Goal: Task Accomplishment & Management: Manage account settings

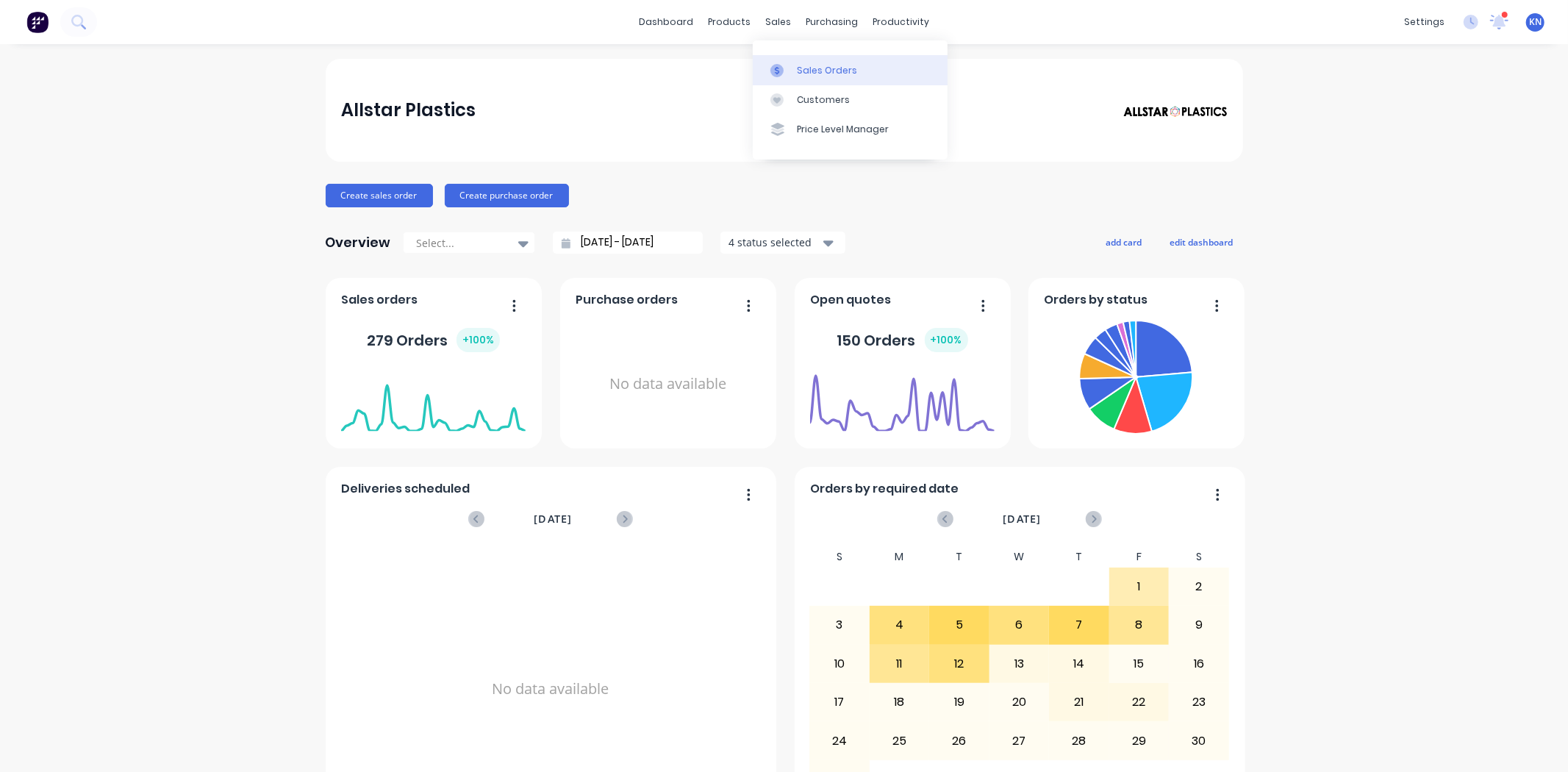
click at [822, 66] on div "Sales Orders" at bounding box center [827, 70] width 61 height 14
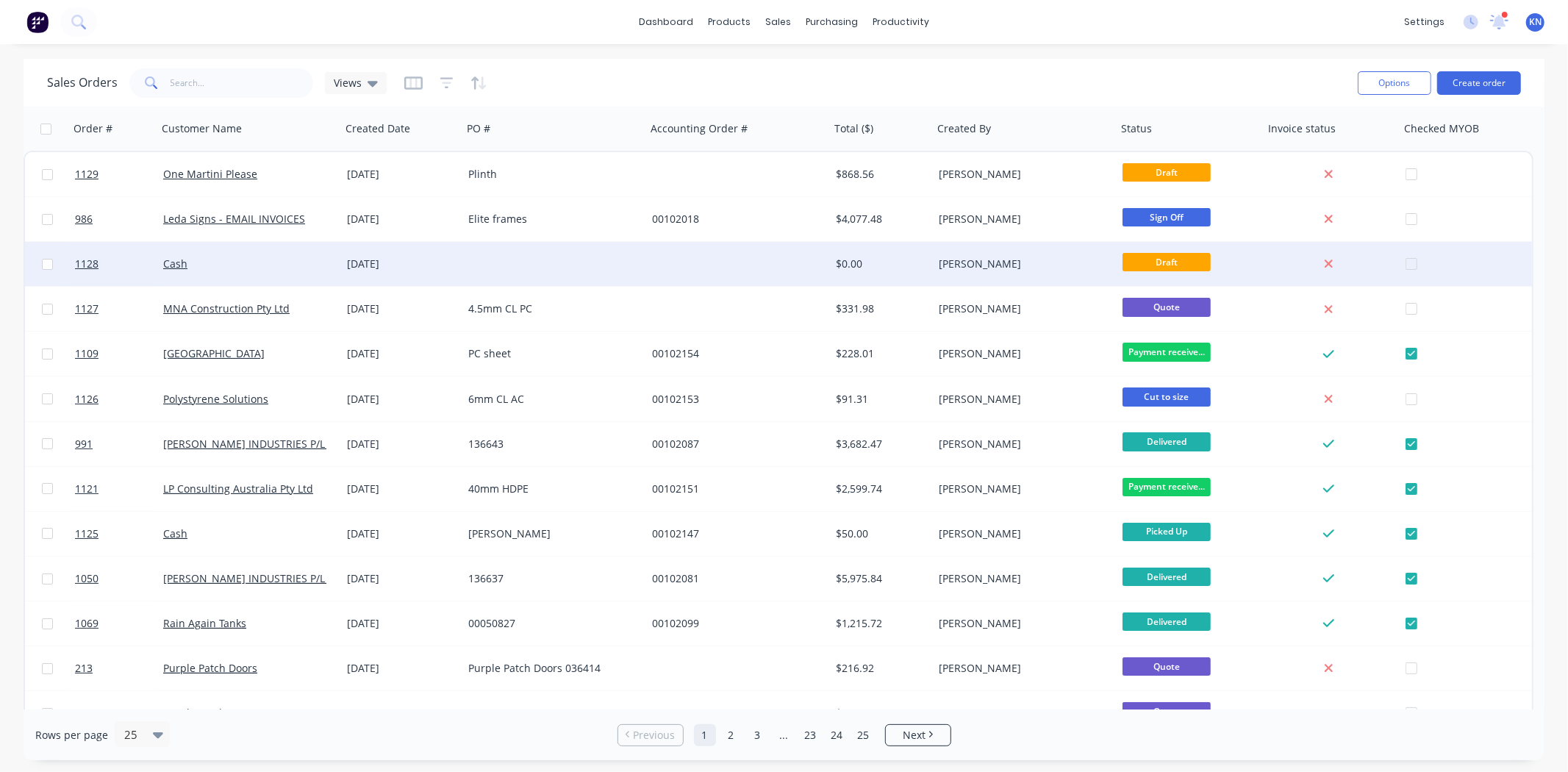
click at [515, 252] on div at bounding box center [554, 264] width 184 height 44
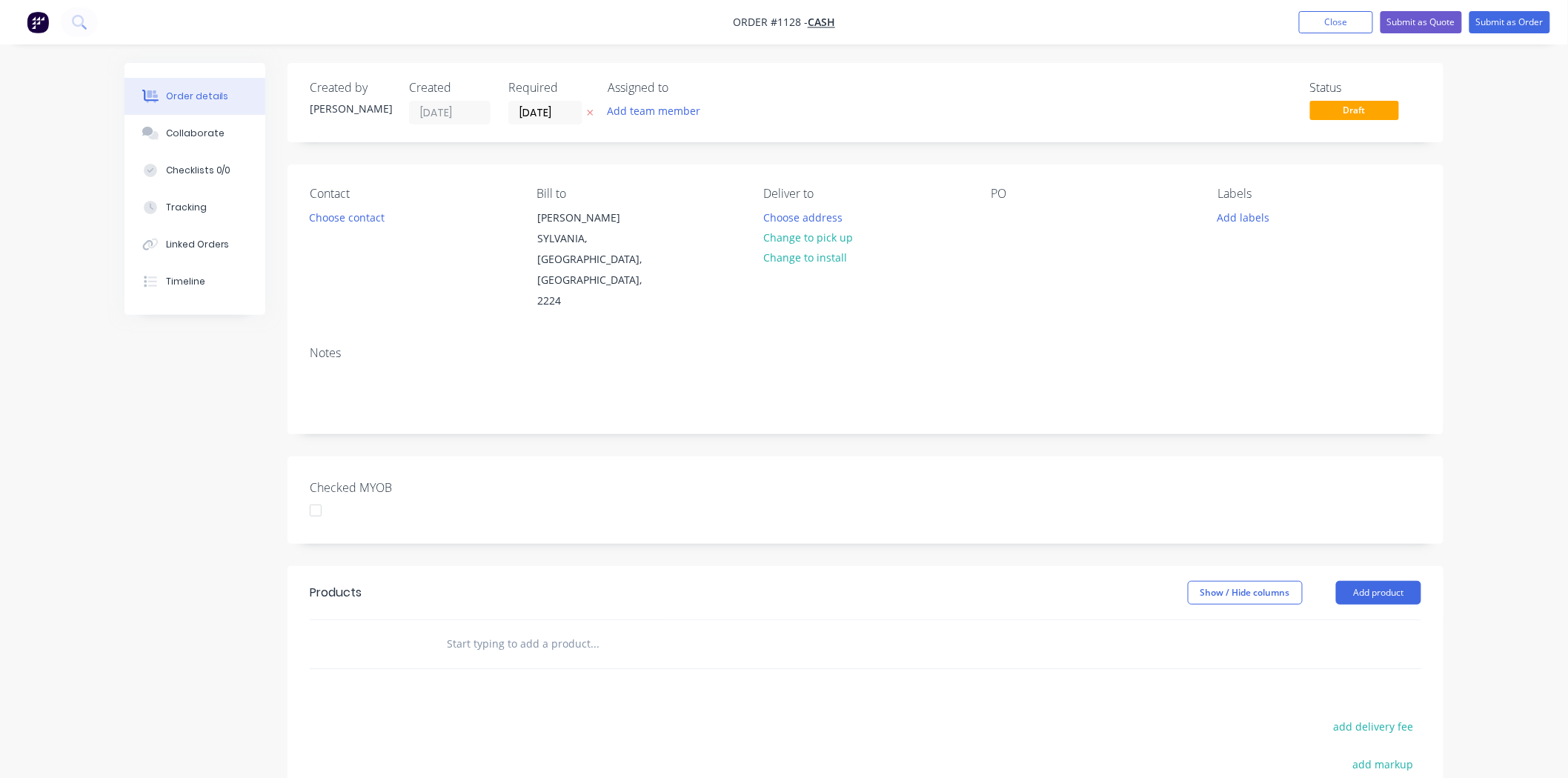
scroll to position [83, 0]
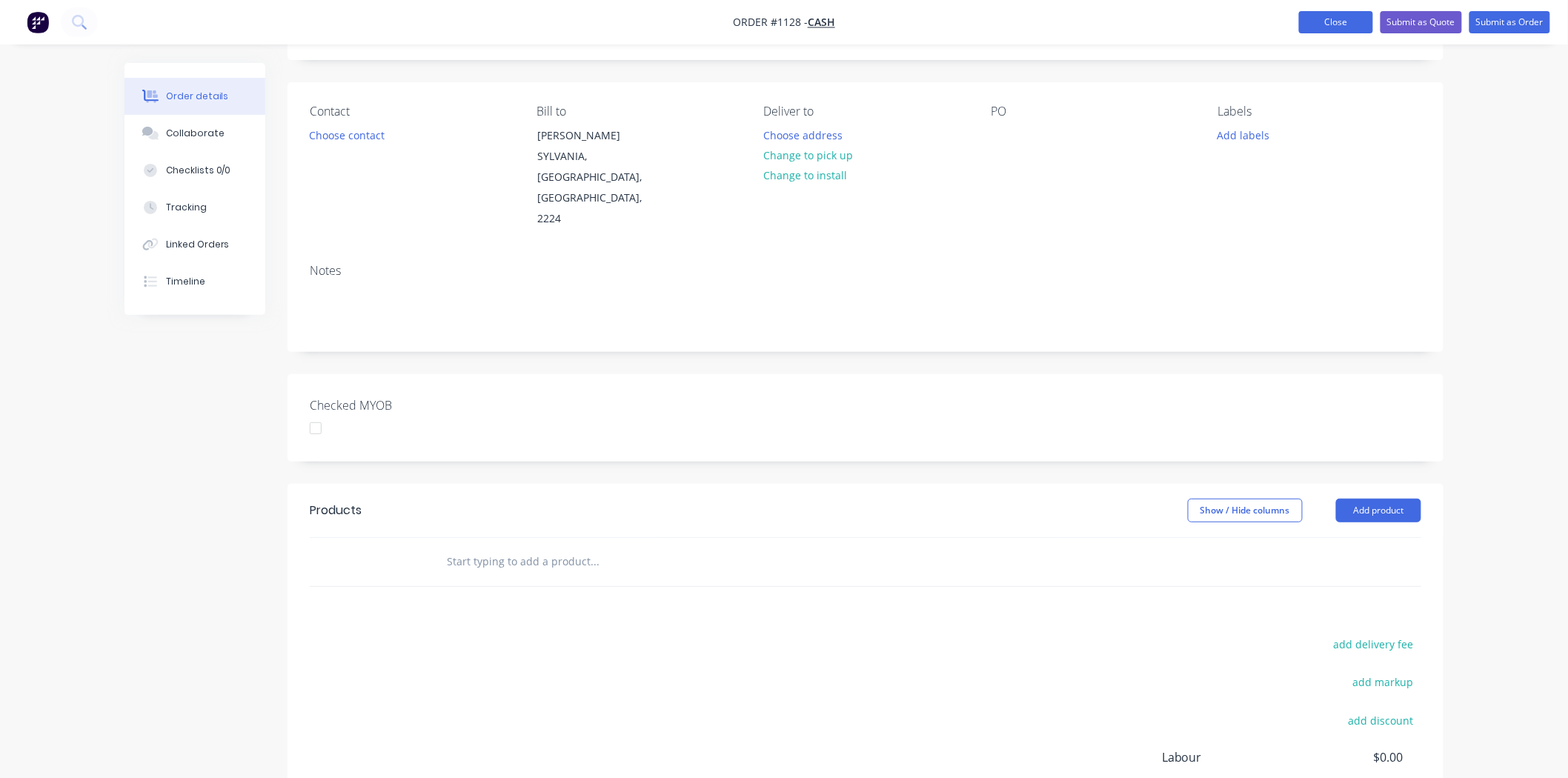
click at [1359, 12] on button "Close" at bounding box center [1336, 22] width 74 height 23
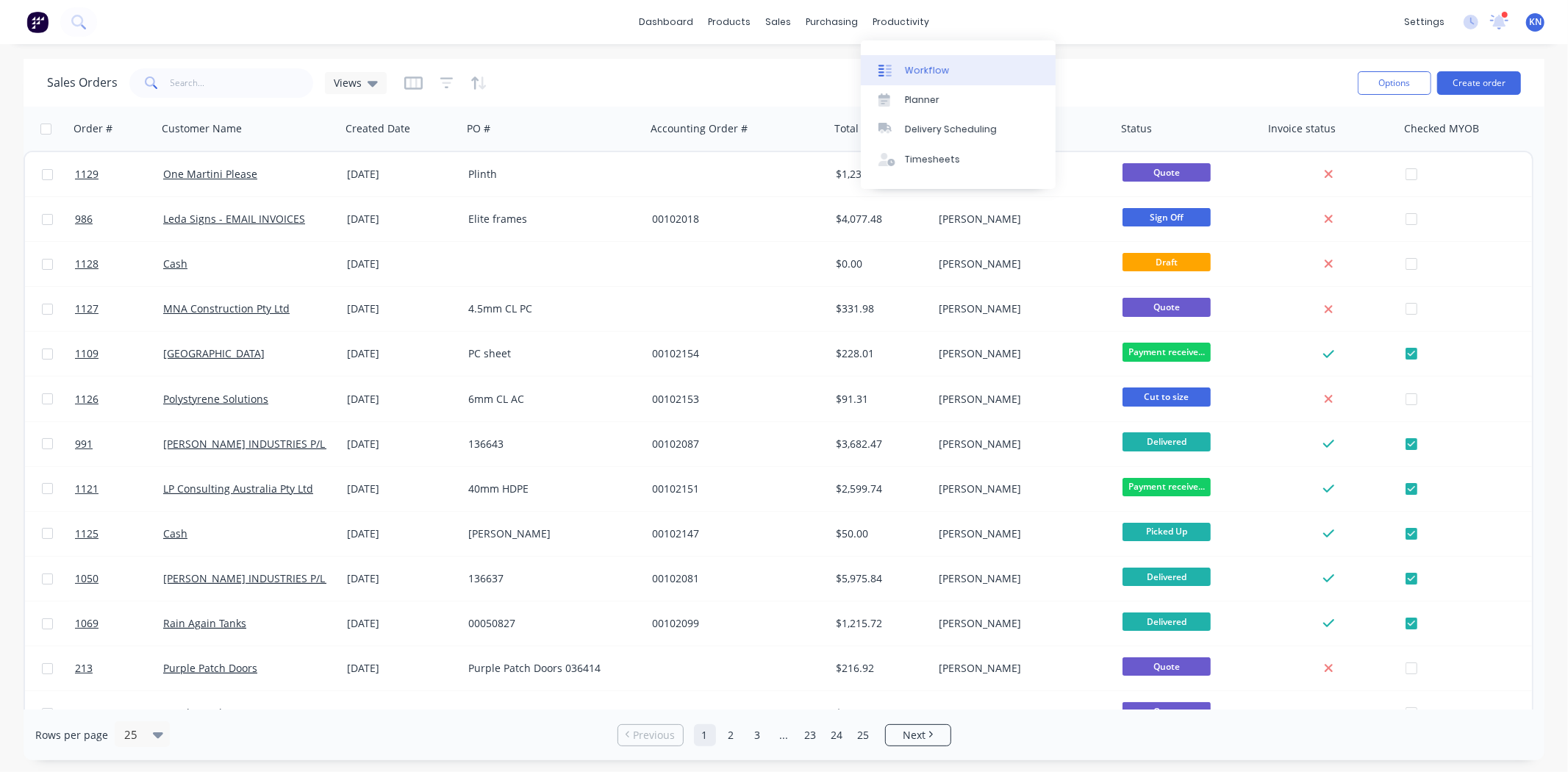
click at [934, 64] on div "Workflow" at bounding box center [926, 70] width 44 height 14
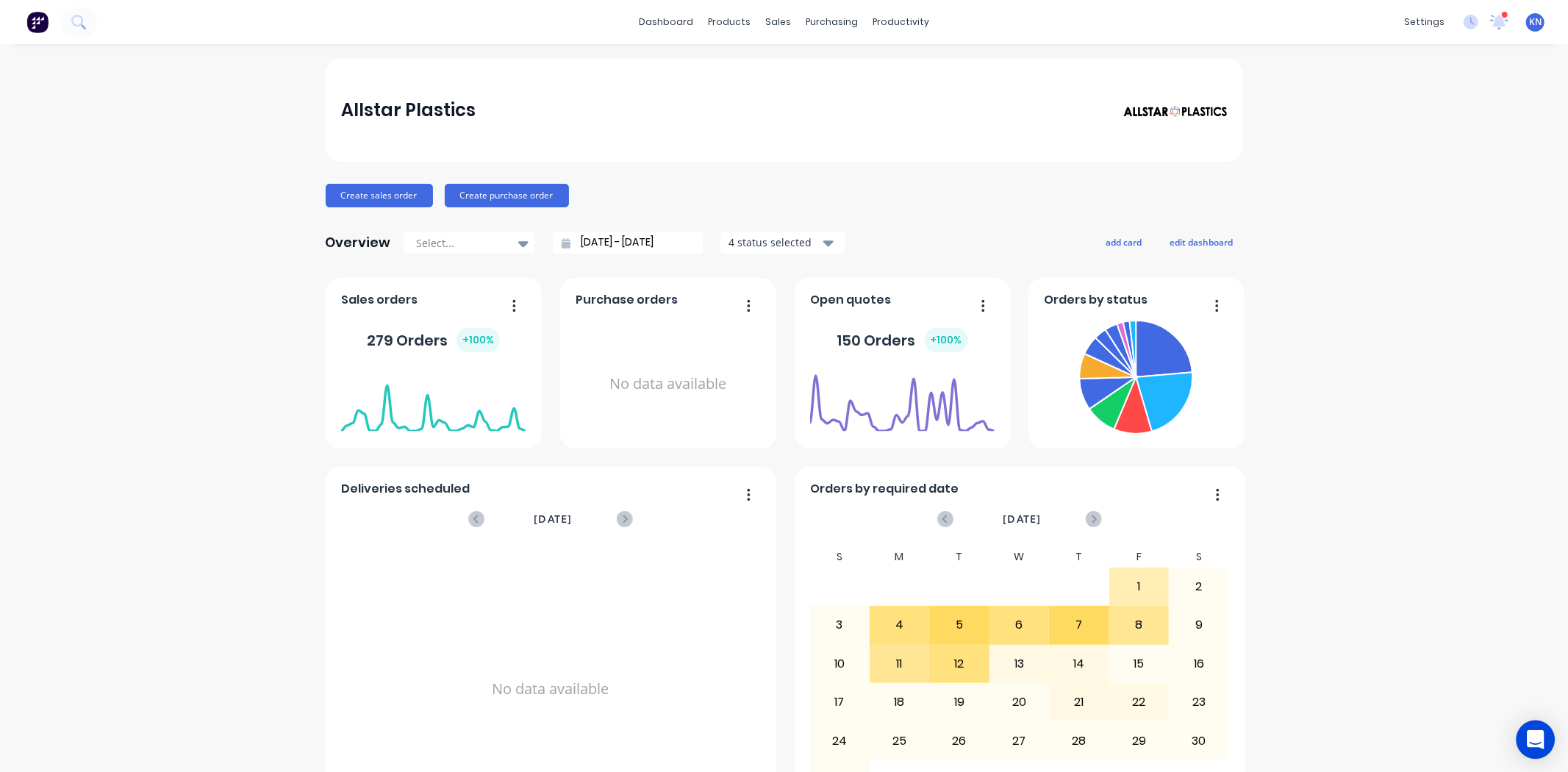
click at [1524, 739] on div "Open Intercom Messenger" at bounding box center [1536, 740] width 39 height 39
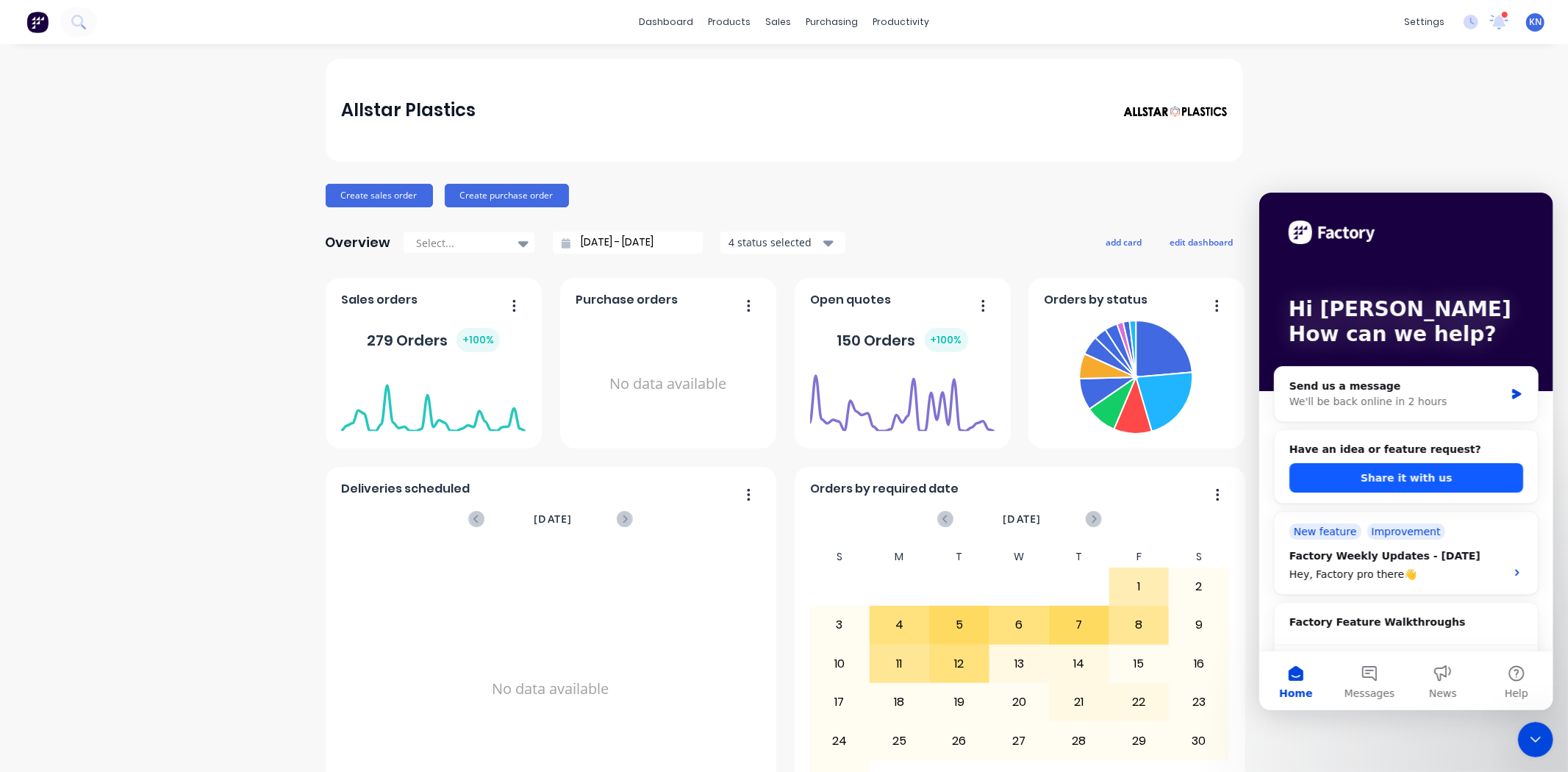
click at [1381, 484] on button "Share it with us" at bounding box center [1405, 477] width 233 height 29
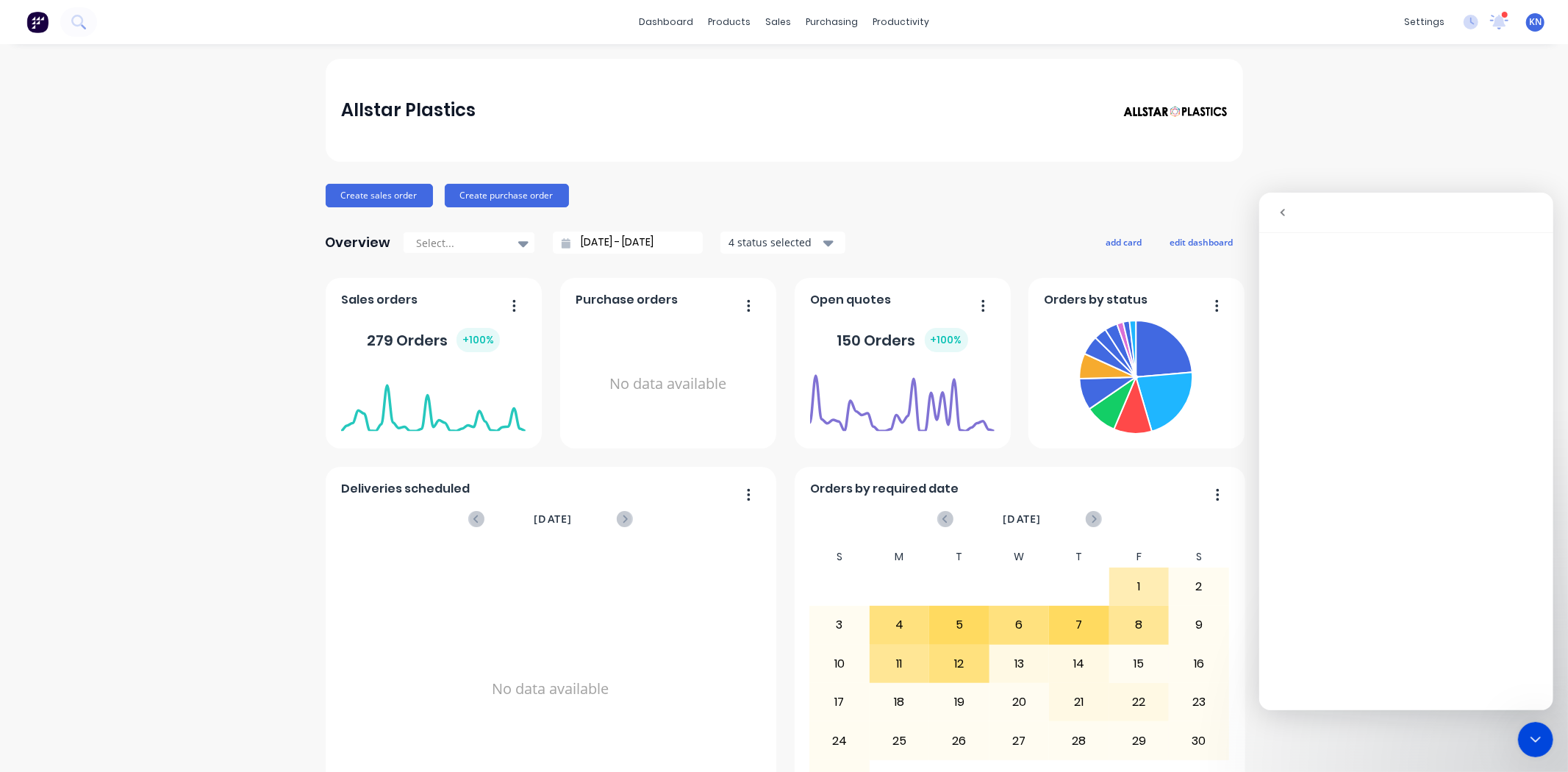
click at [1534, 740] on icon "Close Intercom Messenger" at bounding box center [1535, 739] width 11 height 6
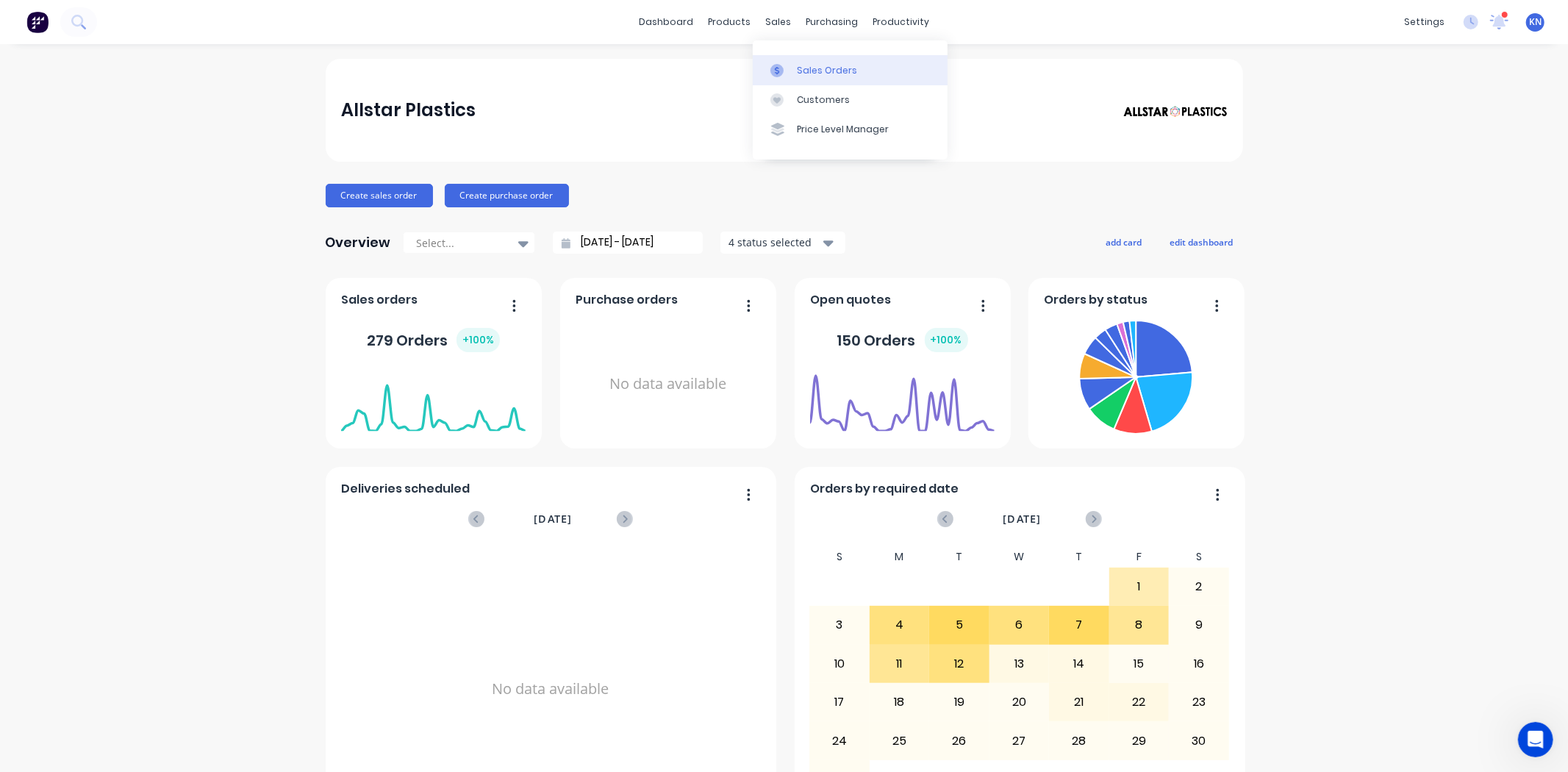
click at [809, 64] on div "Sales Orders" at bounding box center [827, 70] width 61 height 14
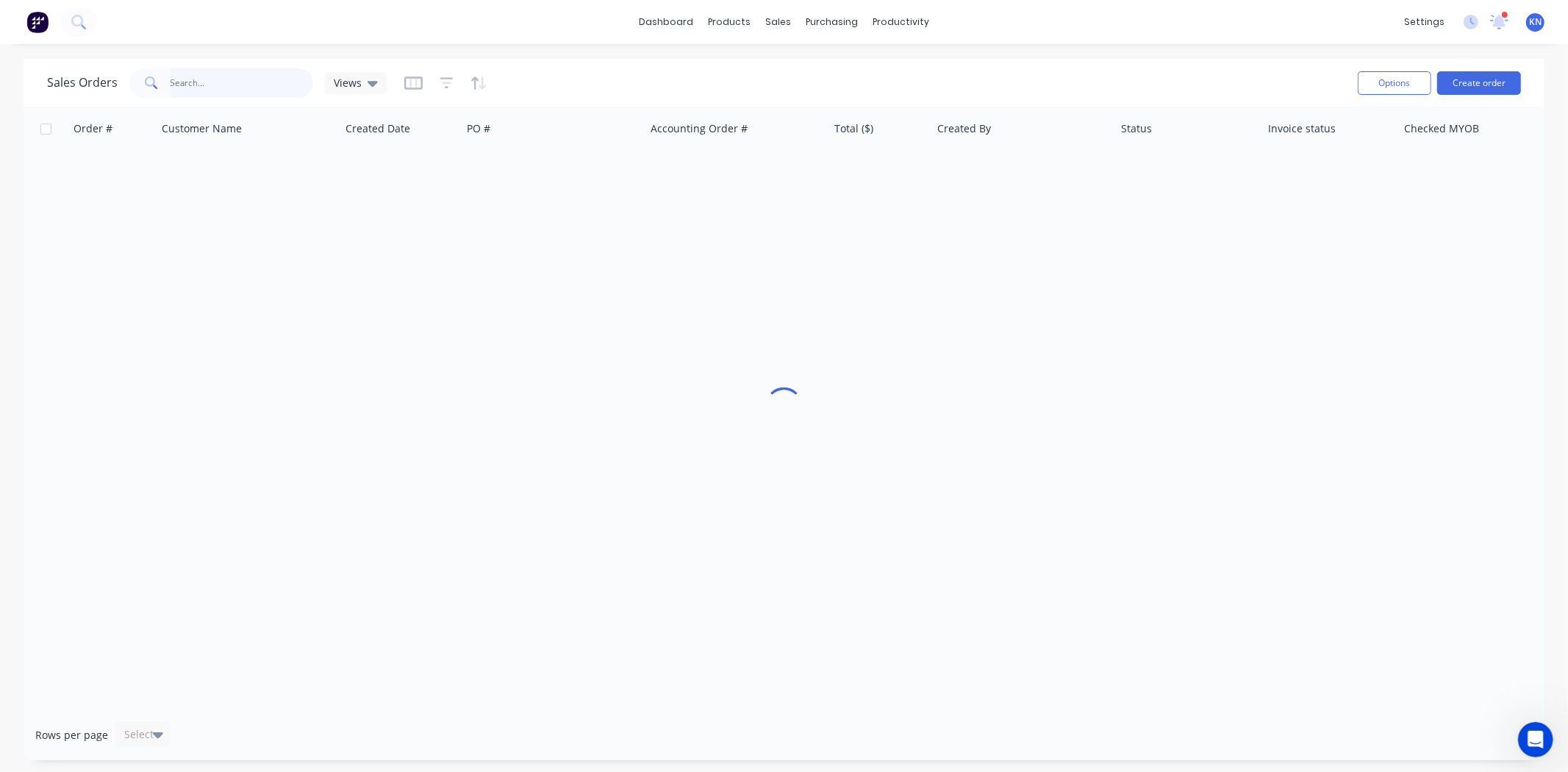
click at [237, 75] on input "text" at bounding box center [242, 83] width 144 height 29
drag, startPoint x: 223, startPoint y: 78, endPoint x: 111, endPoint y: 76, distance: 112.0
click at [111, 76] on div "Sales Orders nixon Views" at bounding box center [217, 83] width 340 height 29
type input "nixon"
click at [372, 83] on icon at bounding box center [372, 84] width 11 height 6
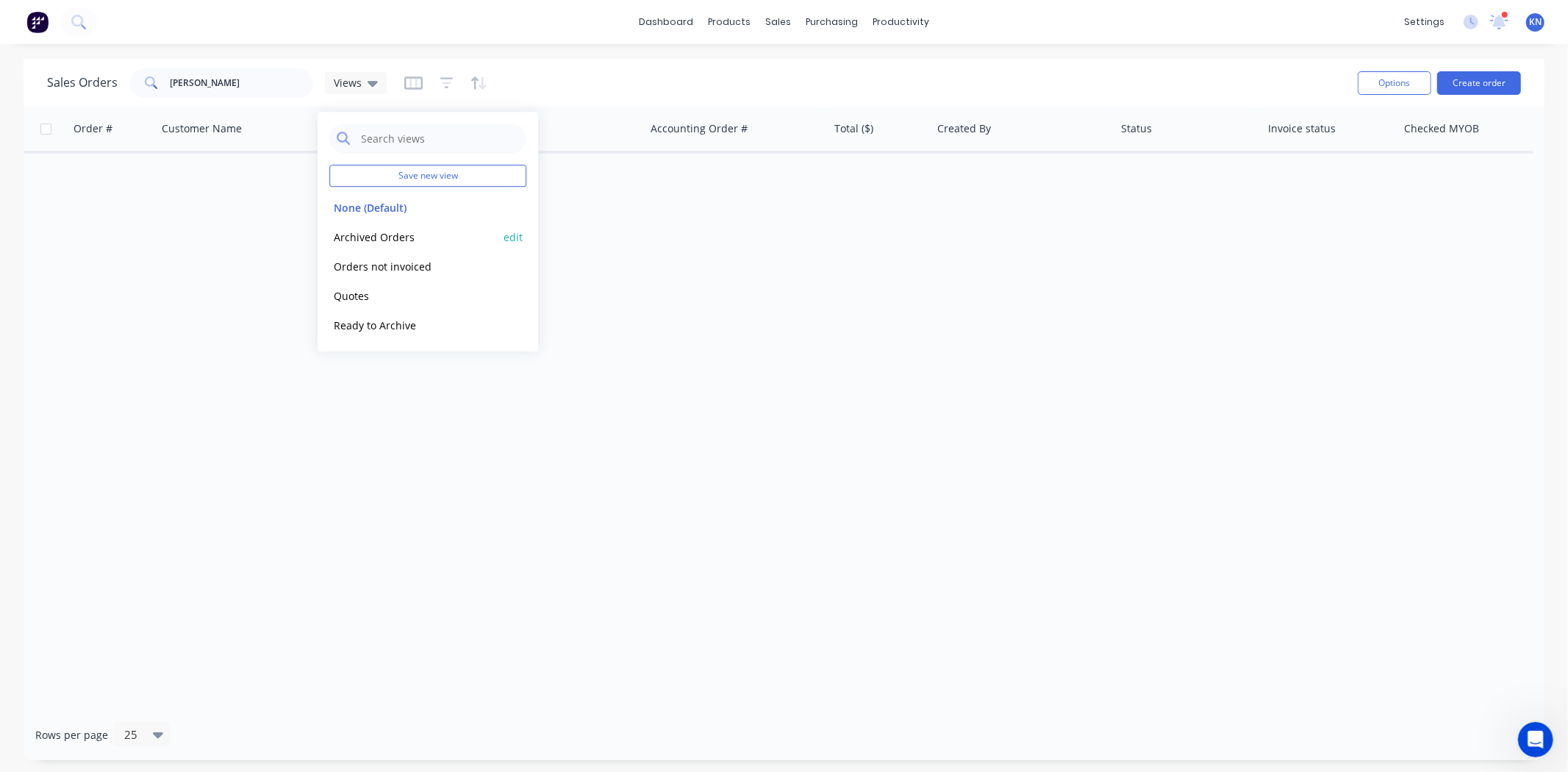
click at [369, 232] on button "Archived Orders" at bounding box center [413, 236] width 168 height 17
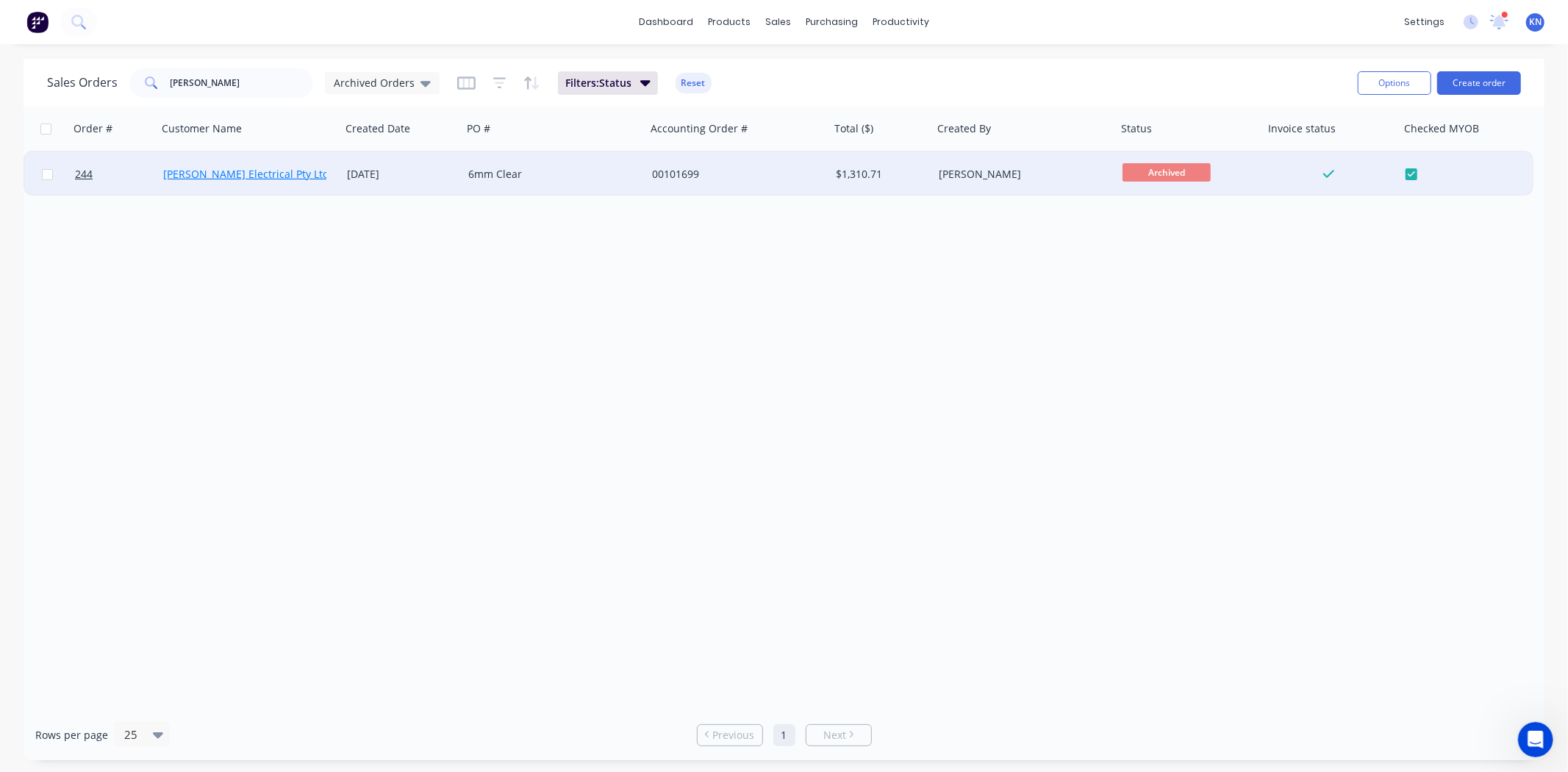
click at [229, 171] on link "[PERSON_NAME] Electrical Pty Ltd" at bounding box center [246, 174] width 166 height 14
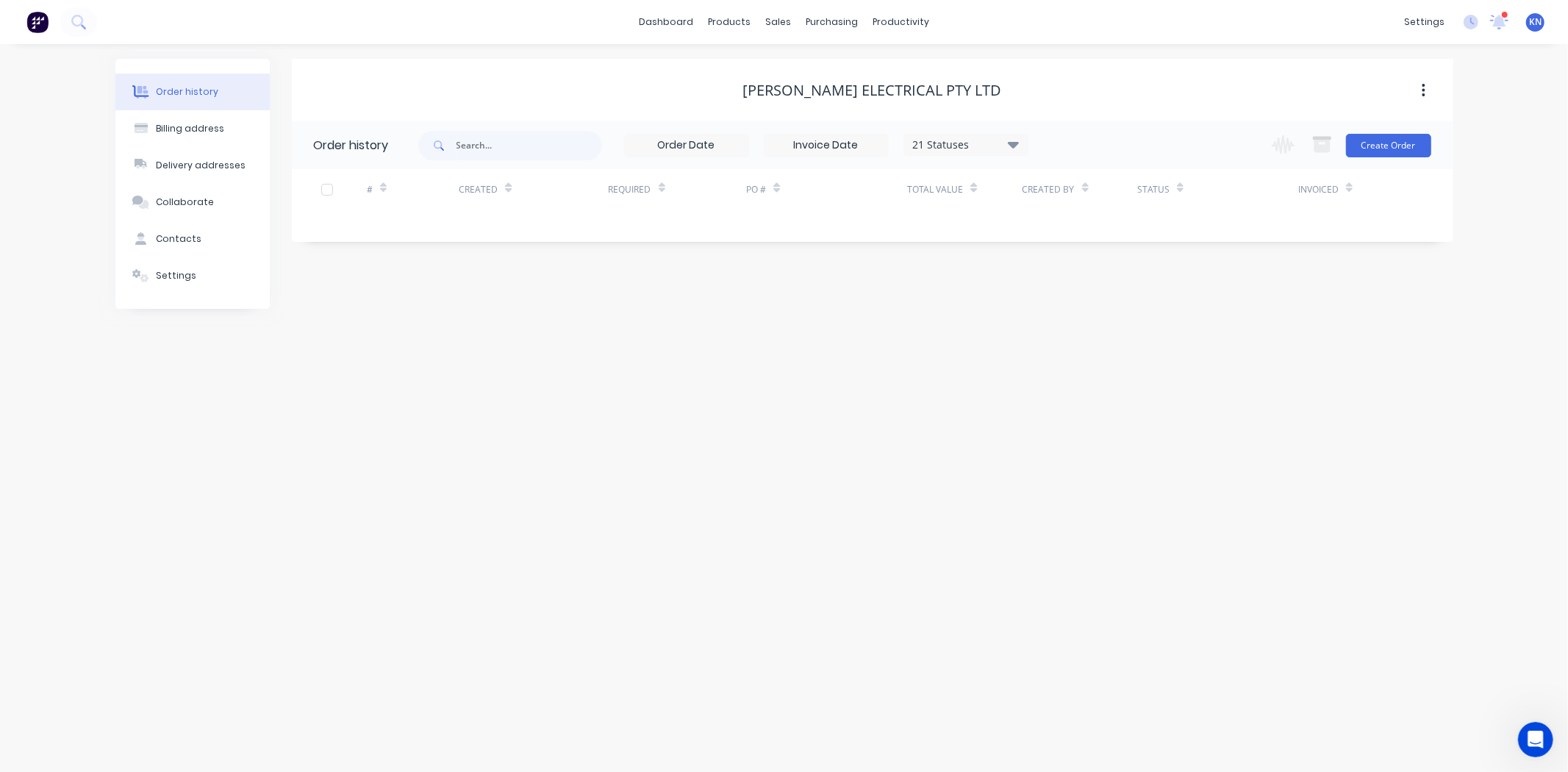
click at [1008, 146] on icon at bounding box center [1012, 144] width 11 height 18
click at [1014, 145] on icon at bounding box center [1012, 144] width 11 height 7
click at [1041, 90] on div "[PERSON_NAME] Electrical Pty Ltd" at bounding box center [872, 91] width 1162 height 18
click at [195, 129] on div "Billing address" at bounding box center [190, 129] width 68 height 14
select select "AU"
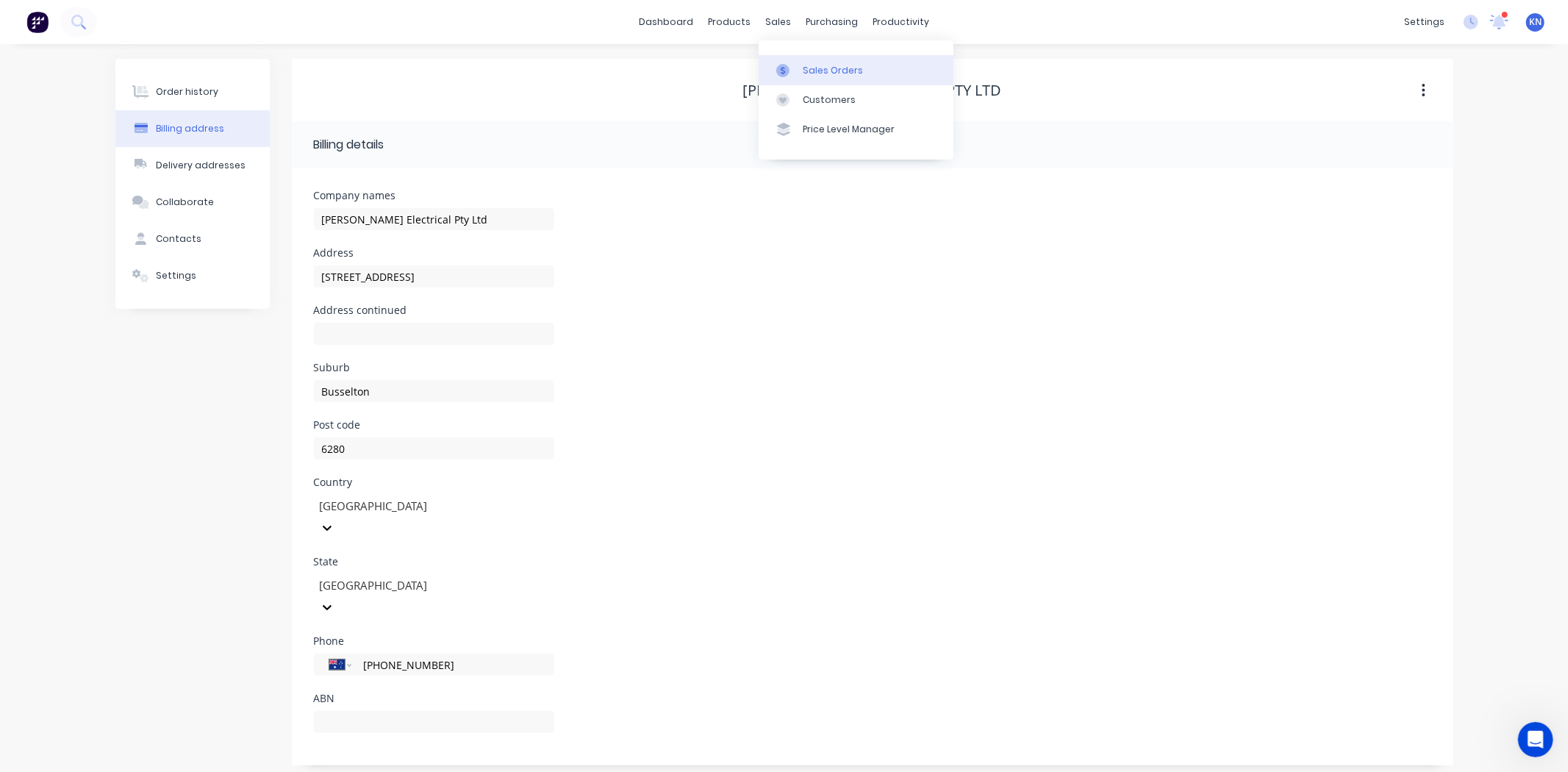
click at [835, 68] on div "Sales Orders" at bounding box center [833, 70] width 61 height 14
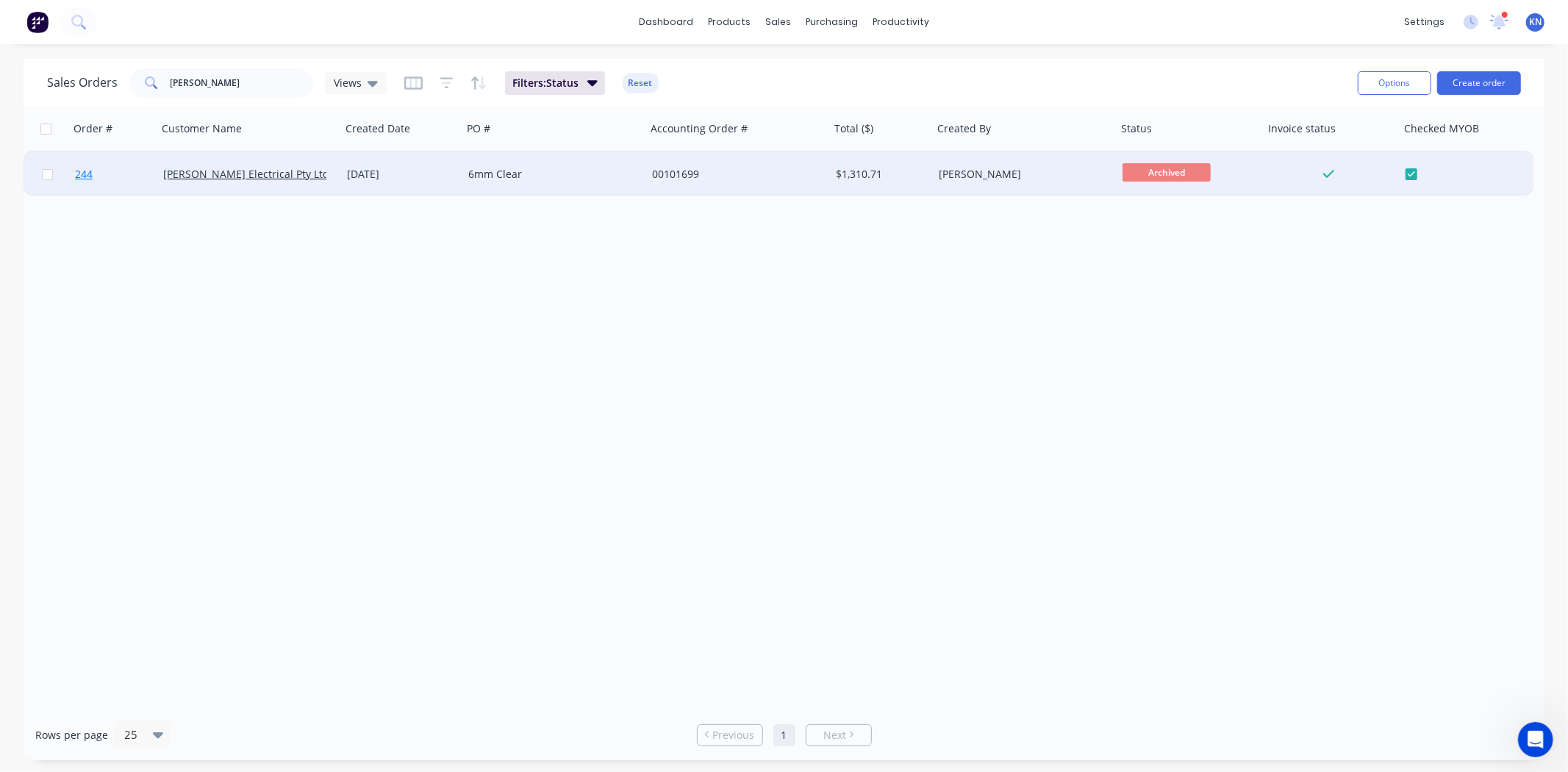
click at [86, 174] on span "244" at bounding box center [84, 174] width 18 height 15
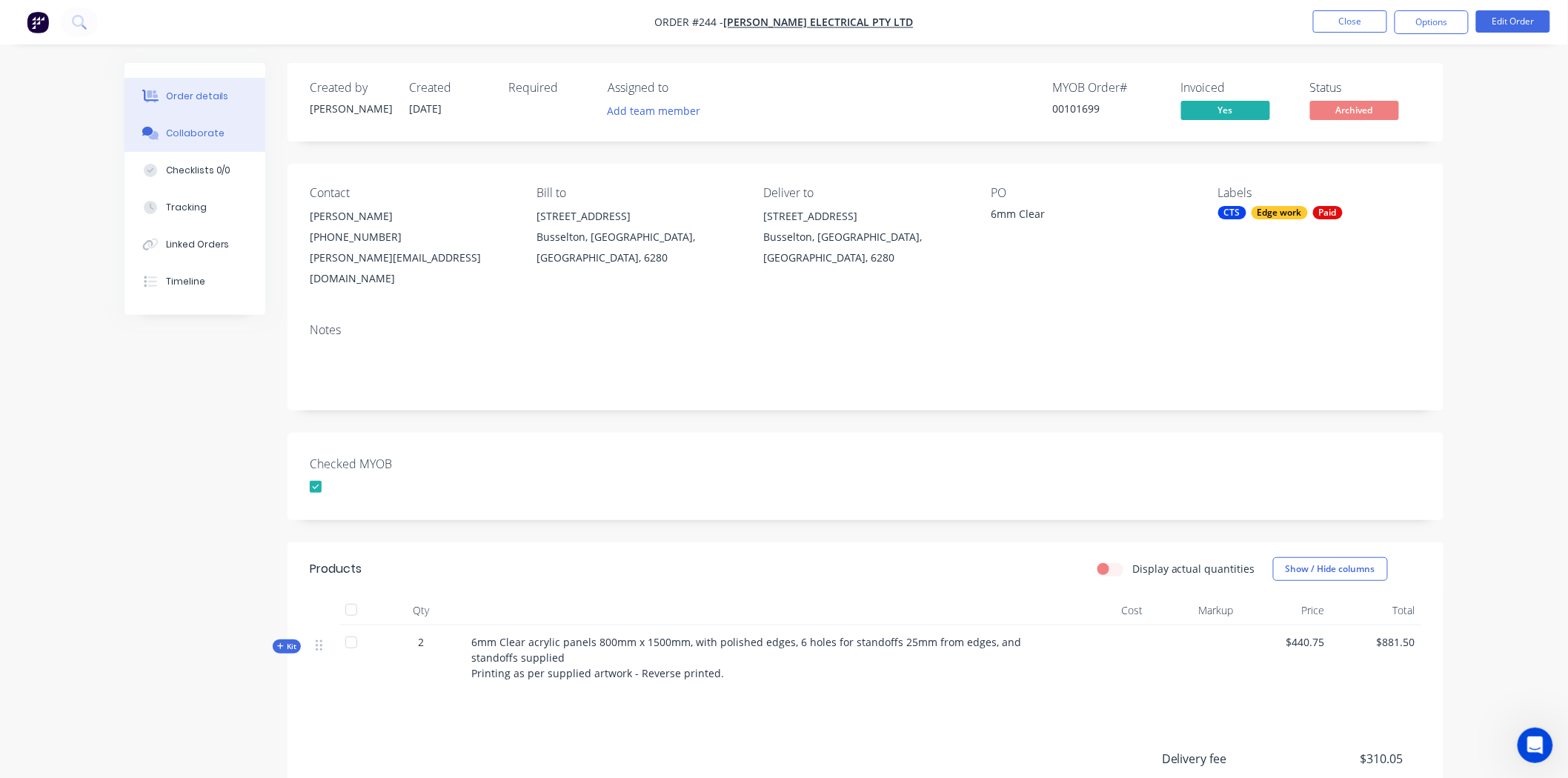
click at [213, 131] on div "Collaborate" at bounding box center [195, 134] width 58 height 14
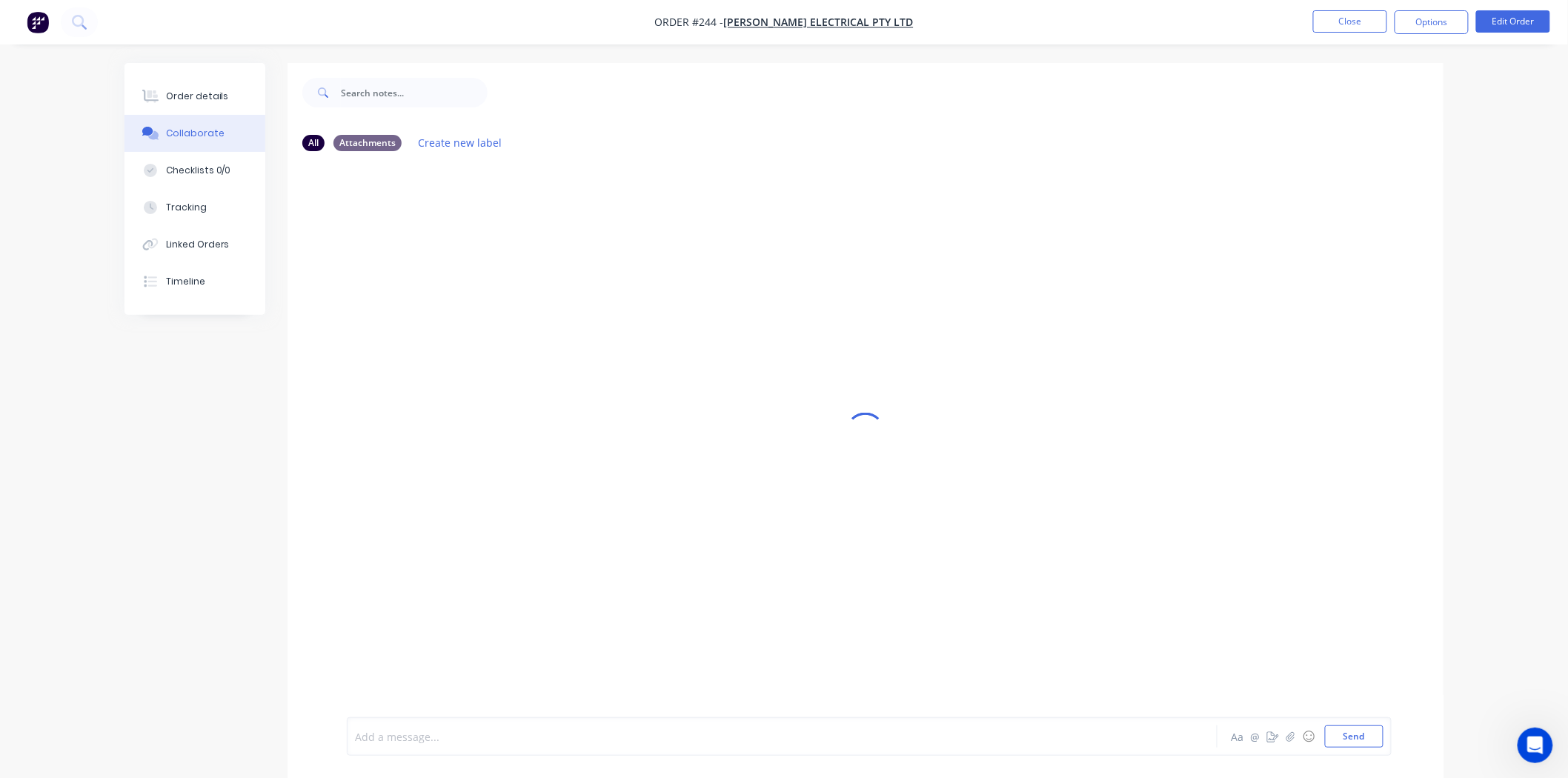
click at [444, 738] on div at bounding box center [741, 737] width 770 height 16
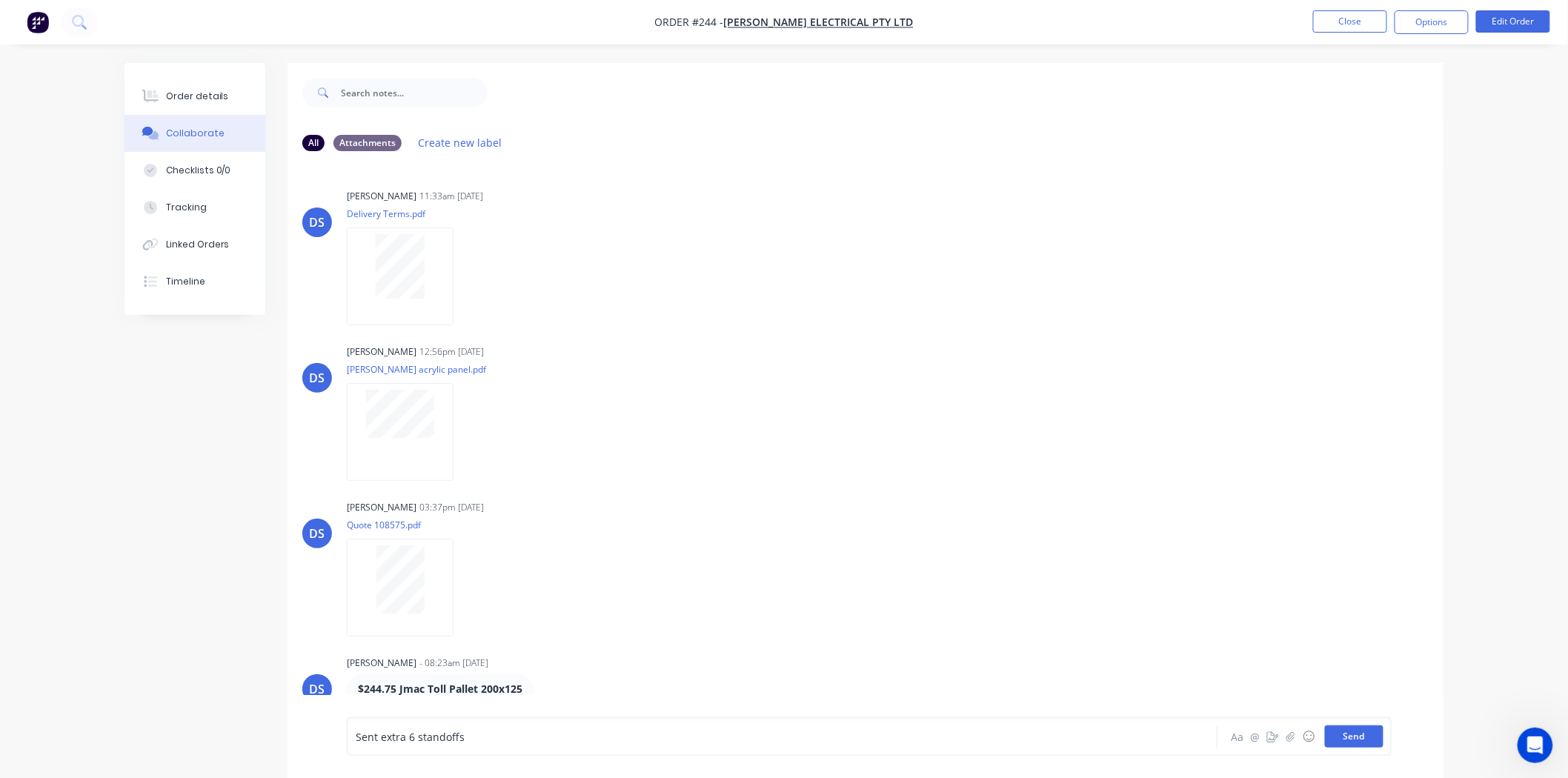
click at [1366, 734] on button "Send" at bounding box center [1353, 737] width 58 height 23
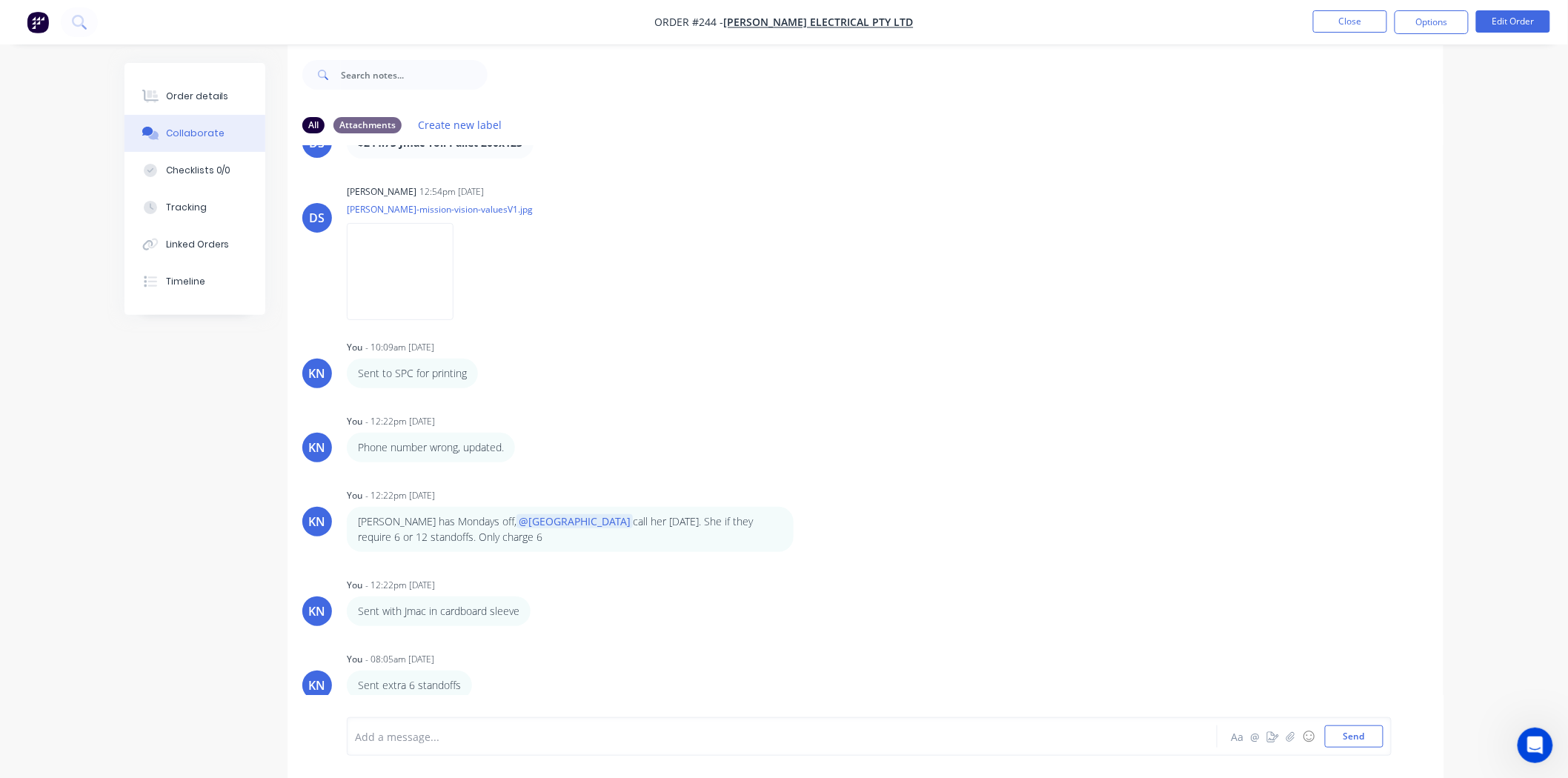
scroll to position [23, 0]
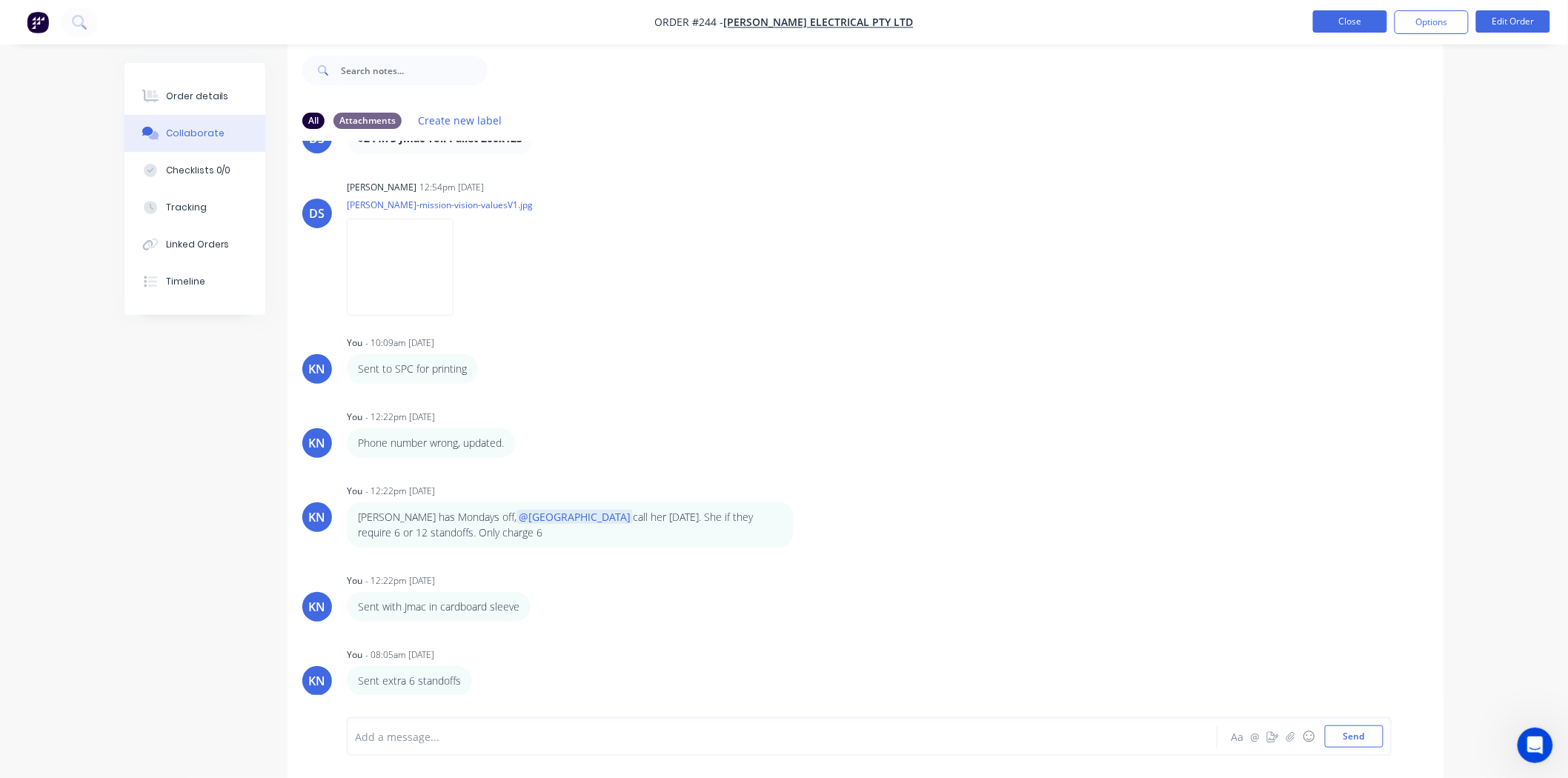
click at [1359, 20] on button "Close" at bounding box center [1349, 22] width 74 height 23
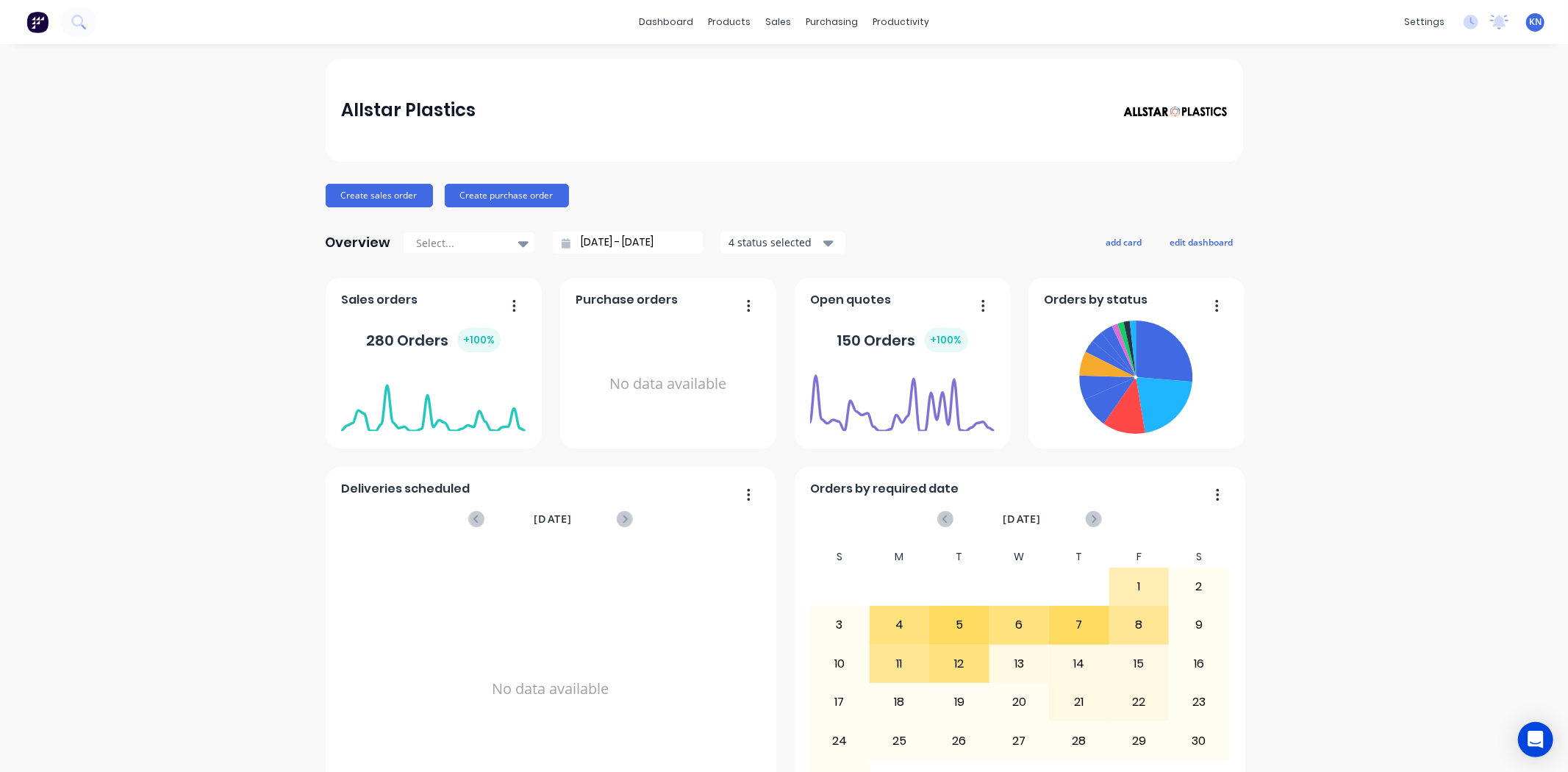
click at [1355, 478] on div "Allstar Plastics Create sales order Create purchase order Overview Select... 14…" at bounding box center [784, 442] width 1568 height 767
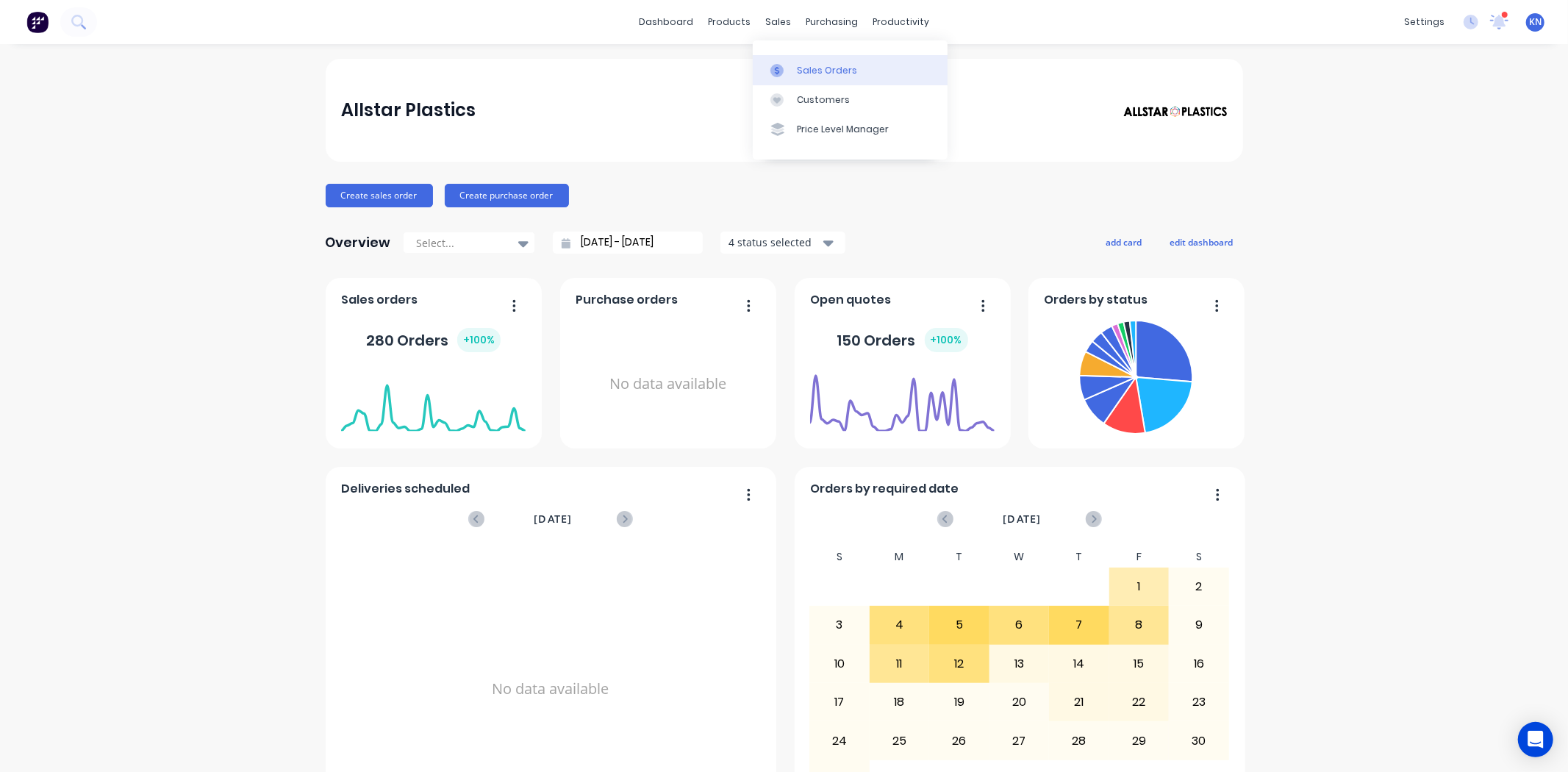
click at [815, 69] on div "Sales Orders" at bounding box center [827, 70] width 61 height 14
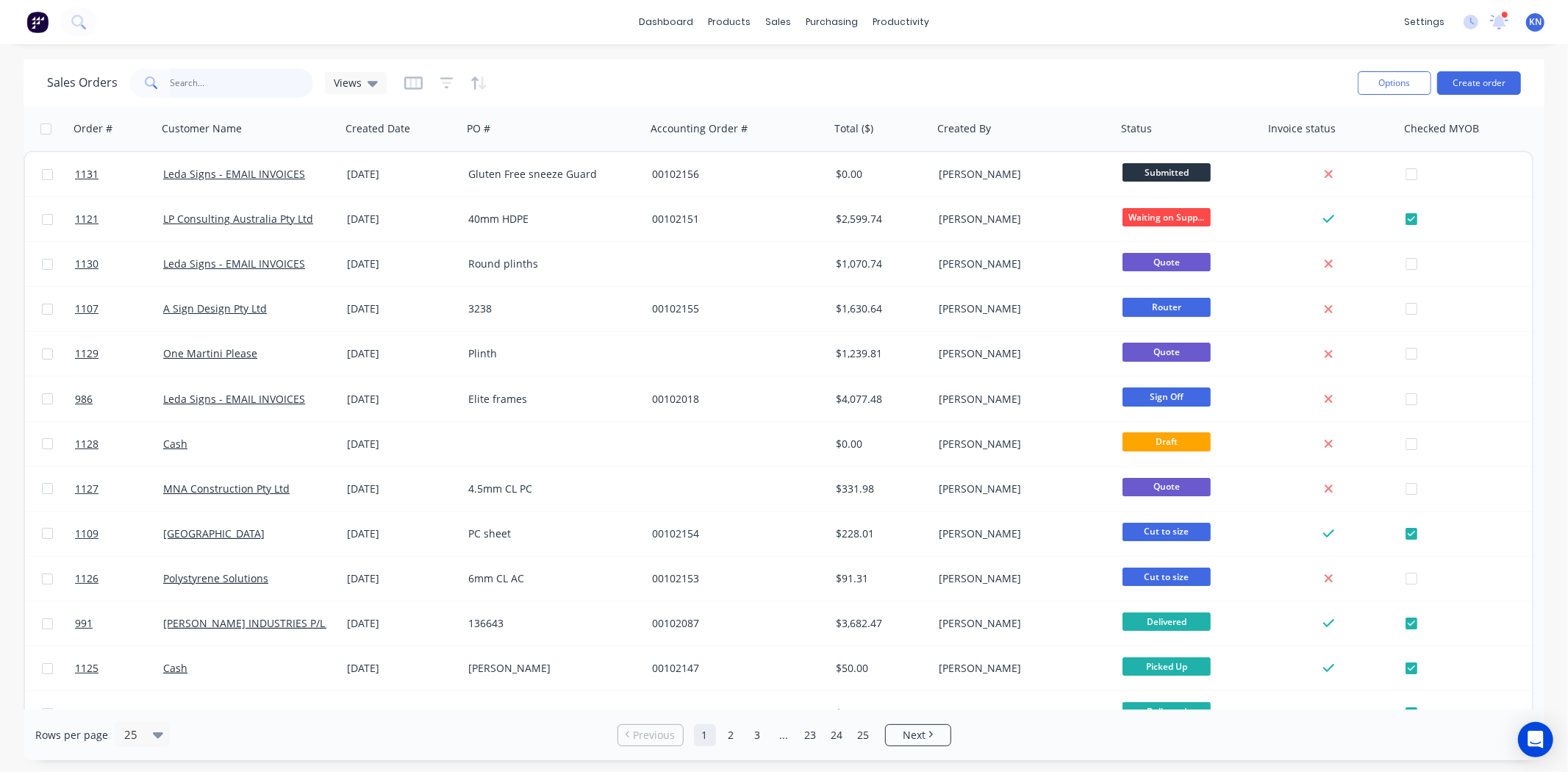
click at [194, 82] on input "text" at bounding box center [242, 83] width 144 height 29
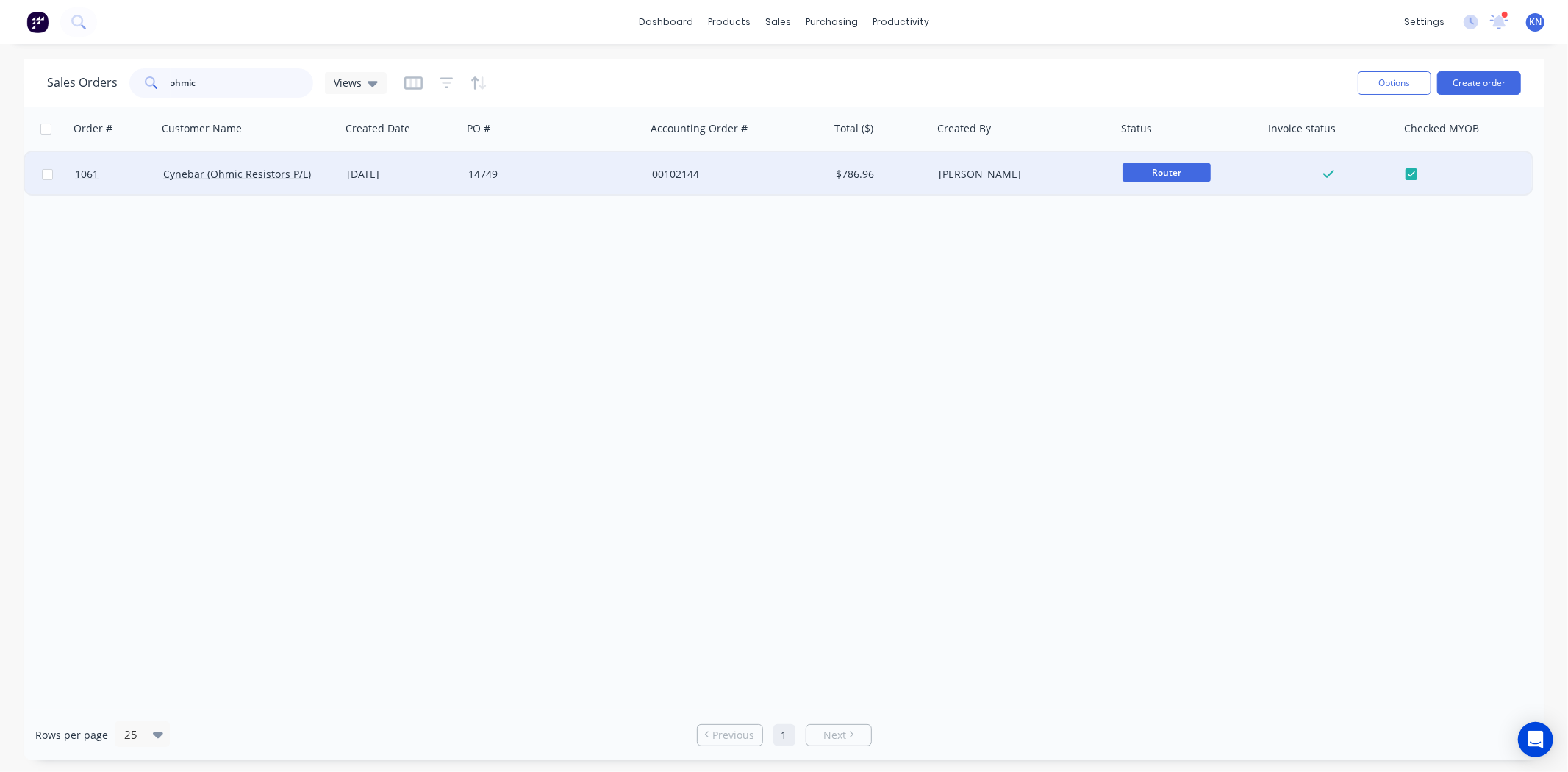
type input "ohmic"
click at [583, 174] on div "14749" at bounding box center [549, 174] width 163 height 15
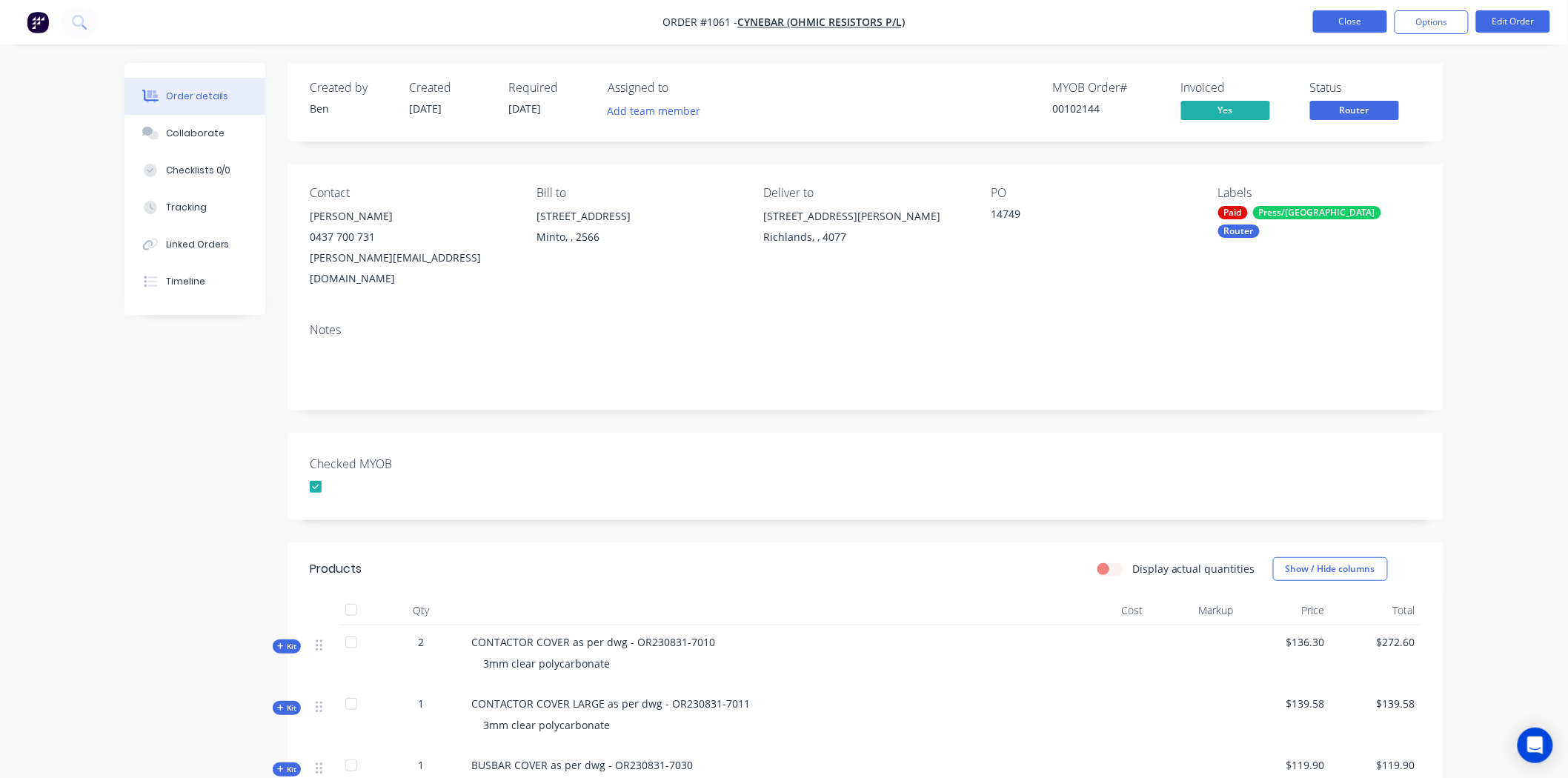
click at [1362, 16] on button "Close" at bounding box center [1349, 22] width 74 height 23
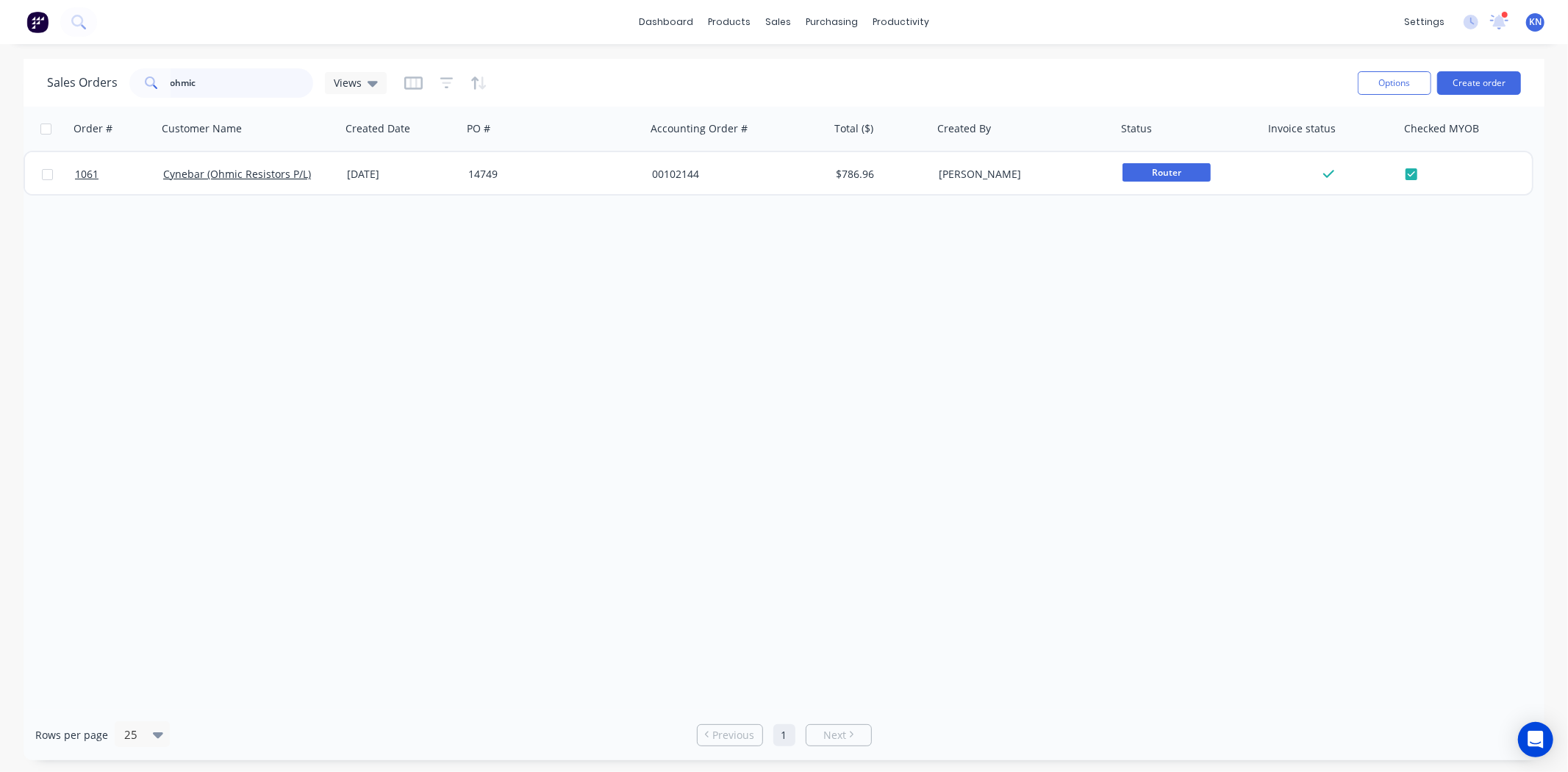
click at [215, 82] on input "ohmic" at bounding box center [242, 83] width 144 height 29
type input "o"
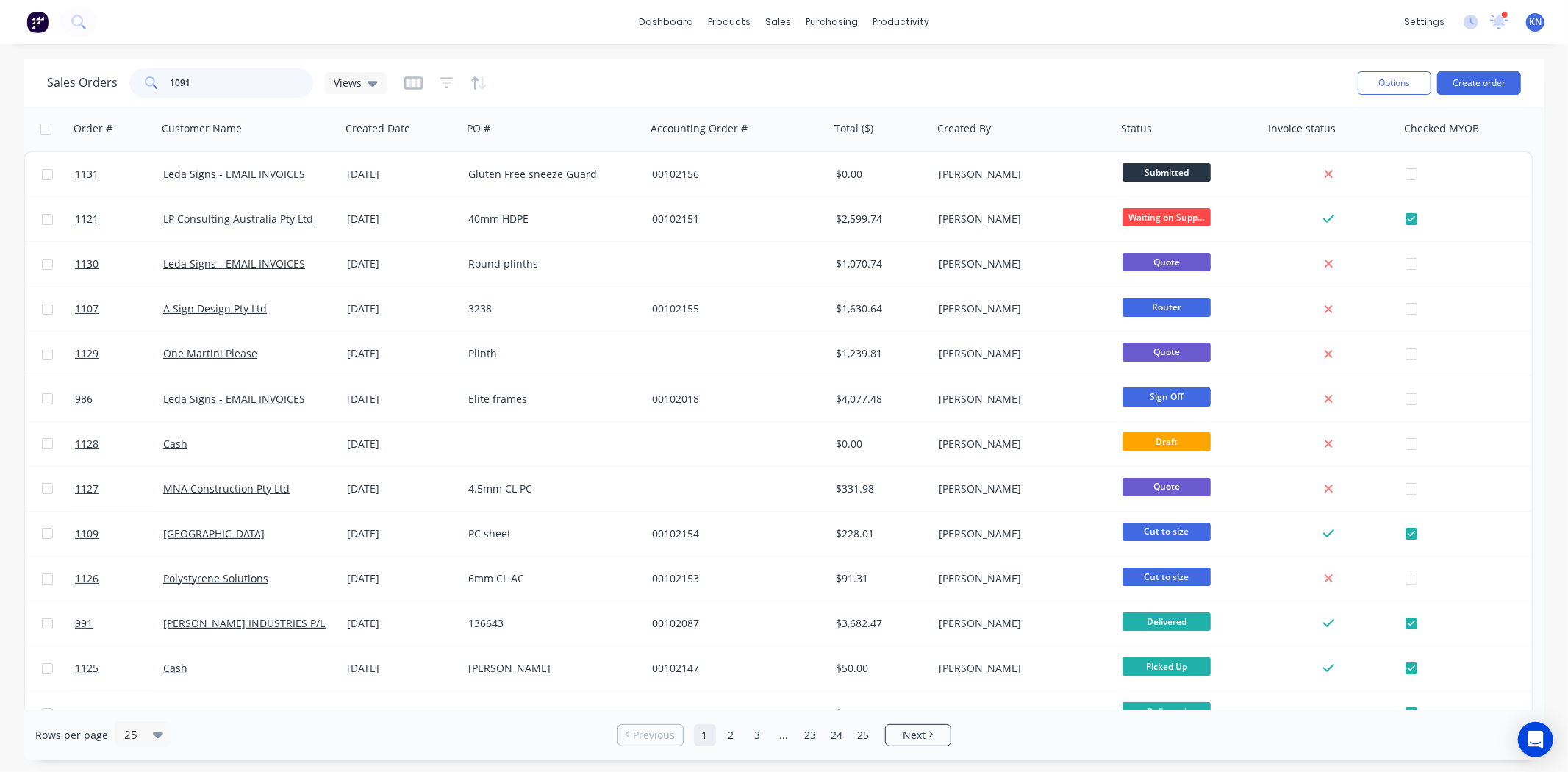
type input "1091"
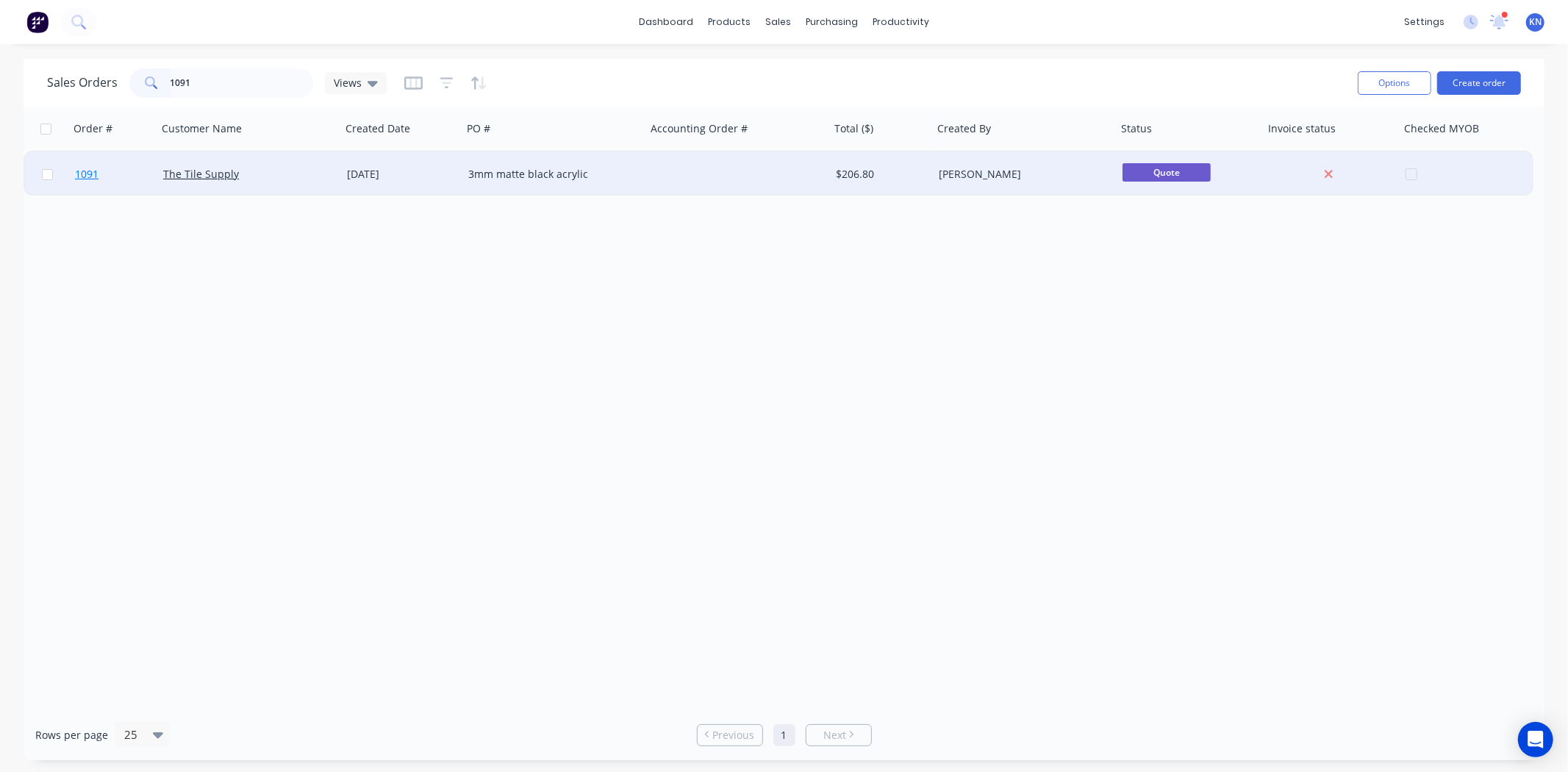
click at [85, 171] on span "1091" at bounding box center [87, 174] width 23 height 15
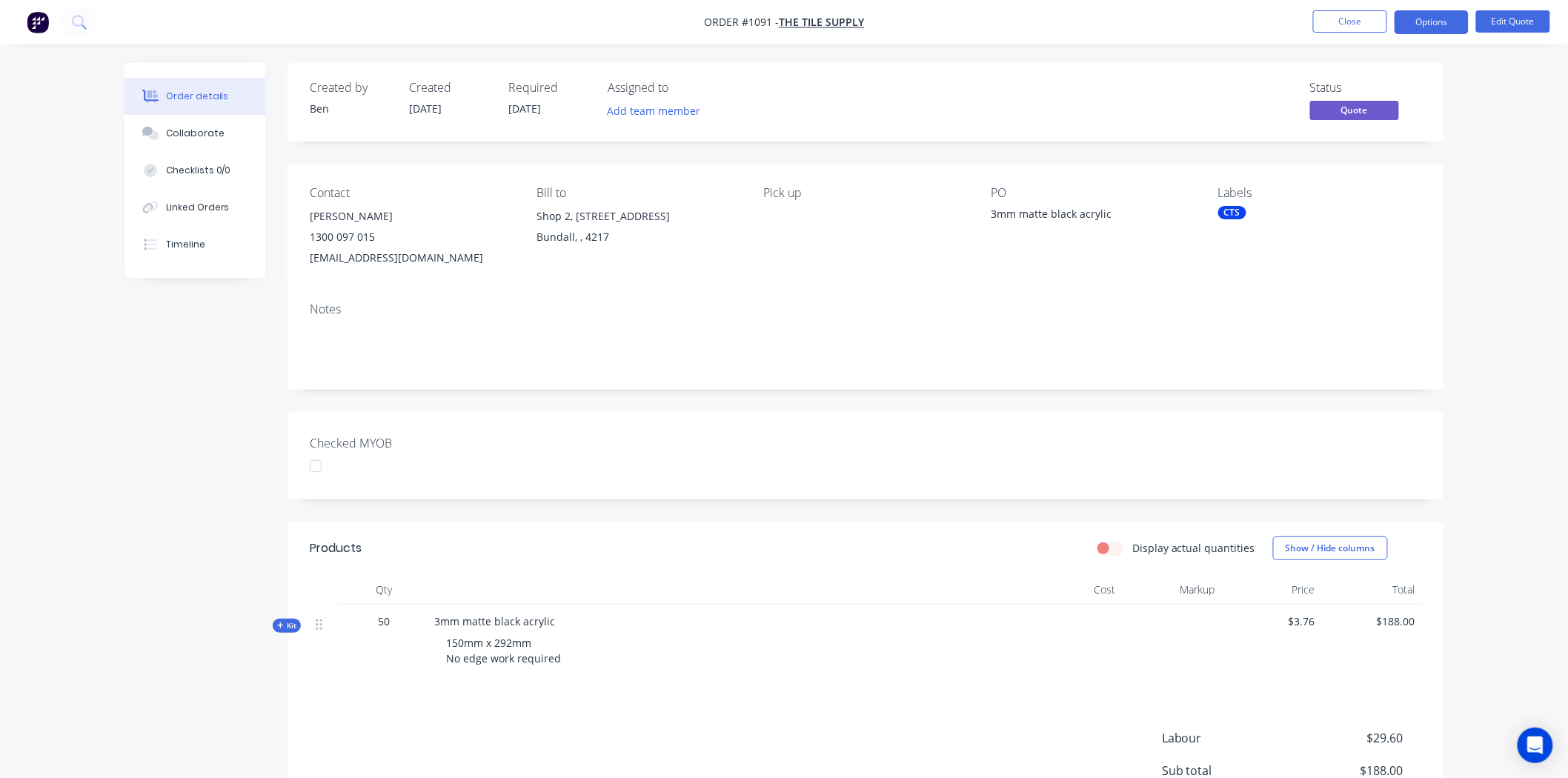
click at [311, 467] on div at bounding box center [315, 466] width 30 height 30
click at [1450, 18] on button "Options" at bounding box center [1431, 23] width 74 height 24
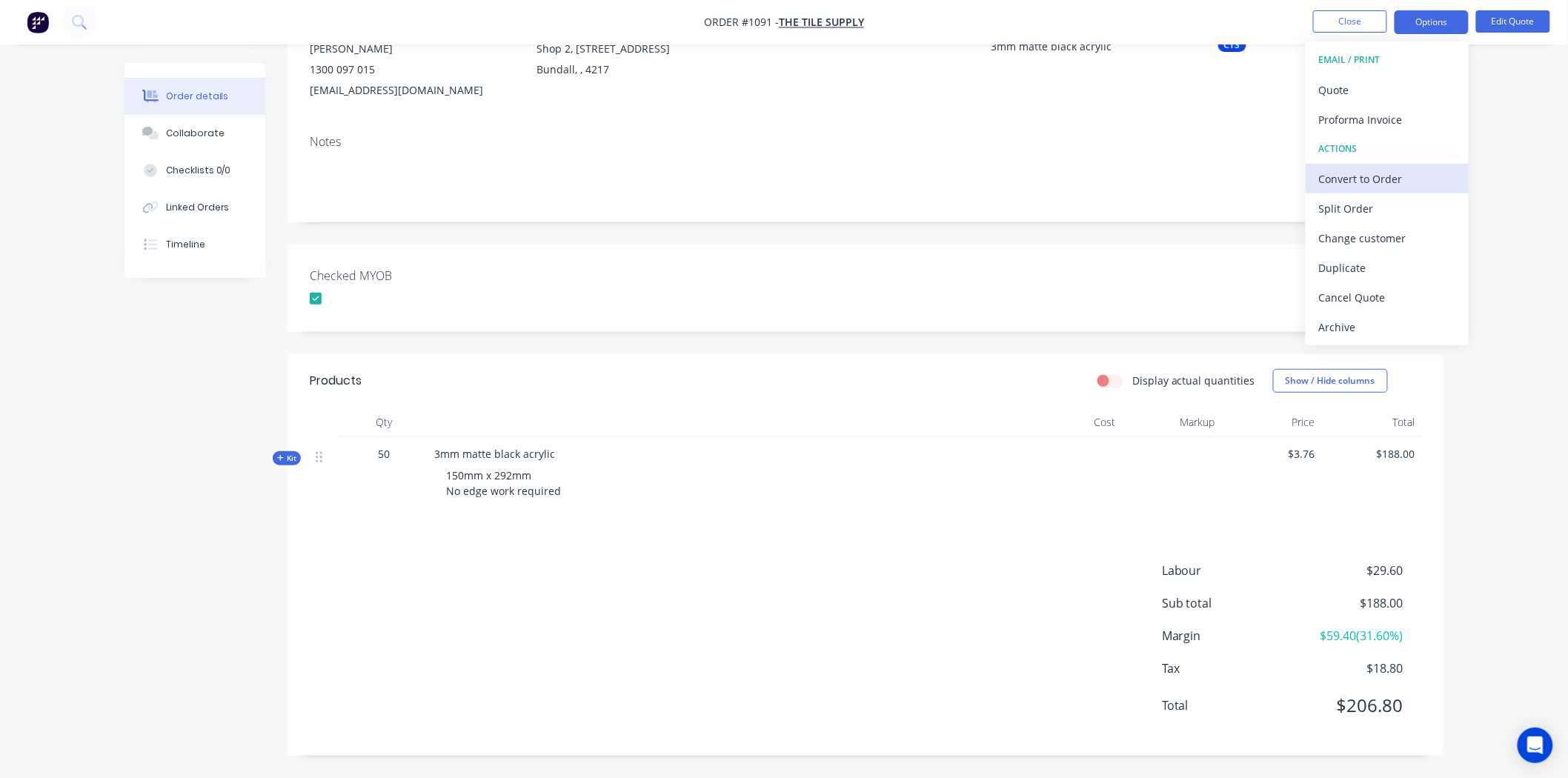
scroll to position [168, 0]
click at [1367, 180] on div "Convert to Order" at bounding box center [1387, 179] width 136 height 22
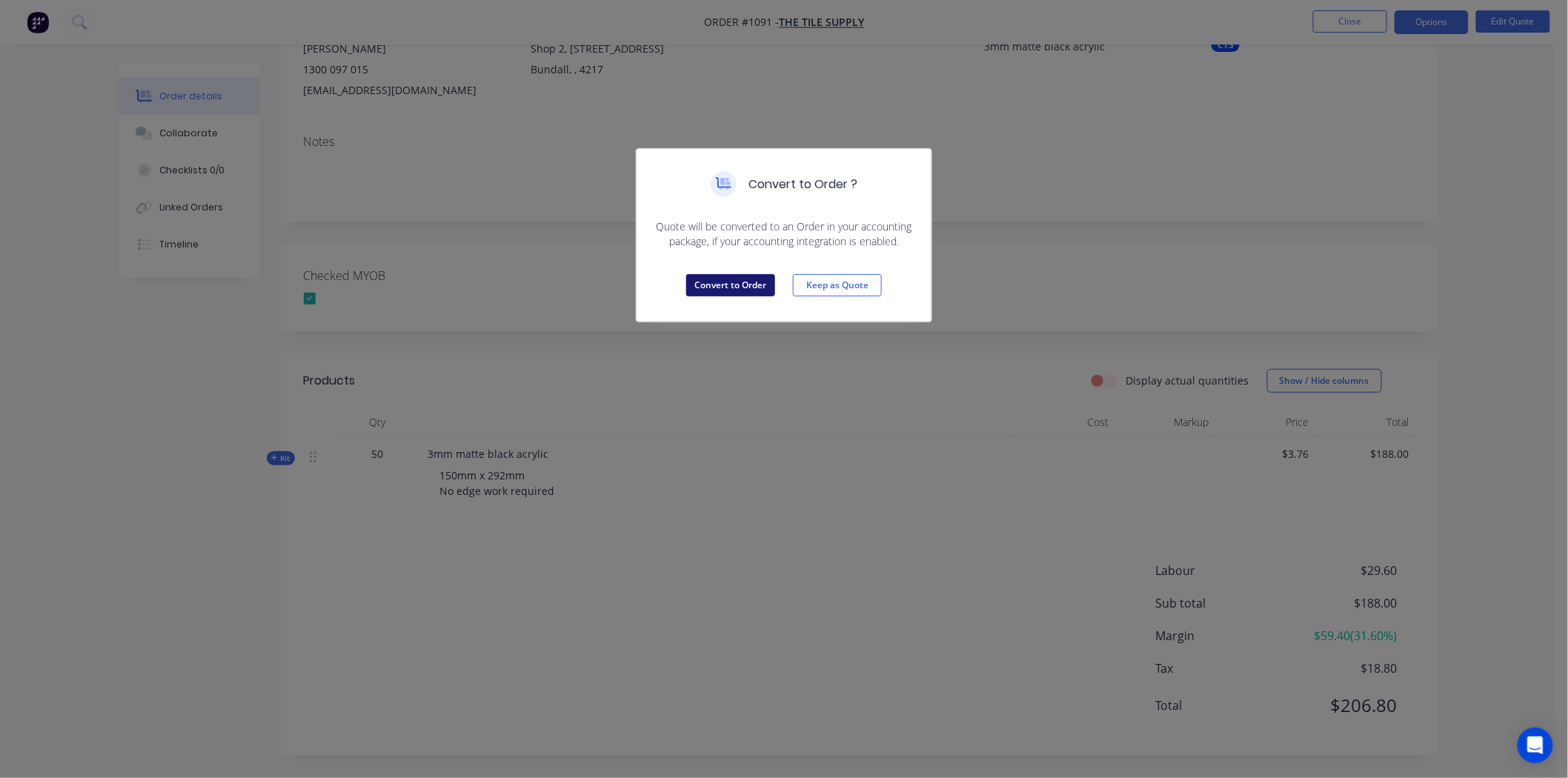
click at [717, 283] on button "Convert to Order" at bounding box center [731, 285] width 89 height 23
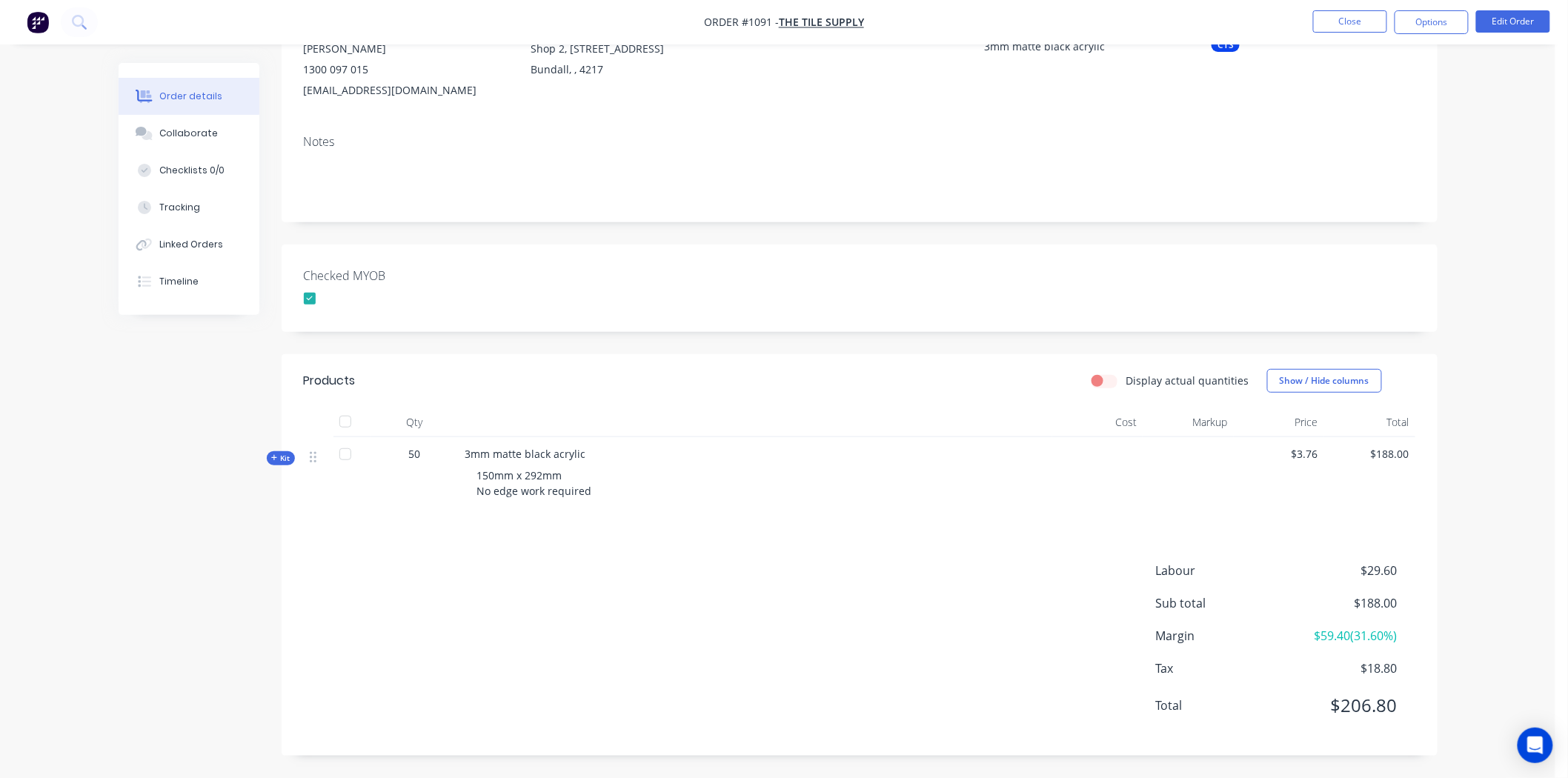
scroll to position [0, 0]
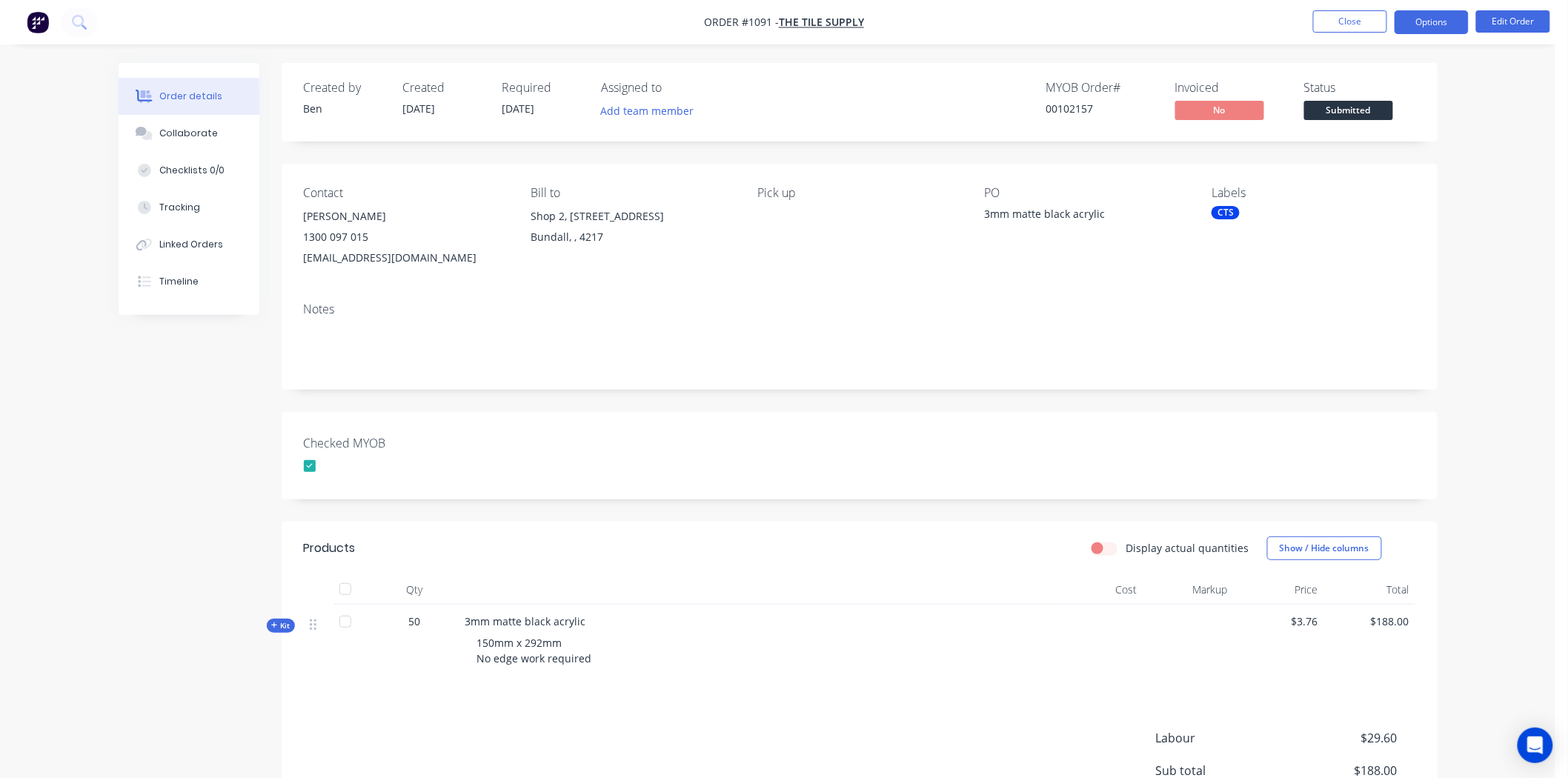
click at [1439, 21] on button "Options" at bounding box center [1431, 23] width 74 height 24
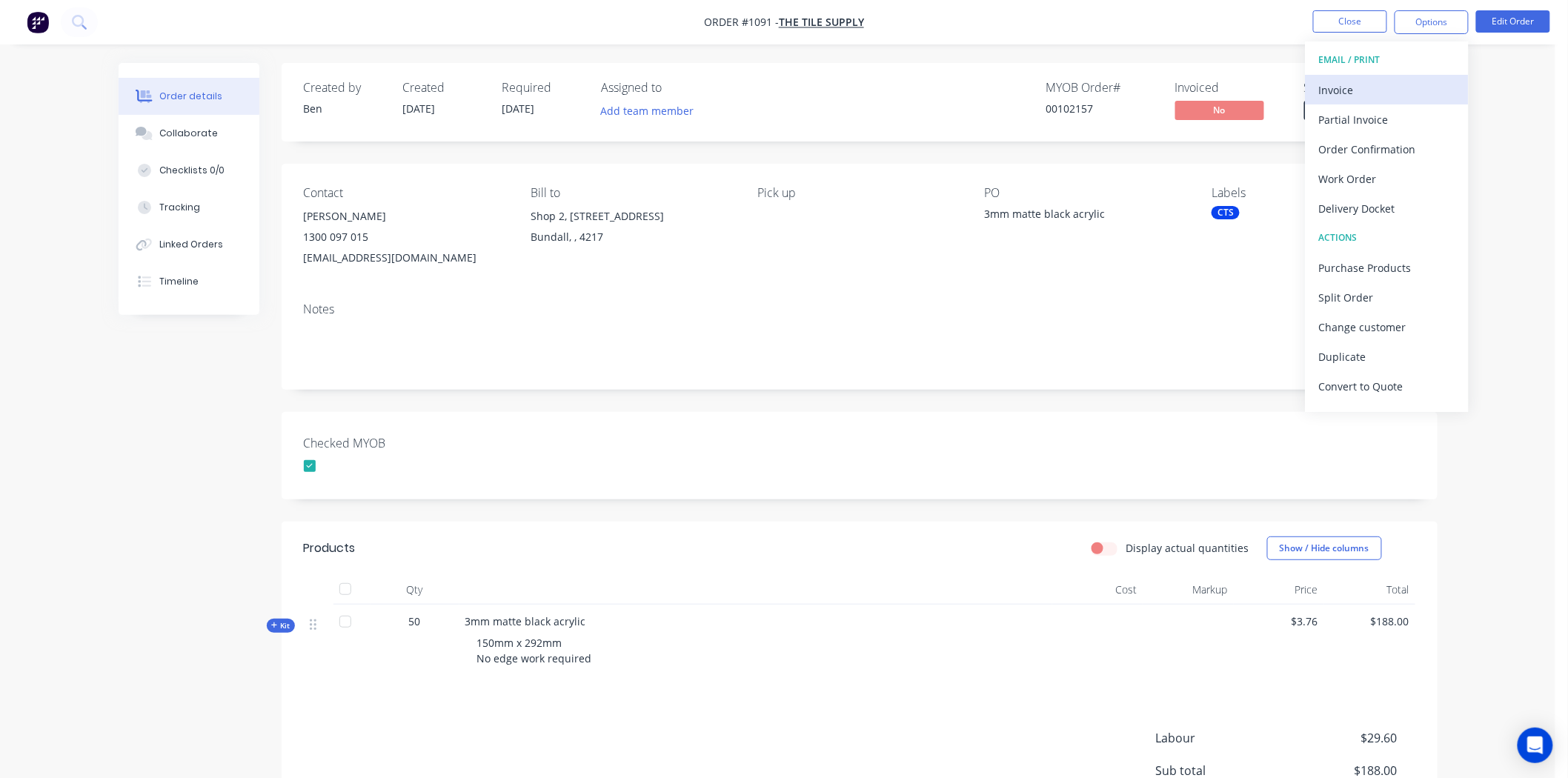
click at [1366, 84] on div "Invoice" at bounding box center [1387, 90] width 136 height 22
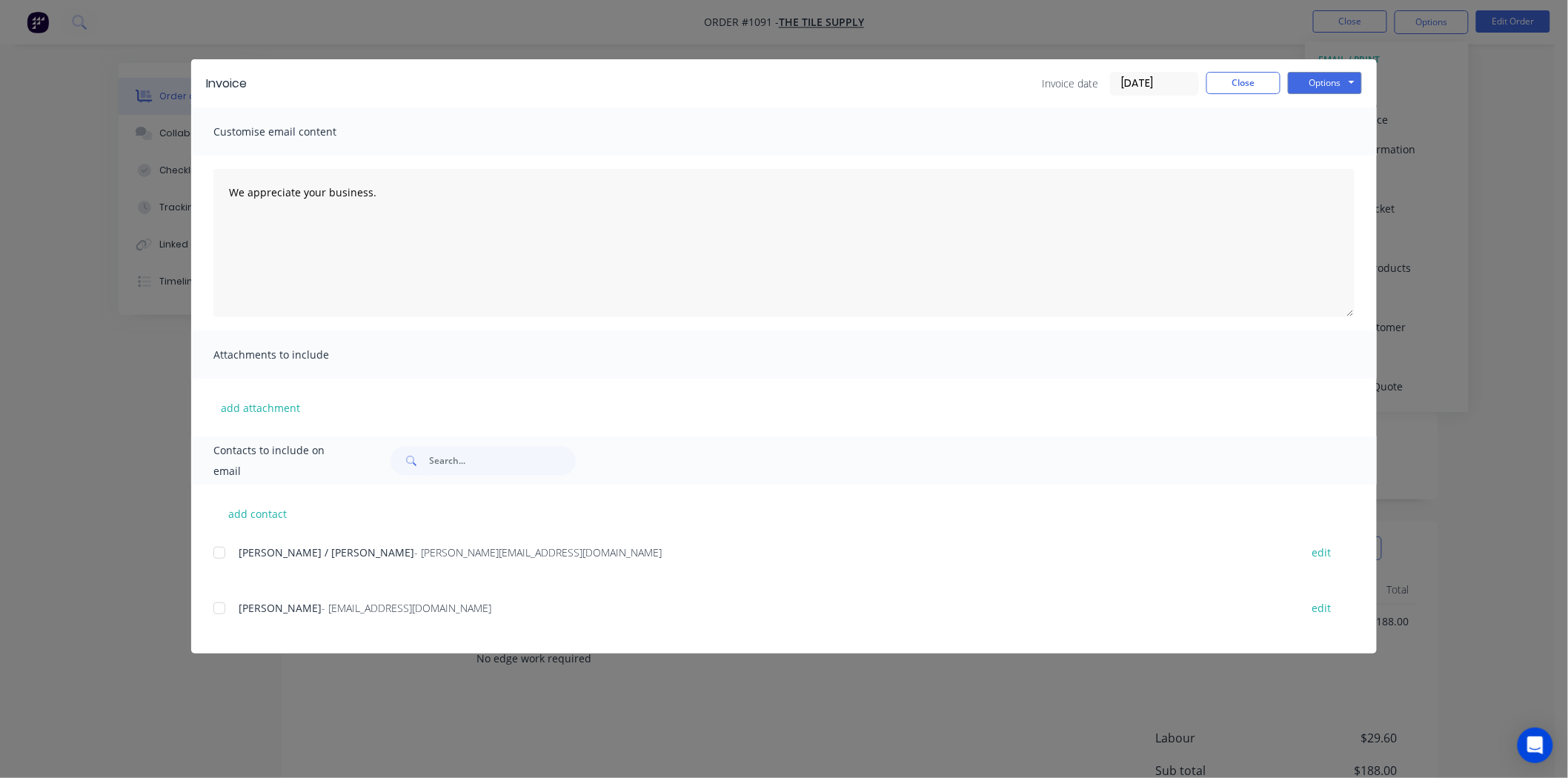
click at [1156, 82] on input "[DATE]" at bounding box center [1154, 84] width 88 height 23
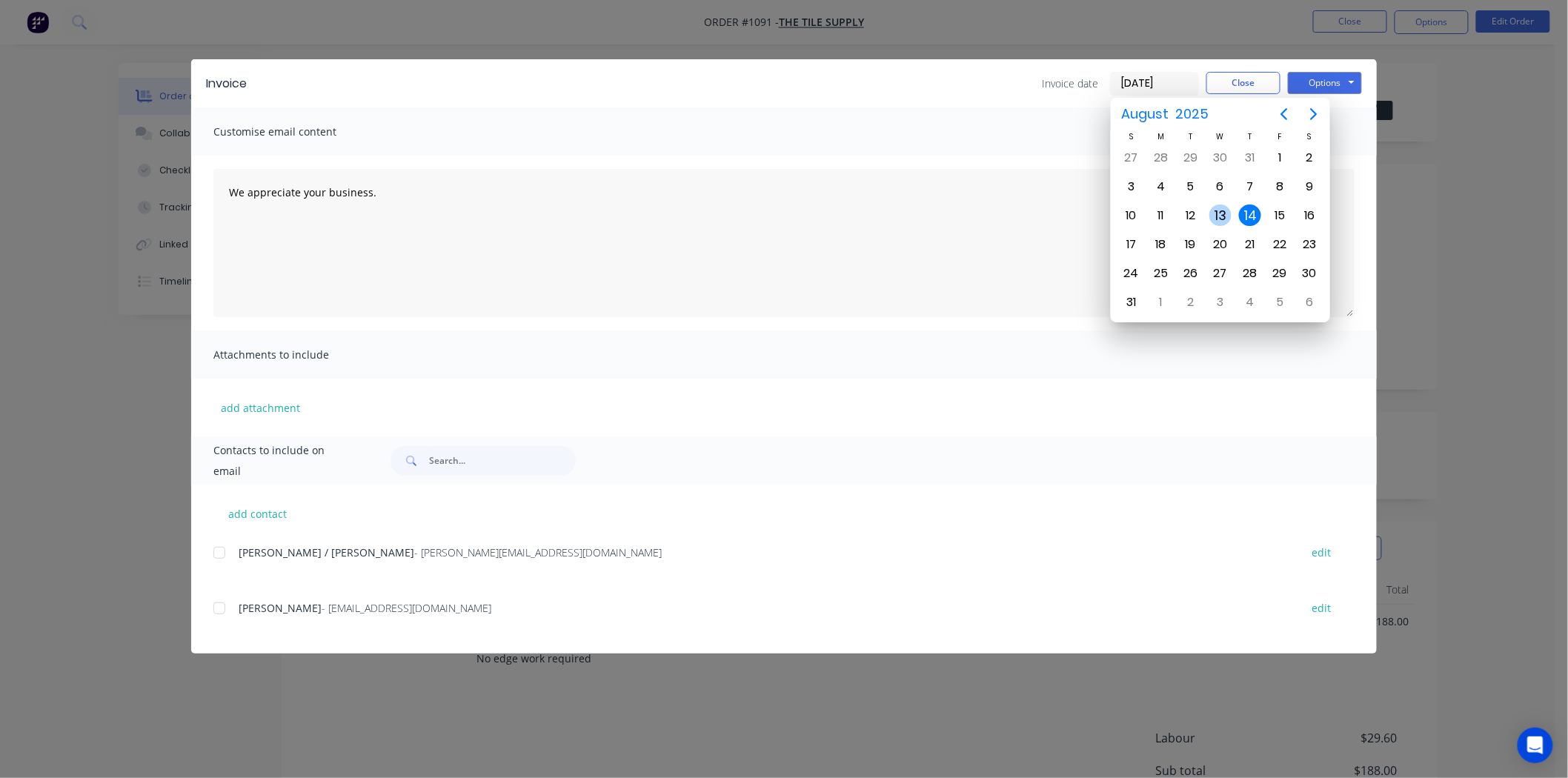
click at [1225, 206] on div "13" at bounding box center [1220, 216] width 23 height 23
type input "[DATE]"
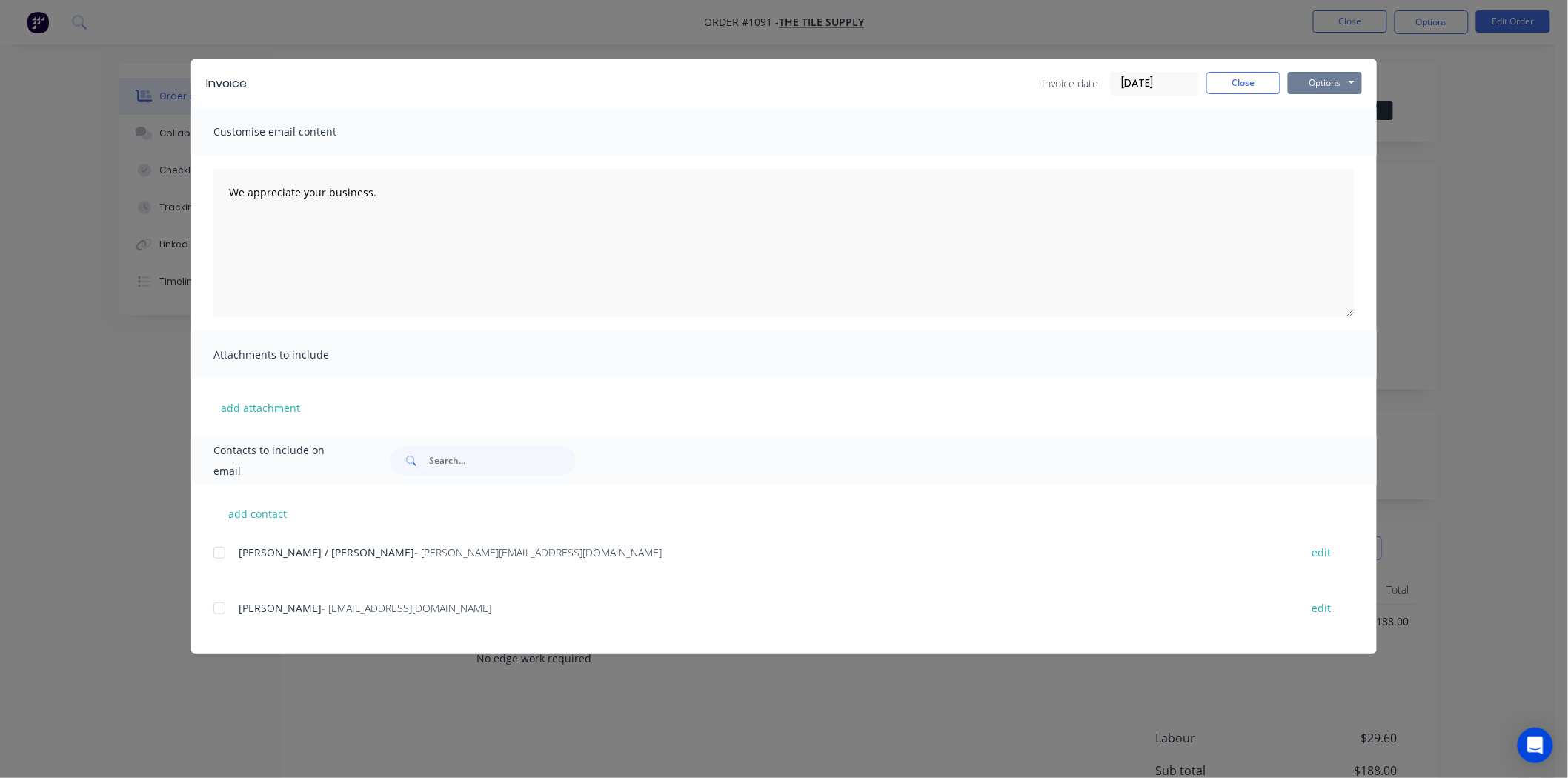
click at [1335, 80] on button "Options" at bounding box center [1325, 83] width 74 height 23
click at [1321, 133] on button "Print" at bounding box center [1336, 133] width 95 height 25
click at [1250, 86] on button "Close" at bounding box center [1243, 83] width 74 height 23
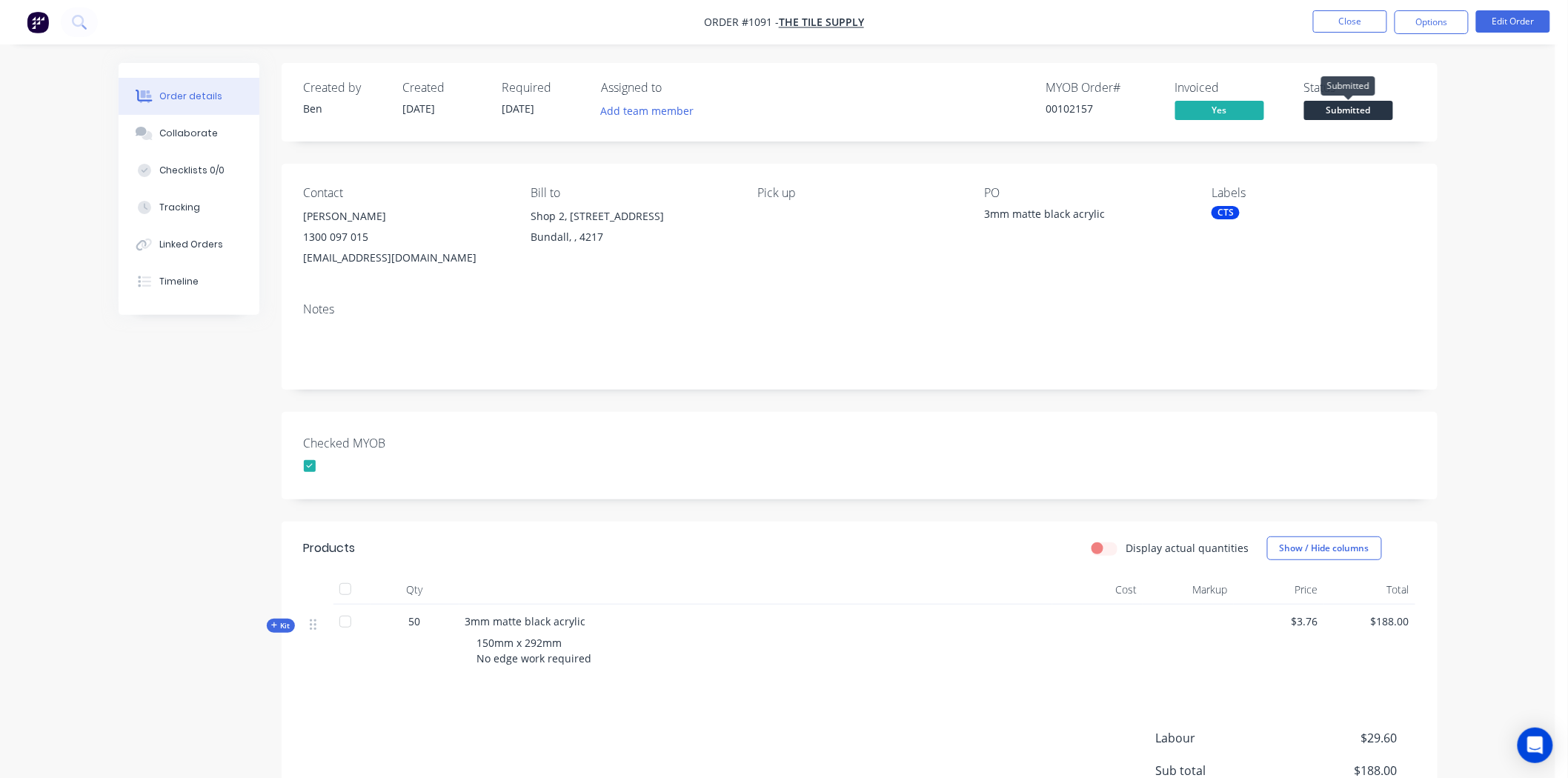
click at [1347, 112] on span "Submitted" at bounding box center [1348, 109] width 89 height 19
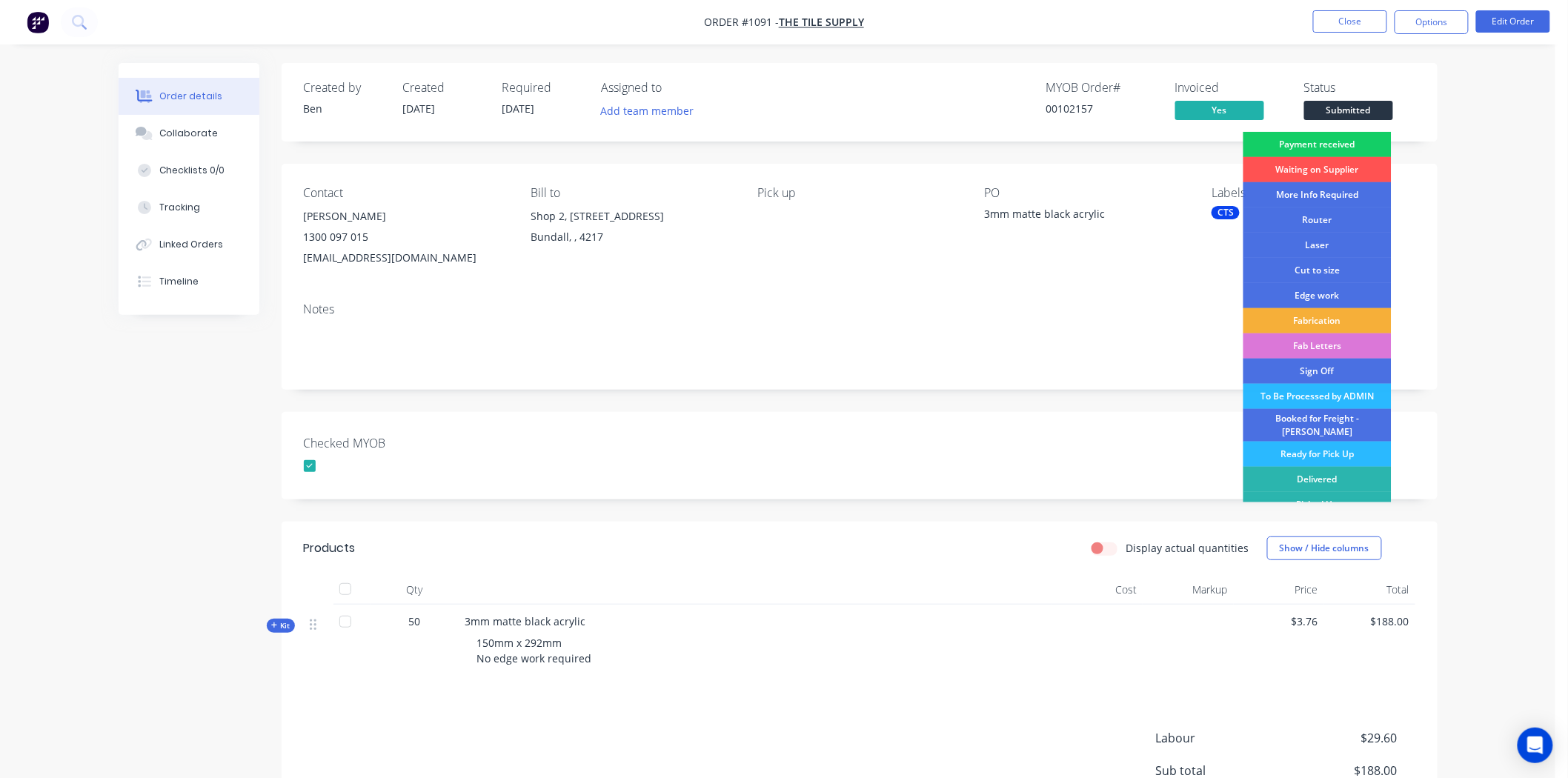
click at [1344, 142] on div "Payment received" at bounding box center [1317, 145] width 148 height 26
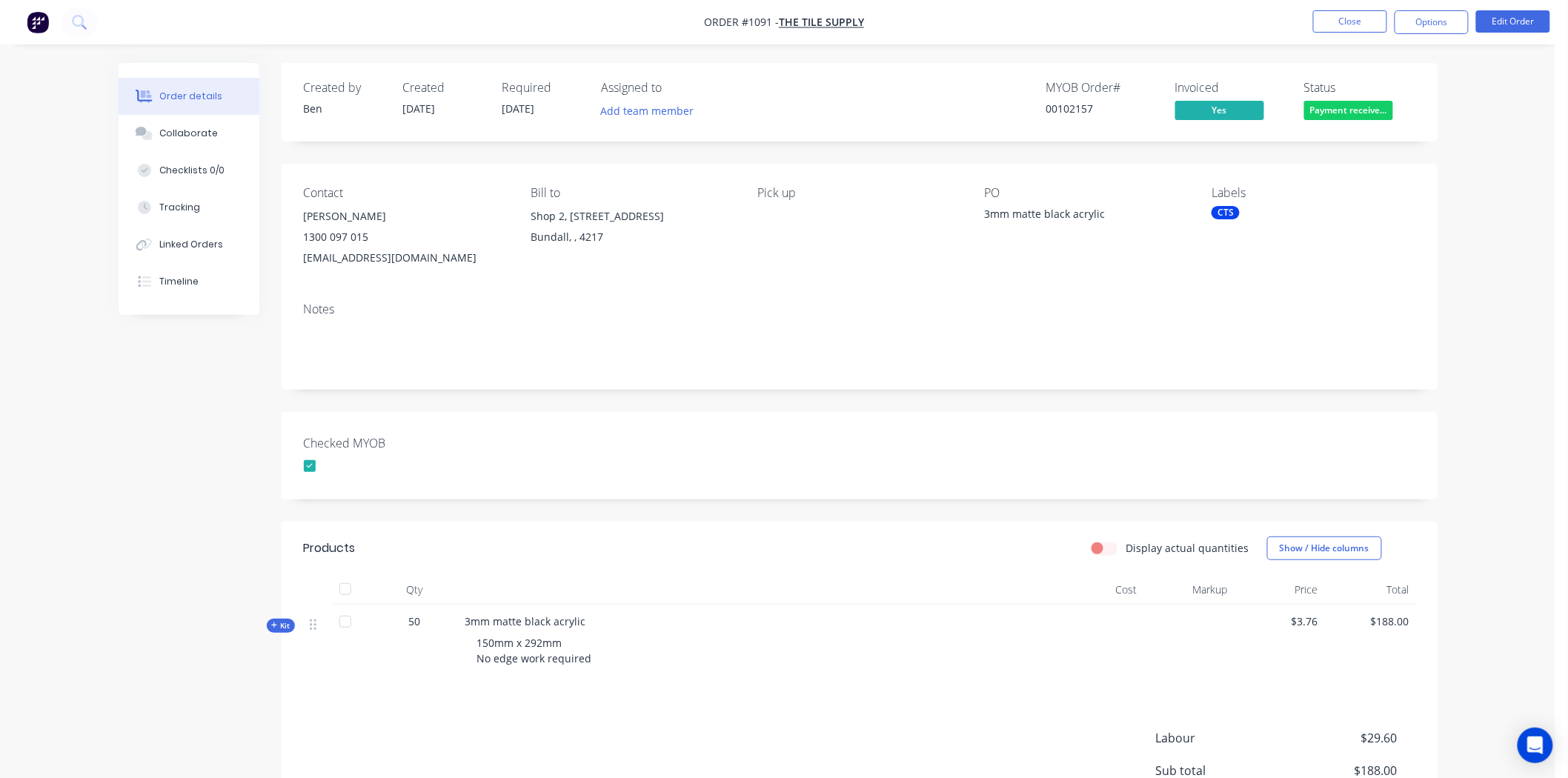
click at [1338, 422] on div "Checked MYOB" at bounding box center [860, 455] width 1156 height 88
click at [1360, 24] on button "Close" at bounding box center [1349, 22] width 74 height 23
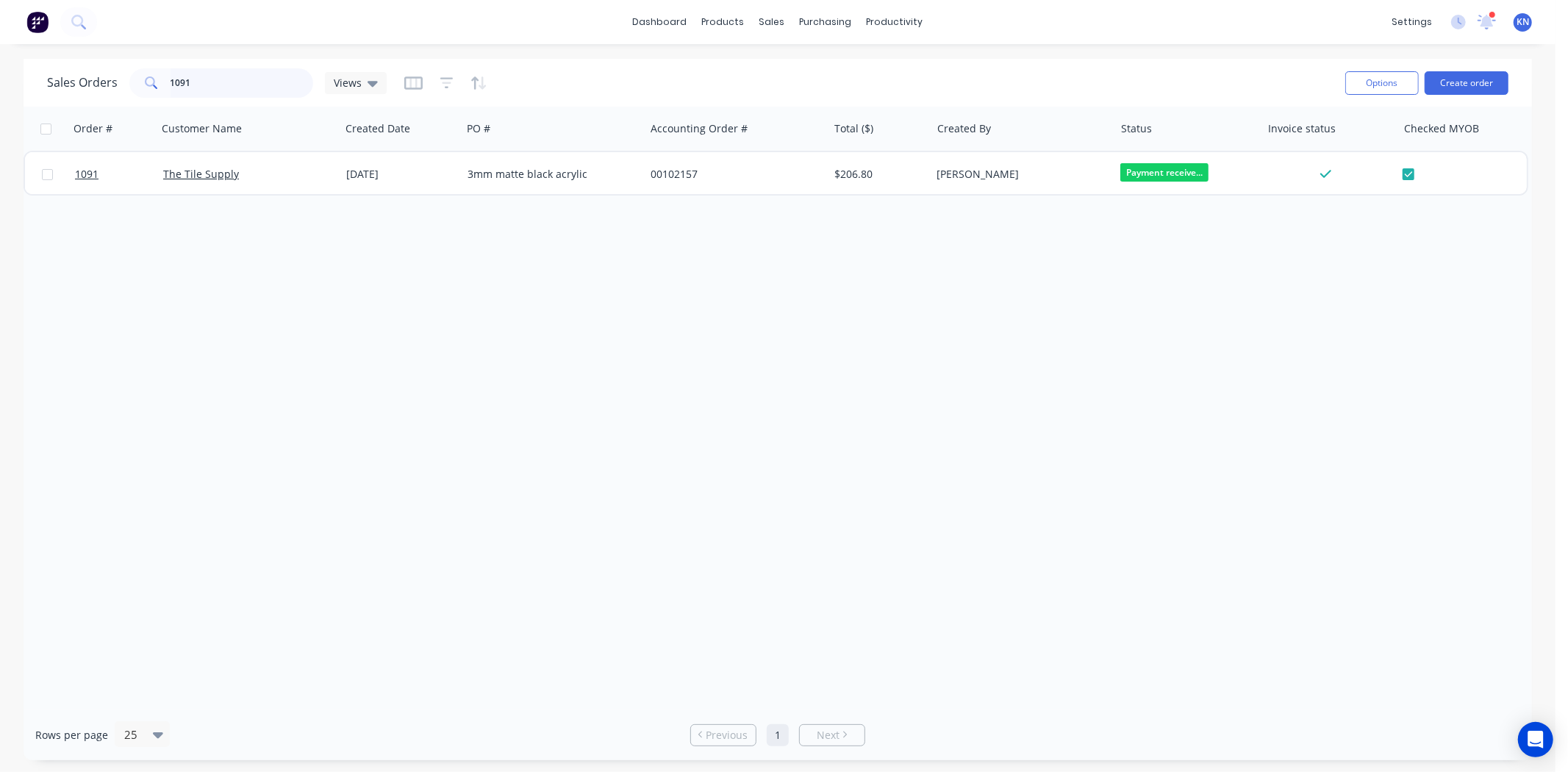
click at [224, 90] on input "1091" at bounding box center [242, 83] width 144 height 29
type input "1"
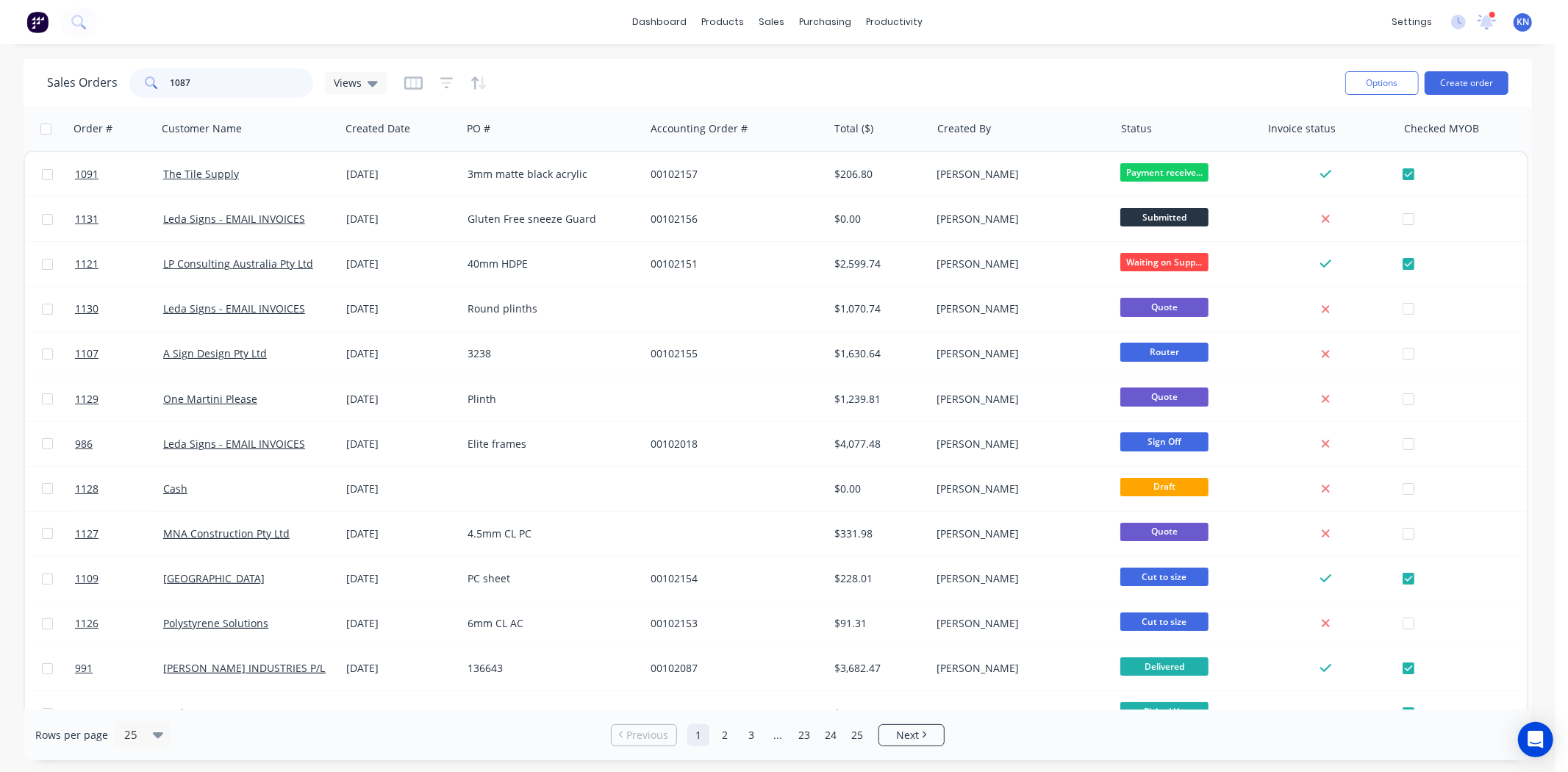
type input "1087"
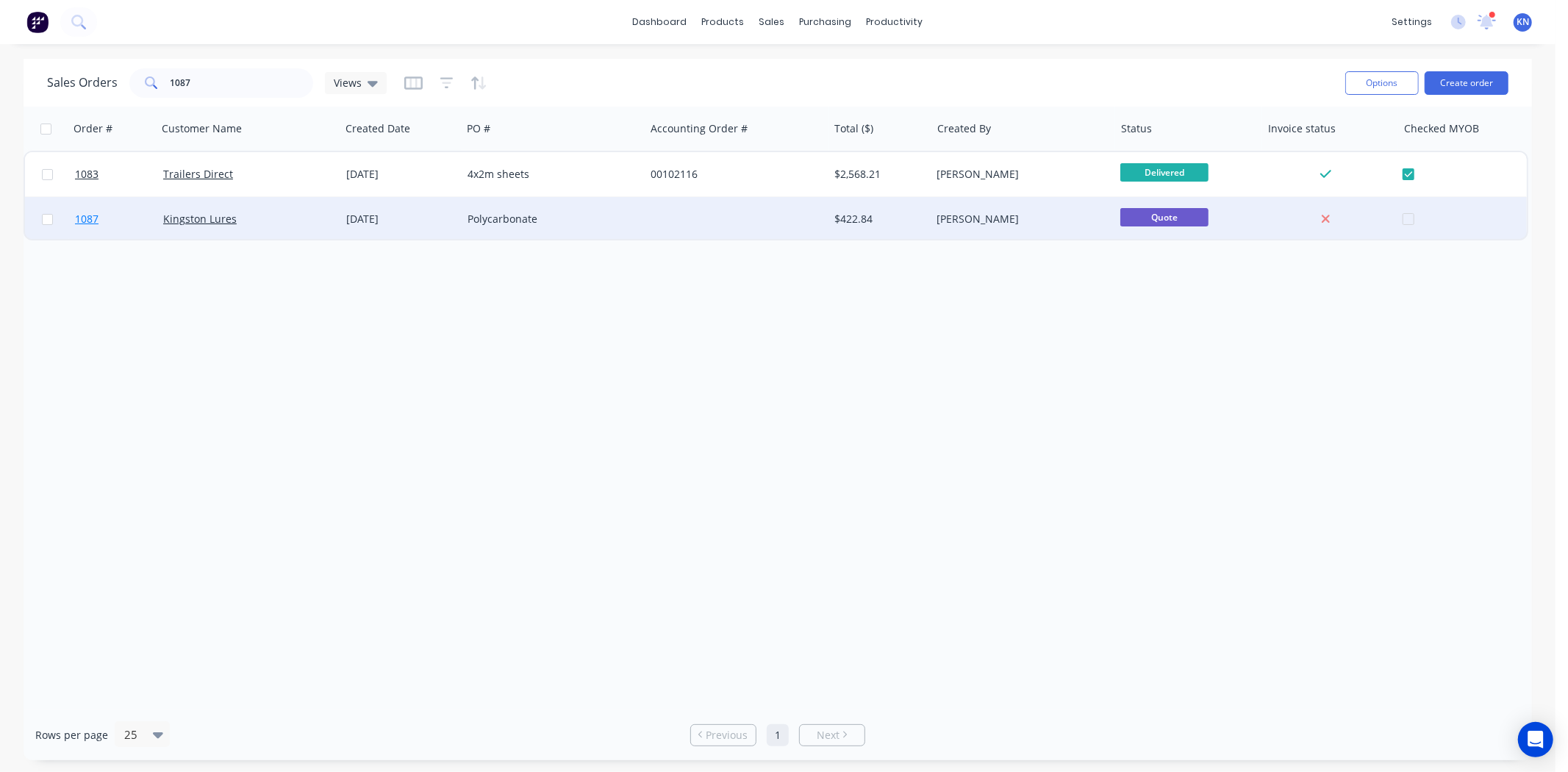
click at [84, 219] on span "1087" at bounding box center [87, 219] width 23 height 15
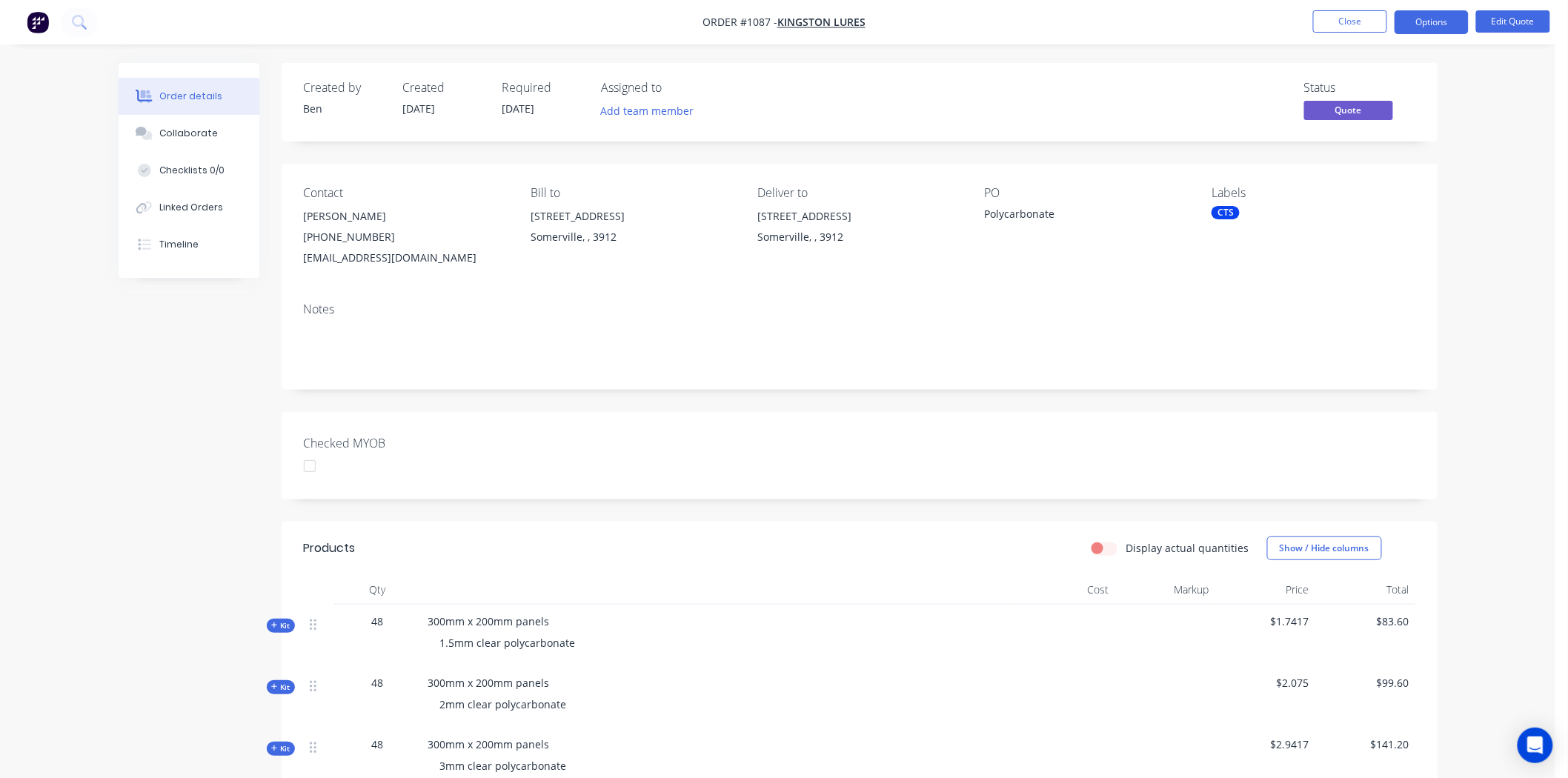
click at [309, 467] on div at bounding box center [309, 466] width 30 height 30
click at [1225, 208] on div "CTS" at bounding box center [1225, 213] width 29 height 14
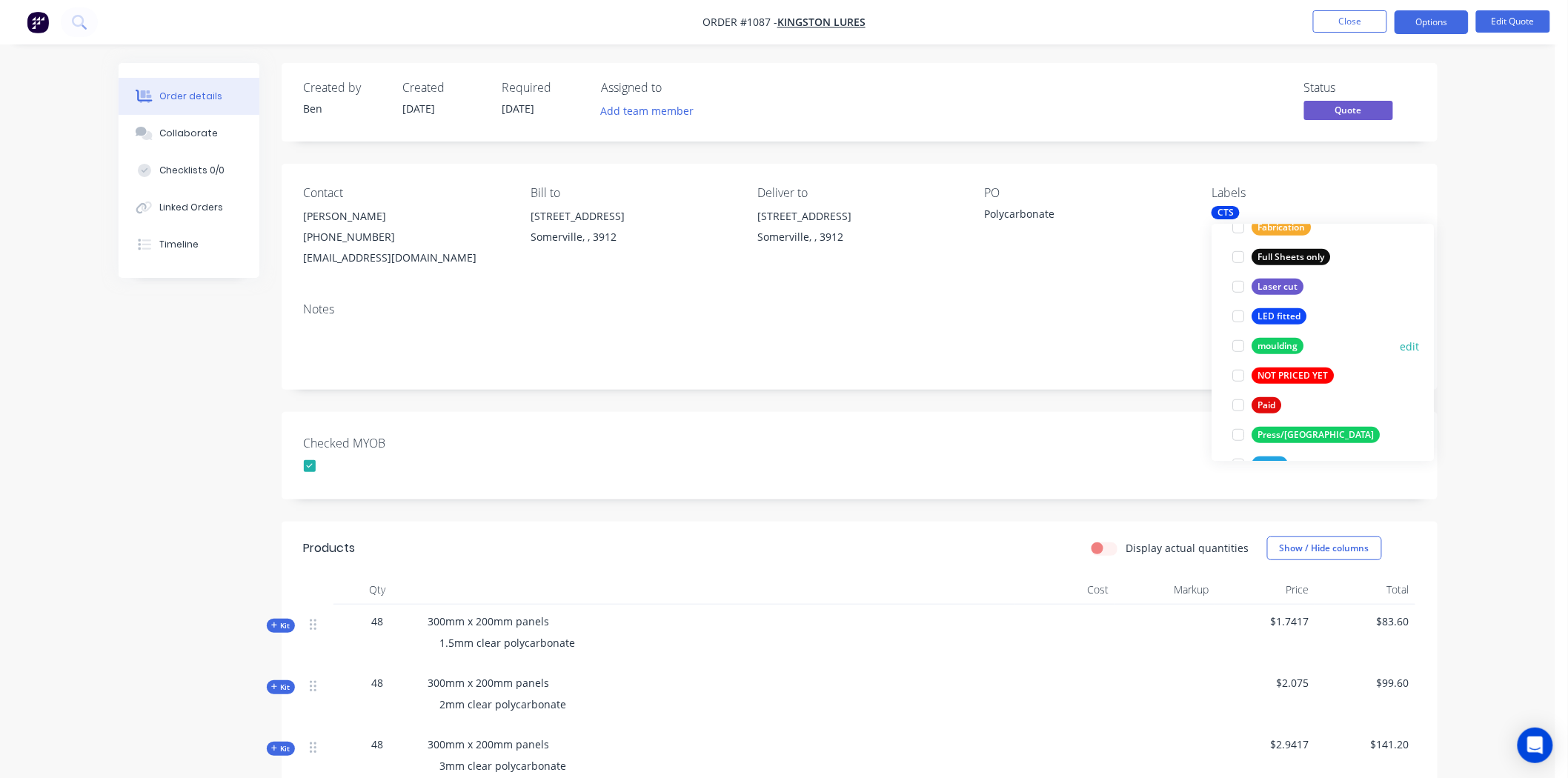
scroll to position [412, 0]
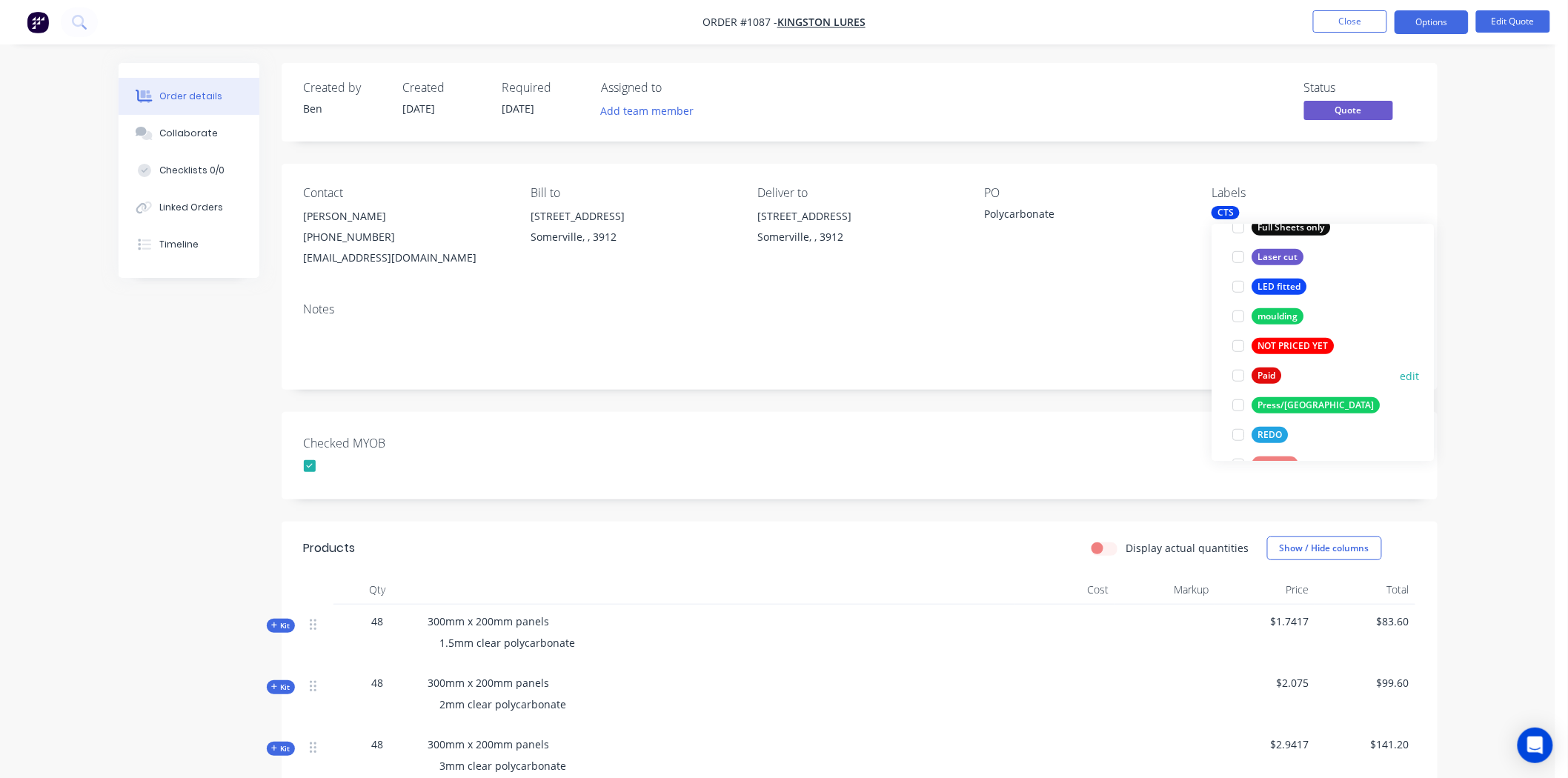
click at [1238, 376] on div at bounding box center [1239, 375] width 30 height 30
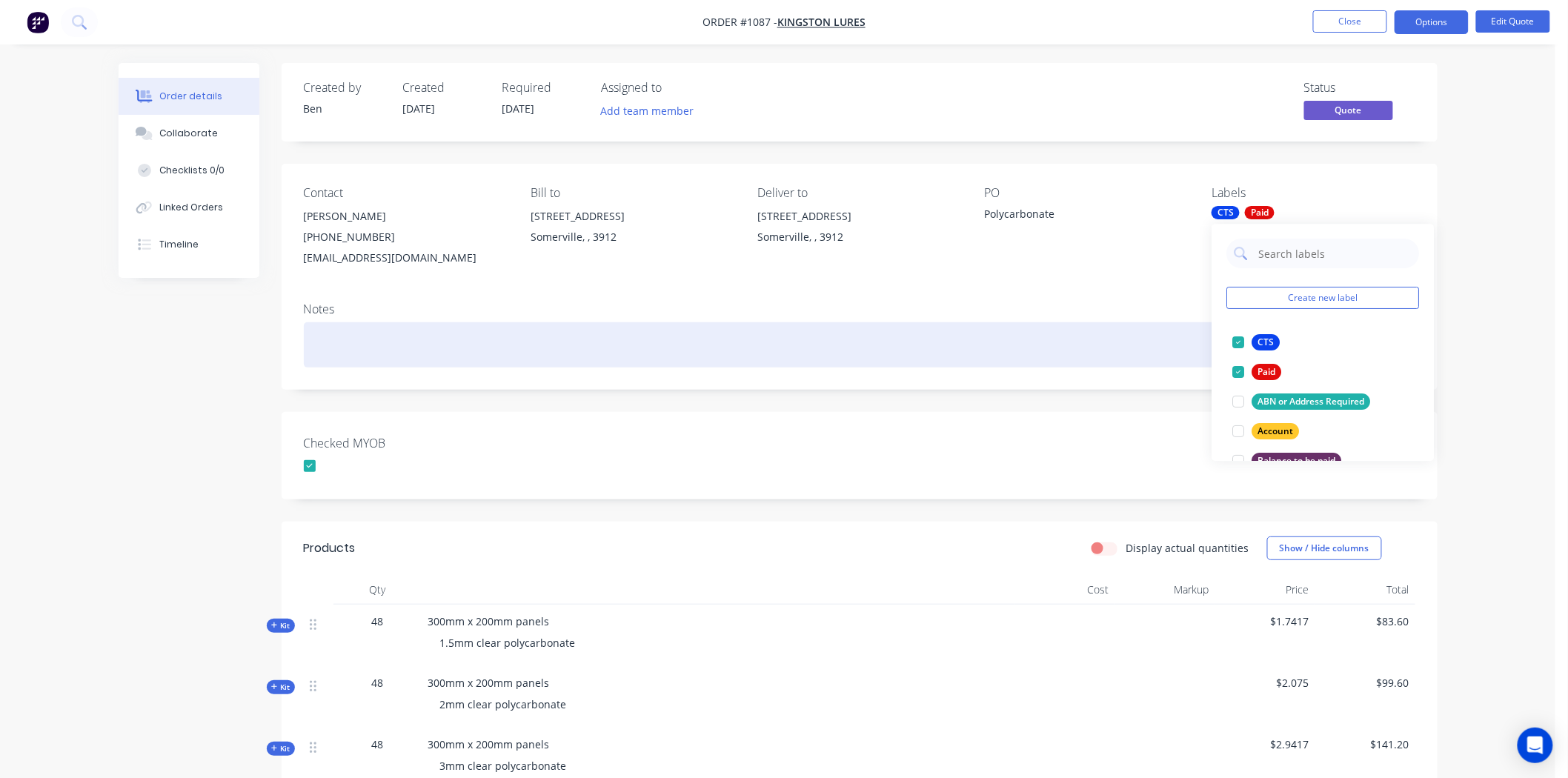
click at [1142, 357] on div at bounding box center [859, 345] width 1111 height 45
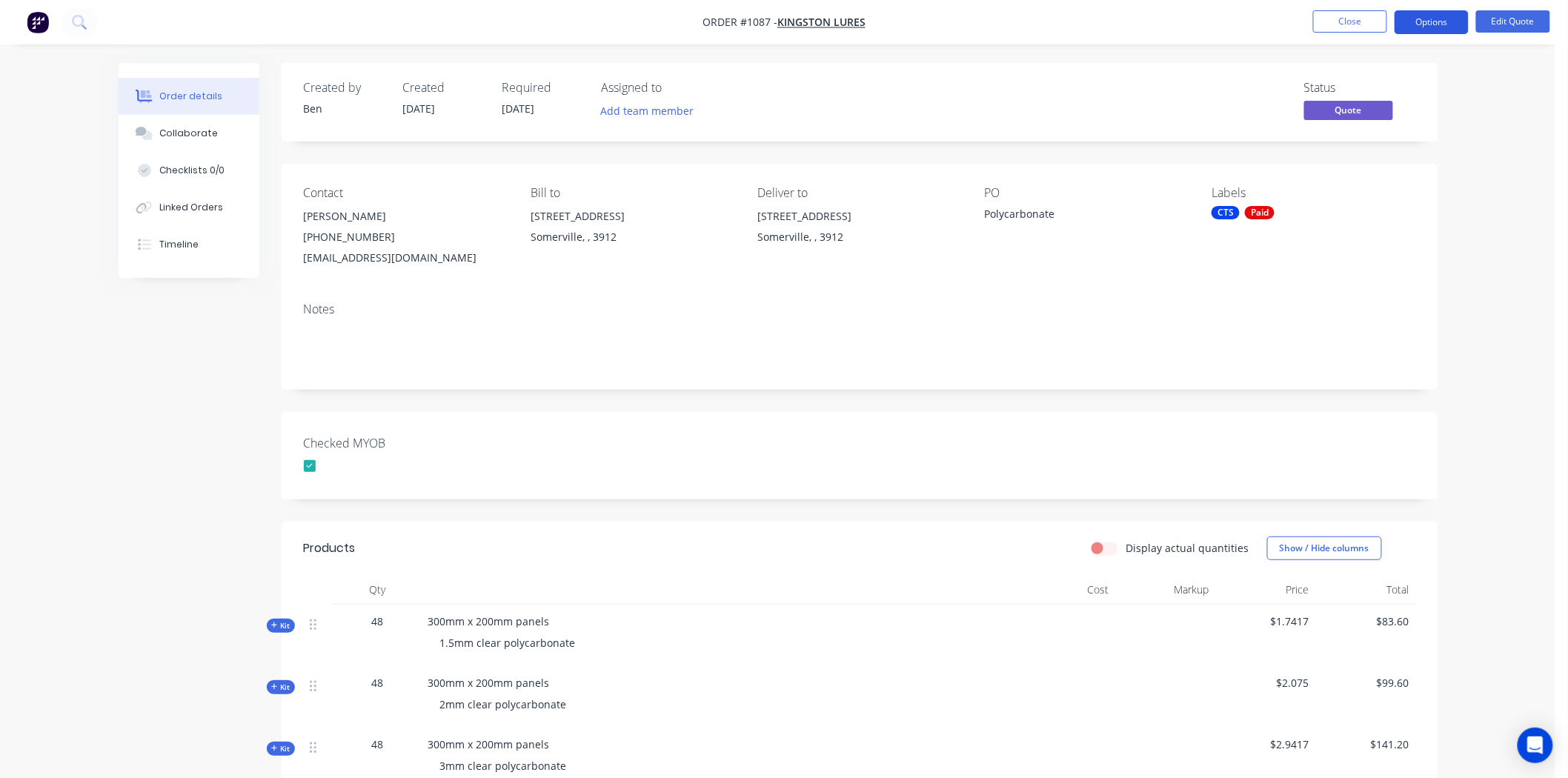
click at [1422, 29] on button "Options" at bounding box center [1431, 23] width 74 height 24
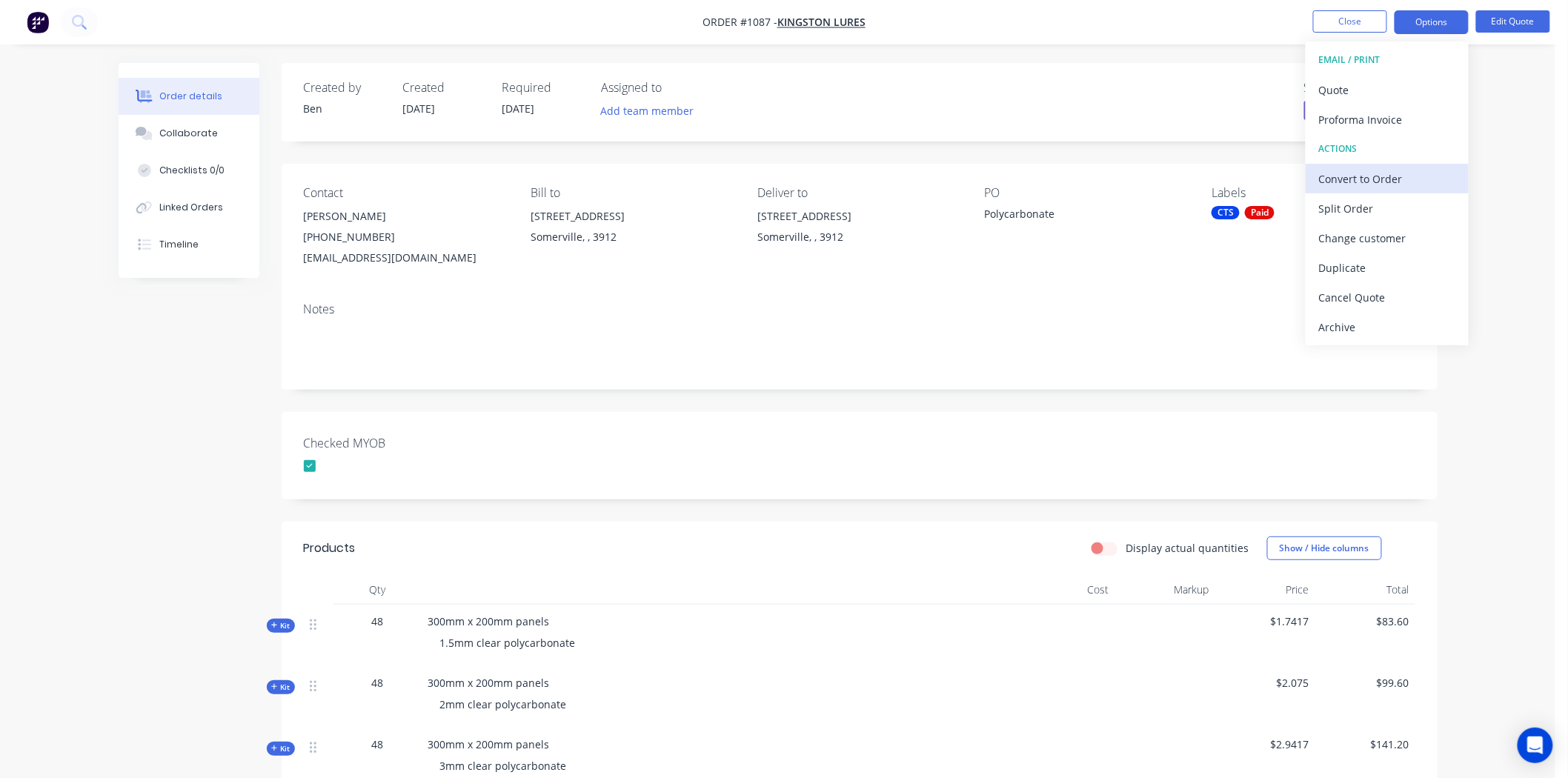
click at [1365, 175] on div "Convert to Order" at bounding box center [1387, 179] width 136 height 22
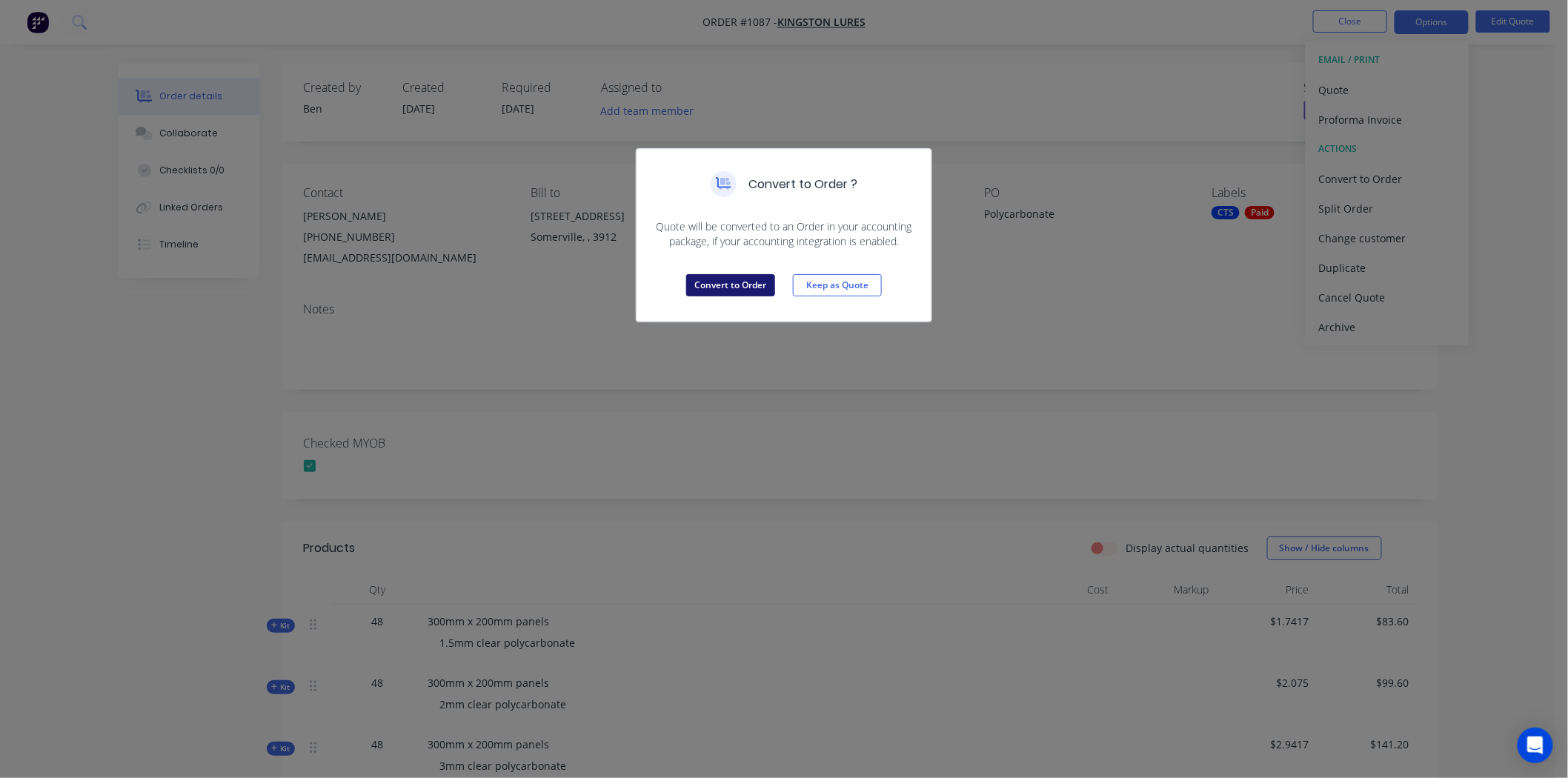
click at [724, 286] on button "Convert to Order" at bounding box center [731, 285] width 89 height 23
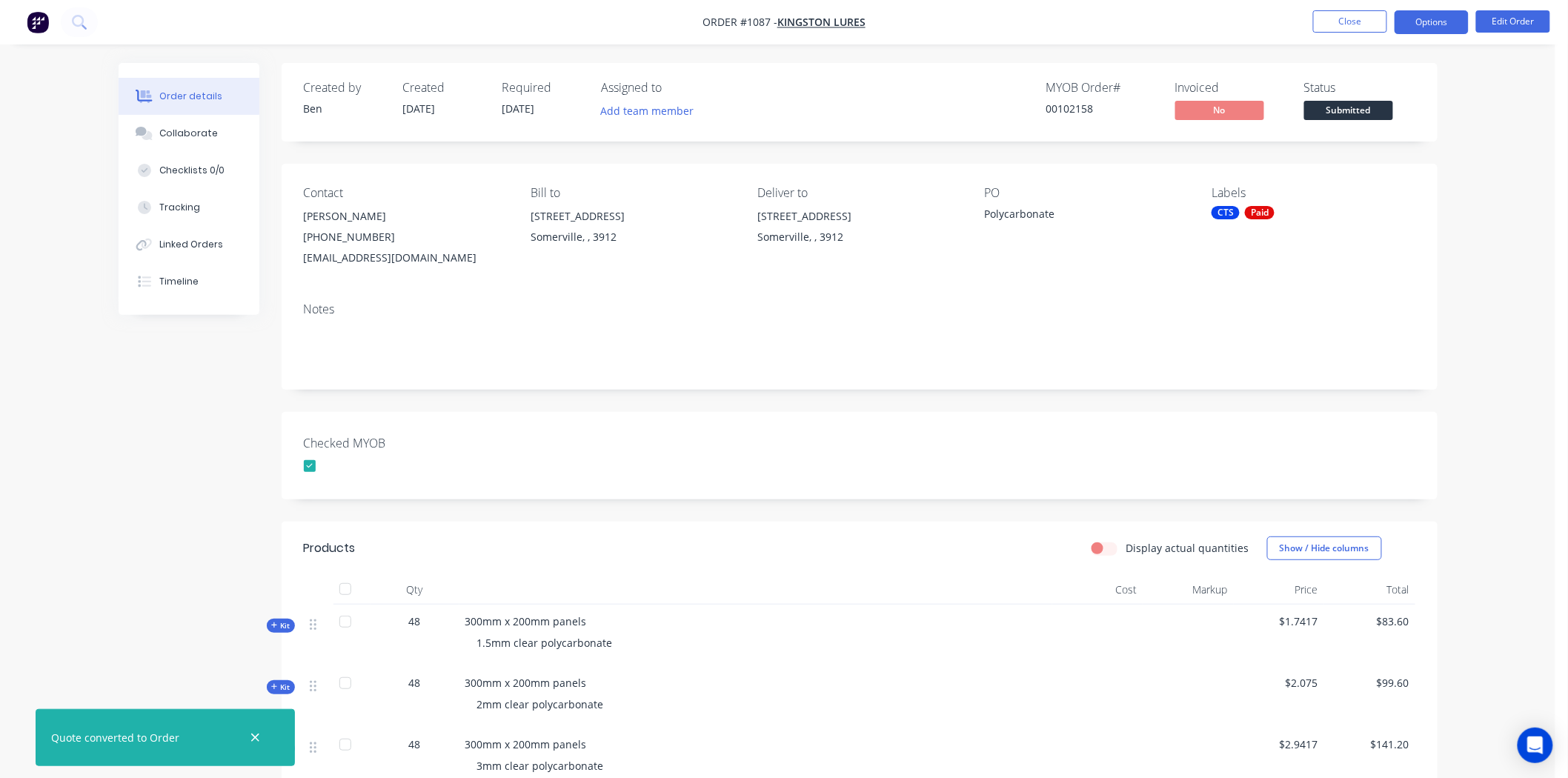
click at [1442, 23] on button "Options" at bounding box center [1431, 23] width 74 height 24
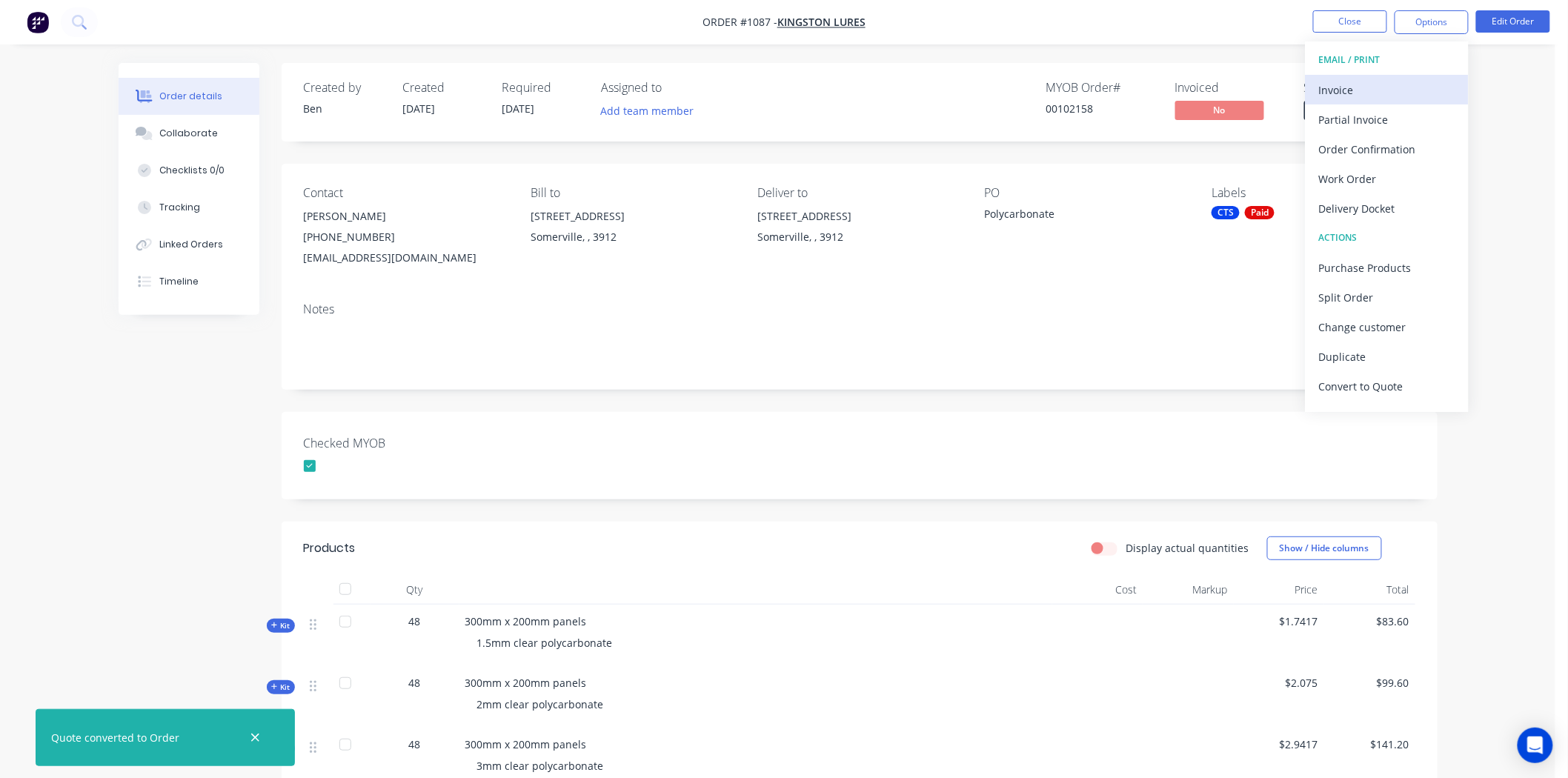
click at [1369, 90] on div "Invoice" at bounding box center [1387, 90] width 136 height 22
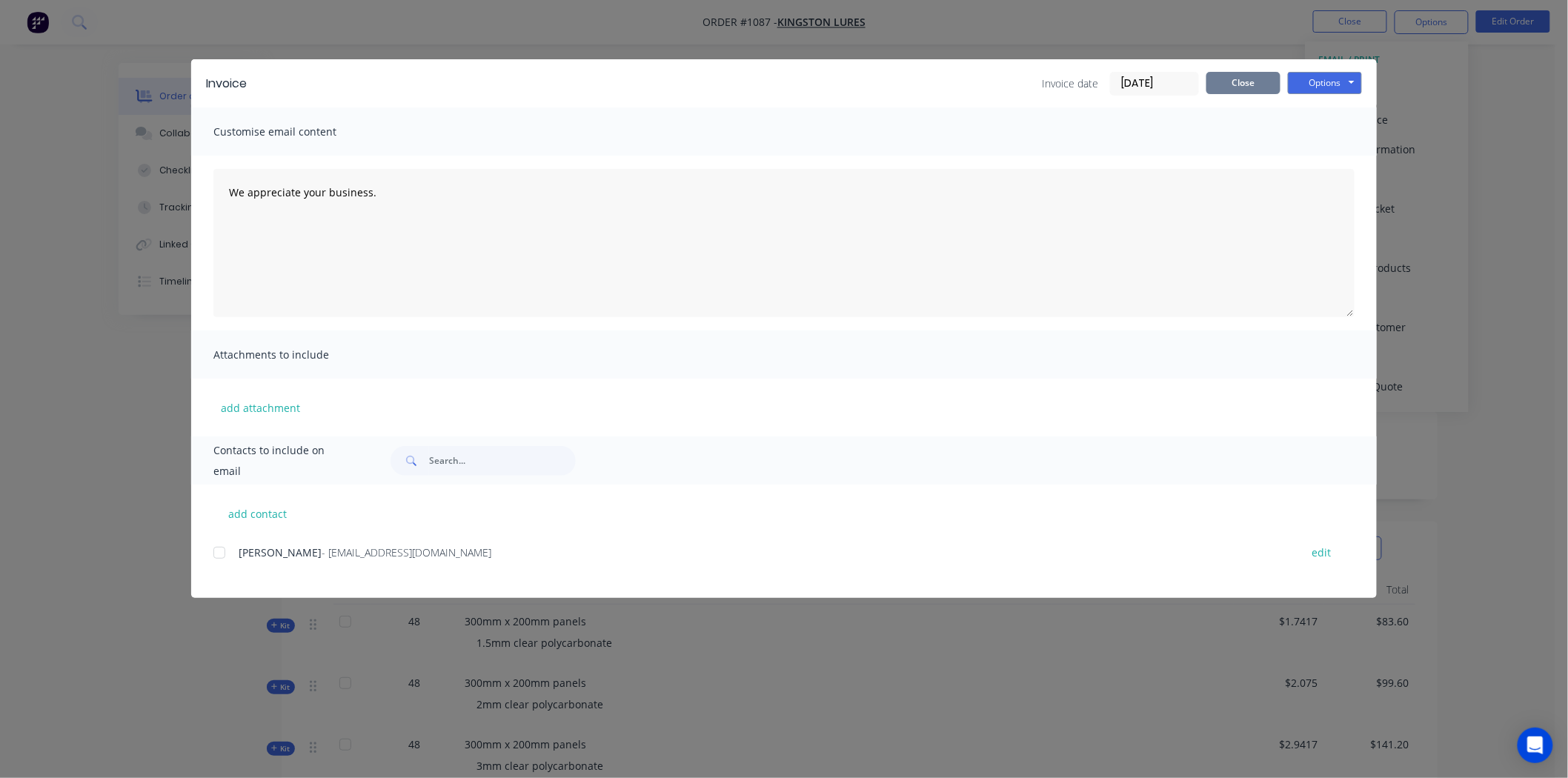
click at [1258, 82] on button "Close" at bounding box center [1243, 83] width 74 height 23
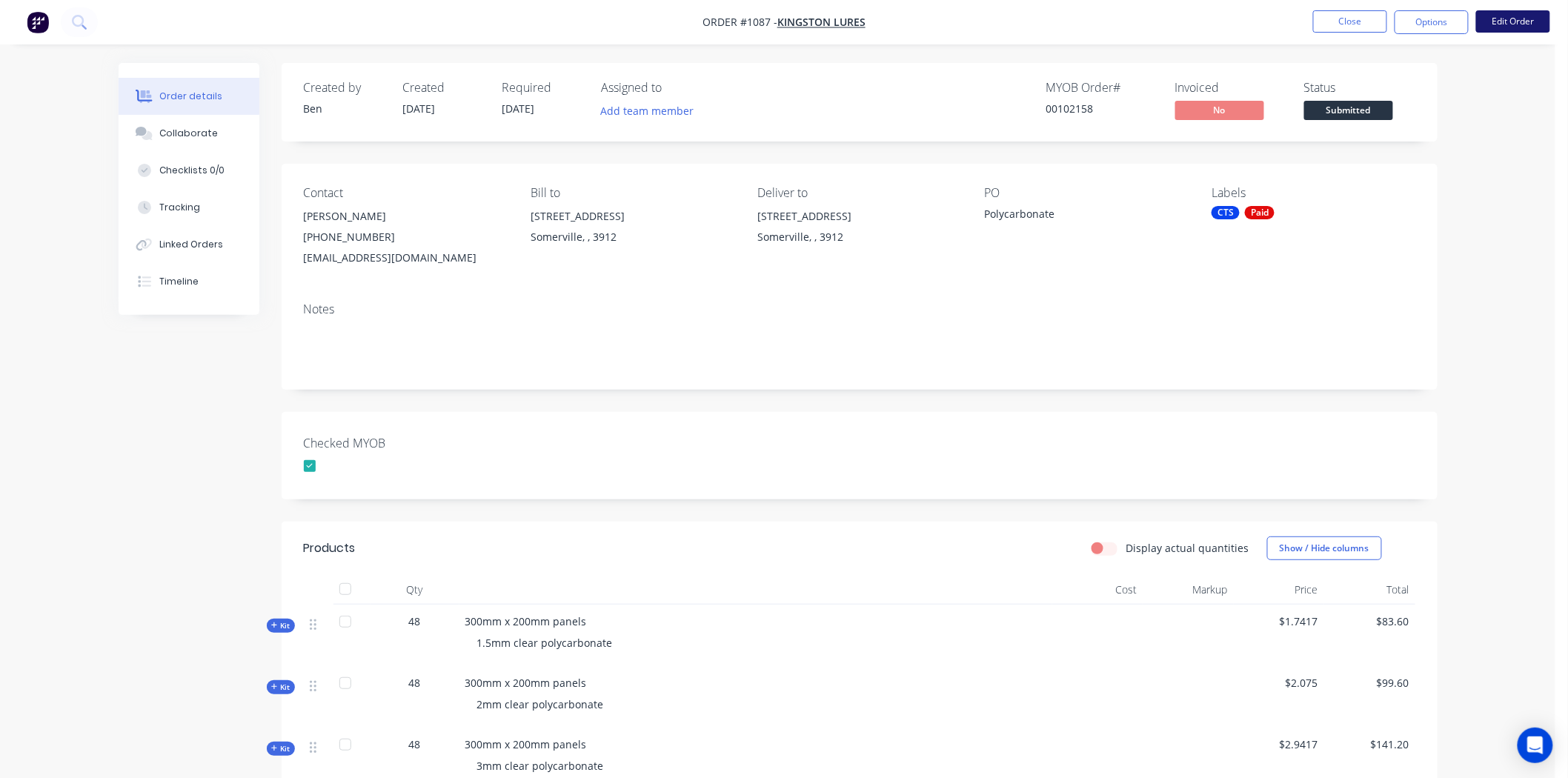
click at [1505, 17] on button "Edit Order" at bounding box center [1513, 22] width 74 height 23
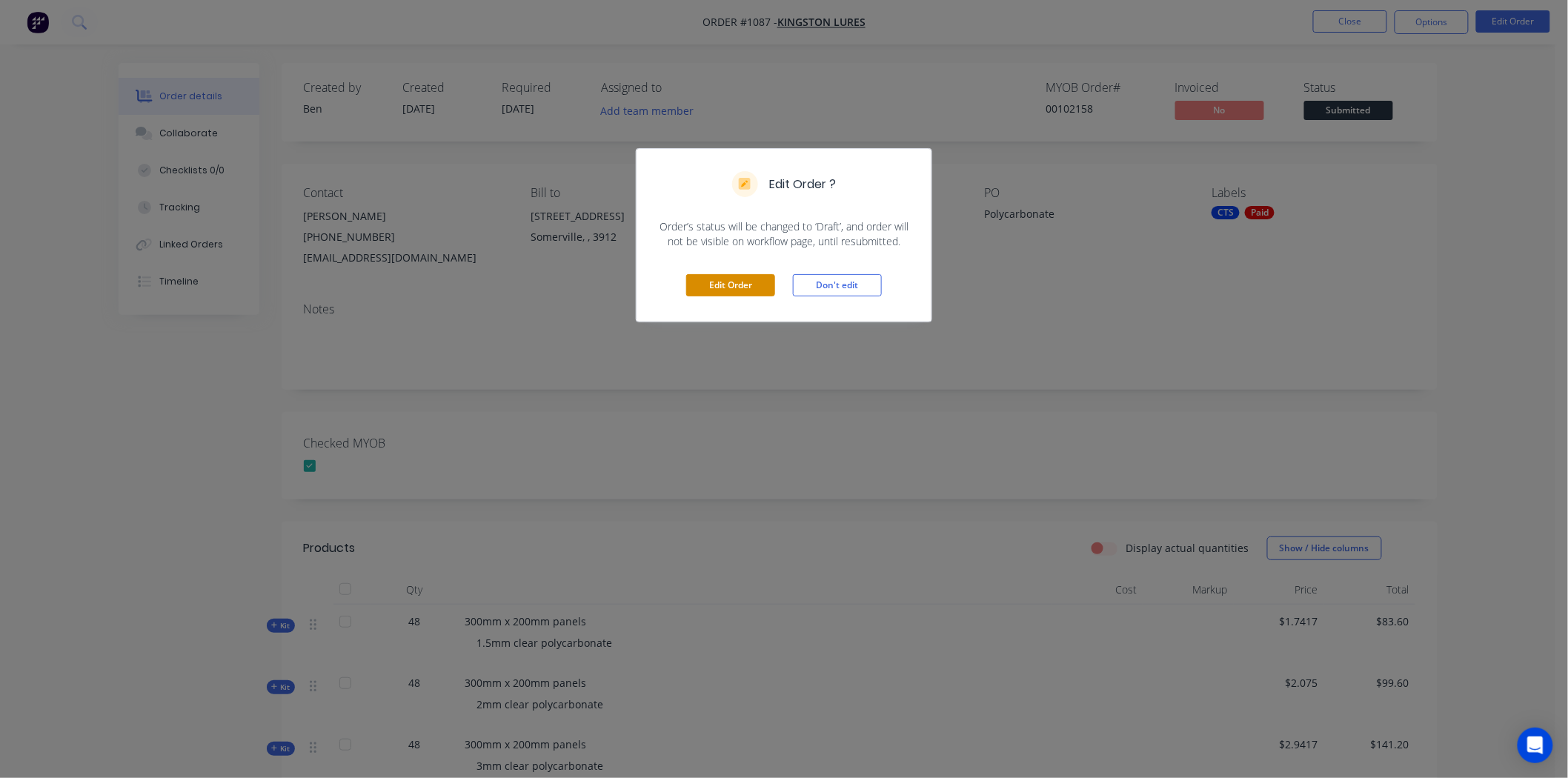
click at [729, 283] on button "Edit Order" at bounding box center [731, 285] width 89 height 23
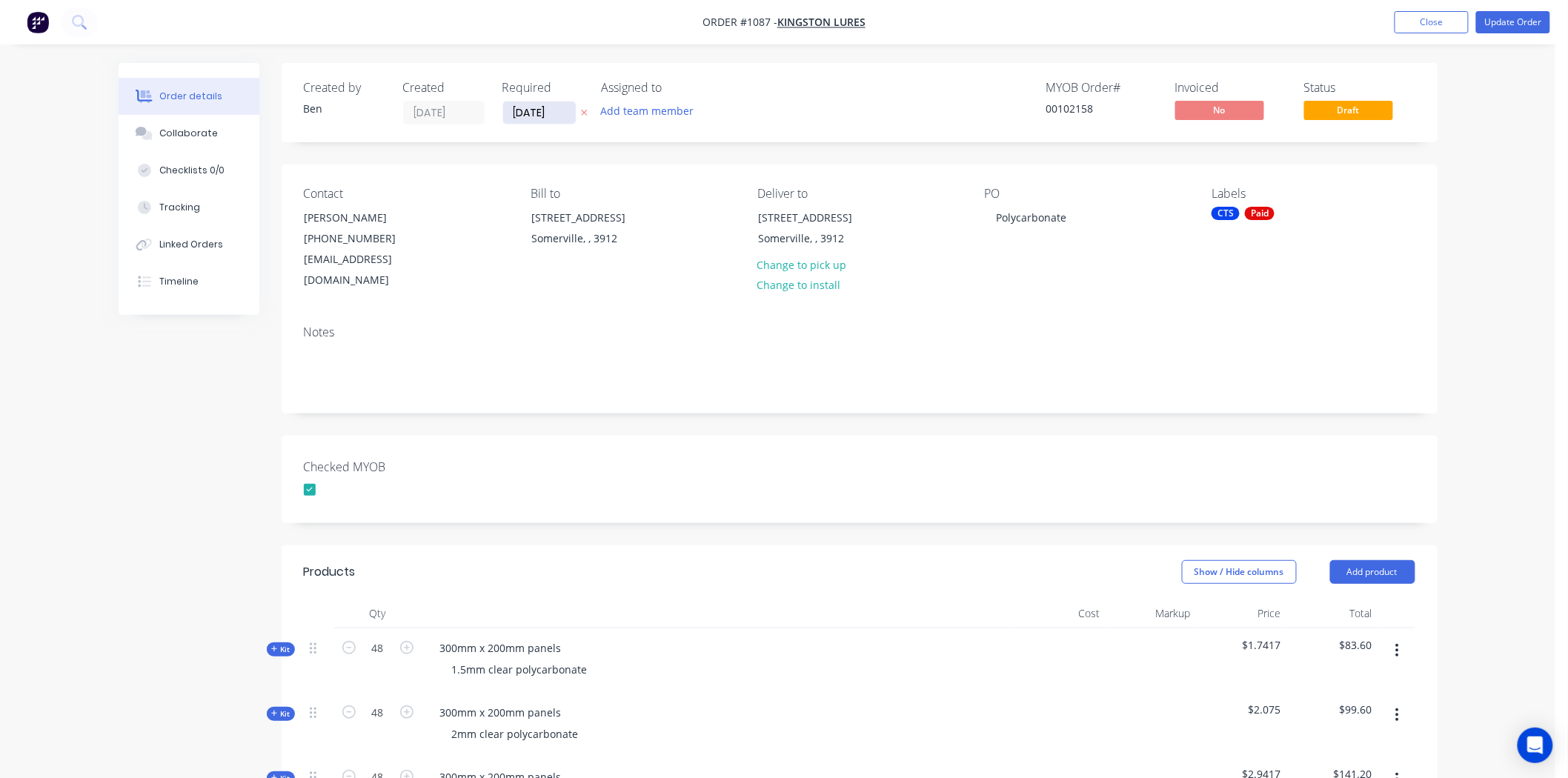
click at [514, 106] on input "[DATE]" at bounding box center [540, 112] width 73 height 23
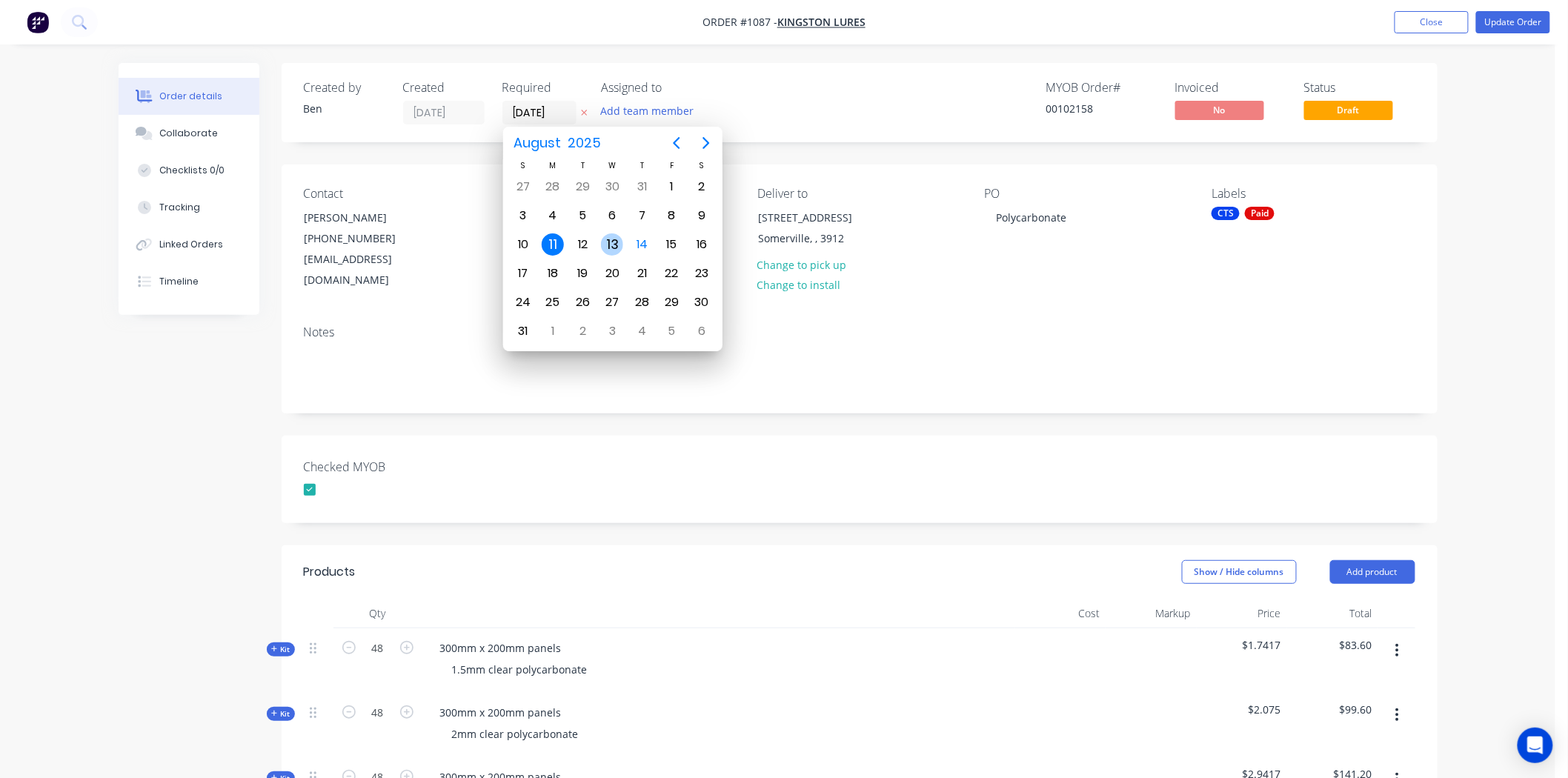
click at [611, 243] on div "13" at bounding box center [612, 244] width 23 height 23
type input "[DATE]"
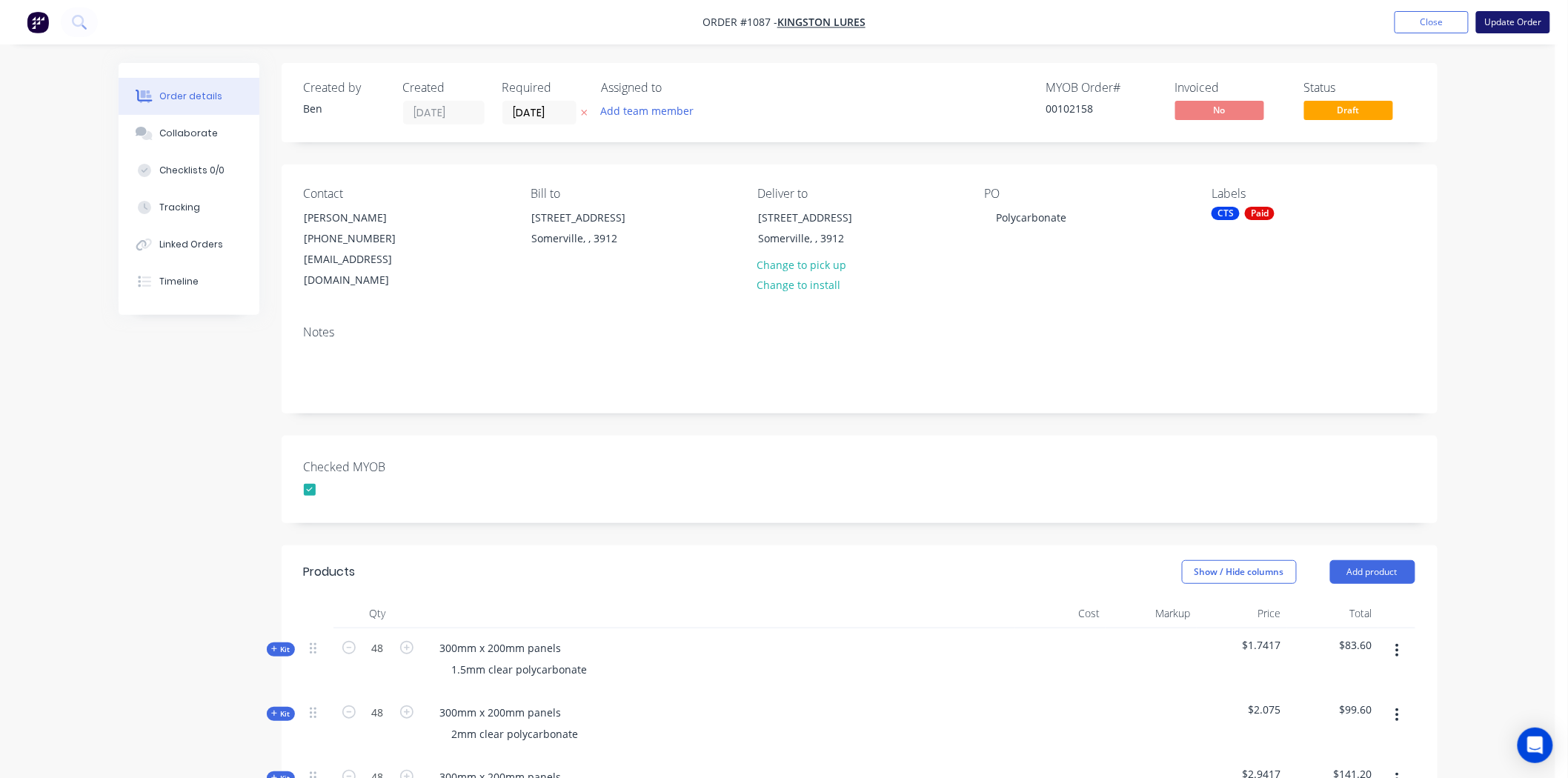
click at [1522, 18] on button "Update Order" at bounding box center [1513, 22] width 74 height 23
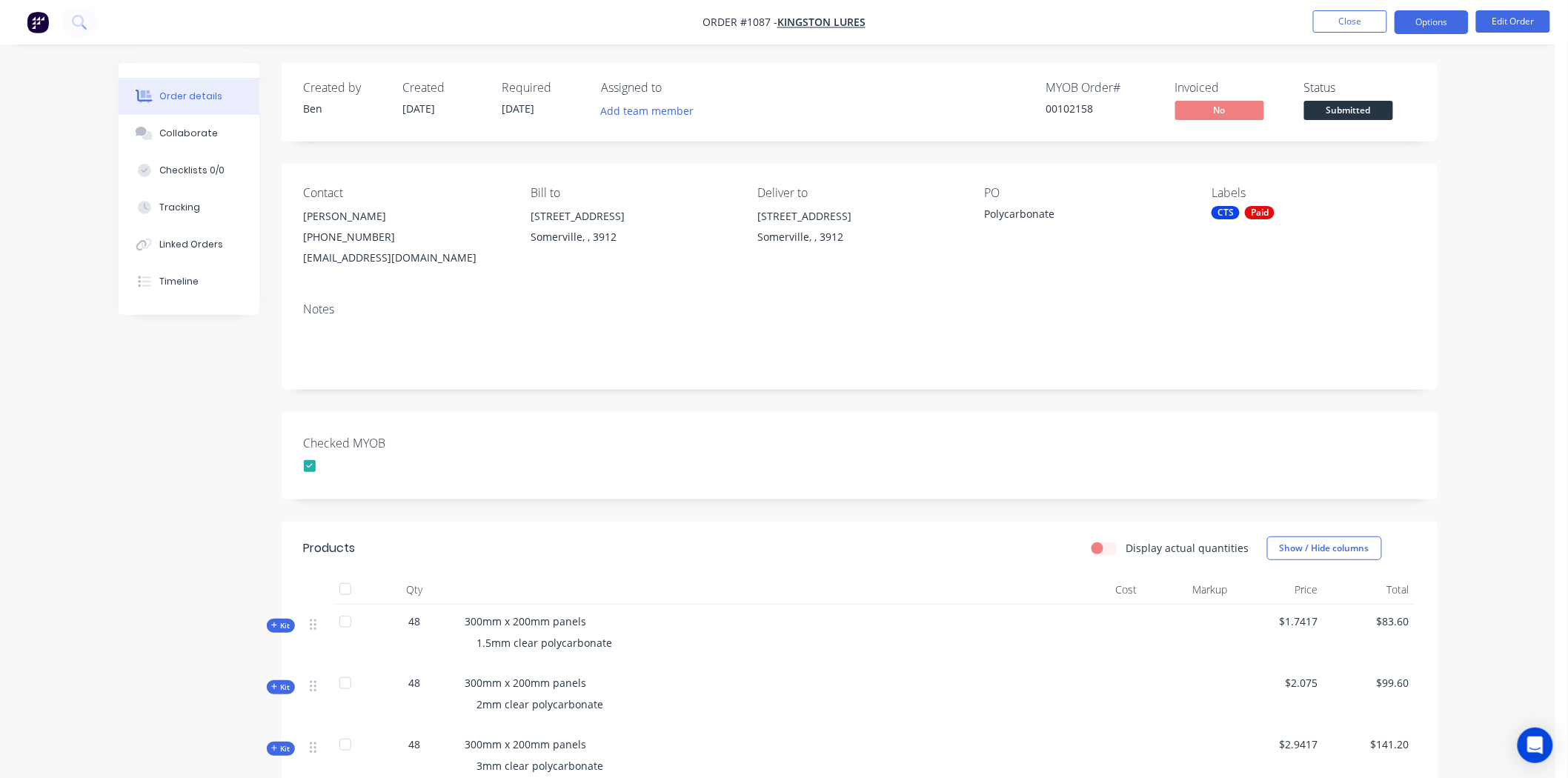
click at [1439, 17] on button "Options" at bounding box center [1431, 23] width 74 height 24
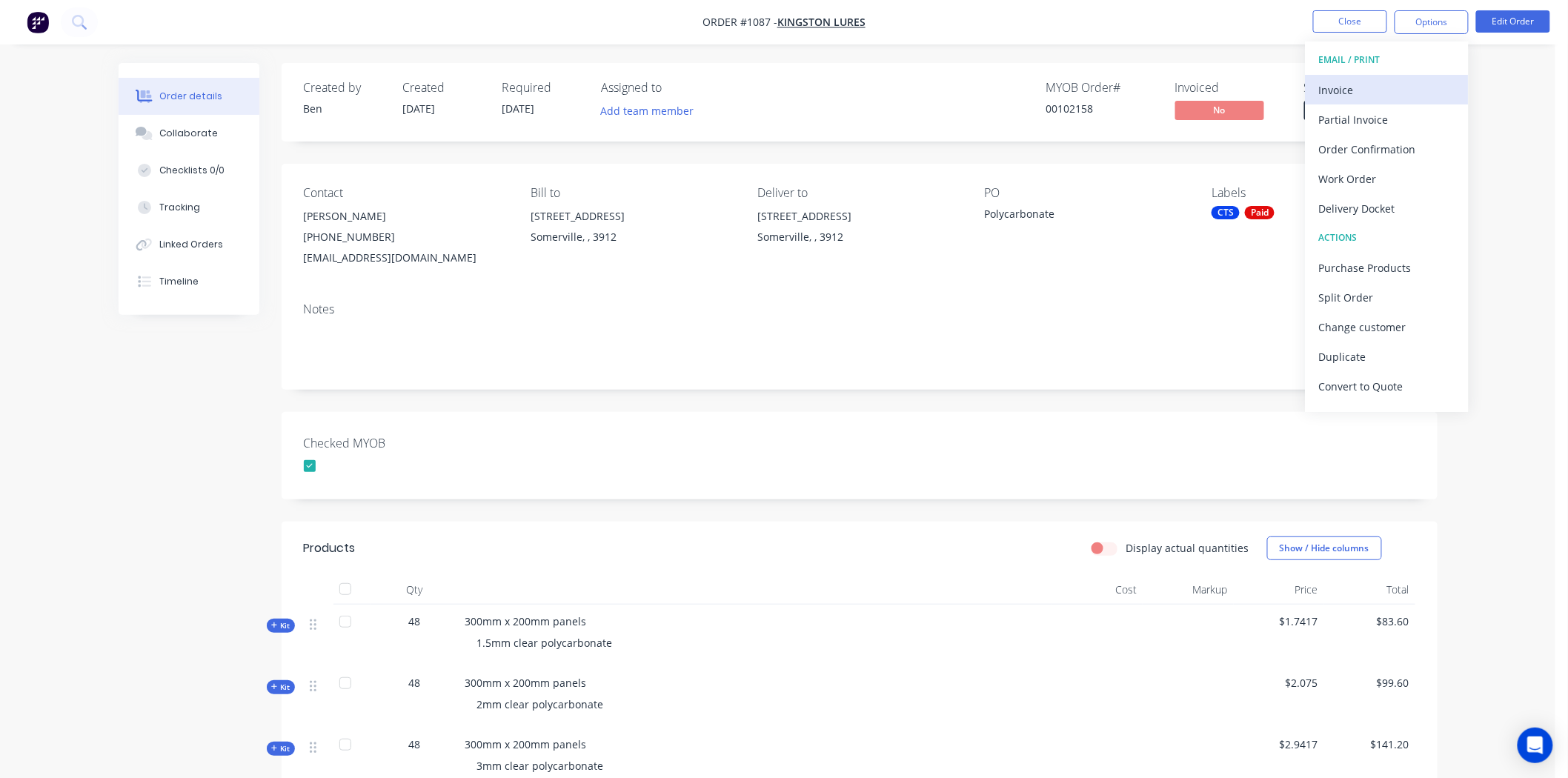
click at [1382, 86] on div "Invoice" at bounding box center [1387, 90] width 136 height 22
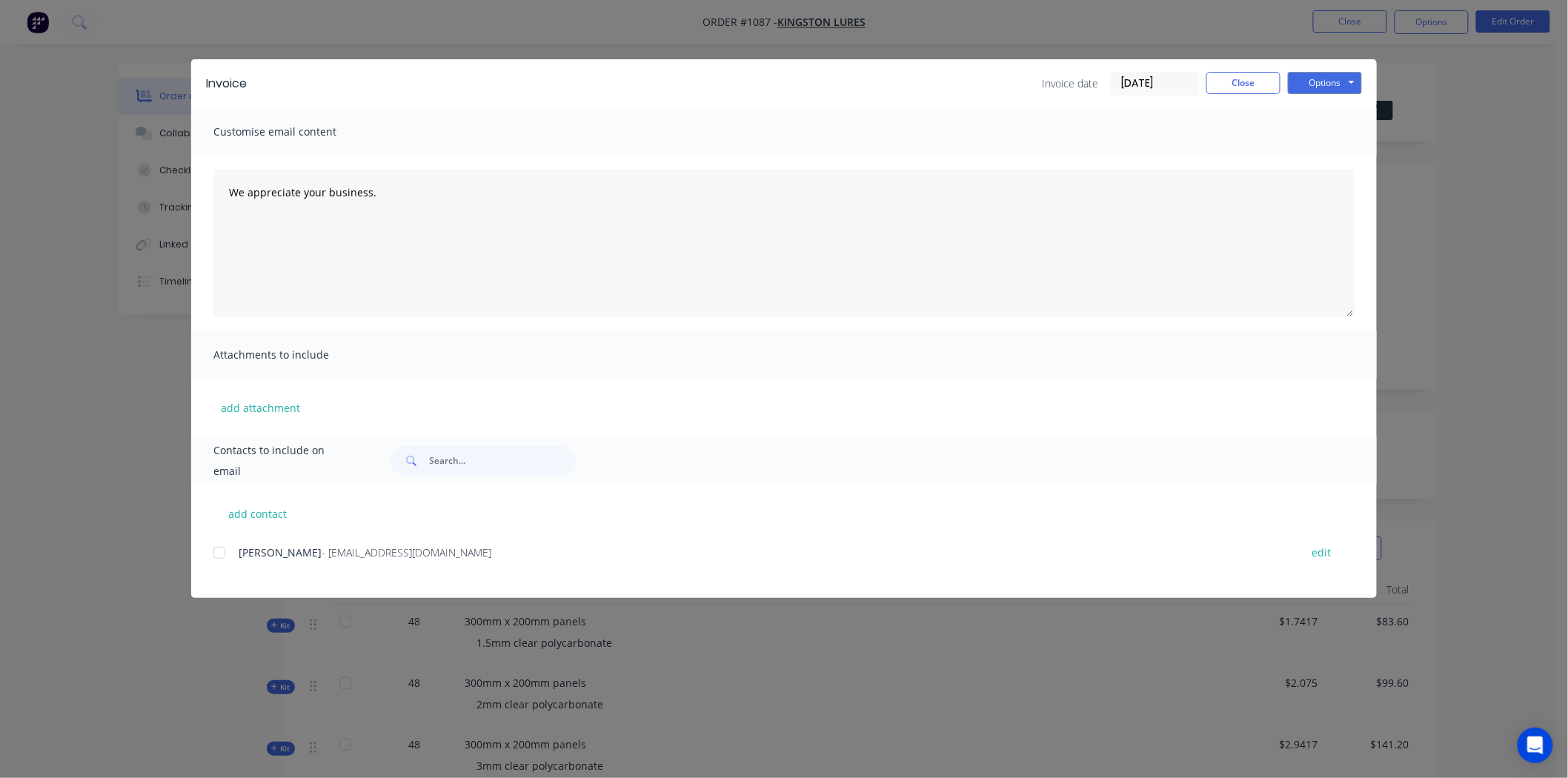
click at [1145, 77] on input "[DATE]" at bounding box center [1154, 84] width 88 height 23
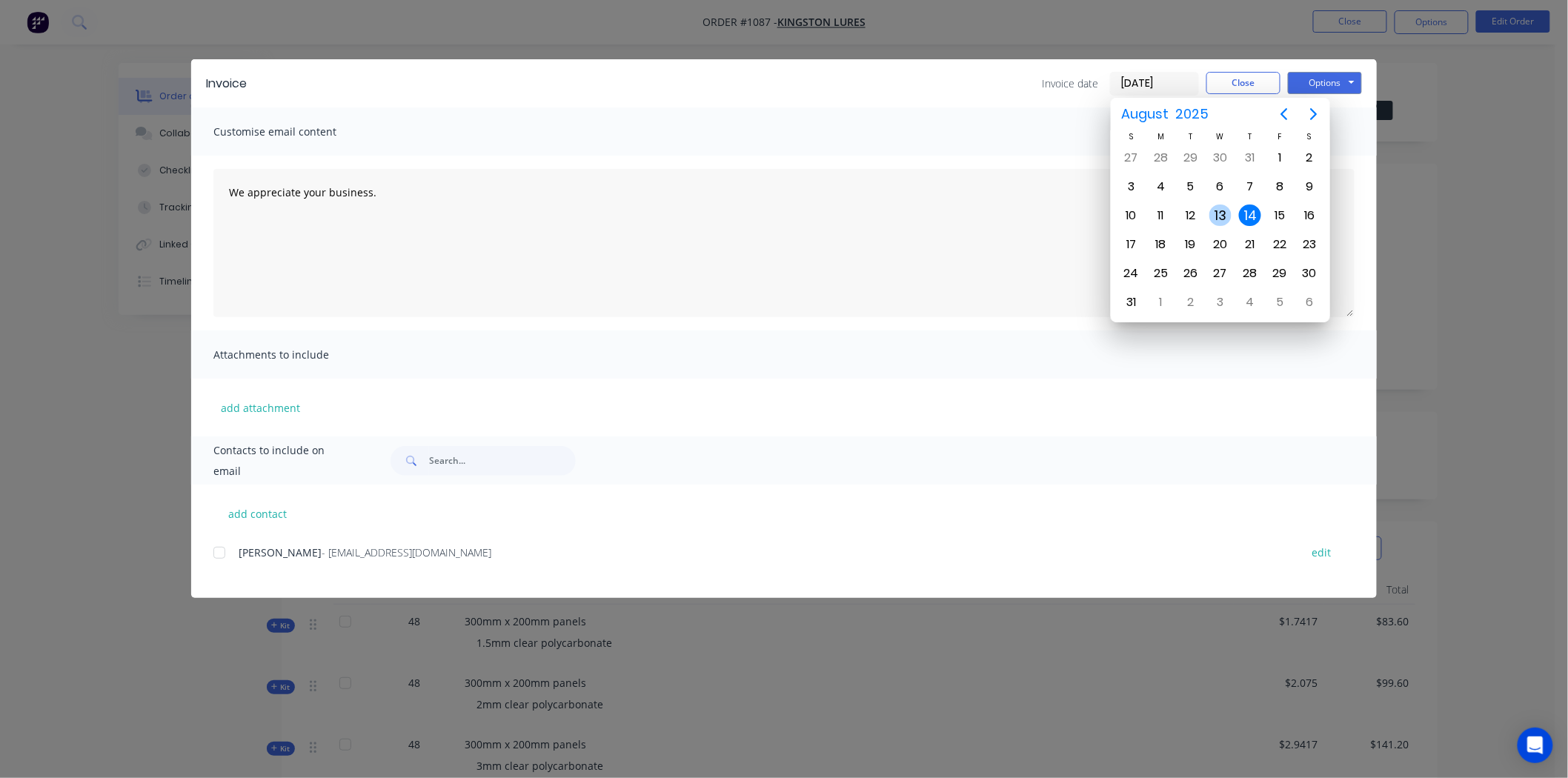
click at [1220, 213] on div "13" at bounding box center [1220, 216] width 23 height 23
type input "[DATE]"
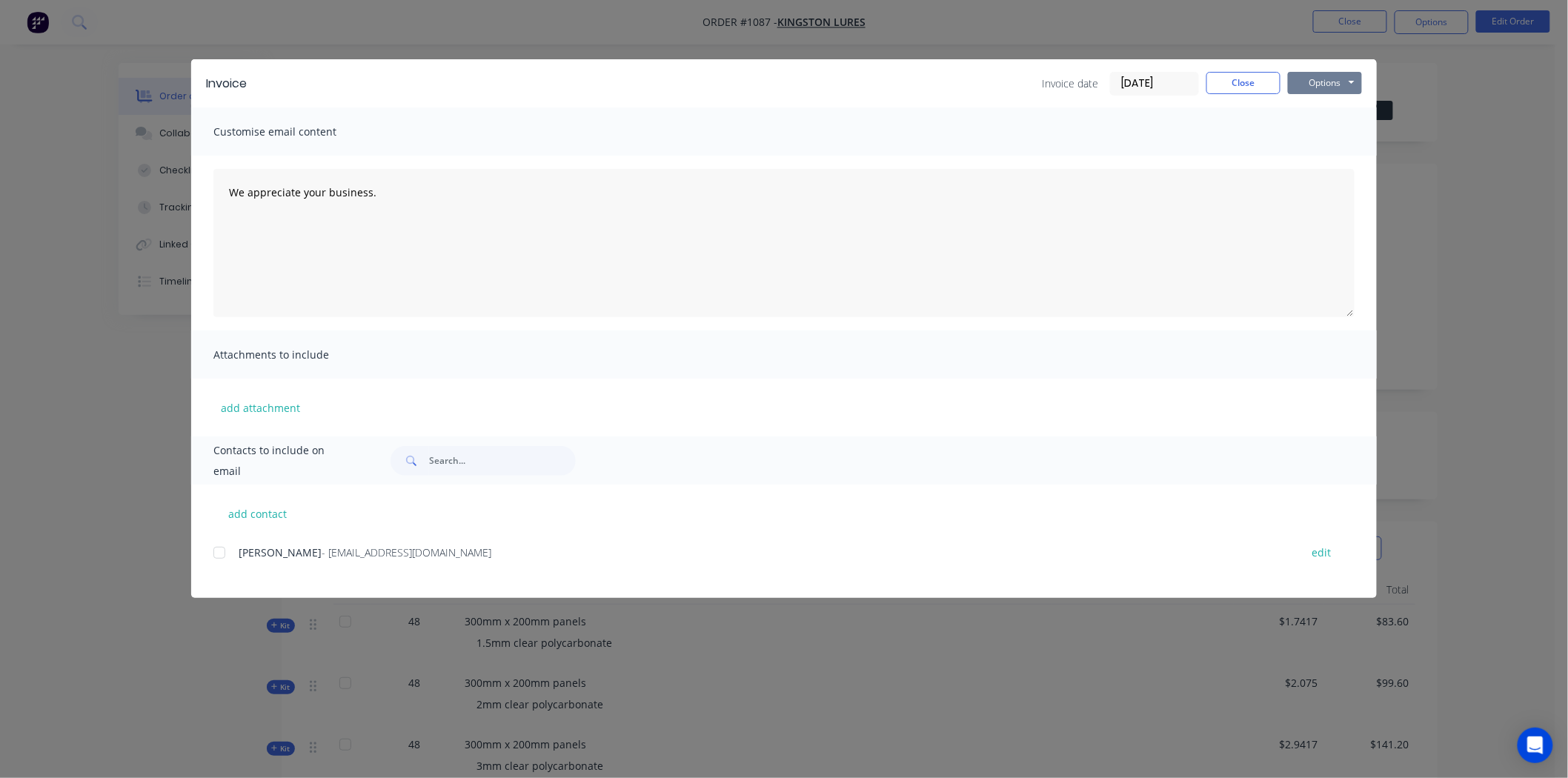
click at [1335, 83] on button "Options" at bounding box center [1325, 83] width 74 height 23
click at [1335, 126] on button "Print" at bounding box center [1336, 133] width 95 height 25
click at [1255, 79] on button "Close" at bounding box center [1243, 83] width 74 height 23
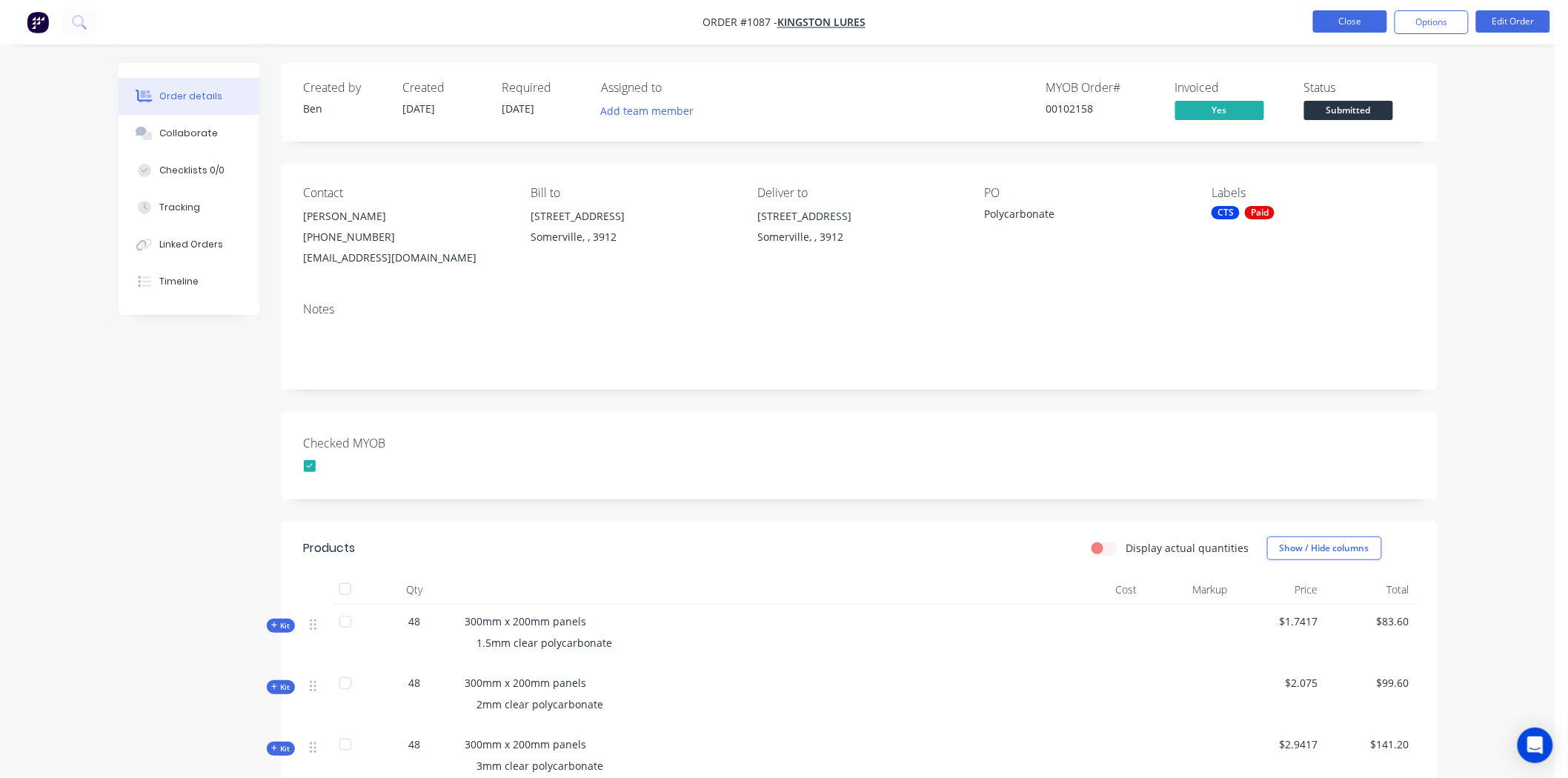
click at [1368, 20] on button "Close" at bounding box center [1349, 22] width 74 height 23
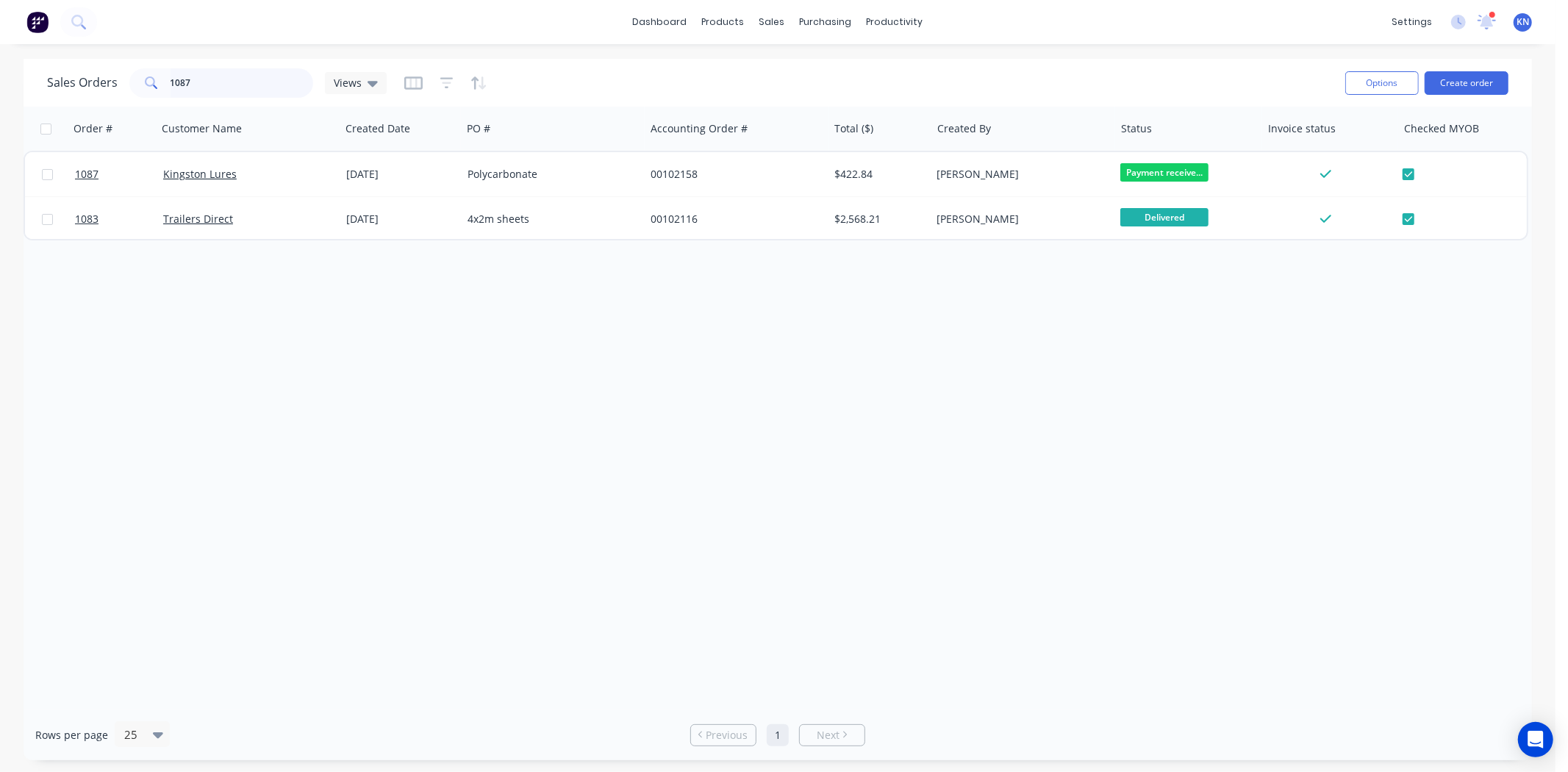
click at [215, 84] on input "1087" at bounding box center [242, 83] width 144 height 29
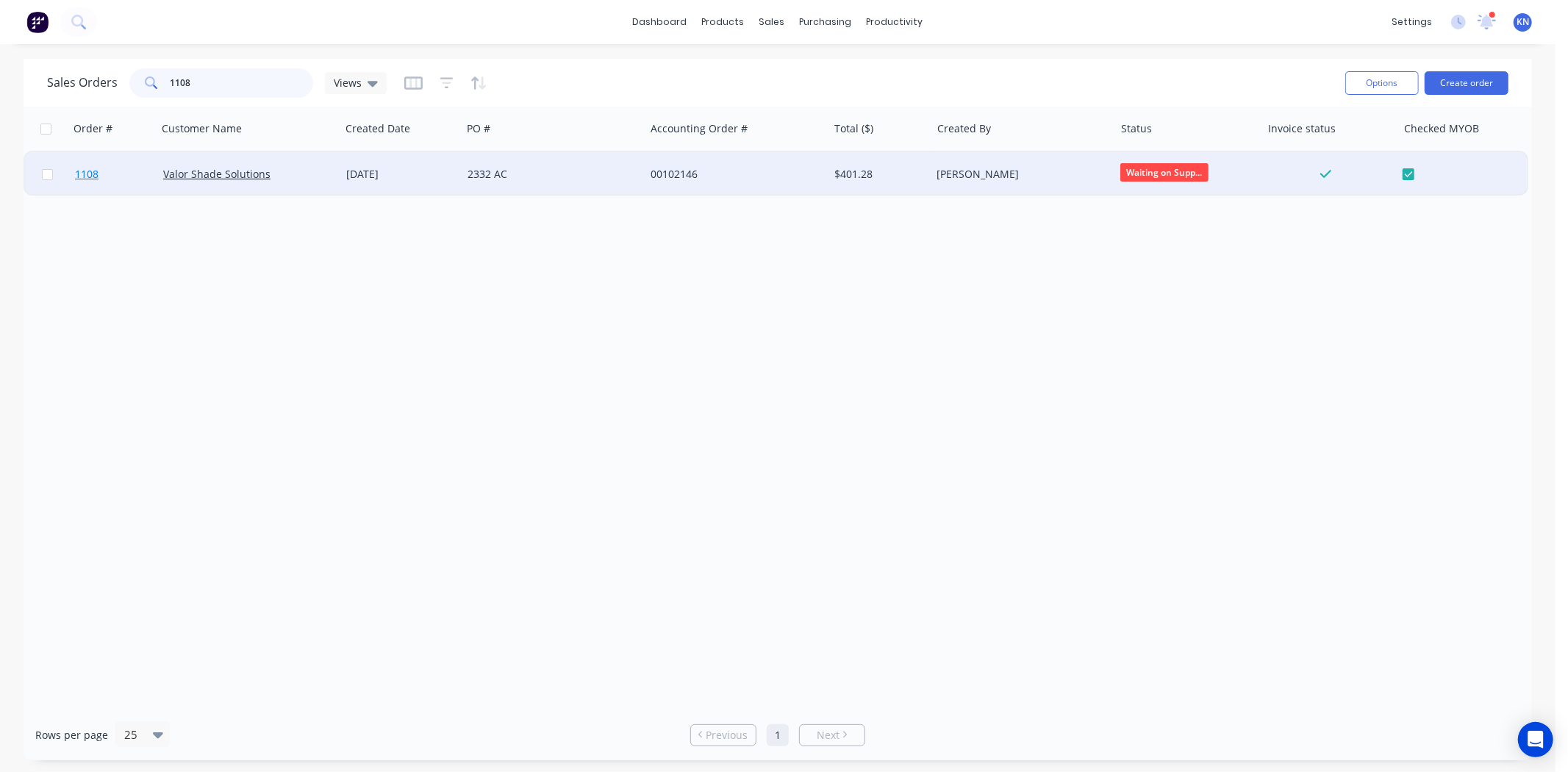
type input "1108"
click at [82, 171] on span "1108" at bounding box center [87, 174] width 23 height 15
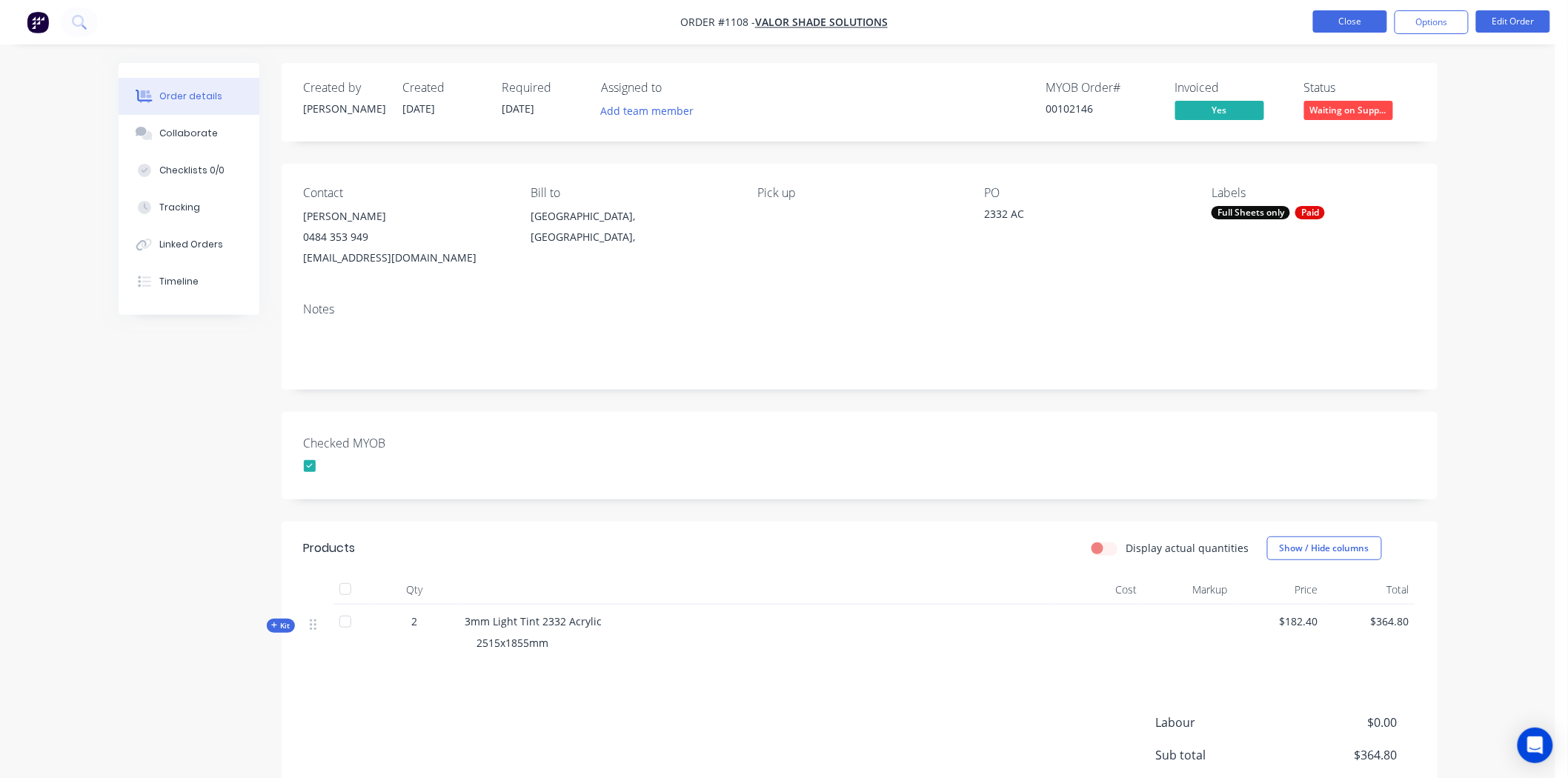
click at [1331, 23] on button "Close" at bounding box center [1349, 22] width 74 height 23
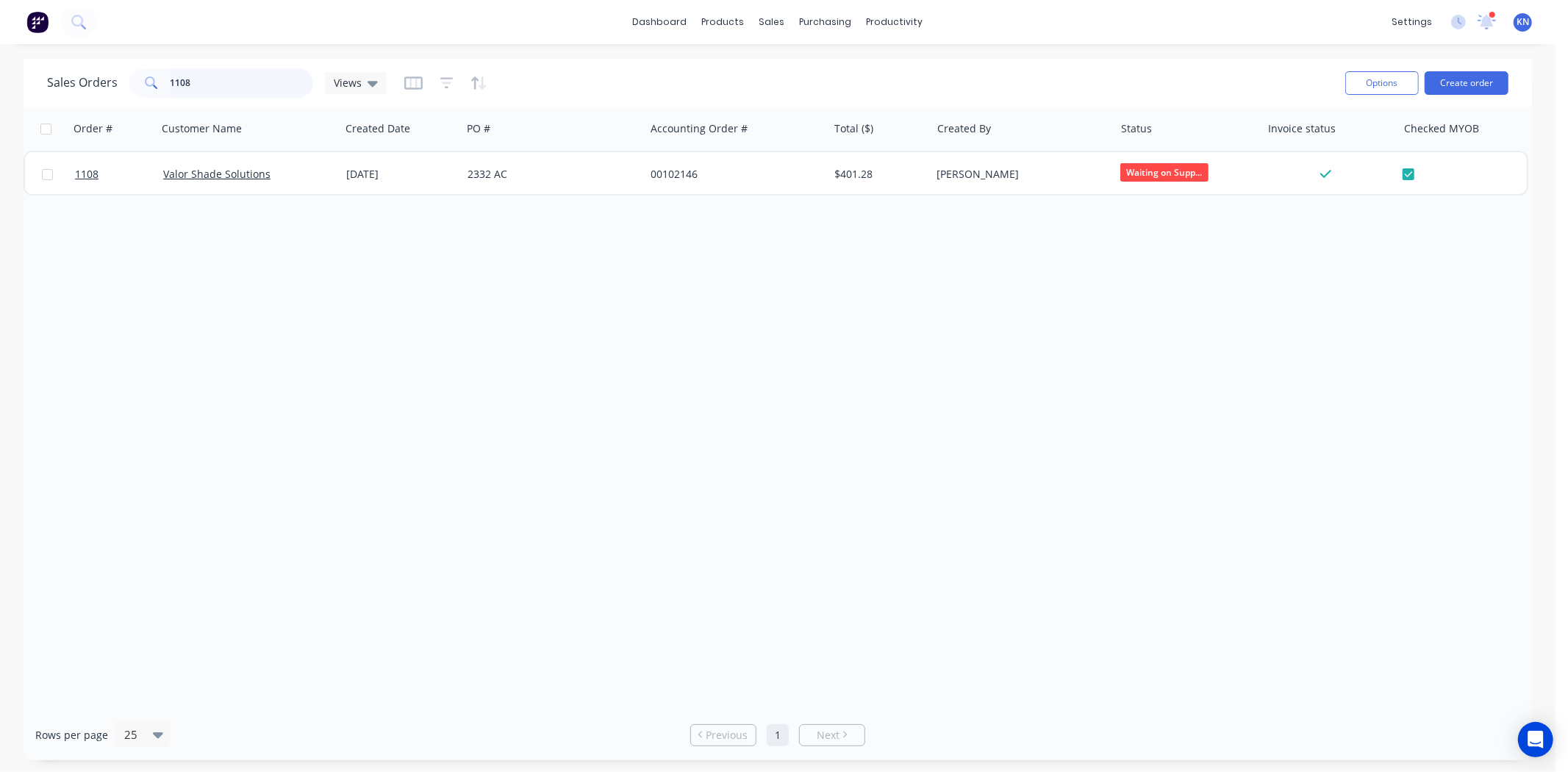
click at [219, 85] on input "1108" at bounding box center [242, 83] width 144 height 29
type input "1"
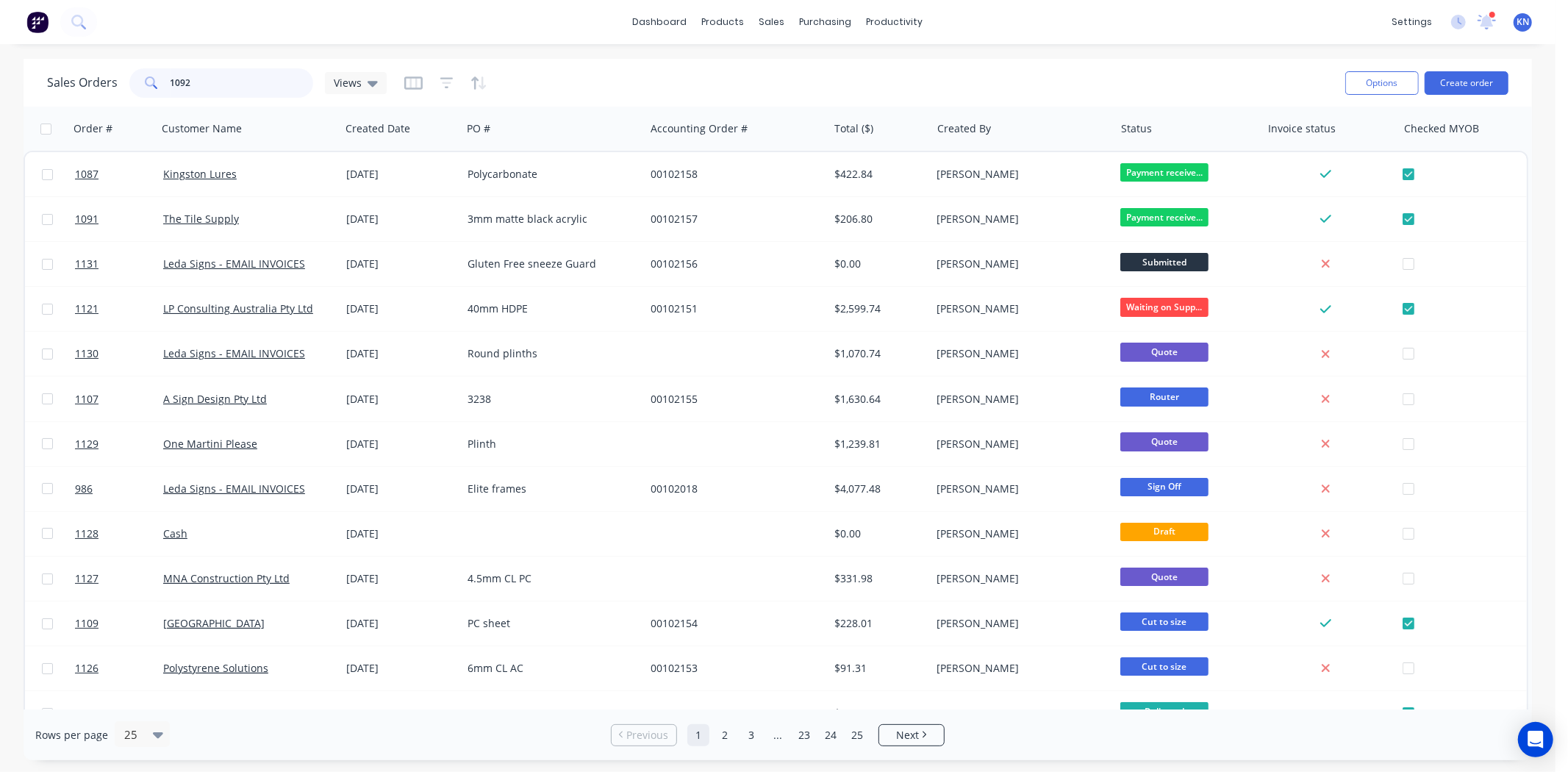
type input "1092"
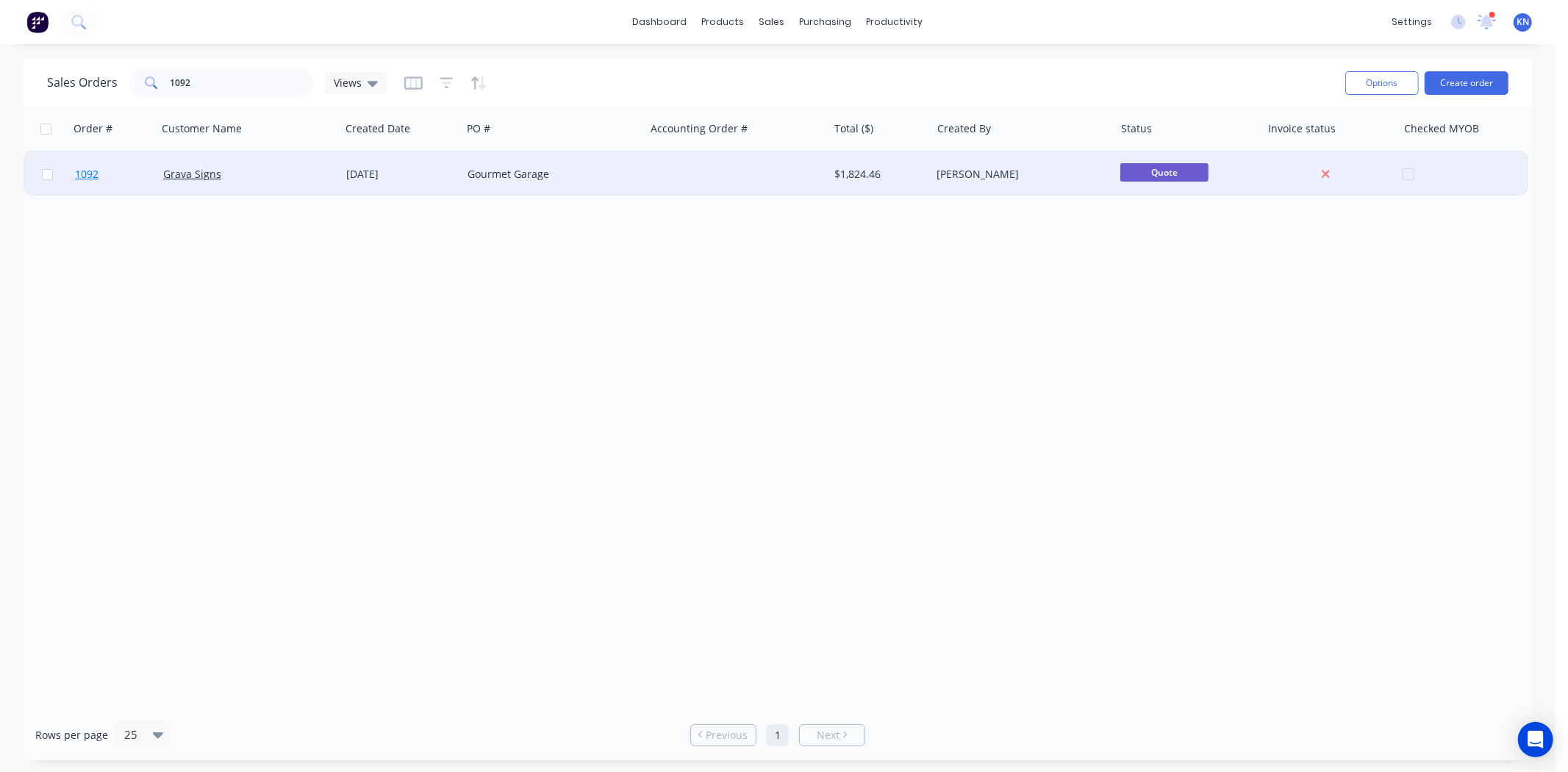
click at [85, 172] on span "1092" at bounding box center [87, 174] width 23 height 15
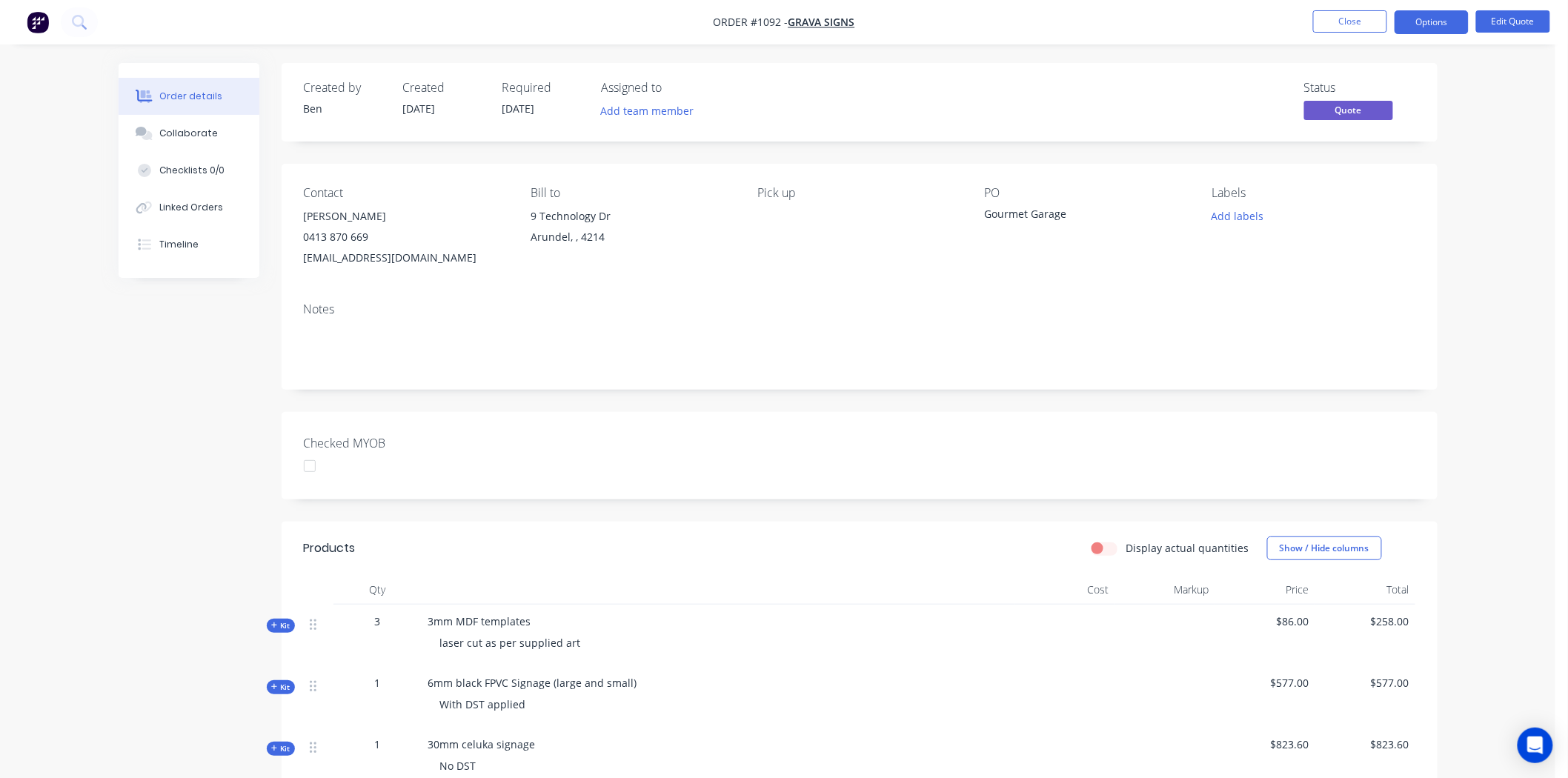
click at [306, 468] on div at bounding box center [309, 466] width 30 height 30
click at [1240, 217] on button "Add labels" at bounding box center [1237, 216] width 68 height 20
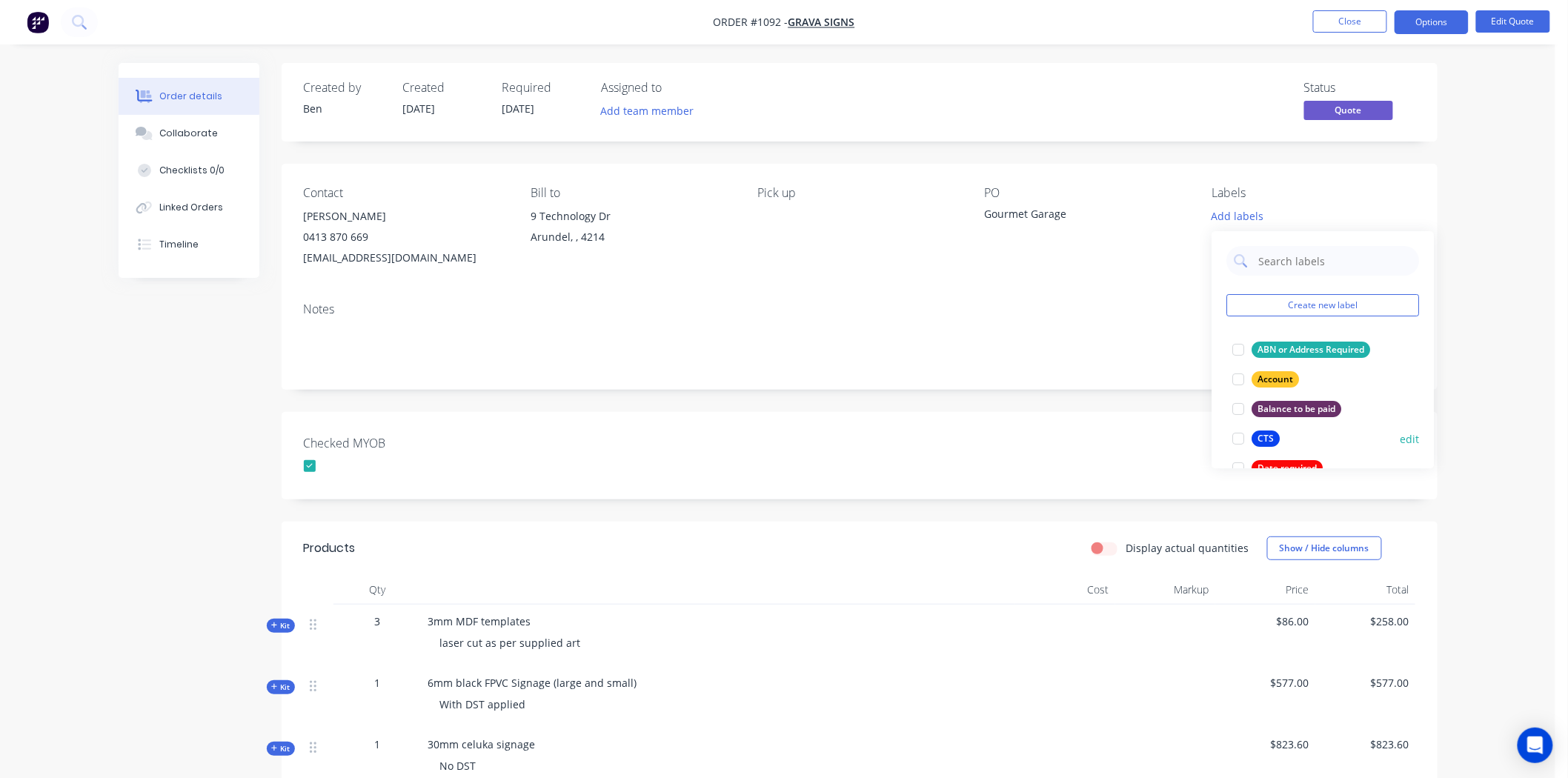
scroll to position [412, 0]
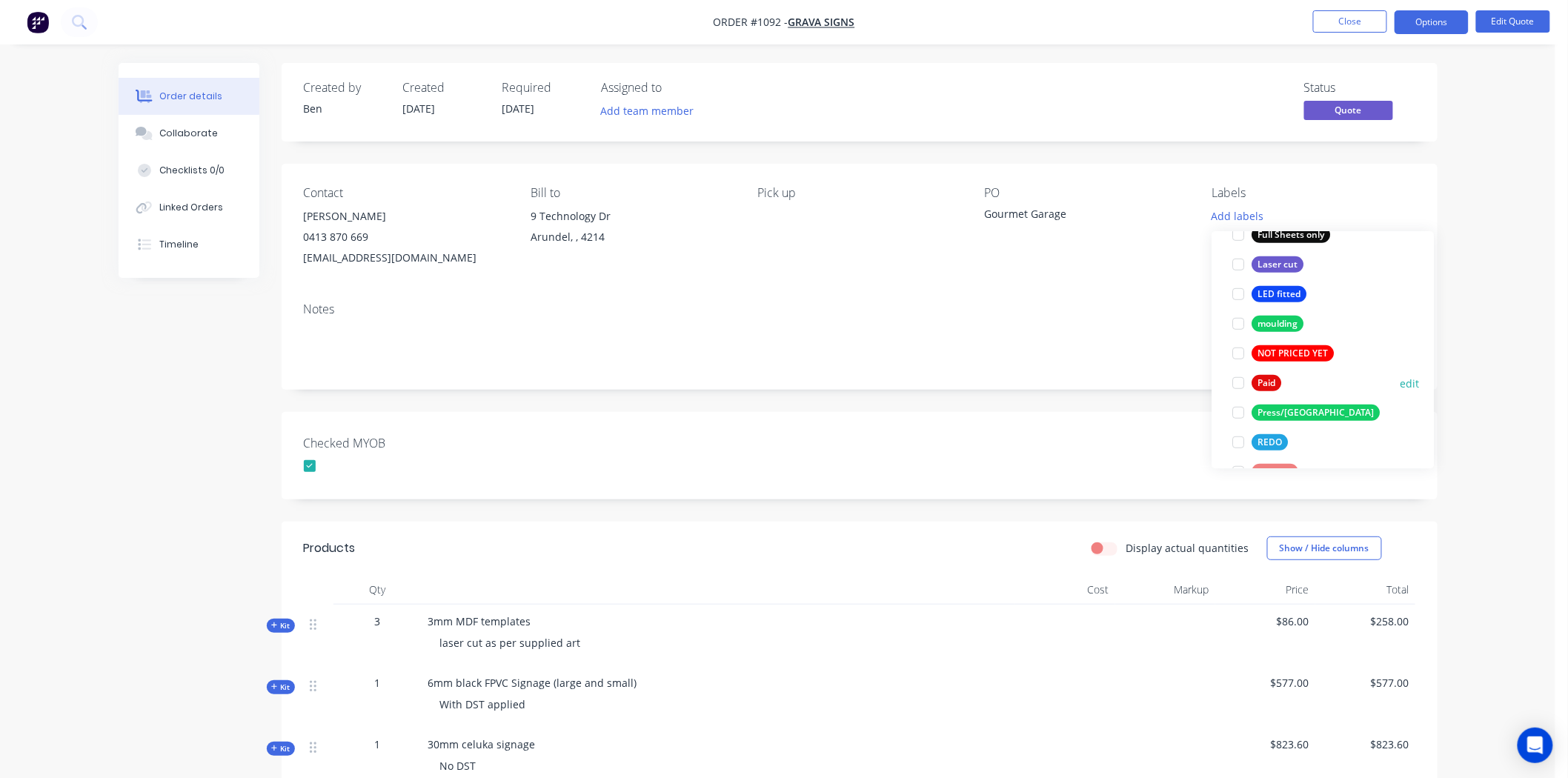
click at [1235, 386] on div at bounding box center [1239, 383] width 30 height 30
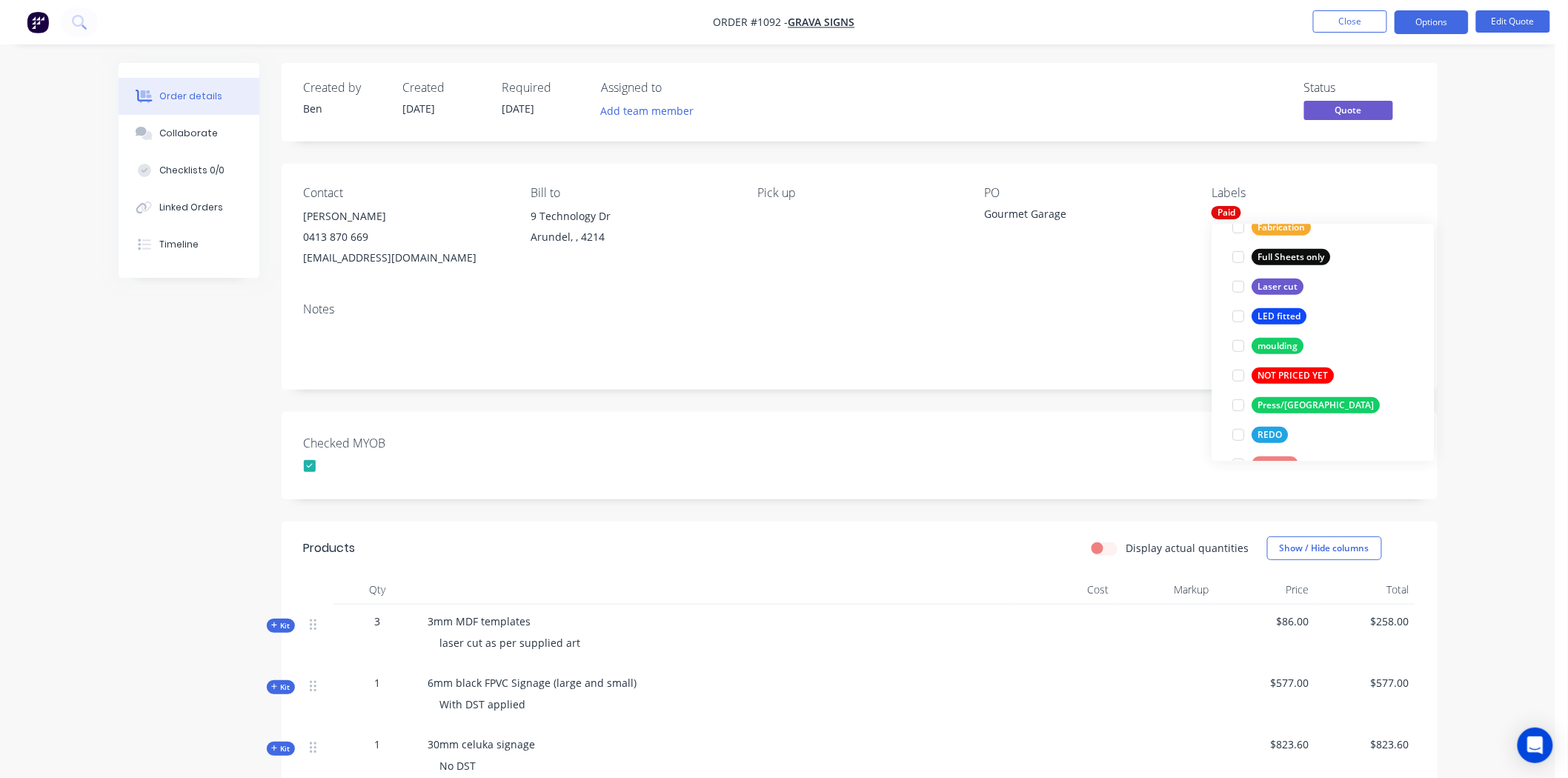
scroll to position [0, 0]
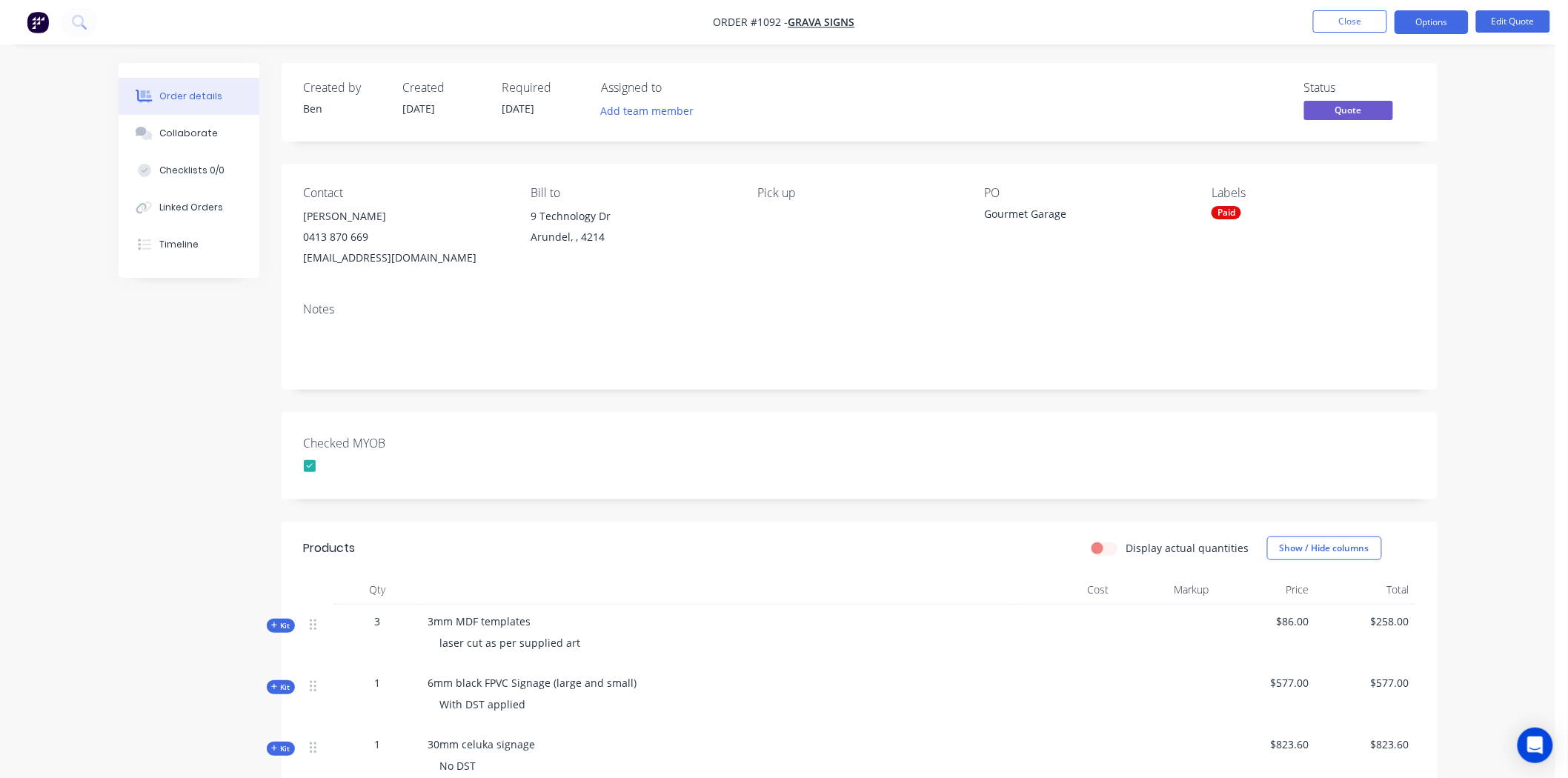
click at [1005, 406] on div "Created by Ben Created 11/08/25 Required 11/08/25 Assigned to Add team member S…" at bounding box center [860, 547] width 1156 height 968
click at [1422, 25] on button "Options" at bounding box center [1431, 23] width 74 height 24
click at [1367, 178] on div "Convert to Order" at bounding box center [1387, 179] width 136 height 22
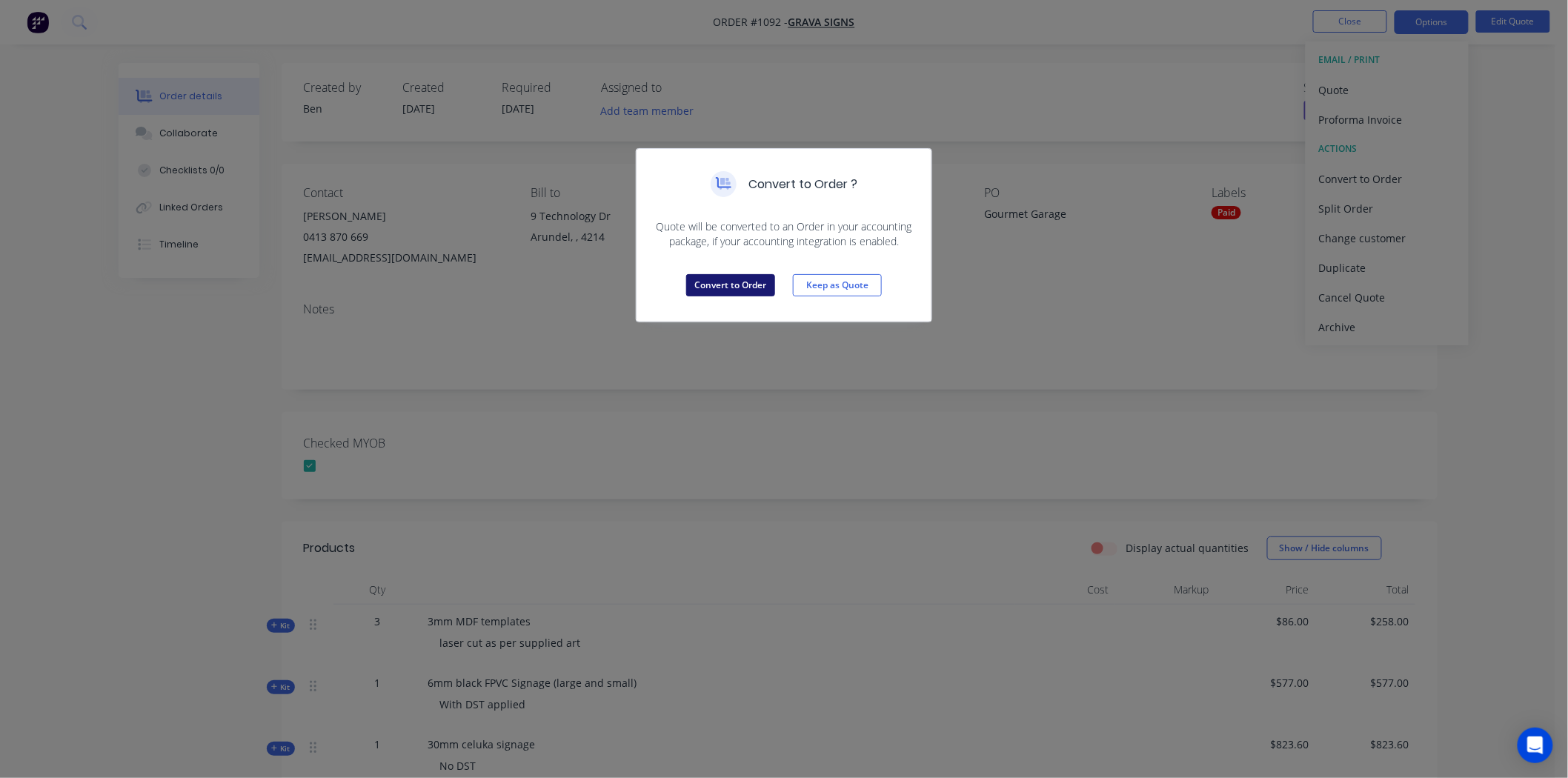
click at [708, 283] on button "Convert to Order" at bounding box center [731, 285] width 89 height 23
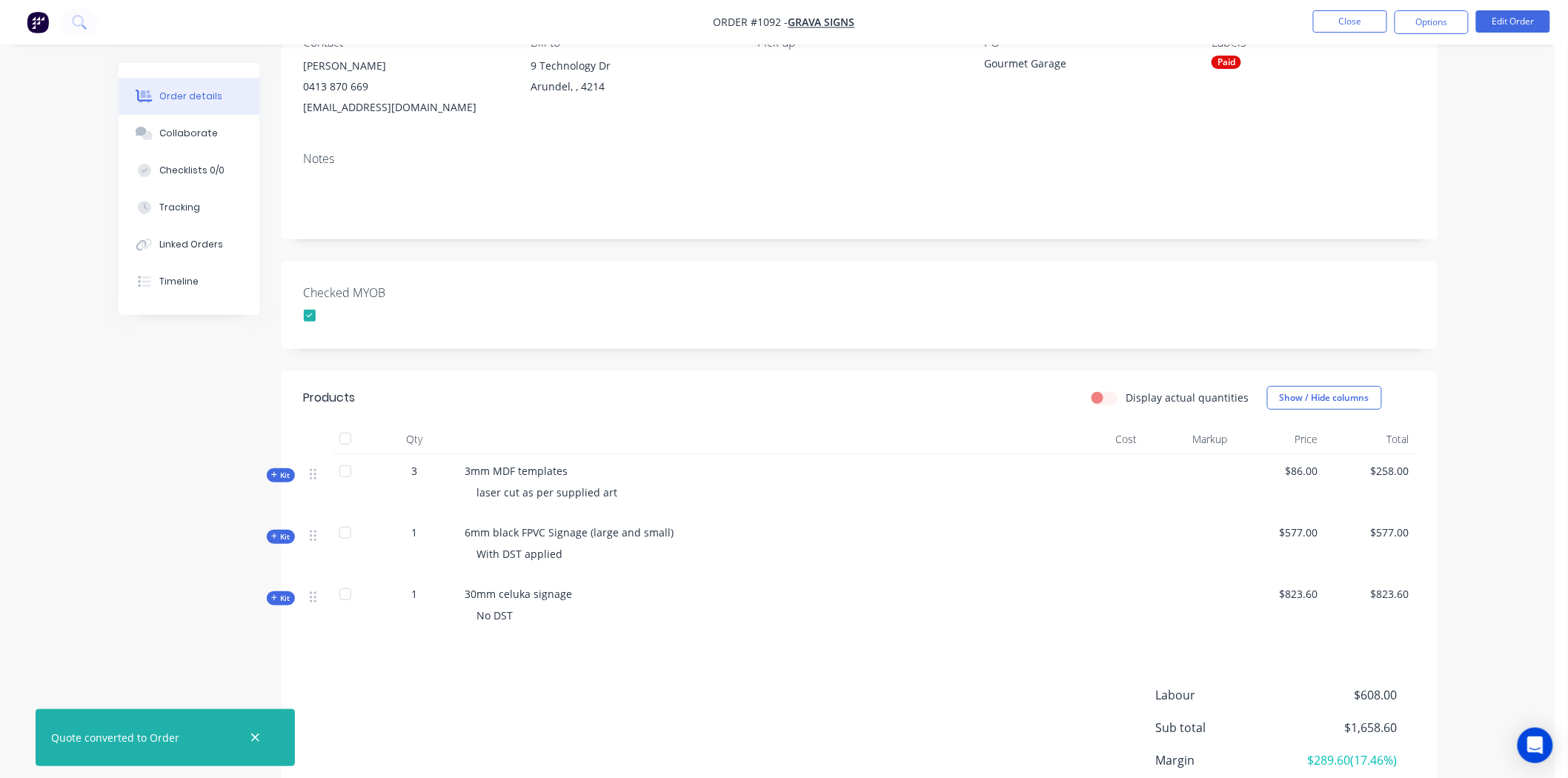
scroll to position [276, 0]
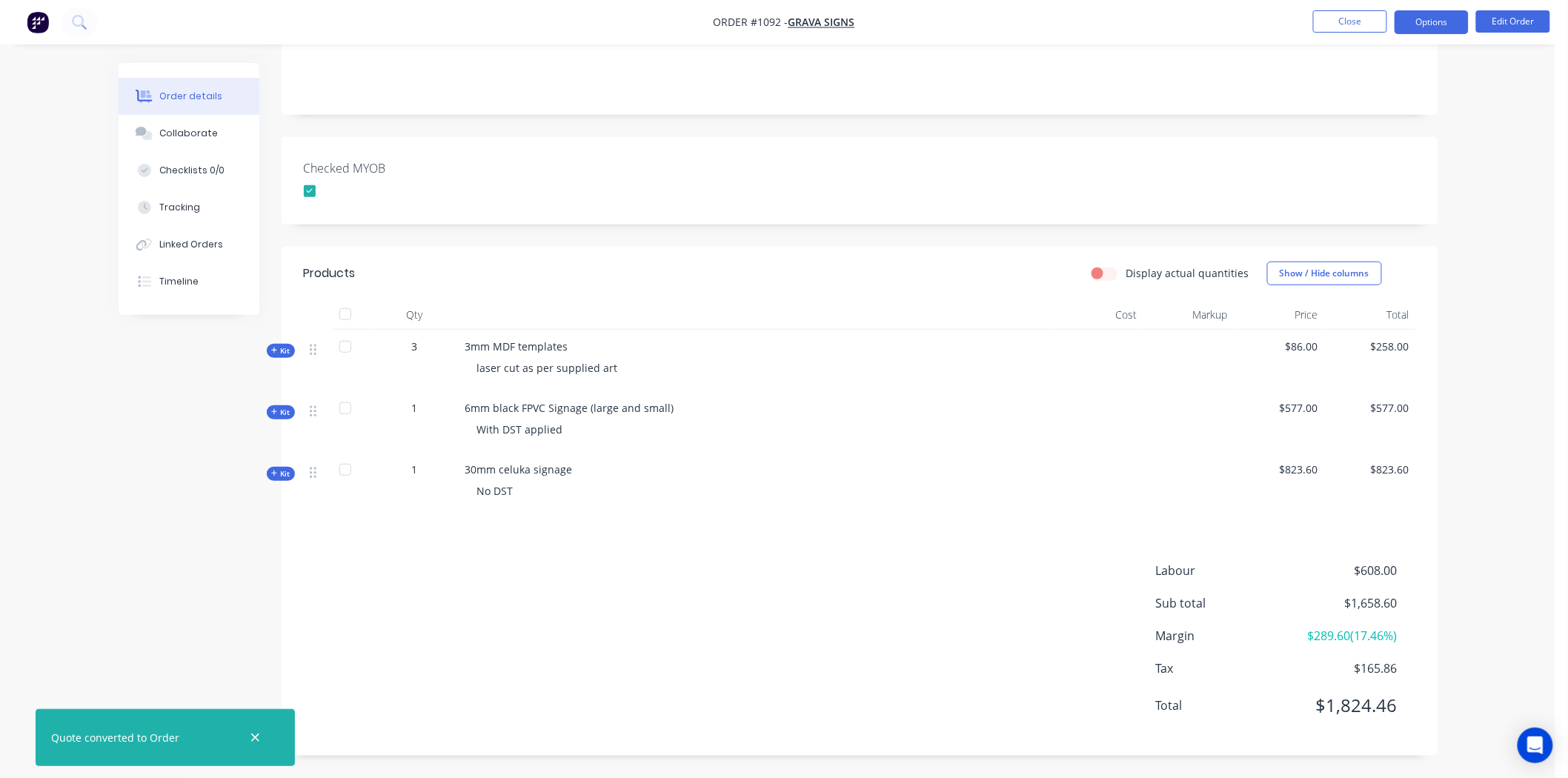
click at [1445, 23] on button "Options" at bounding box center [1431, 23] width 74 height 24
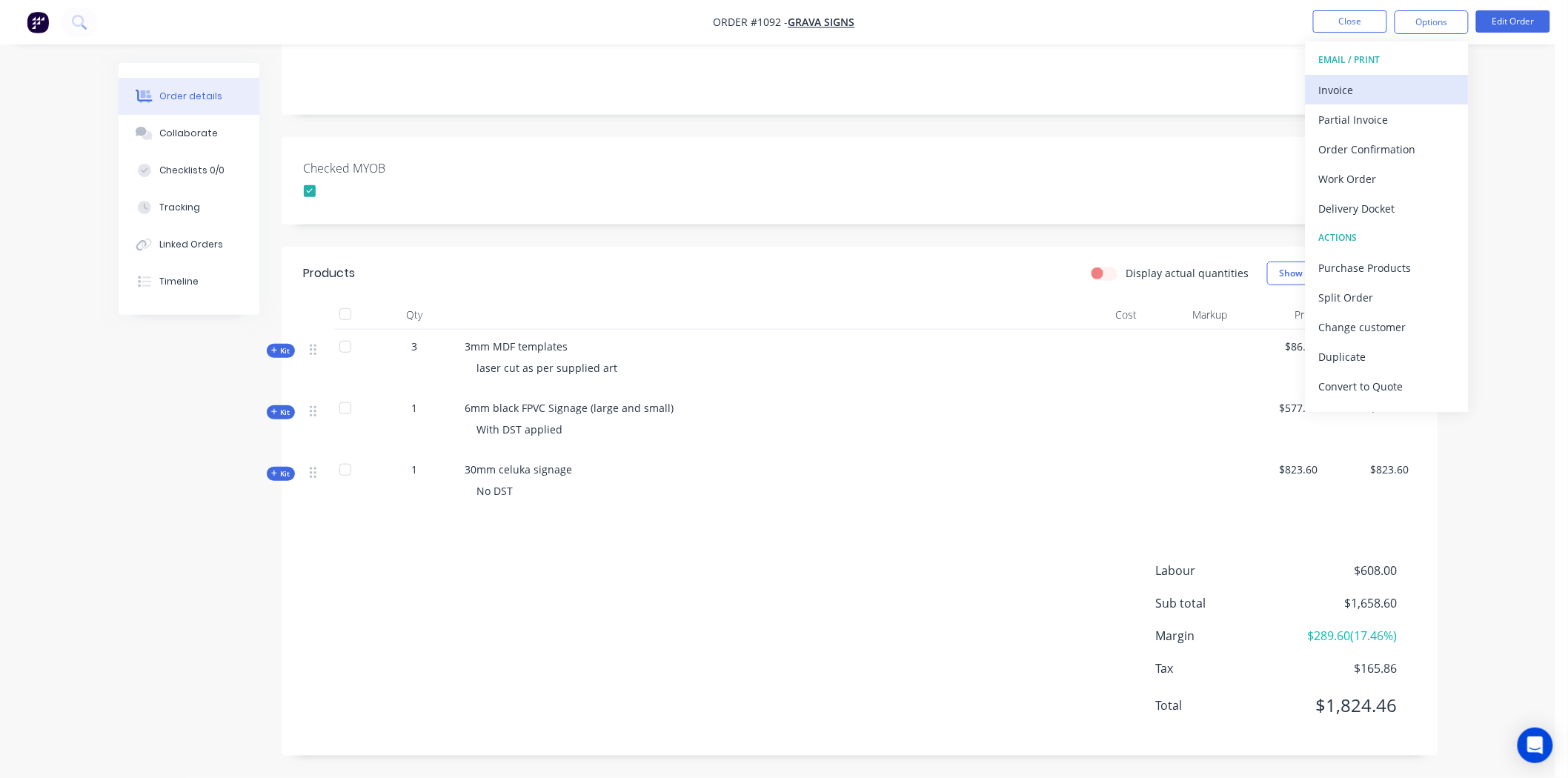
click at [1360, 86] on div "Invoice" at bounding box center [1387, 90] width 136 height 22
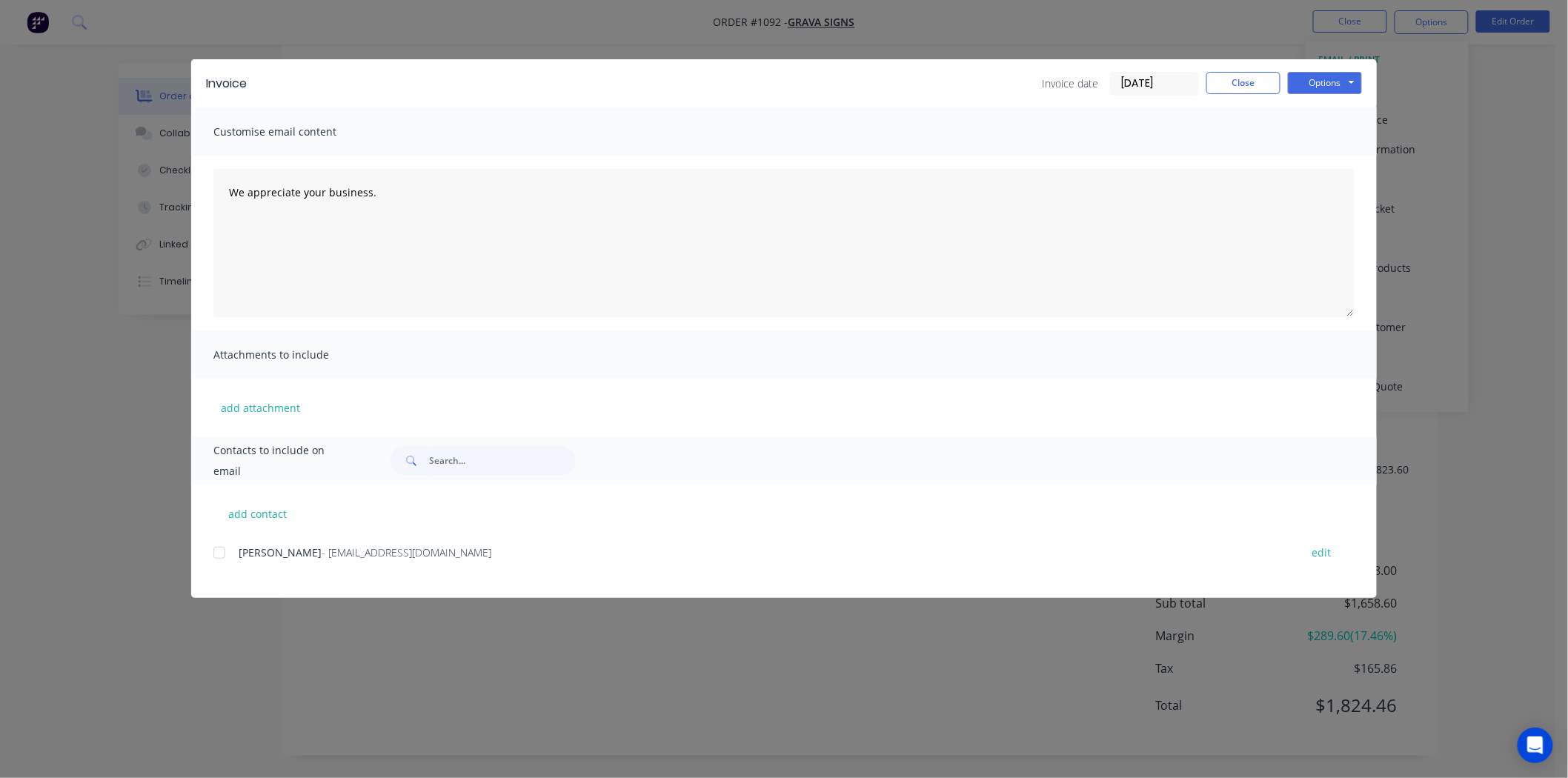
click at [1139, 79] on input "[DATE]" at bounding box center [1154, 84] width 88 height 23
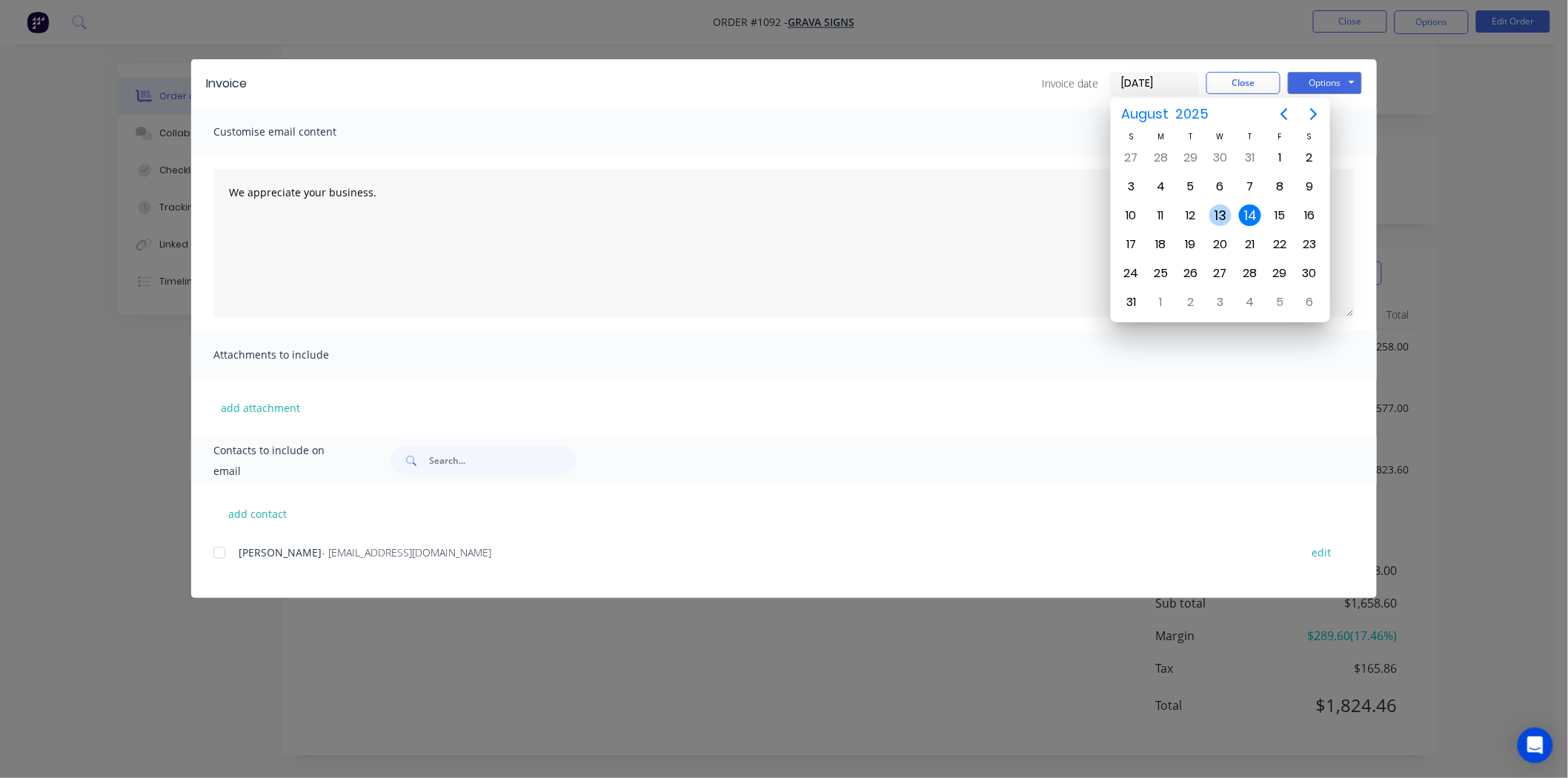
click at [1218, 211] on div "13" at bounding box center [1220, 216] width 23 height 23
type input "[DATE]"
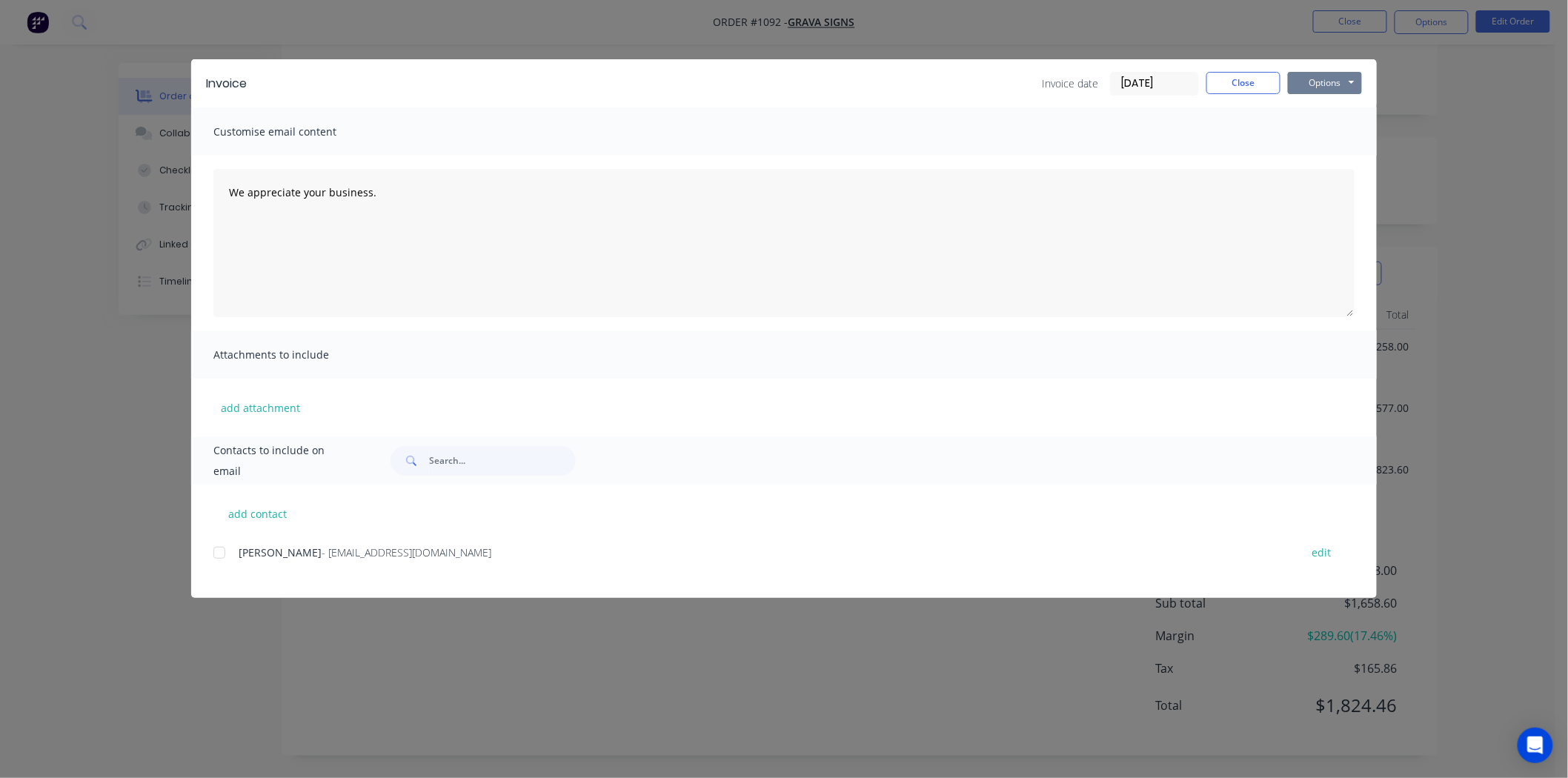
click at [1316, 82] on button "Options" at bounding box center [1325, 83] width 74 height 23
click at [1343, 129] on button "Print" at bounding box center [1336, 133] width 95 height 25
click at [1248, 76] on button "Close" at bounding box center [1243, 83] width 74 height 23
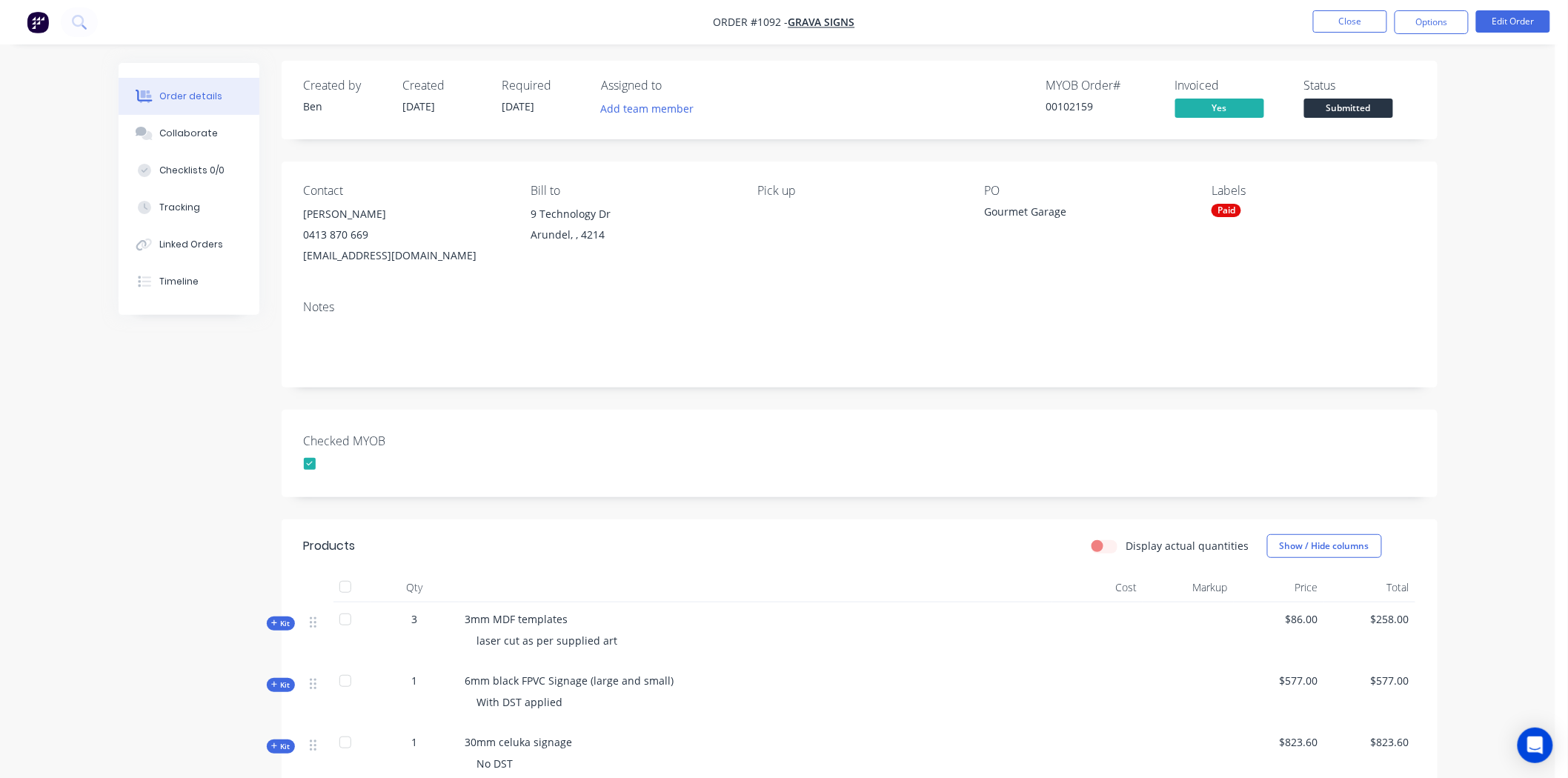
scroll to position [0, 0]
click at [1366, 111] on span "Submitted" at bounding box center [1348, 109] width 89 height 19
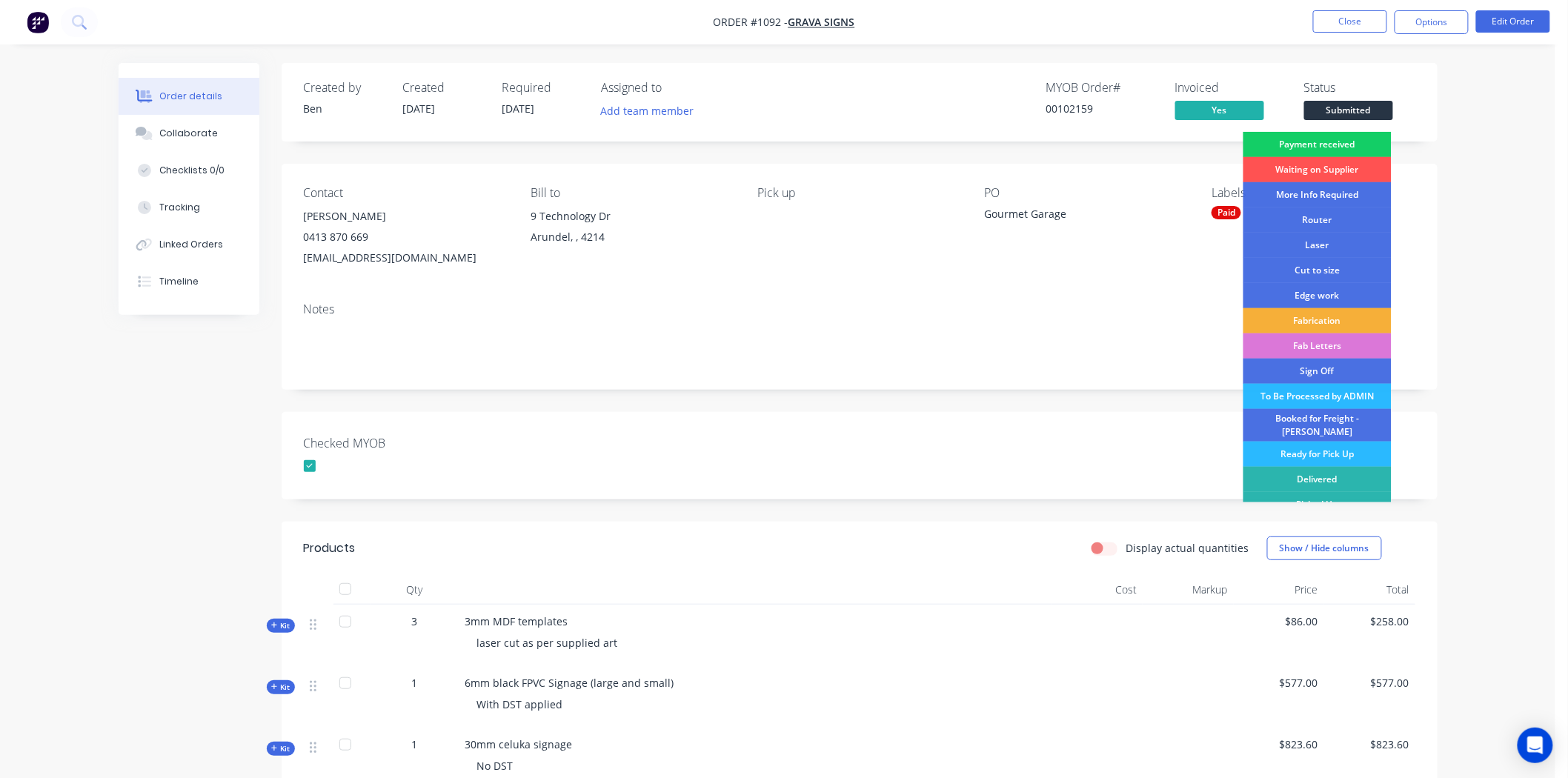
click at [1331, 141] on div "Payment received" at bounding box center [1317, 145] width 148 height 26
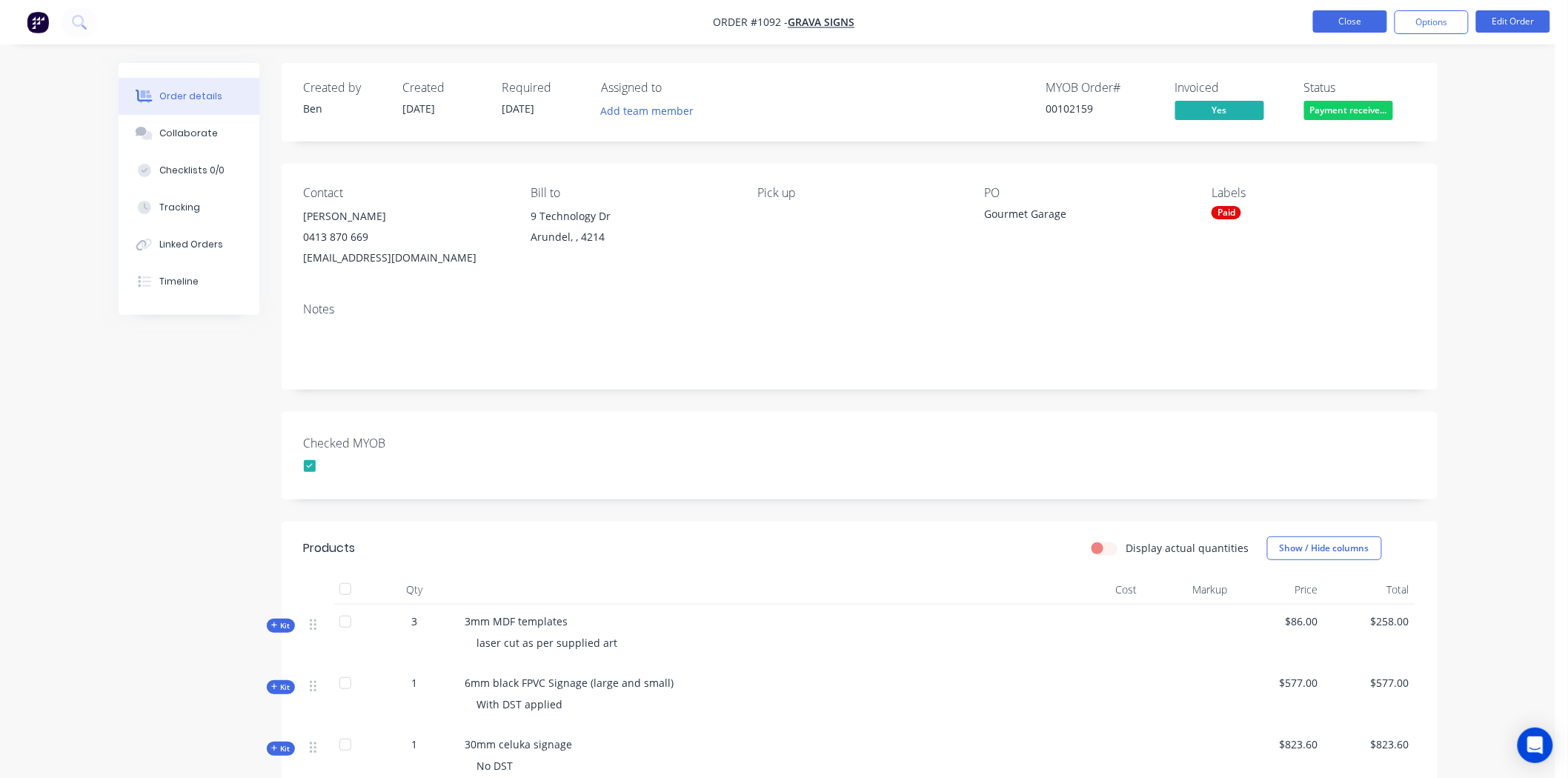
click at [1345, 19] on button "Close" at bounding box center [1349, 22] width 74 height 23
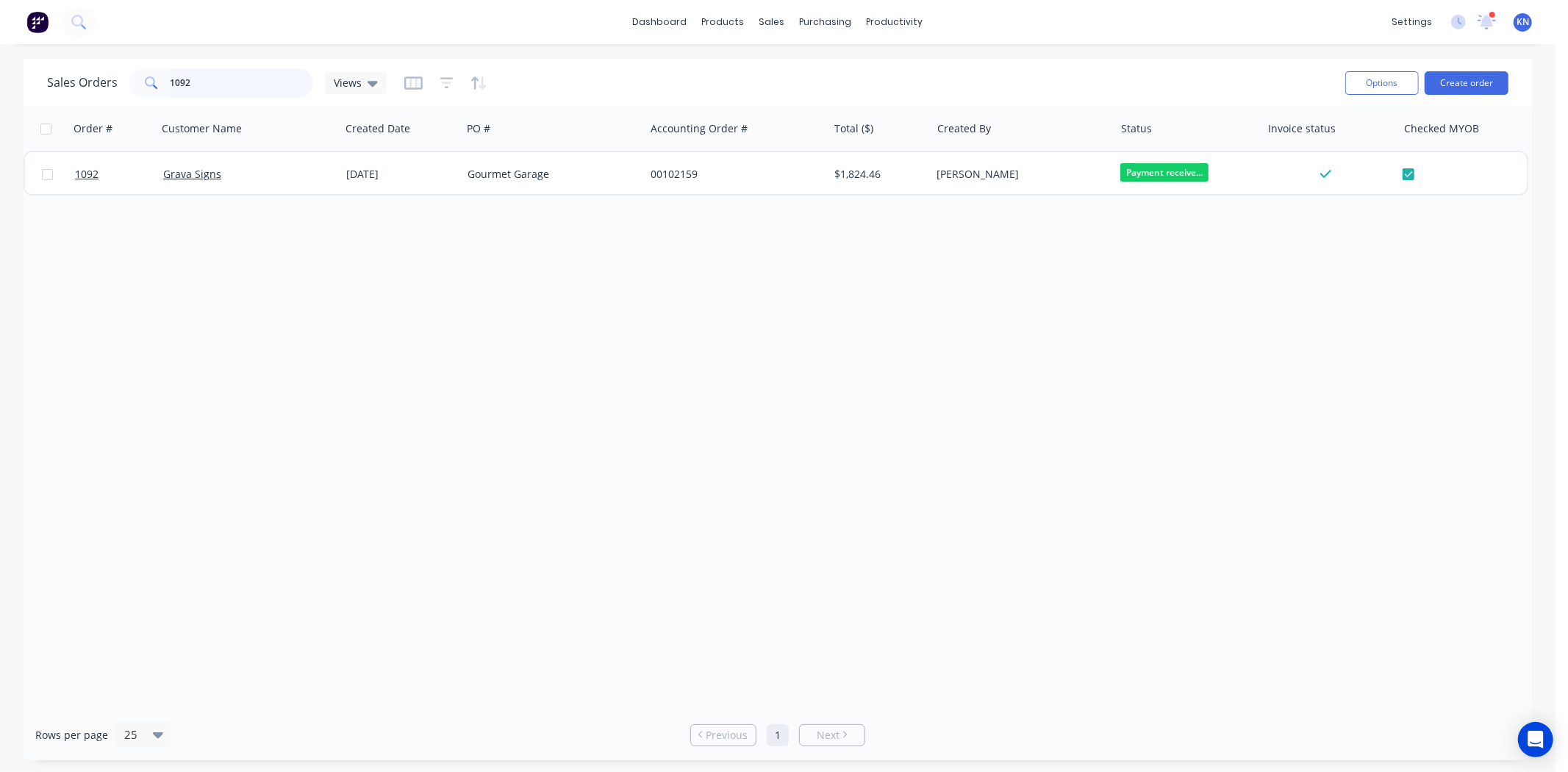
click at [221, 72] on input "1092" at bounding box center [242, 83] width 144 height 29
type input "1"
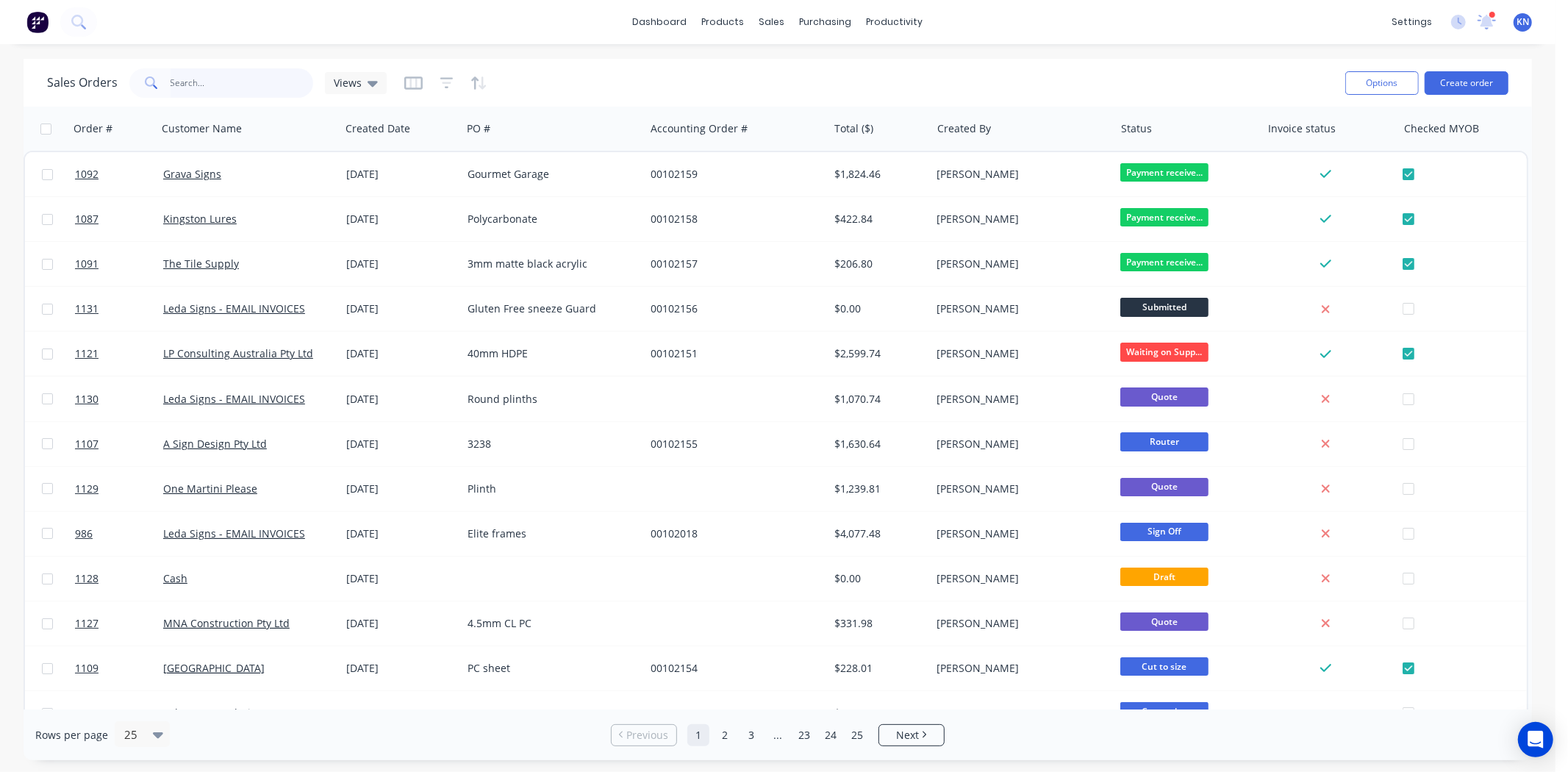
click at [209, 81] on input "text" at bounding box center [242, 83] width 144 height 29
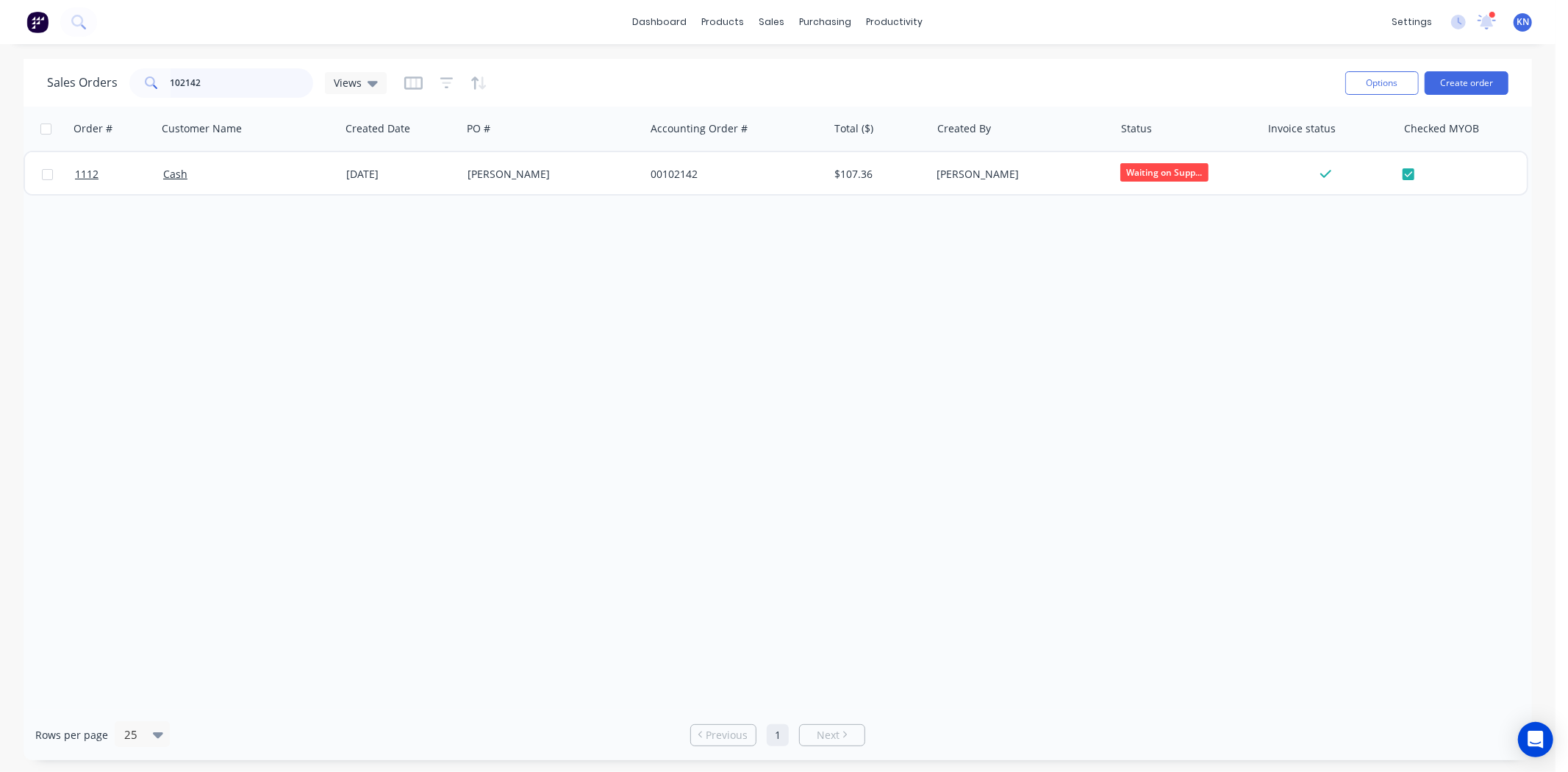
click at [233, 79] on input "102142" at bounding box center [242, 83] width 144 height 29
type input "1"
type input "1087"
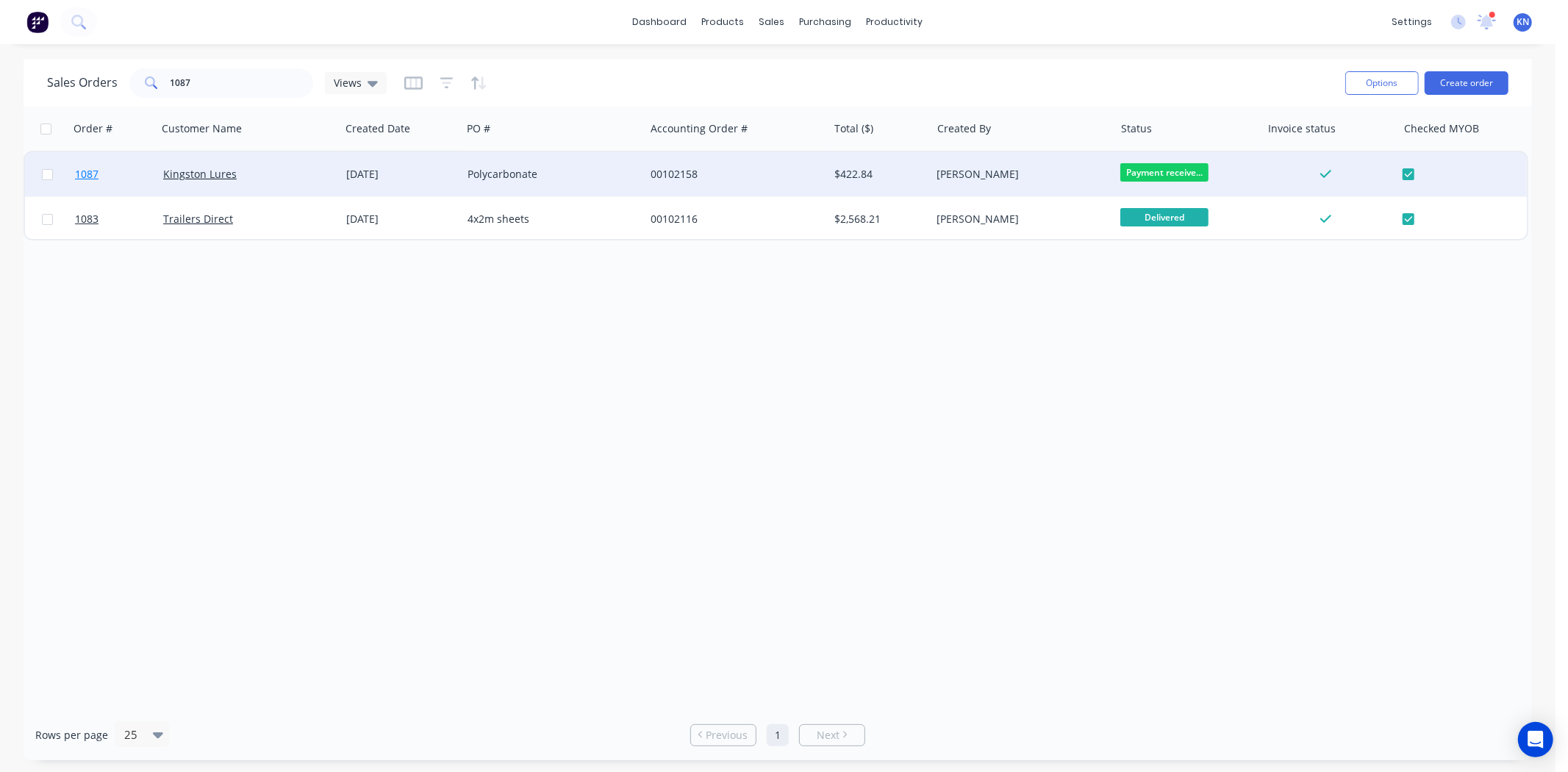
click at [88, 173] on span "1087" at bounding box center [87, 174] width 23 height 15
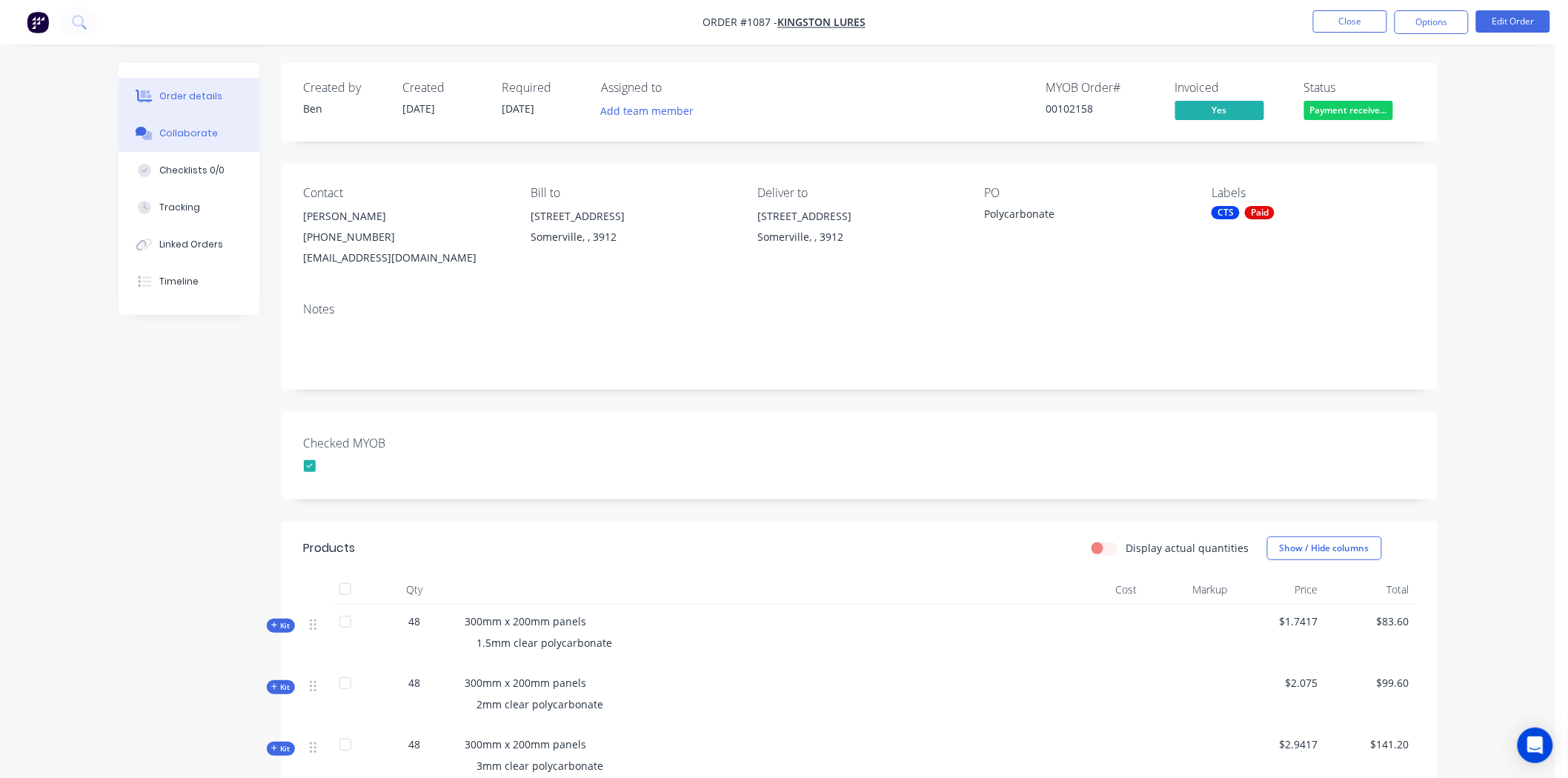
click at [193, 133] on div "Collaborate" at bounding box center [188, 134] width 58 height 14
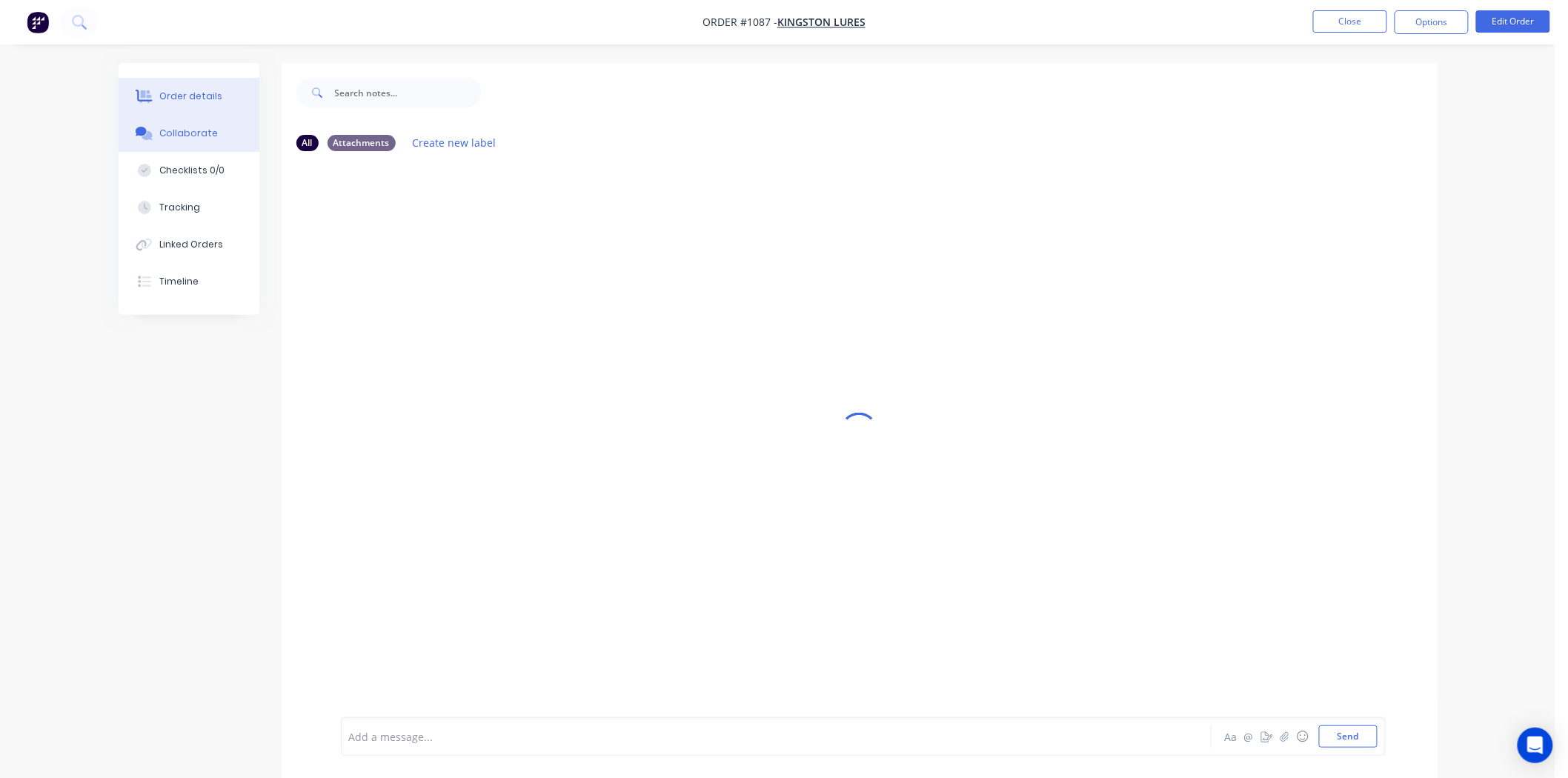
click at [182, 99] on div "Order details" at bounding box center [191, 97] width 63 height 14
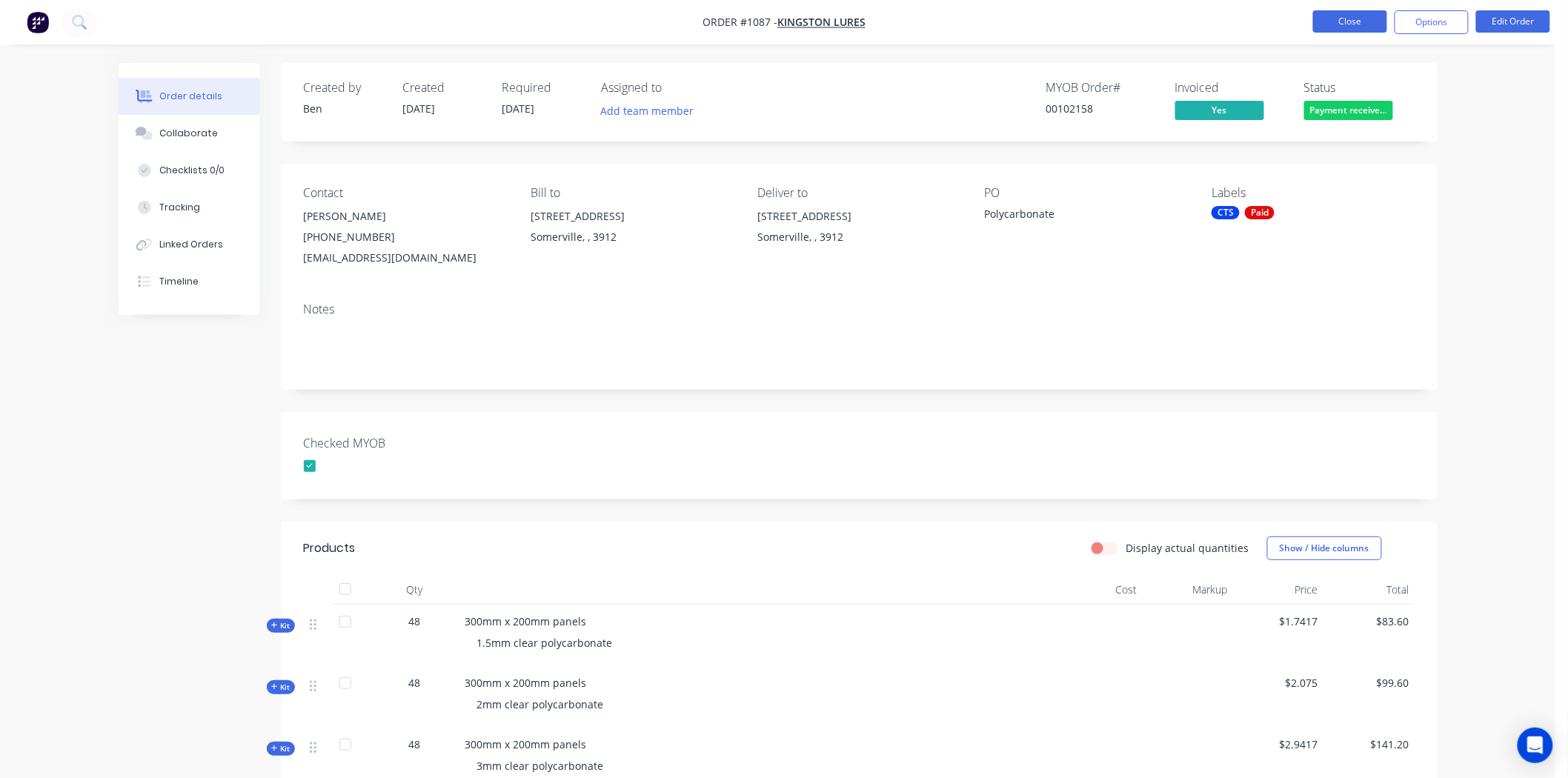
click at [1363, 19] on button "Close" at bounding box center [1349, 22] width 74 height 23
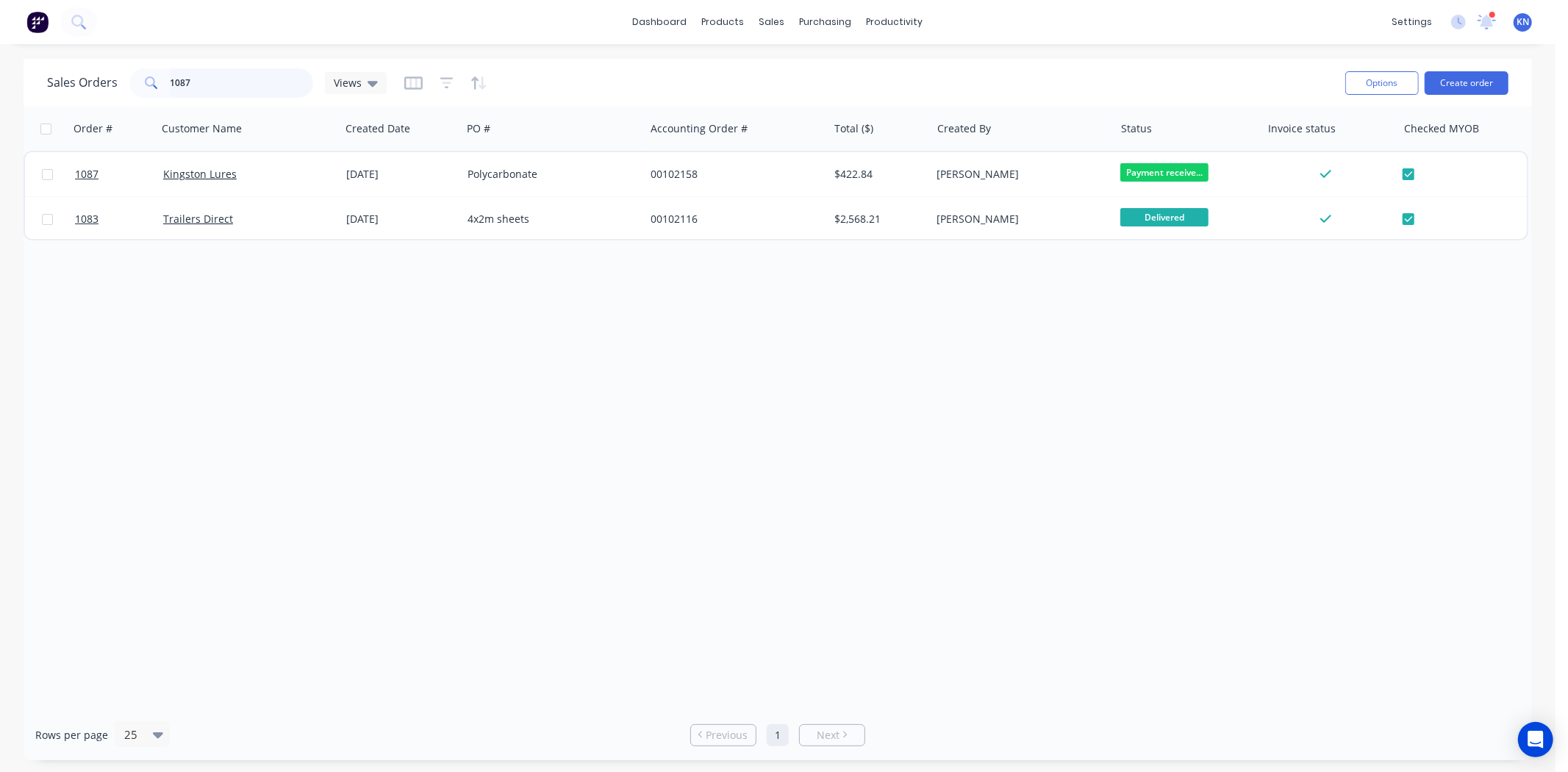
click at [229, 82] on input "1087" at bounding box center [242, 83] width 144 height 29
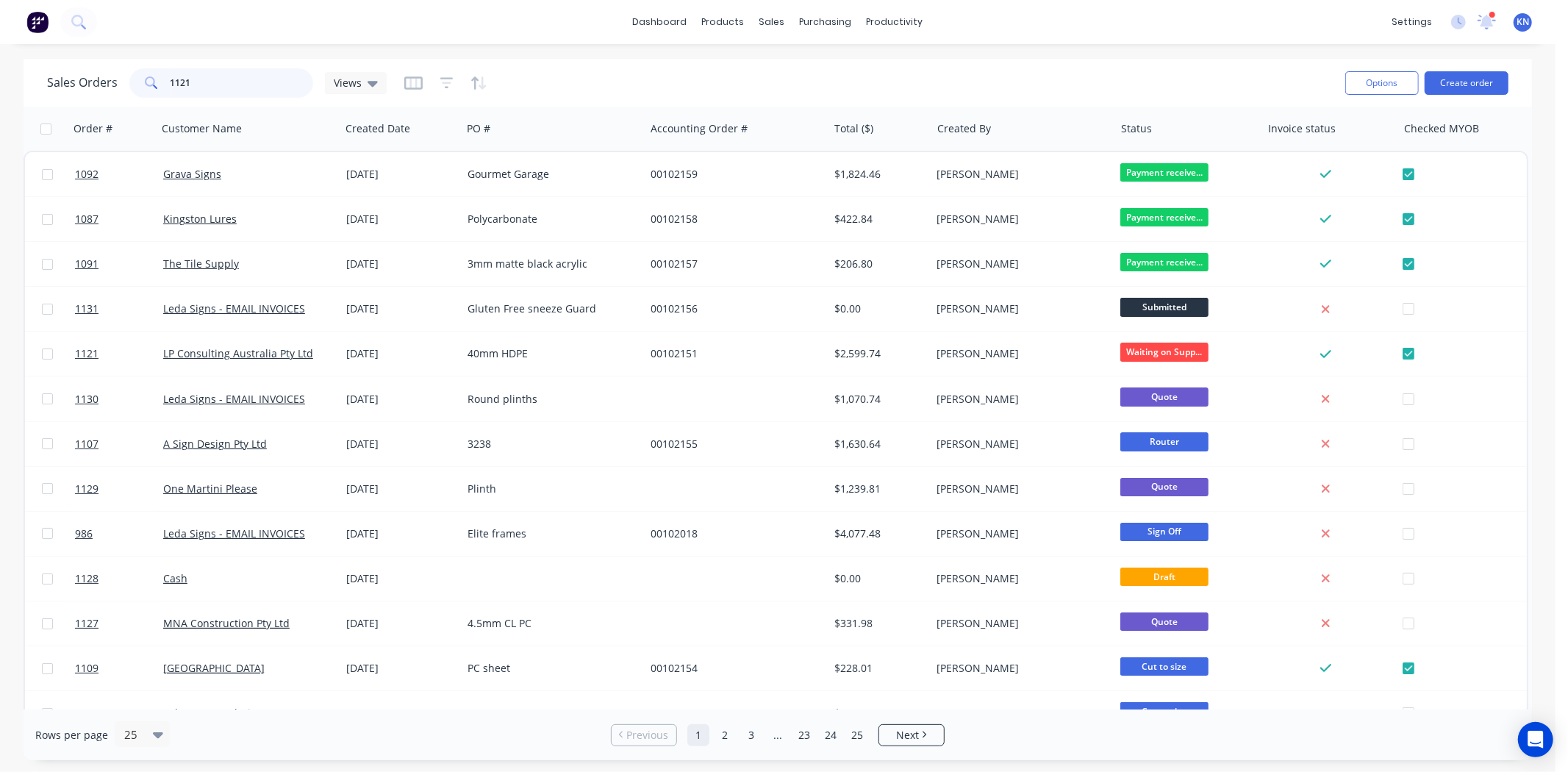
type input "1121"
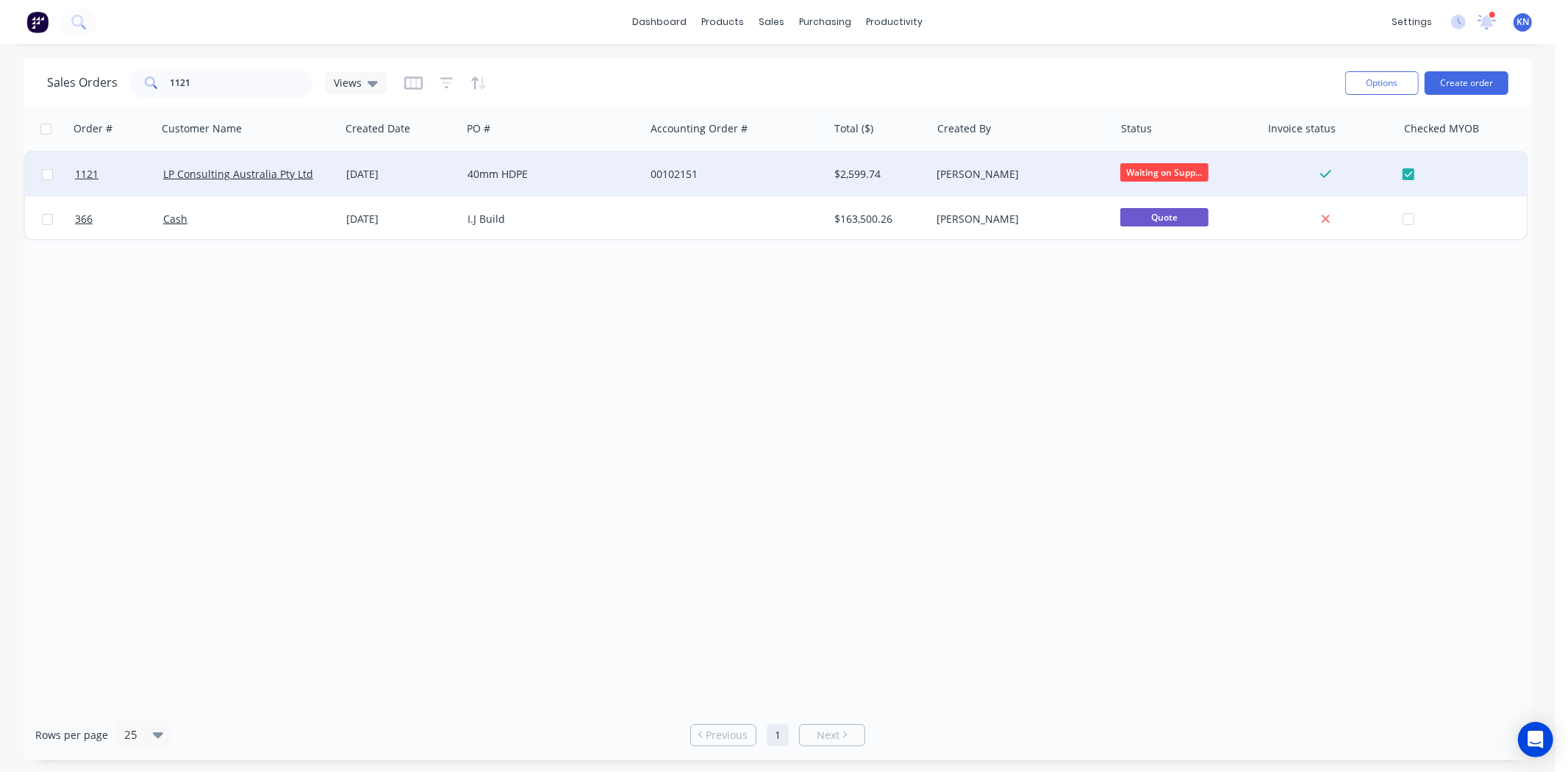
click at [614, 173] on div "40mm HDPE" at bounding box center [548, 174] width 163 height 15
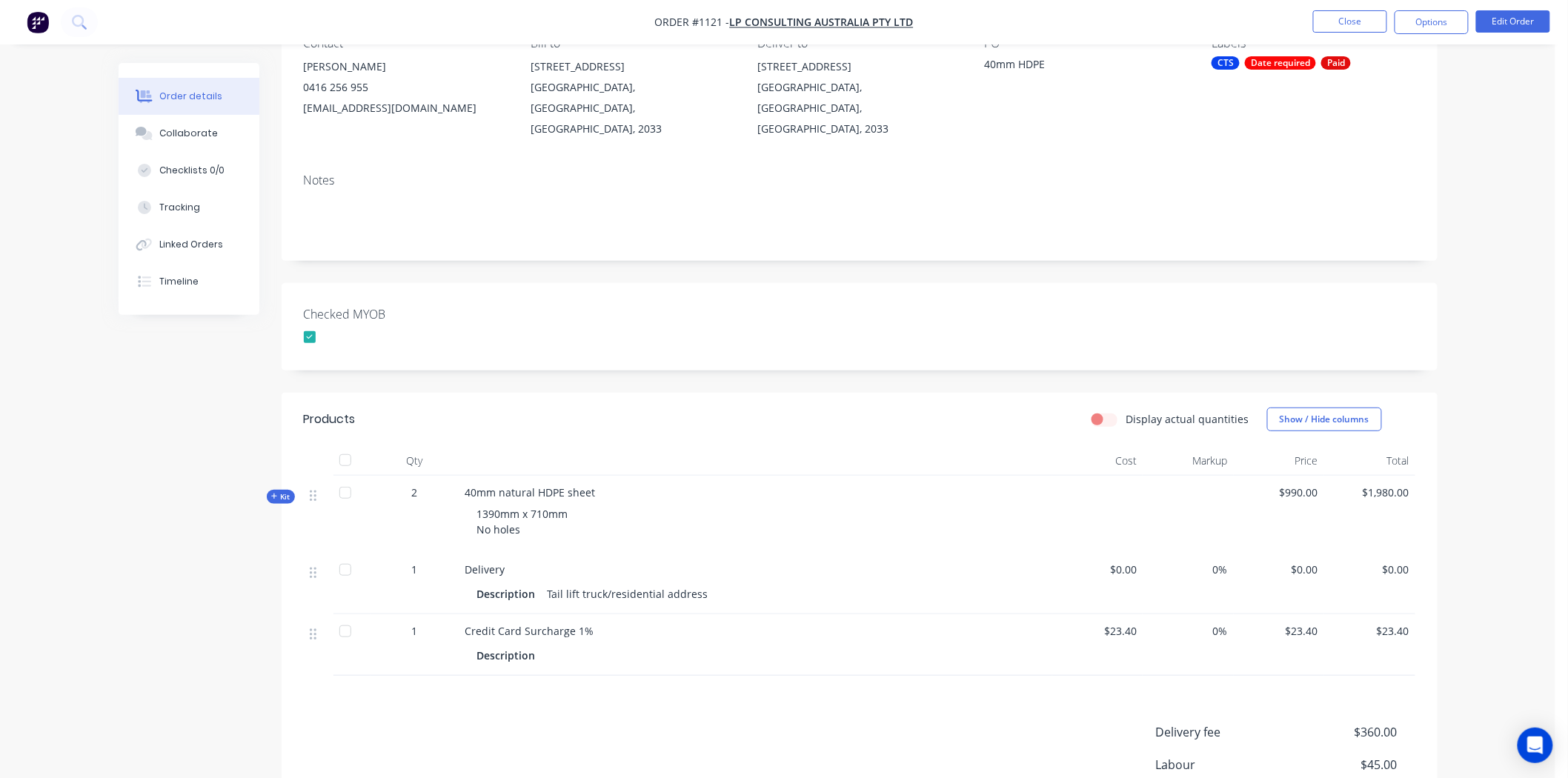
scroll to position [164, 0]
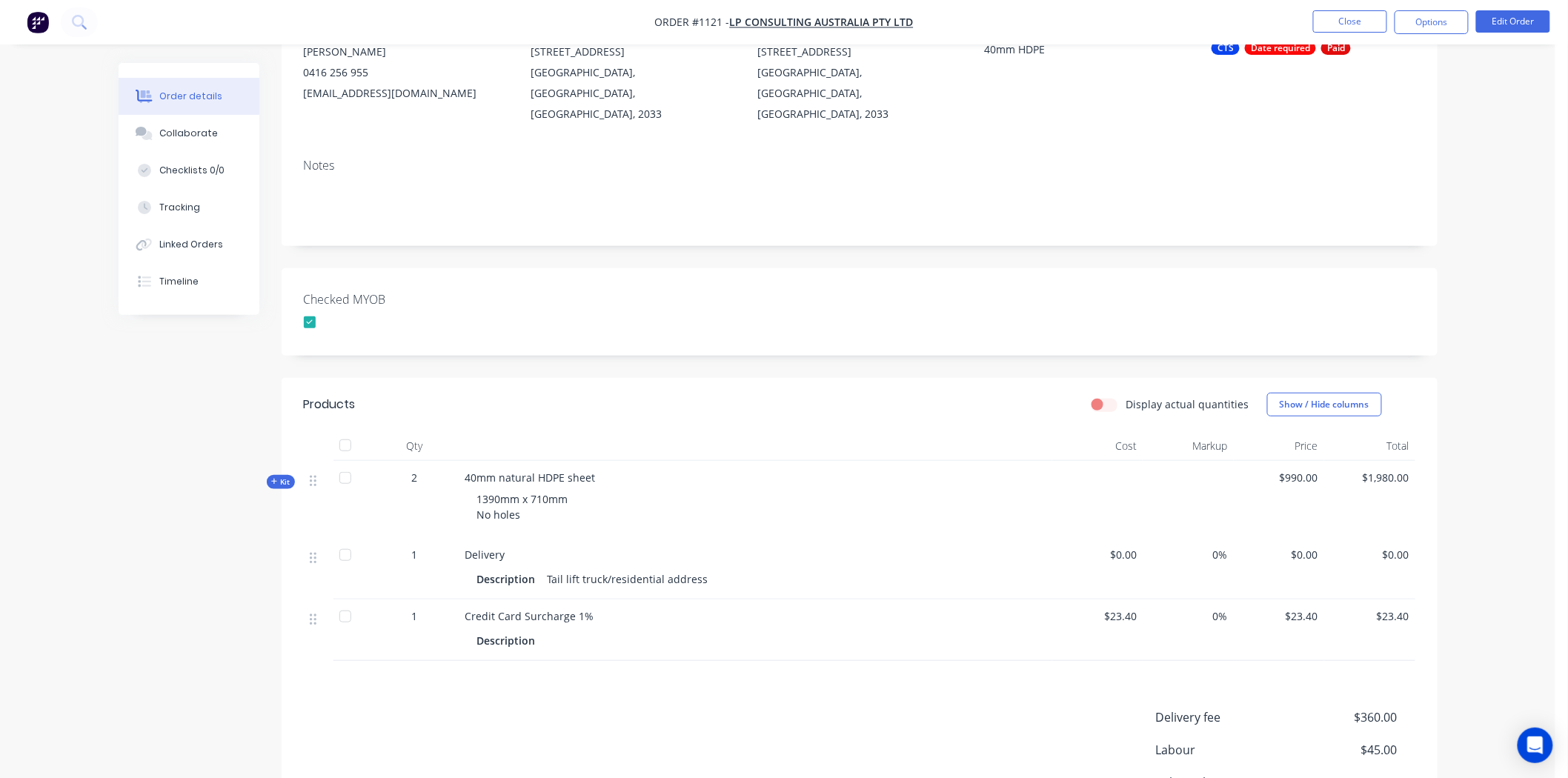
click at [280, 477] on span "Kit" at bounding box center [281, 482] width 20 height 11
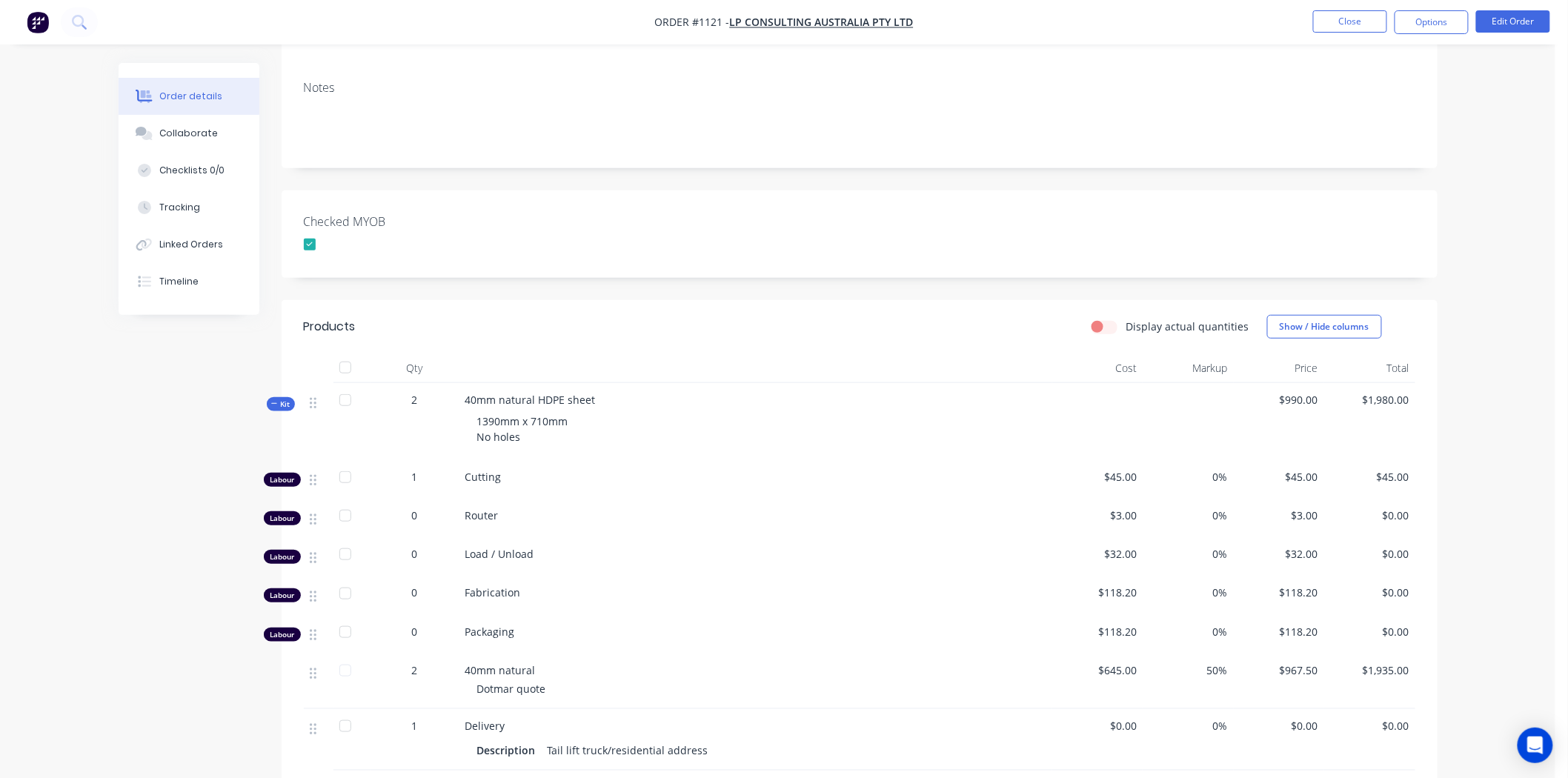
scroll to position [0, 0]
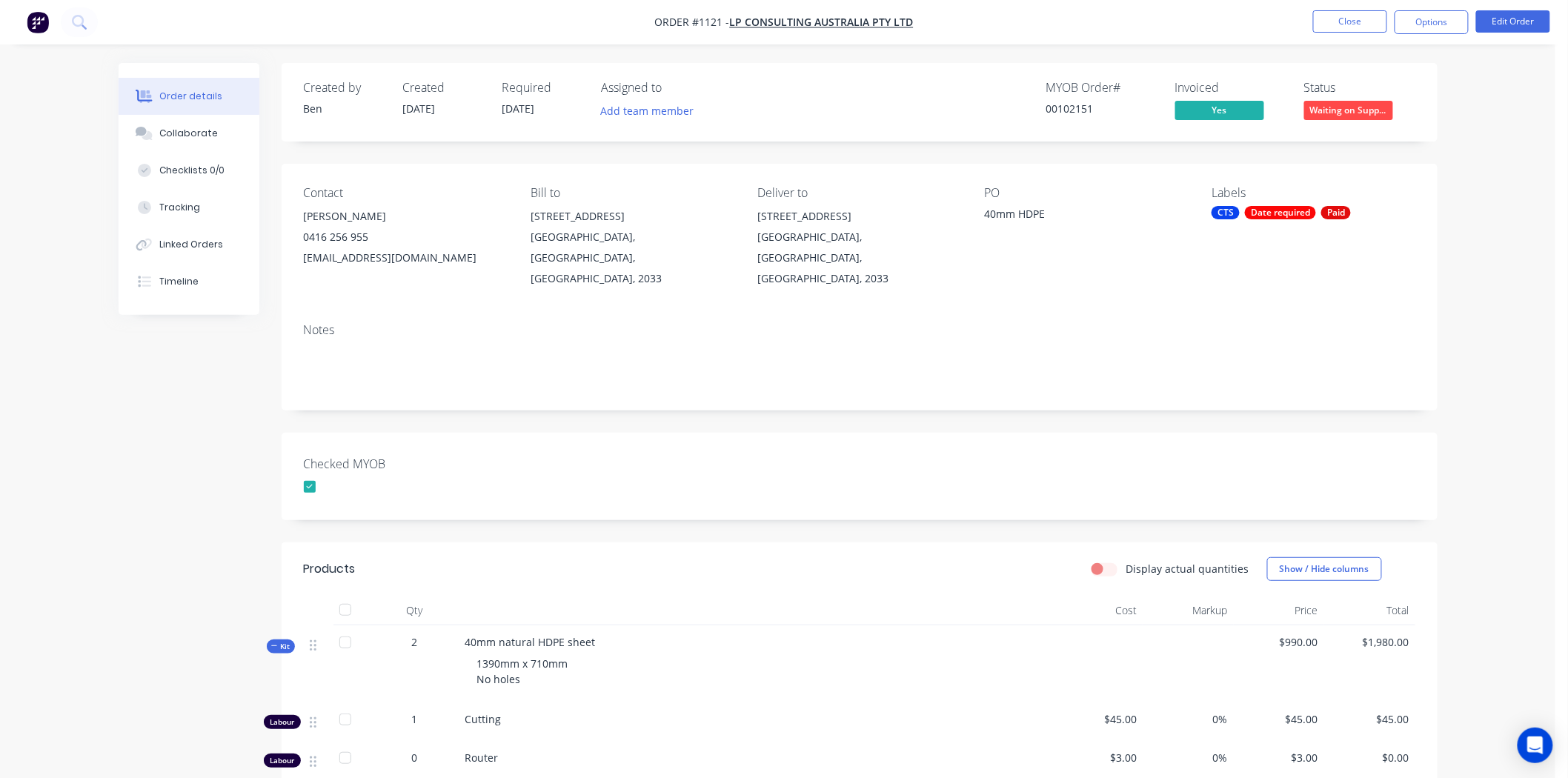
click at [780, 437] on div "Checked MYOB" at bounding box center [860, 476] width 1156 height 88
click at [1349, 16] on button "Close" at bounding box center [1349, 22] width 74 height 23
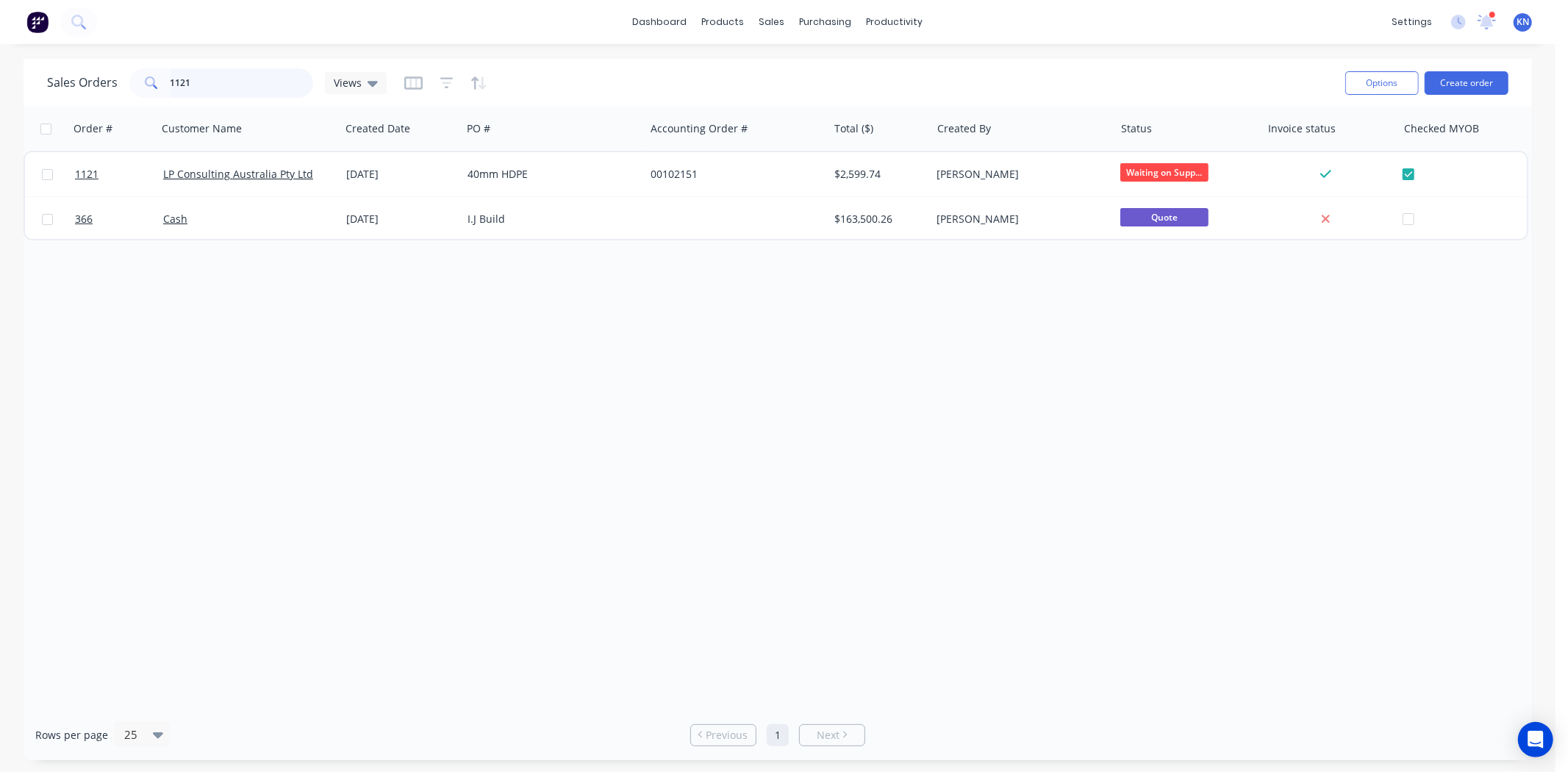
click at [213, 83] on input "1121" at bounding box center [242, 83] width 144 height 29
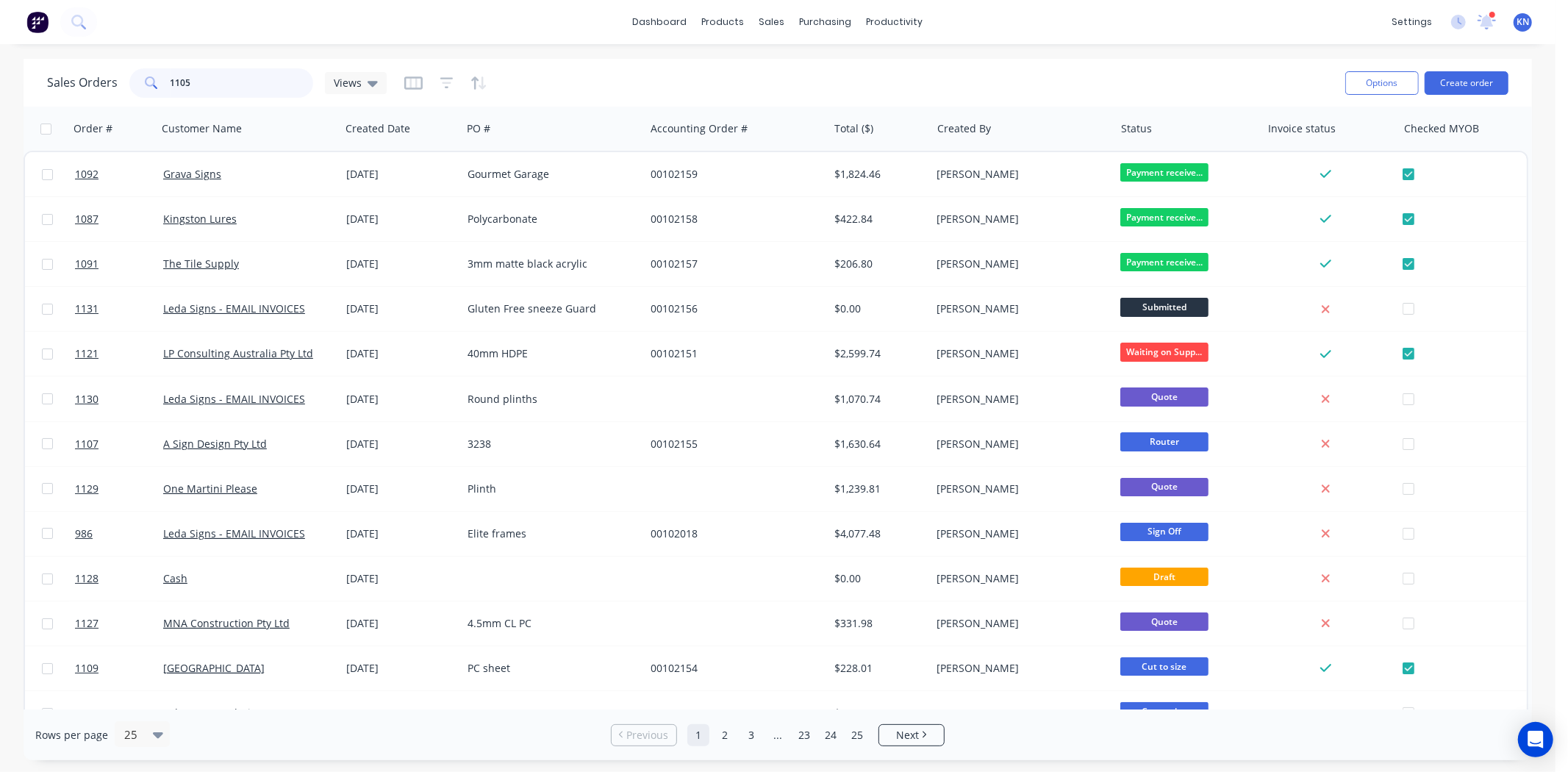
type input "1105"
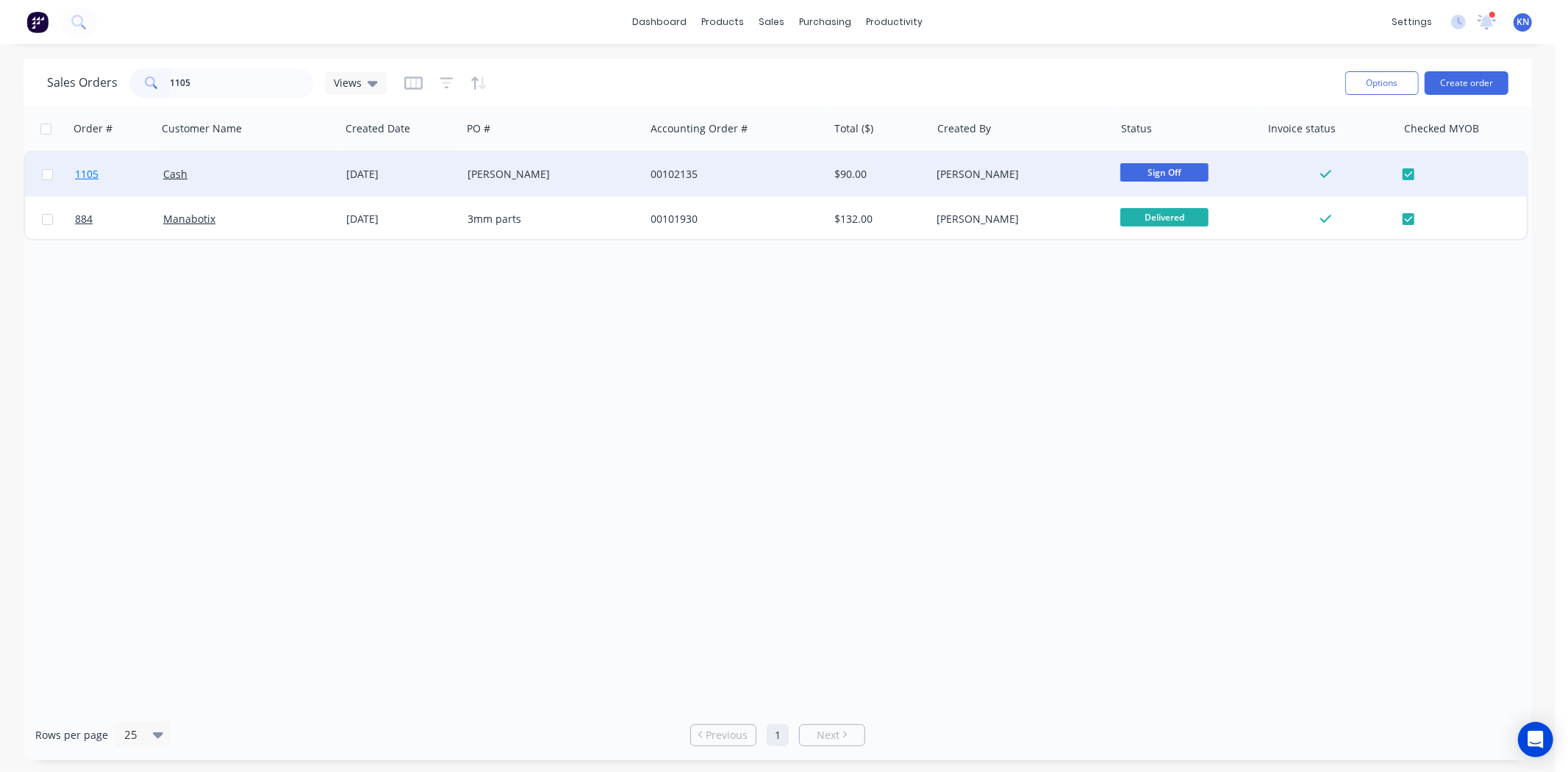
click at [86, 169] on span "1105" at bounding box center [87, 174] width 23 height 15
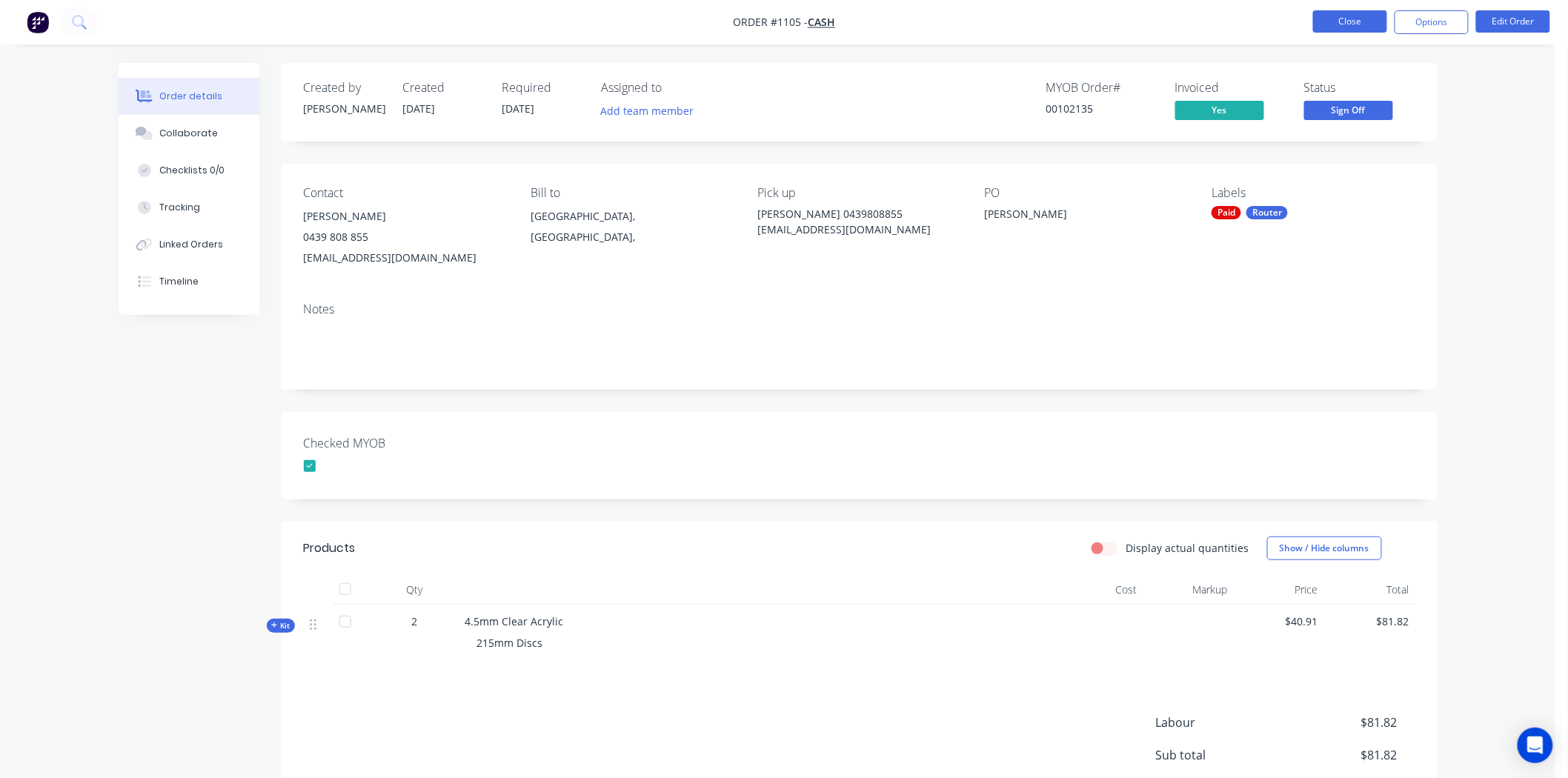
click at [1339, 23] on button "Close" at bounding box center [1349, 22] width 74 height 23
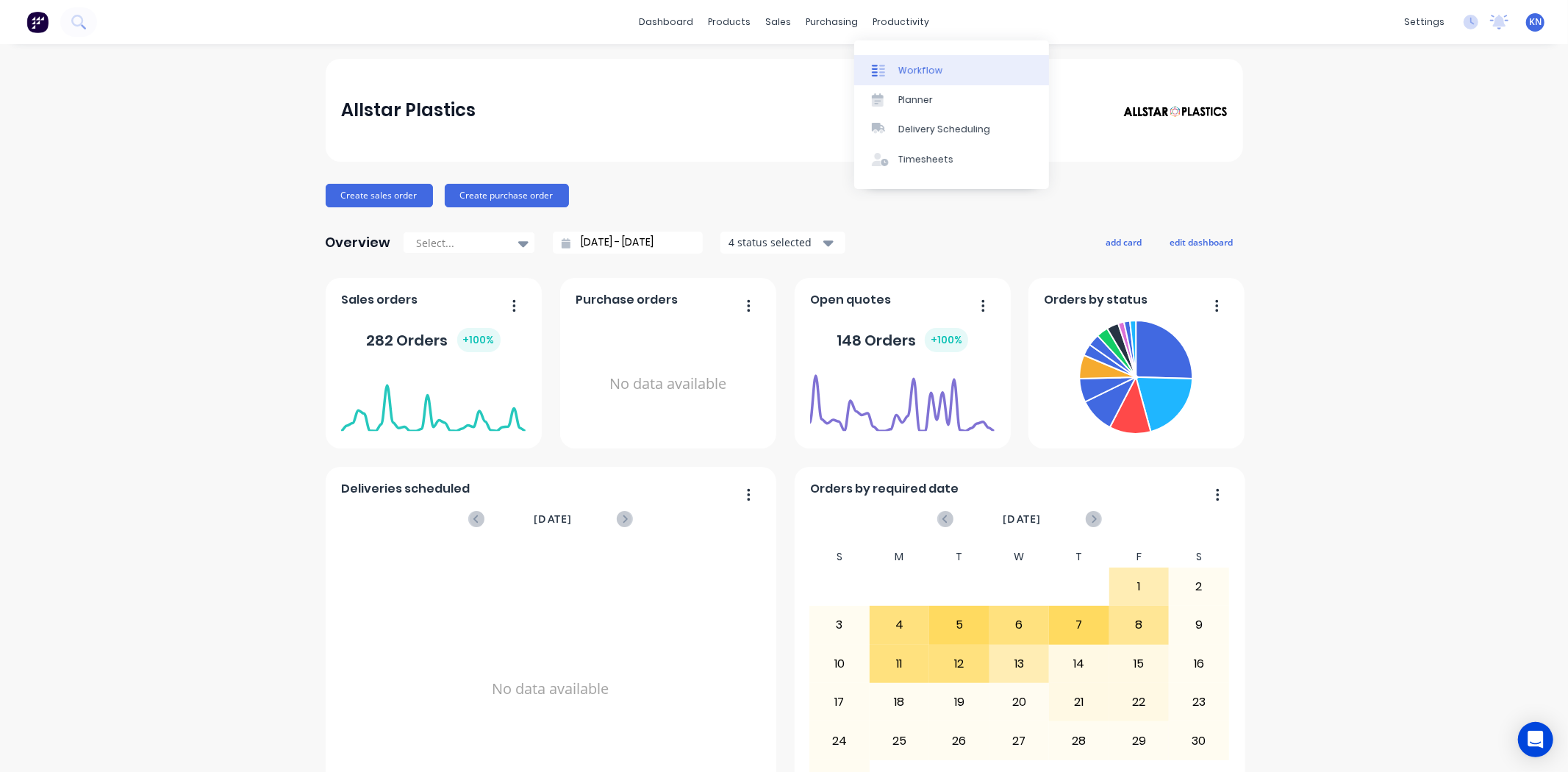
click at [912, 68] on div "Workflow" at bounding box center [919, 70] width 44 height 14
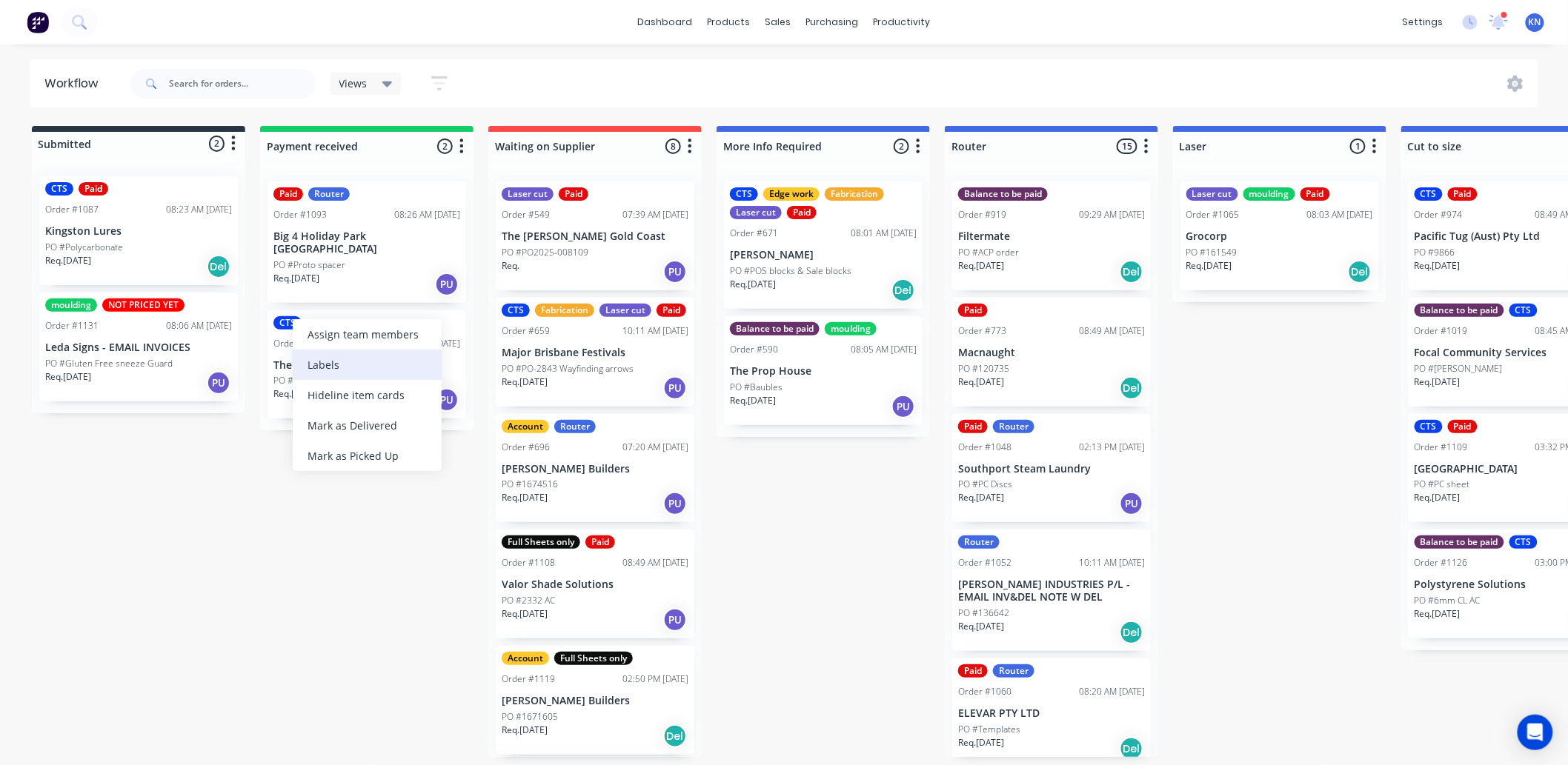
click at [332, 363] on div "Labels" at bounding box center [366, 364] width 149 height 31
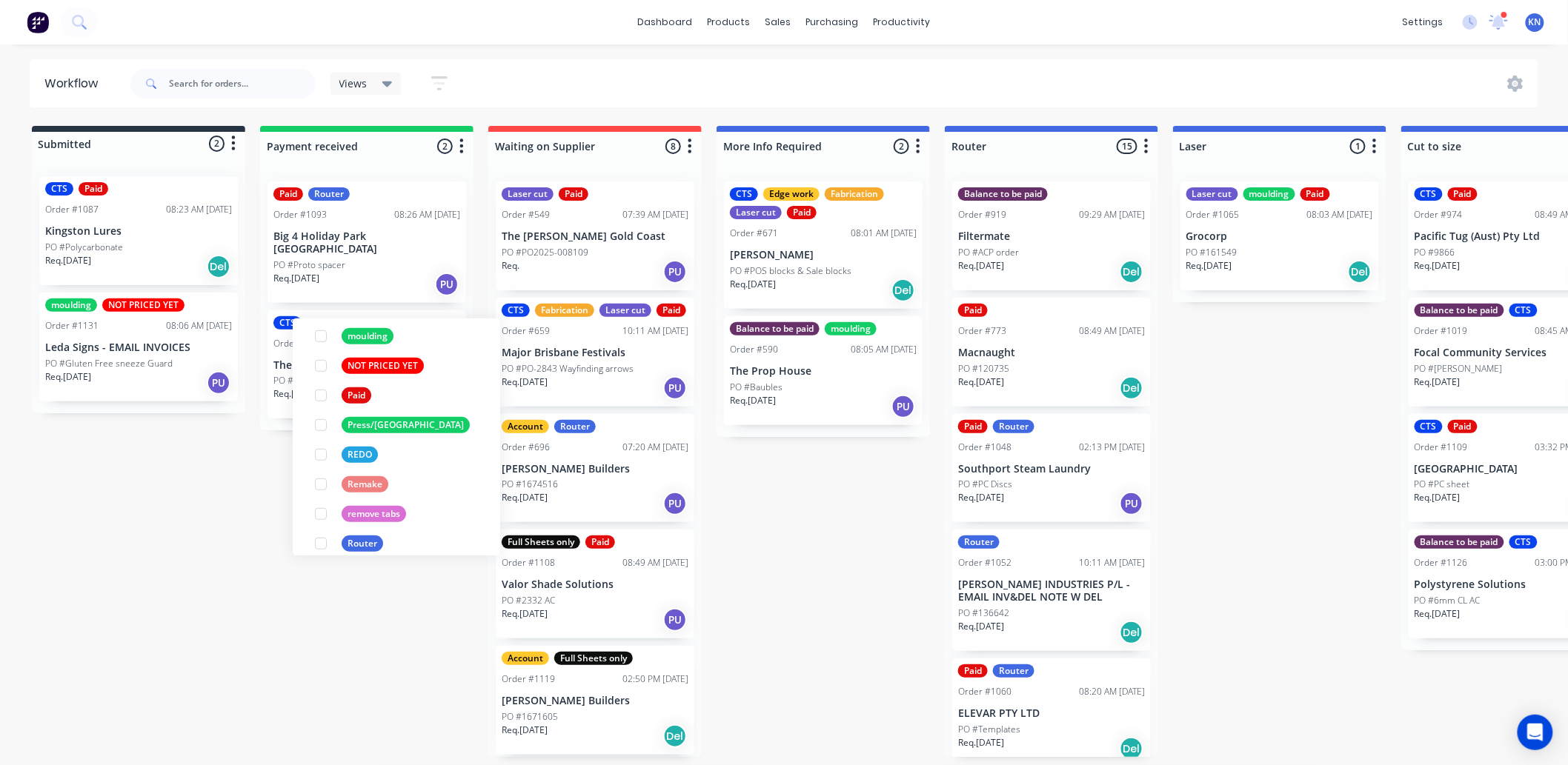
scroll to position [493, 0]
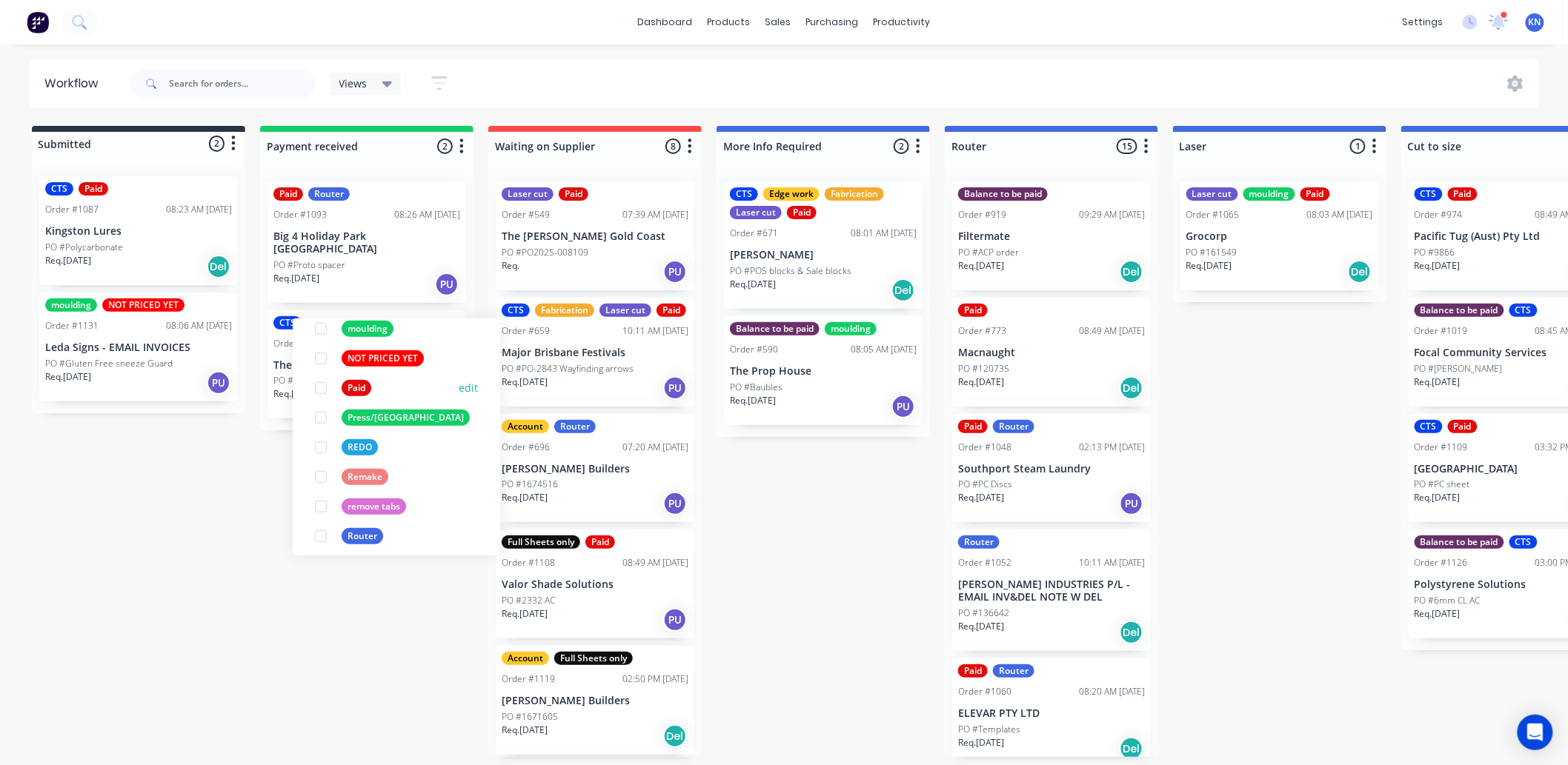
click at [322, 387] on div at bounding box center [321, 388] width 30 height 30
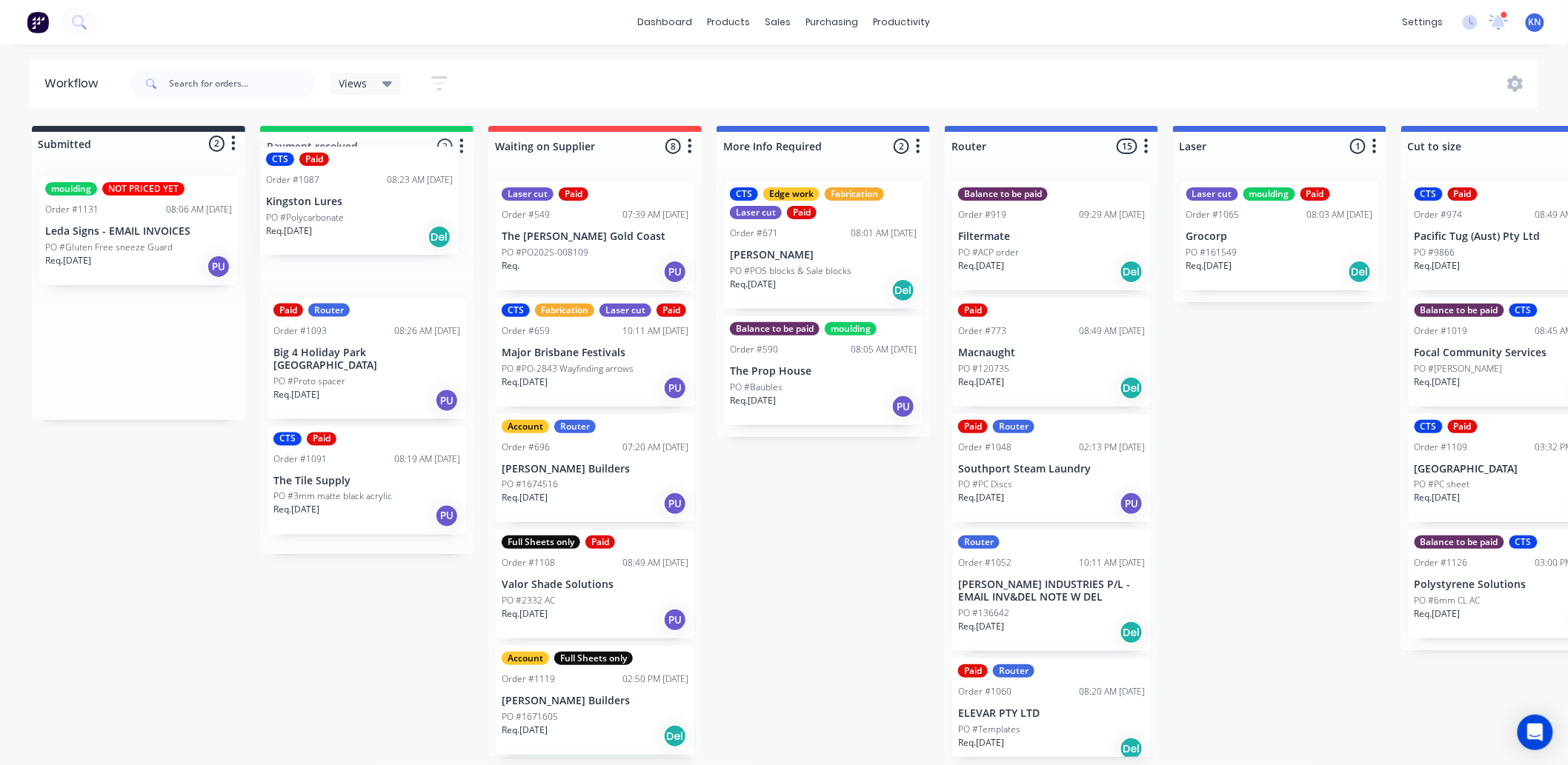
drag, startPoint x: 70, startPoint y: 233, endPoint x: 302, endPoint y: 201, distance: 234.2
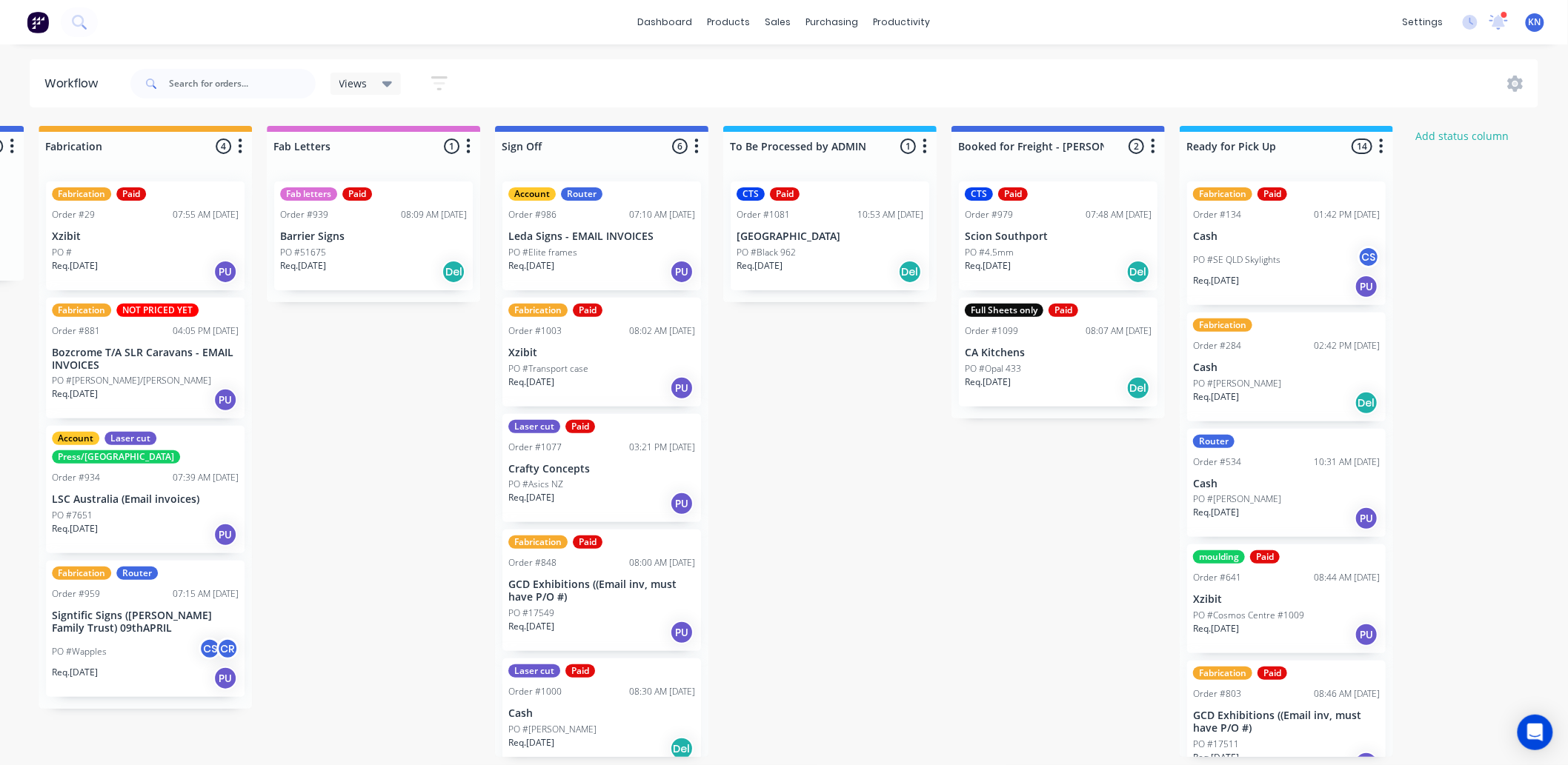
scroll to position [0, 1977]
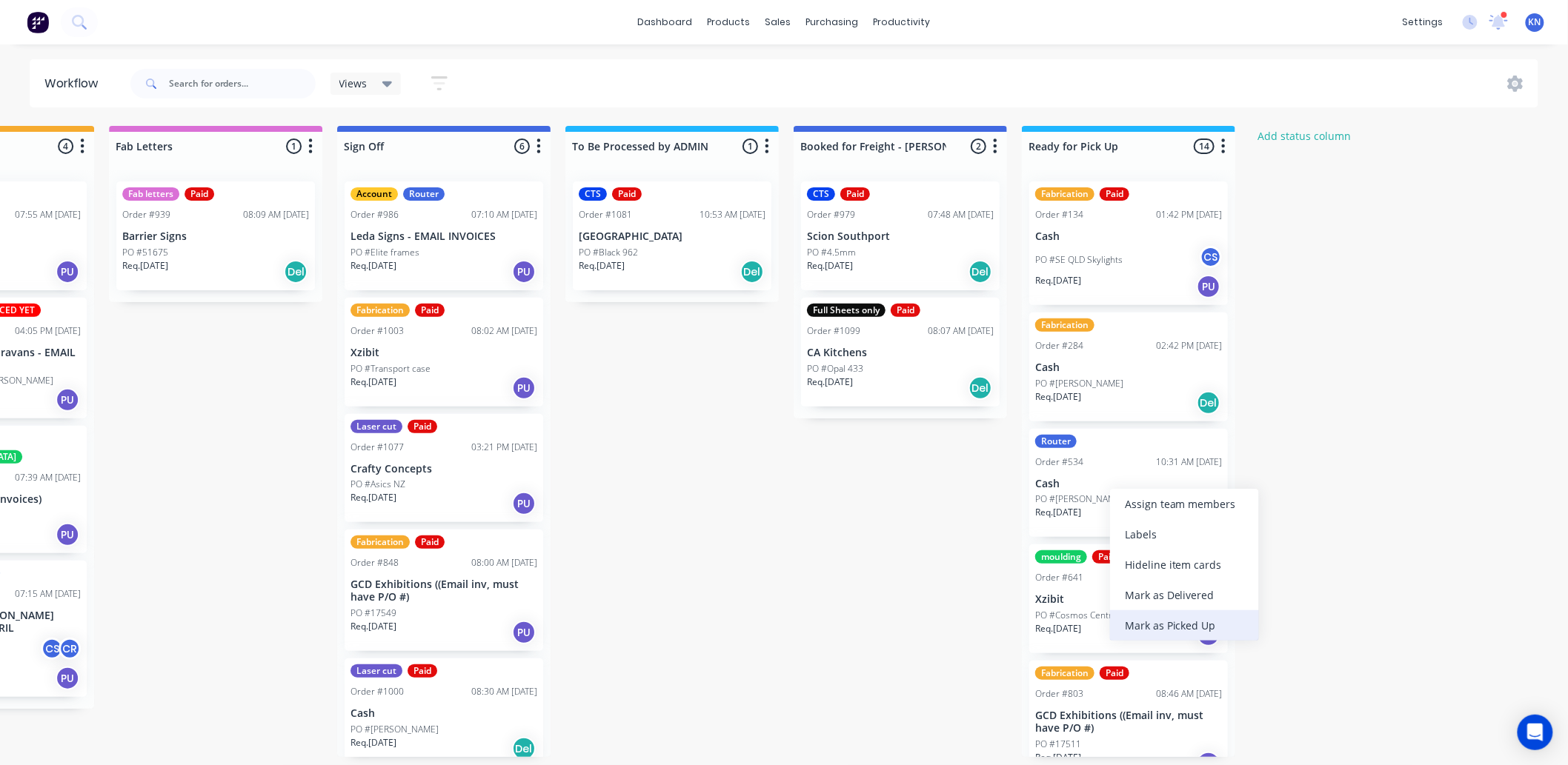
click at [1151, 626] on div "Mark as Picked Up" at bounding box center [1184, 625] width 149 height 31
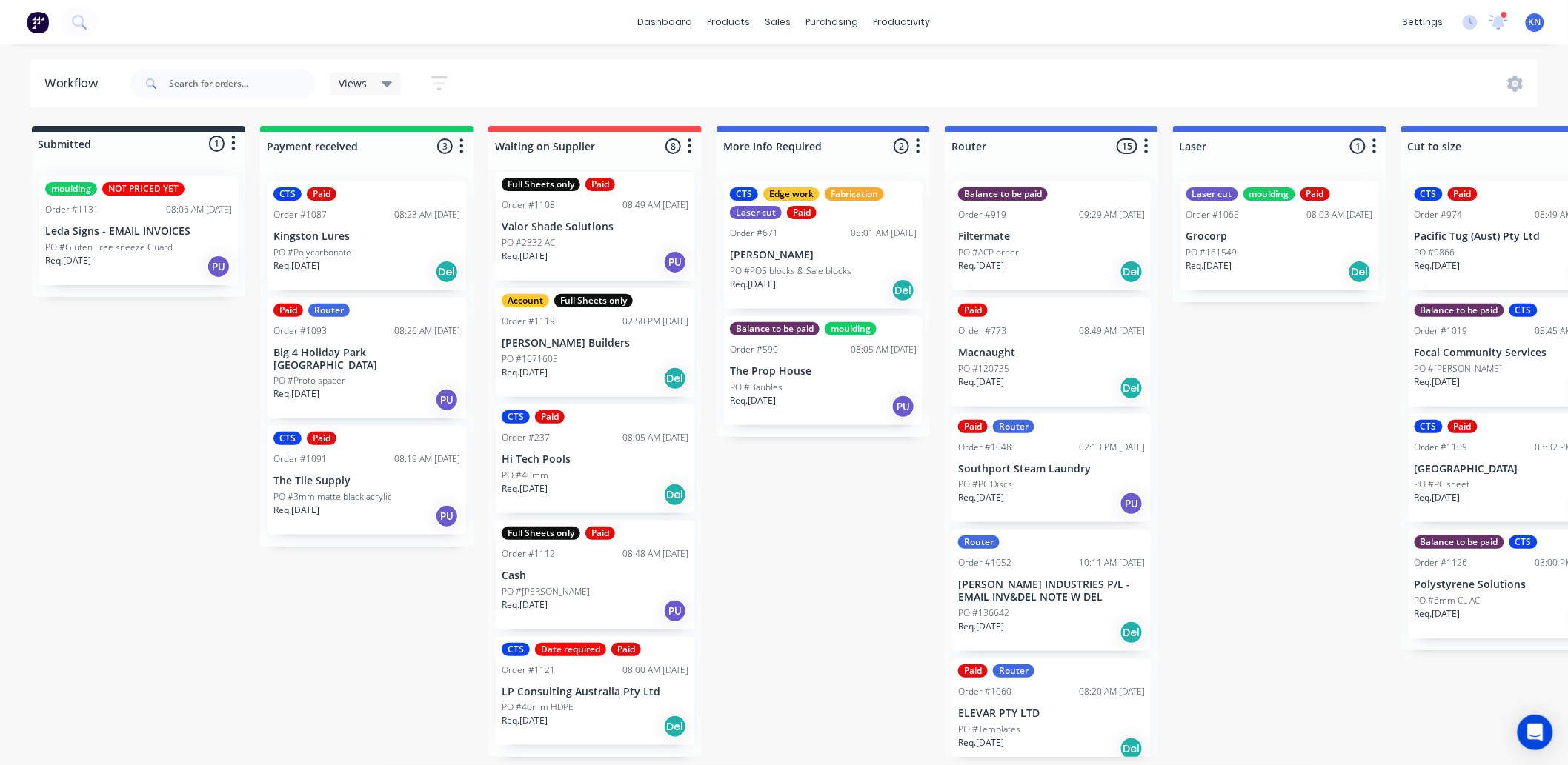
scroll to position [4, 0]
click at [581, 685] on div "CTS Date required Paid Order #1121 08:00 AM 14/08/25 LP Consulting Australia Pt…" at bounding box center [595, 691] width 199 height 109
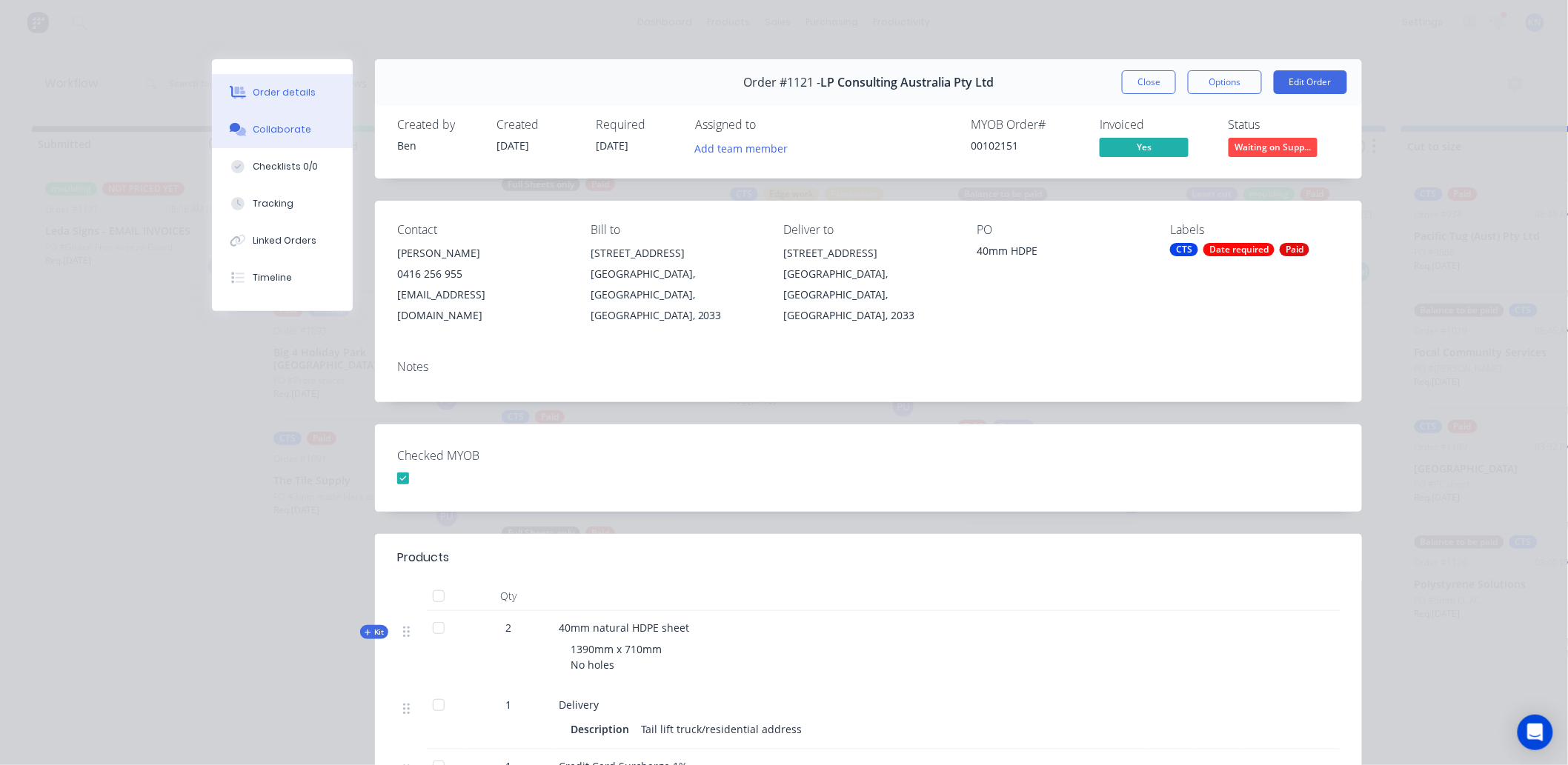
click at [277, 127] on div "Collaborate" at bounding box center [282, 130] width 58 height 14
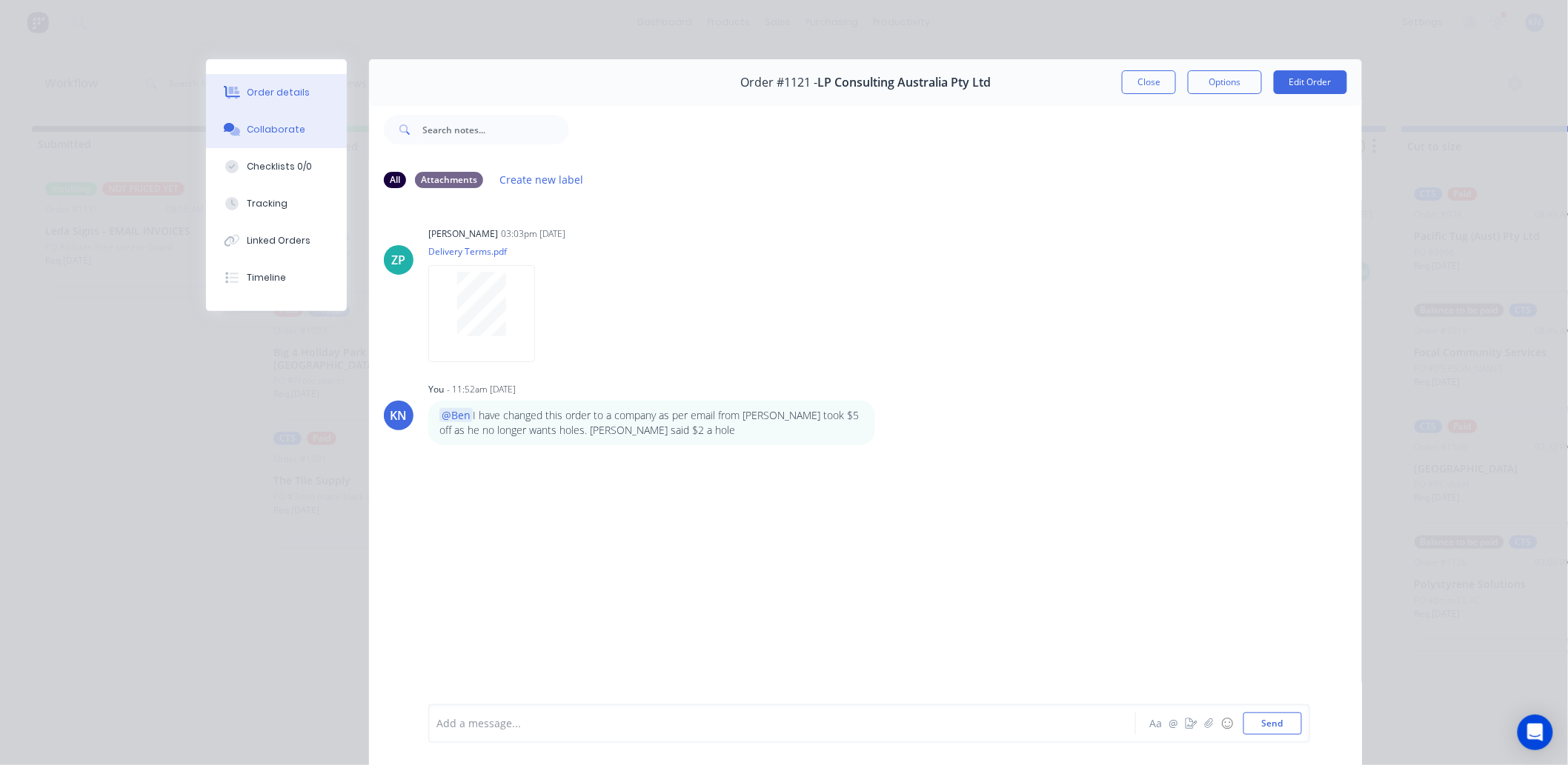
click at [262, 87] on div "Order details" at bounding box center [279, 93] width 63 height 14
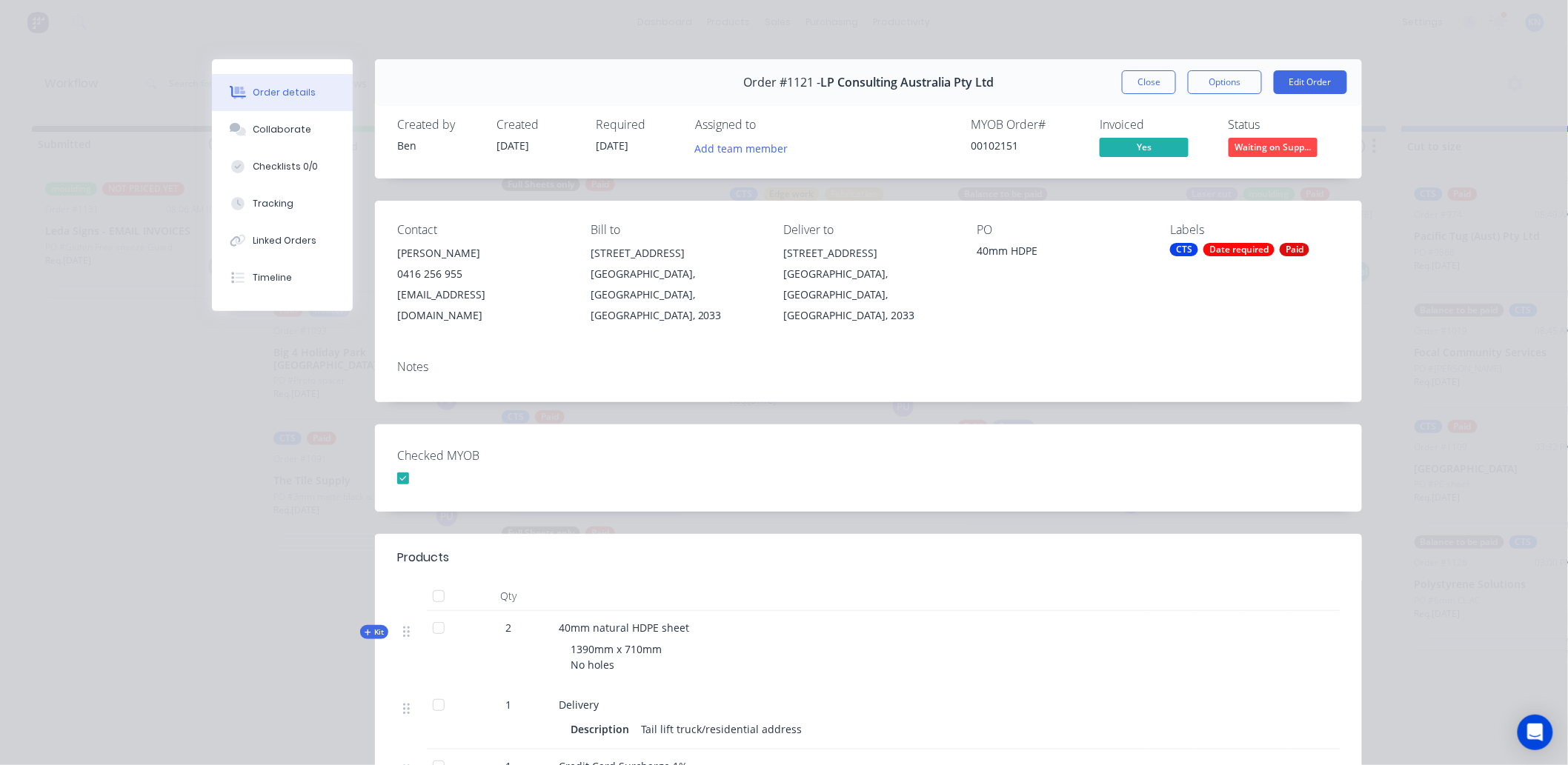
scroll to position [0, 0]
click at [269, 124] on div "Collaborate" at bounding box center [282, 130] width 58 height 14
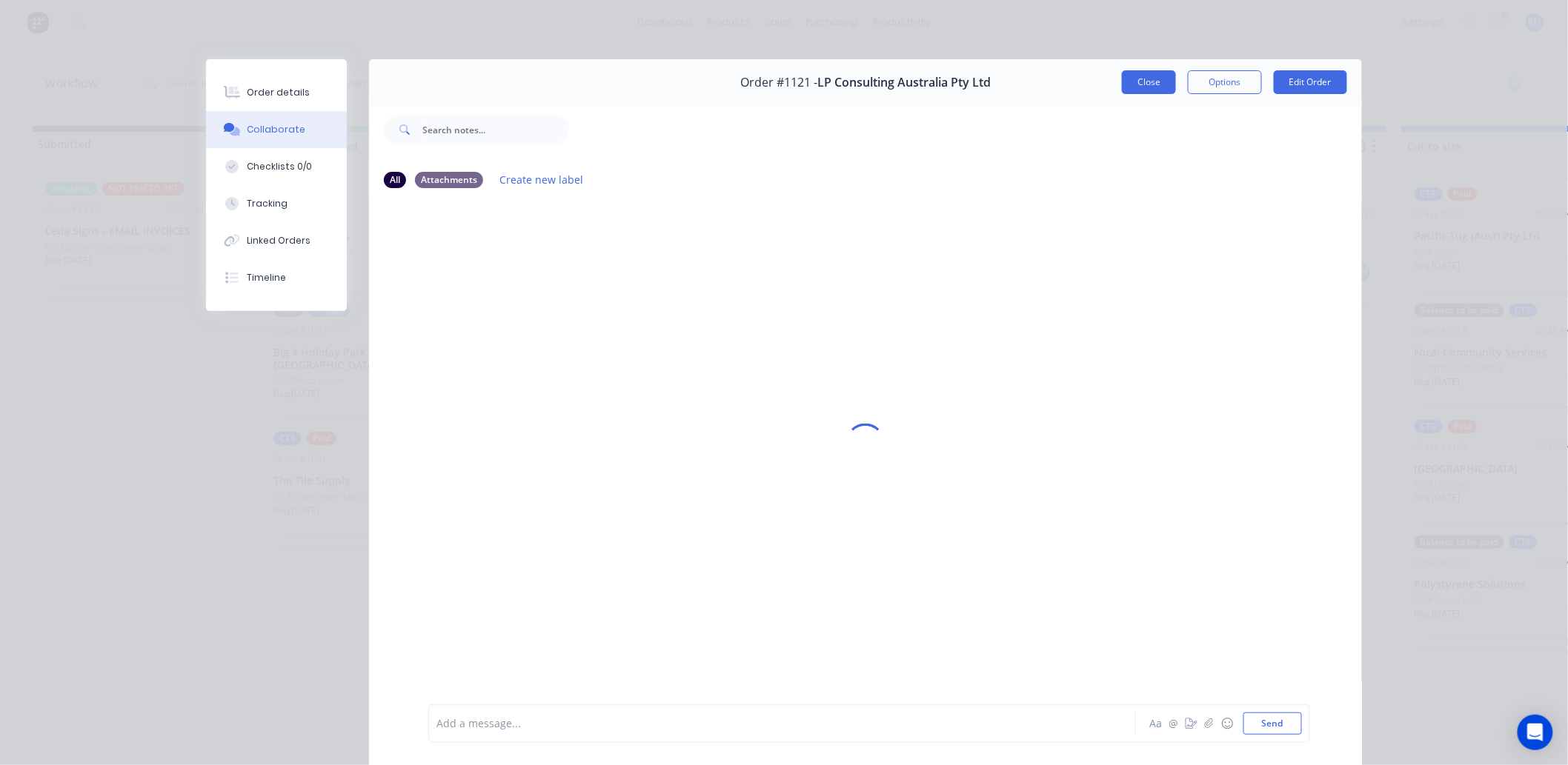
click at [1133, 88] on button "Close" at bounding box center [1148, 82] width 54 height 24
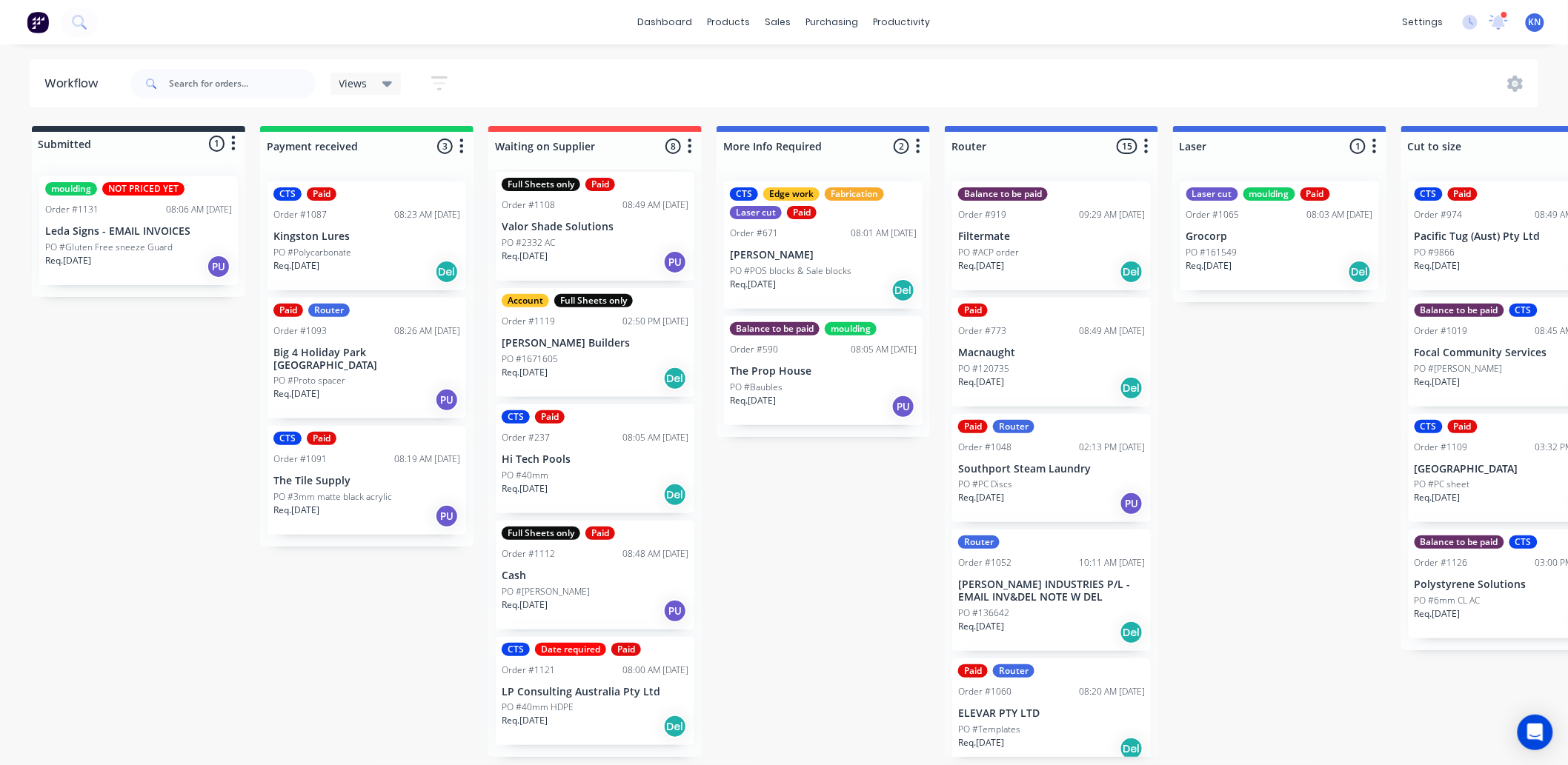
click at [603, 698] on p "LP Consulting Australia Pty Ltd" at bounding box center [595, 692] width 187 height 13
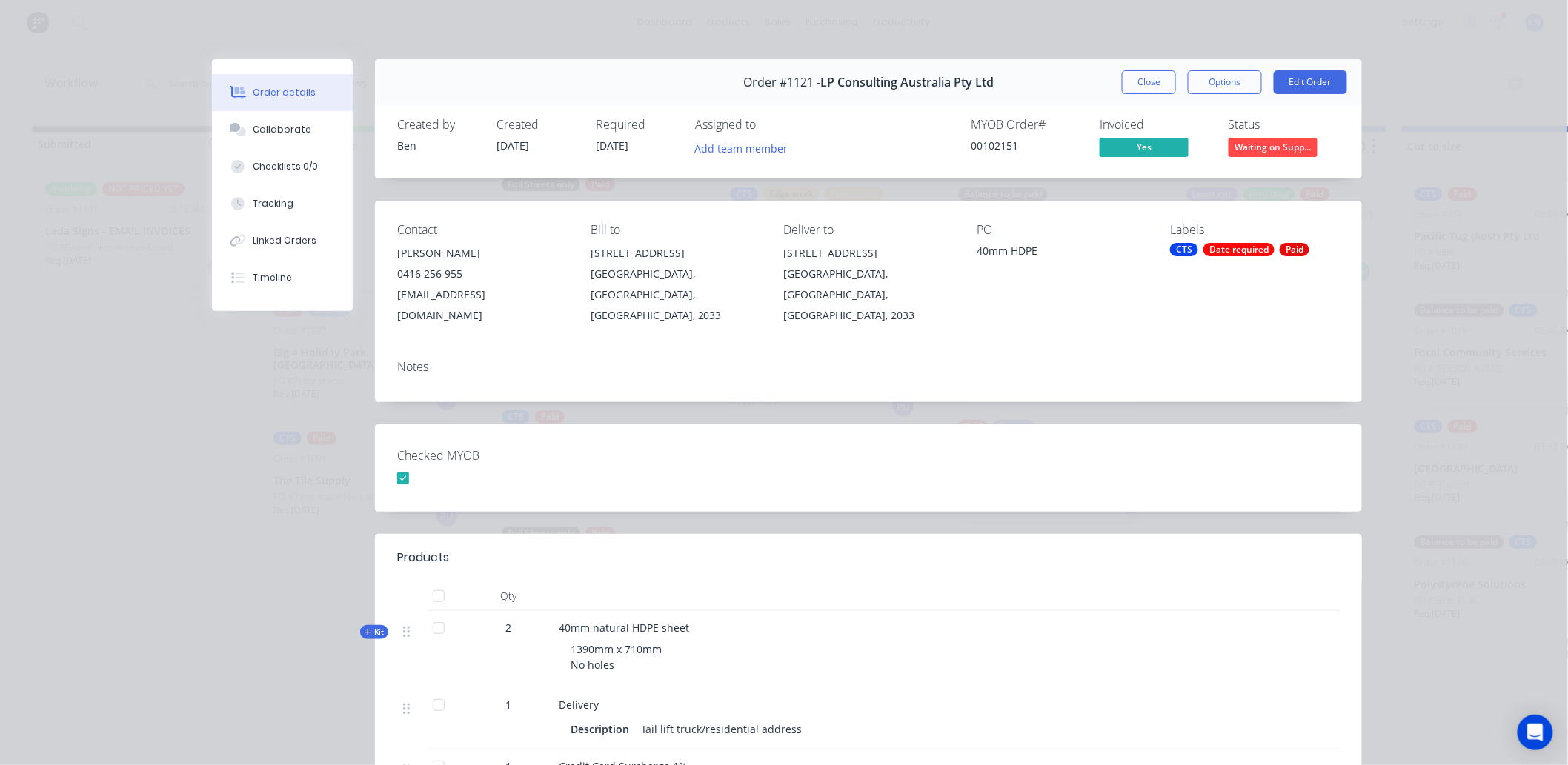
click at [1132, 78] on button "Close" at bounding box center [1148, 82] width 54 height 24
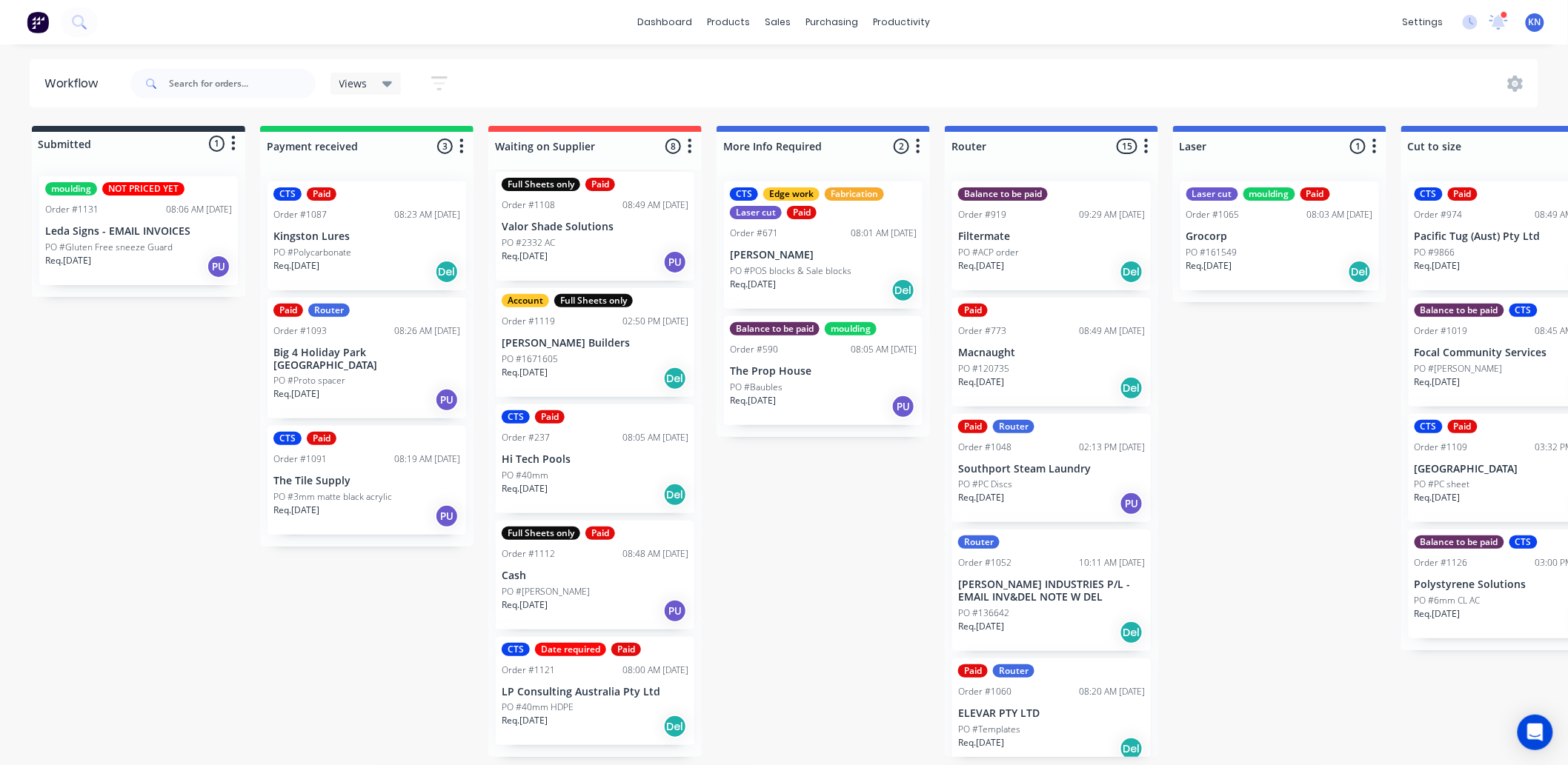
click at [1177, 82] on div "Views Save new view None (Default) edit Ready for Pick Up edit Show/Hide status…" at bounding box center [832, 83] width 1411 height 44
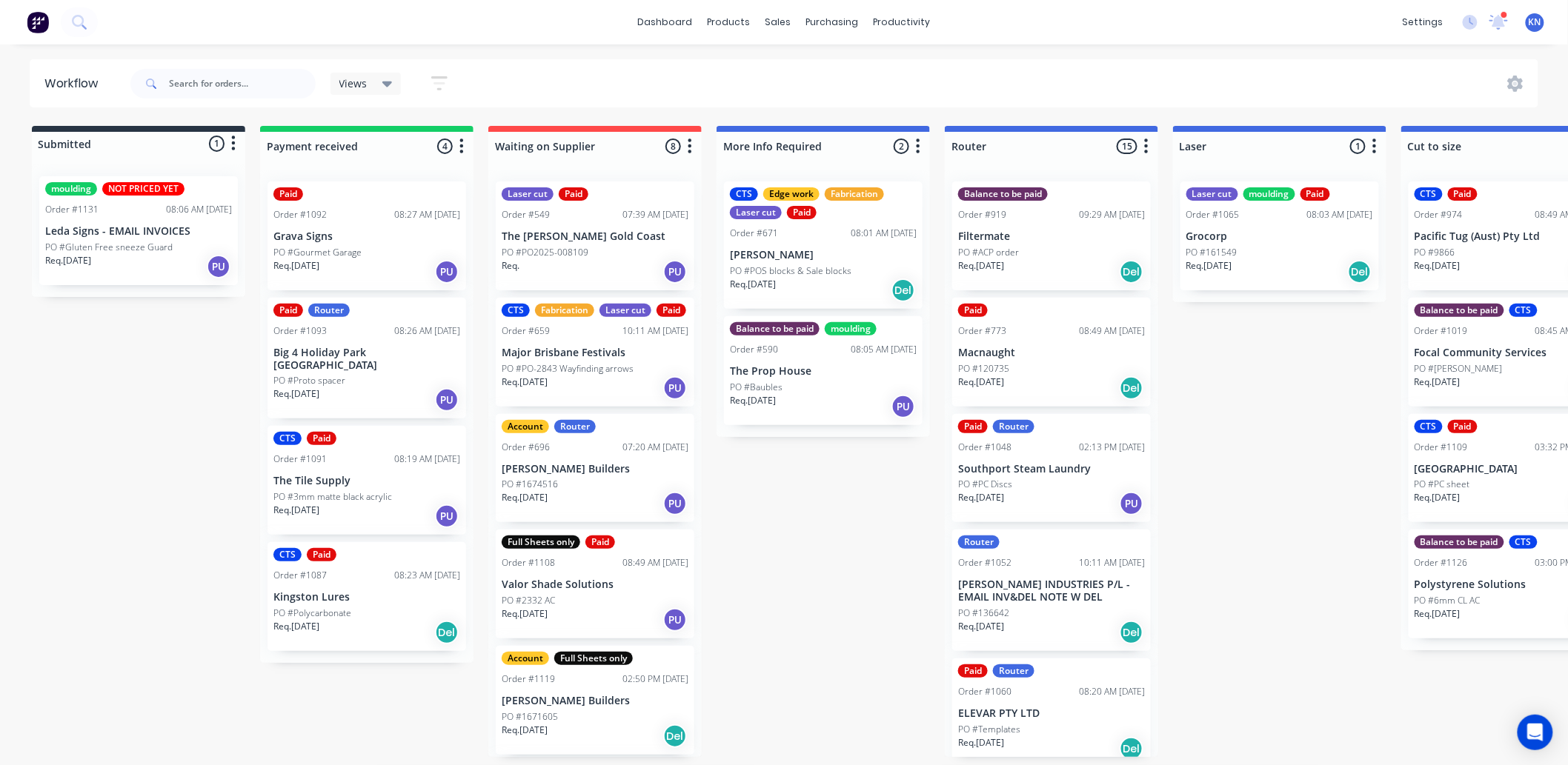
drag, startPoint x: 1497, startPoint y: 20, endPoint x: 1517, endPoint y: 20, distance: 20.0
click at [1498, 20] on icon at bounding box center [1498, 21] width 14 height 14
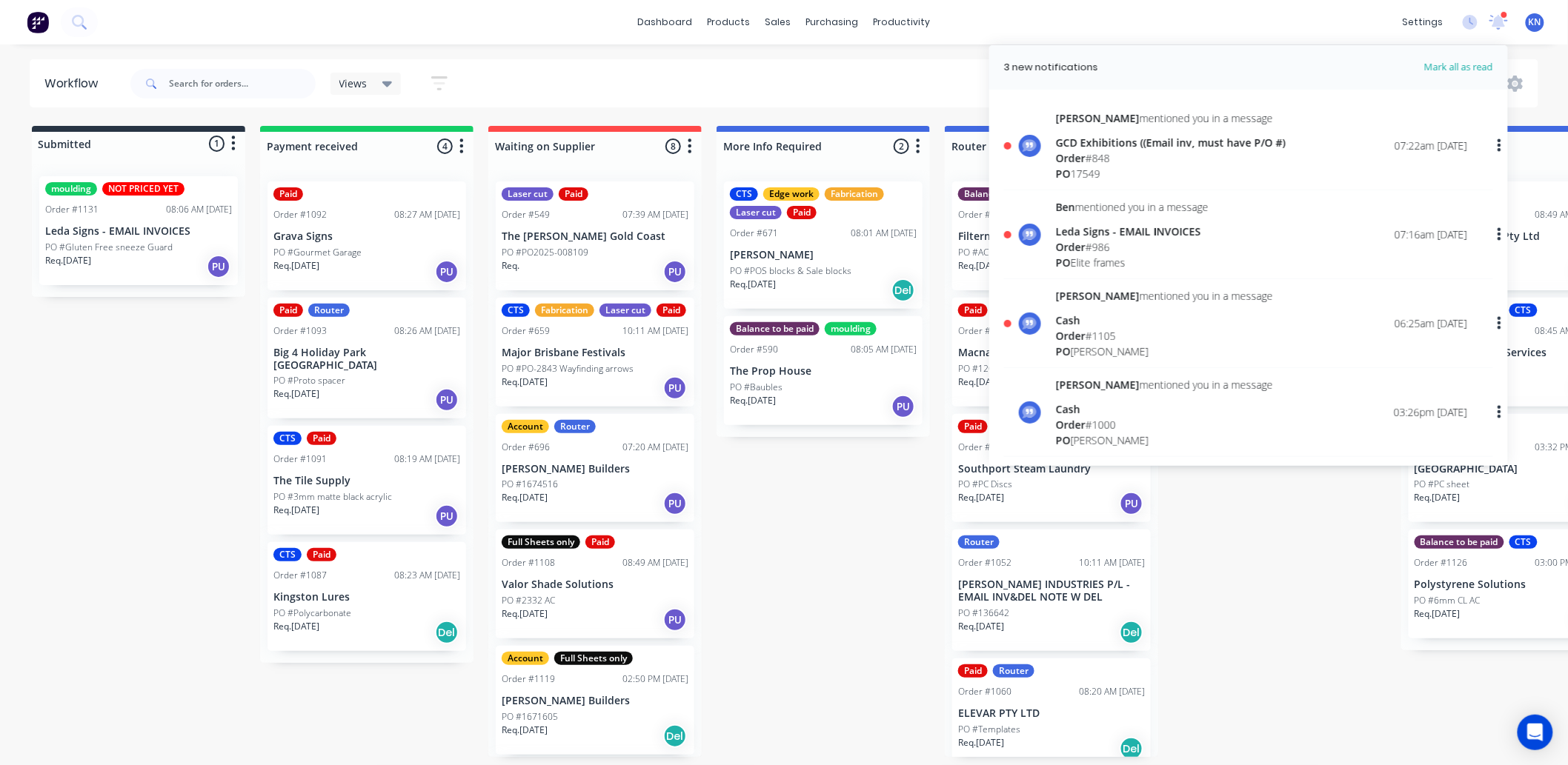
click at [1081, 331] on span "Order" at bounding box center [1071, 336] width 30 height 14
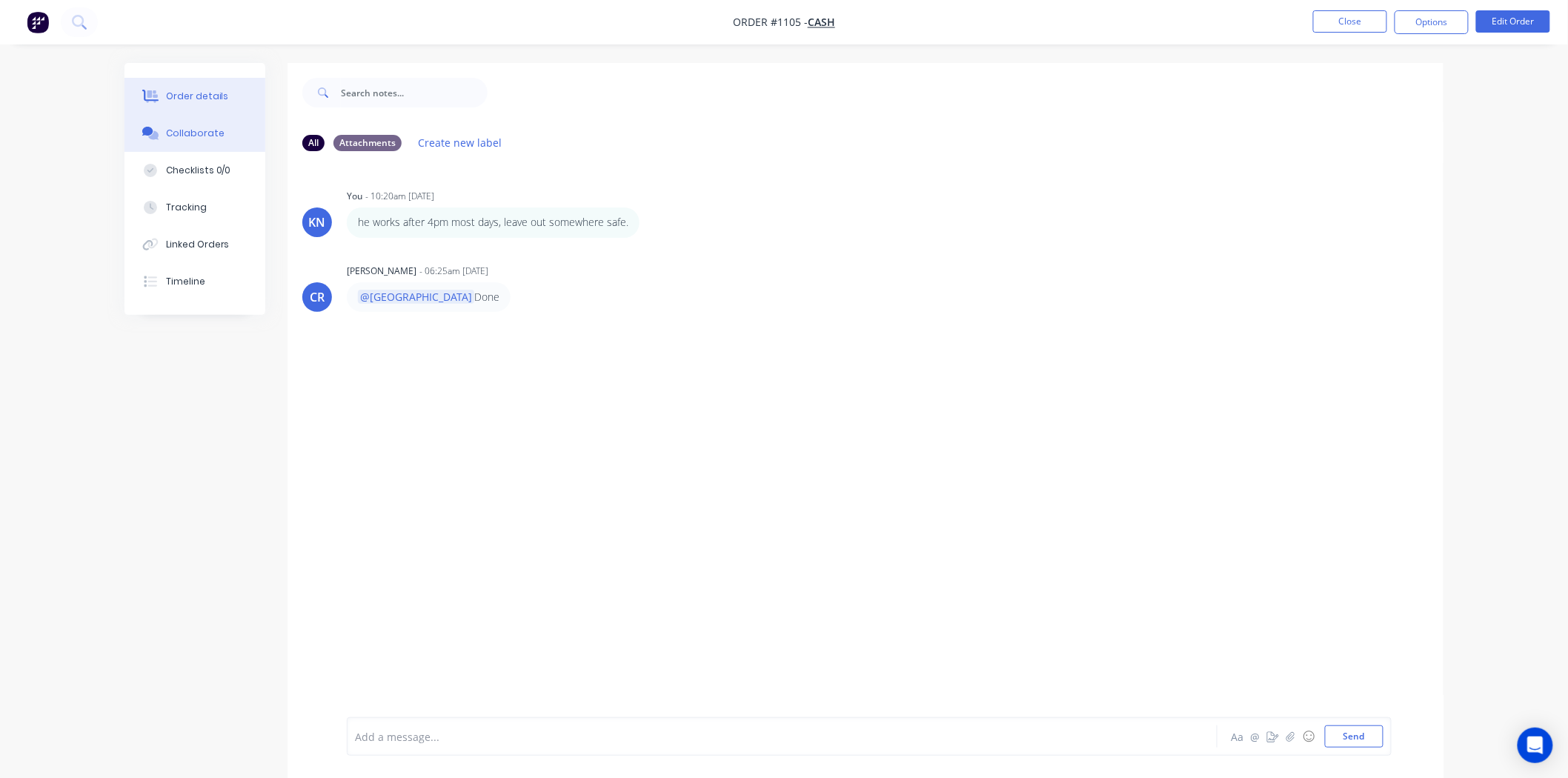
click at [204, 91] on div "Order details" at bounding box center [198, 97] width 63 height 14
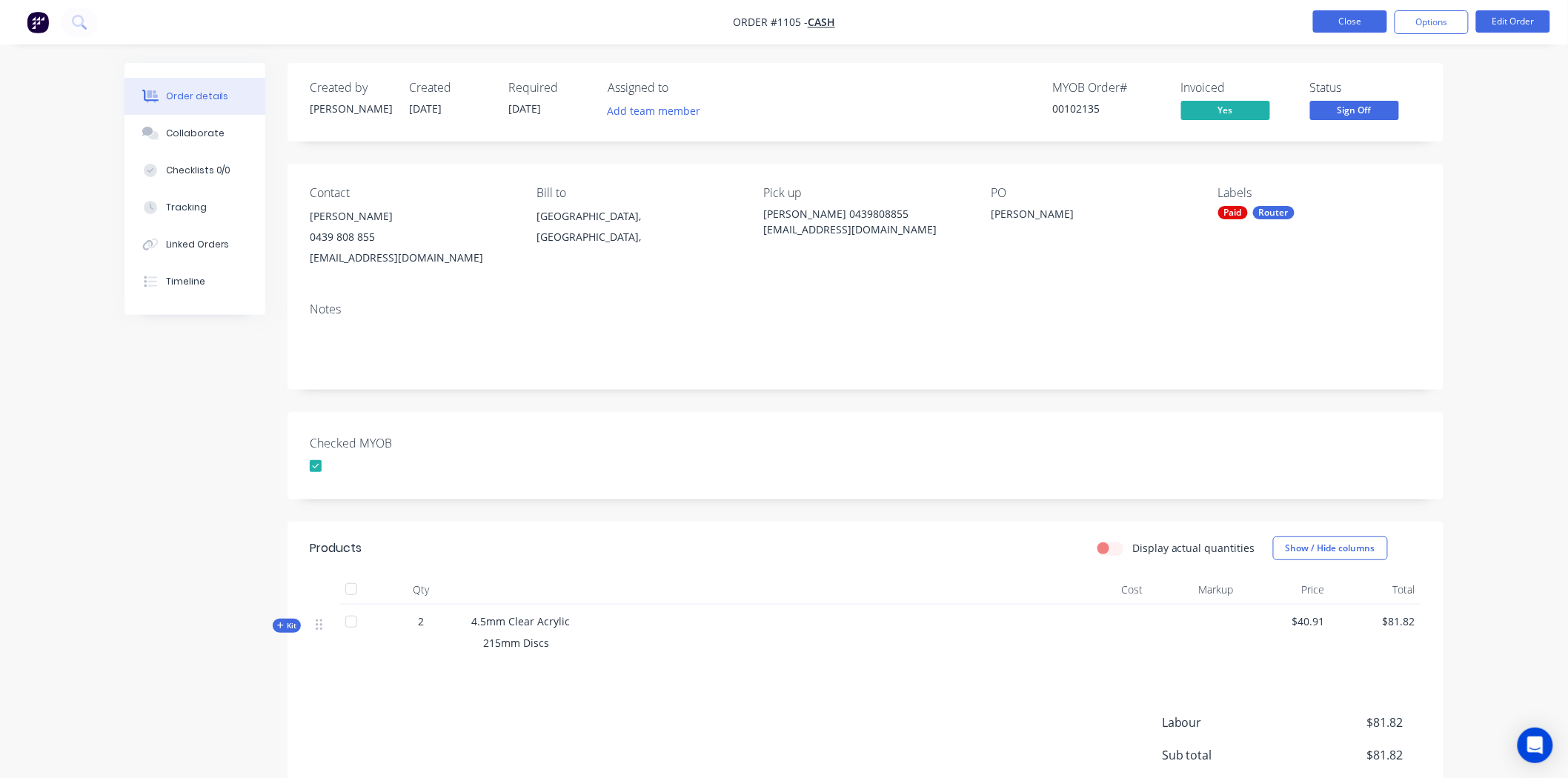
click at [1358, 19] on button "Close" at bounding box center [1349, 22] width 74 height 23
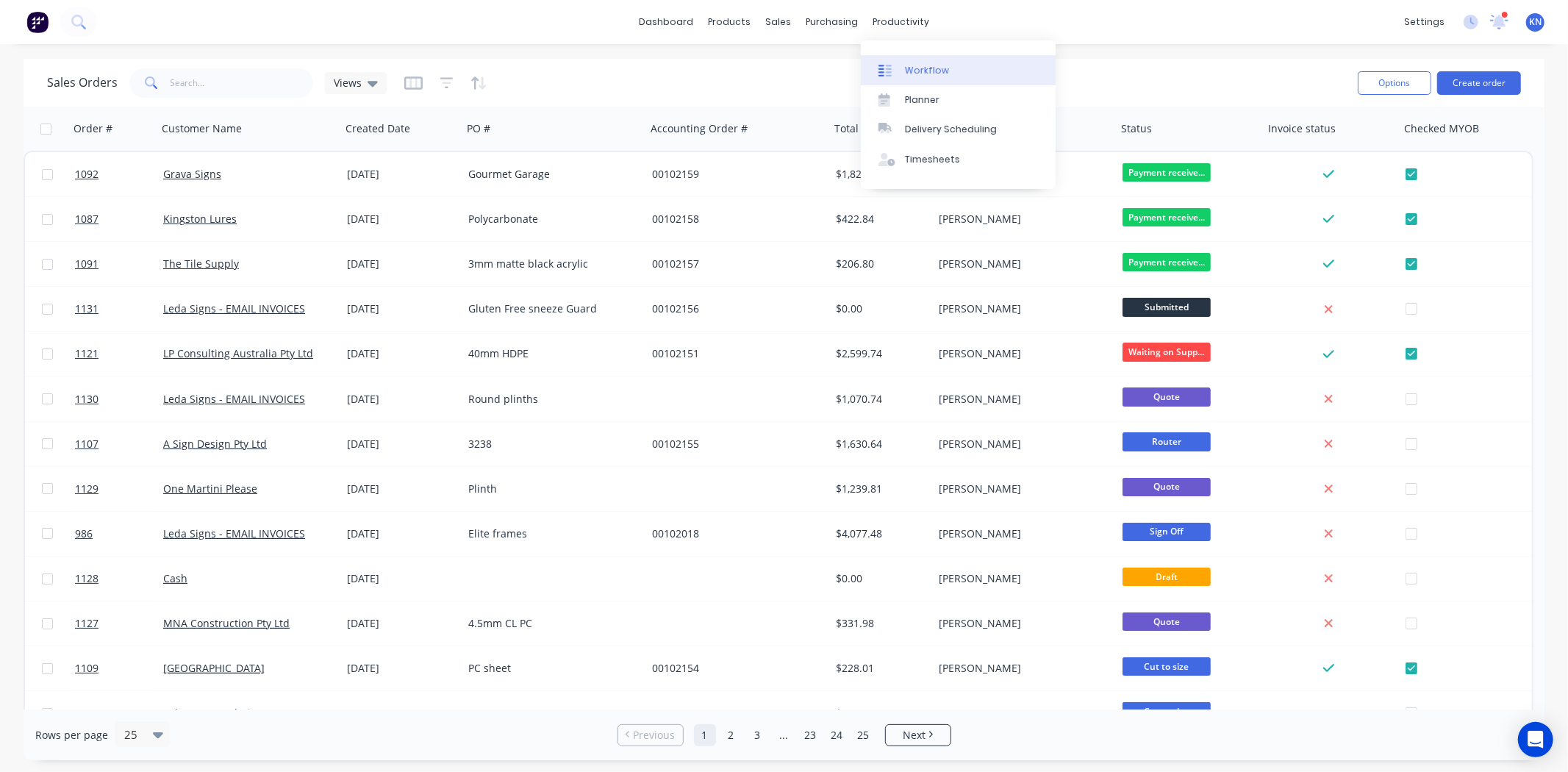
click at [924, 66] on div "Workflow" at bounding box center [926, 70] width 44 height 14
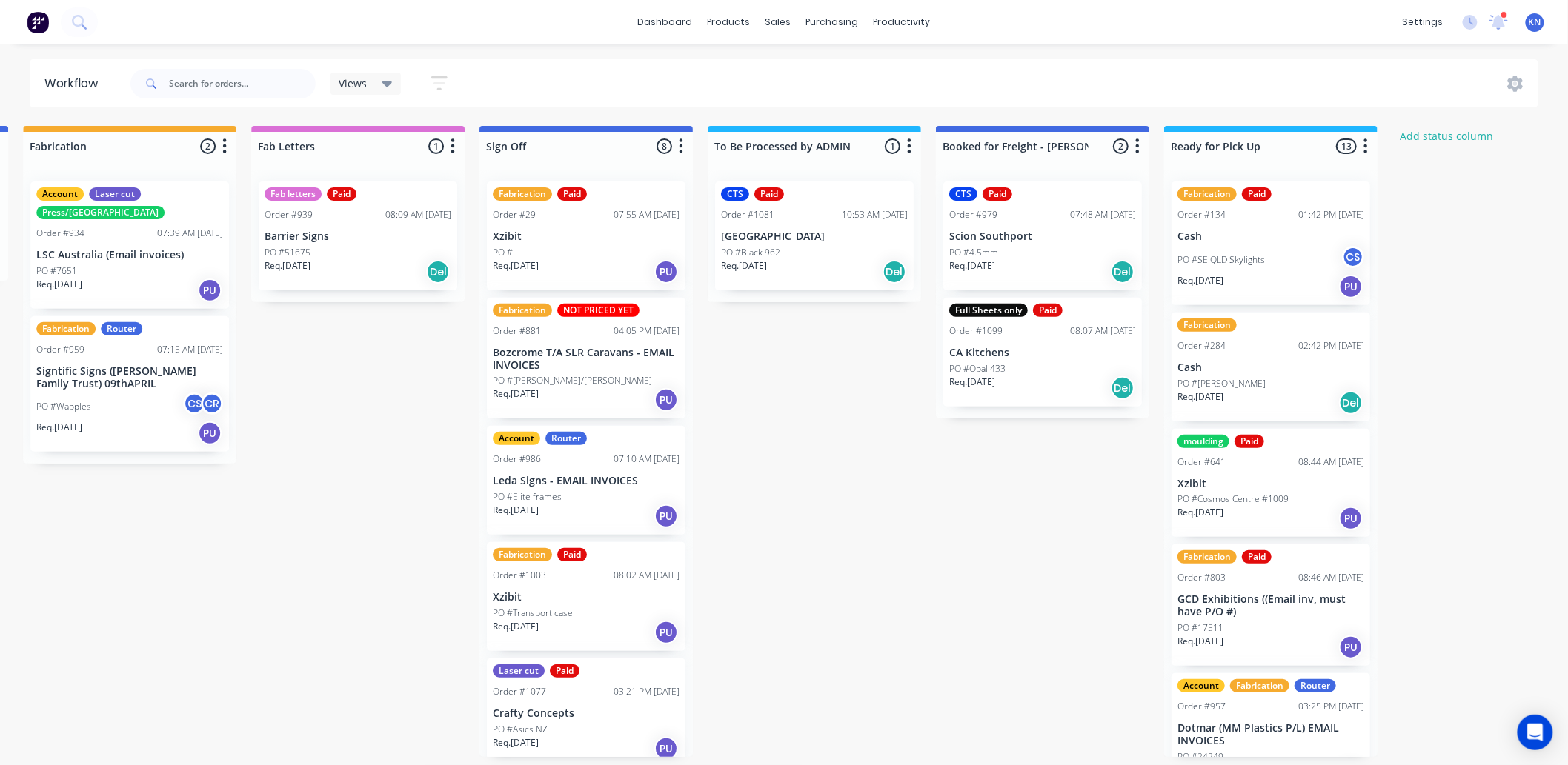
scroll to position [0, 1977]
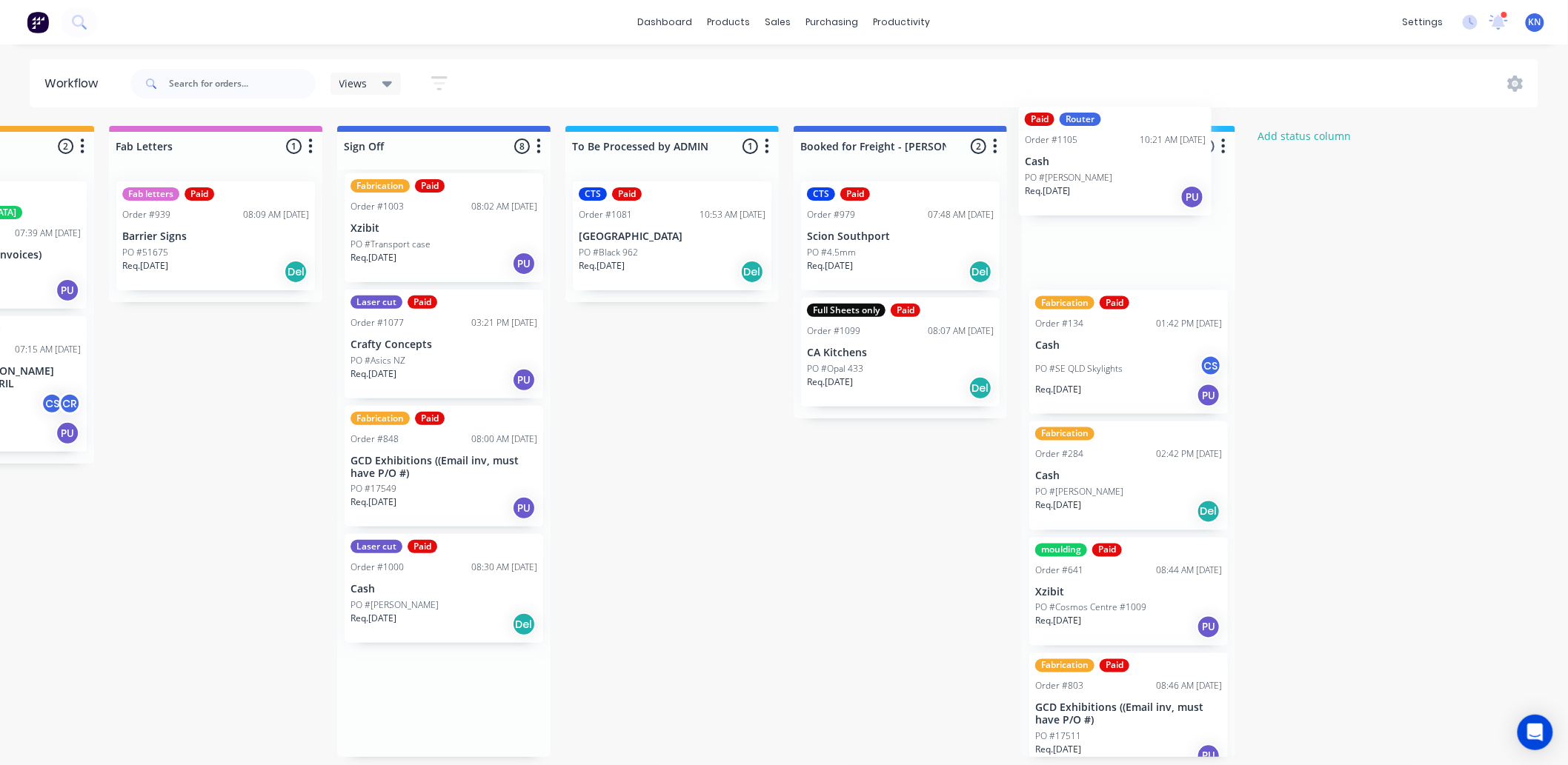
drag, startPoint x: 418, startPoint y: 710, endPoint x: 1100, endPoint y: 164, distance: 873.6
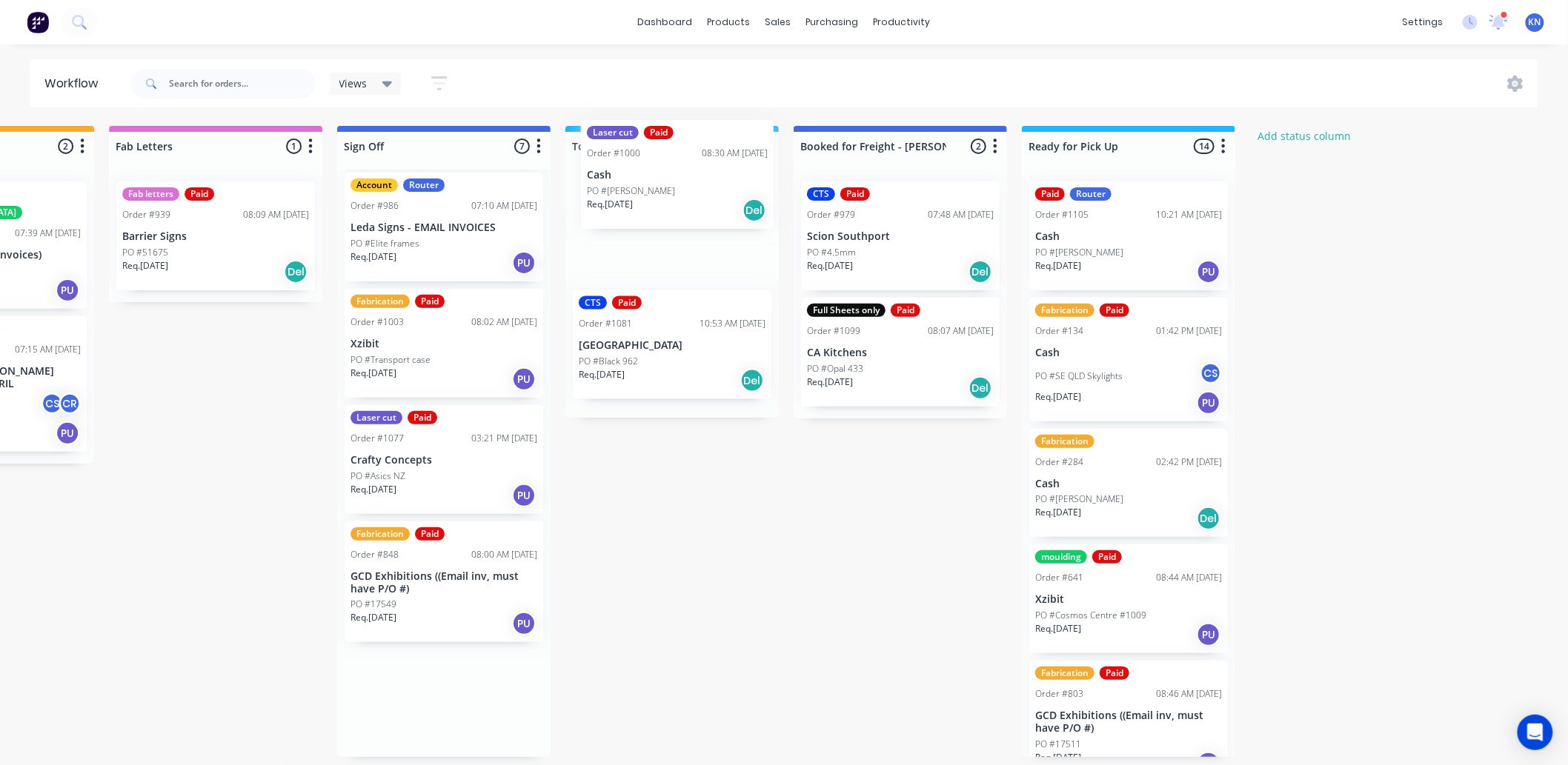
drag, startPoint x: 413, startPoint y: 707, endPoint x: 669, endPoint y: 171, distance: 594.0
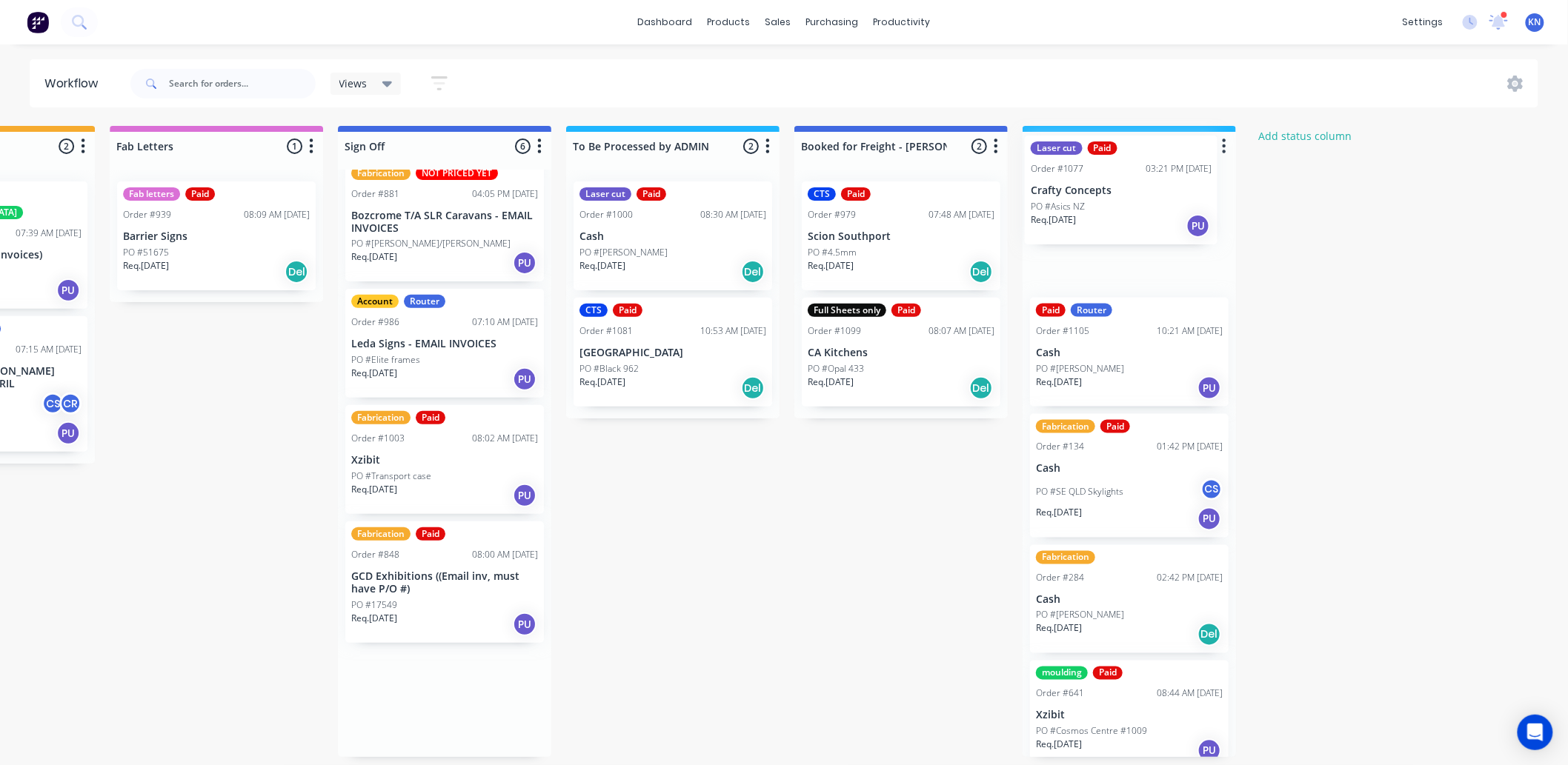
scroll to position [0, 1976]
drag, startPoint x: 381, startPoint y: 569, endPoint x: 1065, endPoint y: 186, distance: 783.9
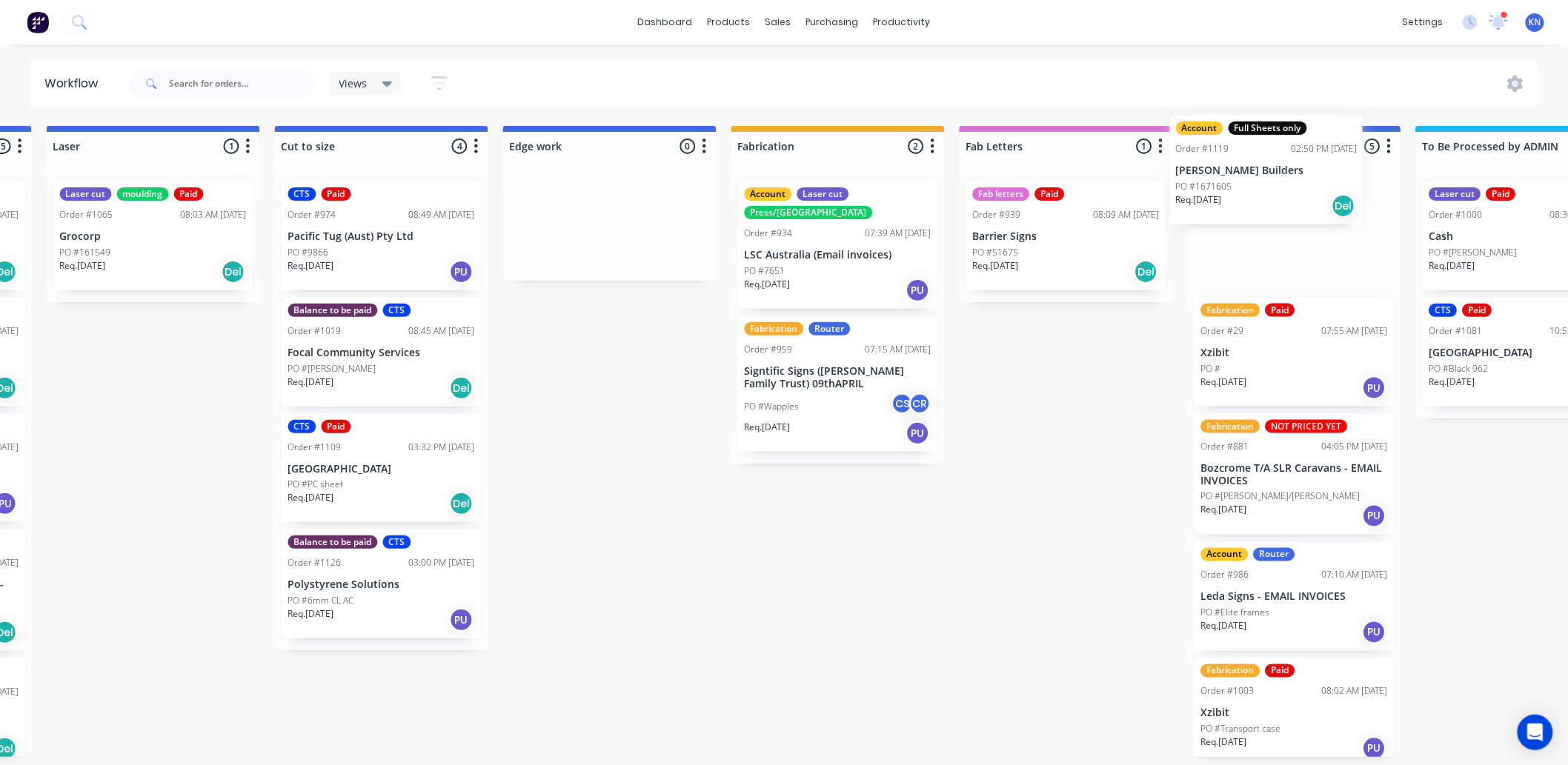
scroll to position [0, 1143]
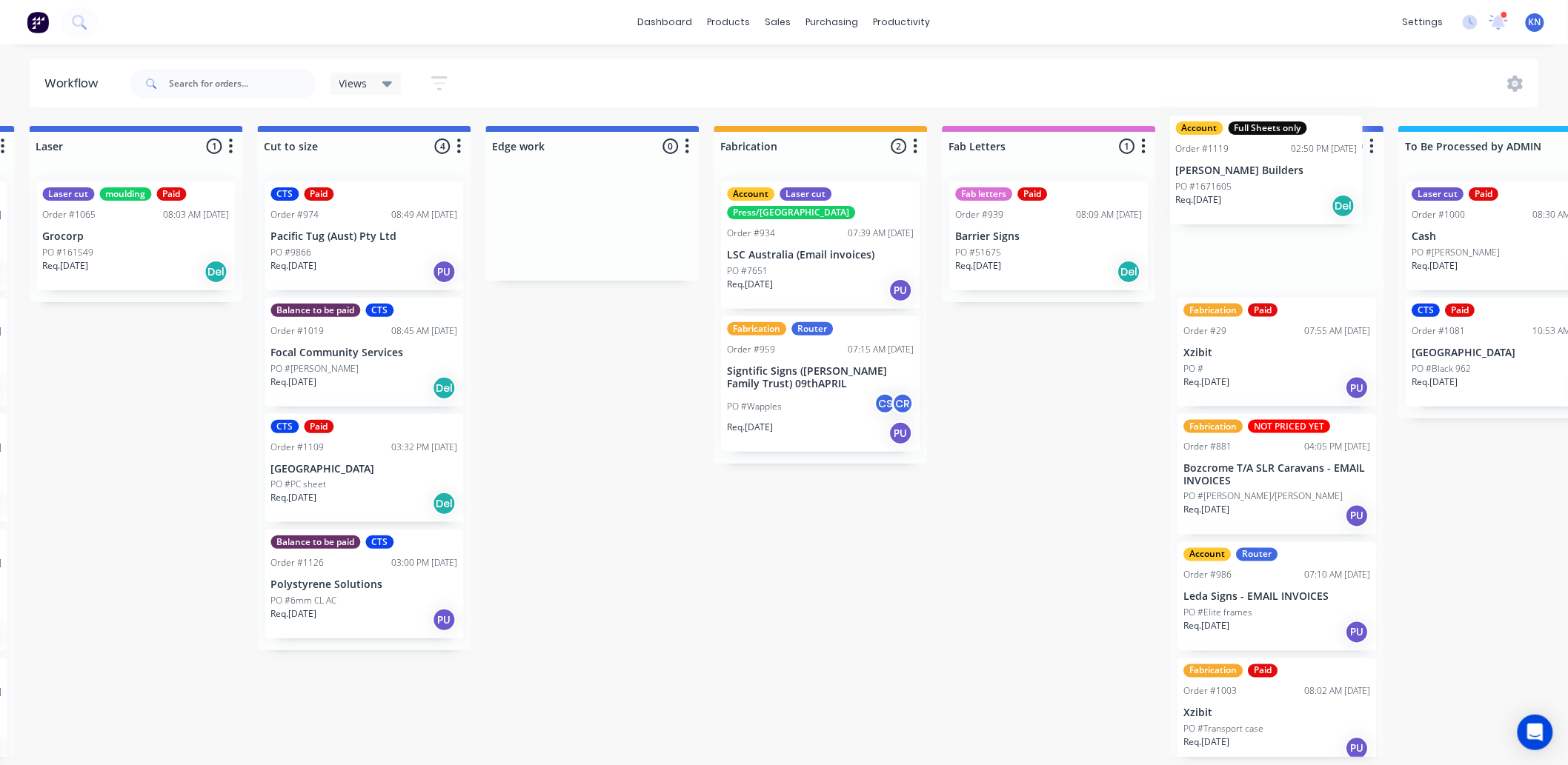
drag, startPoint x: 546, startPoint y: 720, endPoint x: 1231, endPoint y: 176, distance: 874.7
click at [1231, 176] on div "Submitted 1 Status colour #273444 hex #273444 Save Cancel Summaries Total order…" at bounding box center [619, 441] width 3546 height 631
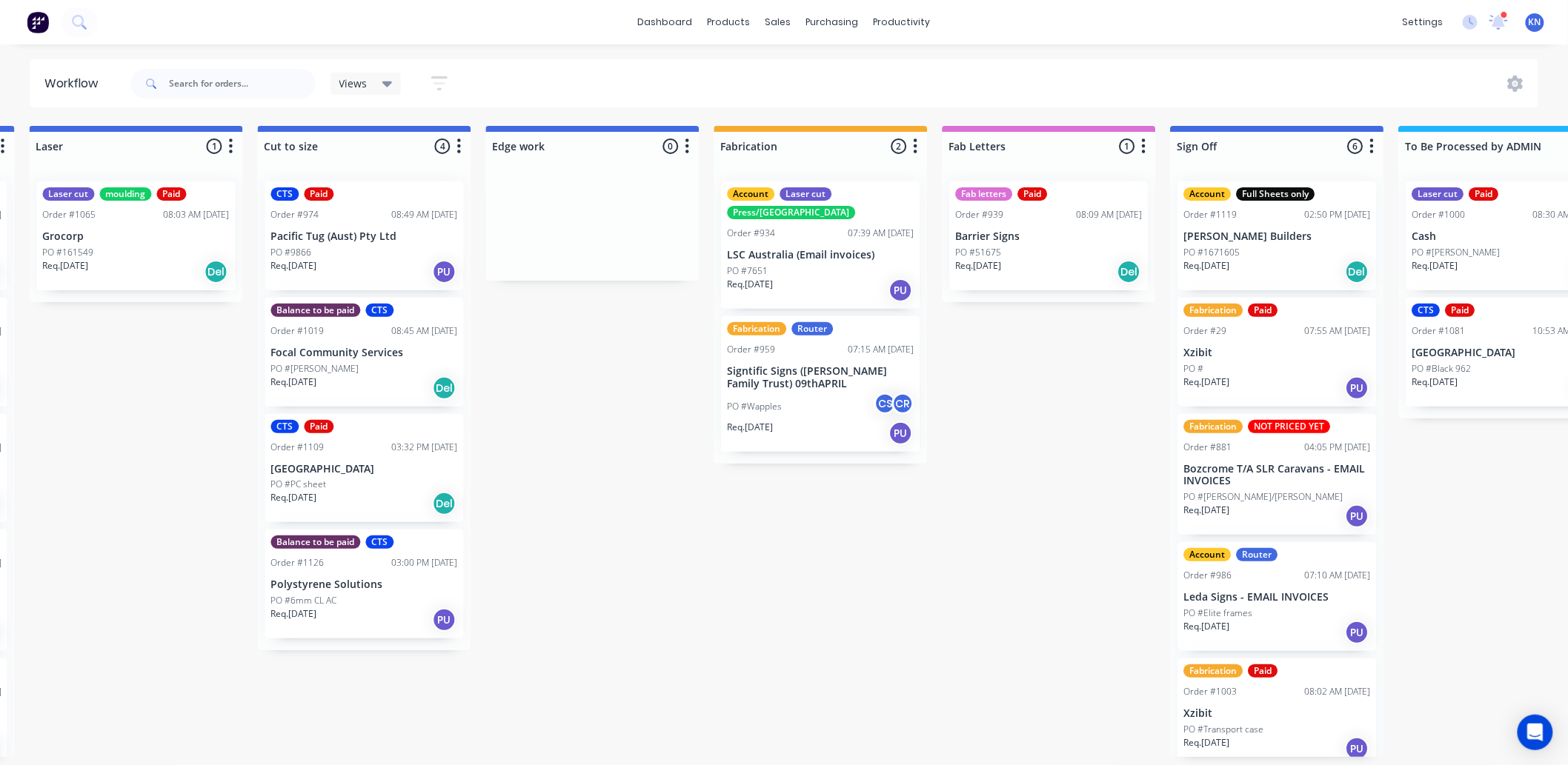
click at [1070, 373] on div "Submitted 1 Status colour #273444 hex #273444 Save Cancel Summaries Total order…" at bounding box center [619, 441] width 3546 height 631
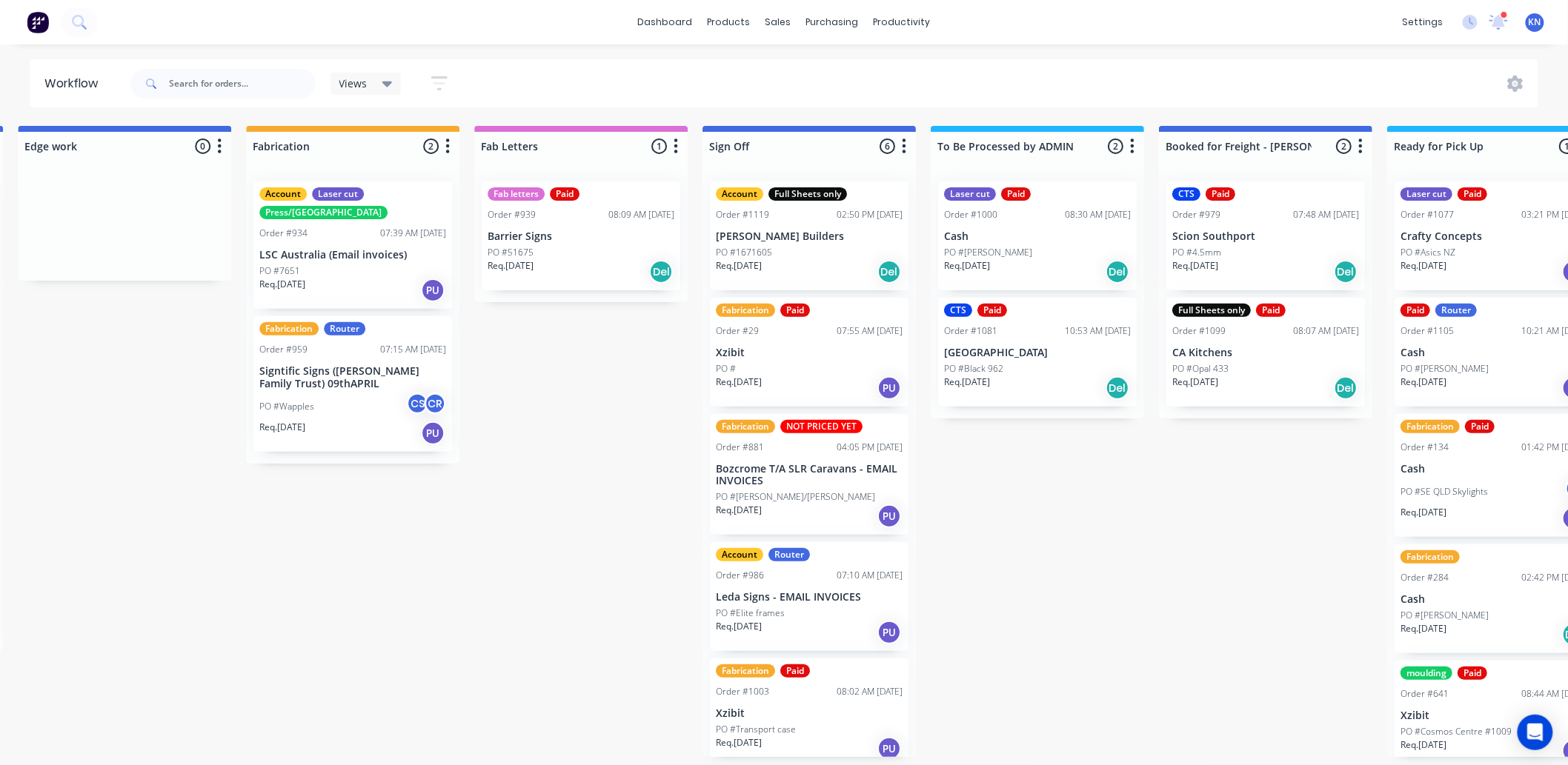
scroll to position [0, 1636]
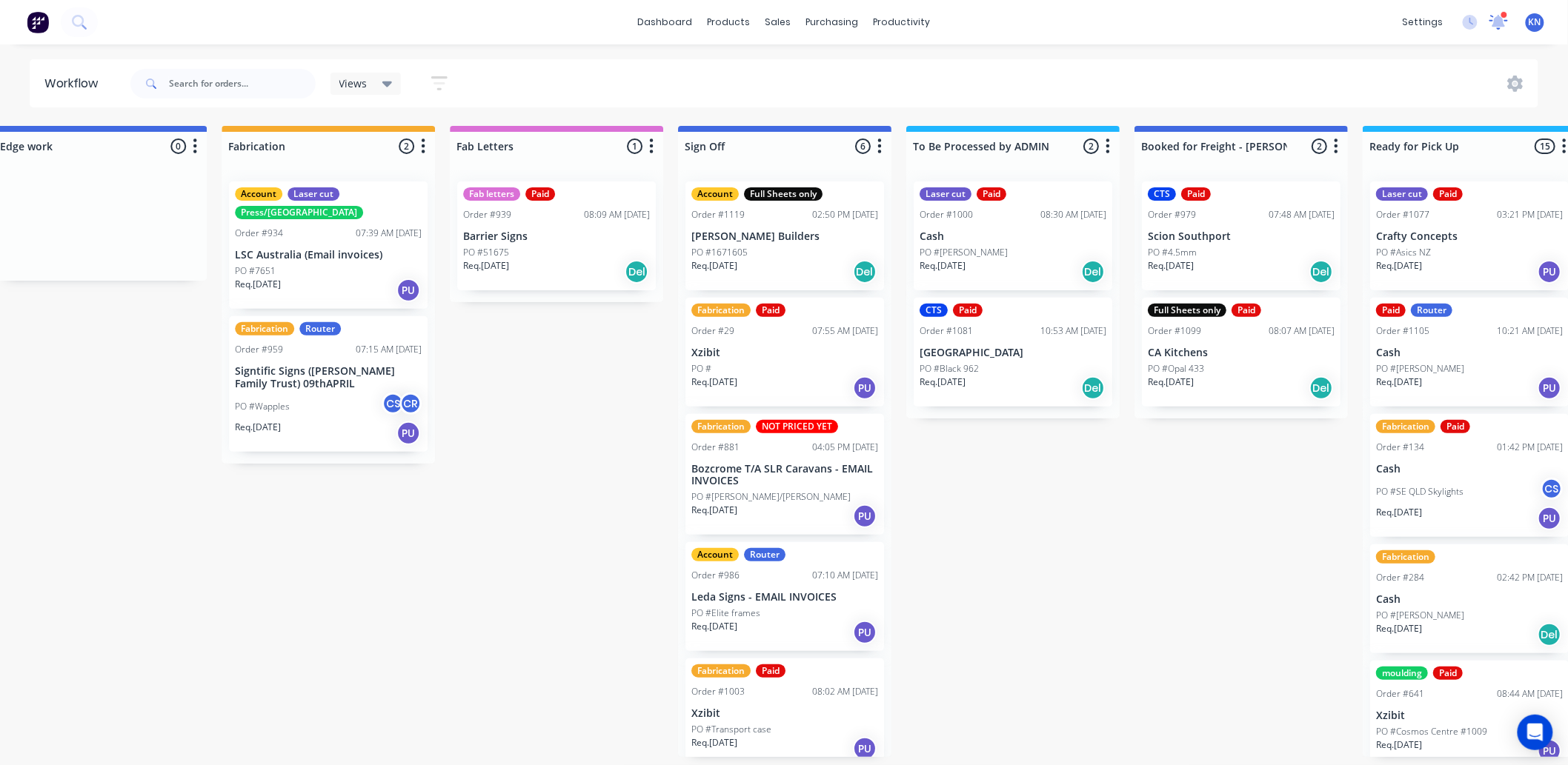
click at [1497, 24] on icon at bounding box center [1499, 20] width 14 height 13
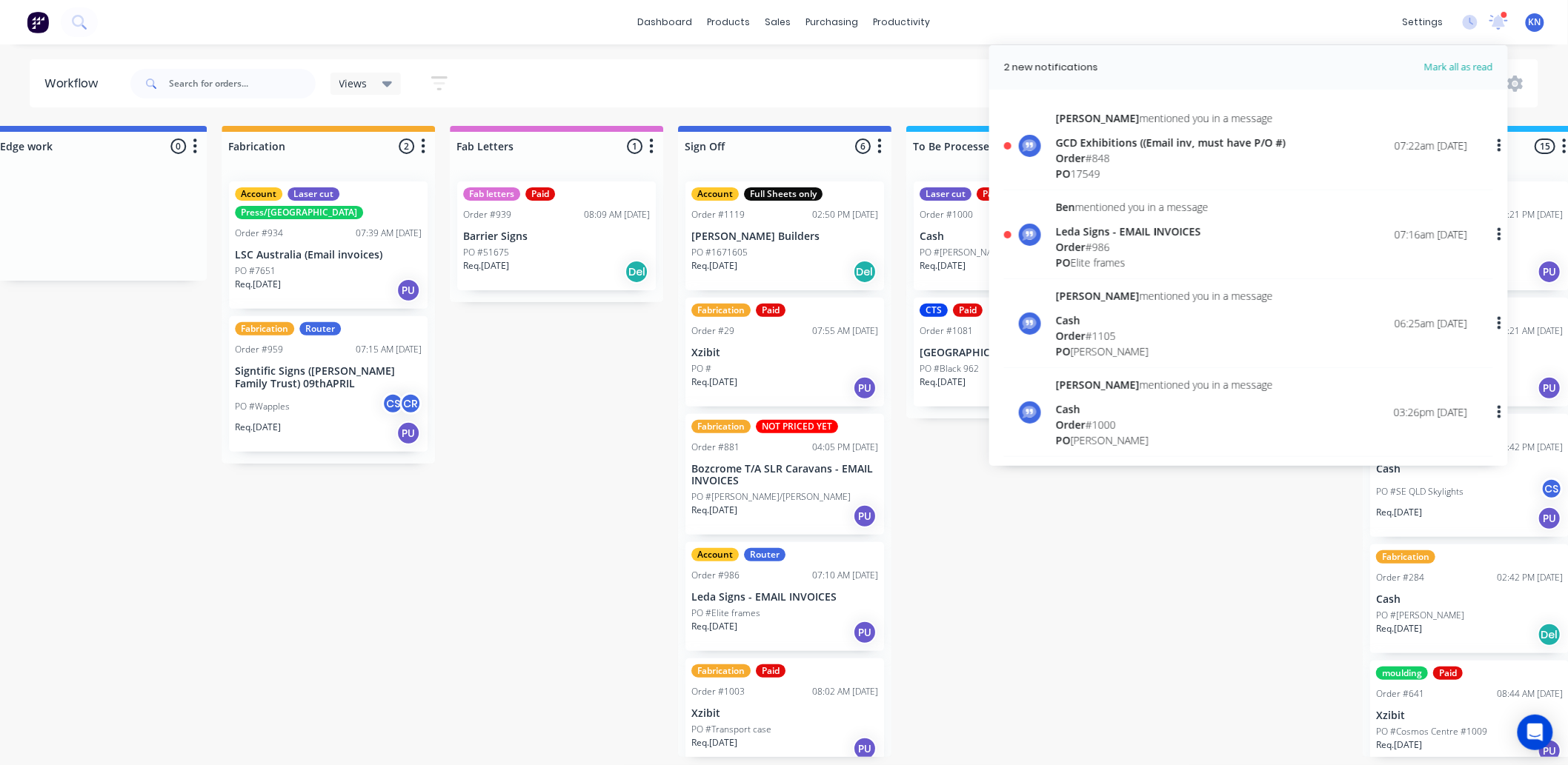
click at [1094, 242] on div "Order # 986" at bounding box center [1132, 247] width 153 height 16
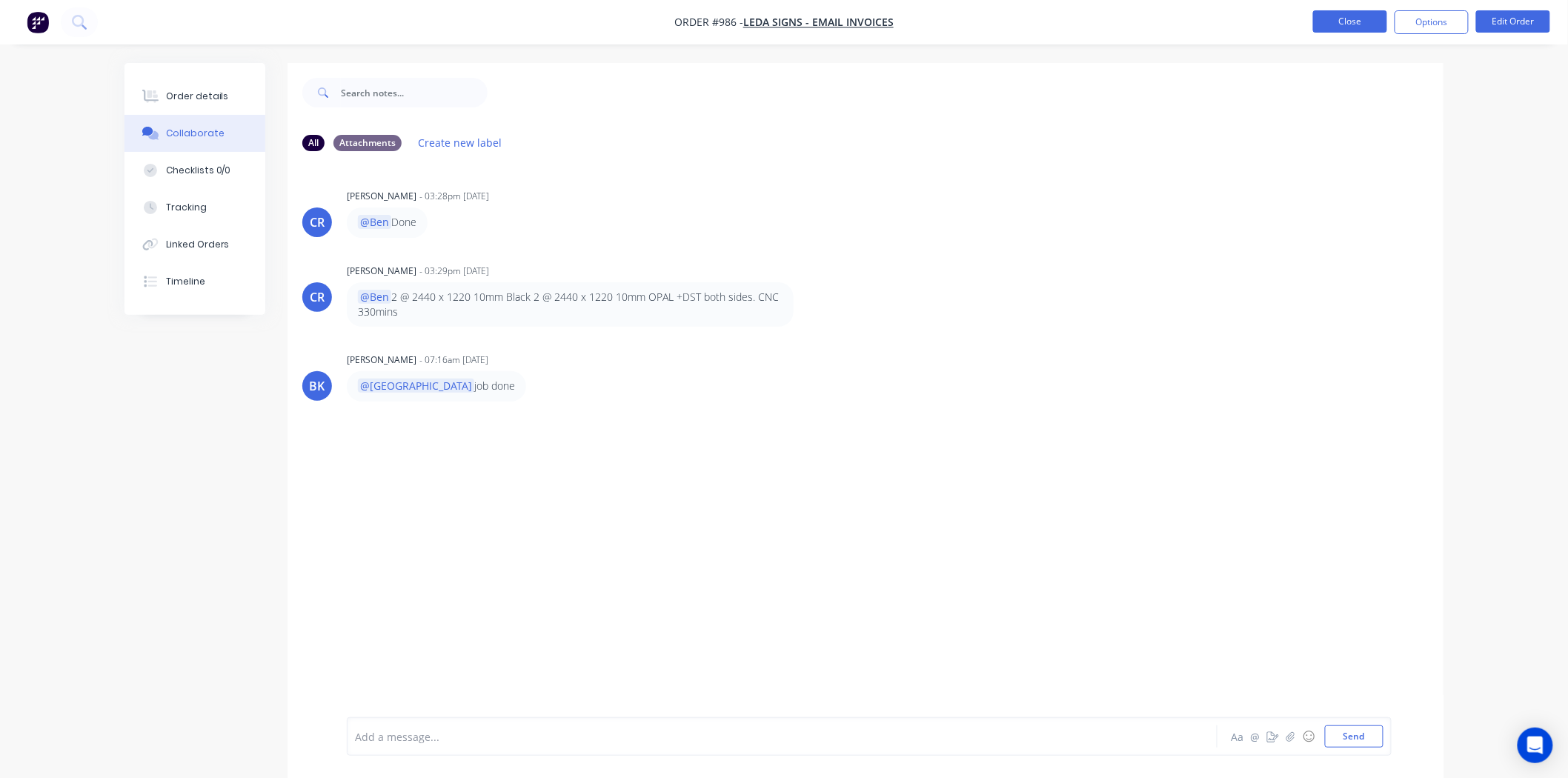
click at [1354, 18] on button "Close" at bounding box center [1349, 22] width 74 height 23
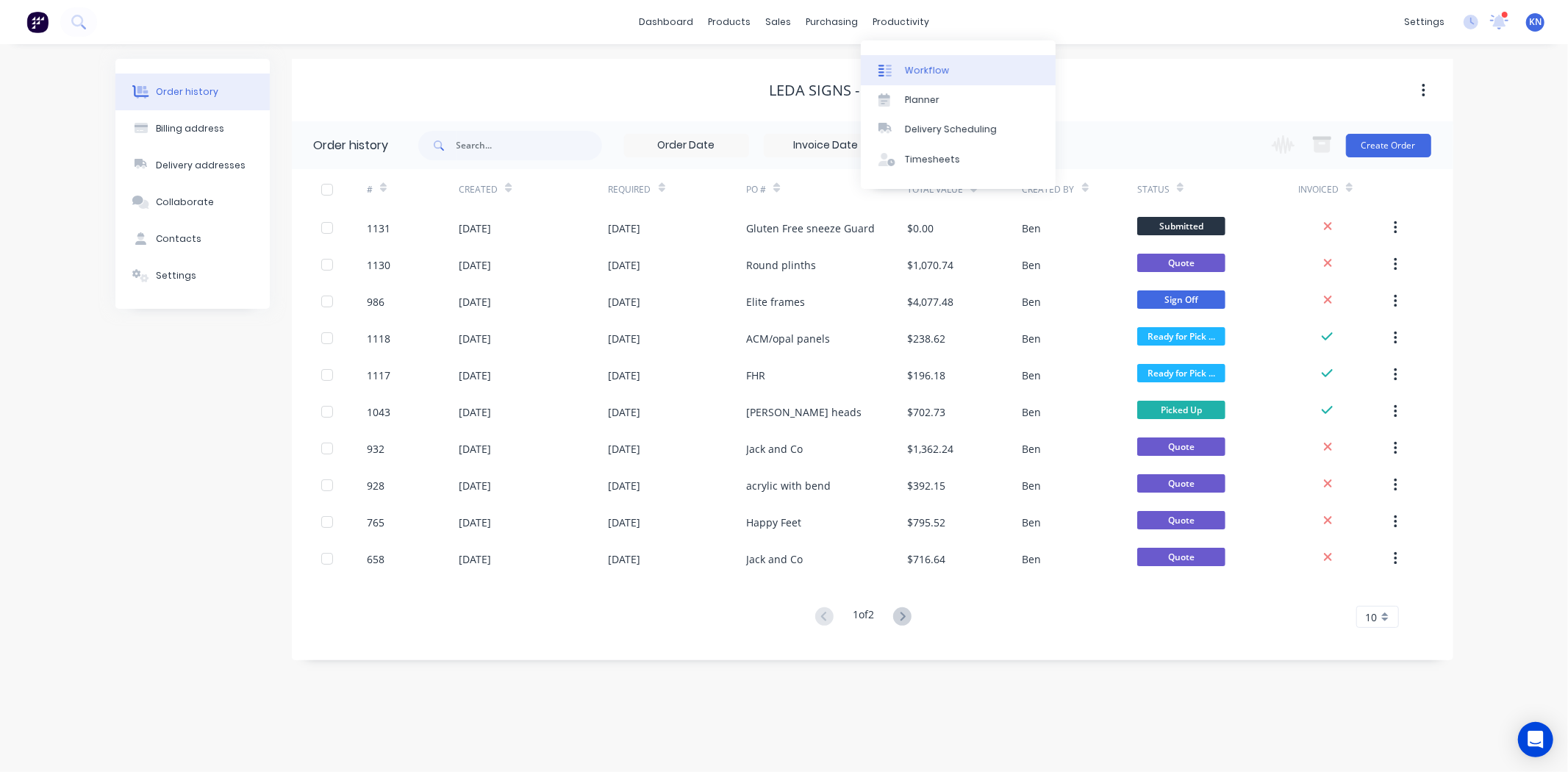
click at [930, 68] on div "Workflow" at bounding box center [926, 70] width 44 height 14
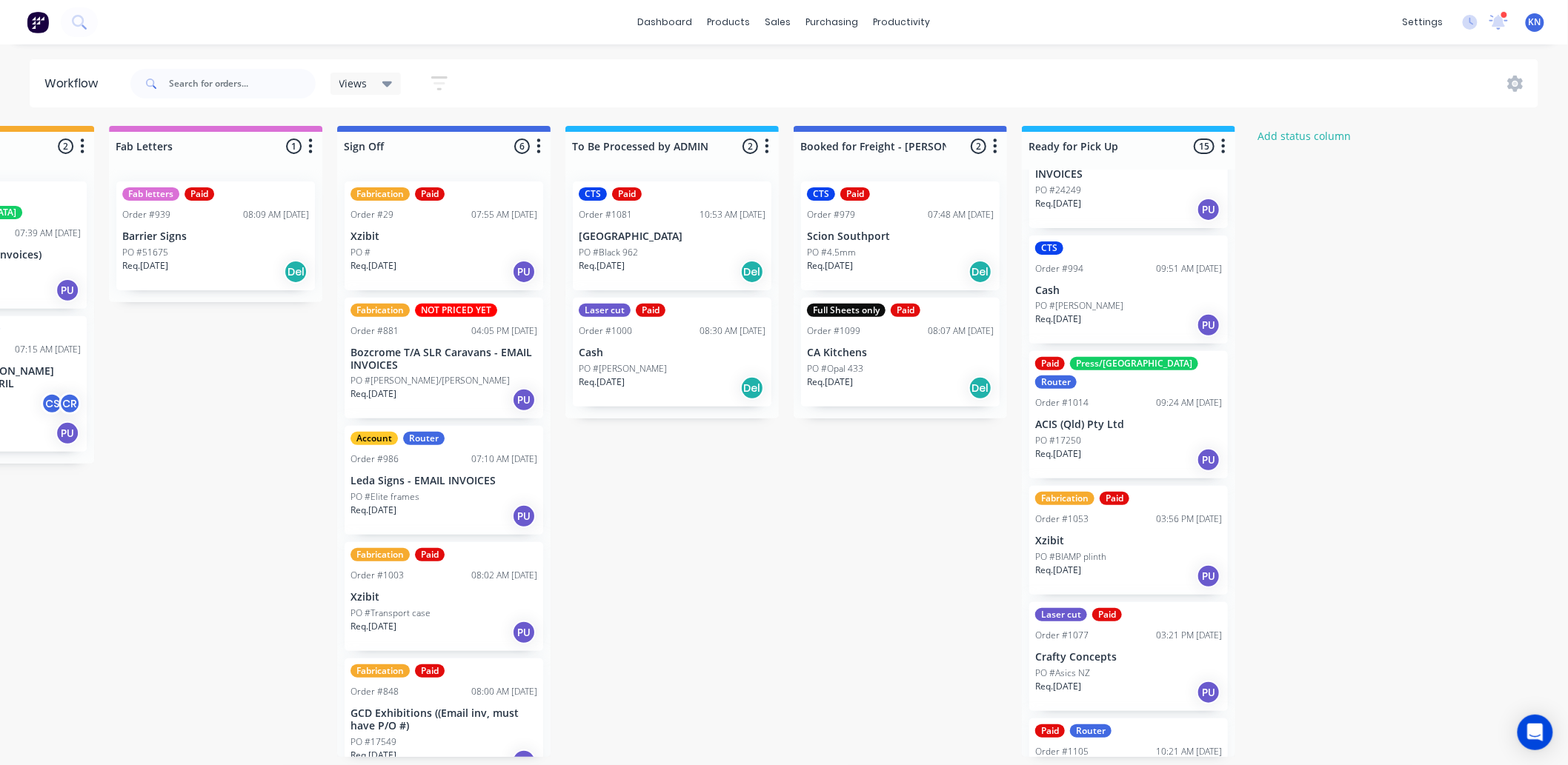
scroll to position [576, 0]
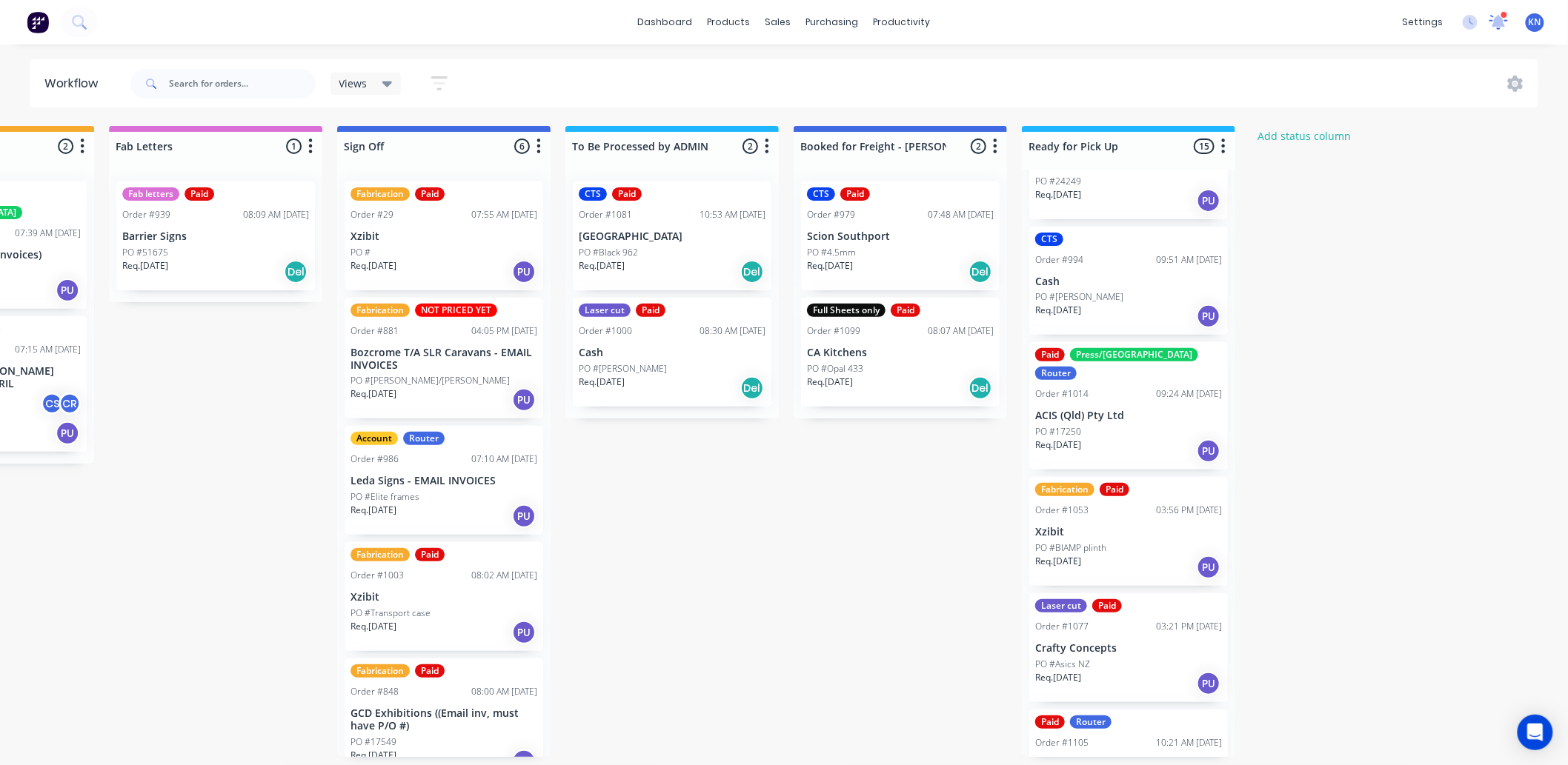
click at [1497, 21] on icon at bounding box center [1498, 21] width 14 height 14
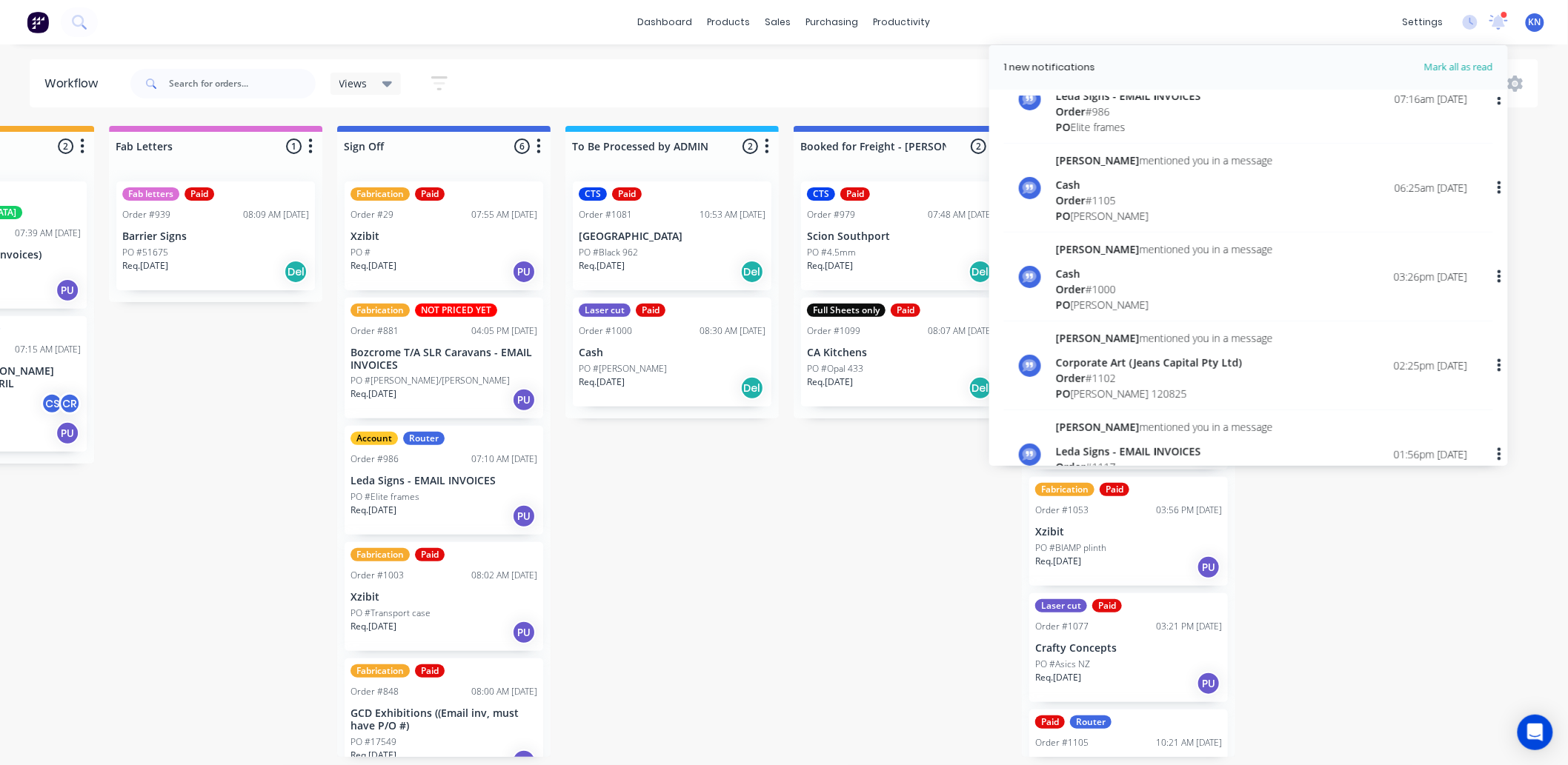
scroll to position [164, 0]
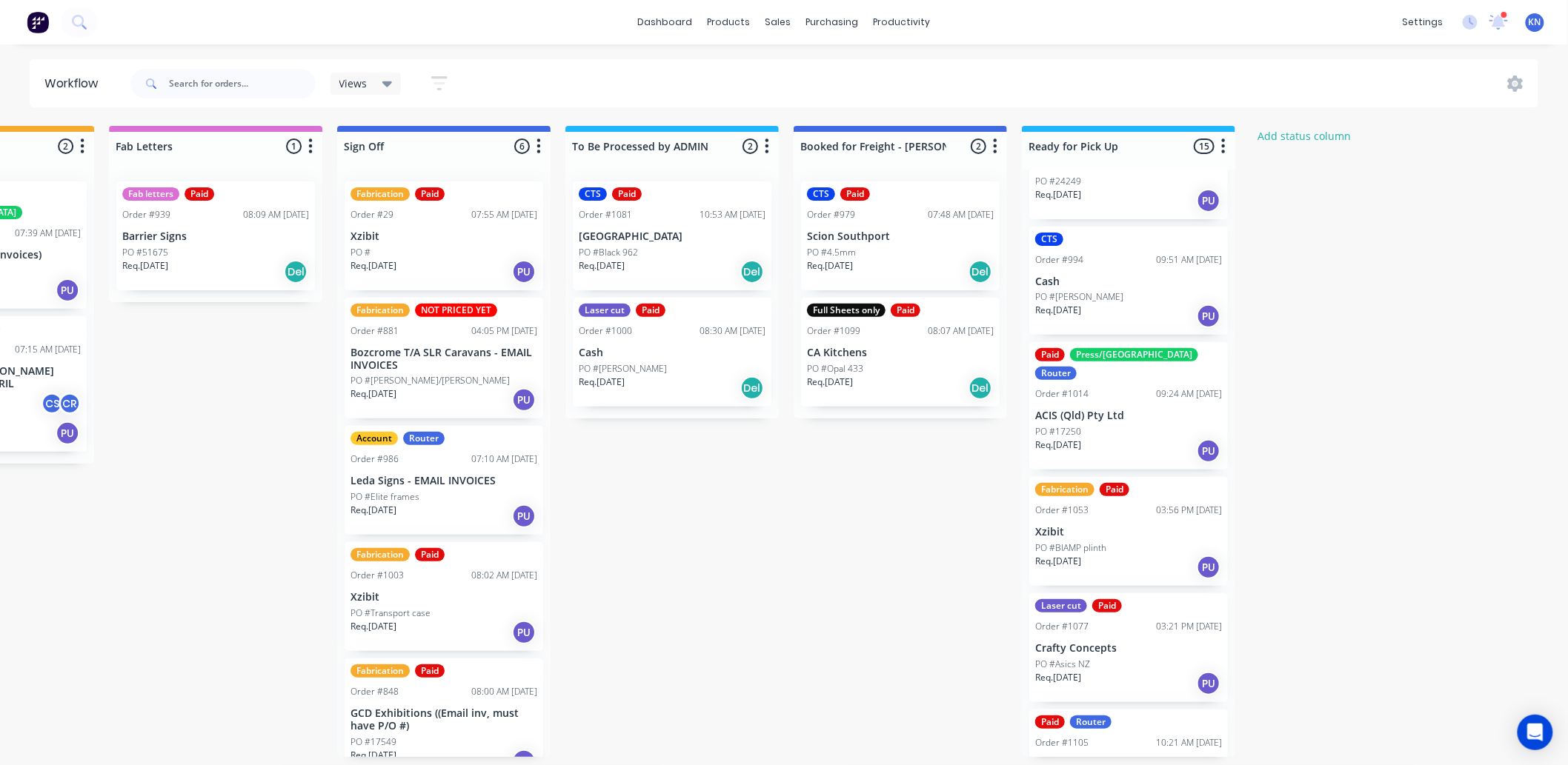
click at [1110, 526] on p "Xzibit" at bounding box center [1129, 532] width 187 height 13
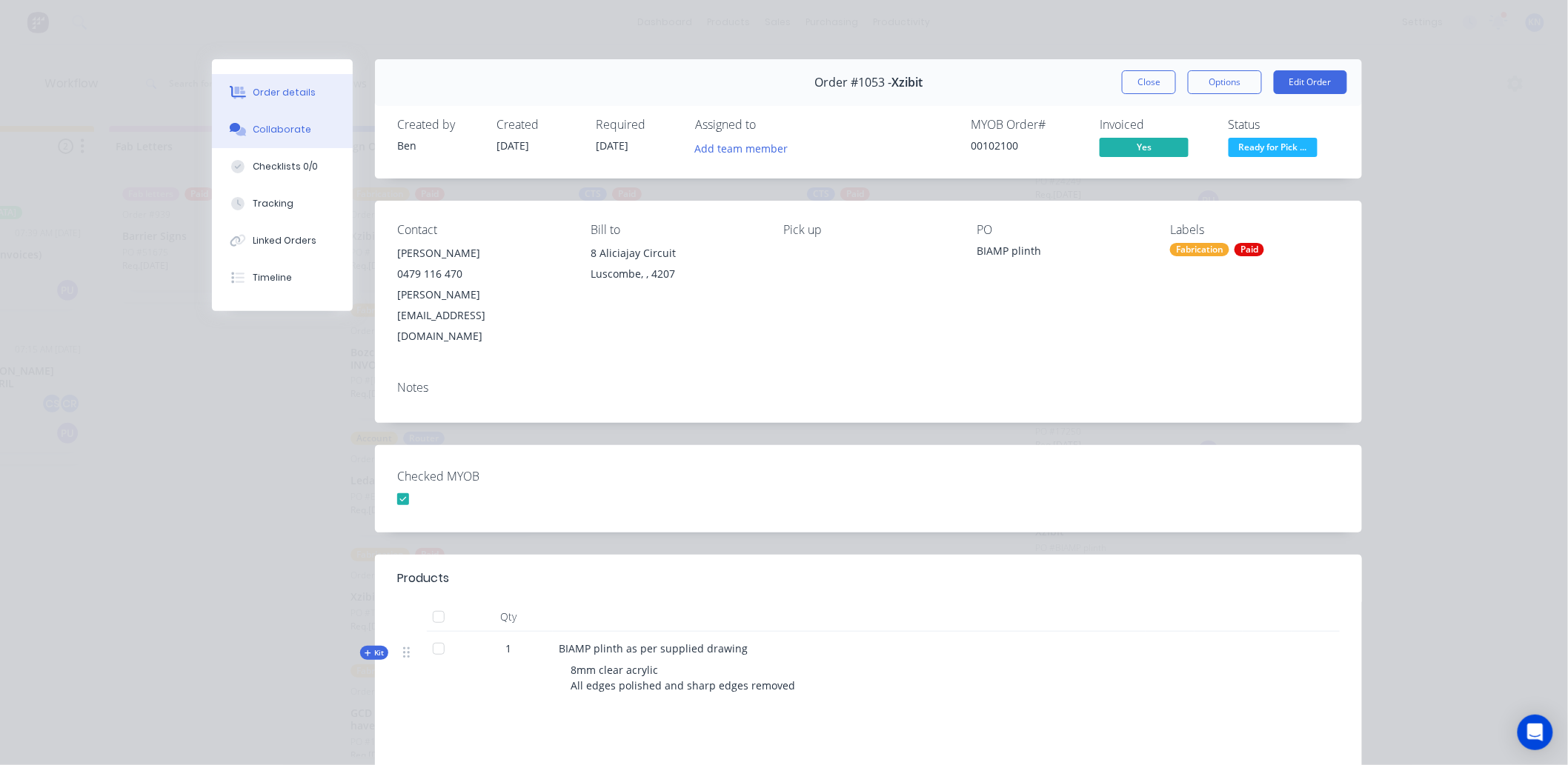
click at [262, 121] on button "Collaborate" at bounding box center [282, 130] width 141 height 37
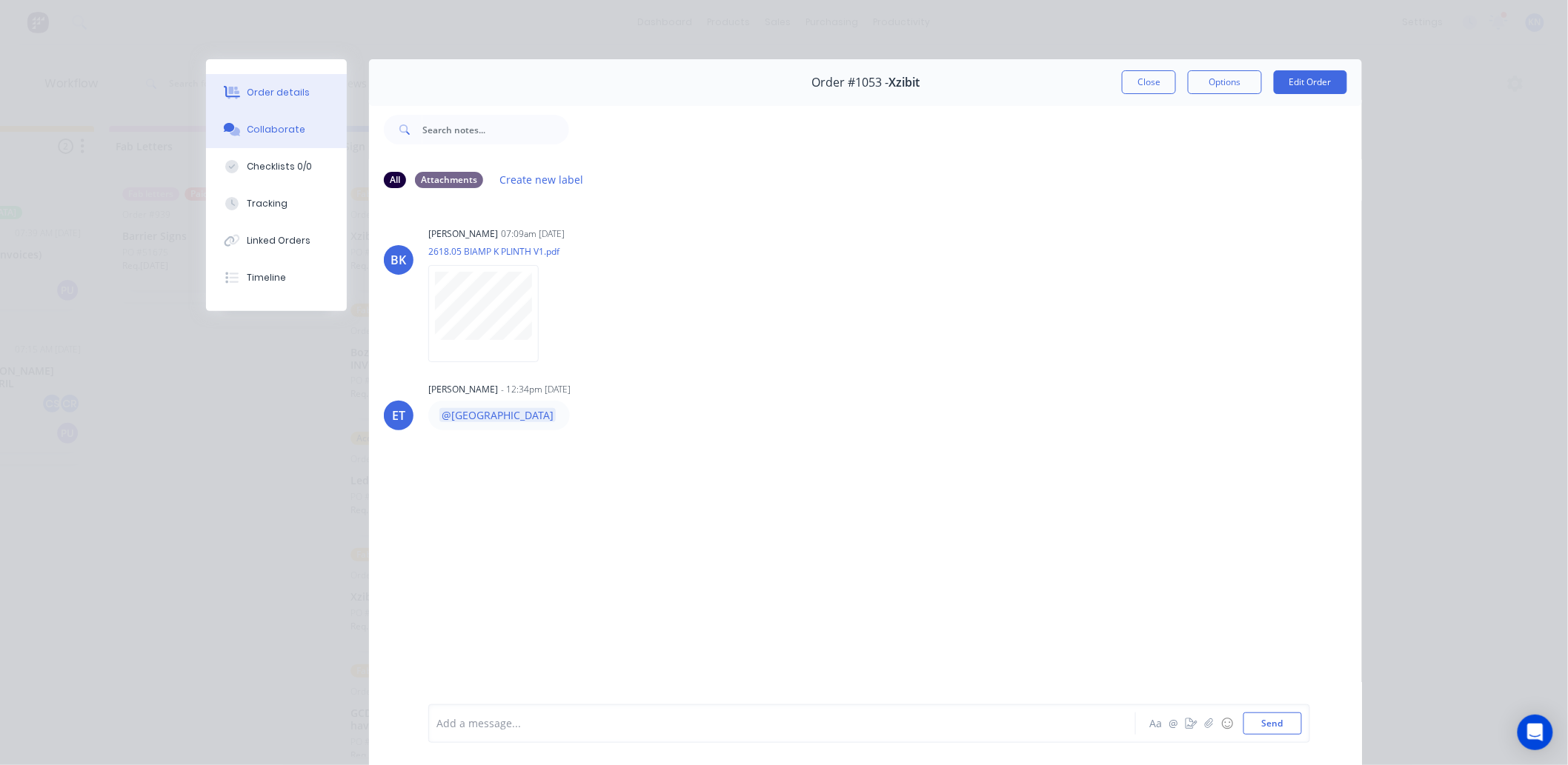
click at [265, 86] on div "Order details" at bounding box center [279, 93] width 63 height 14
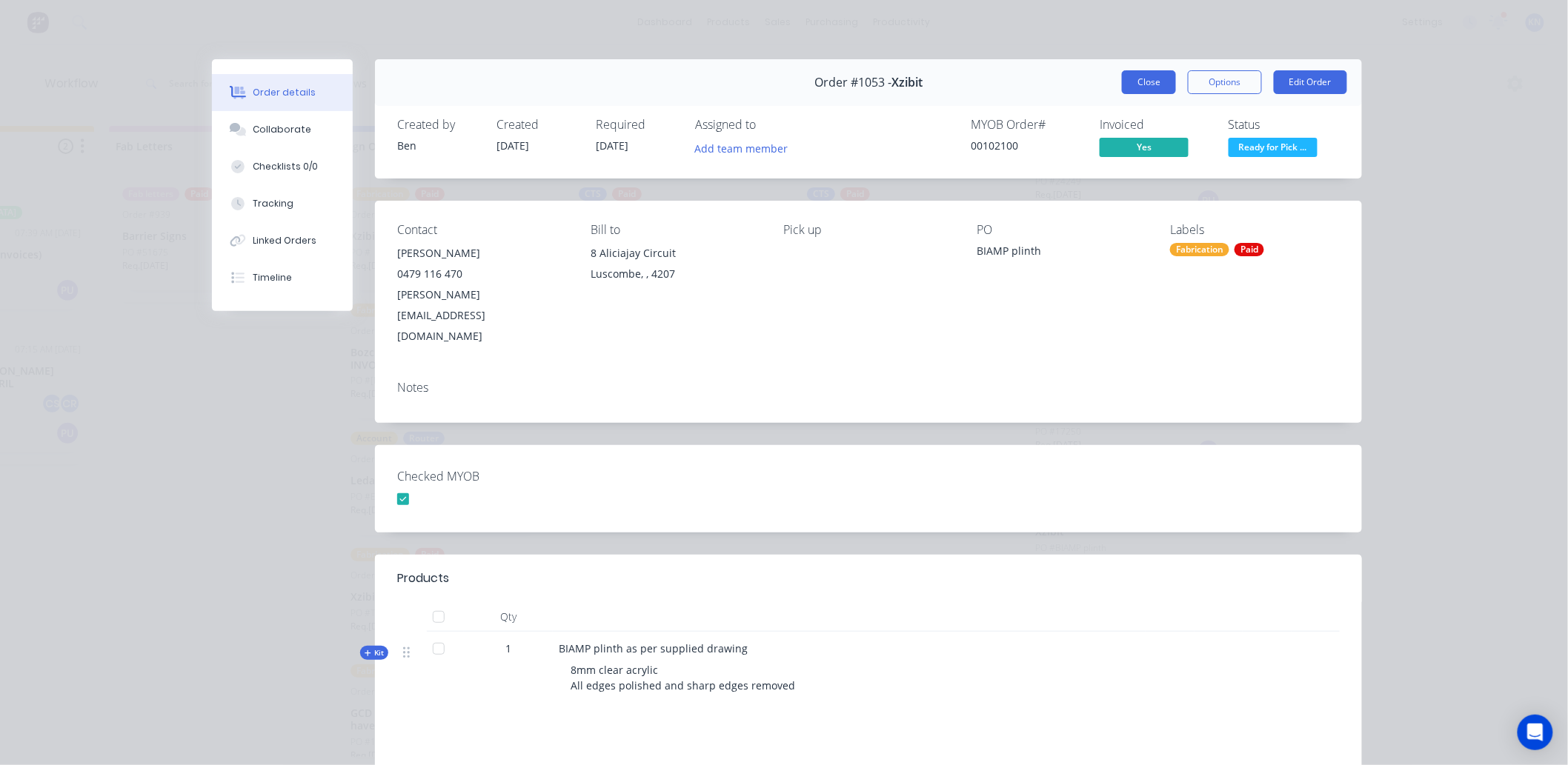
click at [1147, 83] on button "Close" at bounding box center [1148, 82] width 54 height 24
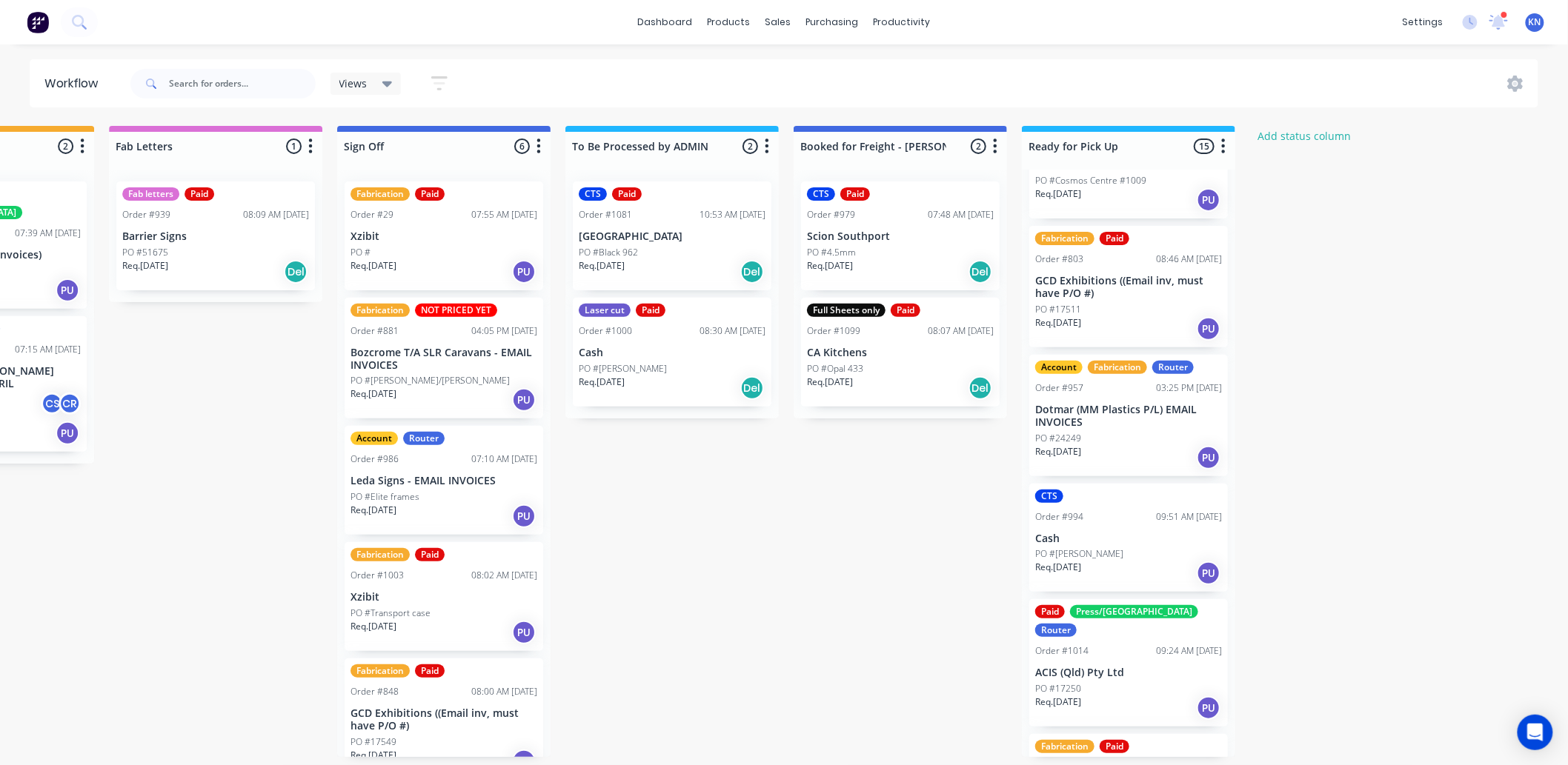
scroll to position [83, 0]
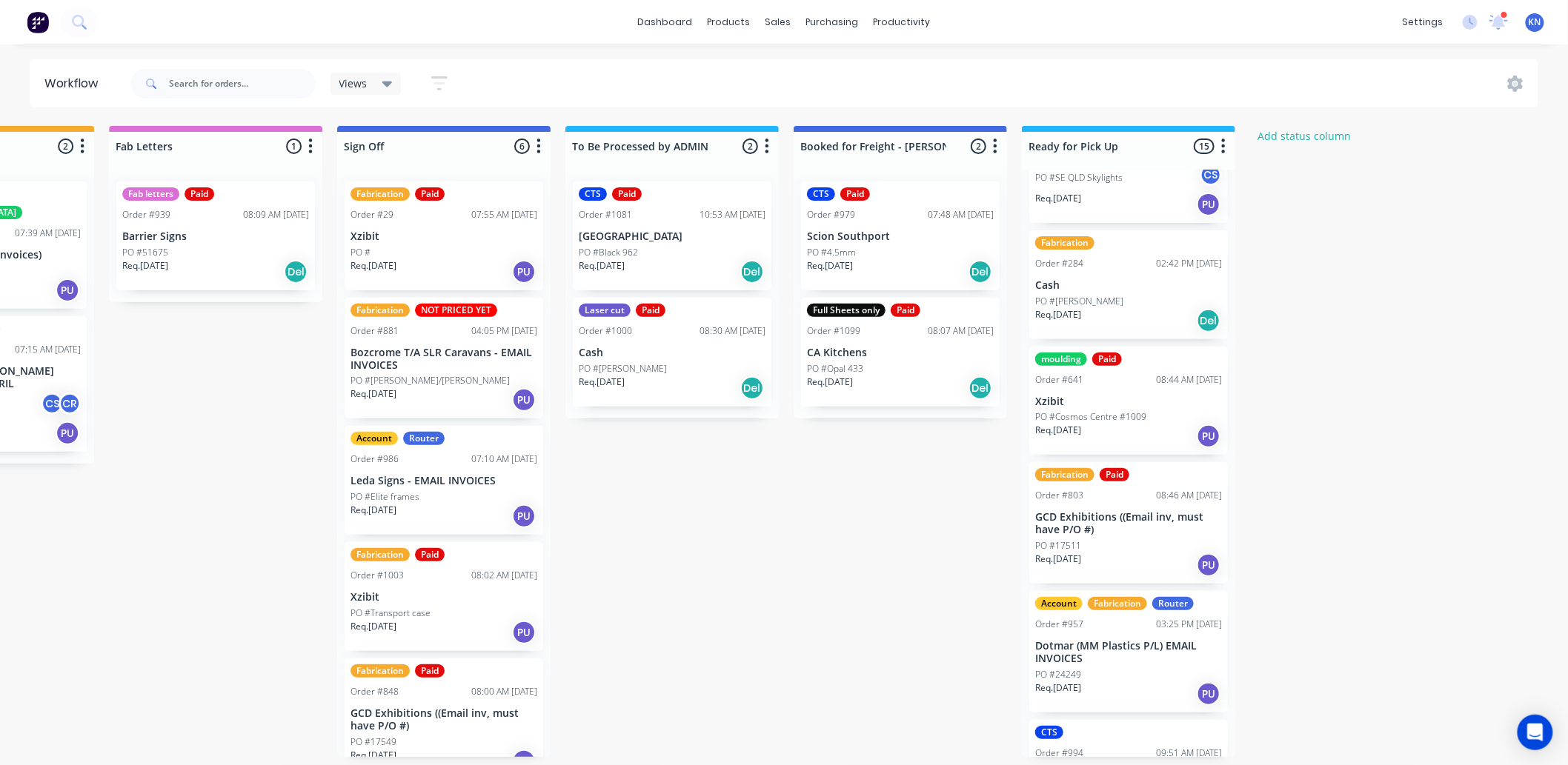
click at [1085, 417] on p "PO #Cosmos Centre #1009" at bounding box center [1090, 417] width 111 height 14
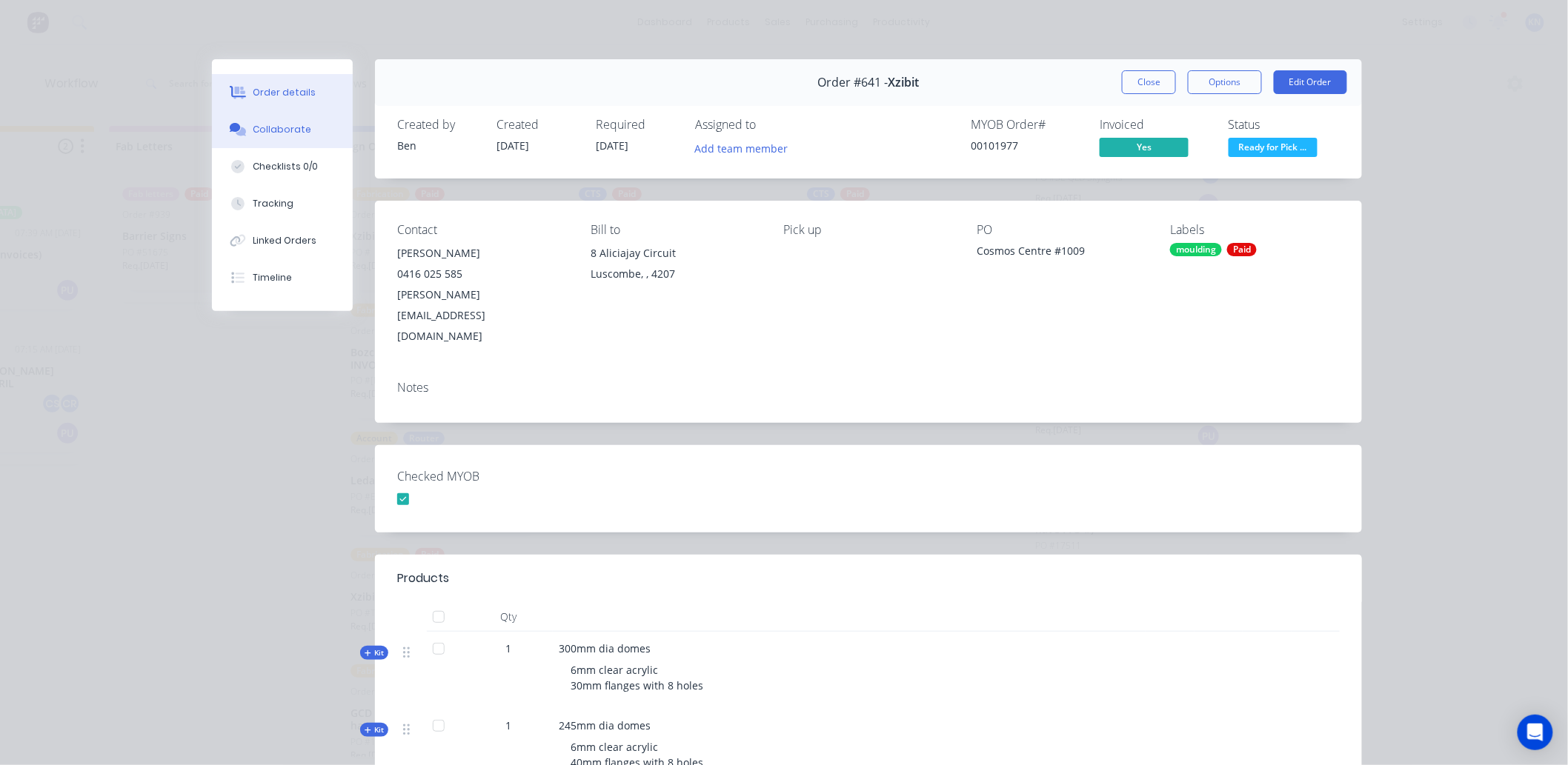
click at [253, 136] on button "Collaborate" at bounding box center [282, 130] width 141 height 37
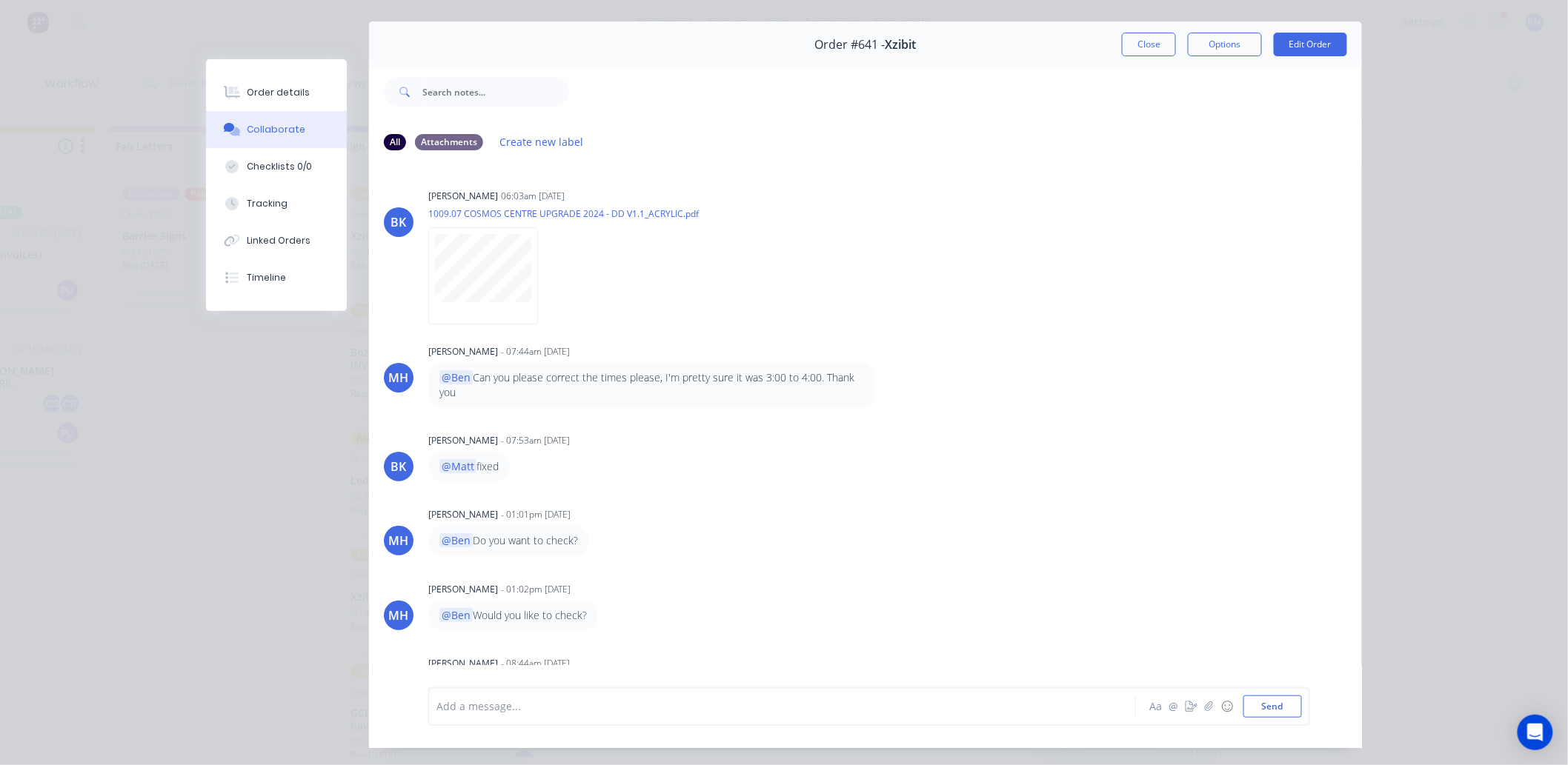
scroll to position [0, 0]
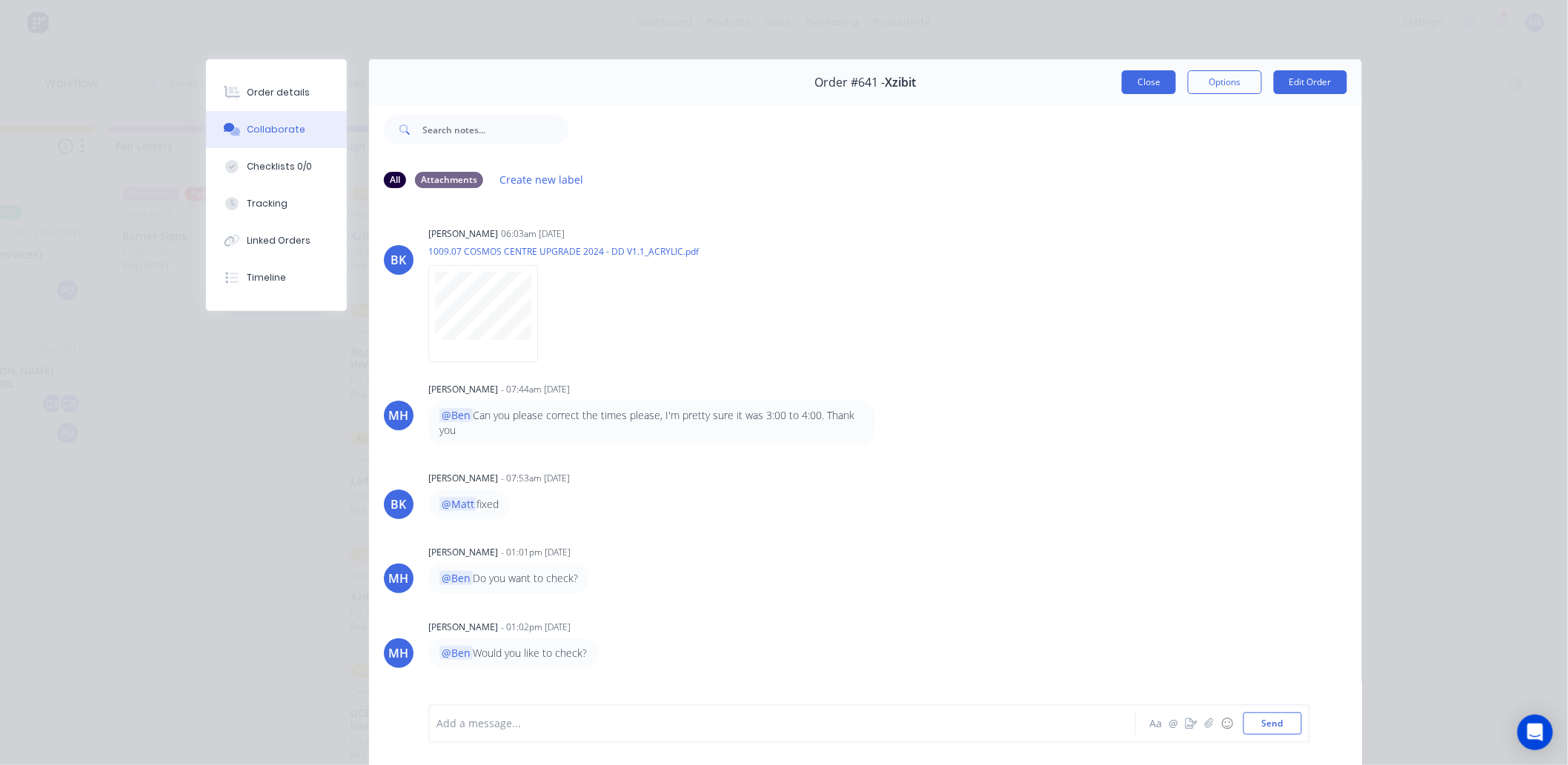
click at [1144, 84] on button "Close" at bounding box center [1148, 82] width 54 height 24
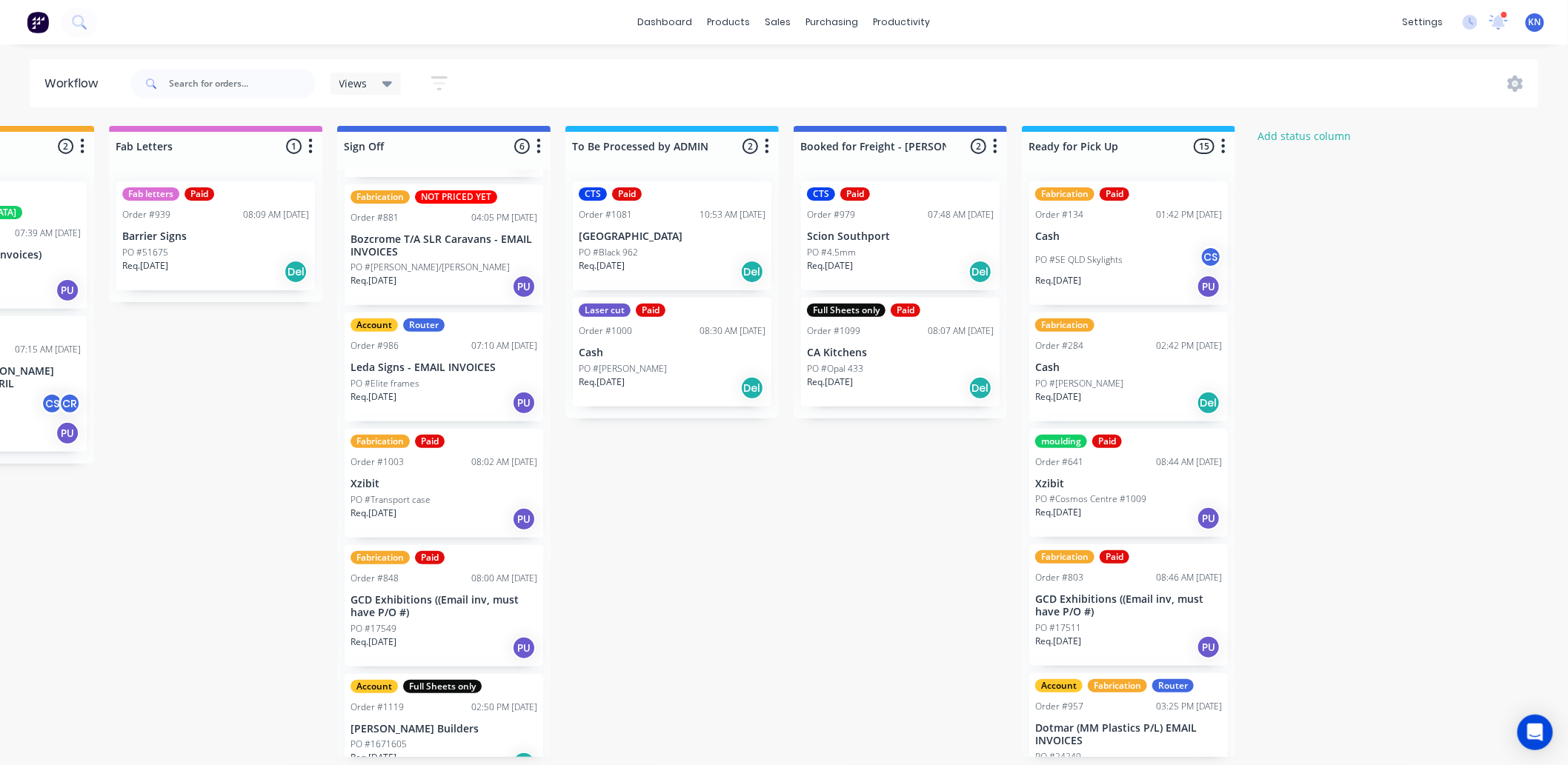
scroll to position [137, 0]
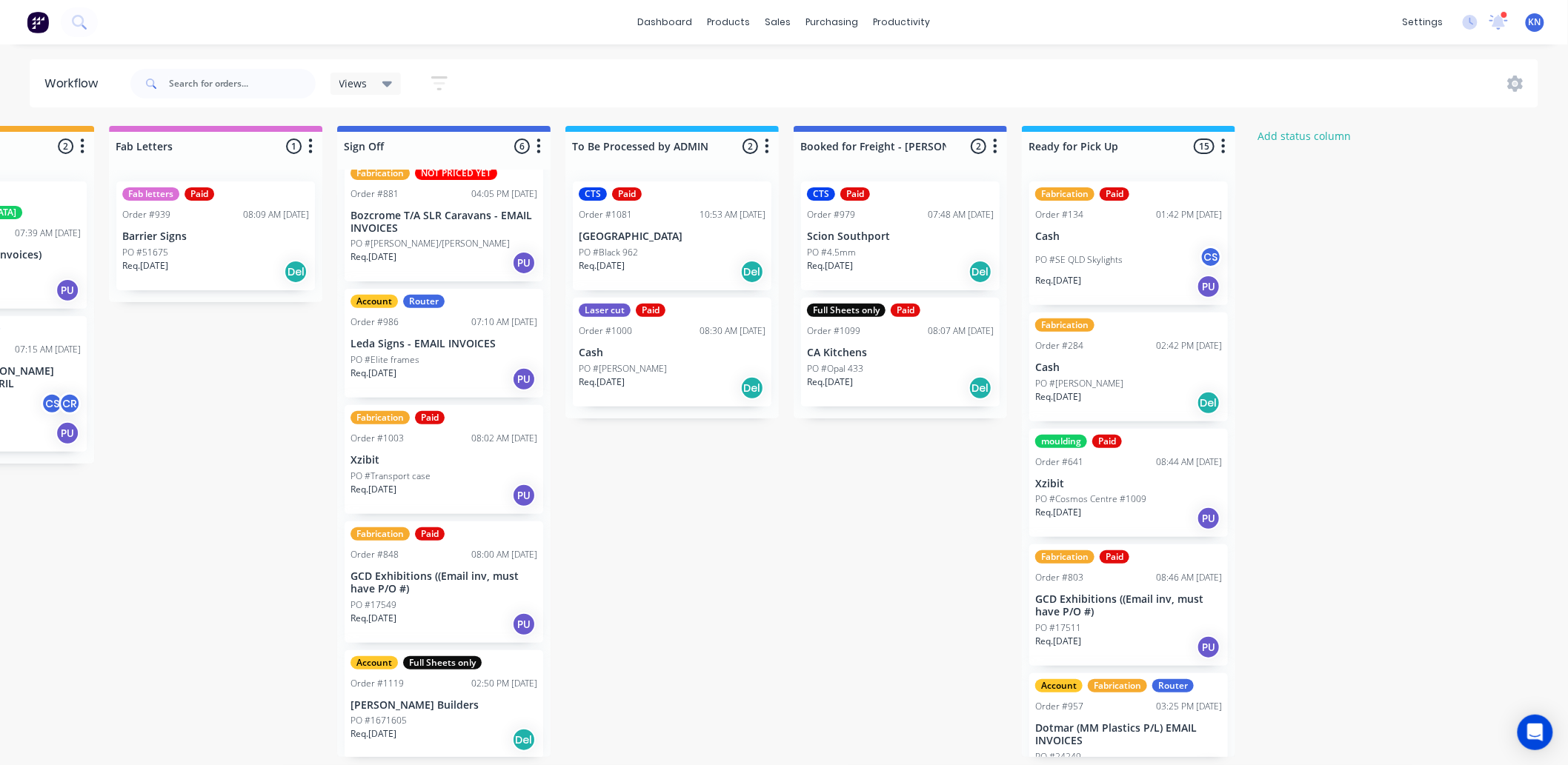
click at [444, 351] on div "Account Router Order #986 07:10 AM 14/08/25 Leda Signs - EMAIL INVOICES PO #Eli…" at bounding box center [444, 343] width 199 height 109
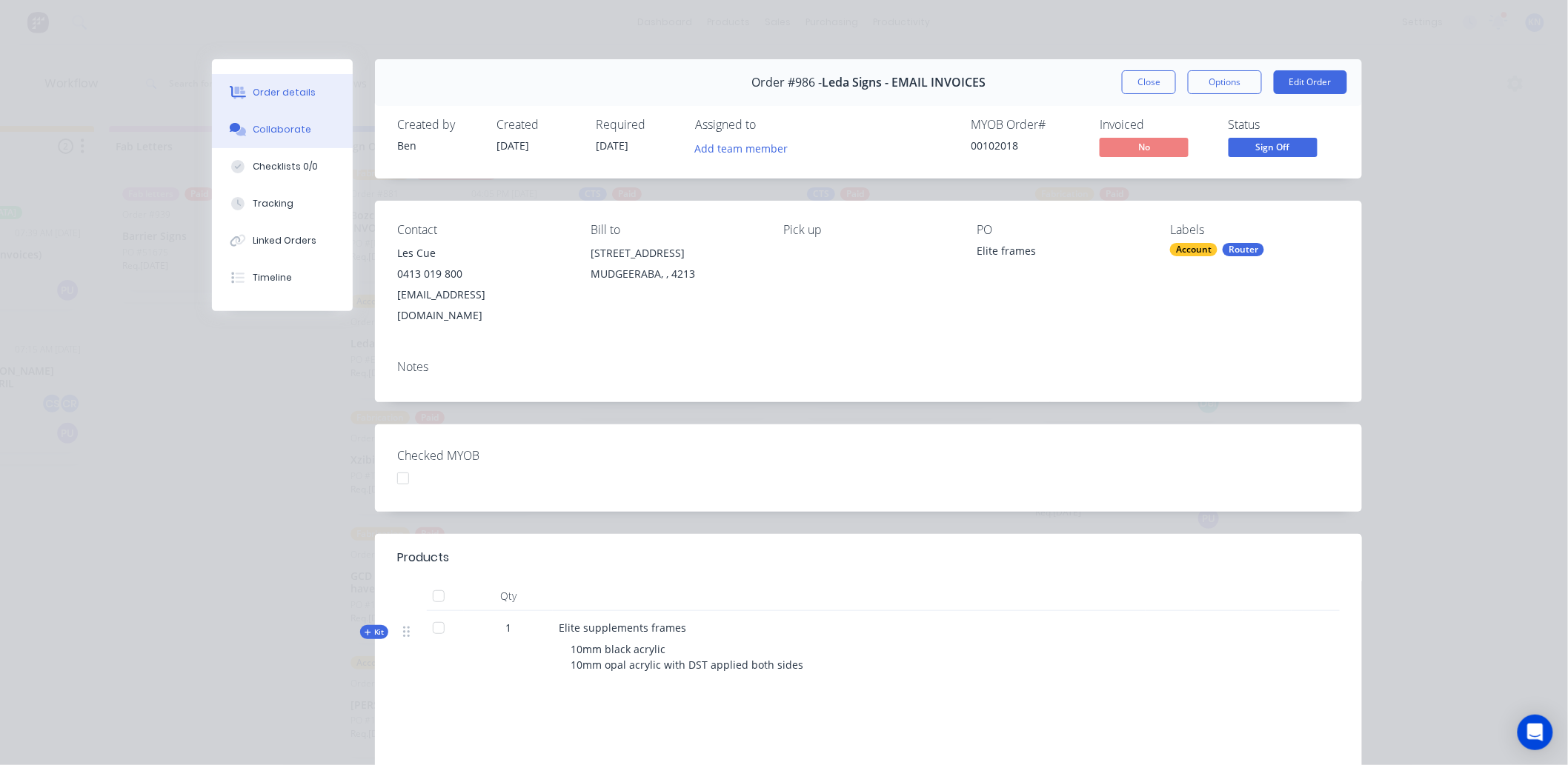
click at [268, 124] on div "Collaborate" at bounding box center [282, 130] width 58 height 14
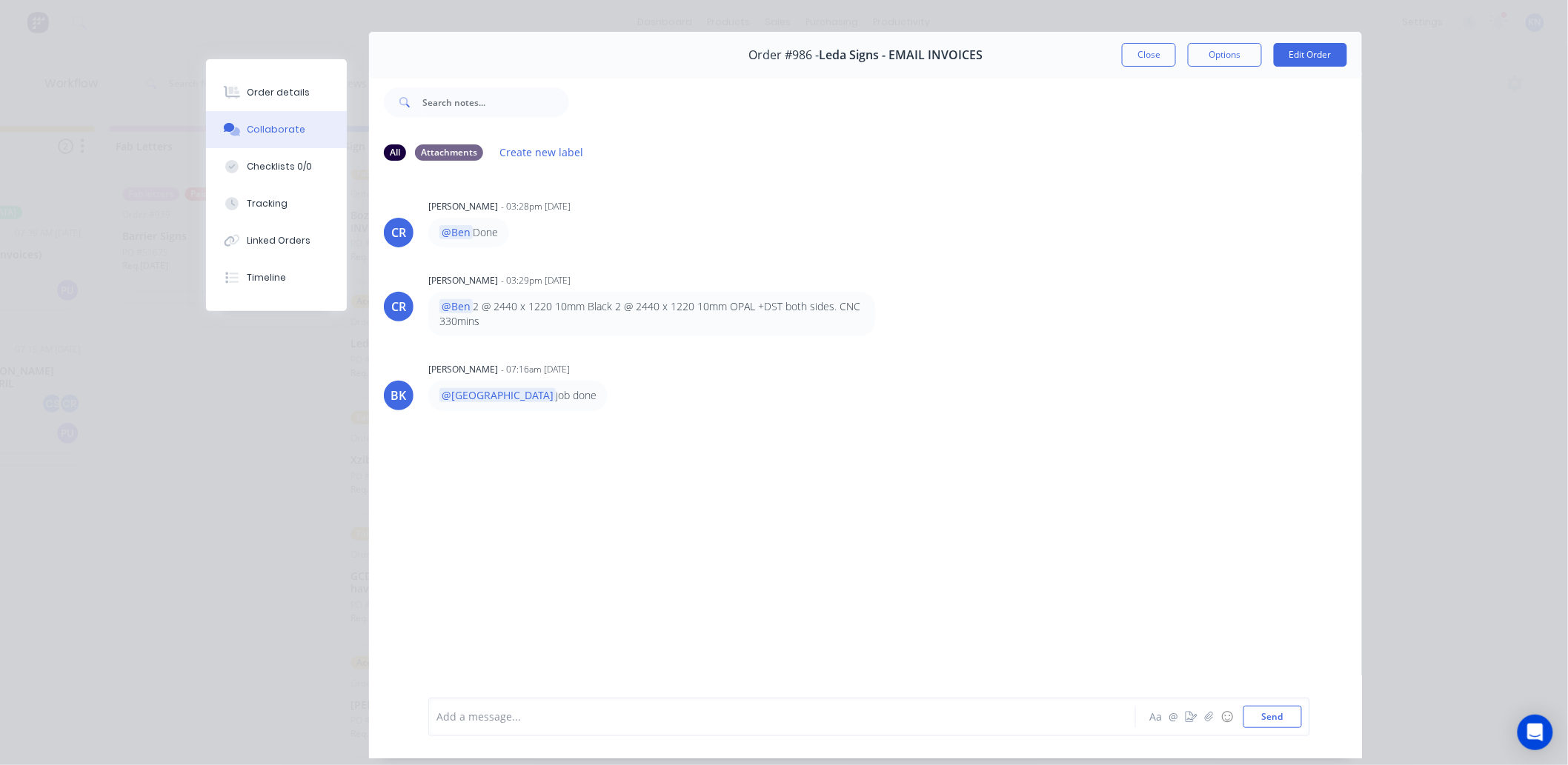
scroll to position [0, 0]
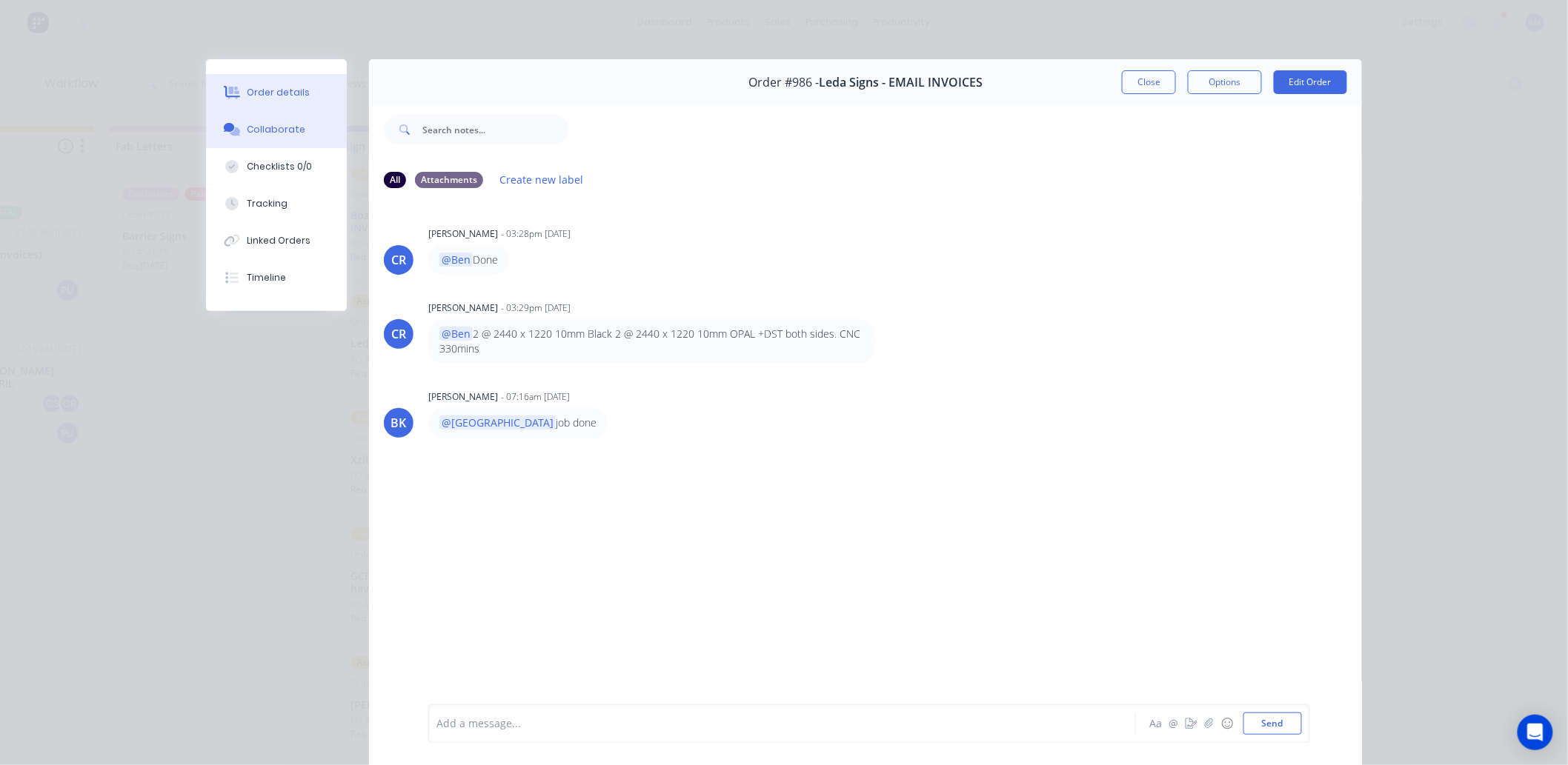
click at [261, 92] on div "Order details" at bounding box center [279, 93] width 63 height 14
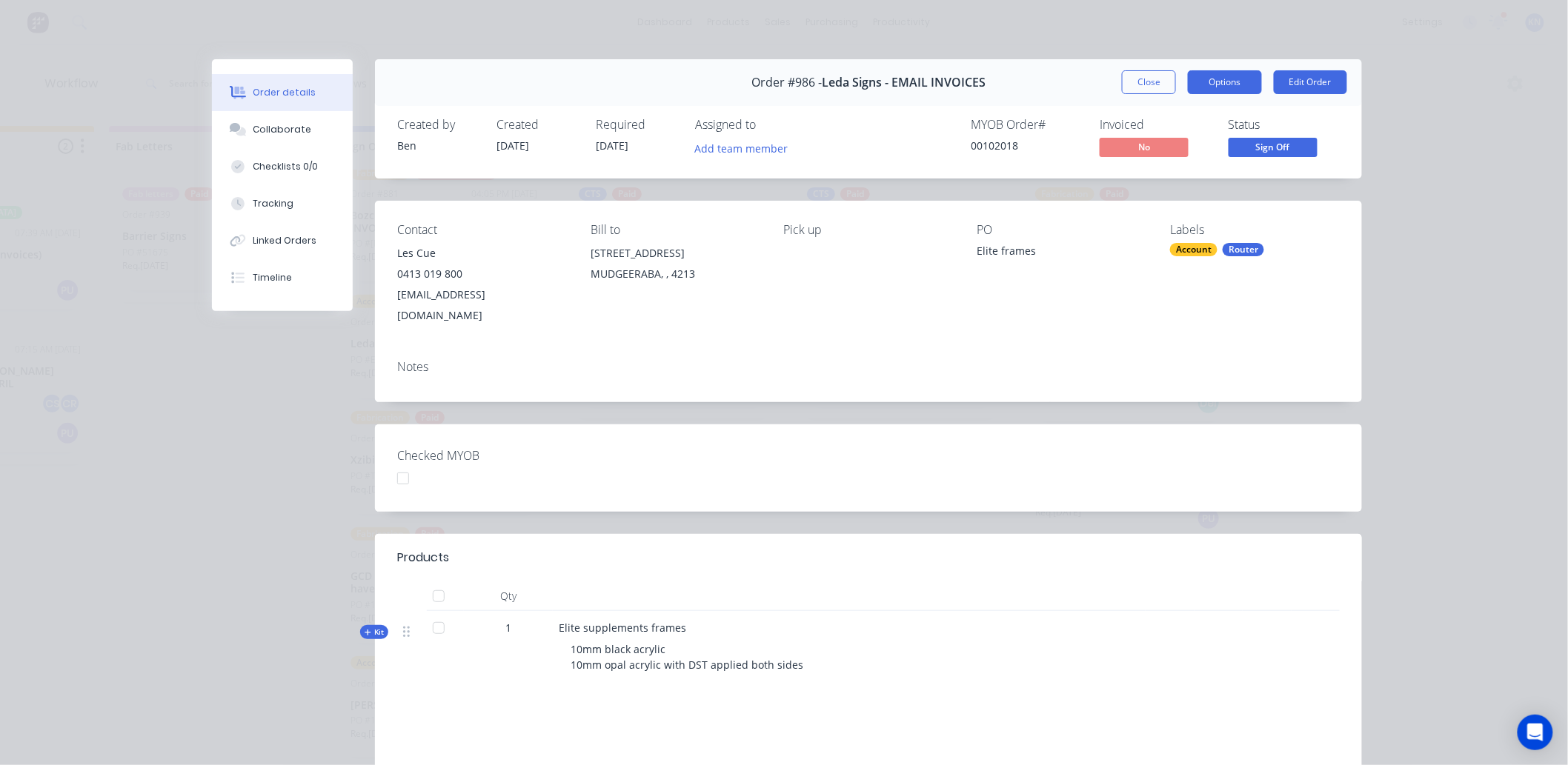
click at [1217, 75] on button "Options" at bounding box center [1224, 82] width 74 height 24
click at [1220, 33] on div "Order details Collaborate Checklists 0/0 Tracking Linked Orders Timeline Order …" at bounding box center [784, 382] width 1568 height 765
click at [693, 459] on div "Checked MYOB" at bounding box center [869, 468] width 987 height 88
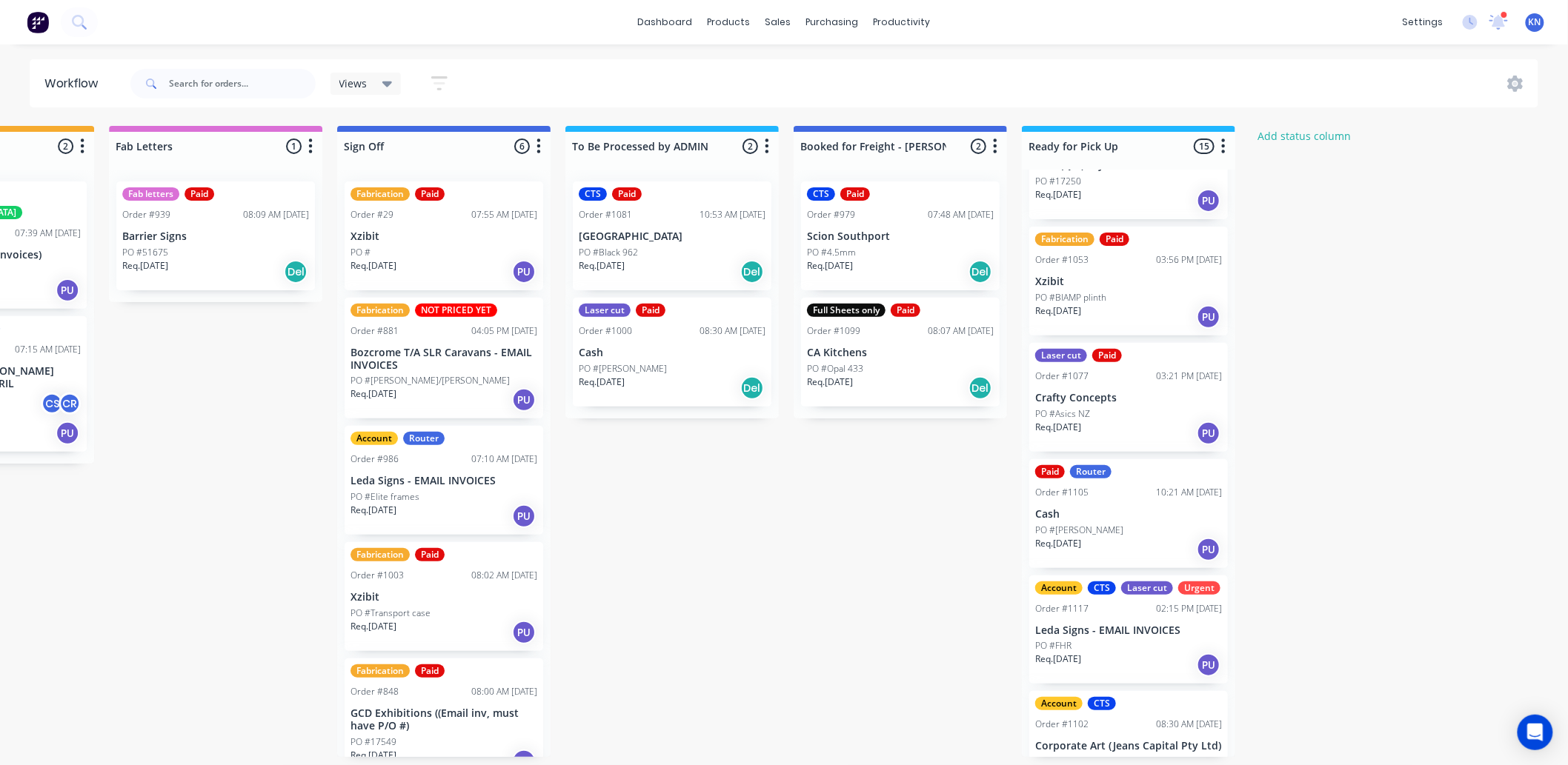
scroll to position [905, 0]
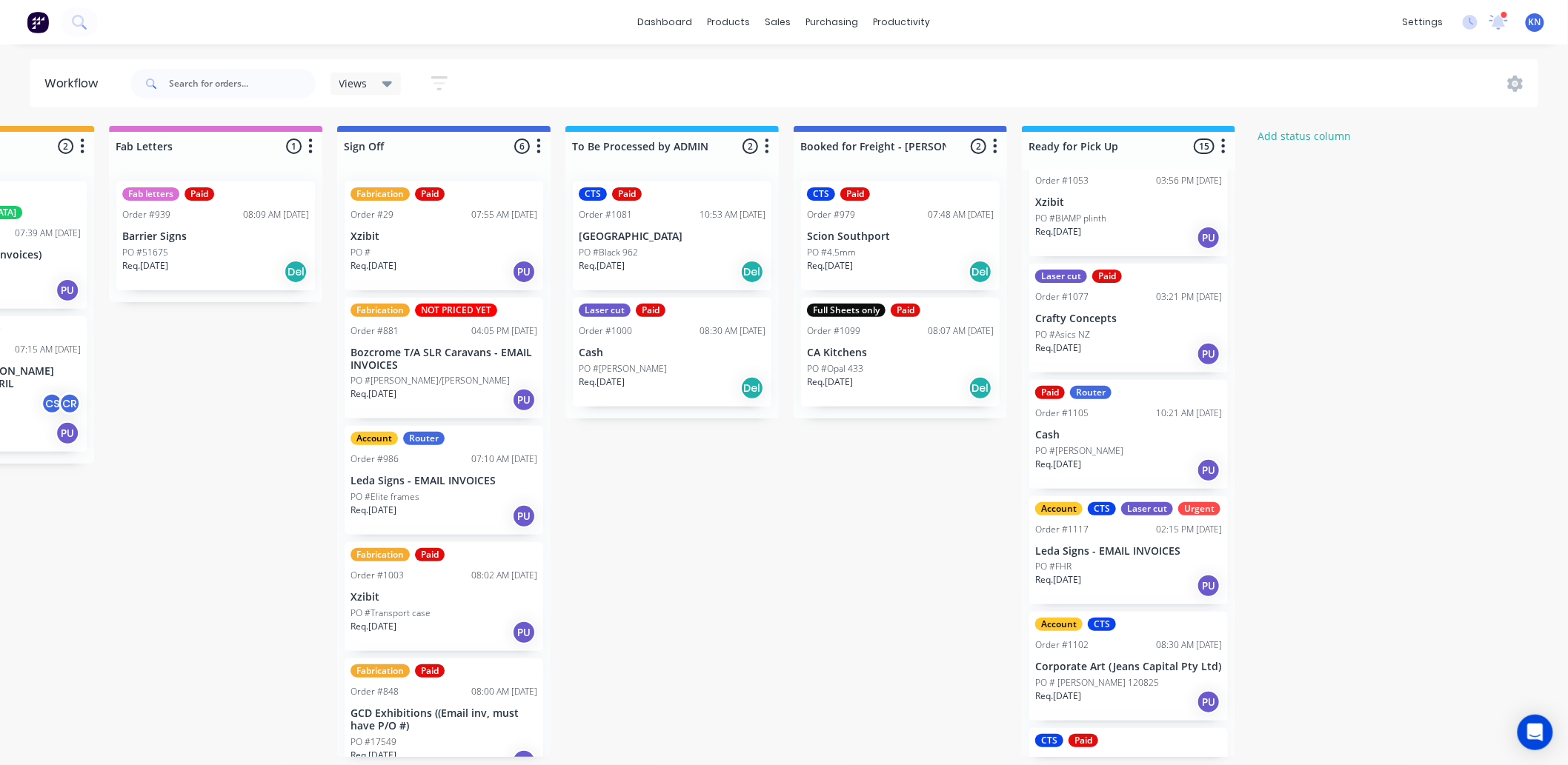
click at [1099, 444] on div "PO #[PERSON_NAME]" at bounding box center [1129, 451] width 187 height 14
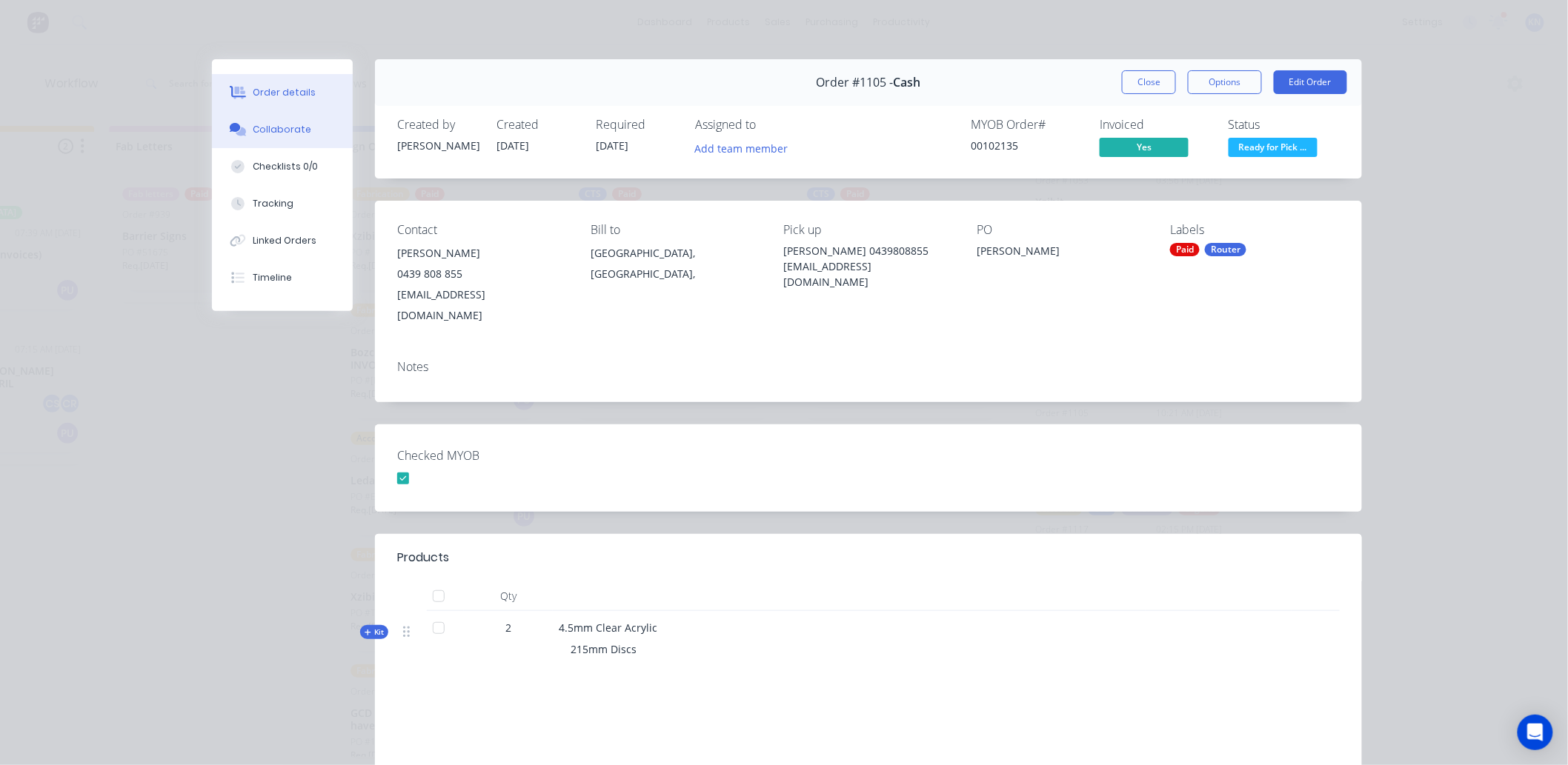
click at [282, 128] on div "Collaborate" at bounding box center [282, 130] width 58 height 14
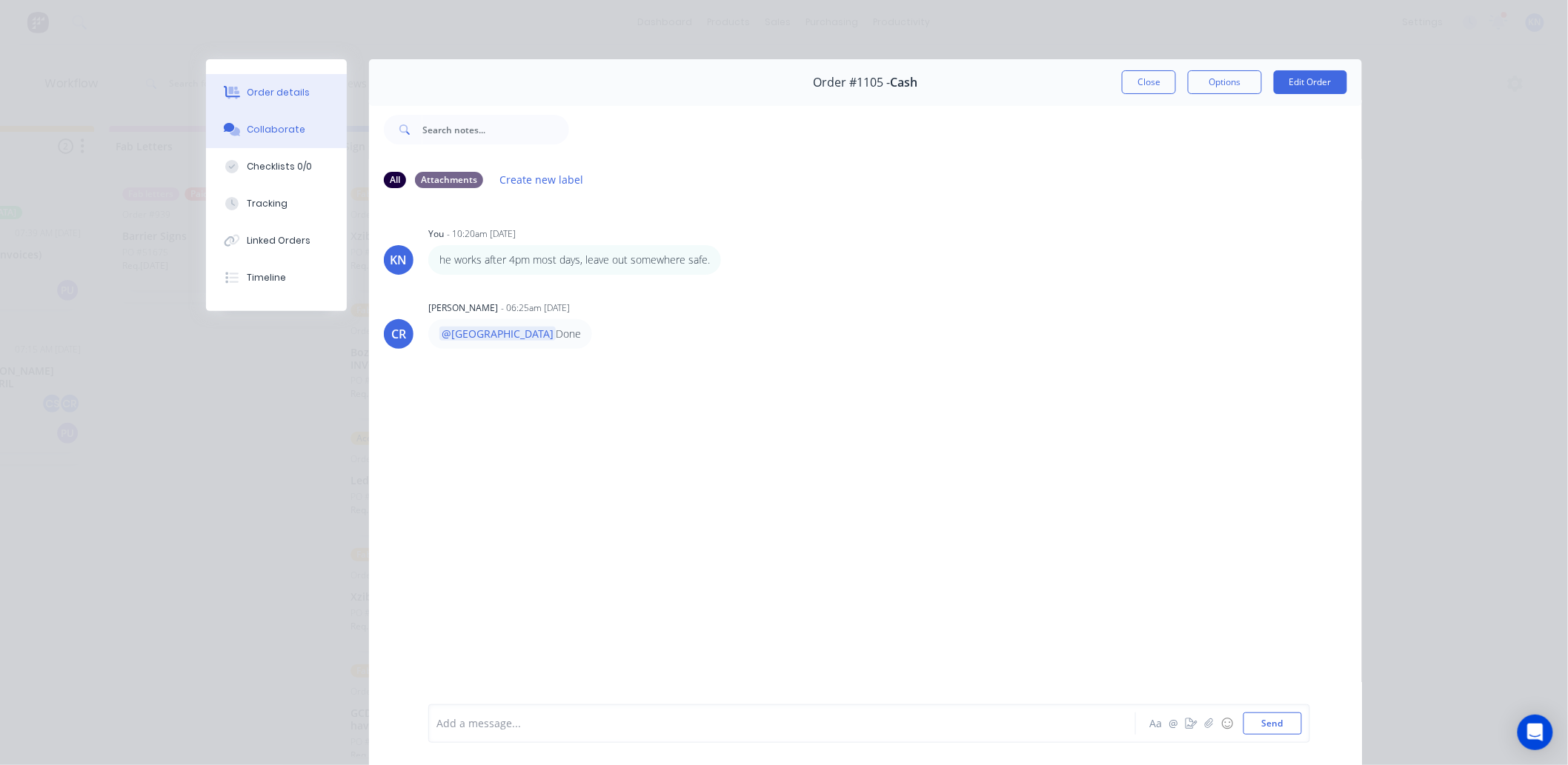
click at [272, 85] on button "Order details" at bounding box center [276, 93] width 141 height 37
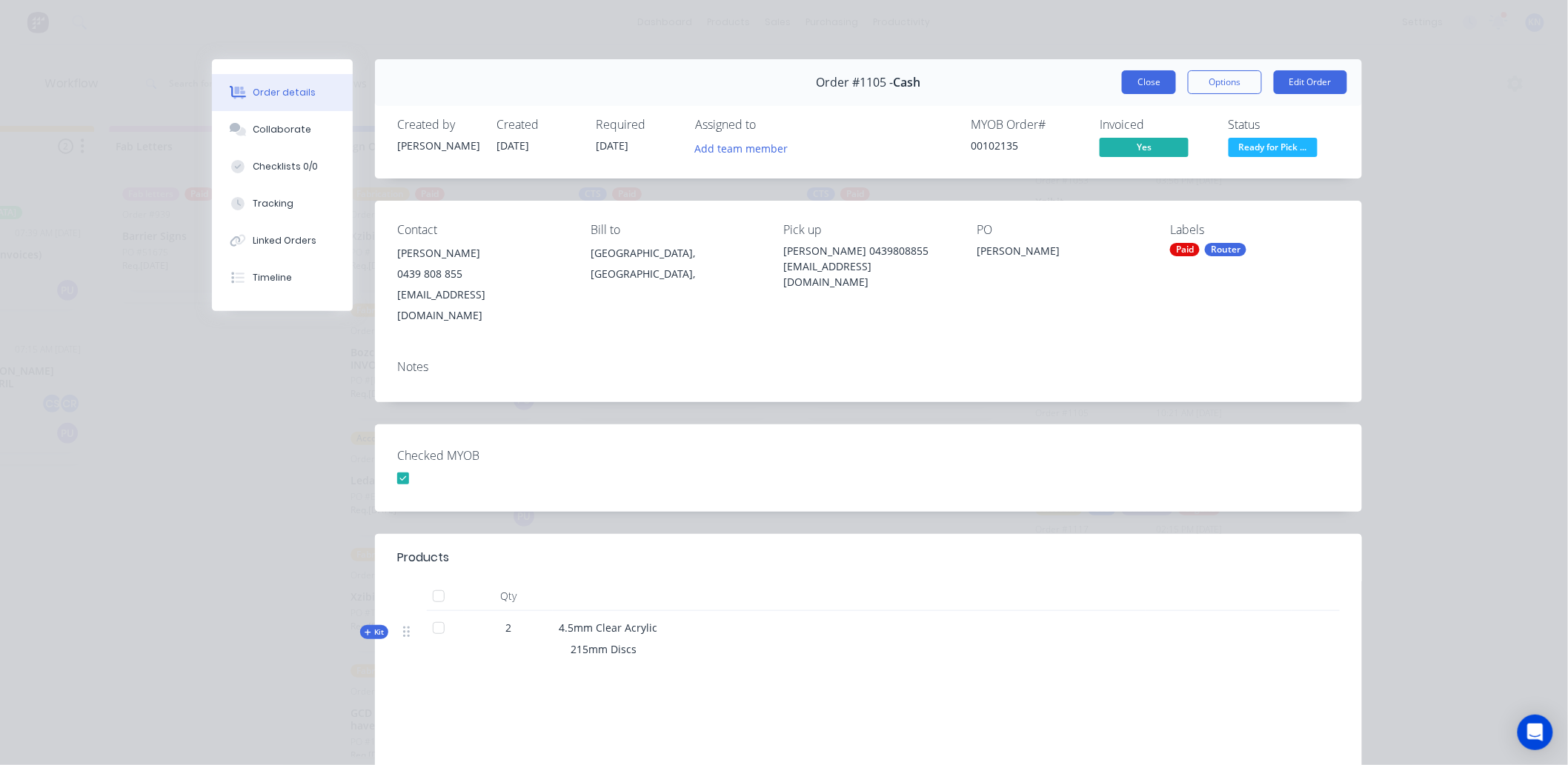
click at [1143, 76] on button "Close" at bounding box center [1148, 82] width 54 height 24
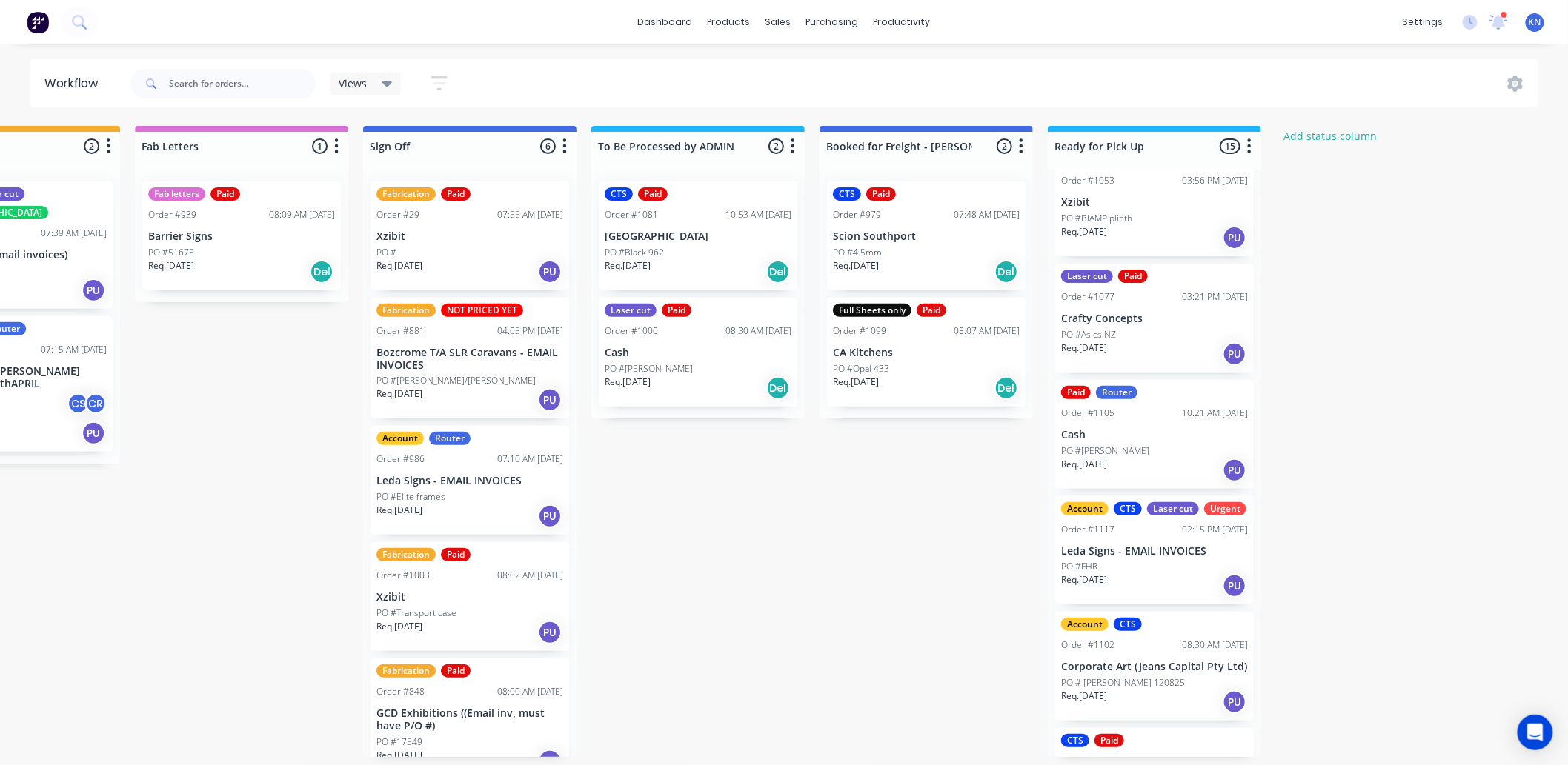
scroll to position [0, 1977]
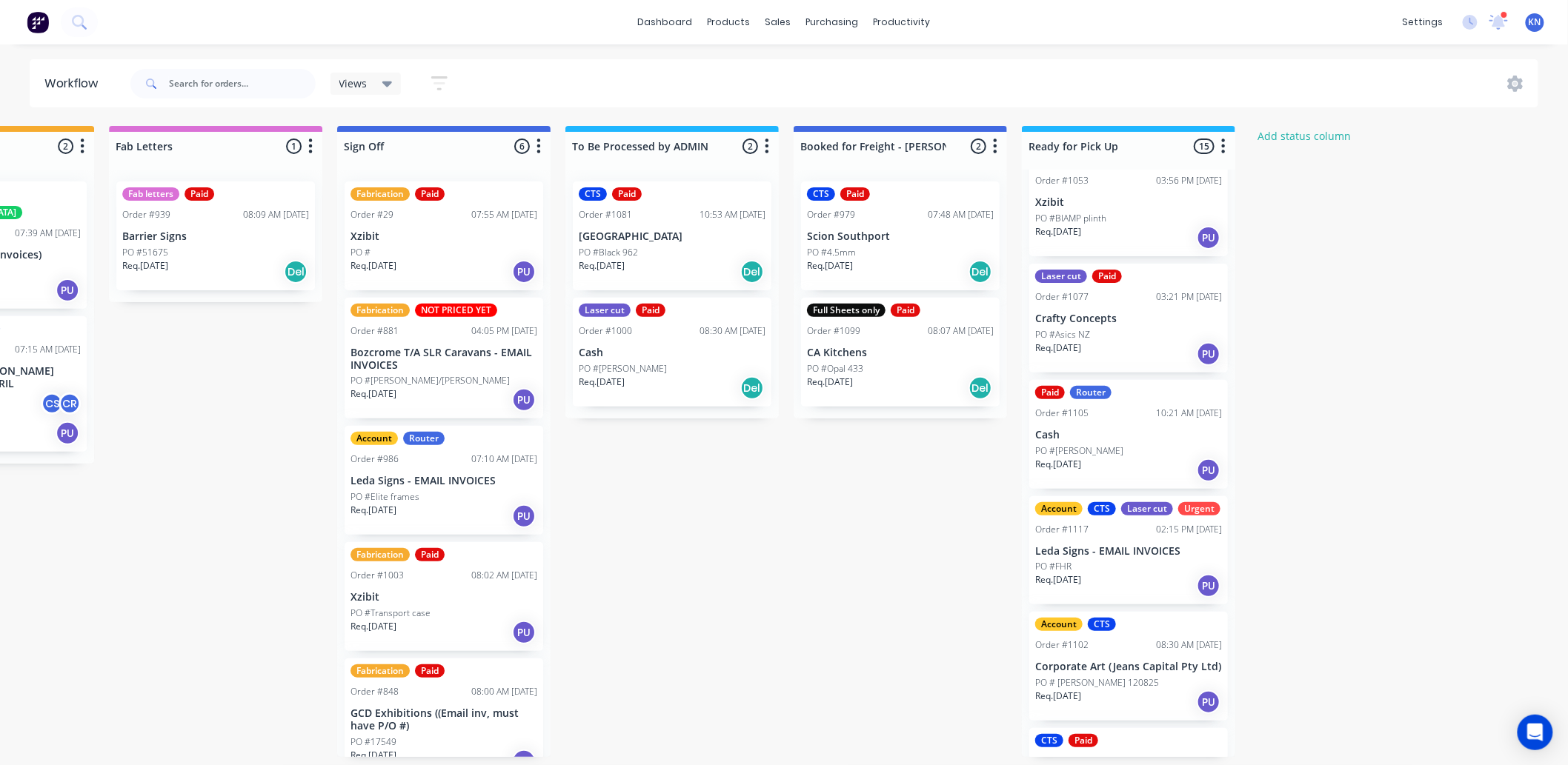
click at [1091, 444] on p "PO #[PERSON_NAME]" at bounding box center [1079, 451] width 89 height 14
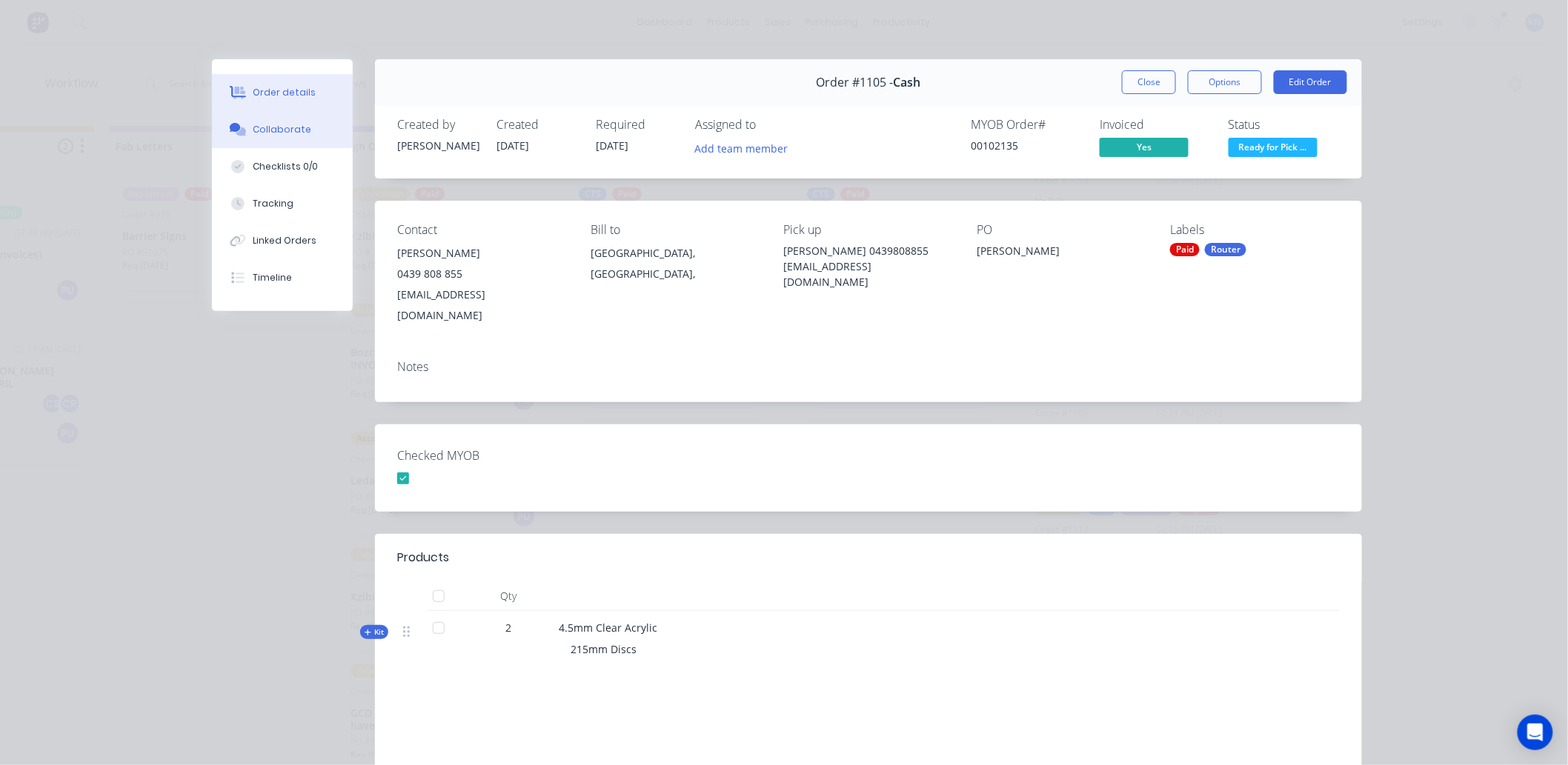
click at [280, 132] on div "Collaborate" at bounding box center [282, 130] width 58 height 14
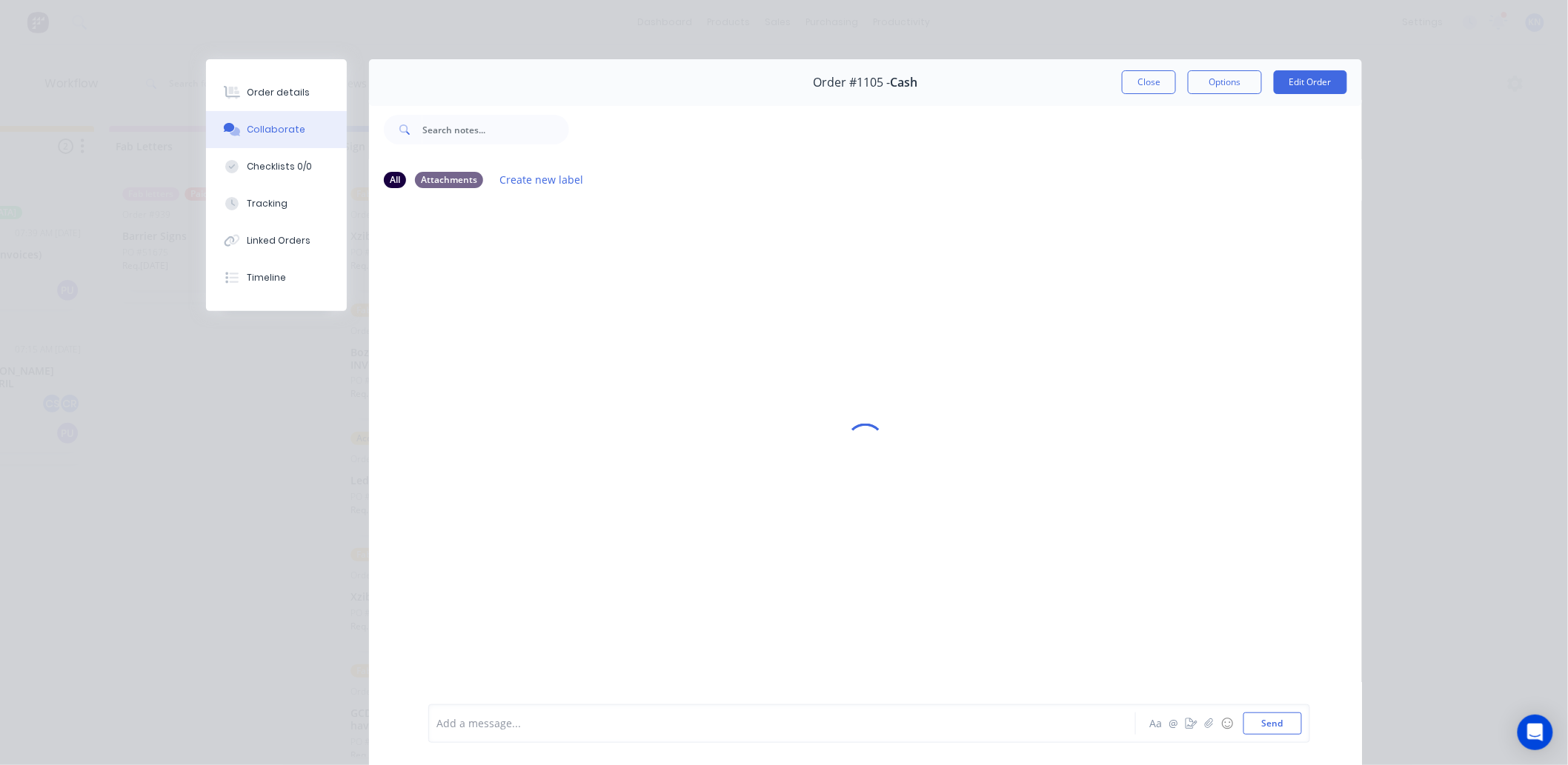
click at [556, 724] on div at bounding box center [761, 724] width 648 height 16
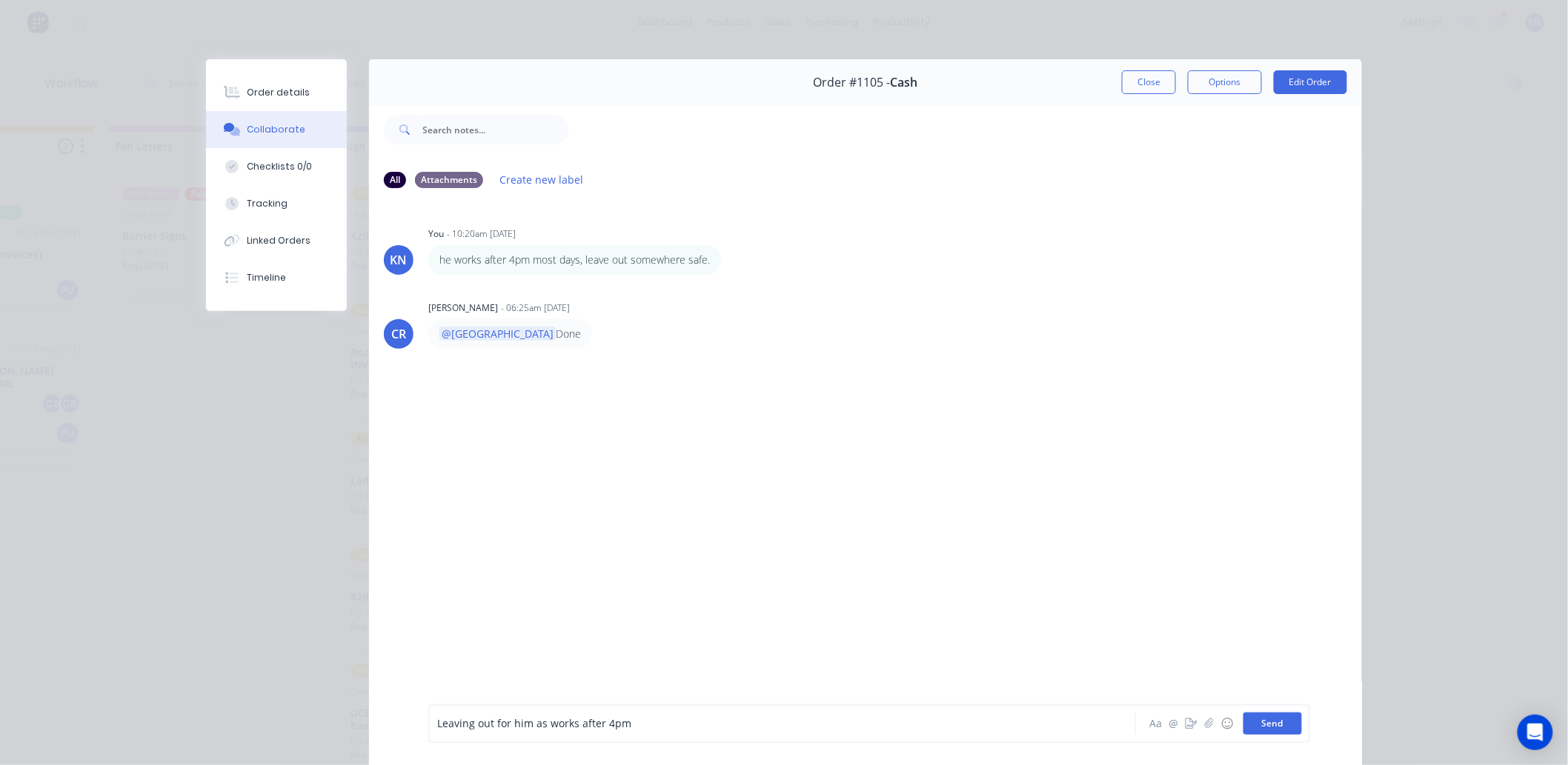
click at [1253, 720] on button "Send" at bounding box center [1272, 724] width 58 height 23
drag, startPoint x: 1134, startPoint y: 82, endPoint x: 1189, endPoint y: 78, distance: 55.1
click at [1134, 82] on button "Close" at bounding box center [1148, 82] width 54 height 24
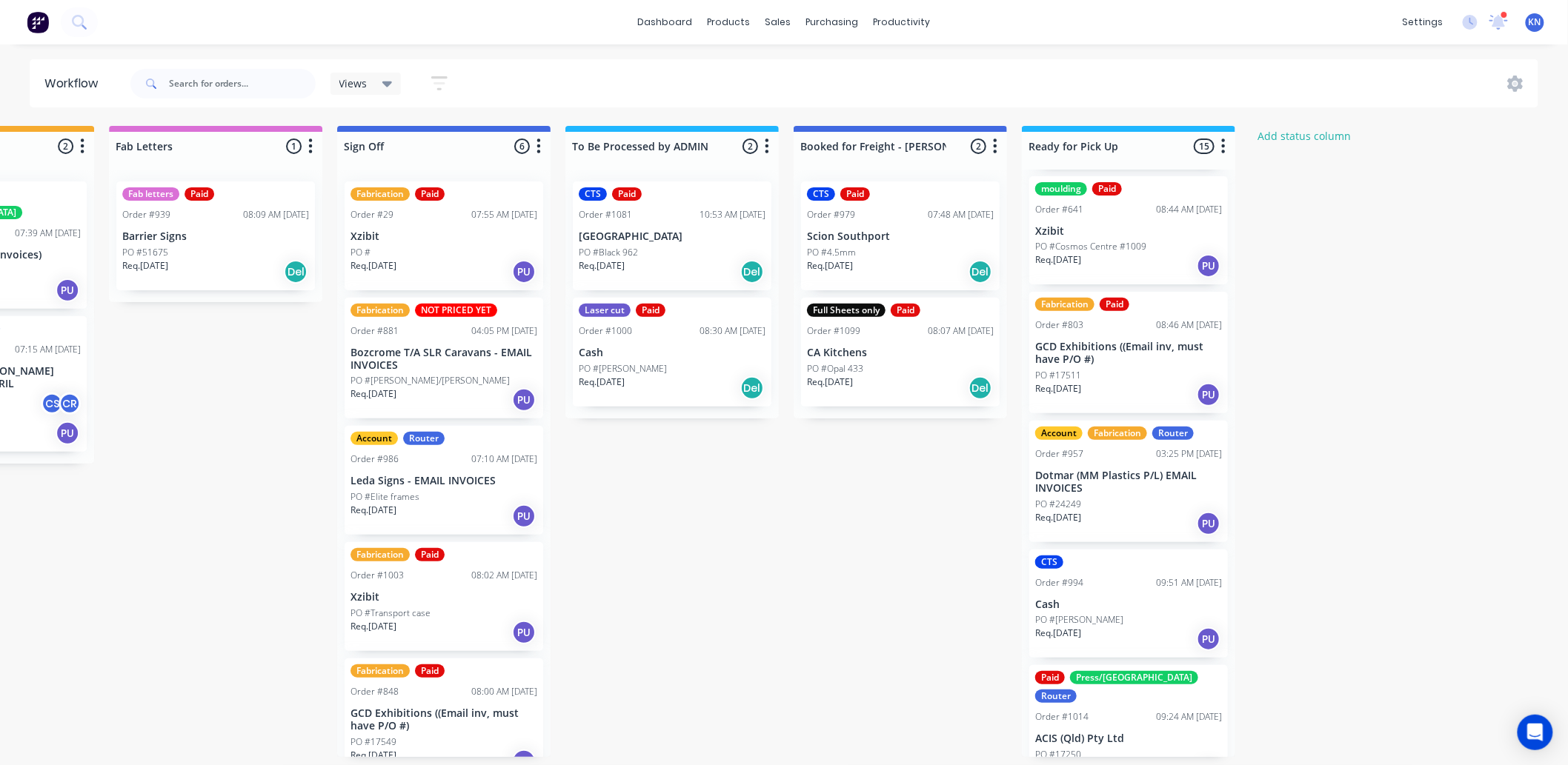
scroll to position [0, 0]
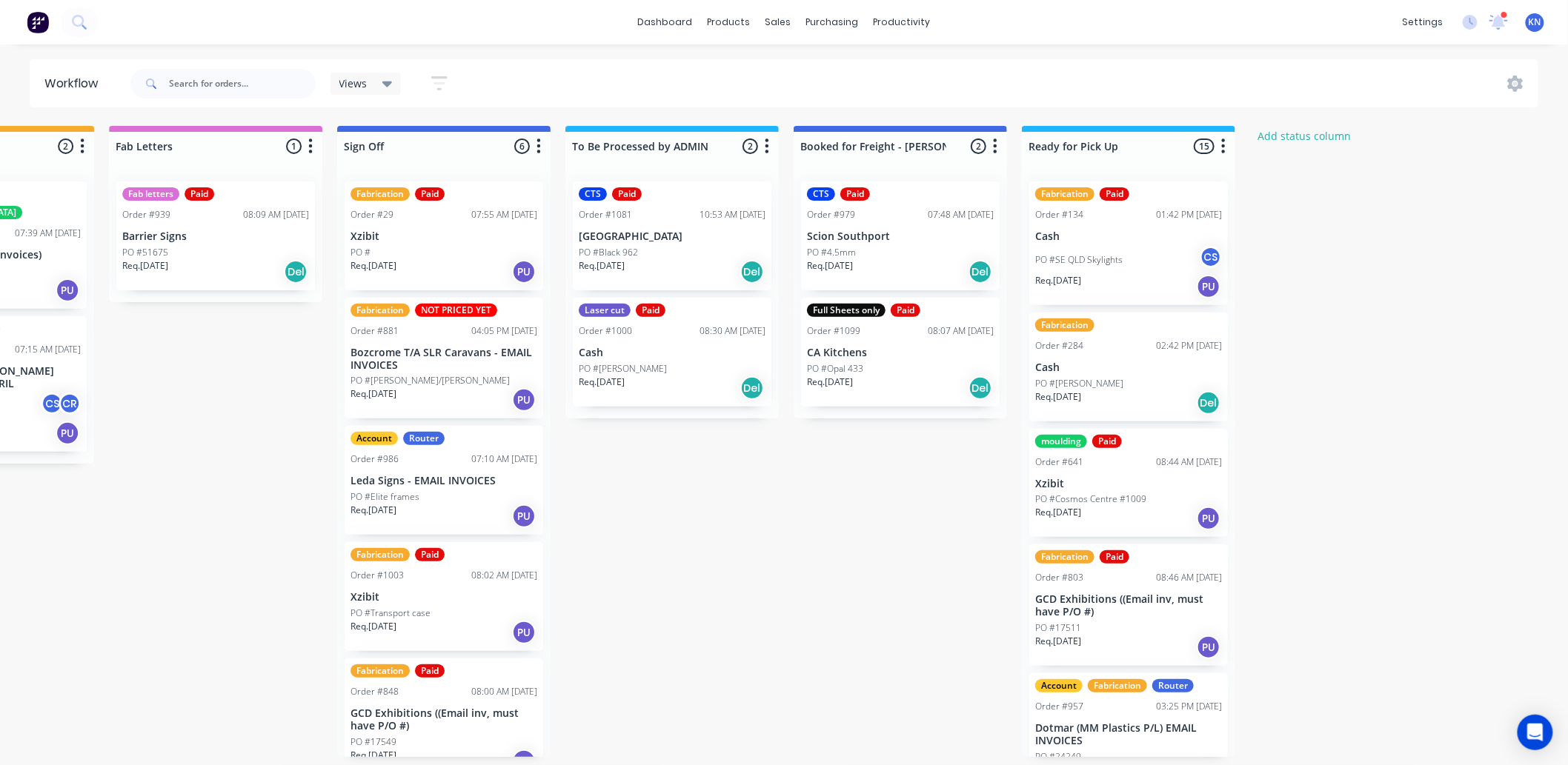
click at [225, 83] on input "text" at bounding box center [242, 84] width 147 height 30
type input "986"
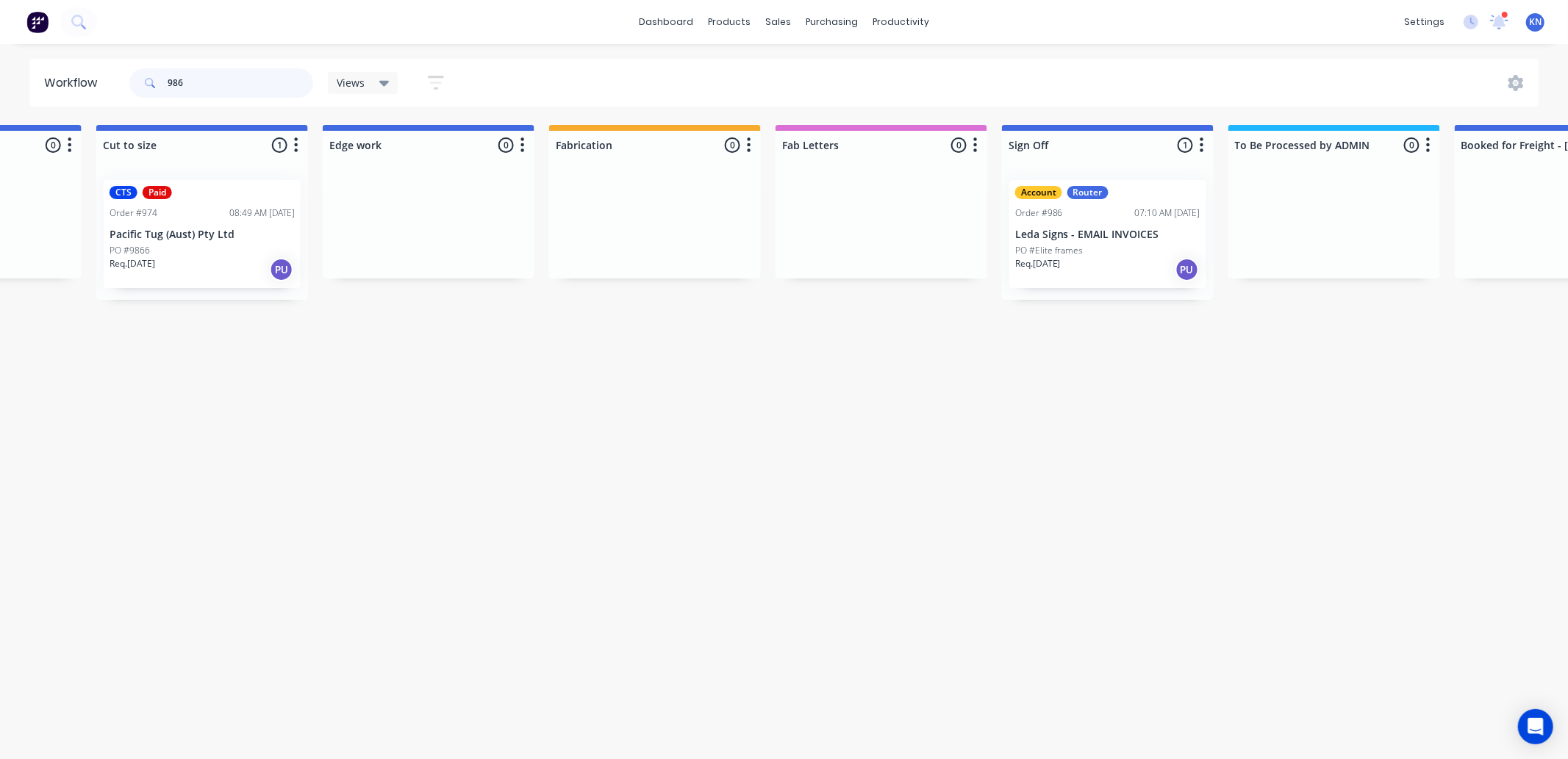
scroll to position [0, 1295]
drag, startPoint x: 245, startPoint y: 85, endPoint x: 137, endPoint y: 86, distance: 108.0
click at [137, 86] on div "986" at bounding box center [221, 83] width 184 height 29
click at [847, 67] on div "Sales Orders" at bounding box center [833, 70] width 61 height 14
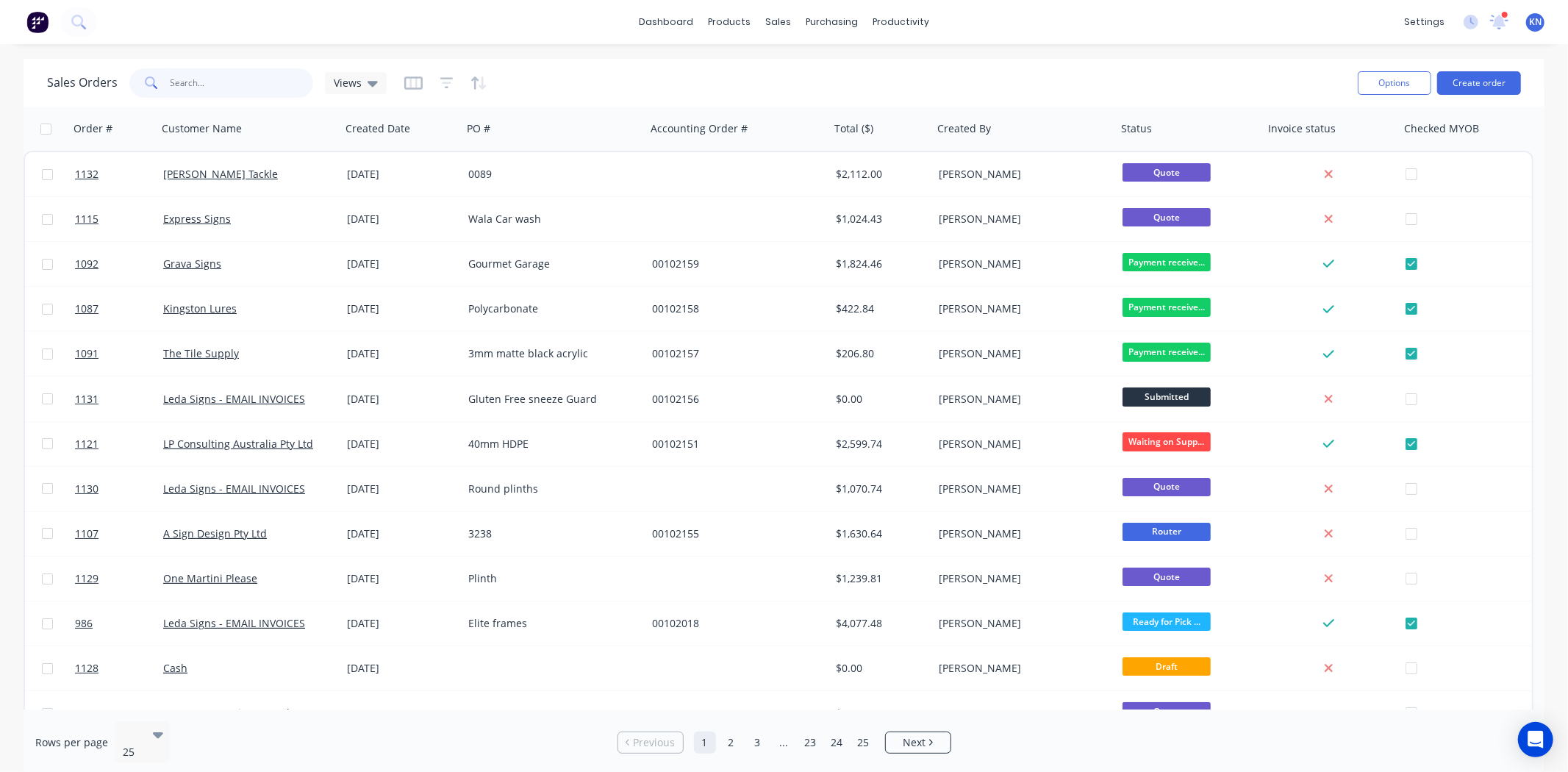
click at [233, 85] on input "text" at bounding box center [242, 83] width 144 height 29
type input "1118"
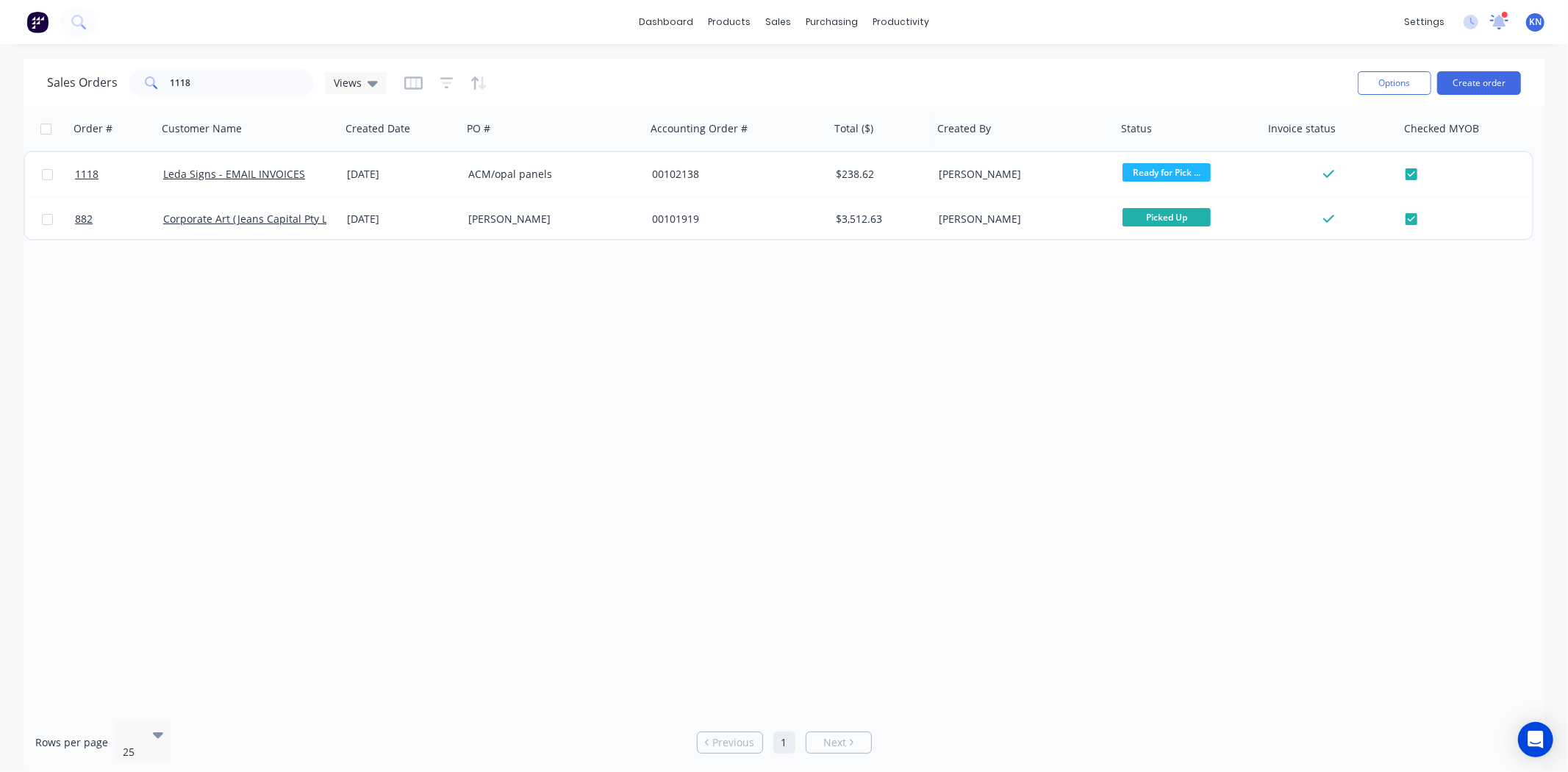
click at [1496, 22] on icon at bounding box center [1500, 21] width 14 height 12
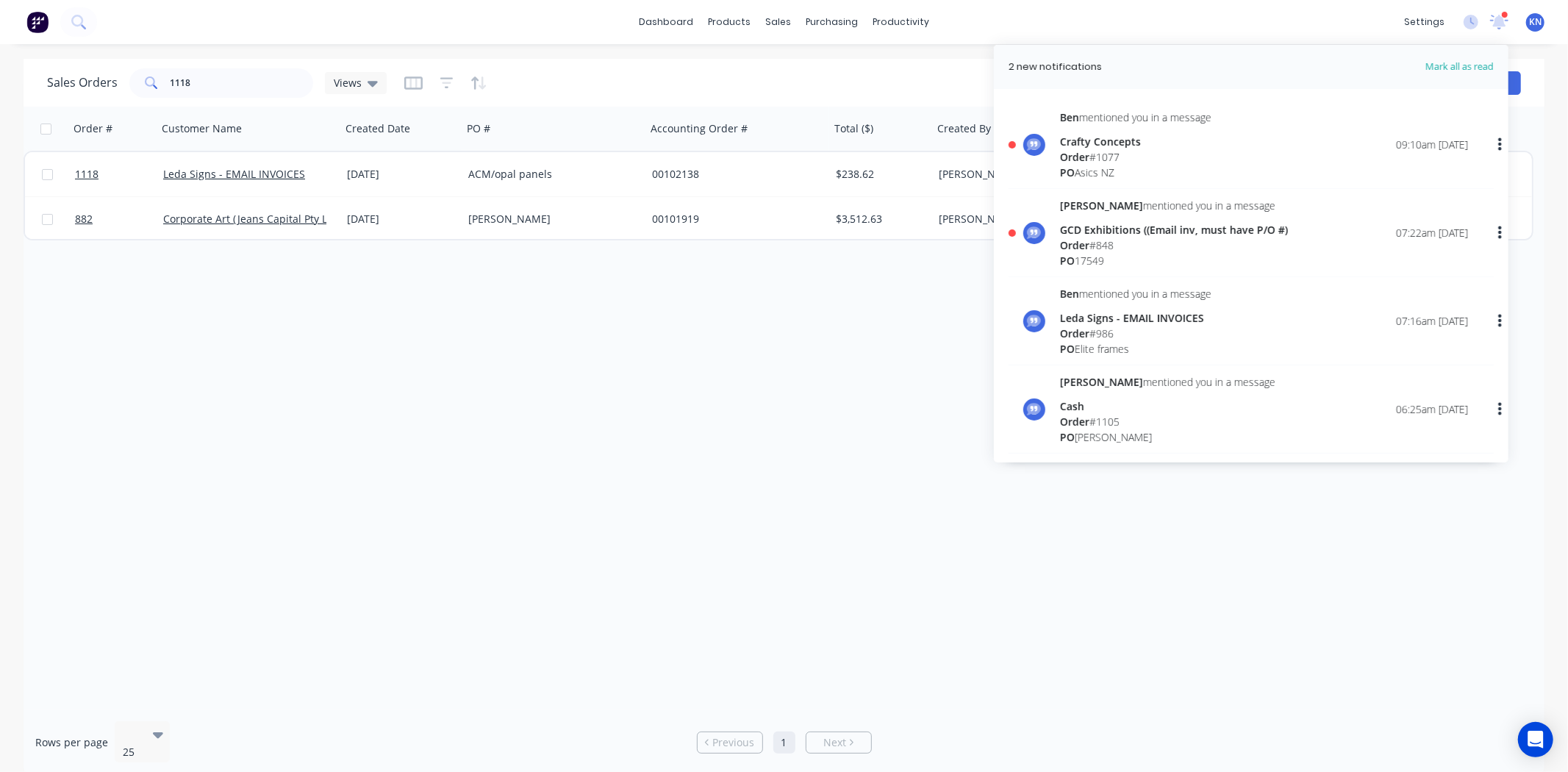
click at [1093, 140] on div "Crafty Concepts" at bounding box center [1135, 142] width 151 height 16
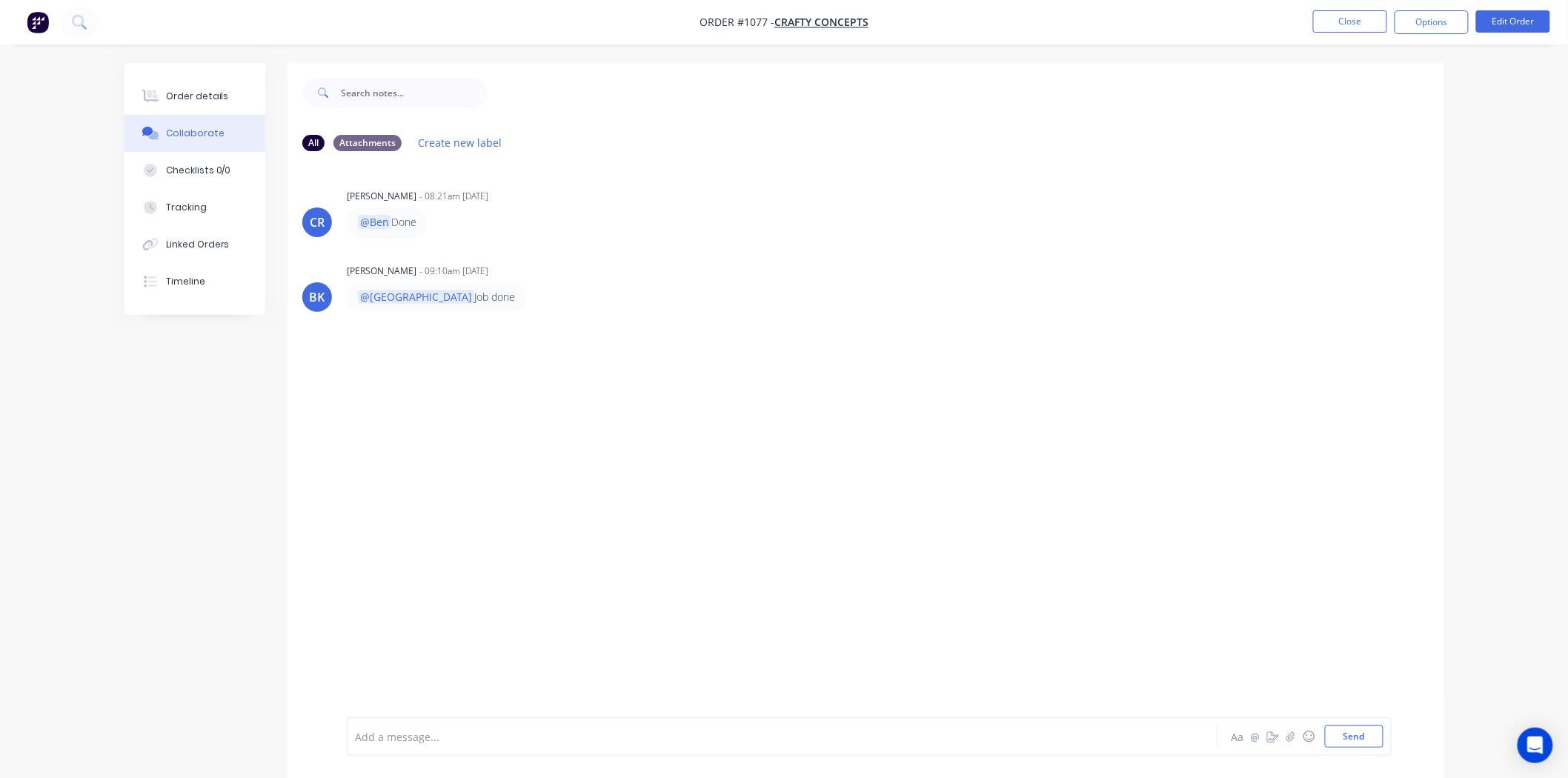
click at [431, 744] on div "Add a message..." at bounding box center [740, 737] width 771 height 23
click at [1345, 732] on button "Send" at bounding box center [1353, 737] width 58 height 23
click at [196, 94] on div "Order details" at bounding box center [198, 97] width 63 height 14
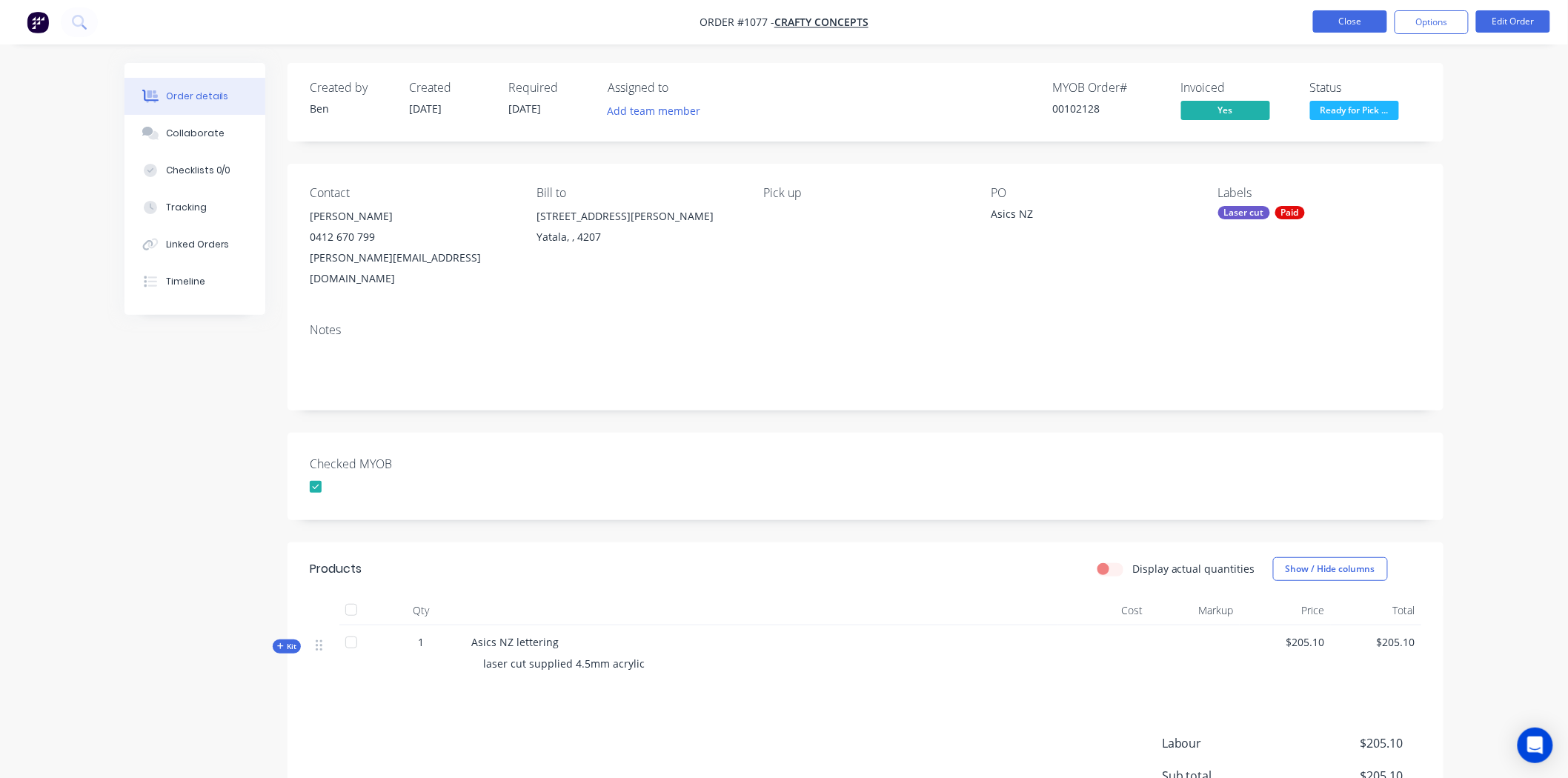
click at [1360, 20] on button "Close" at bounding box center [1349, 22] width 74 height 23
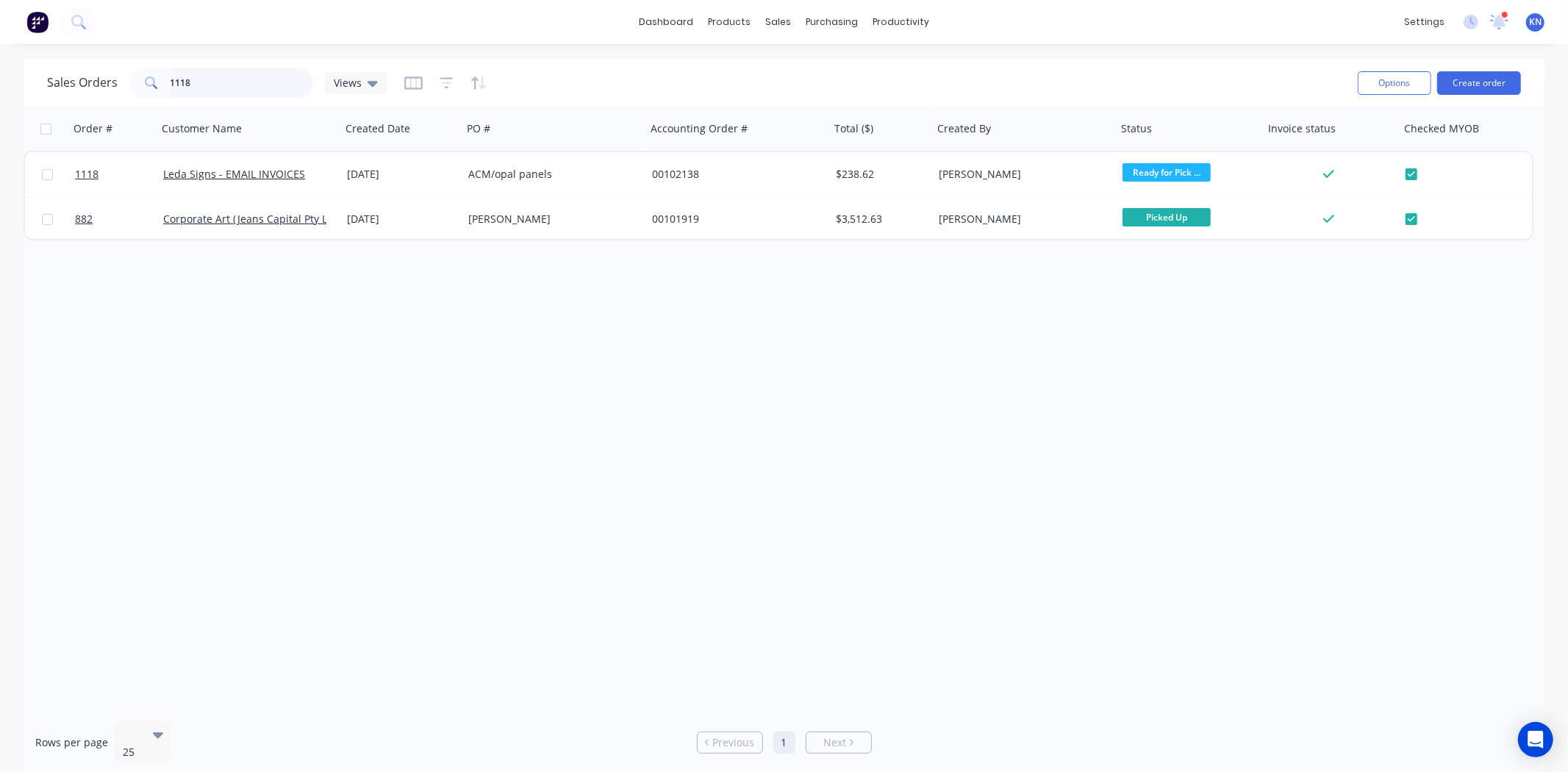
click at [221, 79] on input "1118" at bounding box center [242, 83] width 144 height 29
type input "1"
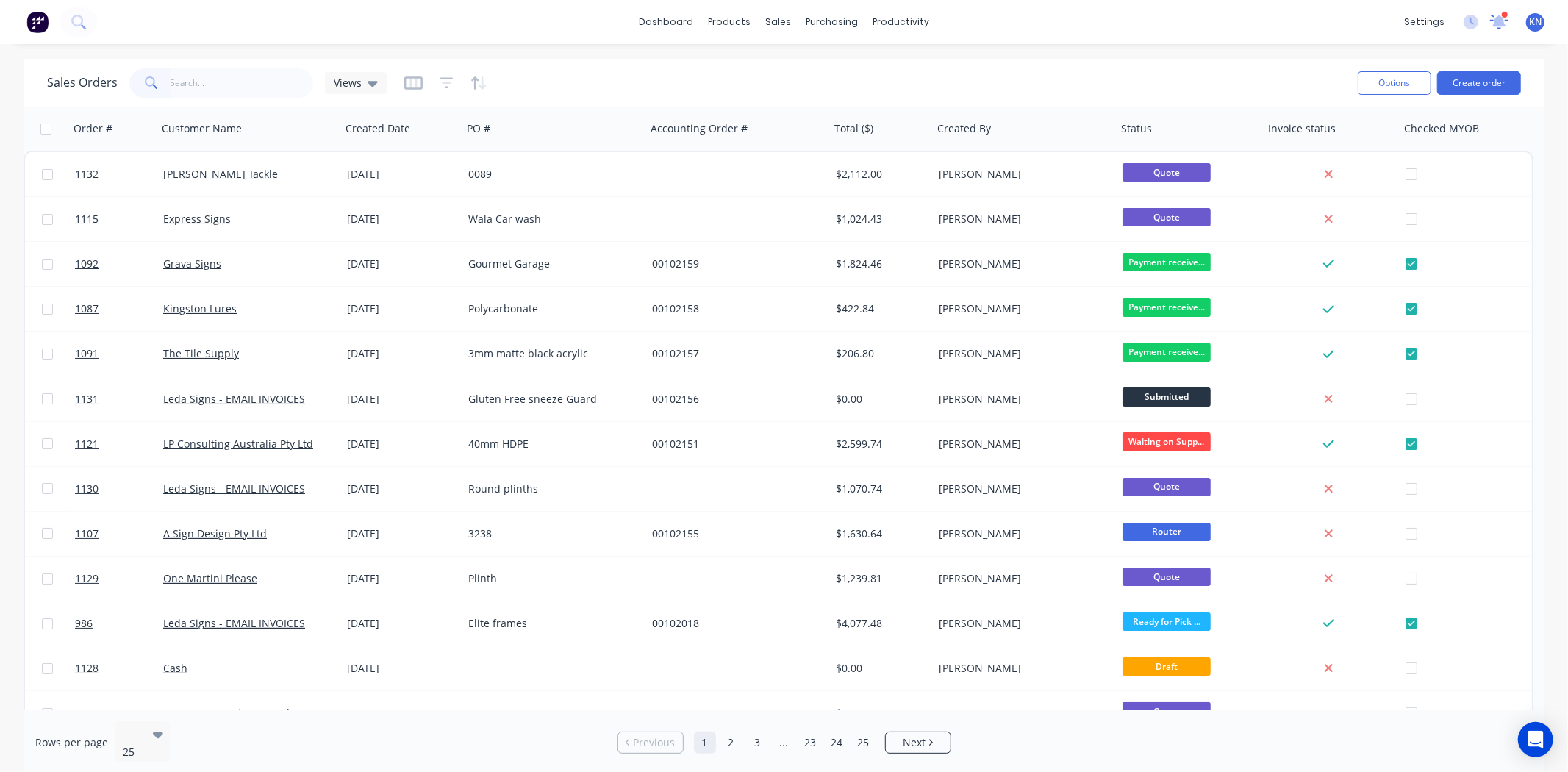
click at [1502, 20] on icon at bounding box center [1500, 21] width 14 height 12
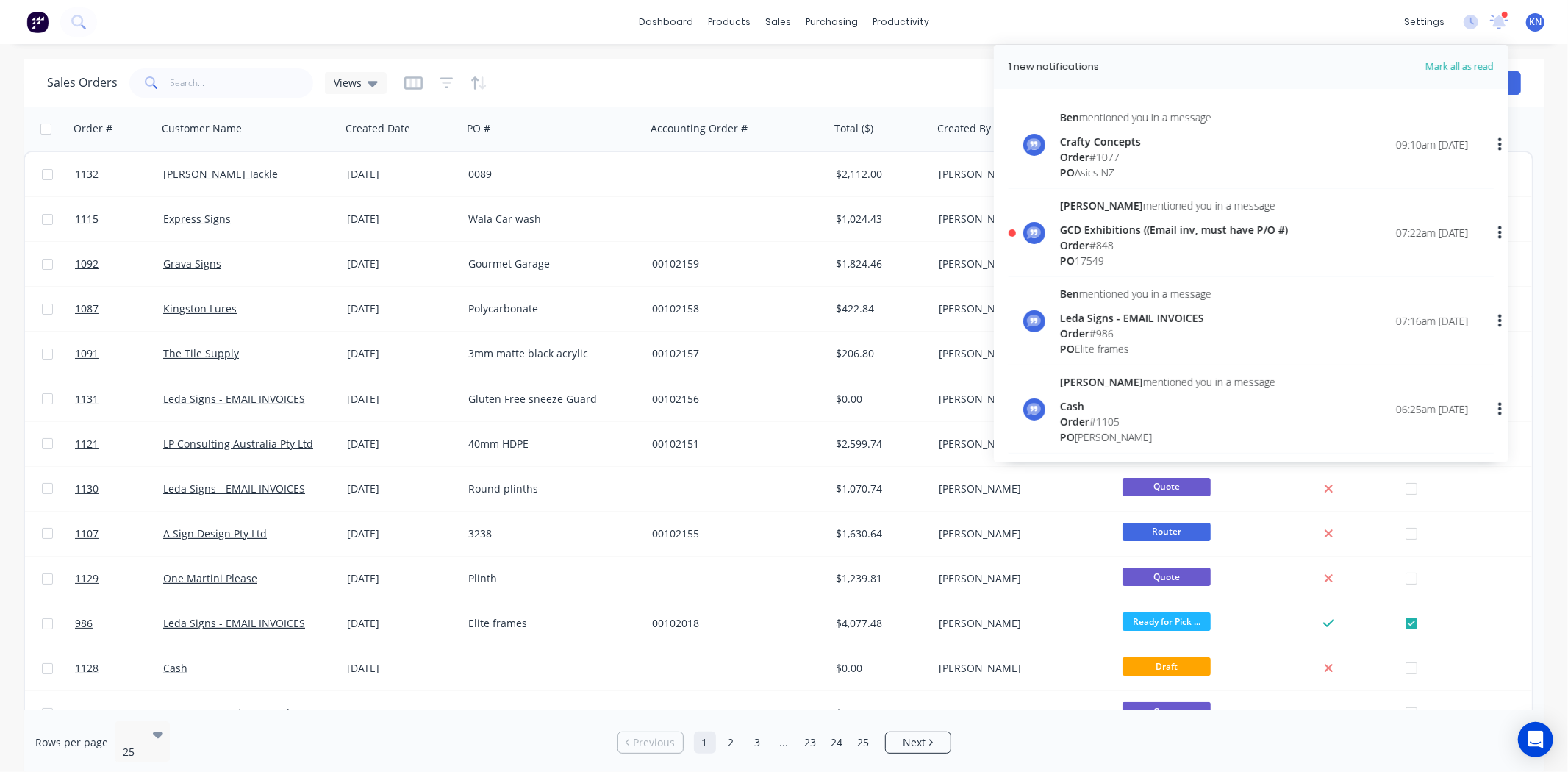
click at [1090, 236] on div "GCD Exhibitions ((Email inv, must have P/O #)" at bounding box center [1173, 230] width 228 height 16
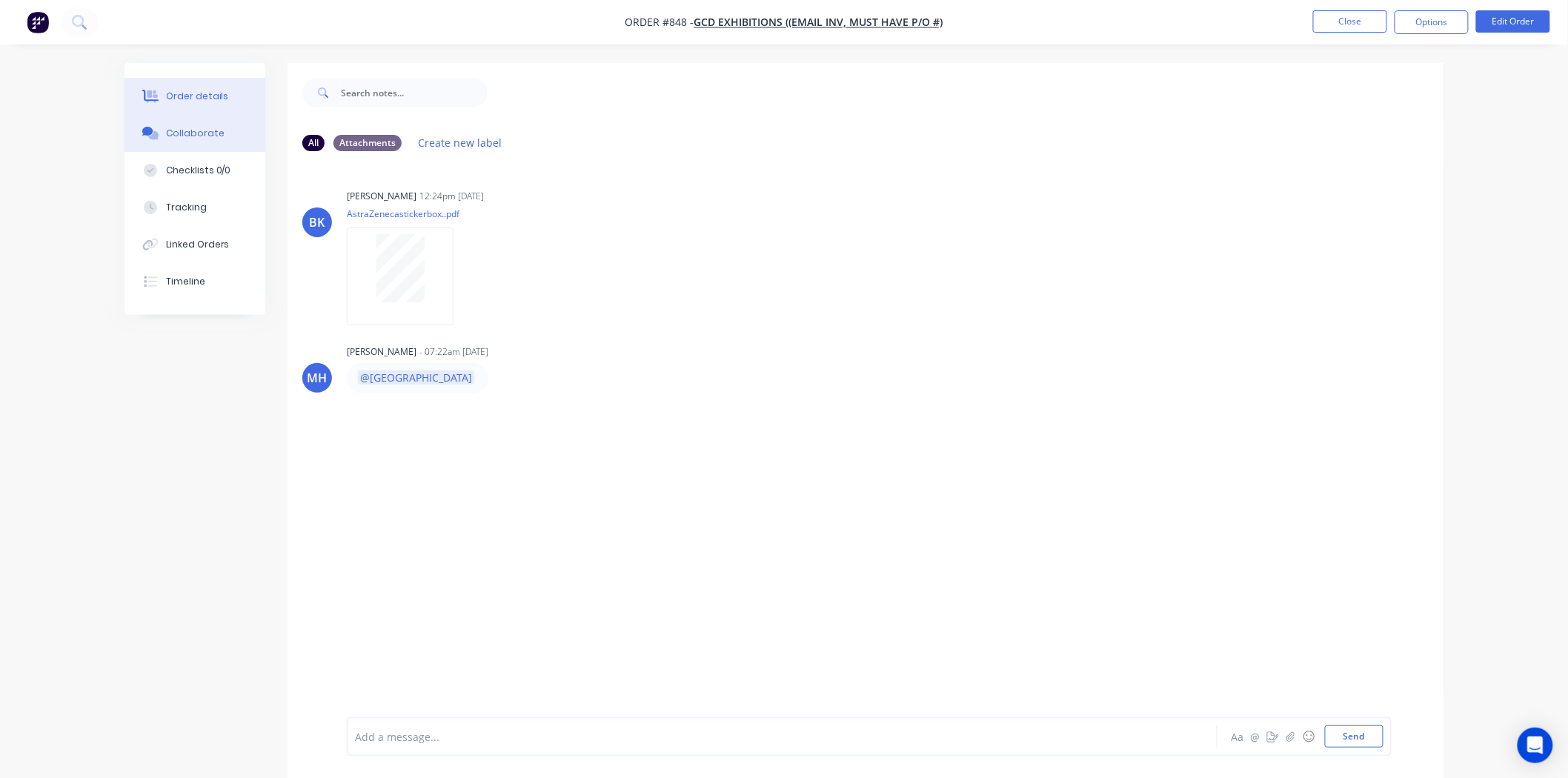
click at [196, 92] on div "Order details" at bounding box center [198, 97] width 63 height 14
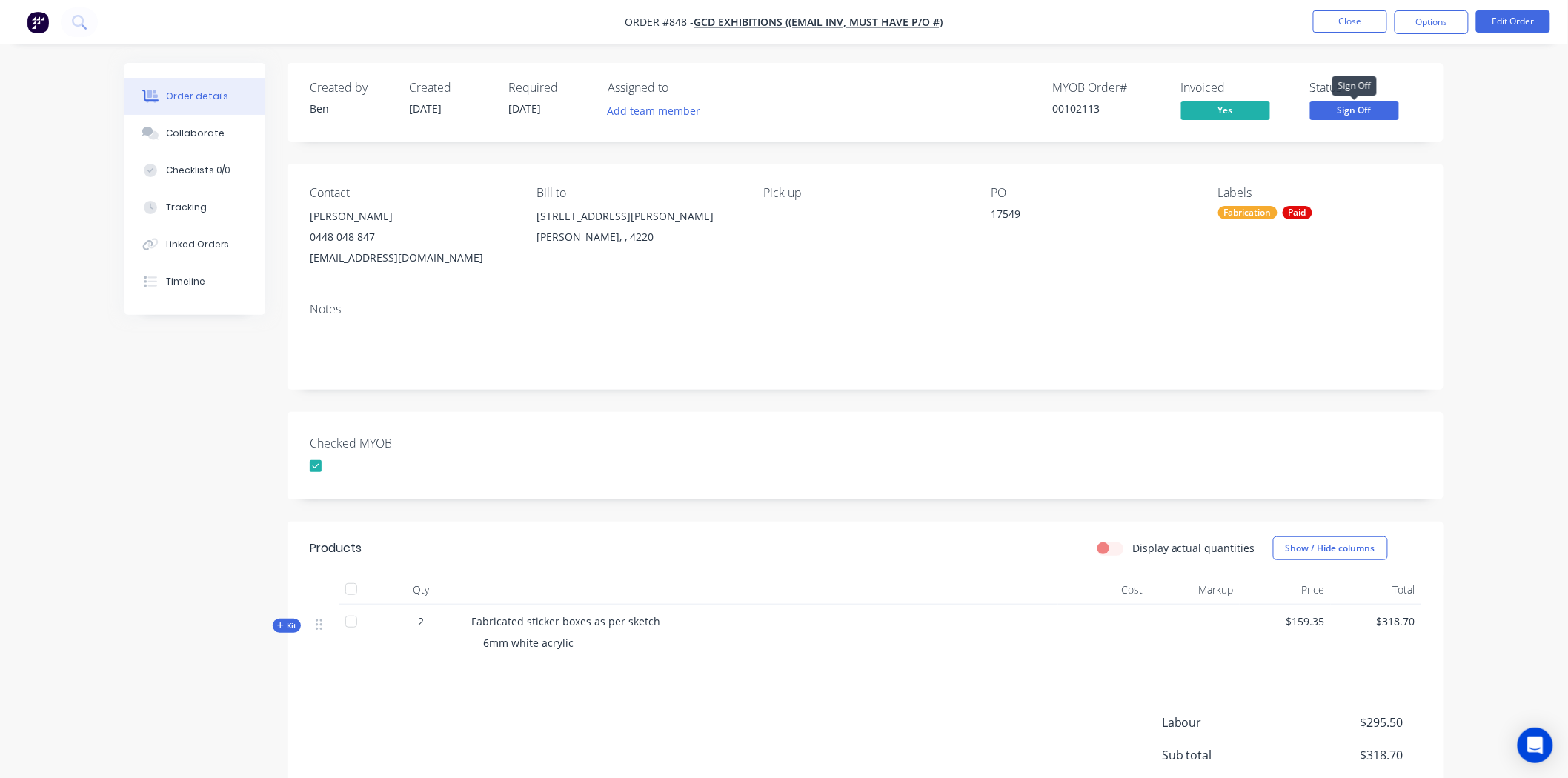
click at [1349, 109] on span "Sign Off" at bounding box center [1354, 109] width 89 height 19
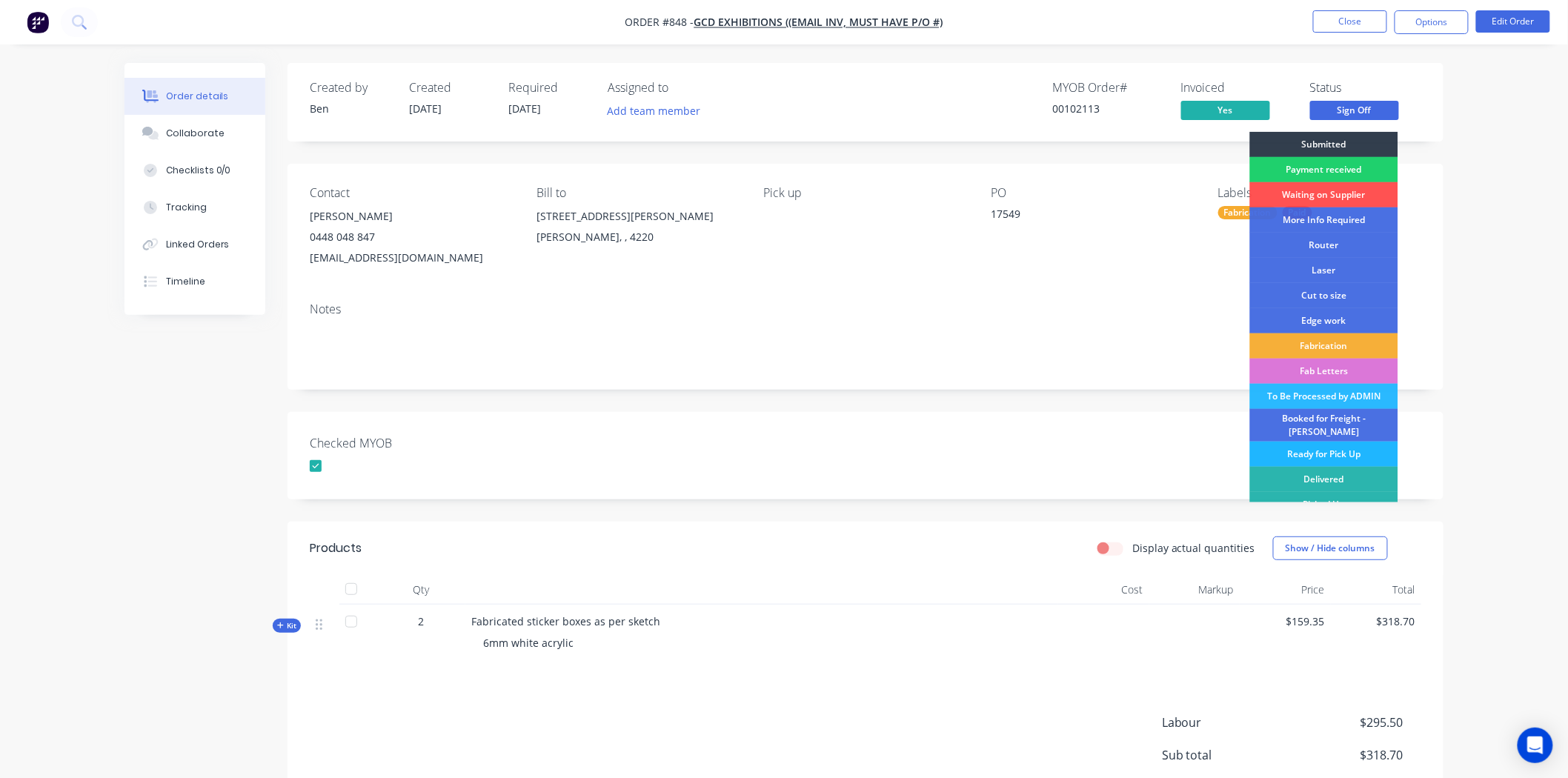
click at [1306, 443] on div "Ready for Pick Up" at bounding box center [1324, 454] width 148 height 26
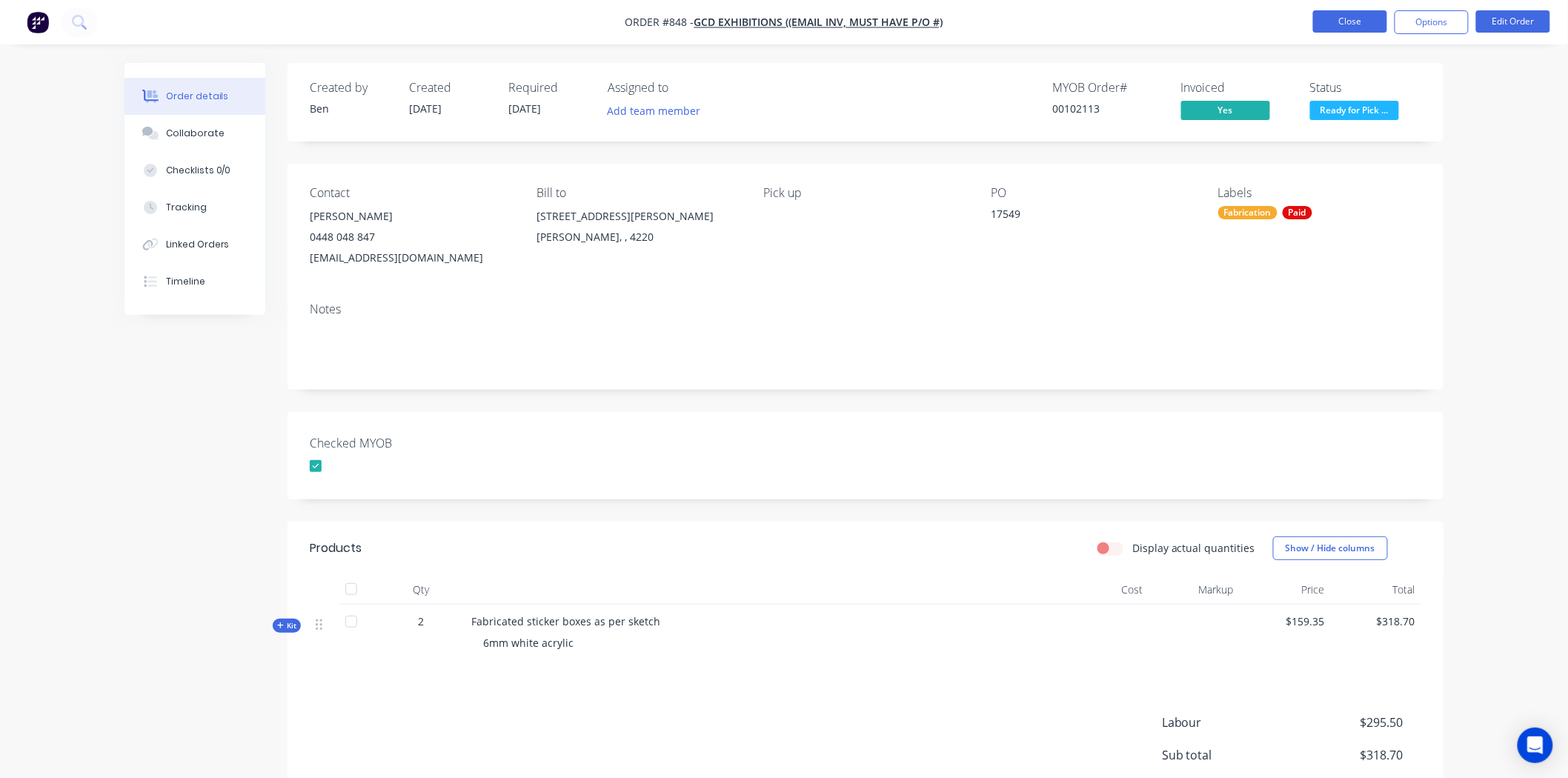
click at [1353, 23] on button "Close" at bounding box center [1349, 22] width 74 height 23
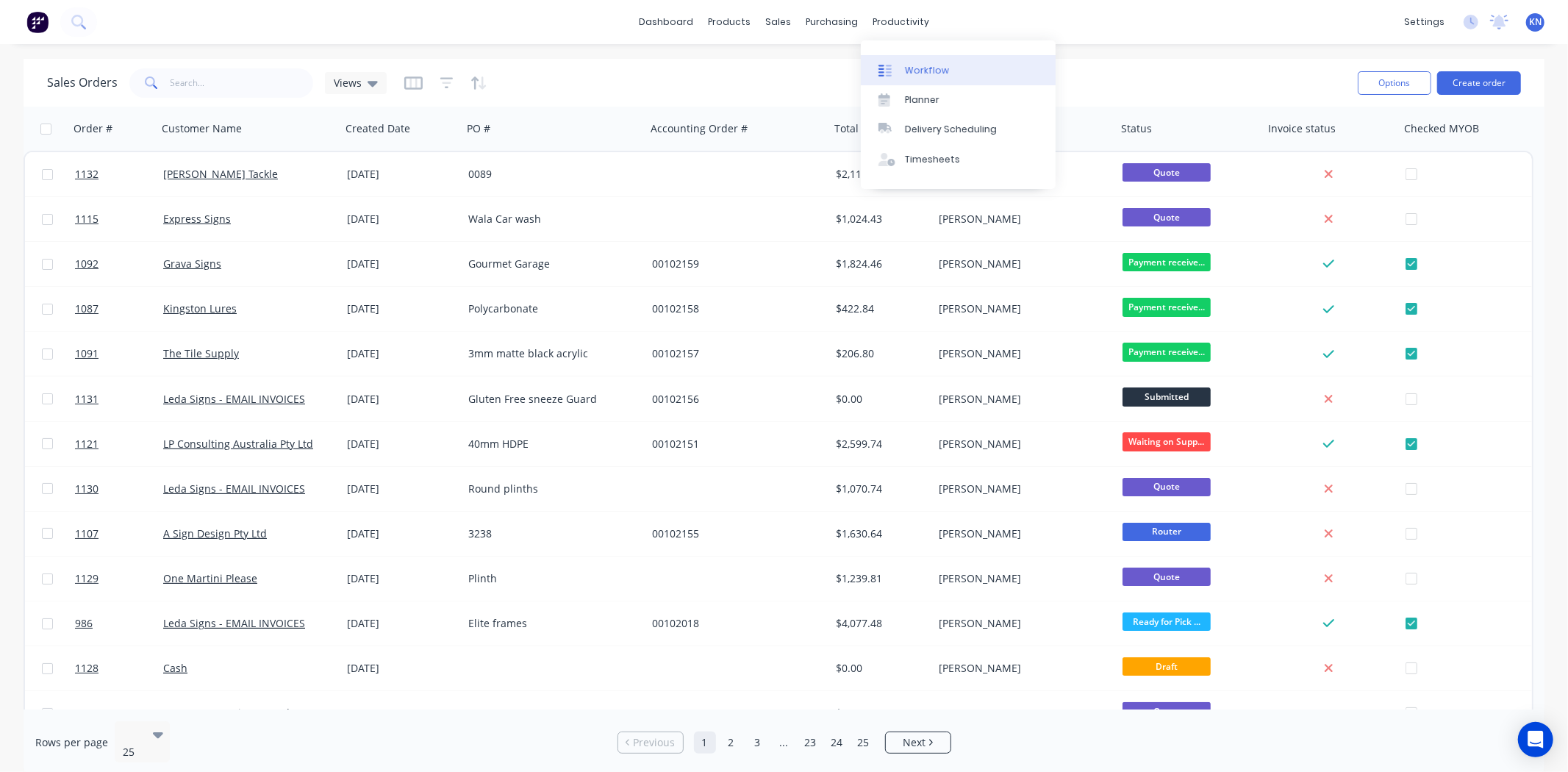
click at [924, 67] on div "Workflow" at bounding box center [926, 70] width 44 height 14
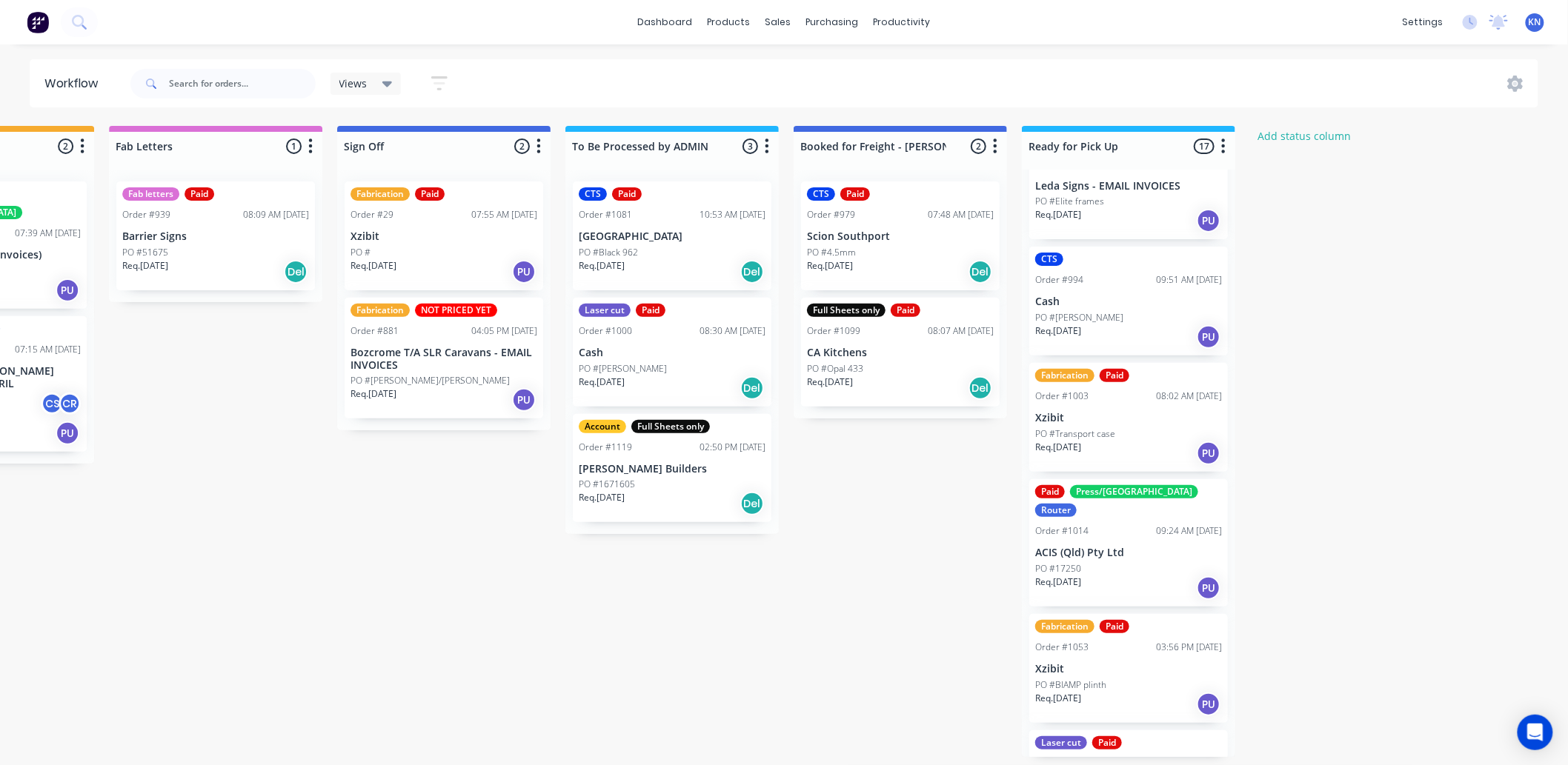
scroll to position [740, 0]
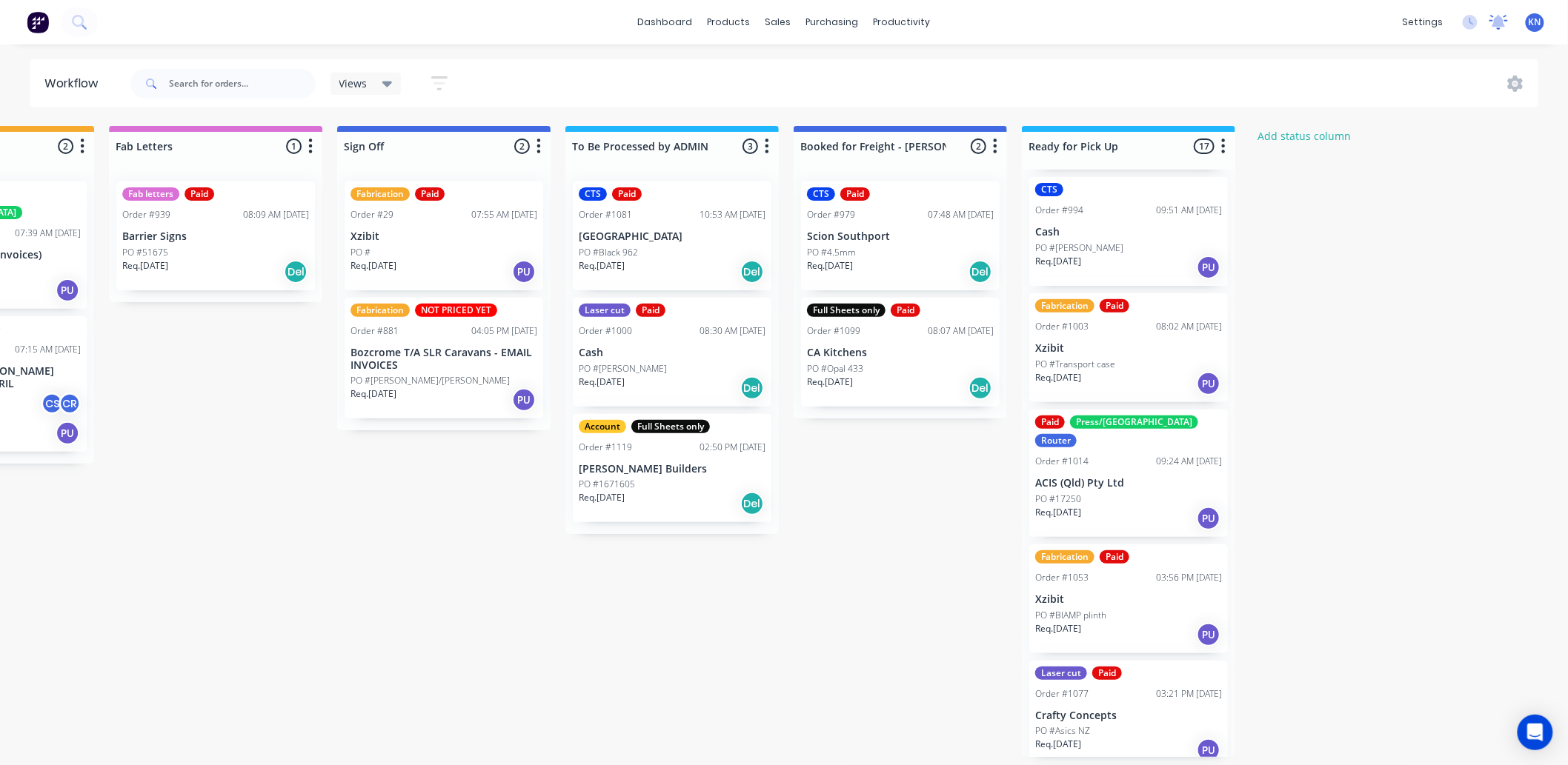
click at [1499, 23] on icon at bounding box center [1499, 21] width 14 height 12
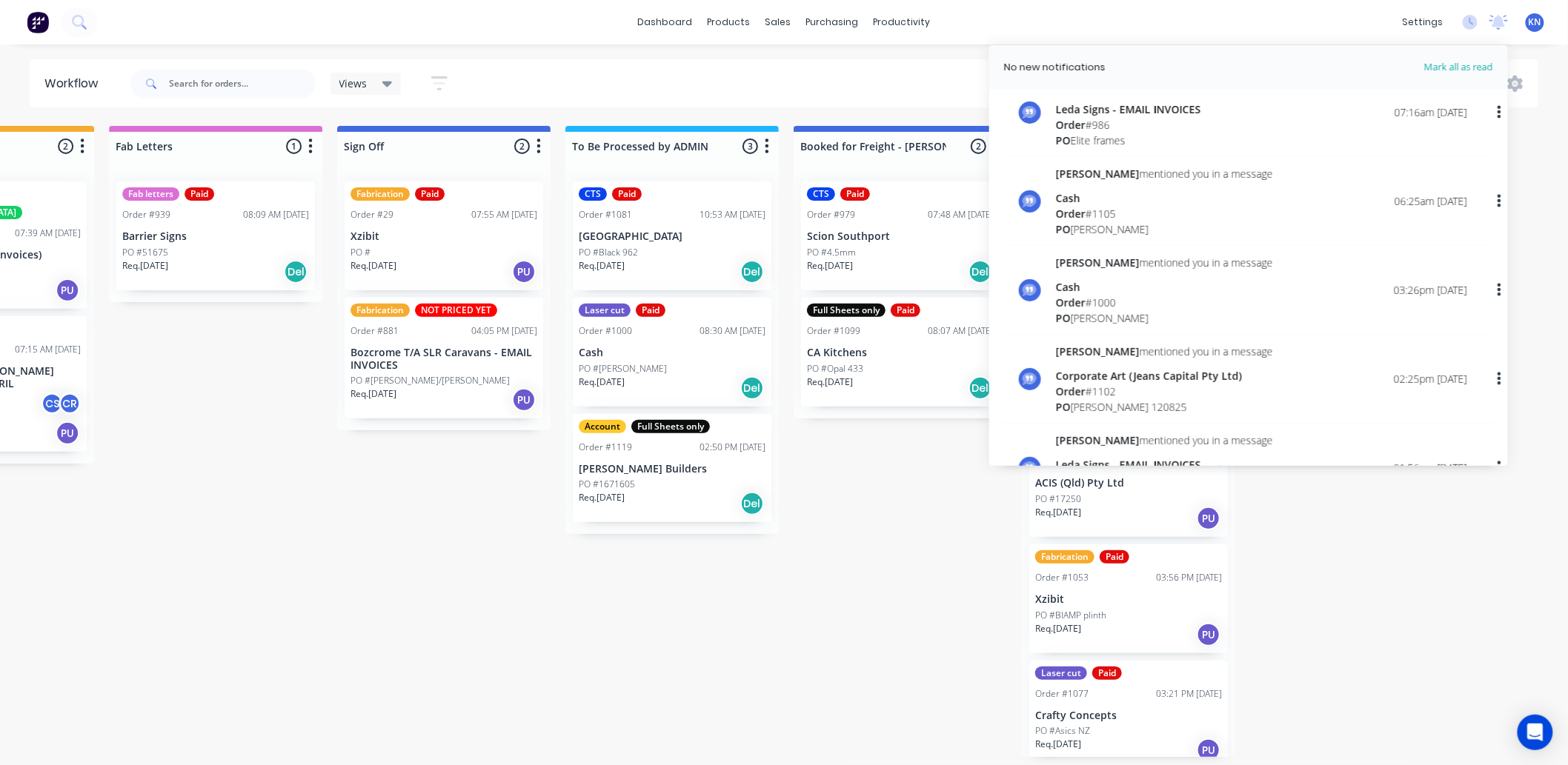
scroll to position [247, 0]
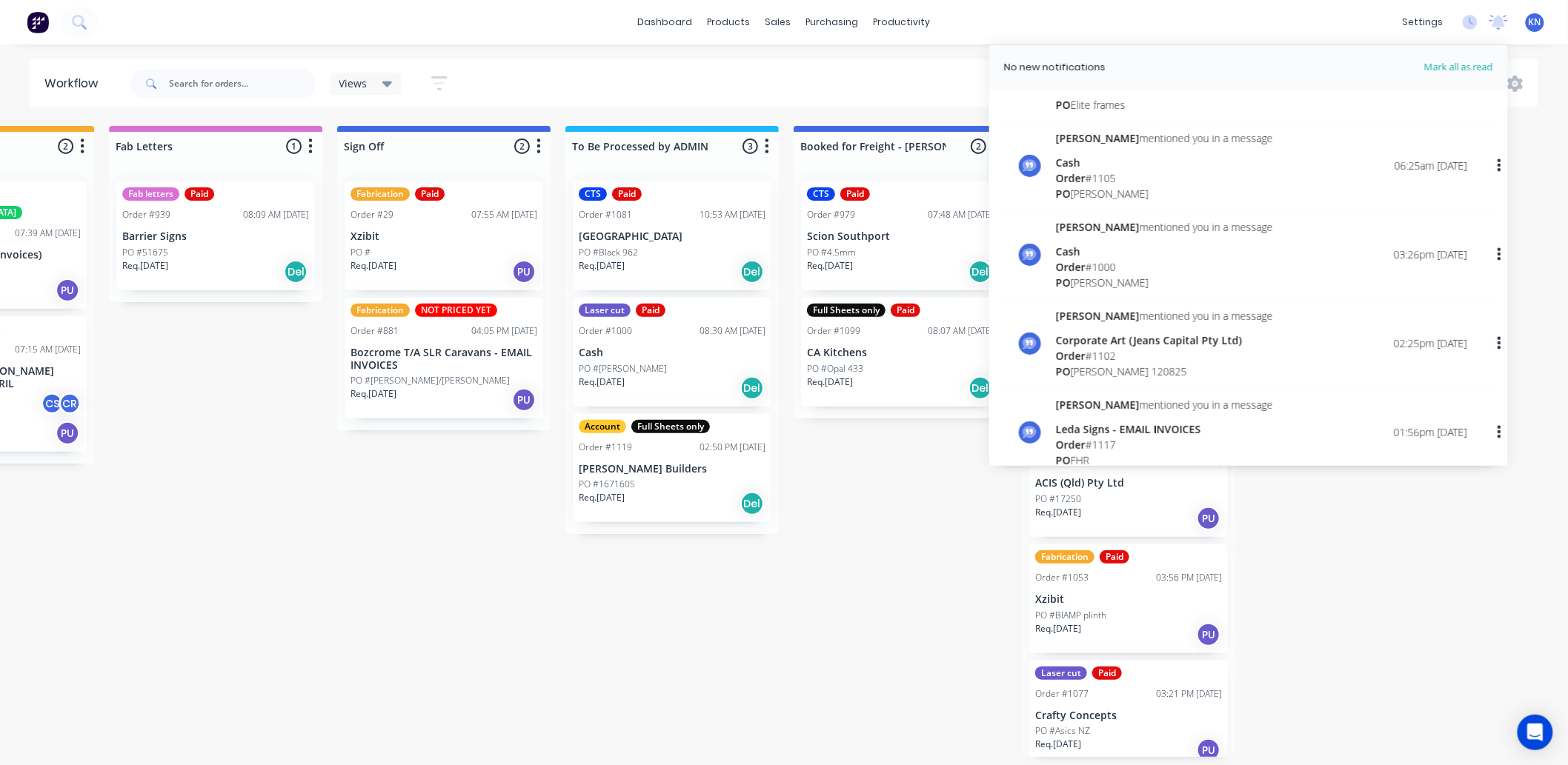
click at [1089, 257] on div "Cash" at bounding box center [1164, 252] width 217 height 16
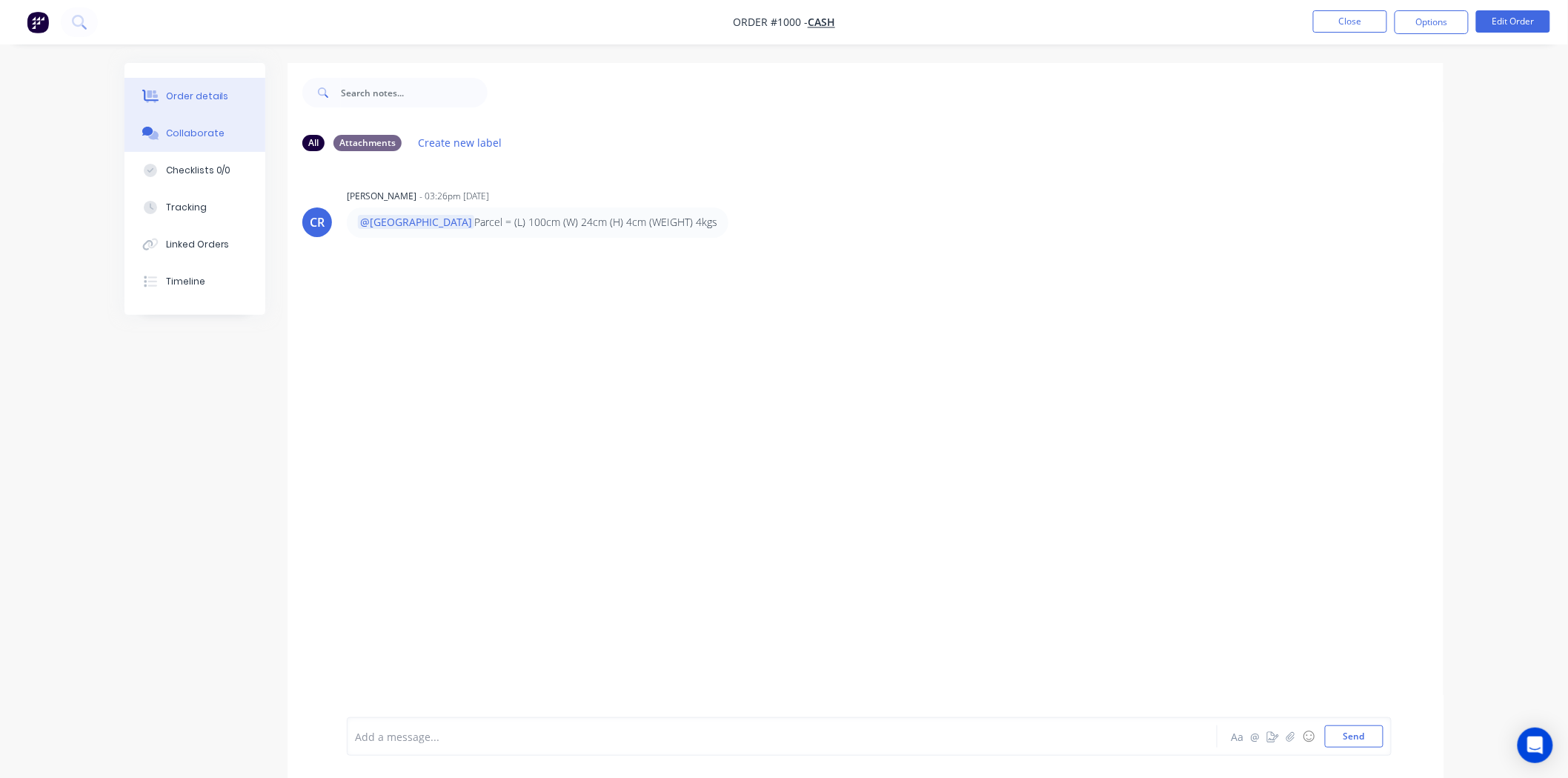
click at [190, 102] on div "Order details" at bounding box center [198, 97] width 63 height 14
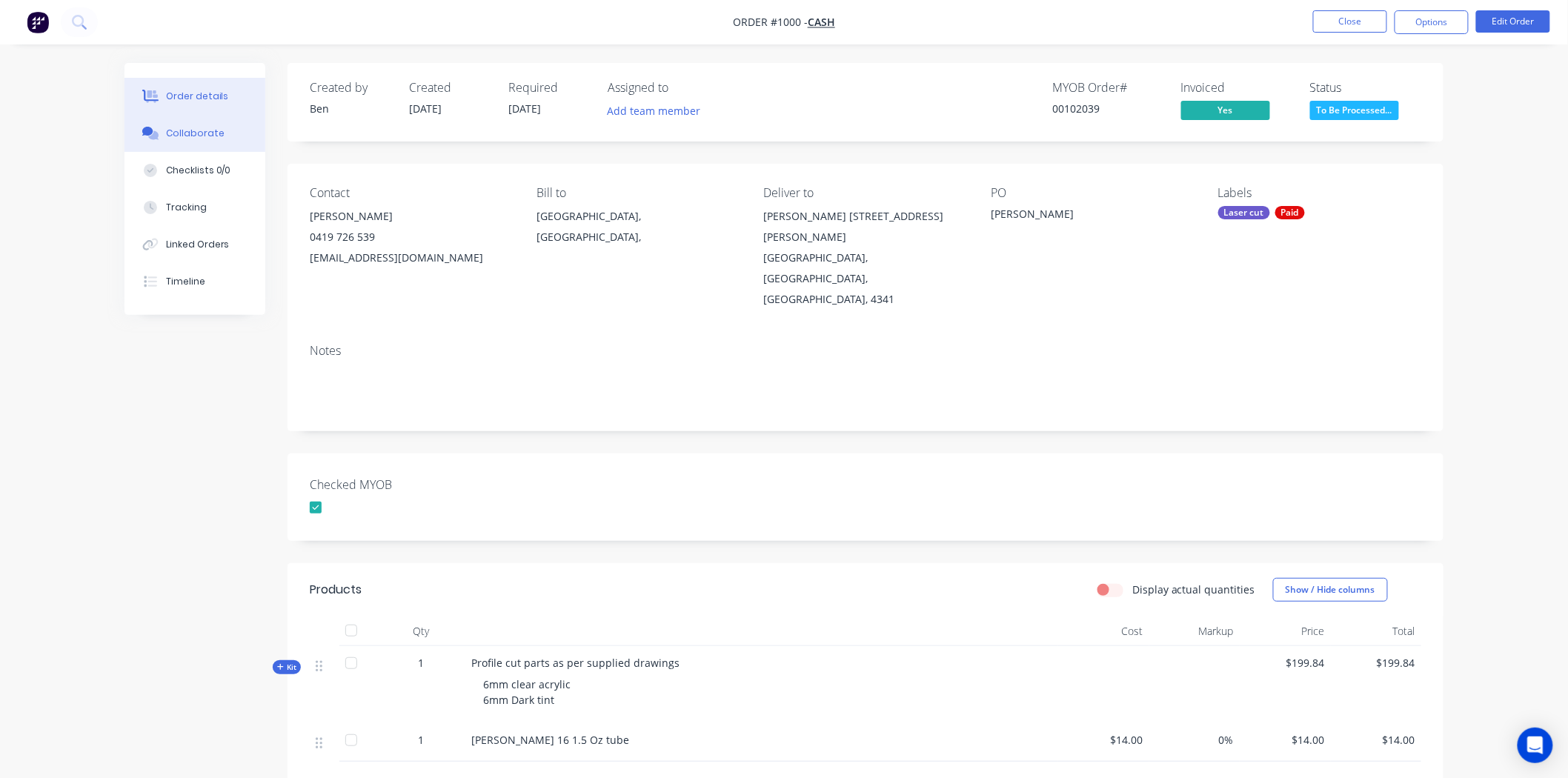
click at [211, 130] on div "Collaborate" at bounding box center [195, 134] width 58 height 14
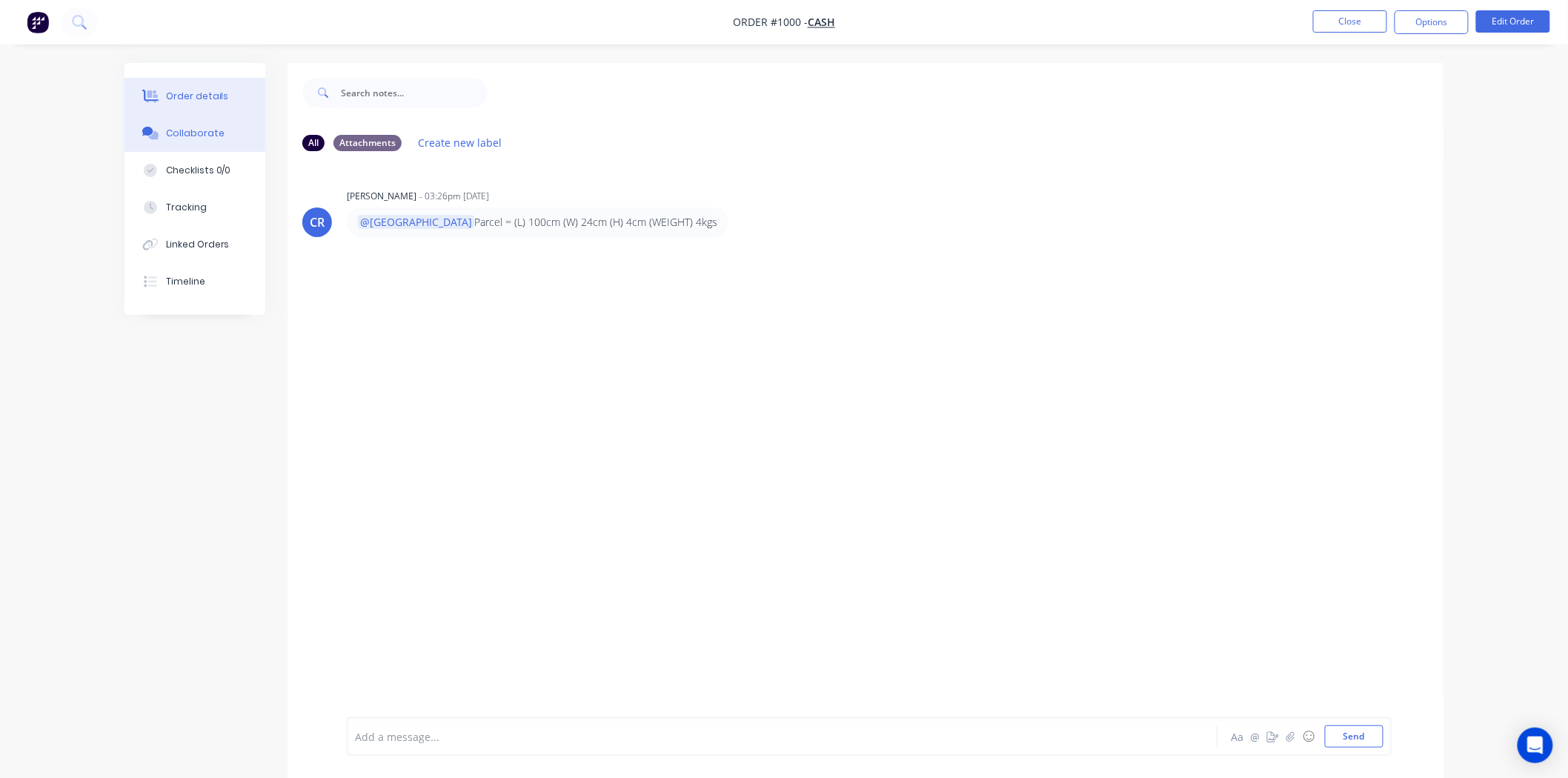
click at [206, 93] on div "Order details" at bounding box center [198, 97] width 63 height 14
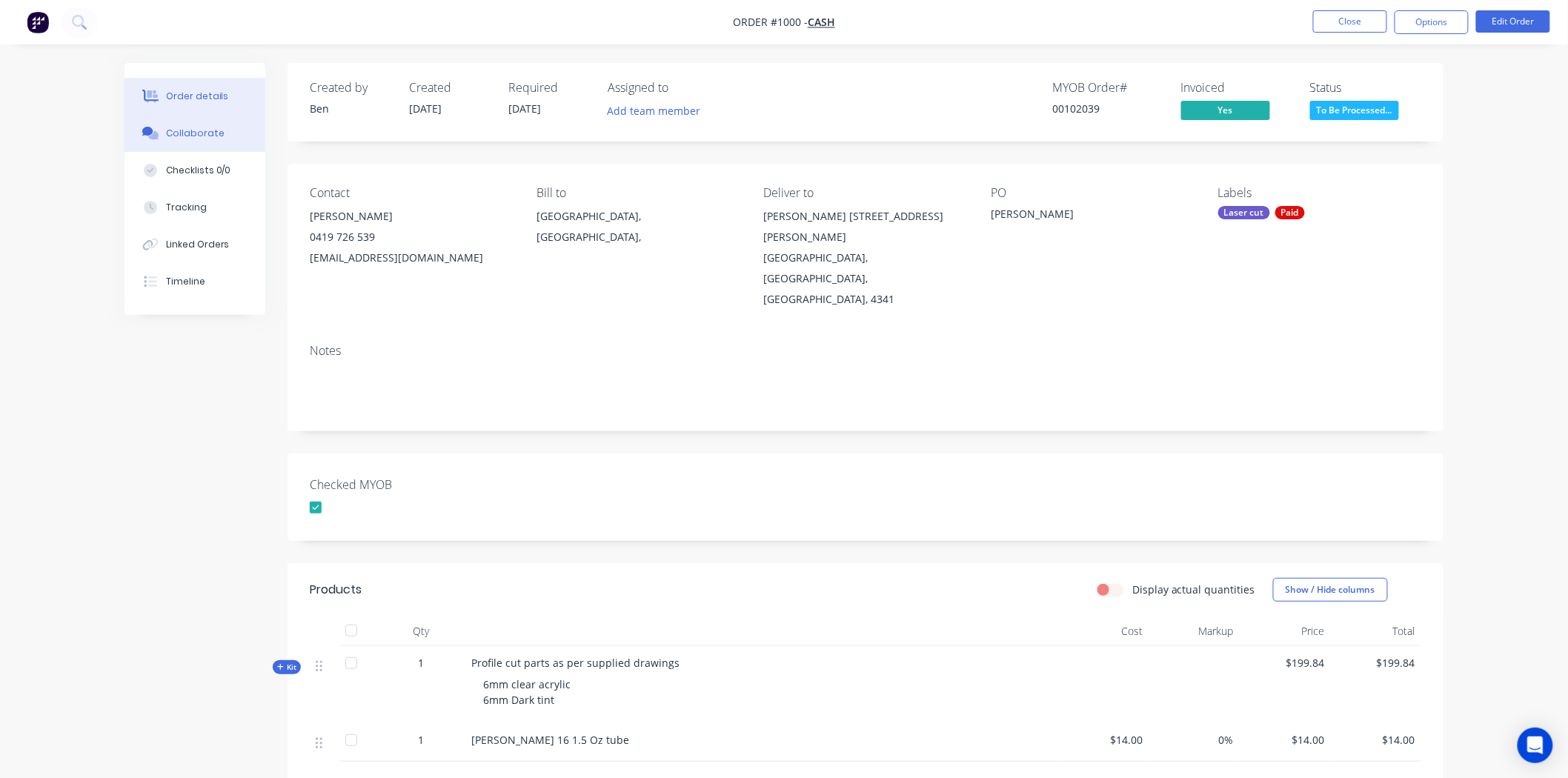
click at [181, 127] on div "Collaborate" at bounding box center [195, 134] width 58 height 14
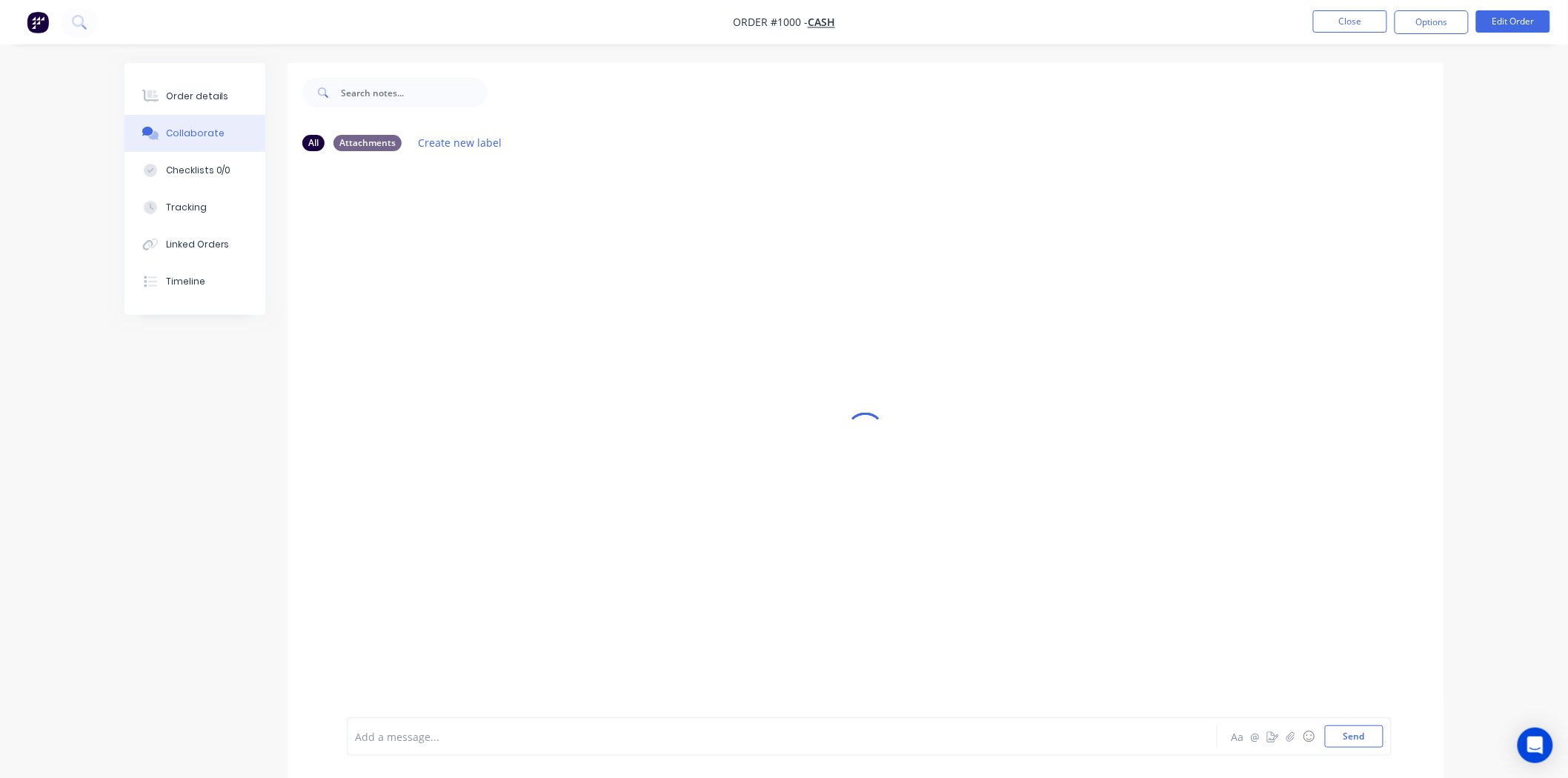
click at [381, 742] on div at bounding box center [741, 737] width 770 height 16
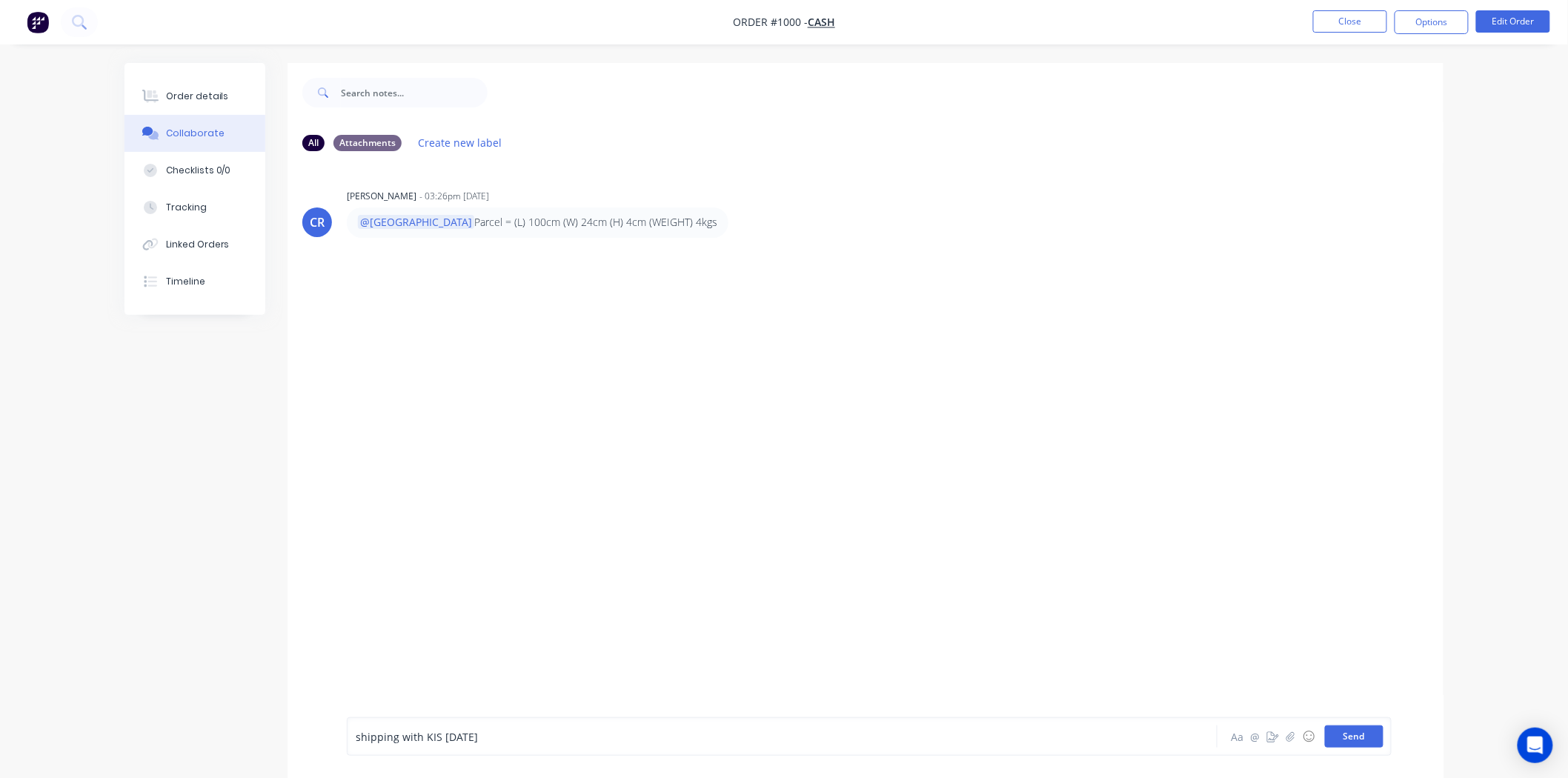
click at [1358, 732] on button "Send" at bounding box center [1353, 737] width 58 height 23
click at [189, 93] on div "Order details" at bounding box center [198, 97] width 63 height 14
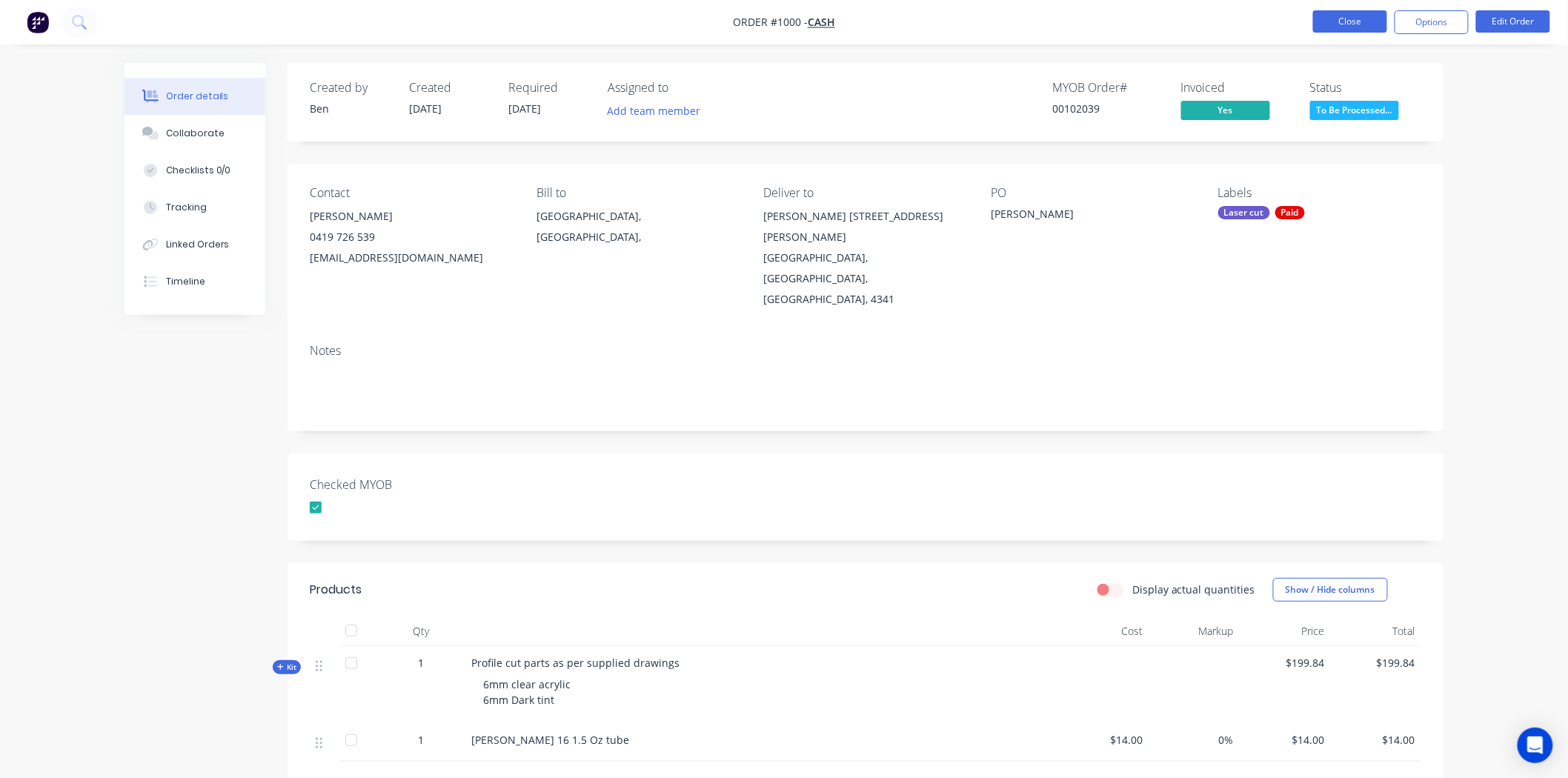
click at [1347, 21] on button "Close" at bounding box center [1349, 22] width 74 height 23
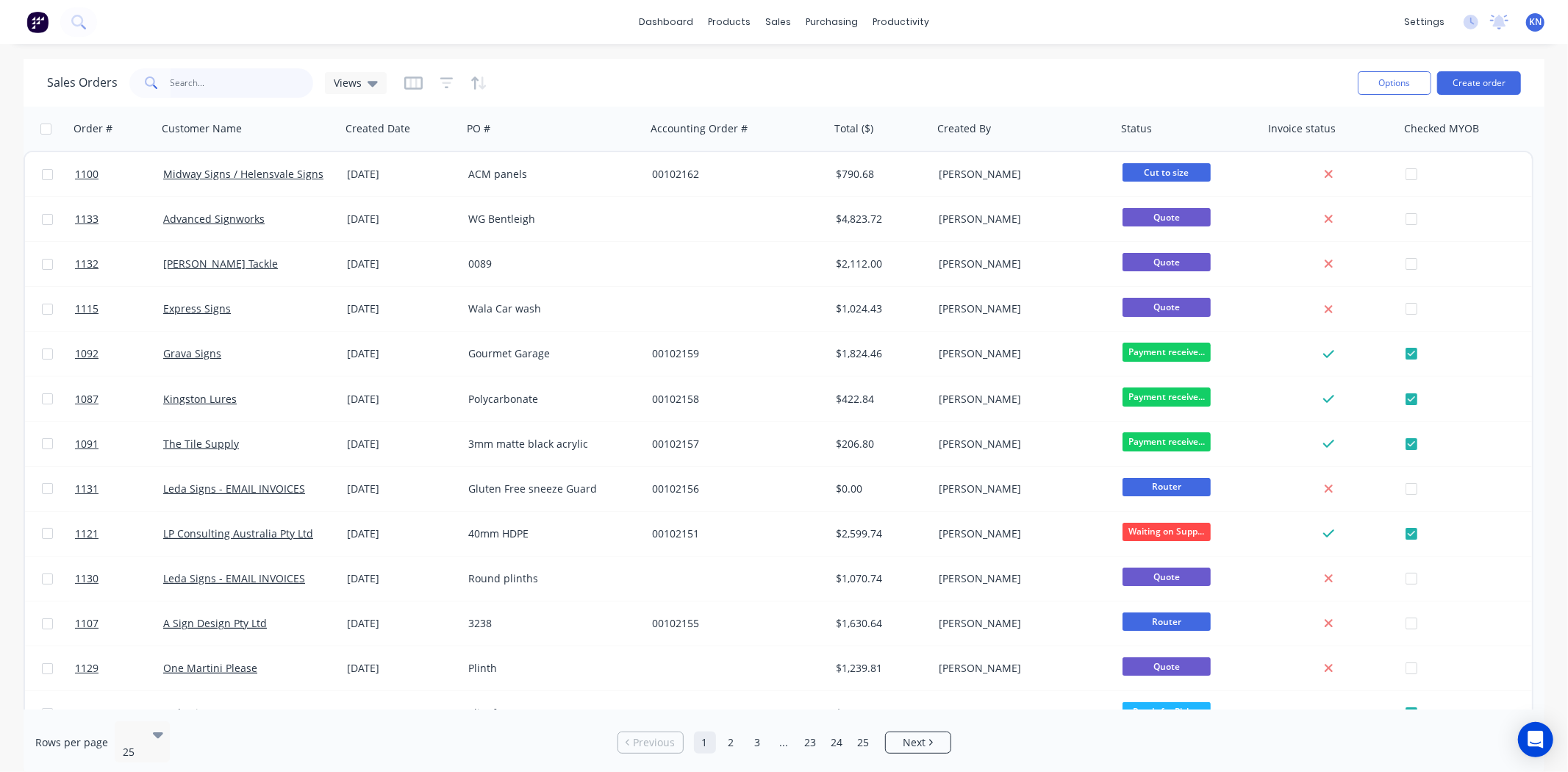
click at [228, 79] on input "text" at bounding box center [242, 83] width 144 height 29
type input "1119"
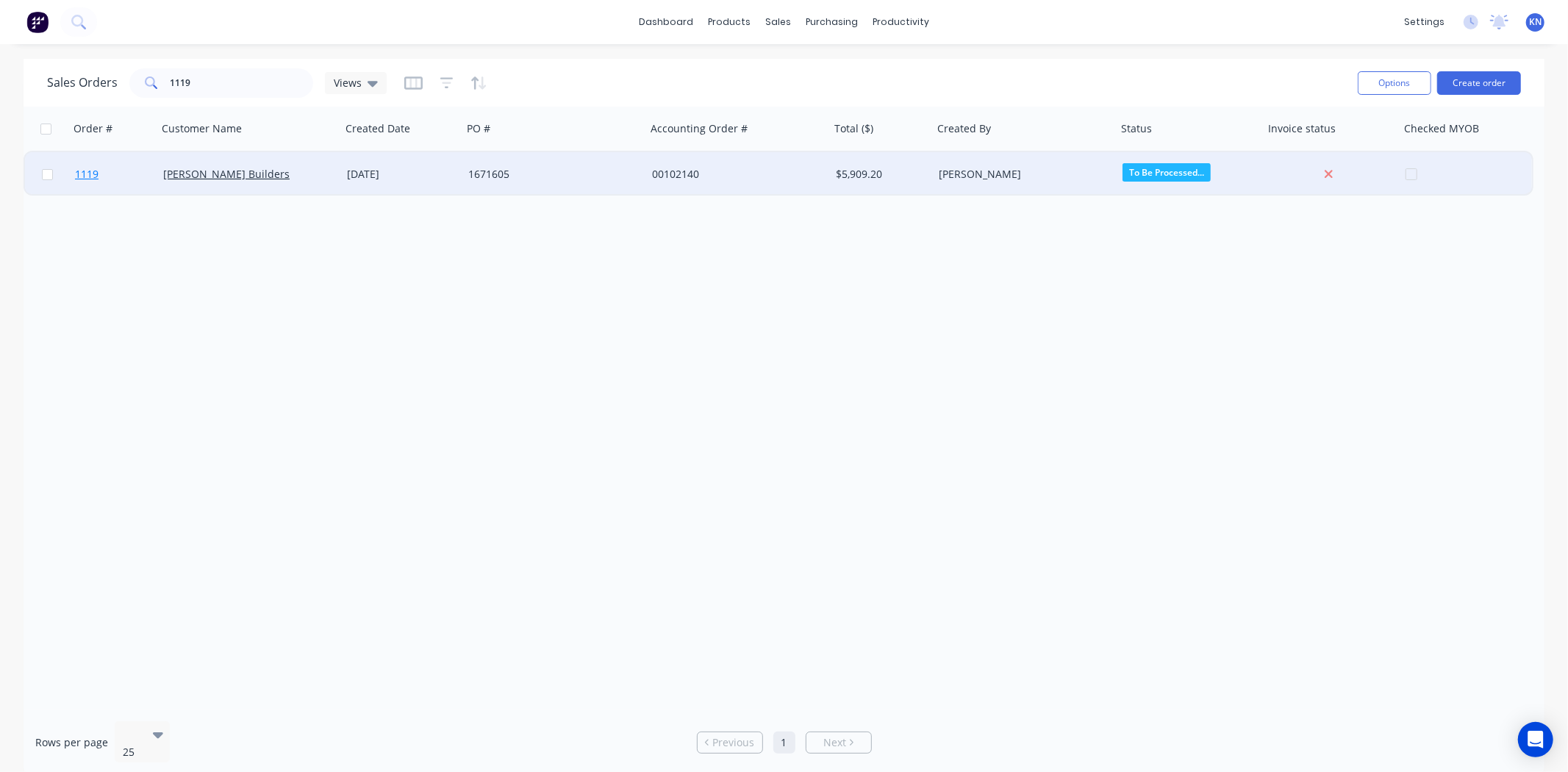
click at [91, 169] on span "1119" at bounding box center [87, 174] width 23 height 15
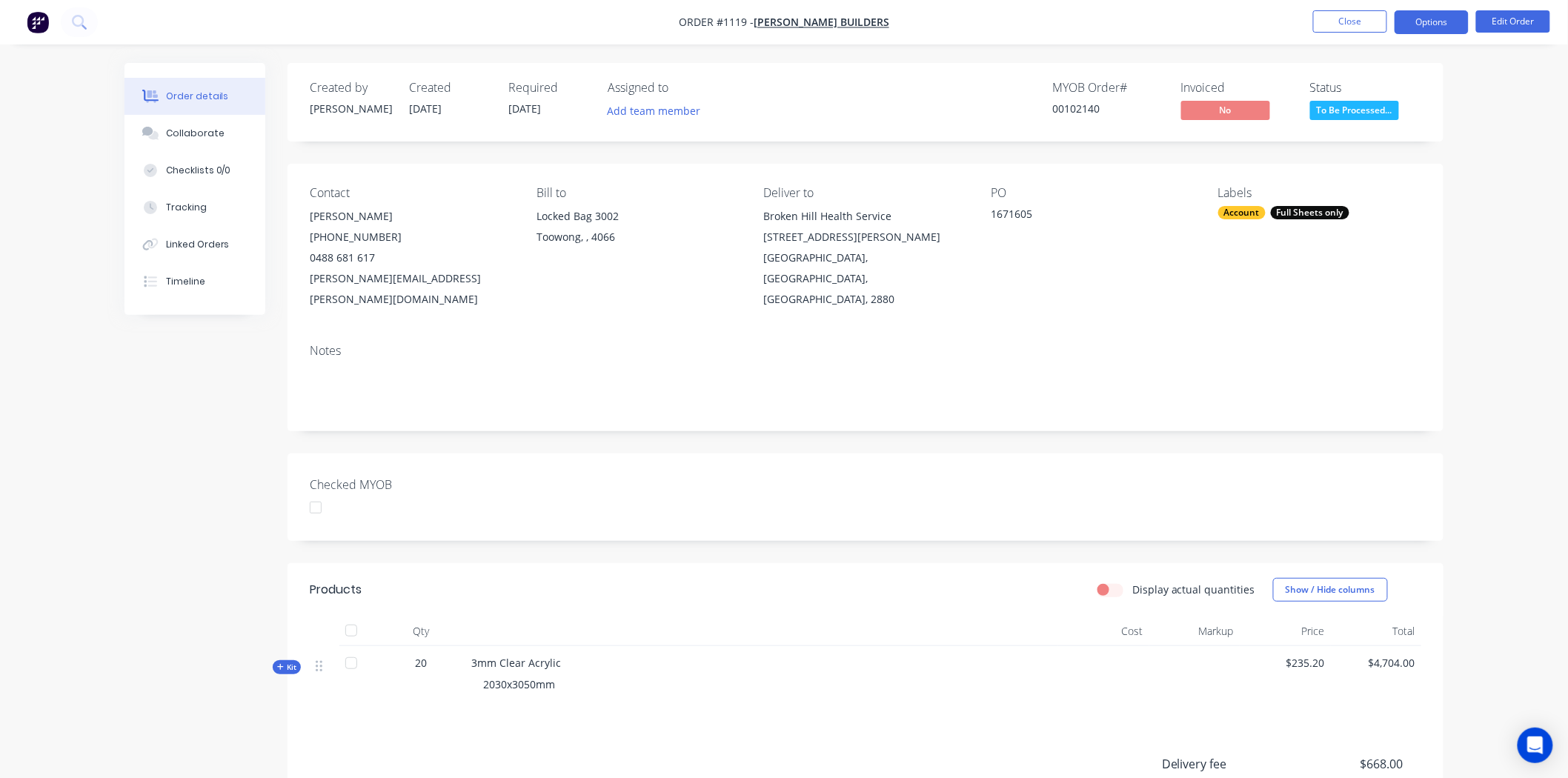
click at [1434, 17] on button "Options" at bounding box center [1431, 23] width 74 height 24
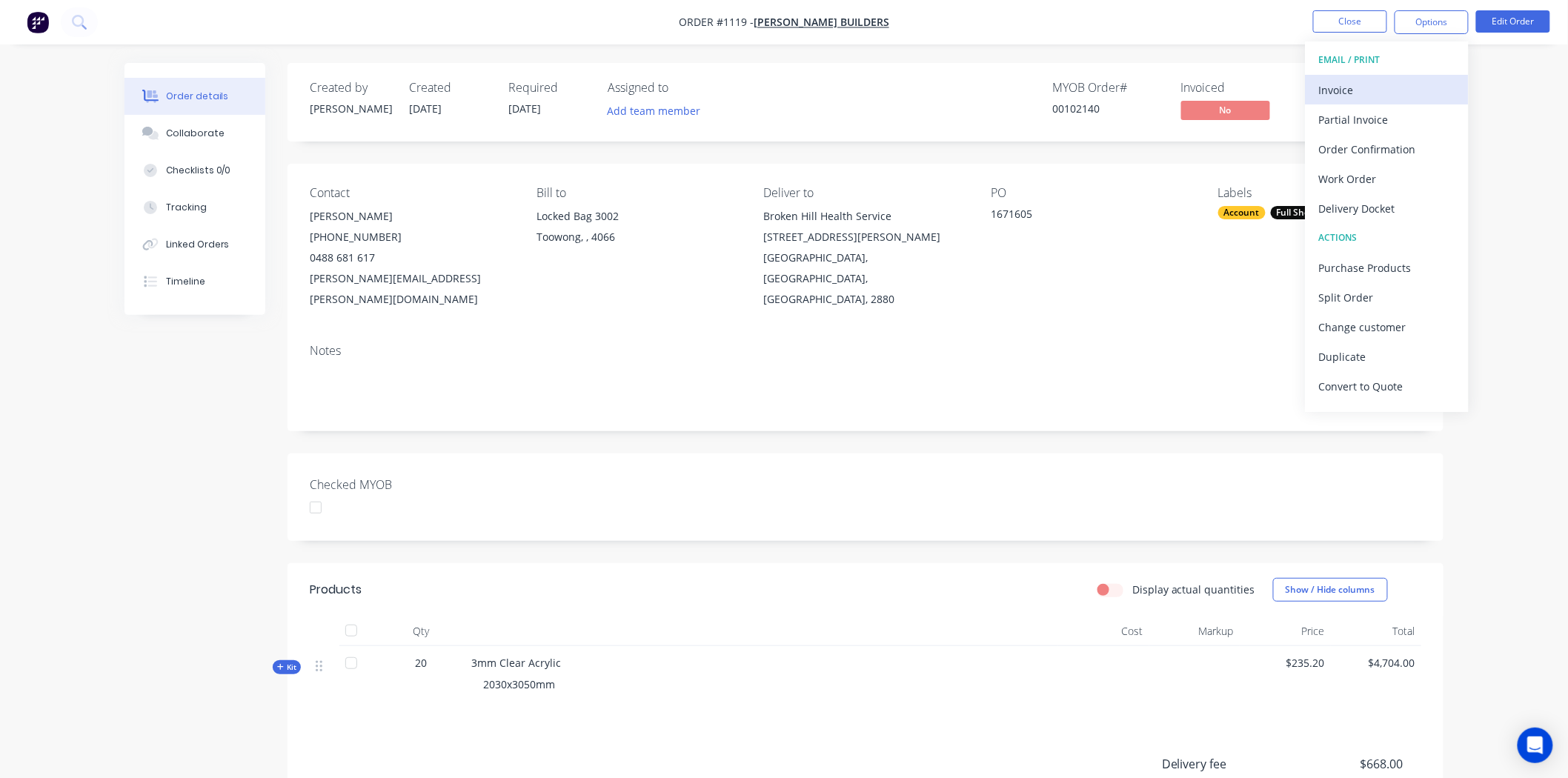
click at [1348, 91] on div "Invoice" at bounding box center [1387, 90] width 136 height 22
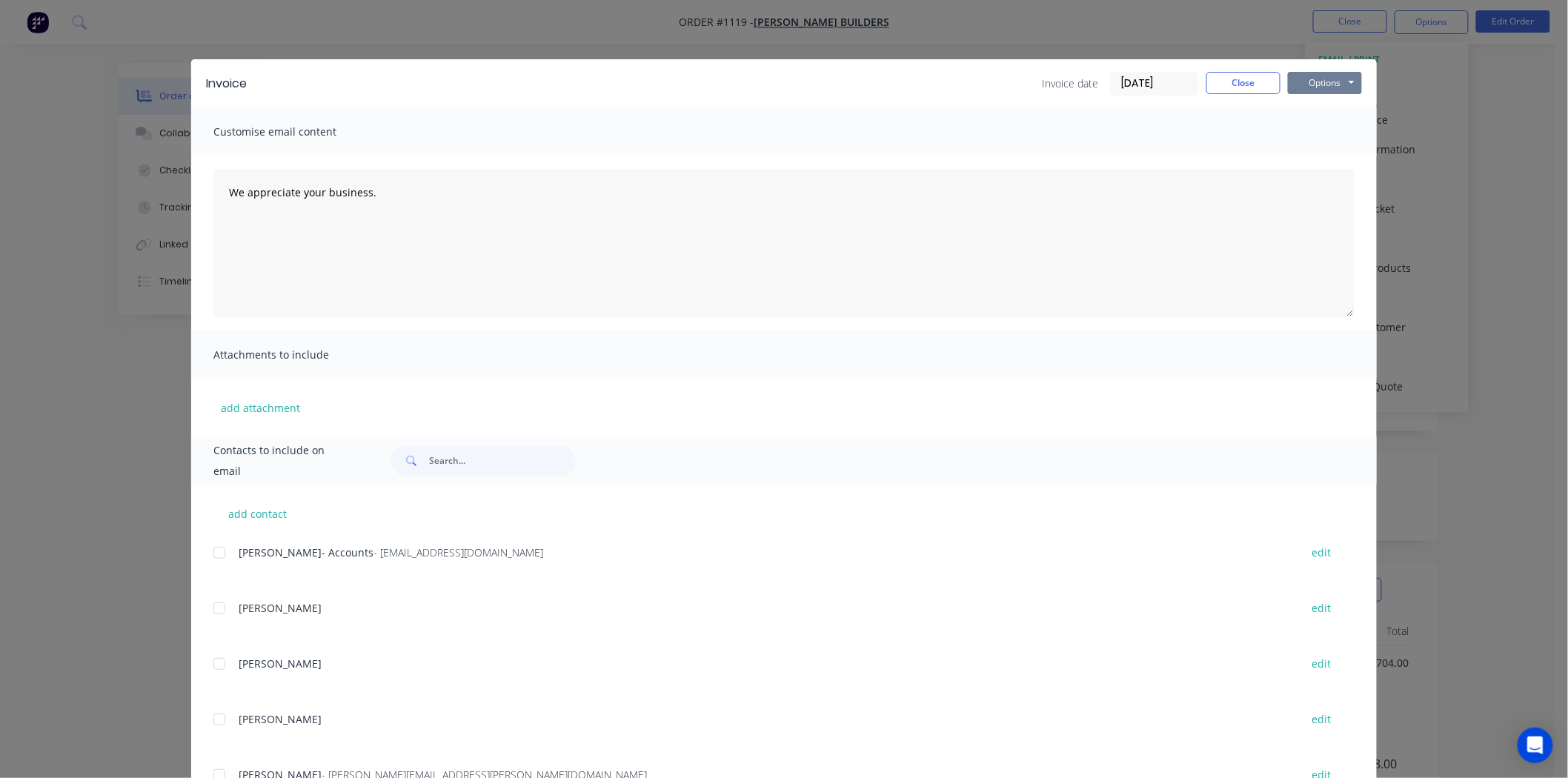
click at [1313, 79] on button "Options" at bounding box center [1325, 83] width 74 height 23
click at [1313, 133] on button "Print" at bounding box center [1336, 133] width 95 height 25
click at [1245, 79] on button "Close" at bounding box center [1243, 83] width 74 height 23
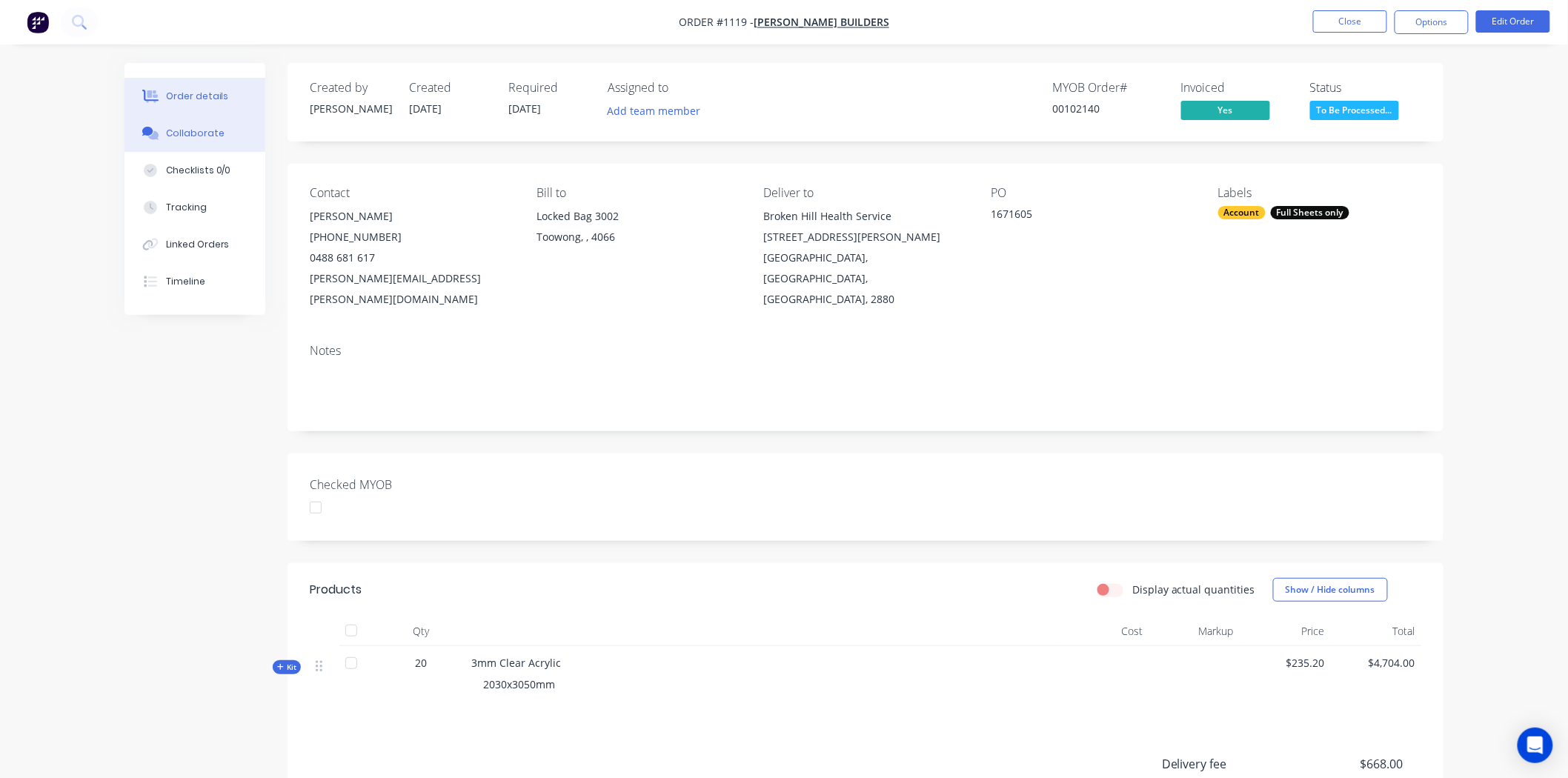
click at [193, 123] on button "Collaborate" at bounding box center [194, 134] width 141 height 37
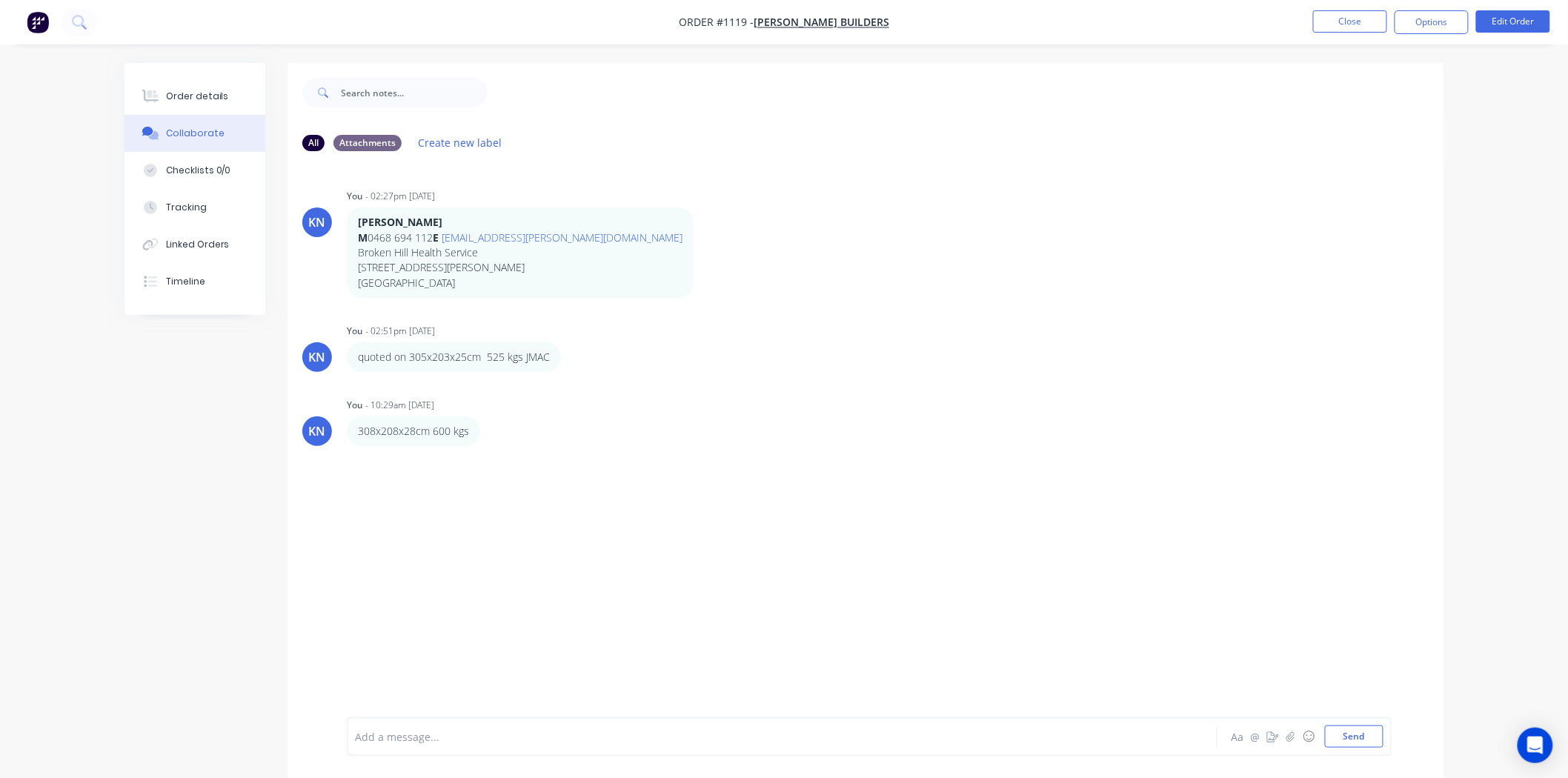
click at [485, 731] on div at bounding box center [741, 737] width 770 height 16
click at [449, 736] on div at bounding box center [741, 737] width 770 height 16
click at [498, 744] on div "shipping today" at bounding box center [741, 737] width 770 height 16
click at [1372, 737] on button "Send" at bounding box center [1353, 737] width 58 height 23
click at [186, 93] on div "Order details" at bounding box center [198, 97] width 63 height 14
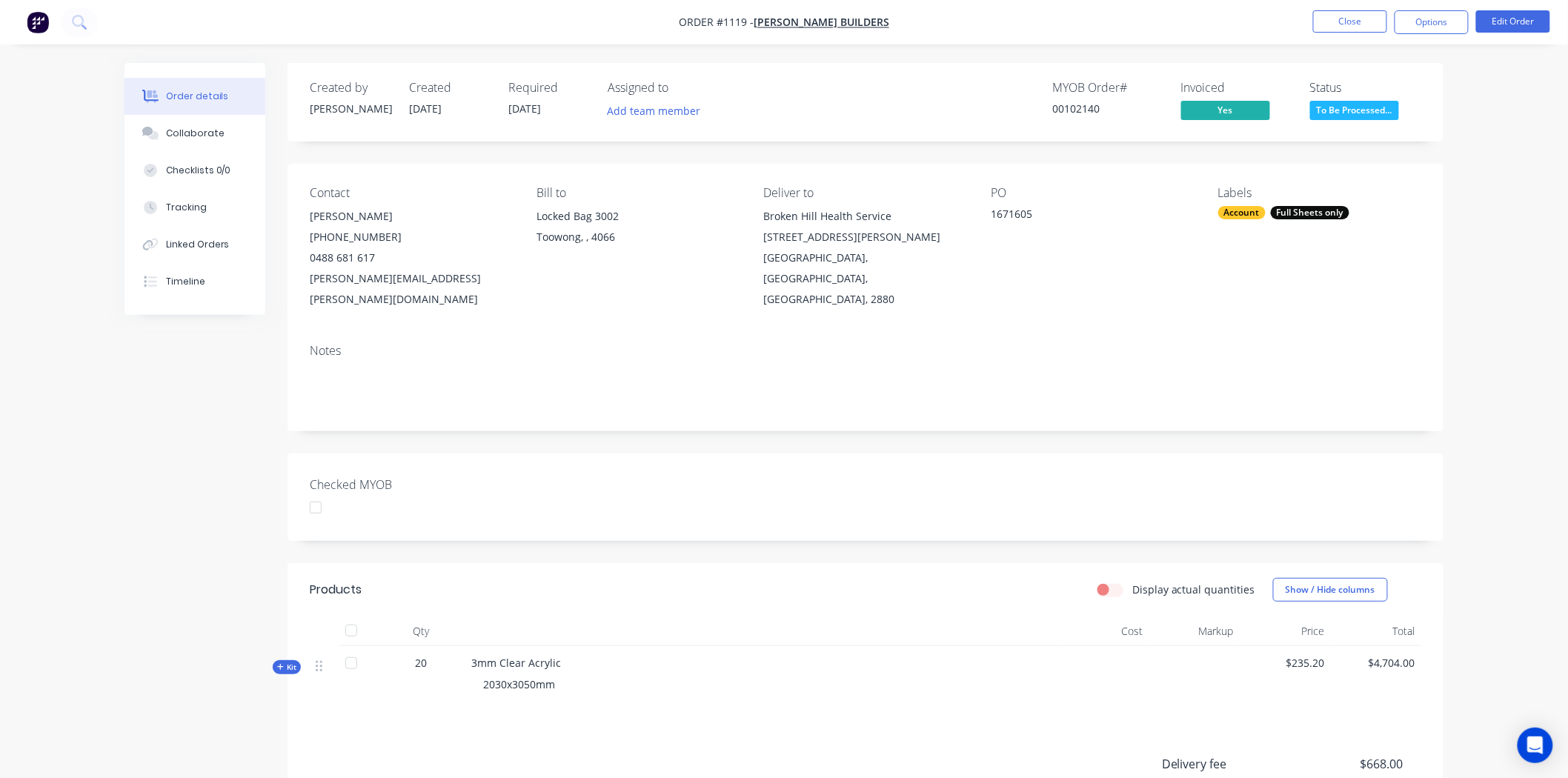
click at [313, 492] on div at bounding box center [315, 507] width 30 height 30
click at [1366, 106] on span "To Be Processed..." at bounding box center [1354, 109] width 89 height 19
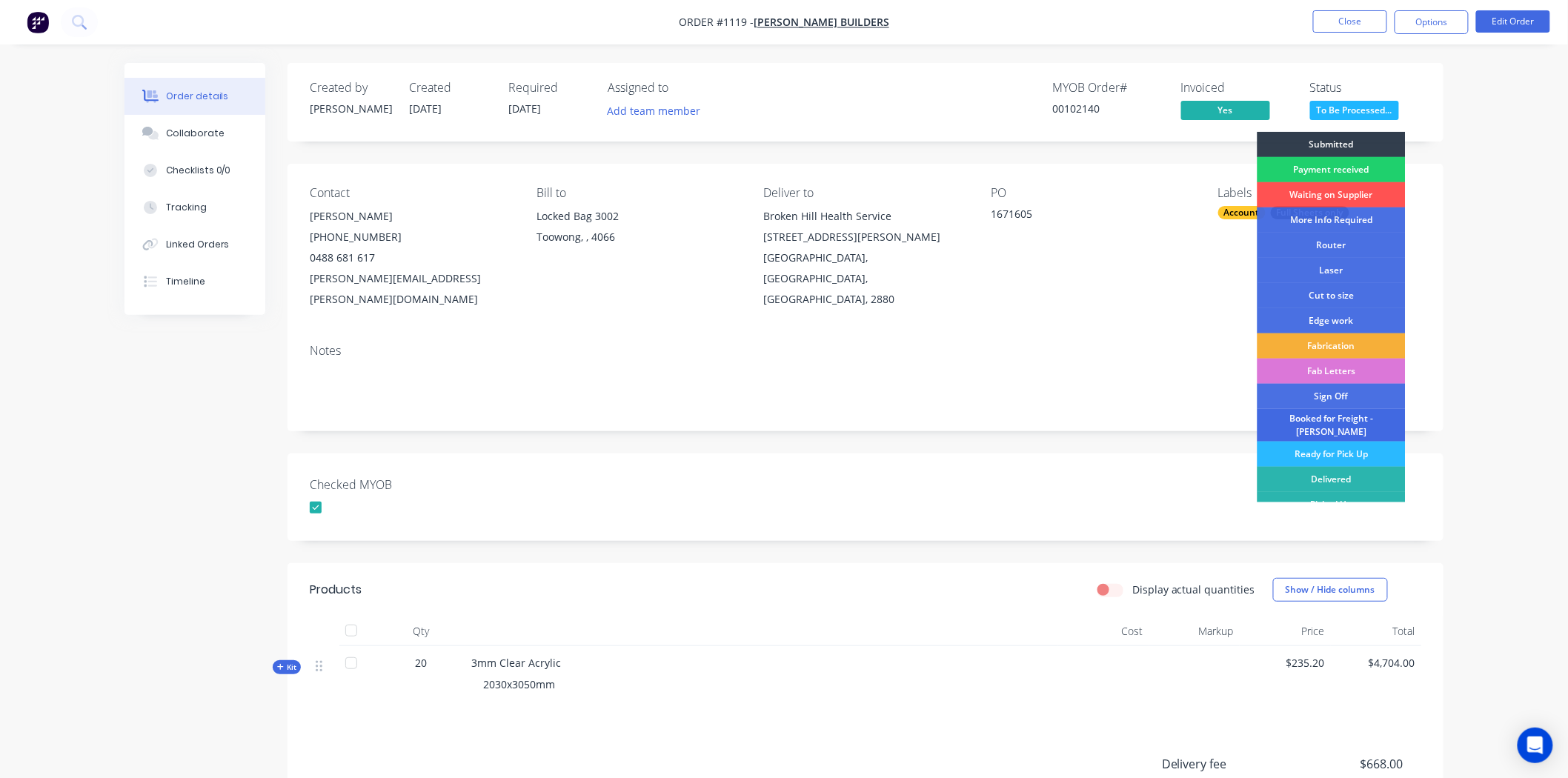
click at [1321, 421] on div "Booked for Freight - [PERSON_NAME]" at bounding box center [1332, 424] width 148 height 32
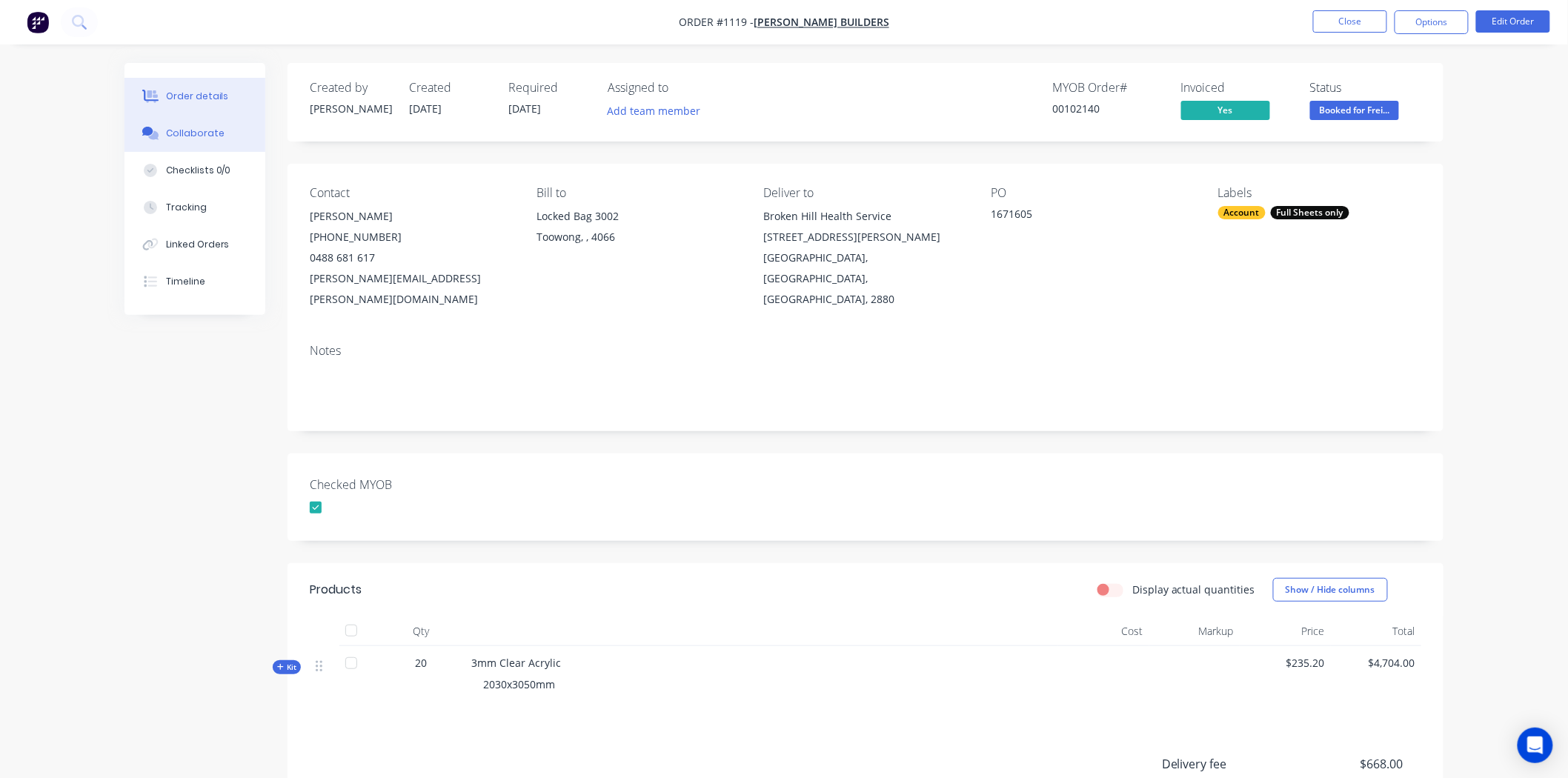
click at [217, 136] on div "Collaborate" at bounding box center [195, 134] width 58 height 14
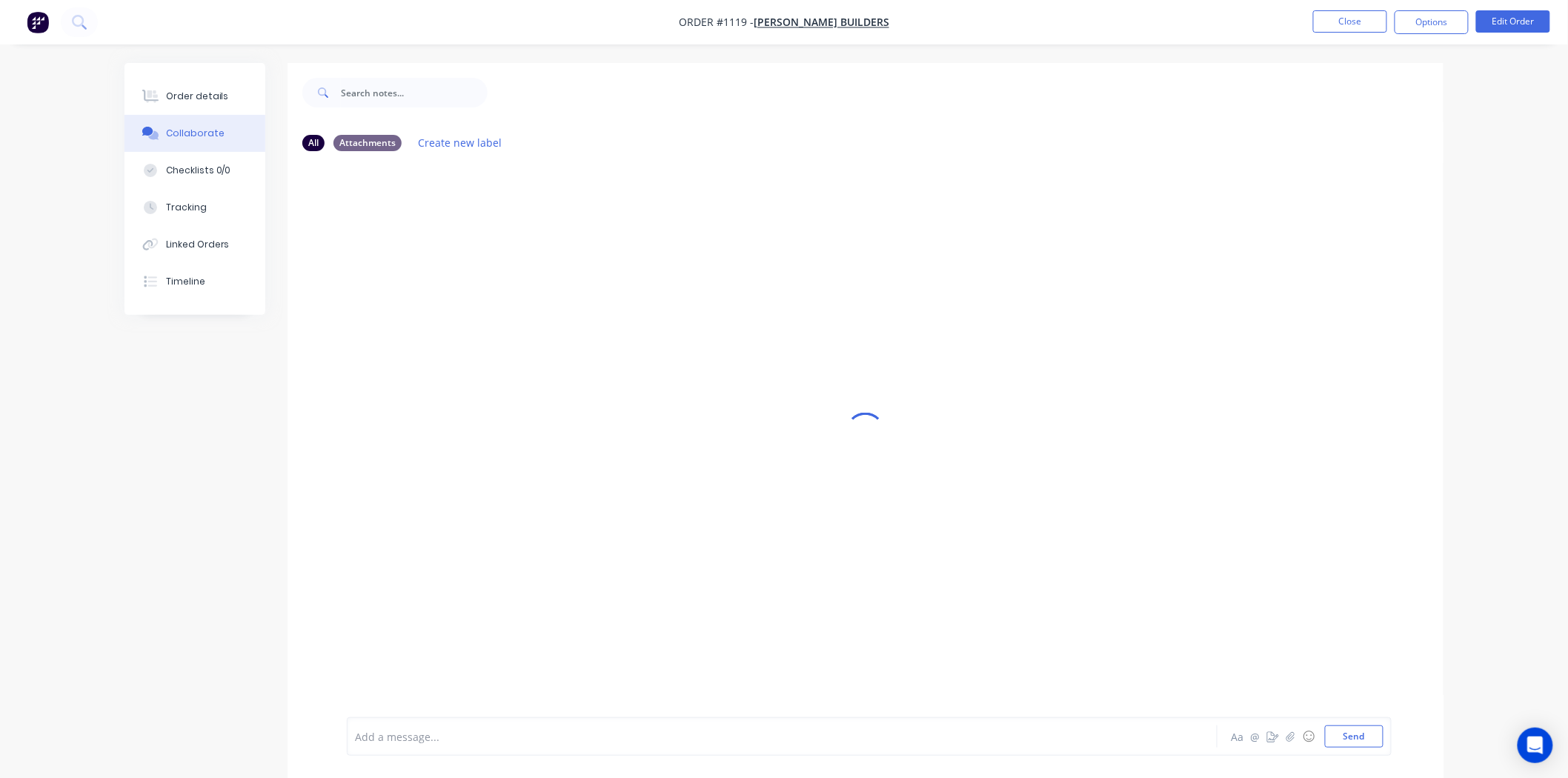
click at [469, 726] on div "Add a message..." at bounding box center [740, 737] width 771 height 23
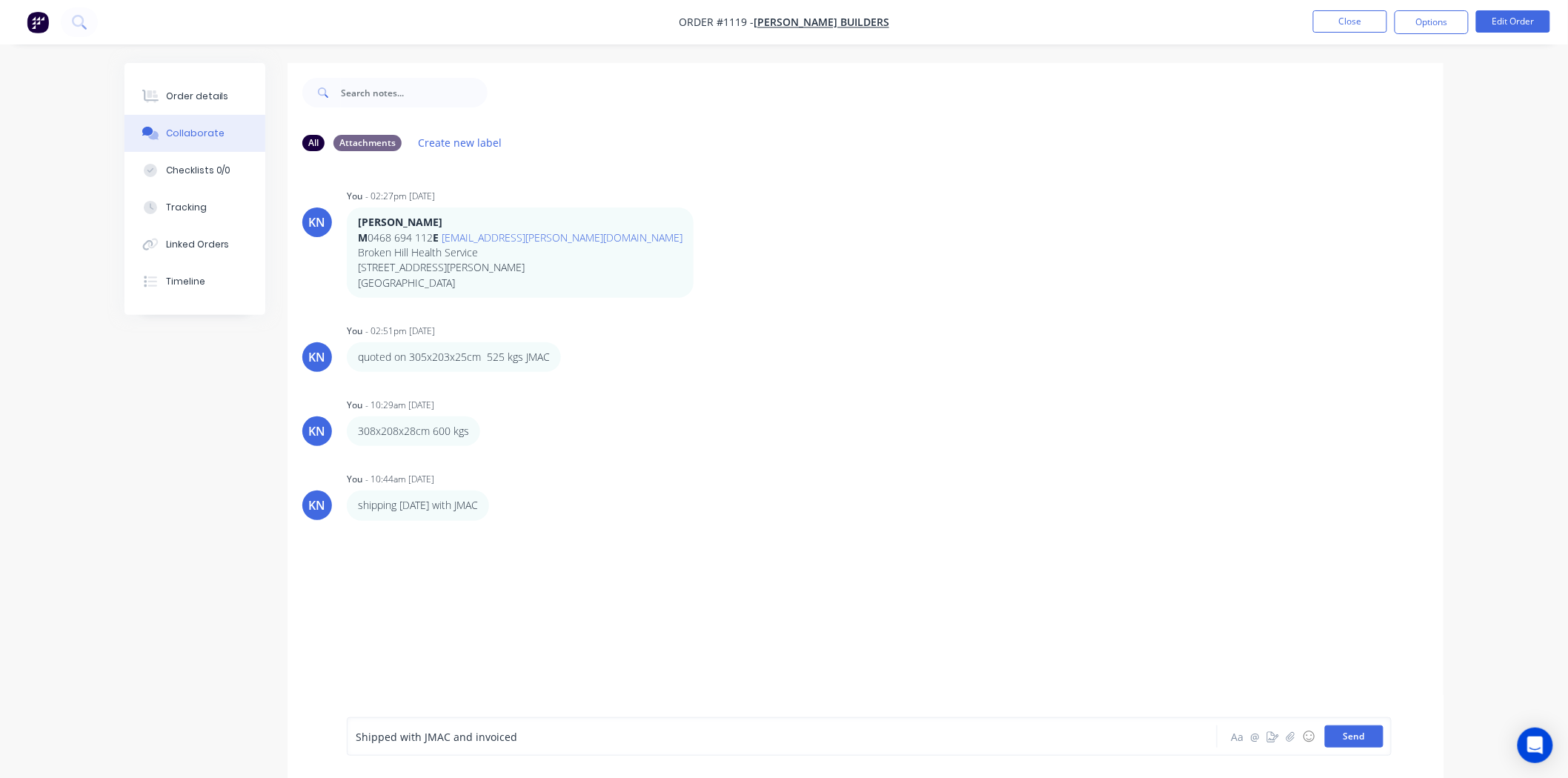
click at [1339, 732] on button "Send" at bounding box center [1353, 737] width 58 height 23
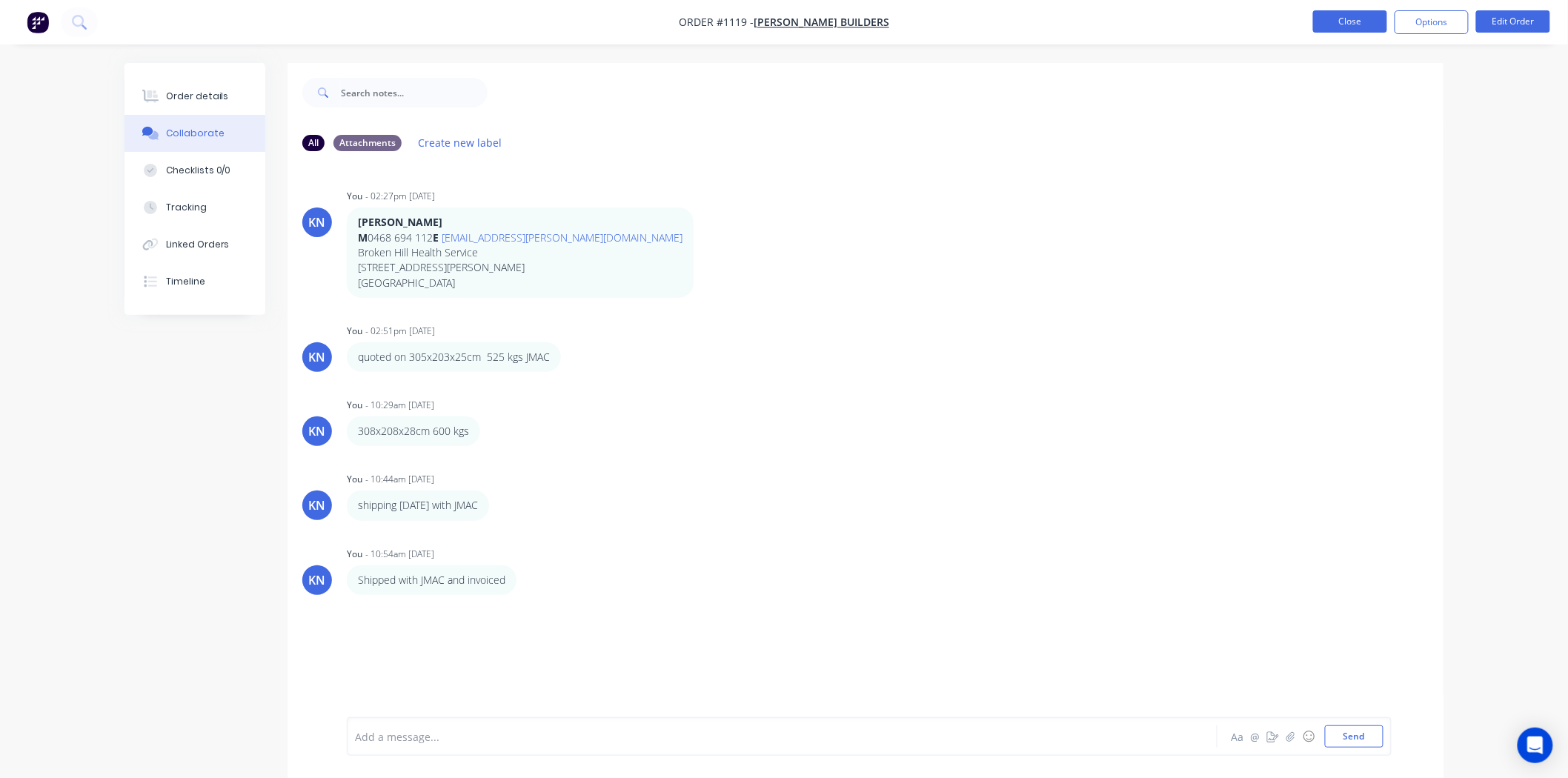
click at [1360, 25] on button "Close" at bounding box center [1349, 22] width 74 height 23
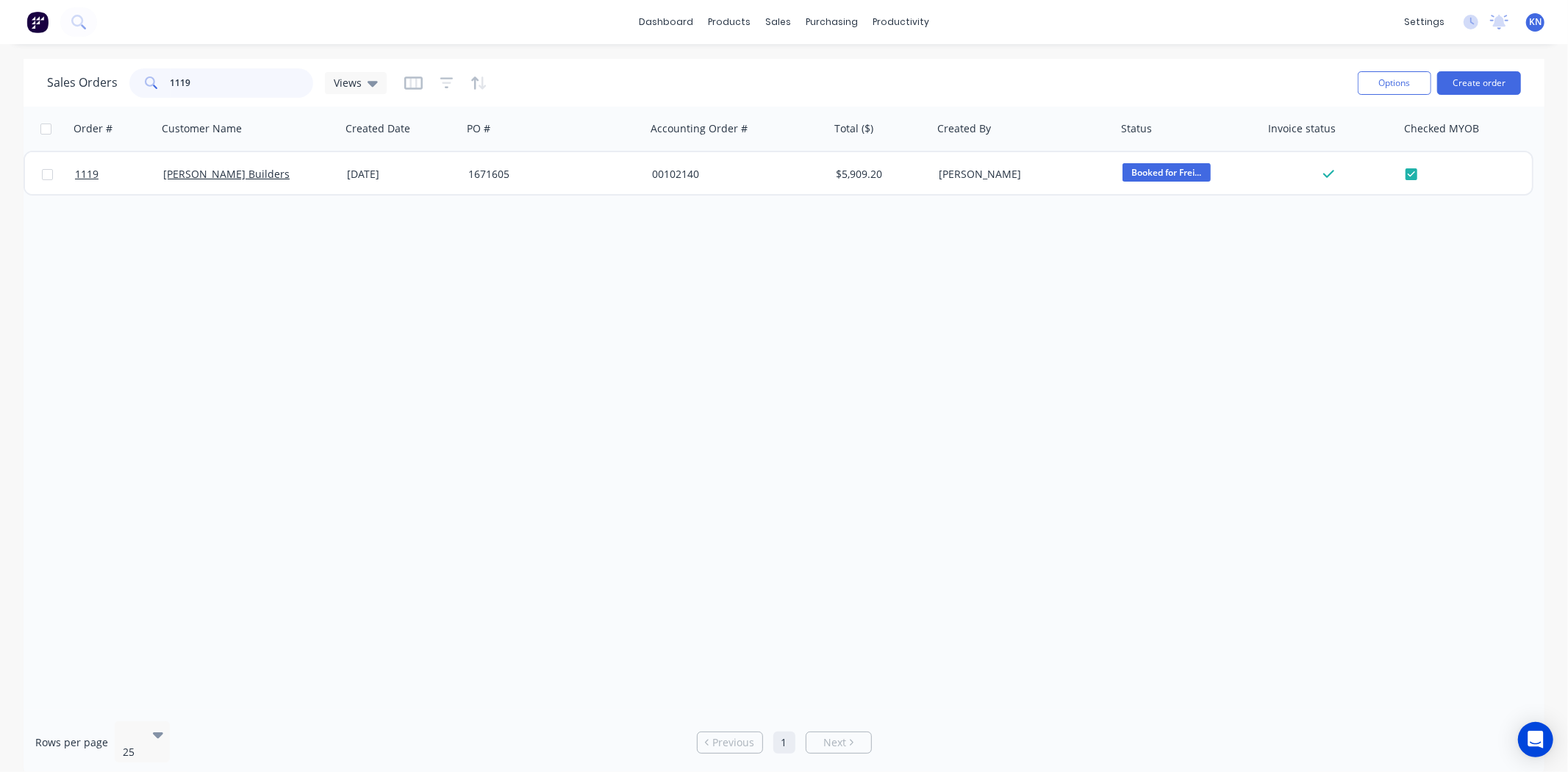
click at [224, 78] on input "1119" at bounding box center [242, 83] width 144 height 29
drag, startPoint x: 224, startPoint y: 78, endPoint x: 126, endPoint y: 78, distance: 98.0
click at [126, 78] on div "Sales Orders 1119 Views" at bounding box center [217, 83] width 340 height 29
type input "1000"
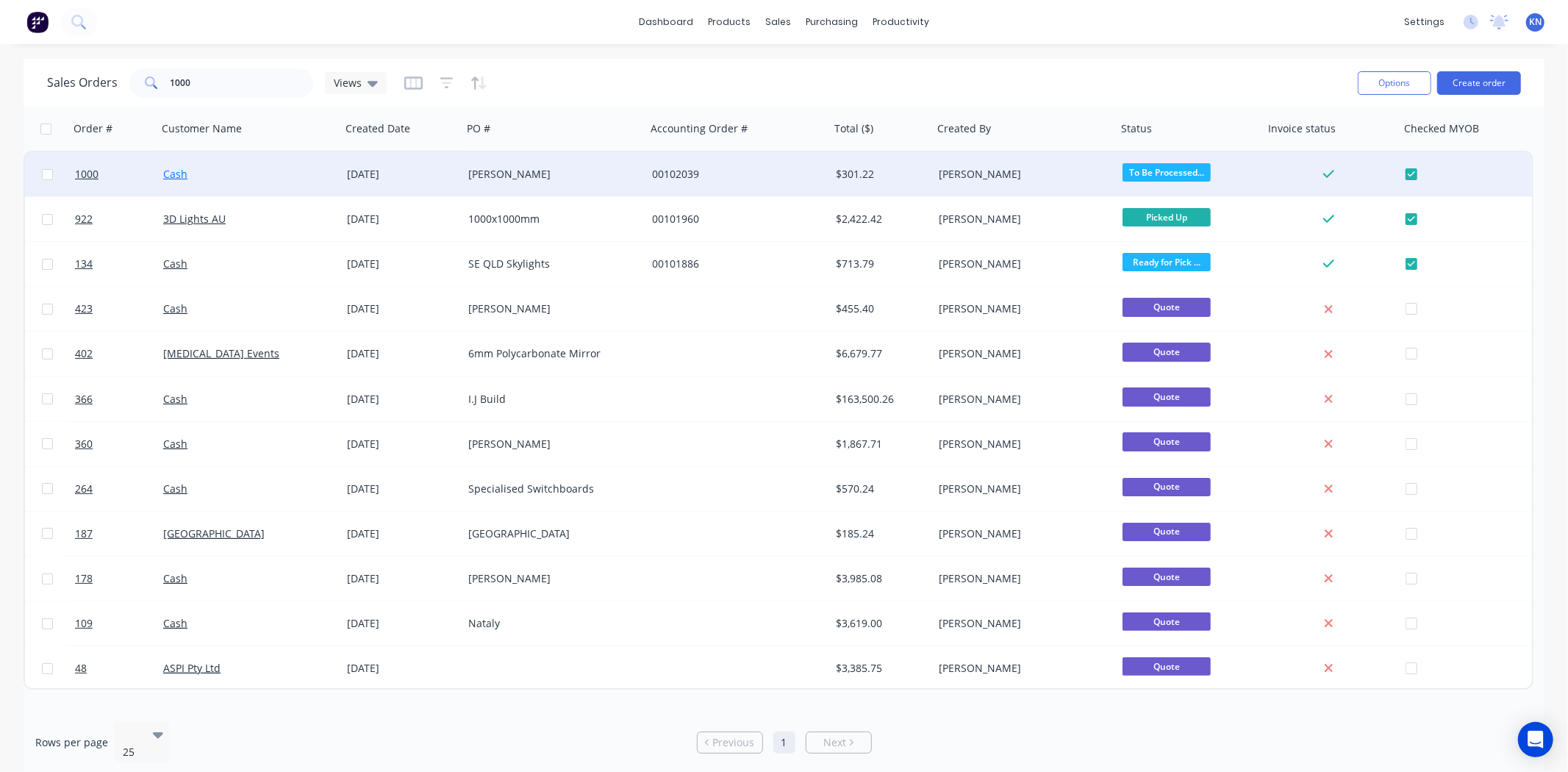
click at [173, 177] on link "Cash" at bounding box center [175, 174] width 24 height 14
click at [88, 172] on span "1000" at bounding box center [87, 174] width 23 height 15
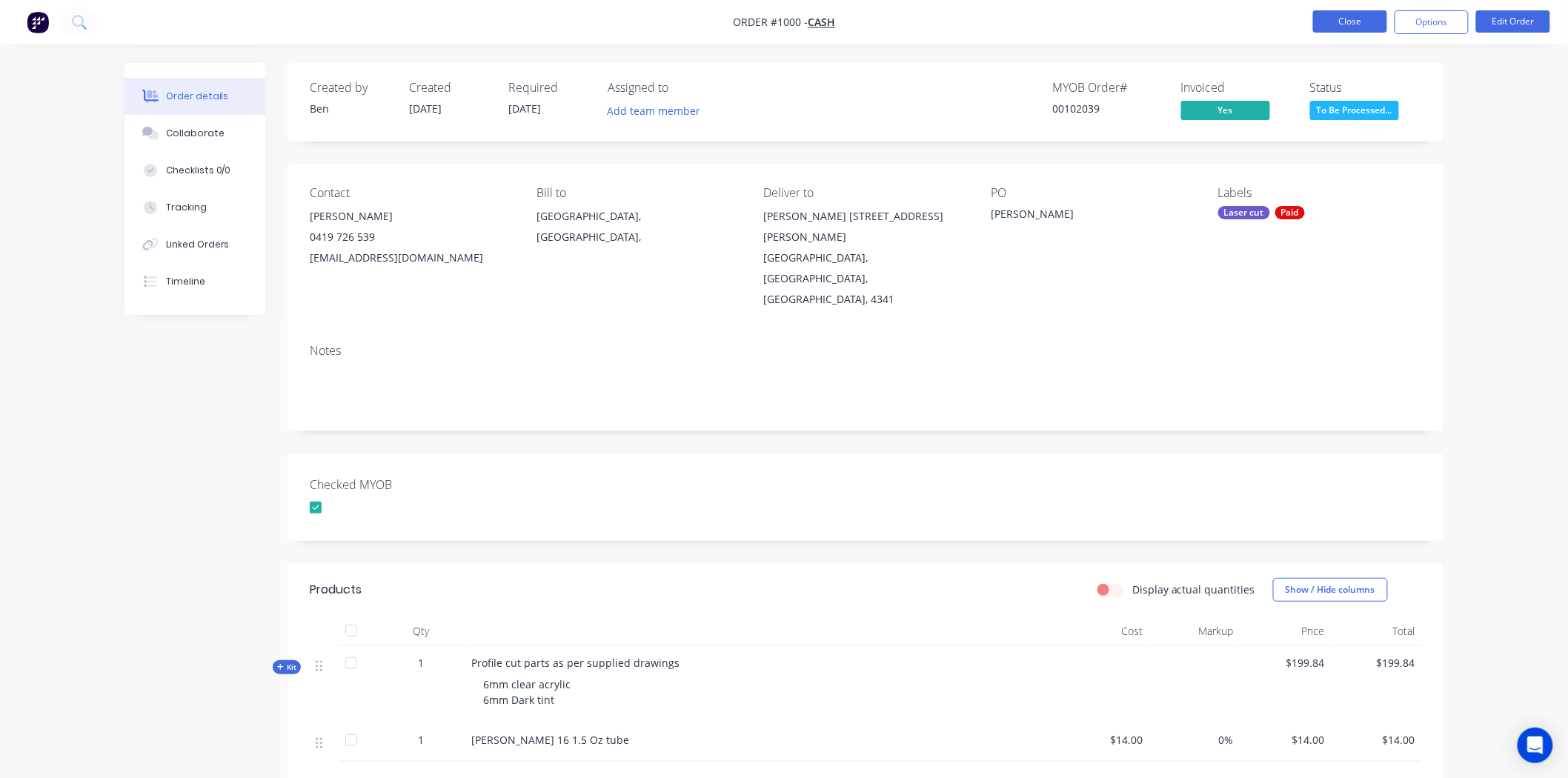
click at [1365, 19] on button "Close" at bounding box center [1349, 22] width 74 height 23
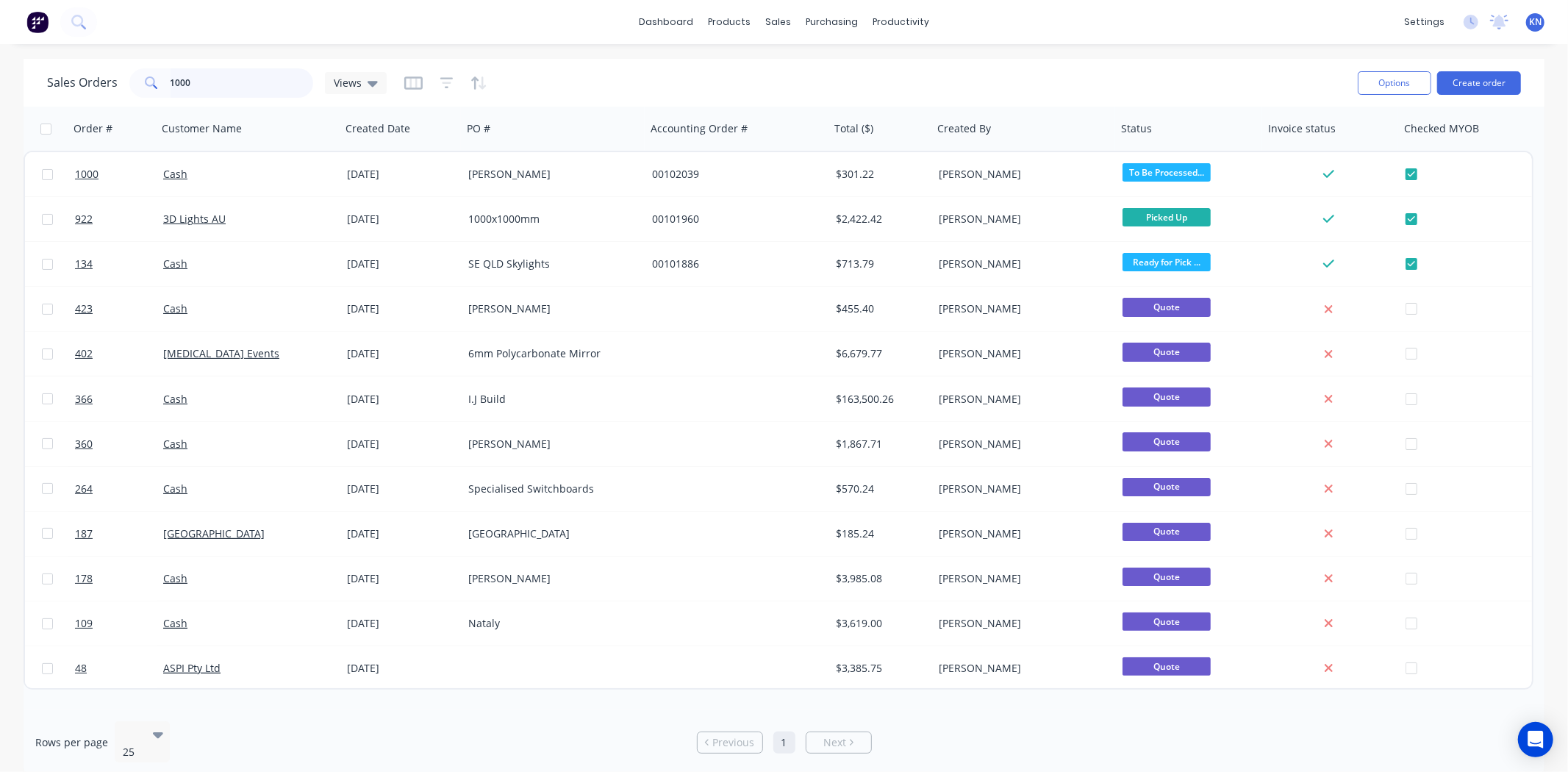
click at [215, 88] on input "1000" at bounding box center [242, 83] width 144 height 29
type input "1"
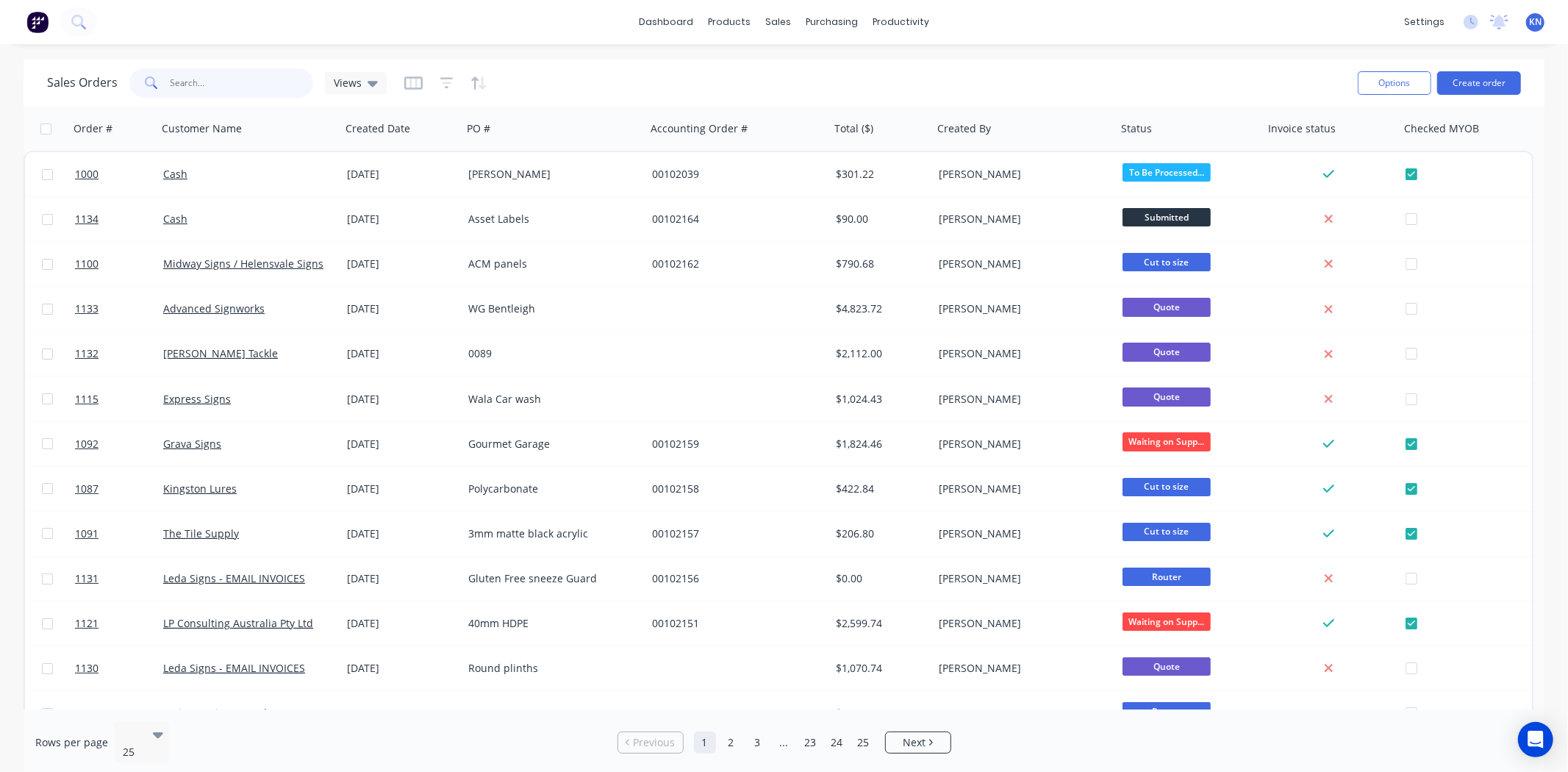
click at [203, 85] on input "text" at bounding box center [242, 83] width 144 height 29
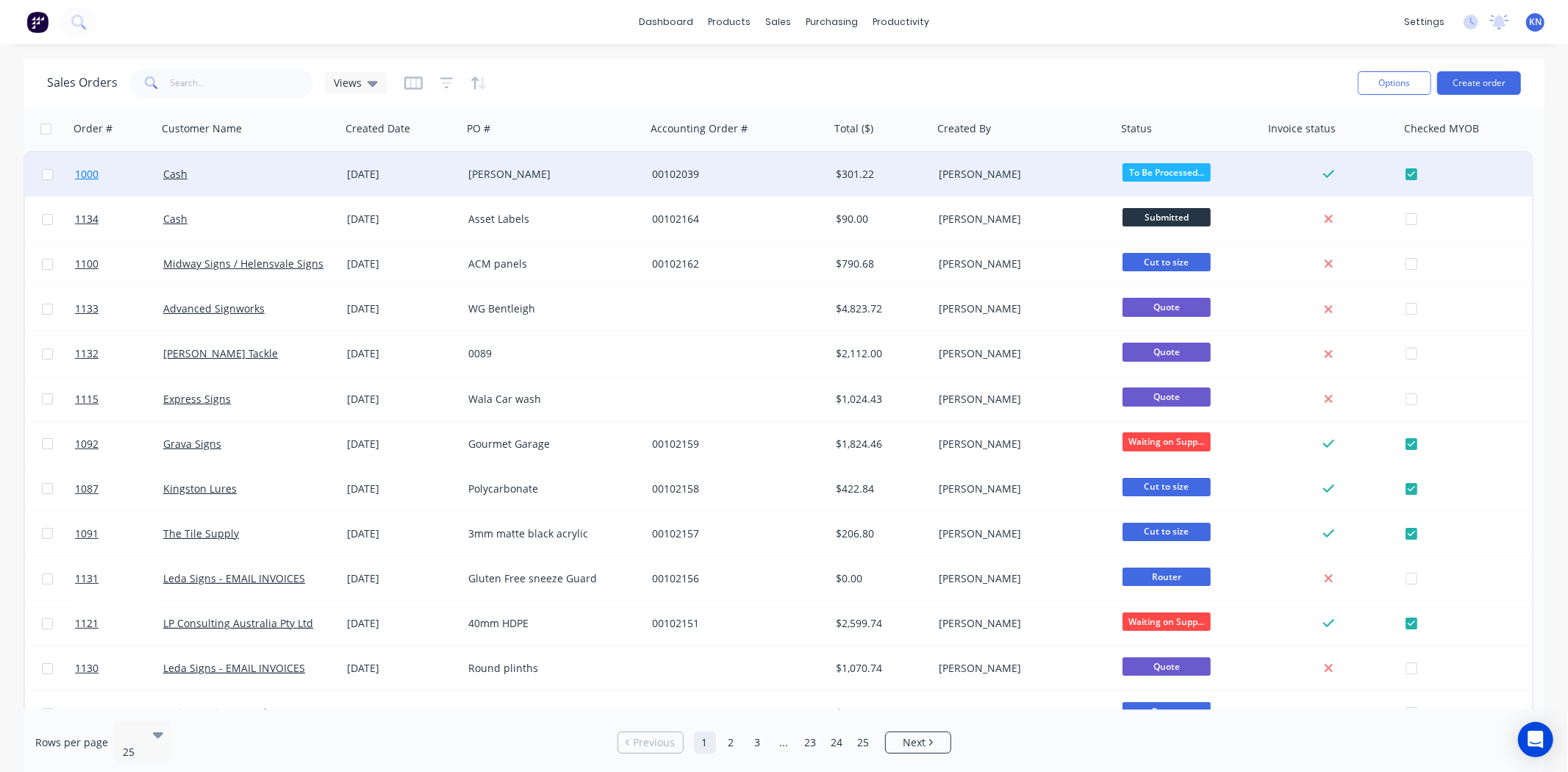
click at [93, 173] on span "1000" at bounding box center [87, 174] width 23 height 15
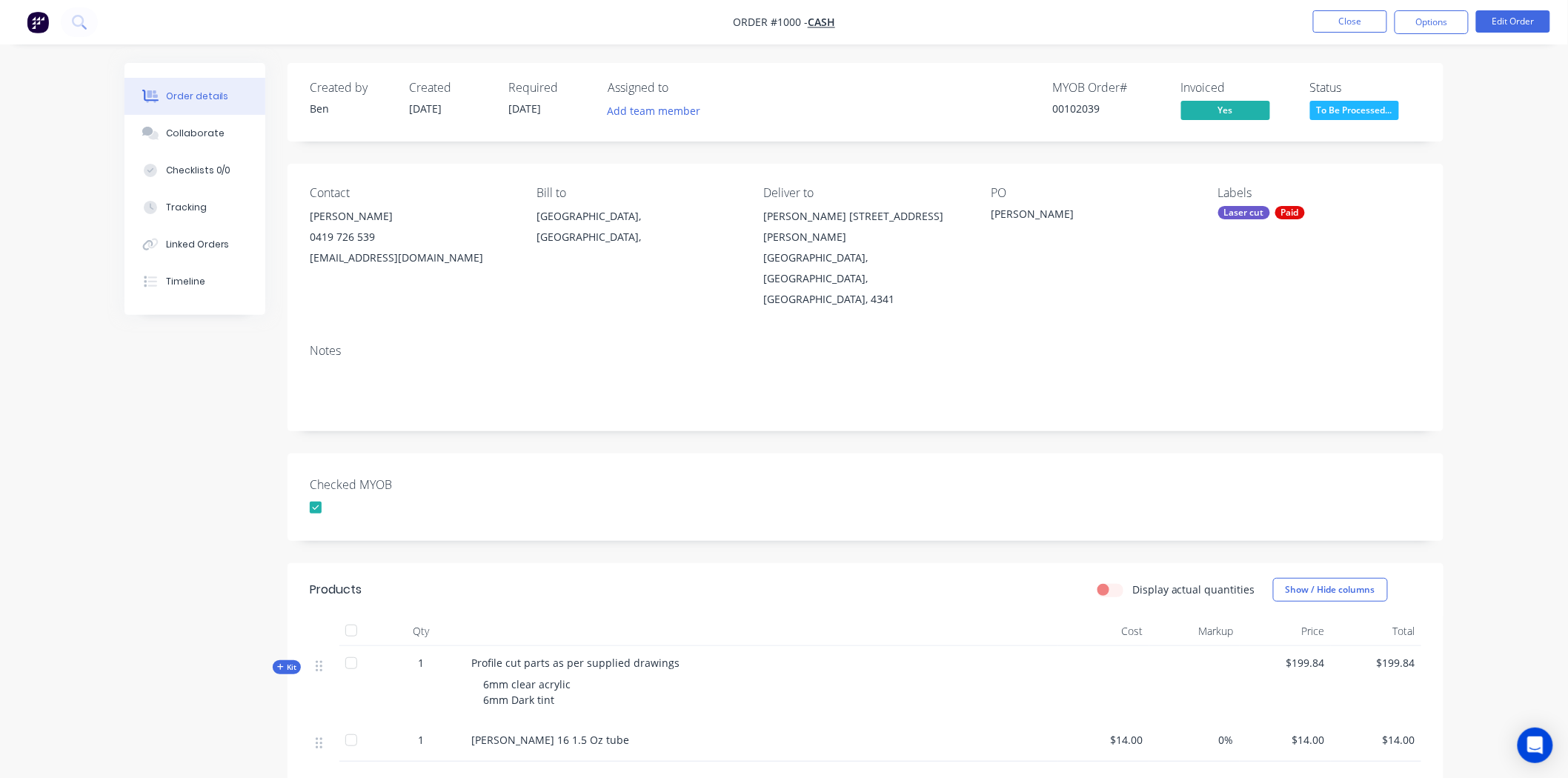
click at [352, 648] on div at bounding box center [352, 663] width 30 height 30
click at [352, 726] on div at bounding box center [352, 741] width 30 height 30
click at [349, 648] on div at bounding box center [352, 663] width 30 height 30
click at [1361, 17] on button "Close" at bounding box center [1349, 22] width 74 height 23
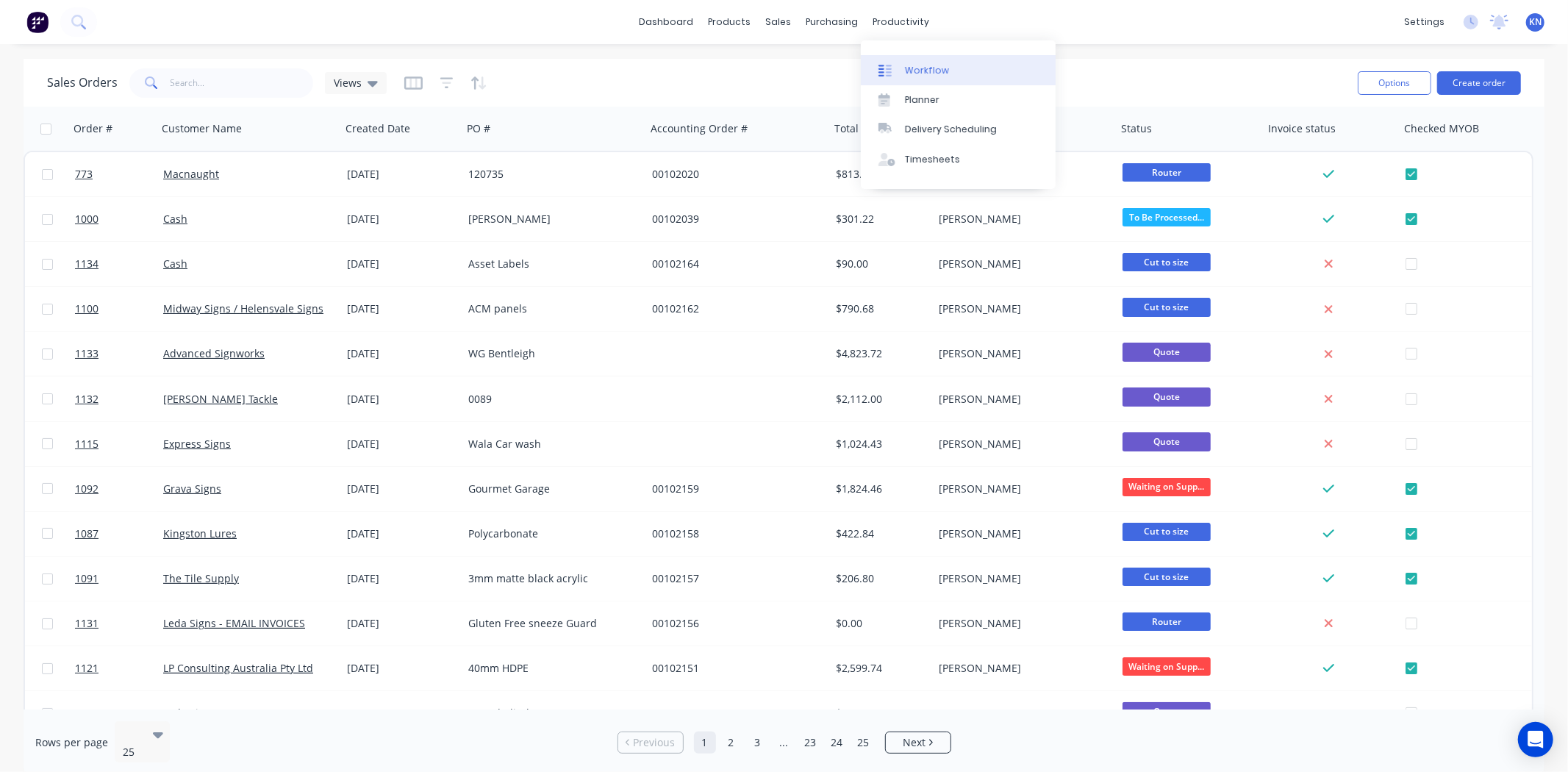
click at [939, 69] on div "Workflow" at bounding box center [926, 70] width 44 height 14
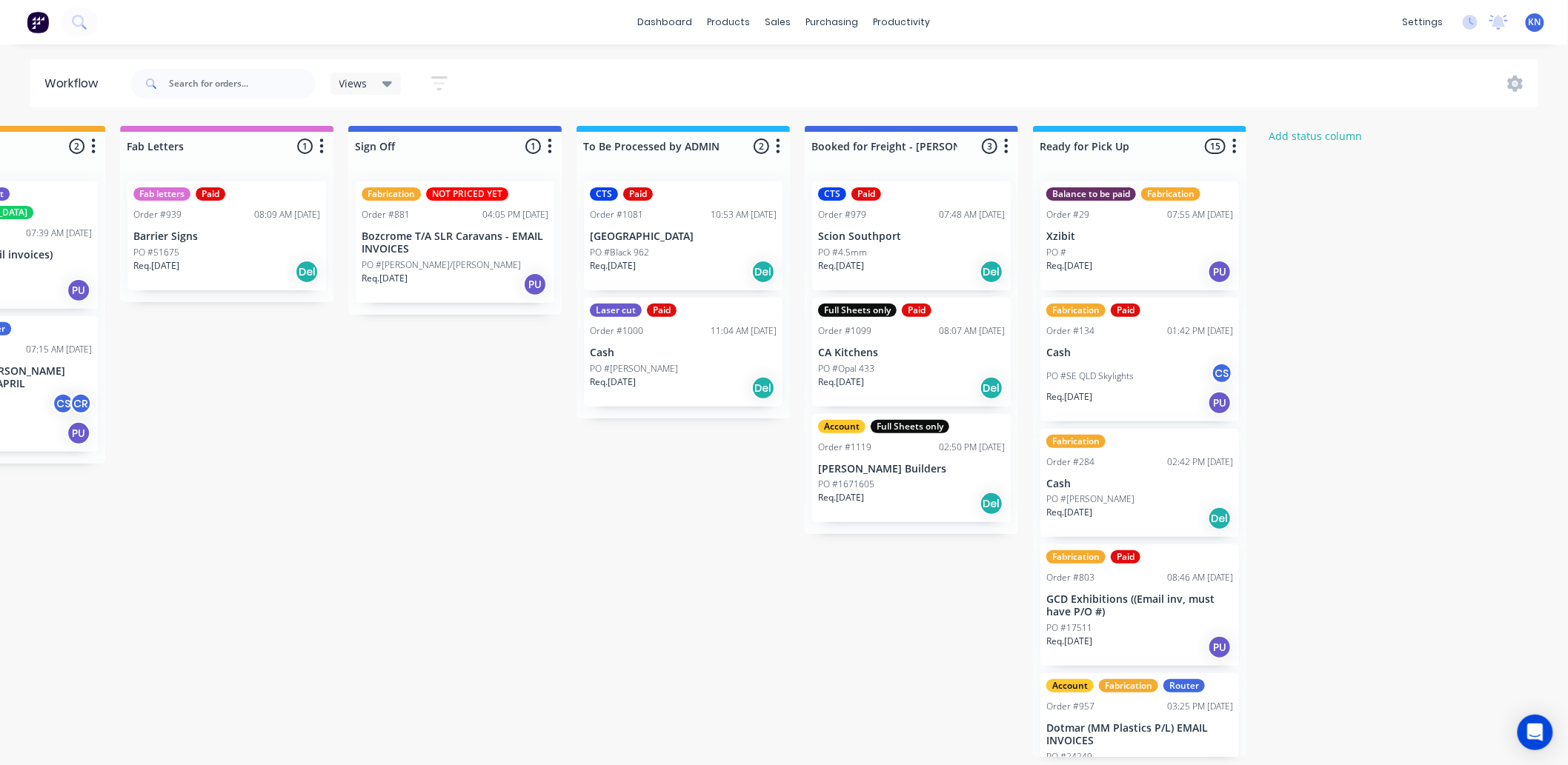
scroll to position [0, 1977]
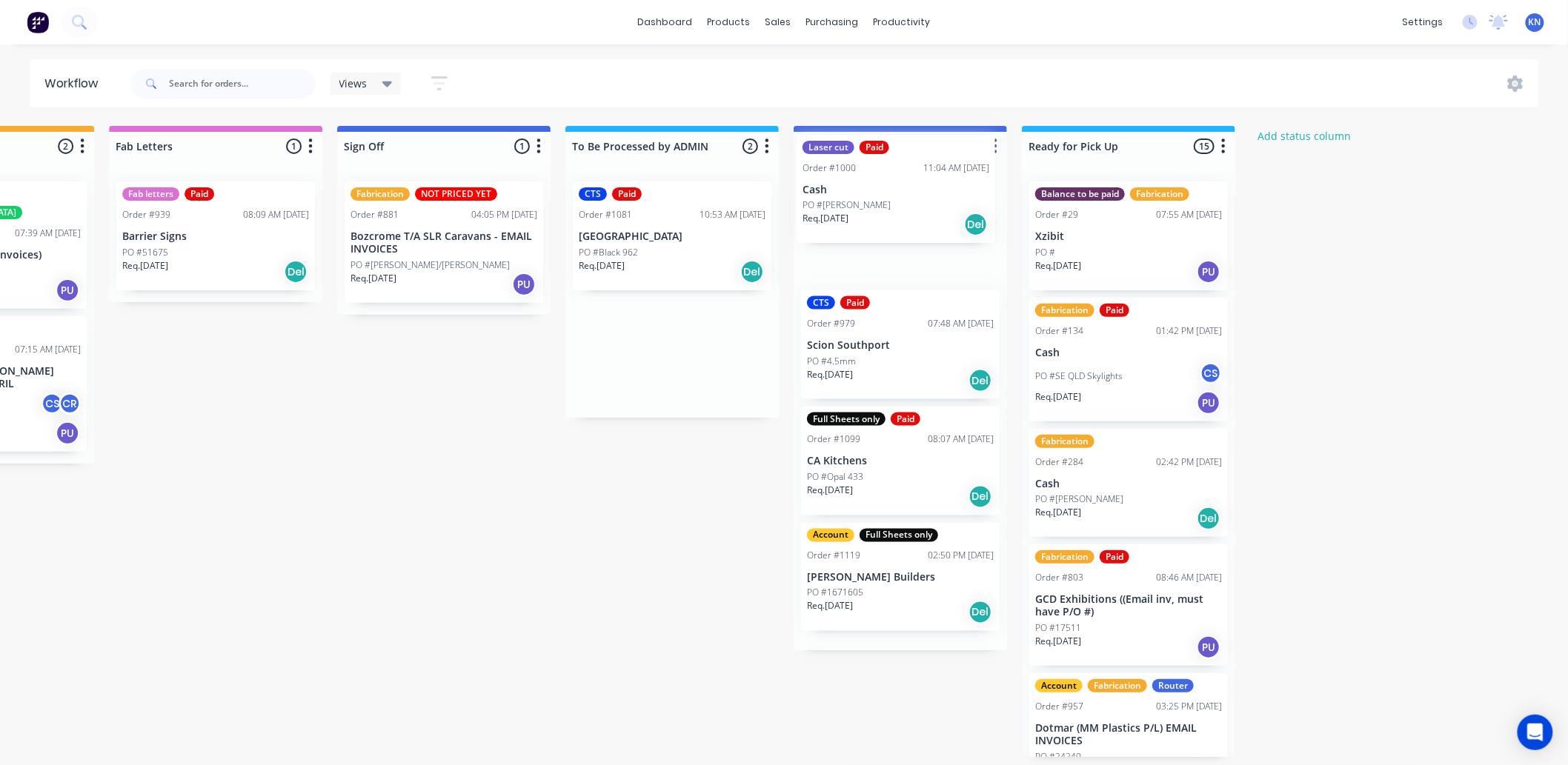
drag, startPoint x: 642, startPoint y: 360, endPoint x: 873, endPoint y: 196, distance: 283.3
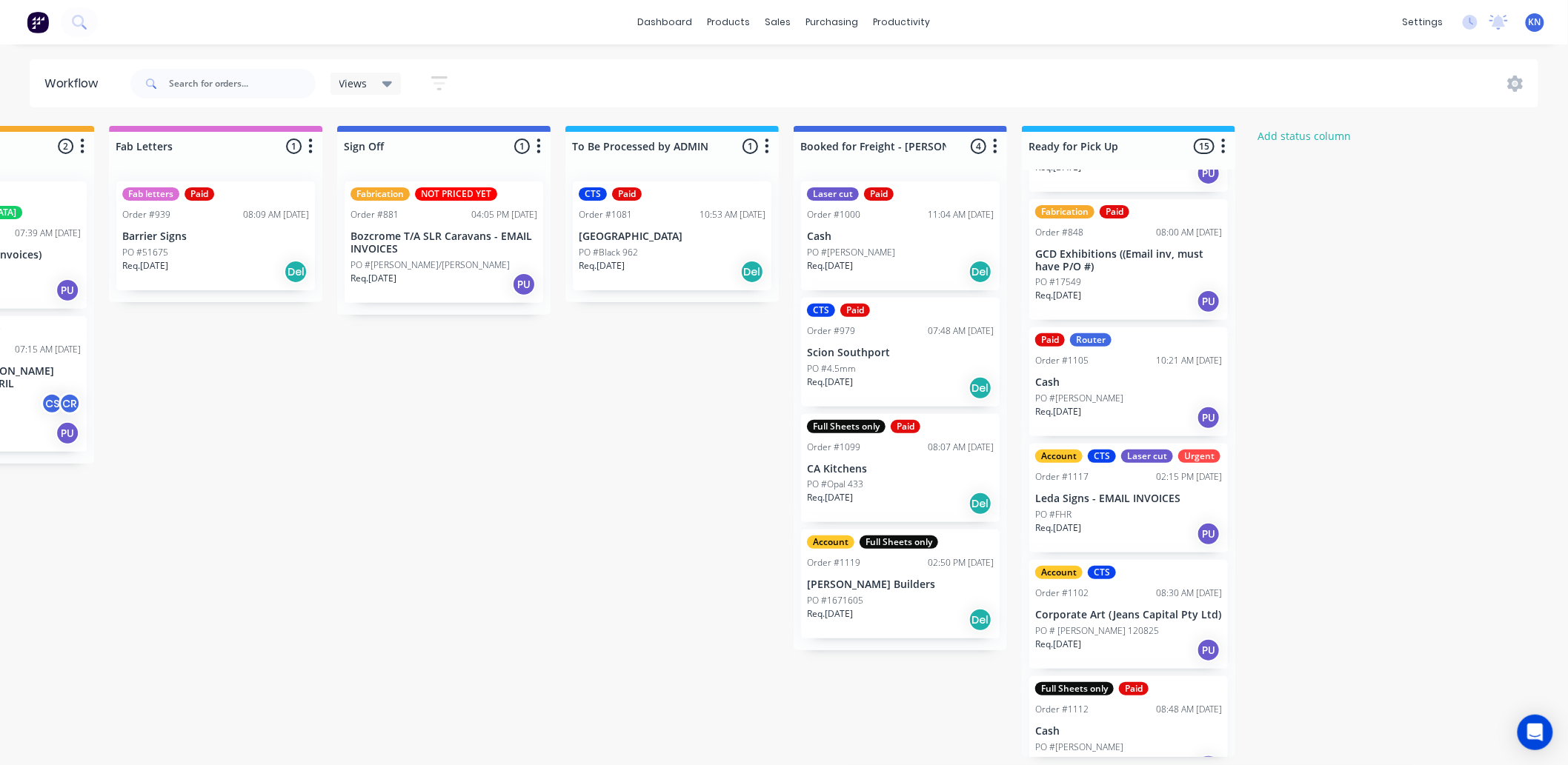
scroll to position [1228, 0]
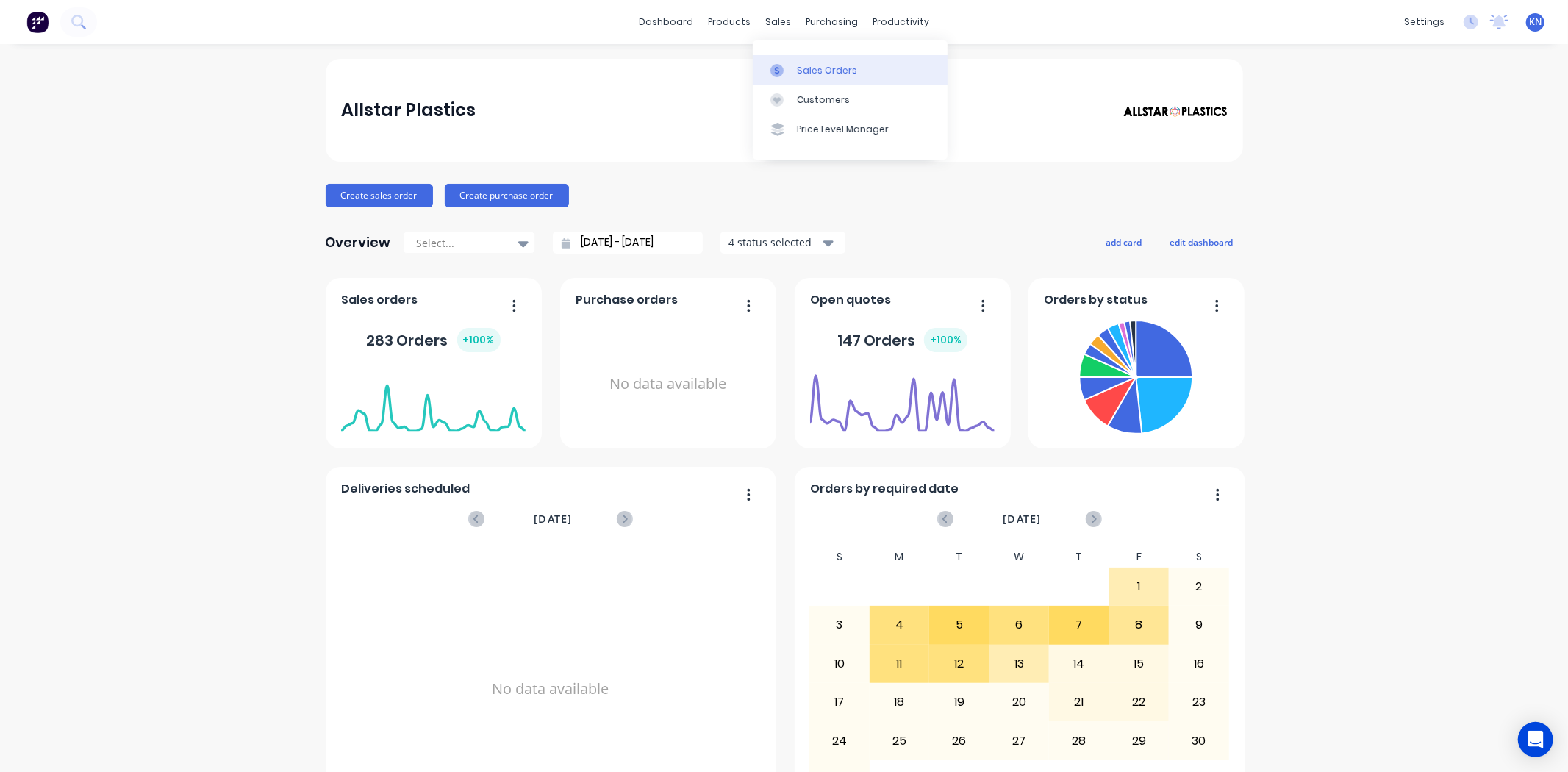
click at [810, 70] on div "Sales Orders" at bounding box center [827, 70] width 61 height 14
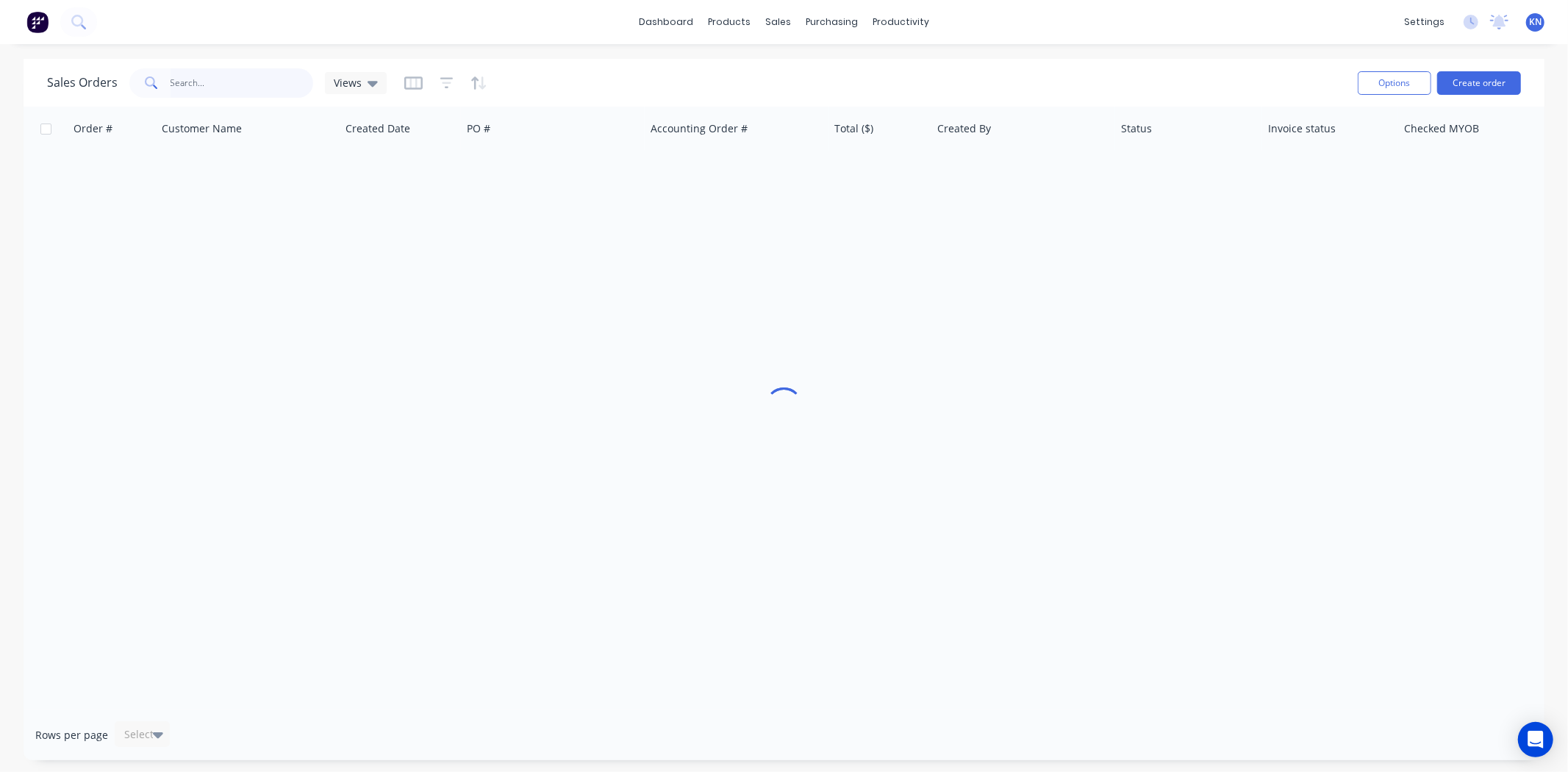
click at [233, 78] on input "text" at bounding box center [242, 83] width 144 height 29
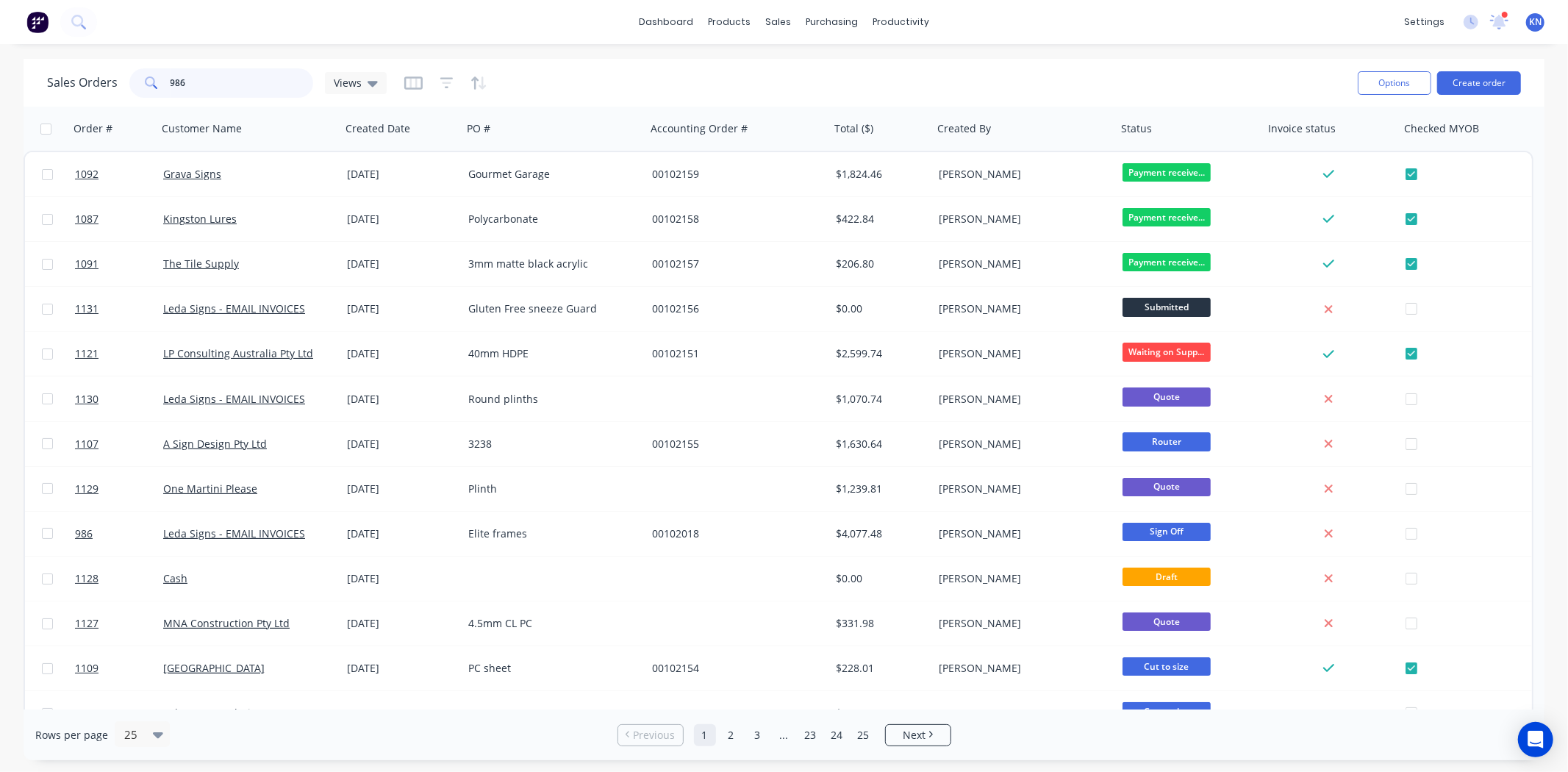
type input "986"
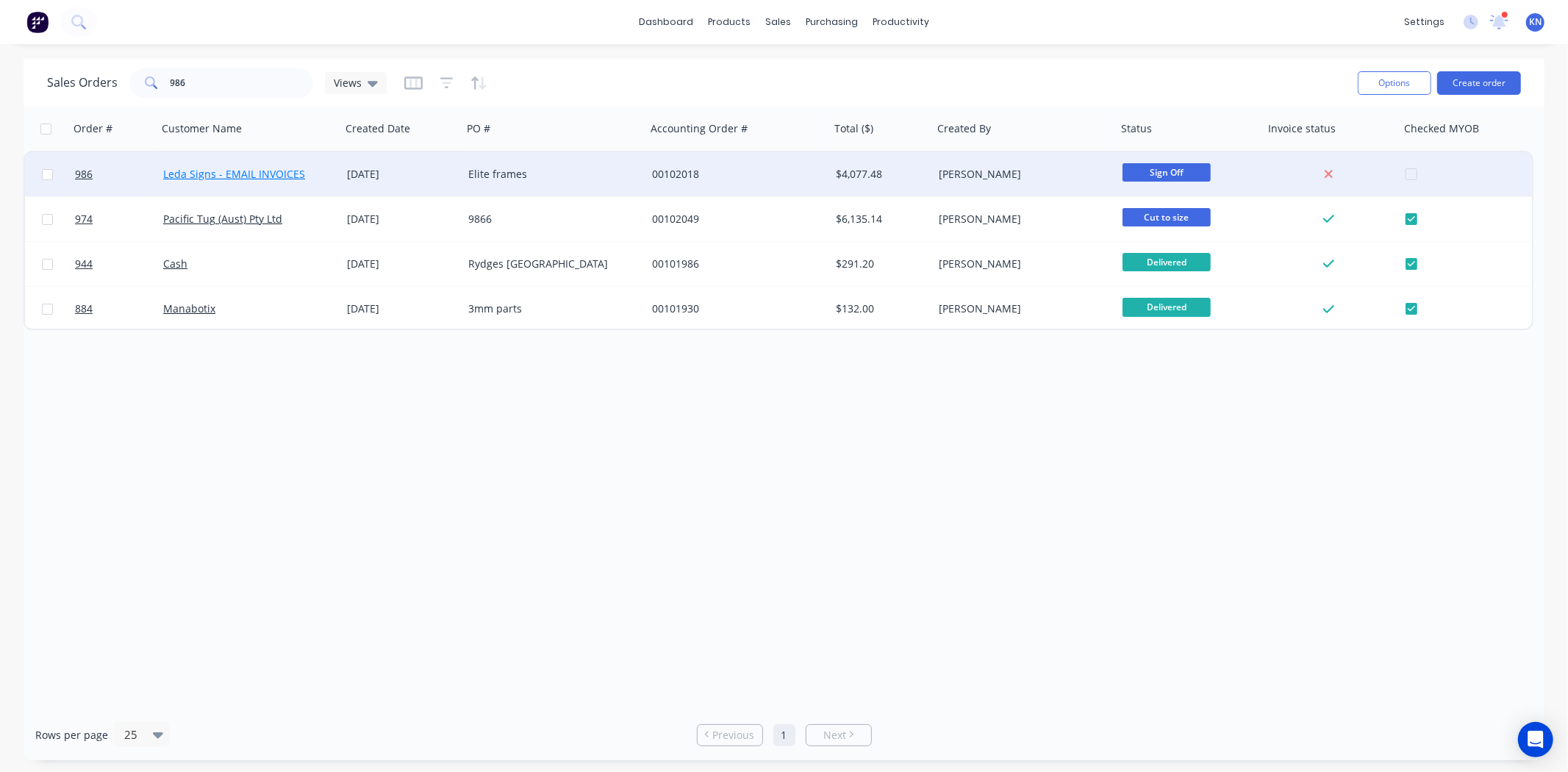
click at [215, 177] on link "Leda Signs - EMAIL INVOICES" at bounding box center [233, 174] width 142 height 14
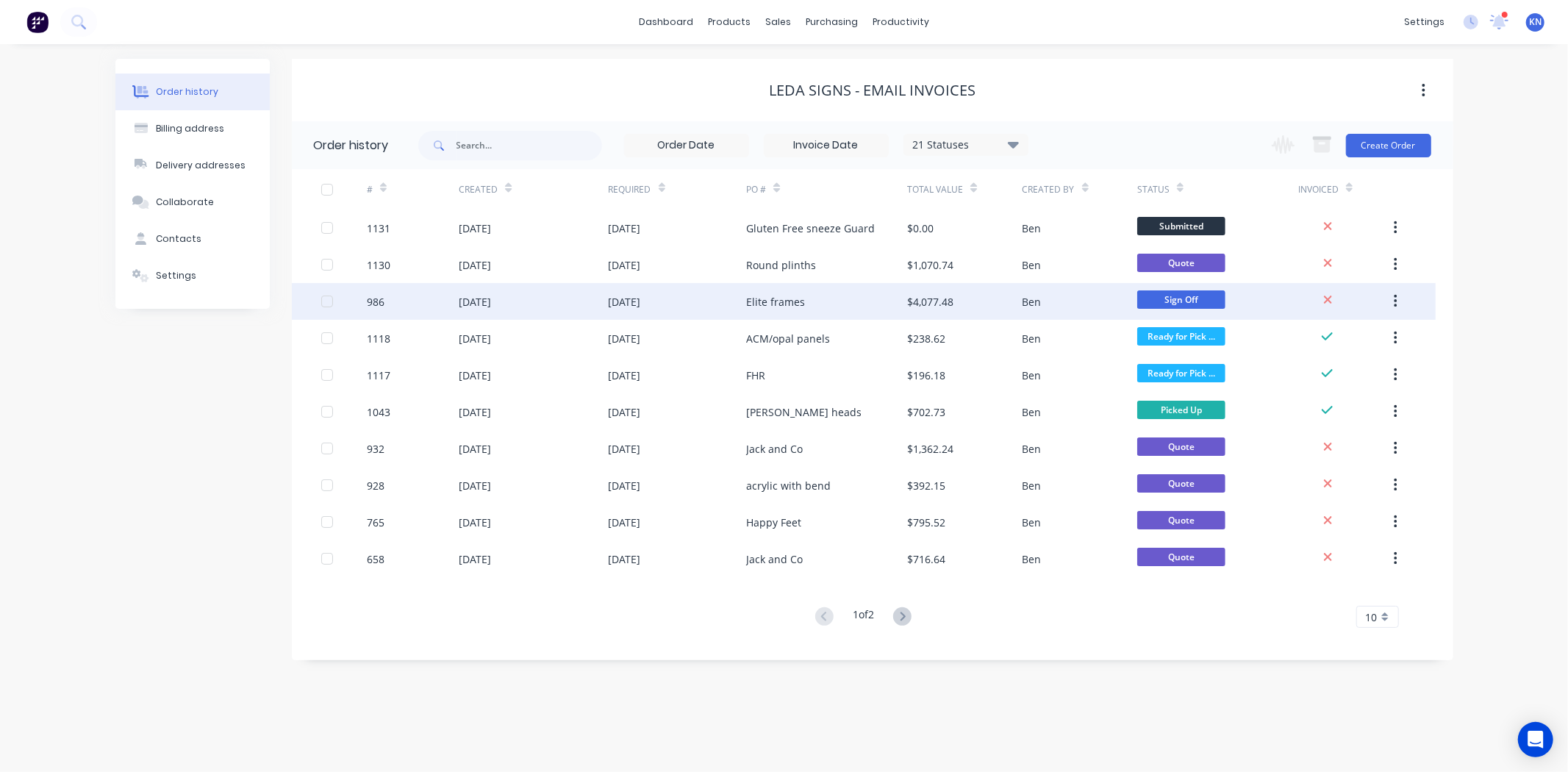
click at [371, 298] on div "986" at bounding box center [375, 302] width 18 height 16
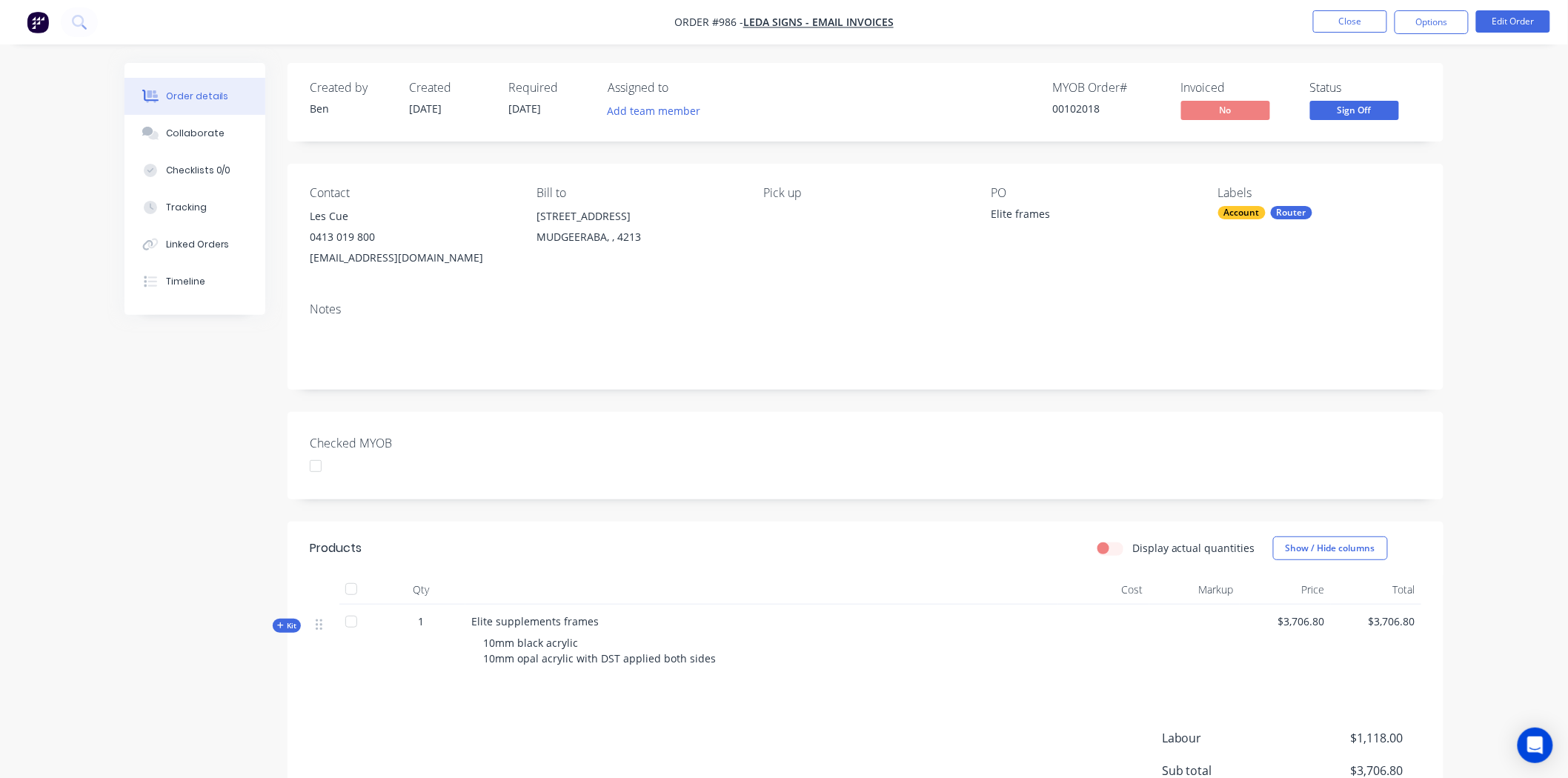
click at [313, 468] on div at bounding box center [315, 466] width 30 height 30
click at [1438, 20] on button "Options" at bounding box center [1431, 23] width 74 height 24
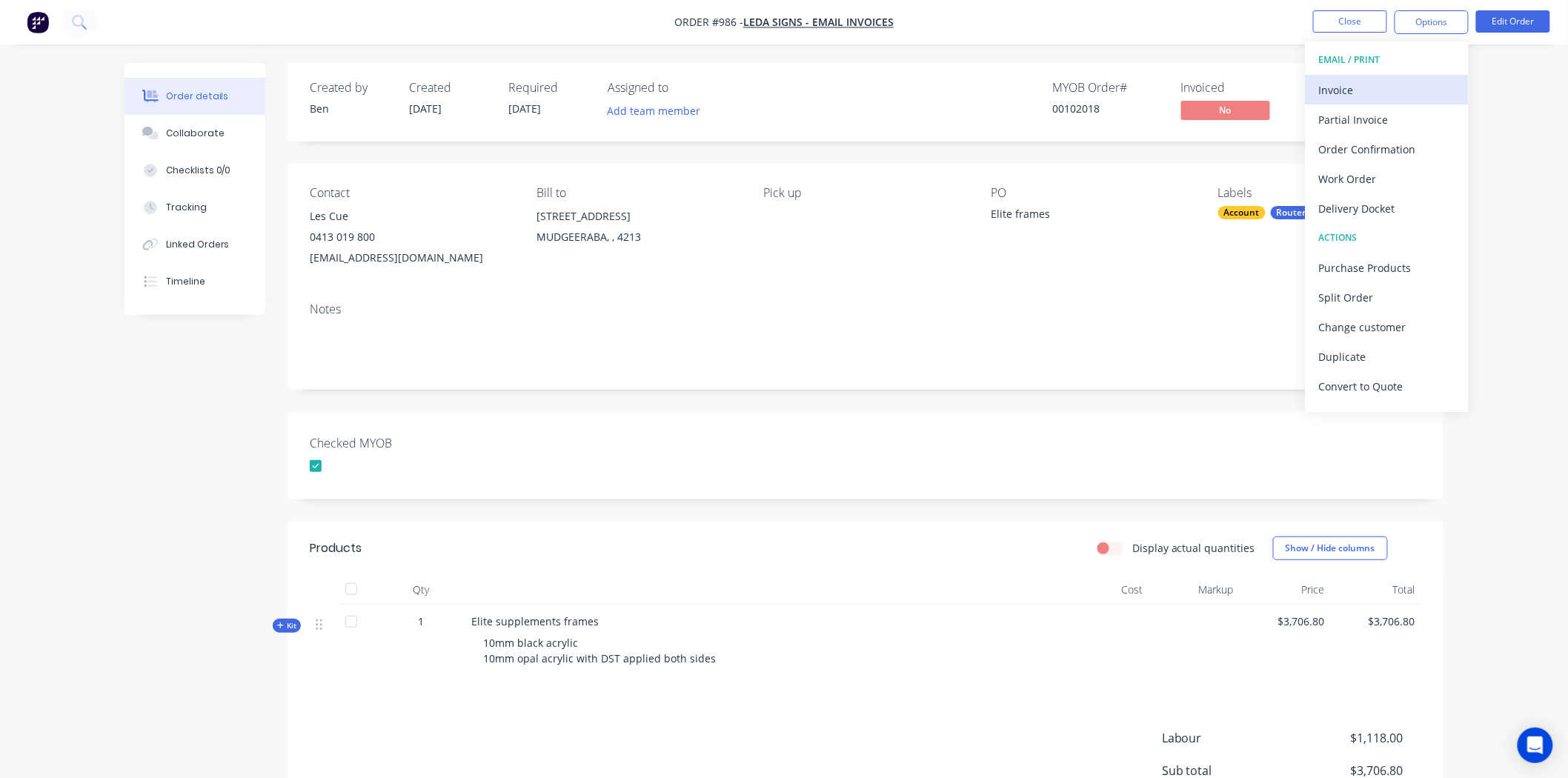
click at [1363, 89] on div "Invoice" at bounding box center [1387, 90] width 136 height 22
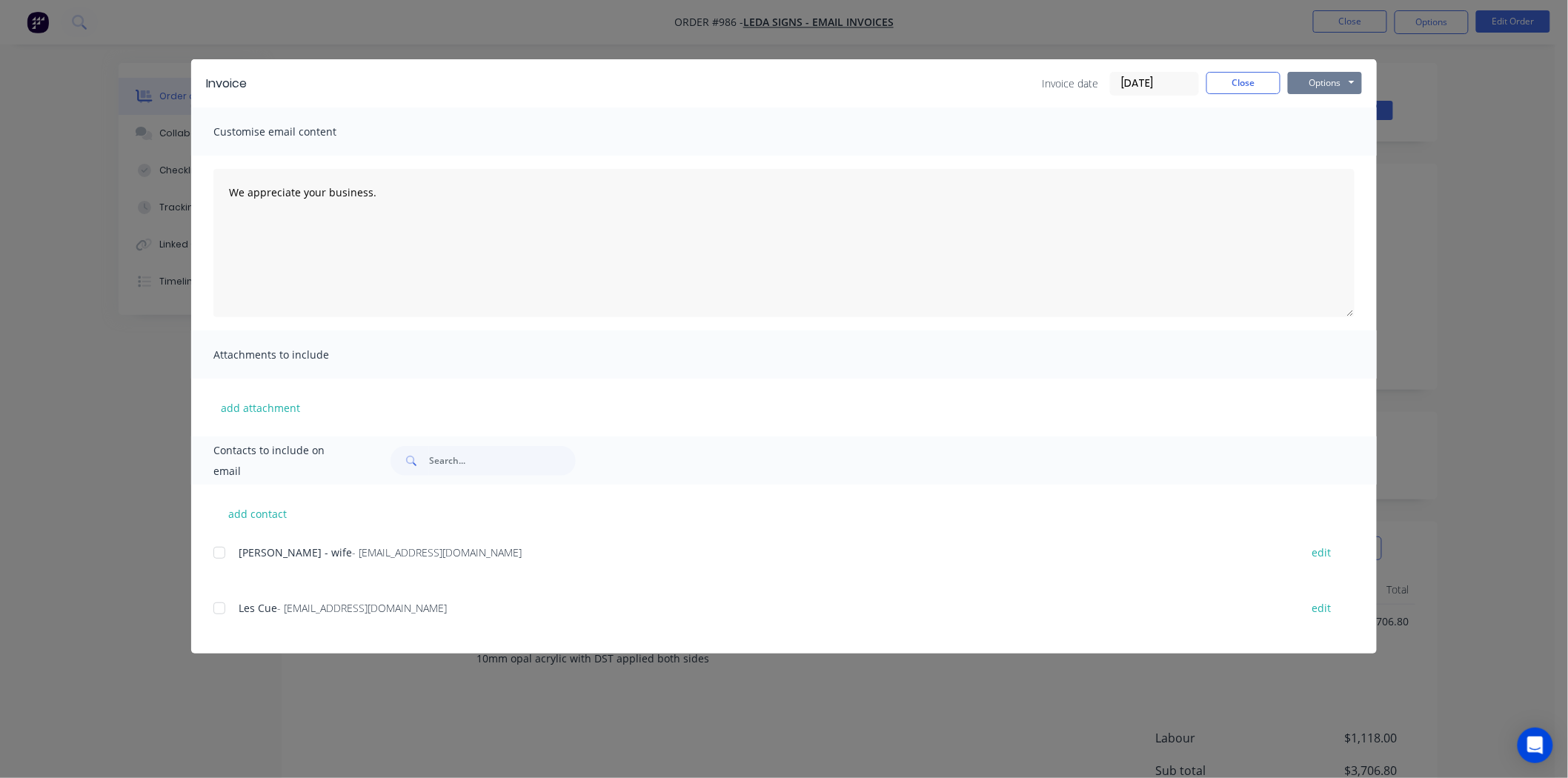
click at [1324, 83] on button "Options" at bounding box center [1325, 83] width 74 height 23
click at [1323, 132] on button "Print" at bounding box center [1336, 133] width 95 height 25
click at [1255, 80] on button "Close" at bounding box center [1243, 83] width 74 height 23
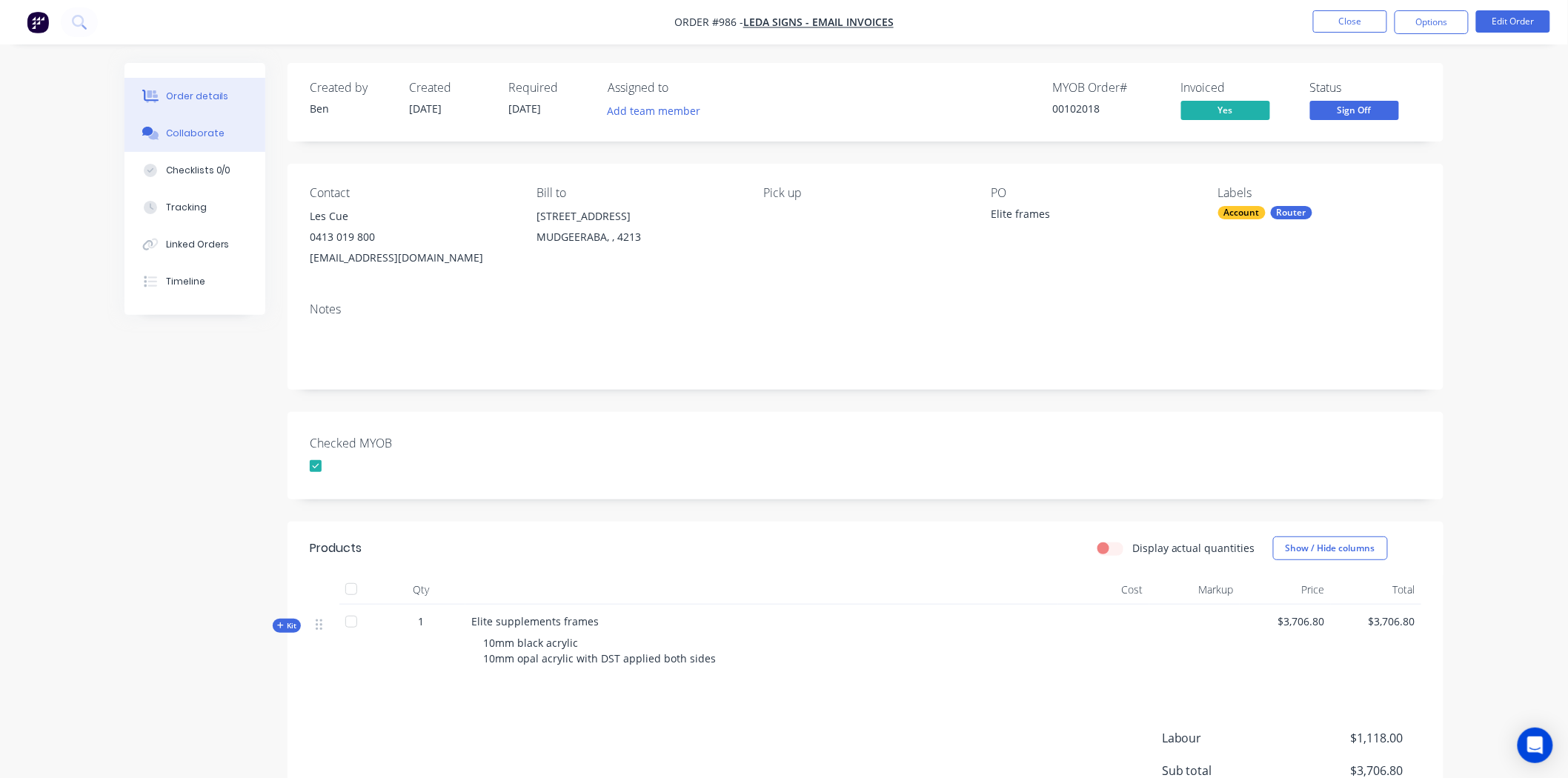
click at [217, 127] on div "Collaborate" at bounding box center [195, 134] width 58 height 14
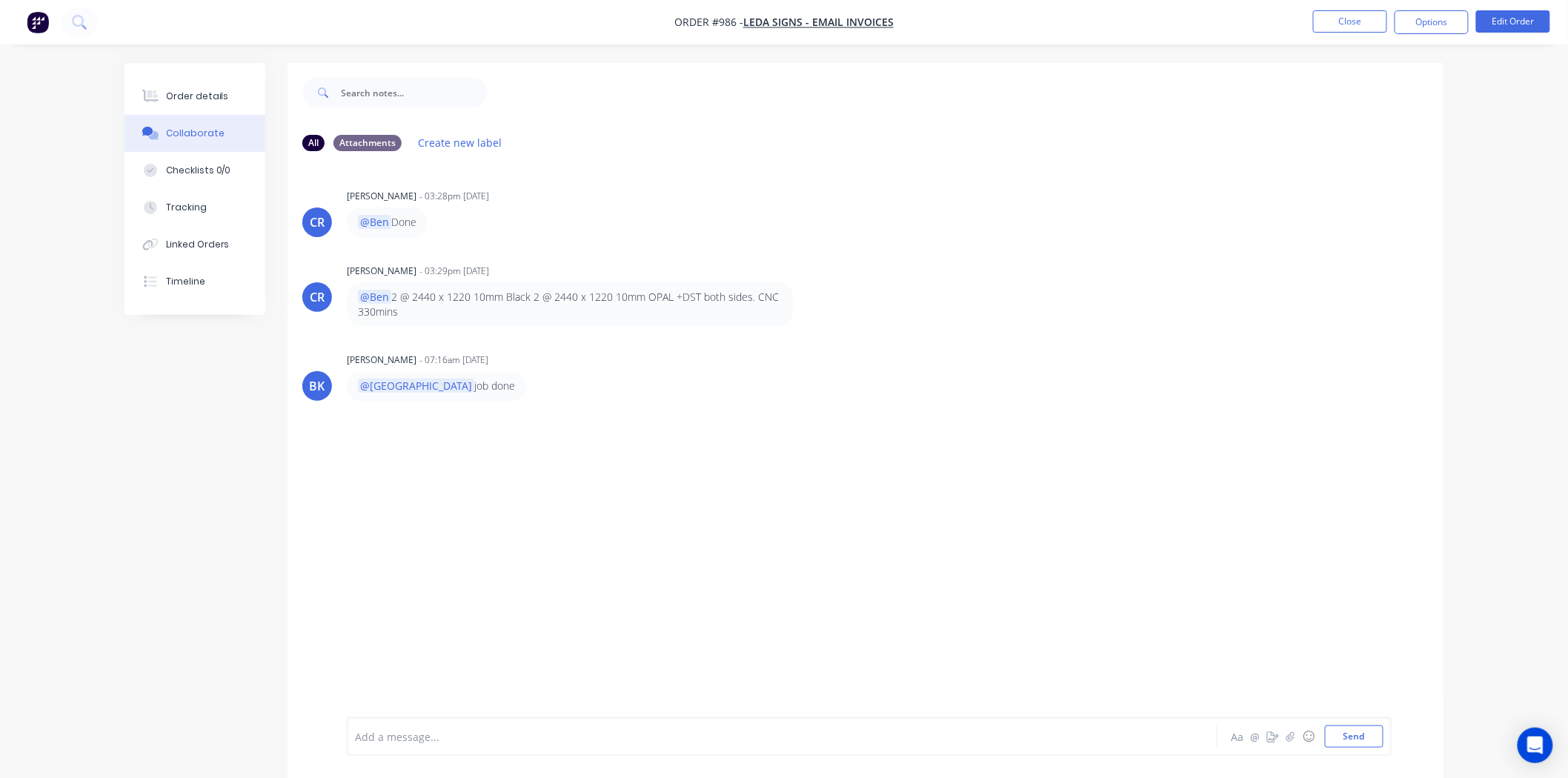
drag, startPoint x: 409, startPoint y: 736, endPoint x: 426, endPoint y: 727, distance: 19.2
click at [409, 736] on div at bounding box center [741, 737] width 770 height 16
click at [390, 734] on div at bounding box center [741, 737] width 770 height 16
click at [409, 737] on div at bounding box center [741, 737] width 770 height 16
click at [1347, 736] on button "Send" at bounding box center [1353, 737] width 58 height 23
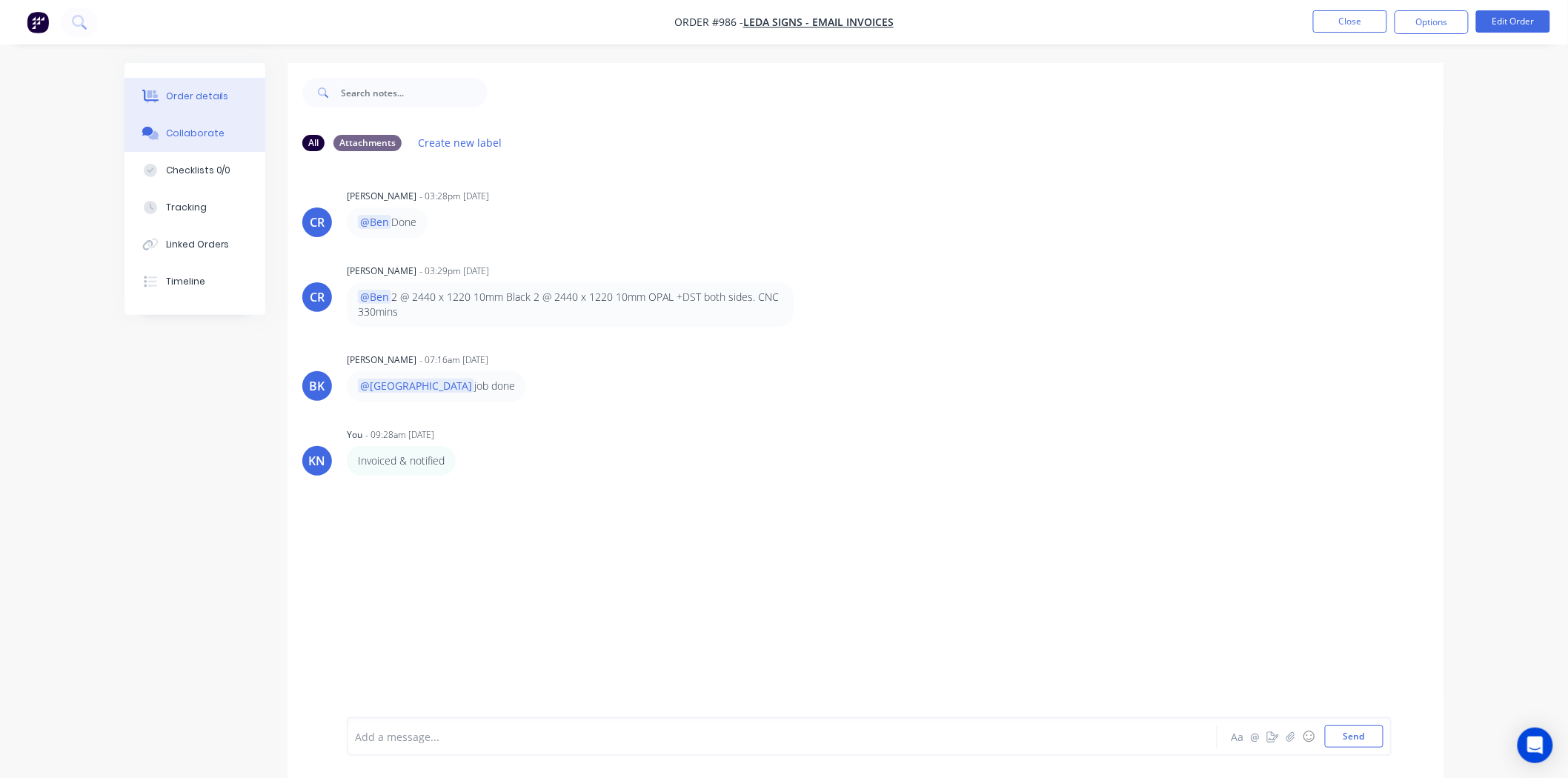
click at [199, 97] on div "Order details" at bounding box center [198, 97] width 63 height 14
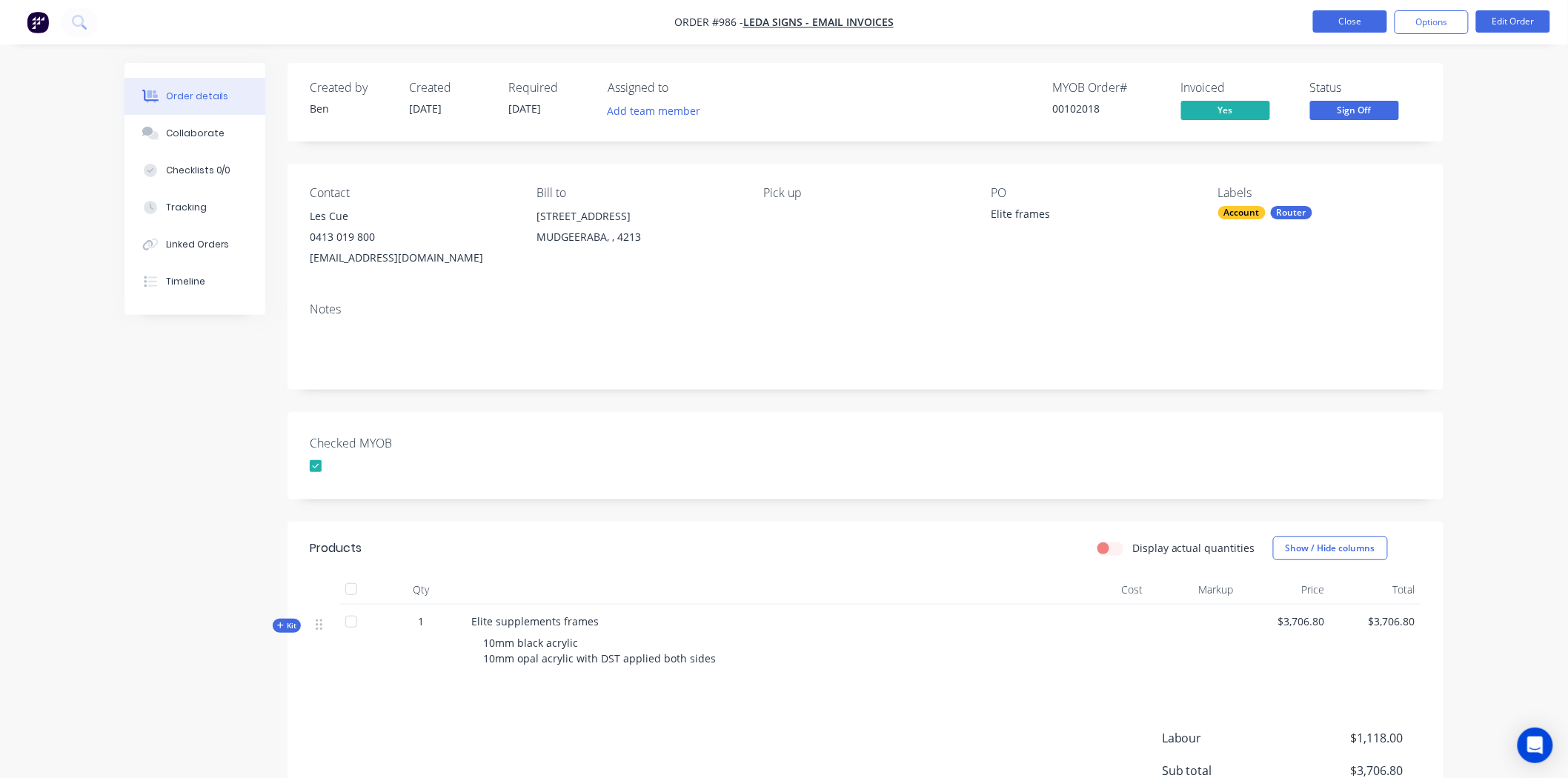
click at [1360, 18] on button "Close" at bounding box center [1349, 22] width 74 height 23
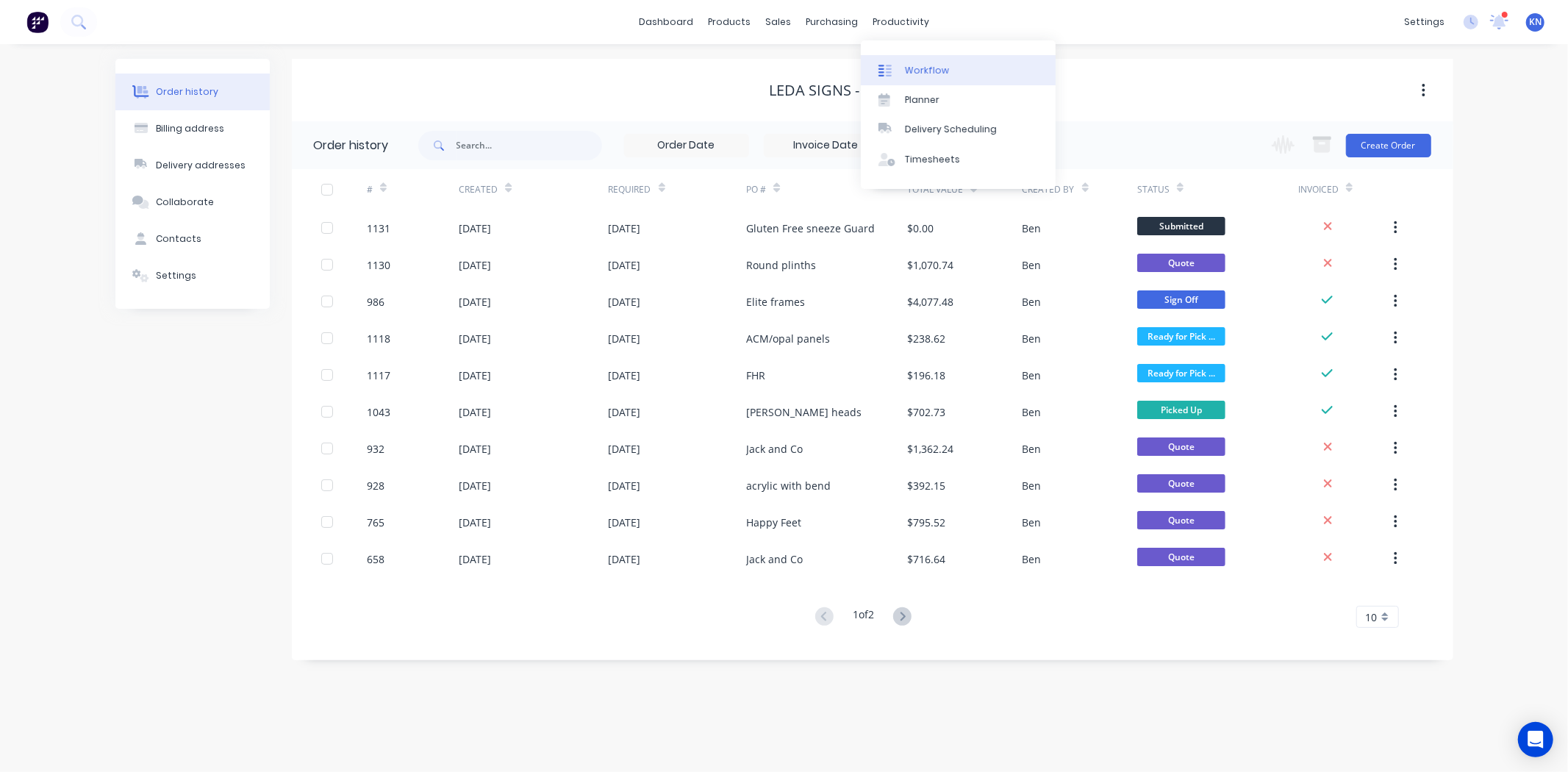
click at [921, 69] on div "Workflow" at bounding box center [926, 70] width 44 height 14
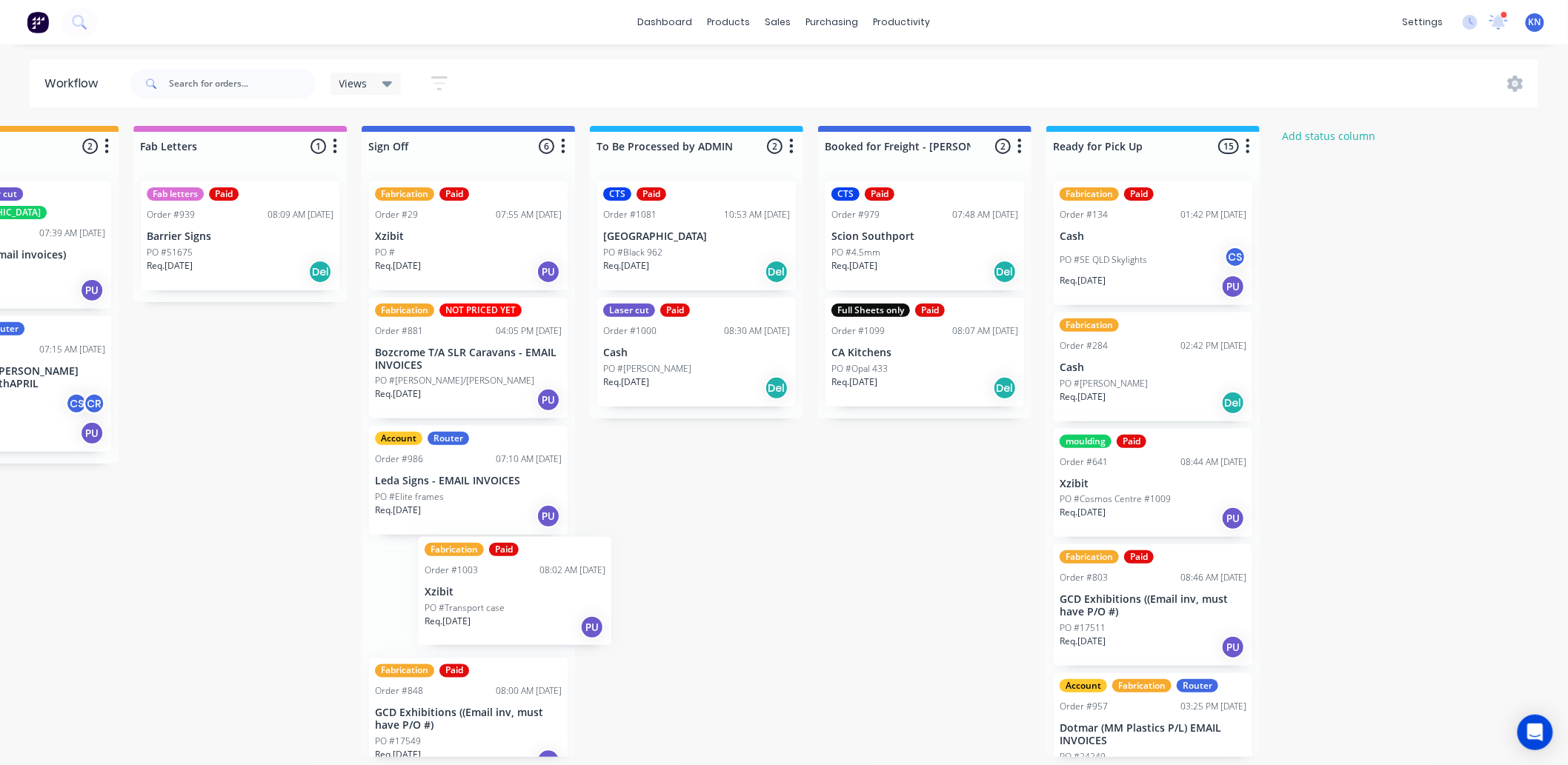
scroll to position [4, 1952]
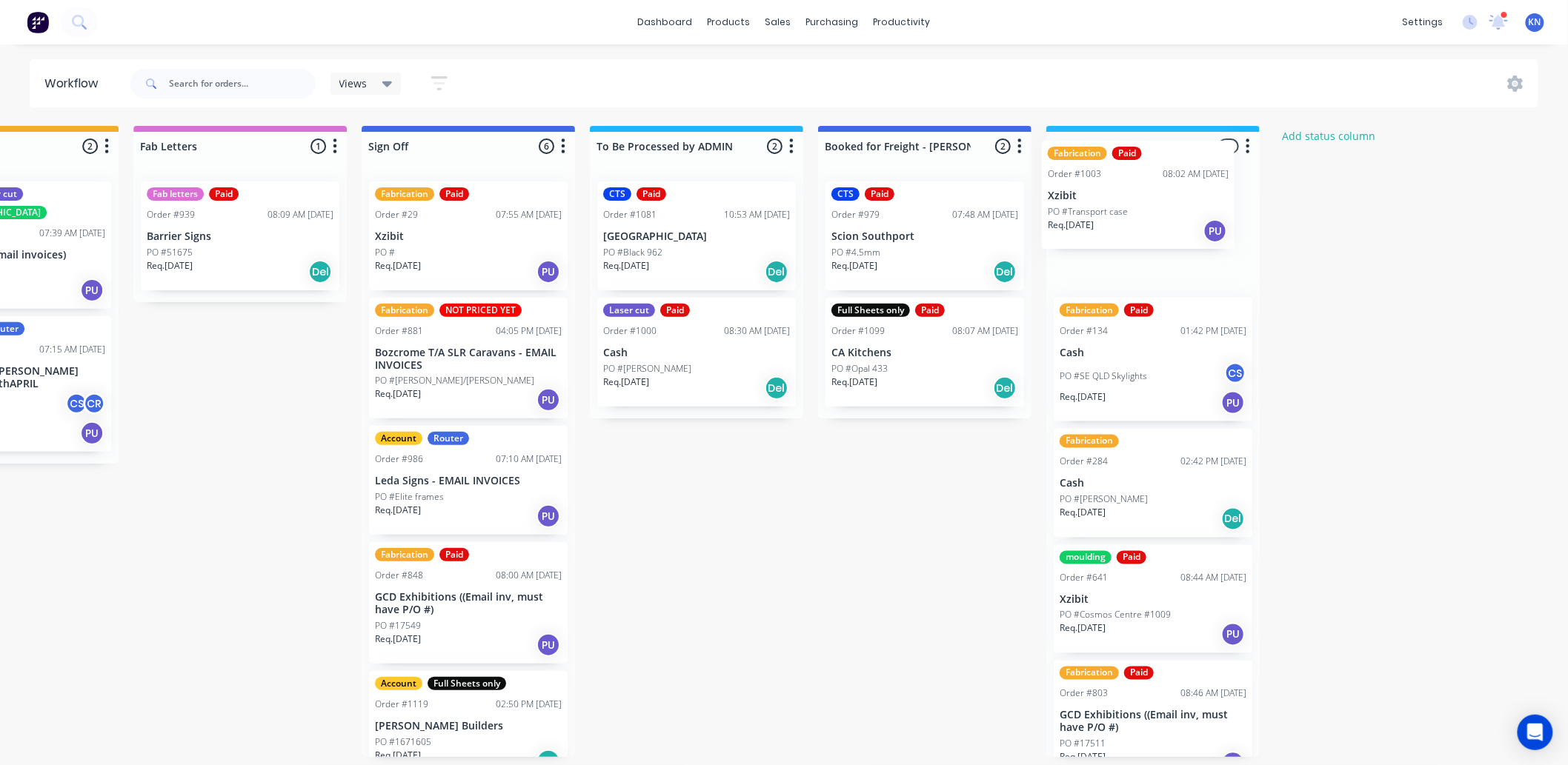
drag, startPoint x: 403, startPoint y: 607, endPoint x: 1085, endPoint y: 204, distance: 792.2
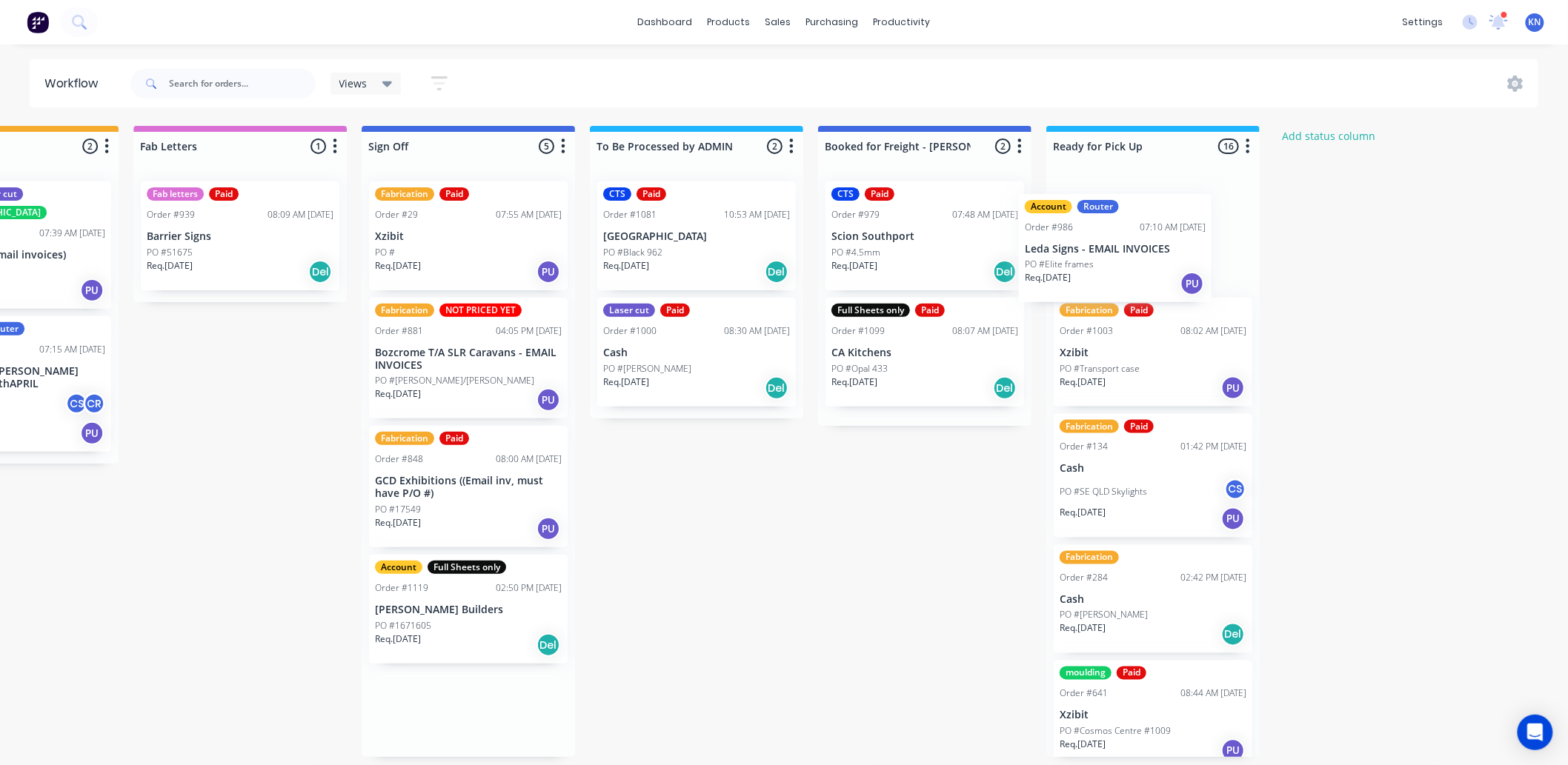
scroll to position [0, 1952]
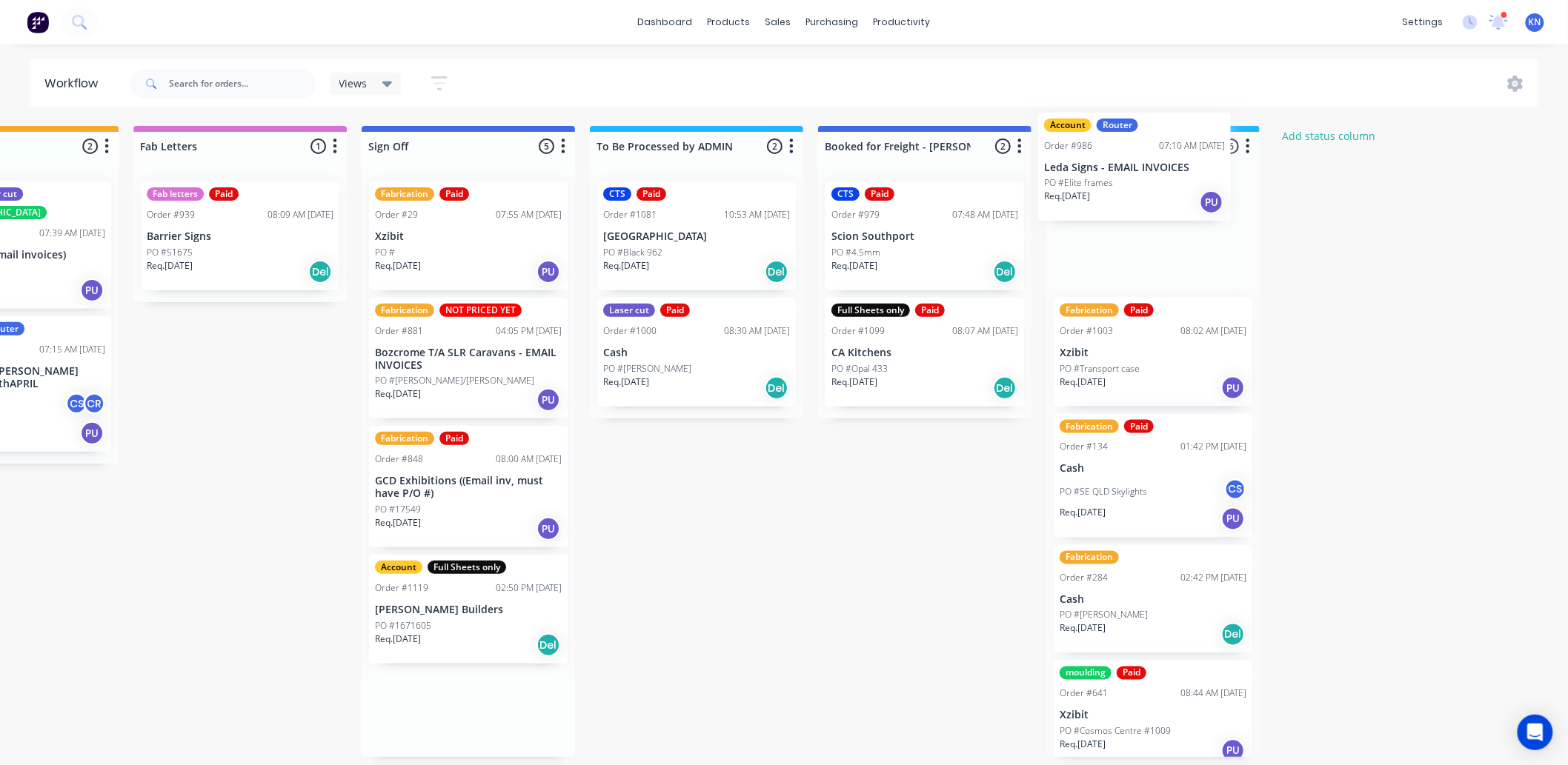
drag, startPoint x: 409, startPoint y: 483, endPoint x: 1084, endPoint y: 166, distance: 745.7
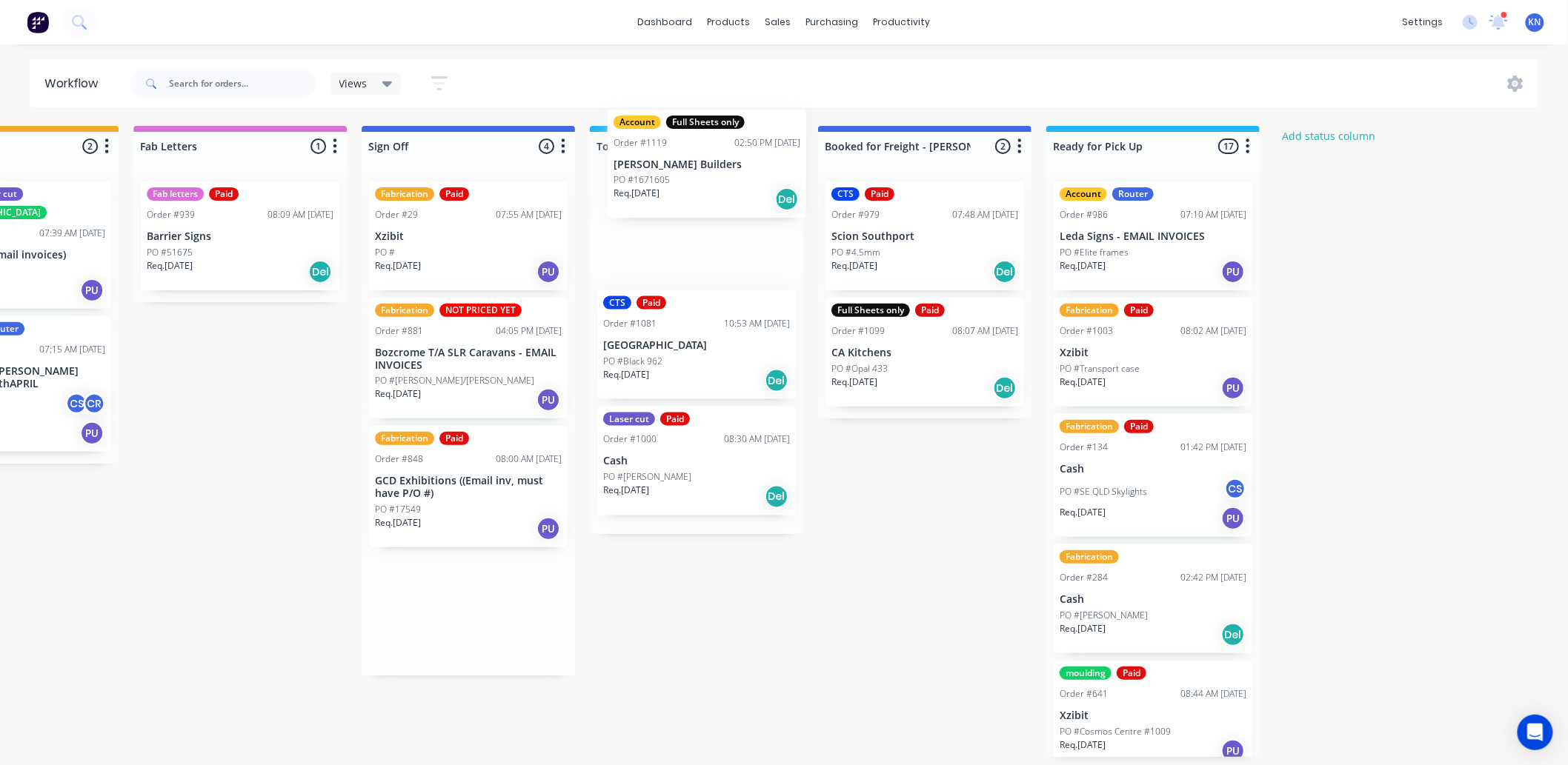
drag, startPoint x: 409, startPoint y: 615, endPoint x: 653, endPoint y: 168, distance: 509.3
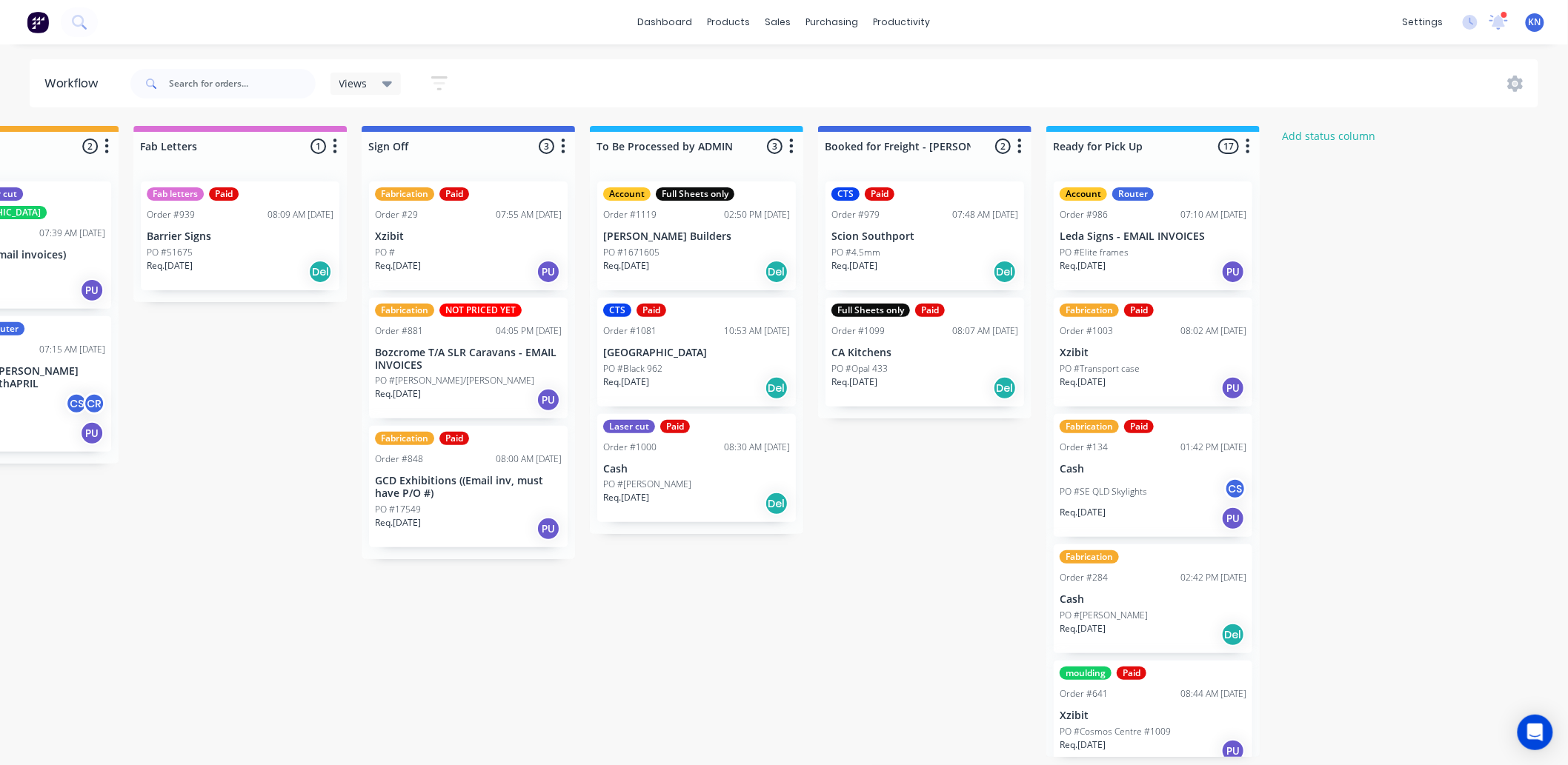
click at [1116, 242] on p "Leda Signs - EMAIL INVOICES" at bounding box center [1153, 236] width 187 height 13
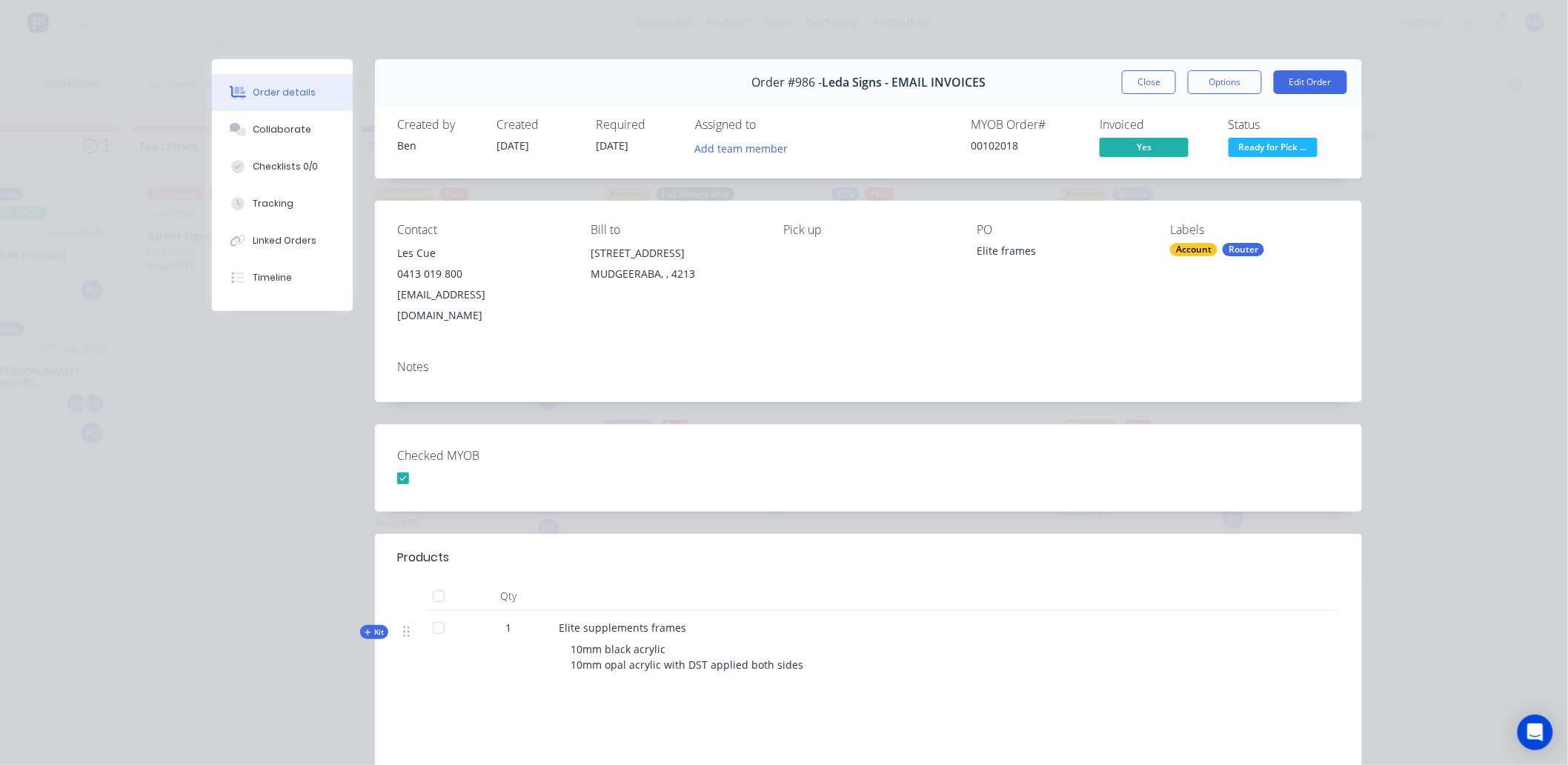
drag, startPoint x: 1139, startPoint y: 82, endPoint x: 1054, endPoint y: 124, distance: 94.8
click at [1139, 82] on button "Close" at bounding box center [1148, 82] width 54 height 24
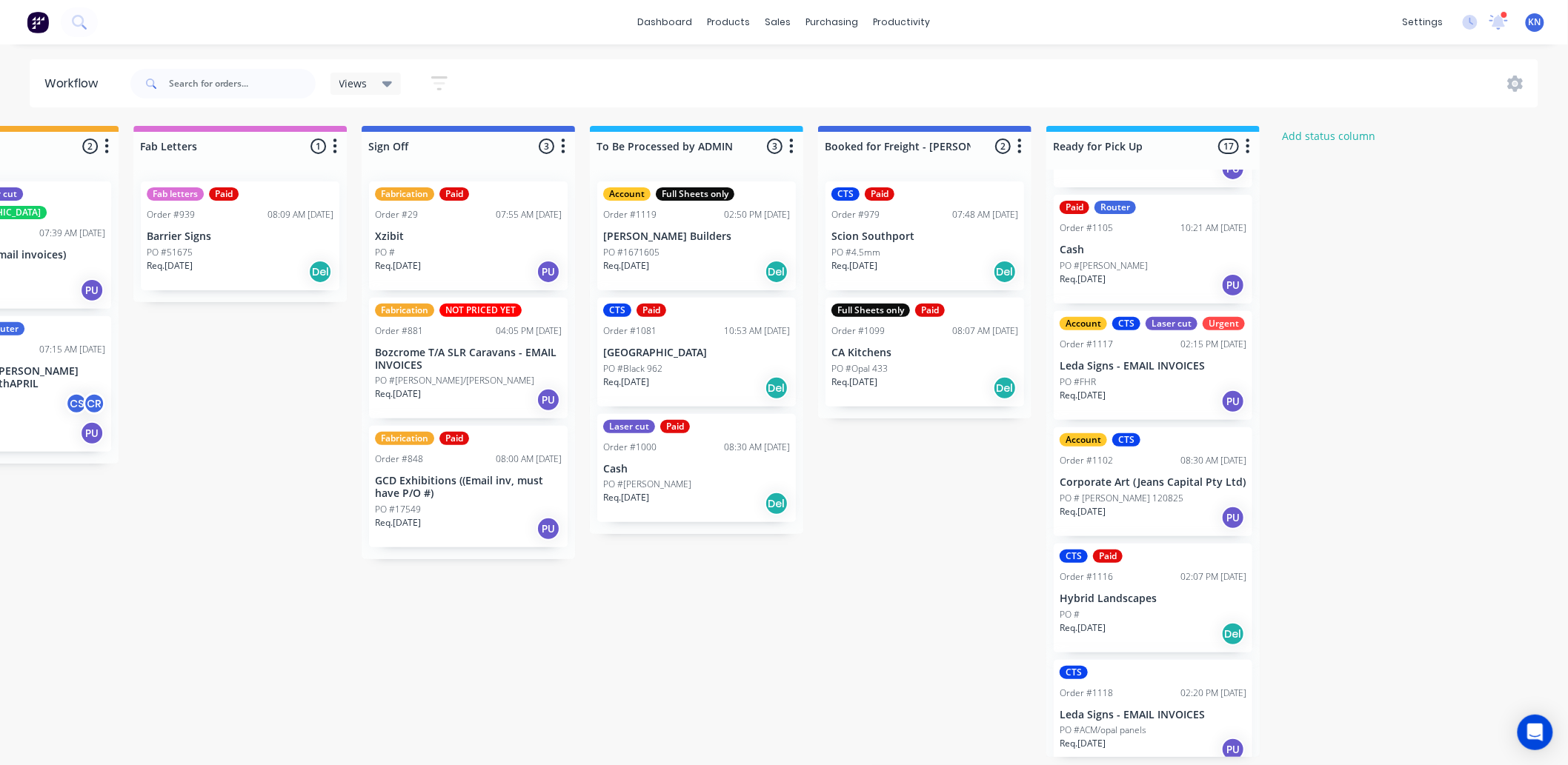
scroll to position [1447, 0]
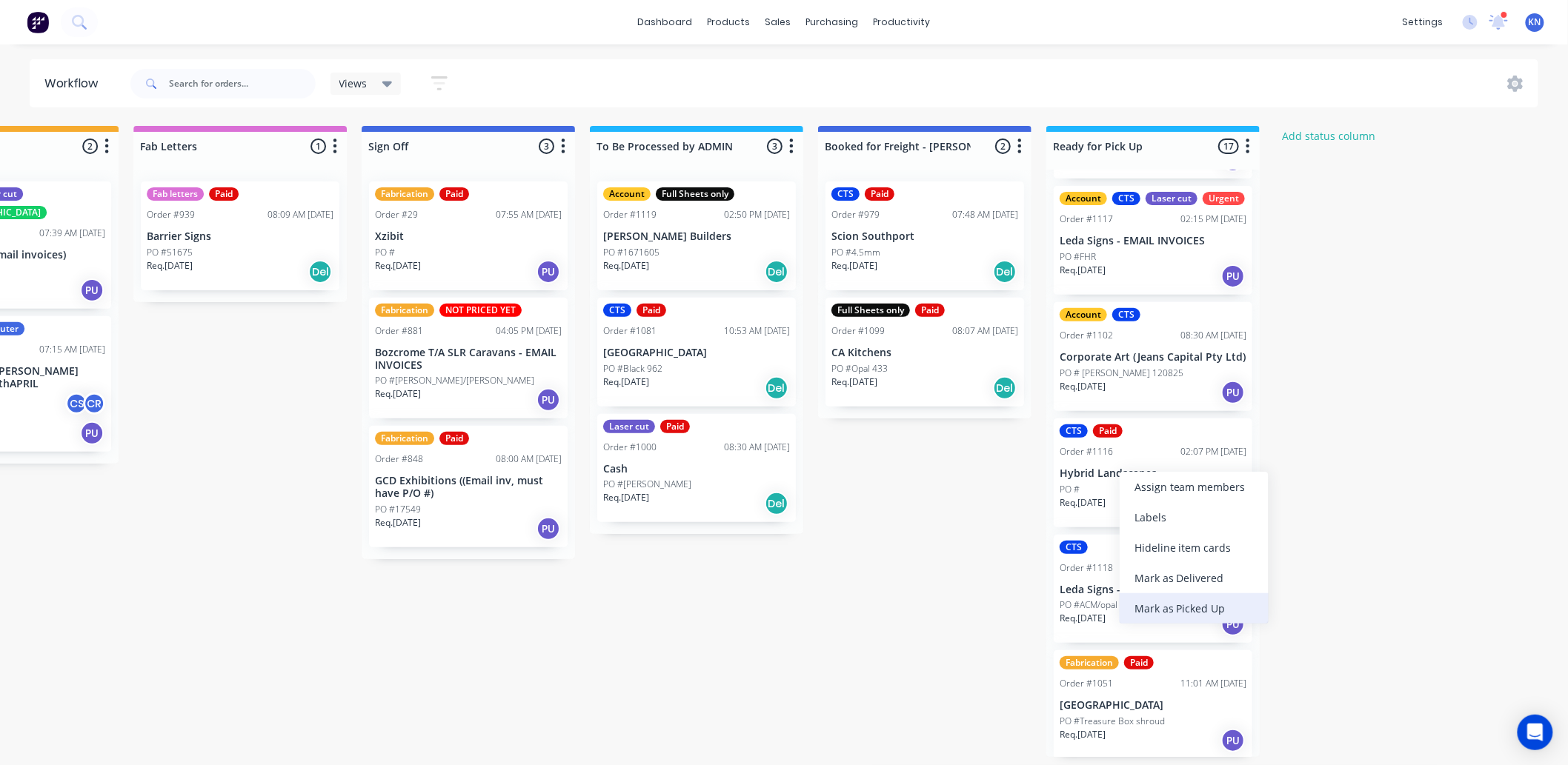
click at [1186, 610] on div "Mark as Picked Up" at bounding box center [1194, 608] width 149 height 31
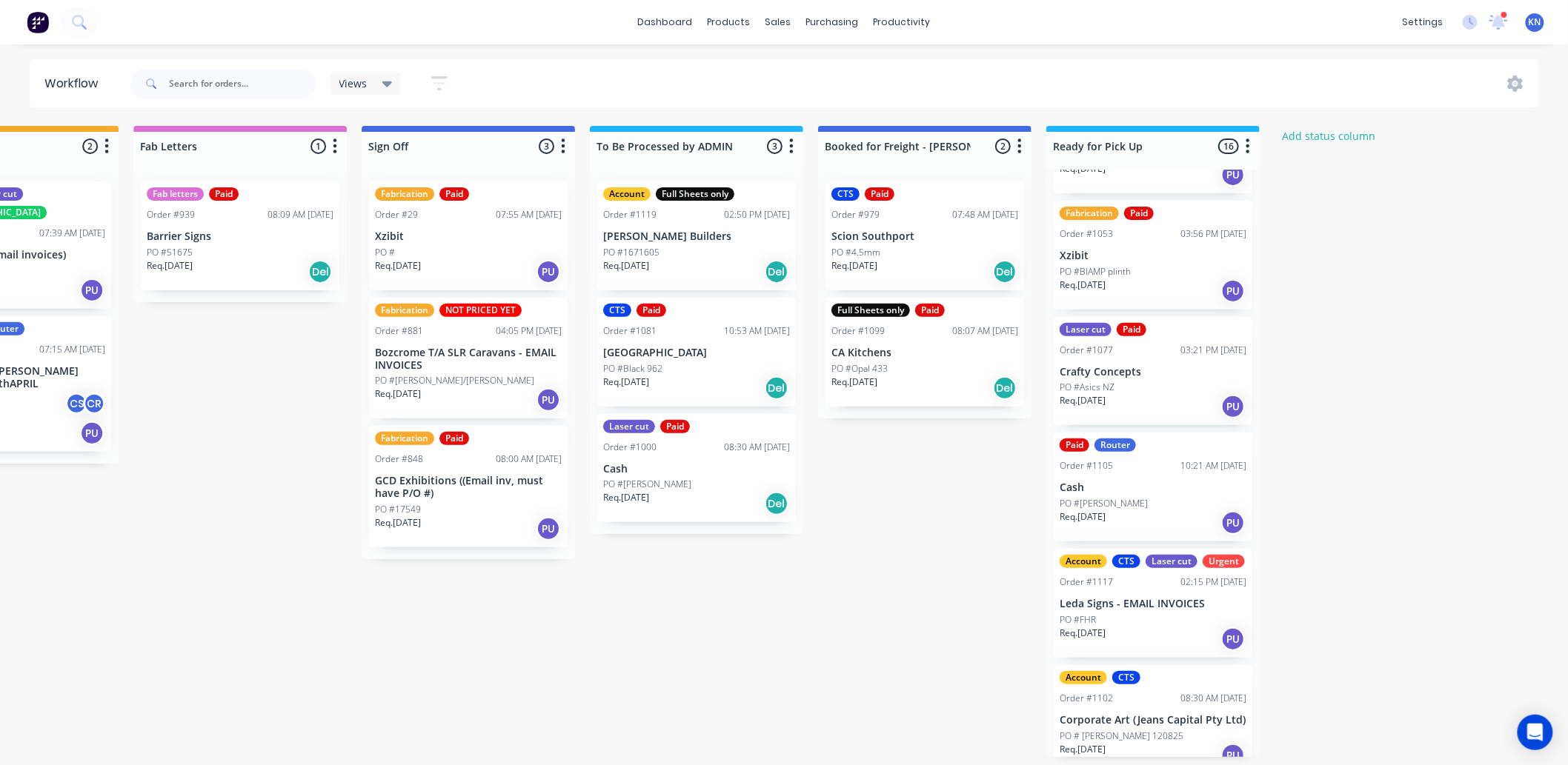
scroll to position [1331, 0]
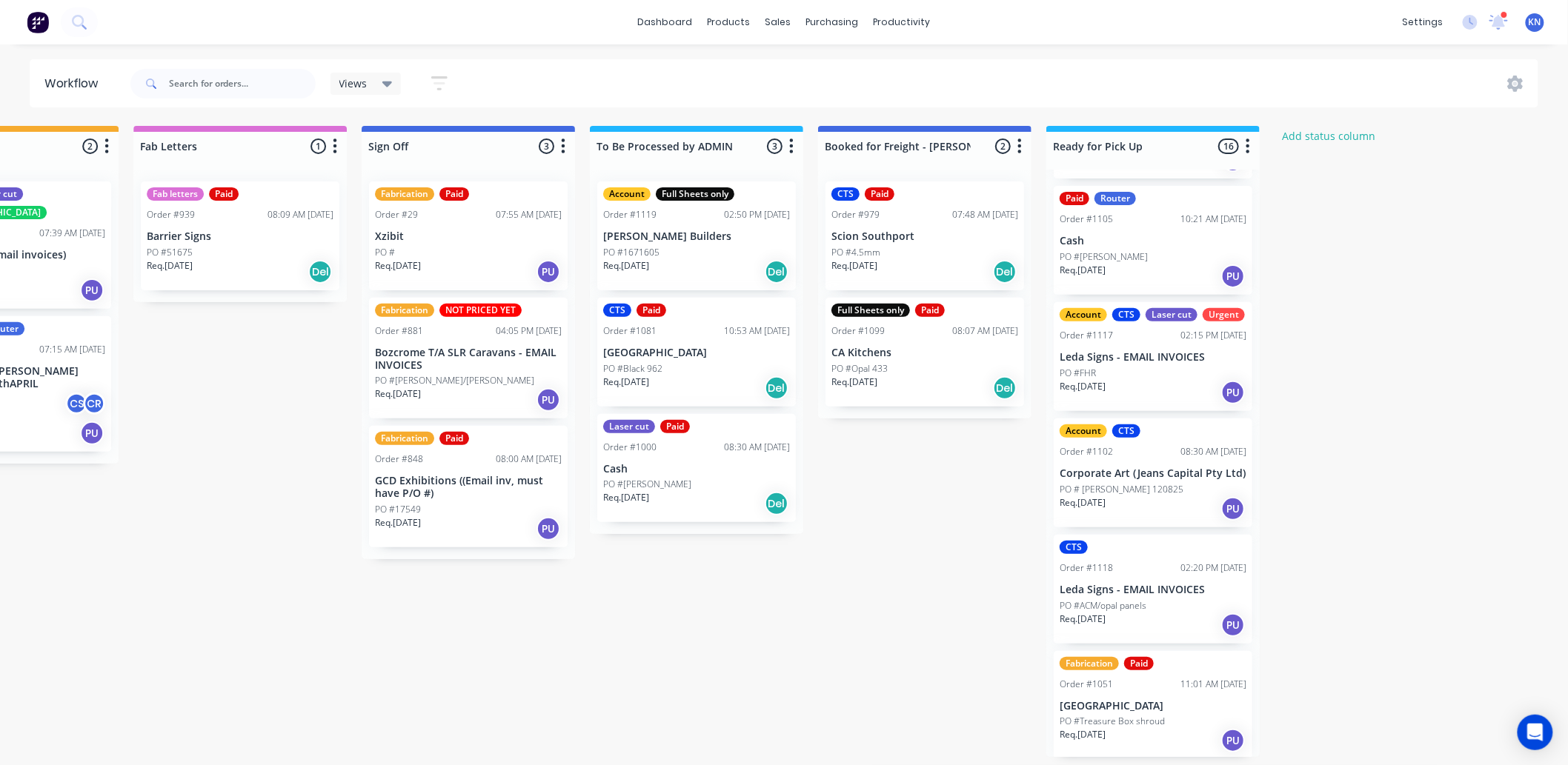
click at [445, 246] on div "PO #" at bounding box center [469, 253] width 187 height 14
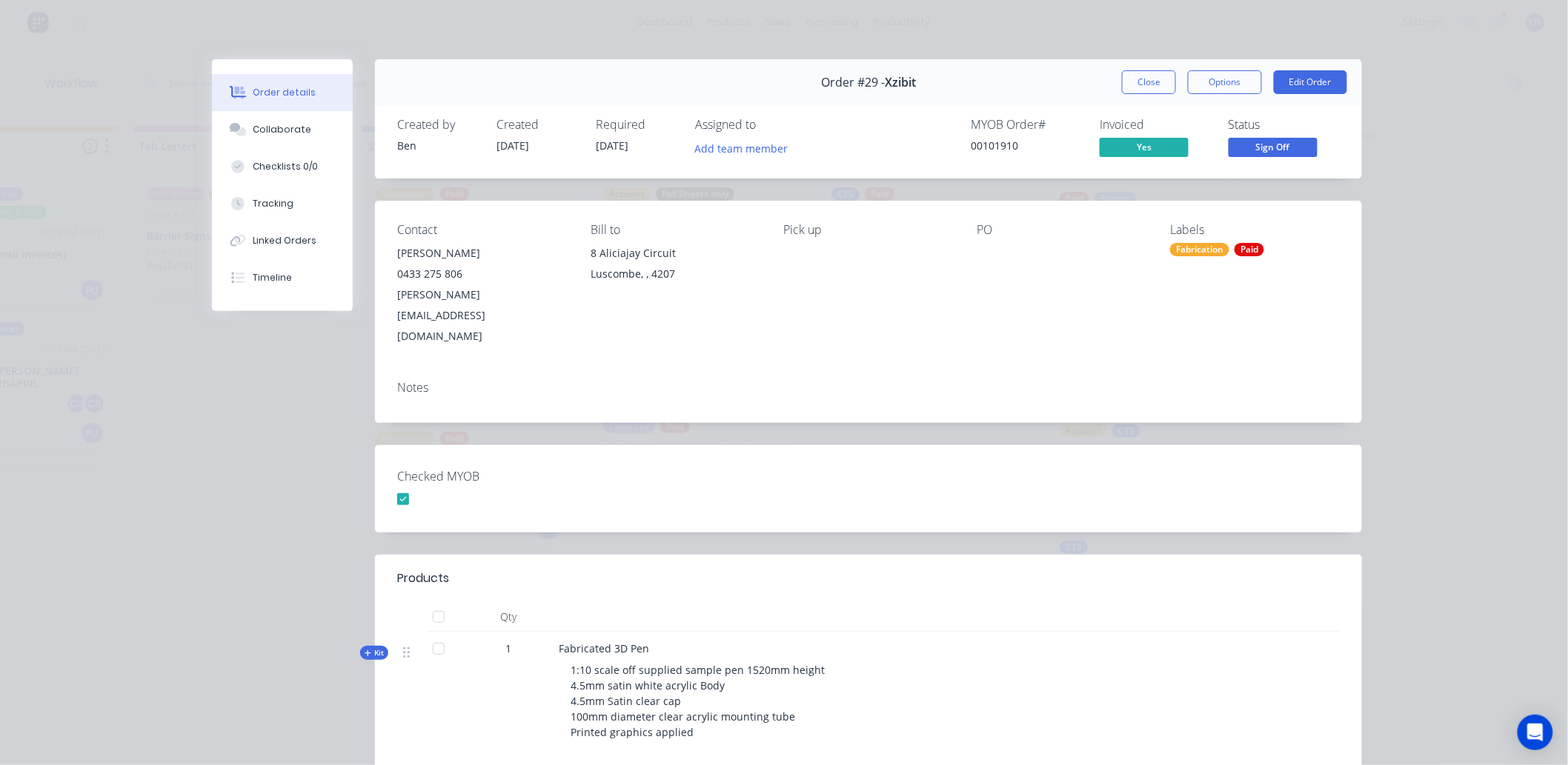
drag, startPoint x: 1240, startPoint y: 249, endPoint x: 1249, endPoint y: 246, distance: 9.5
click at [1240, 249] on div "Paid" at bounding box center [1249, 250] width 30 height 14
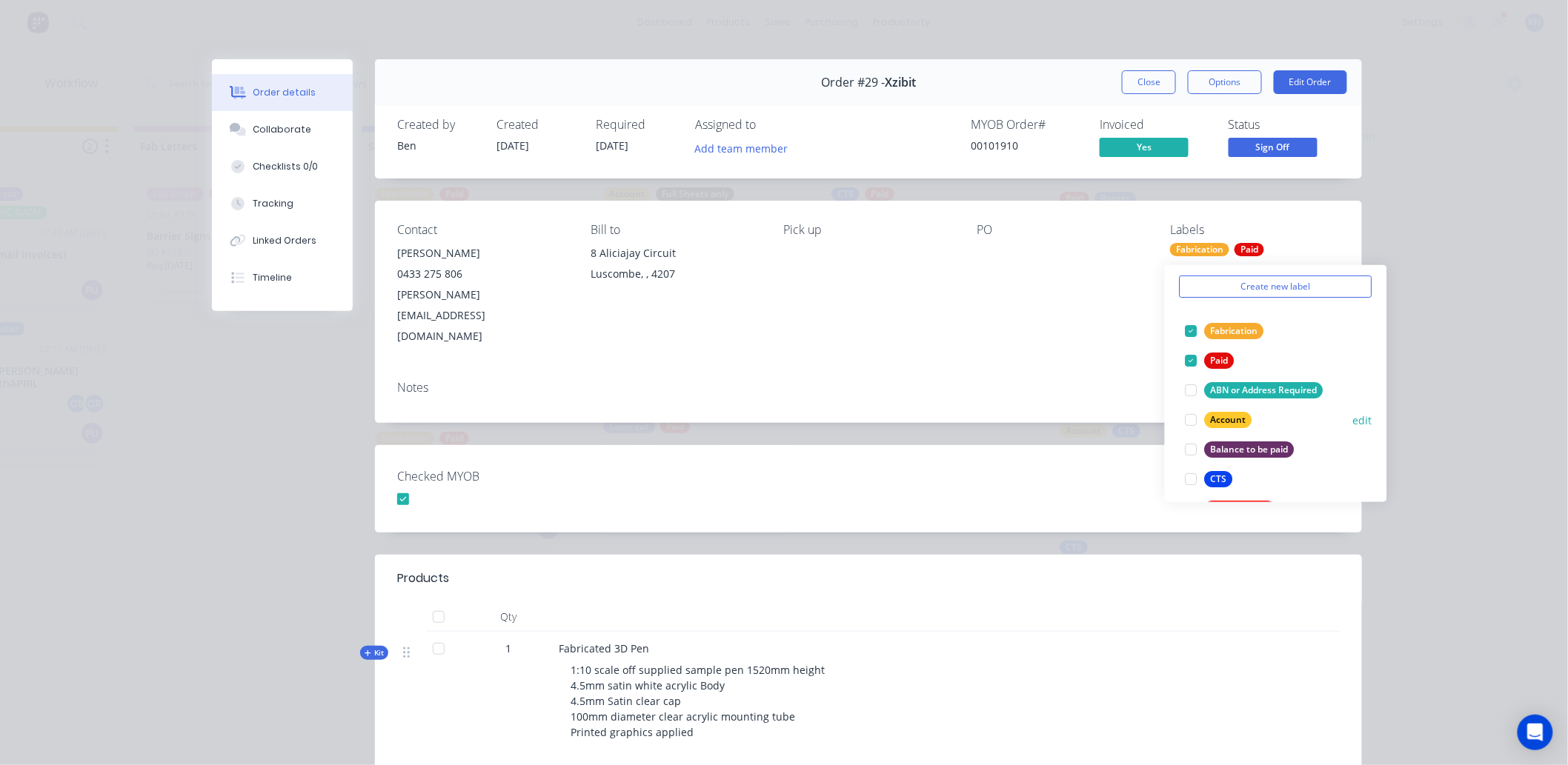
scroll to position [83, 0]
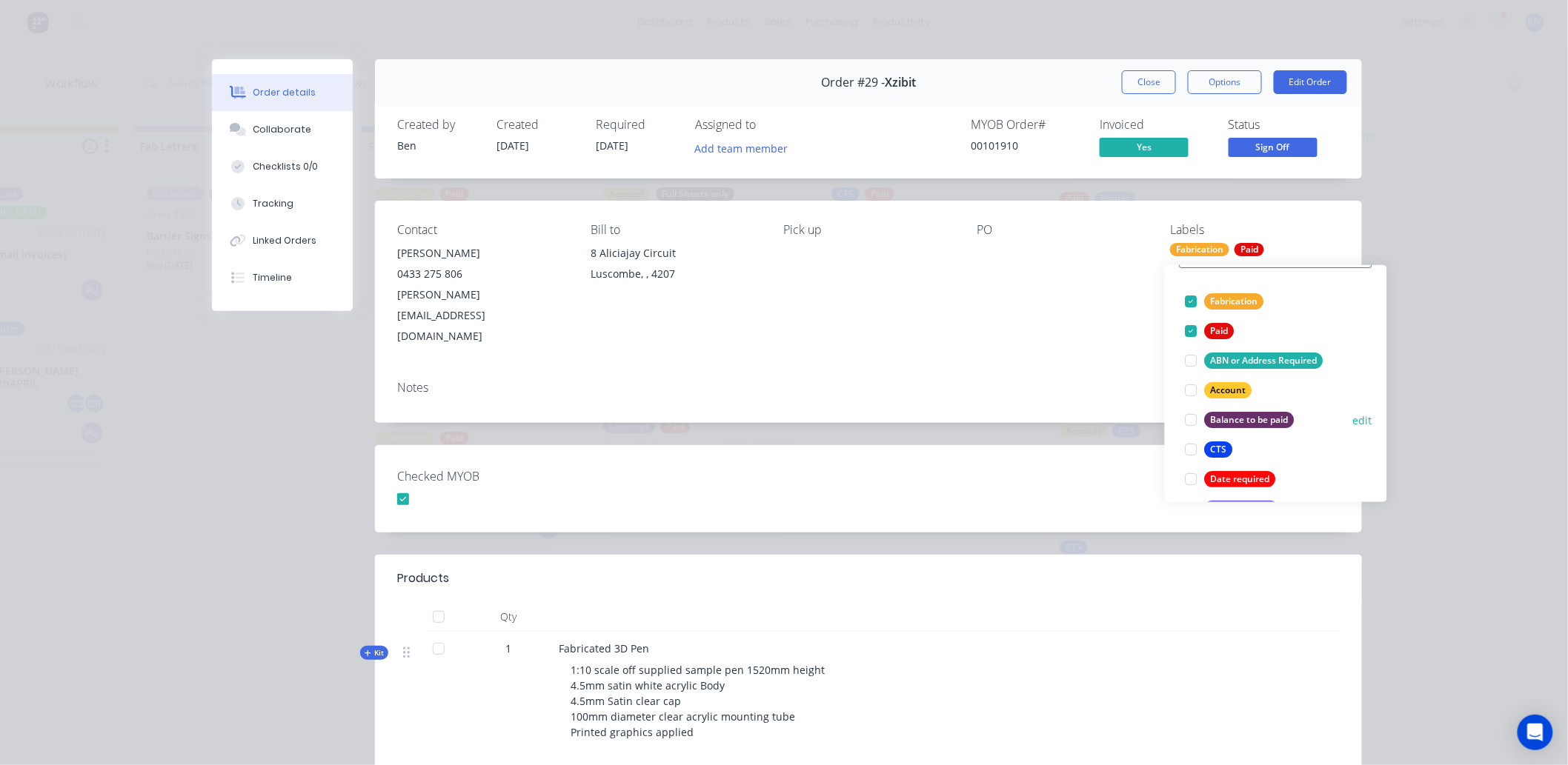
click at [1188, 414] on div at bounding box center [1192, 420] width 30 height 30
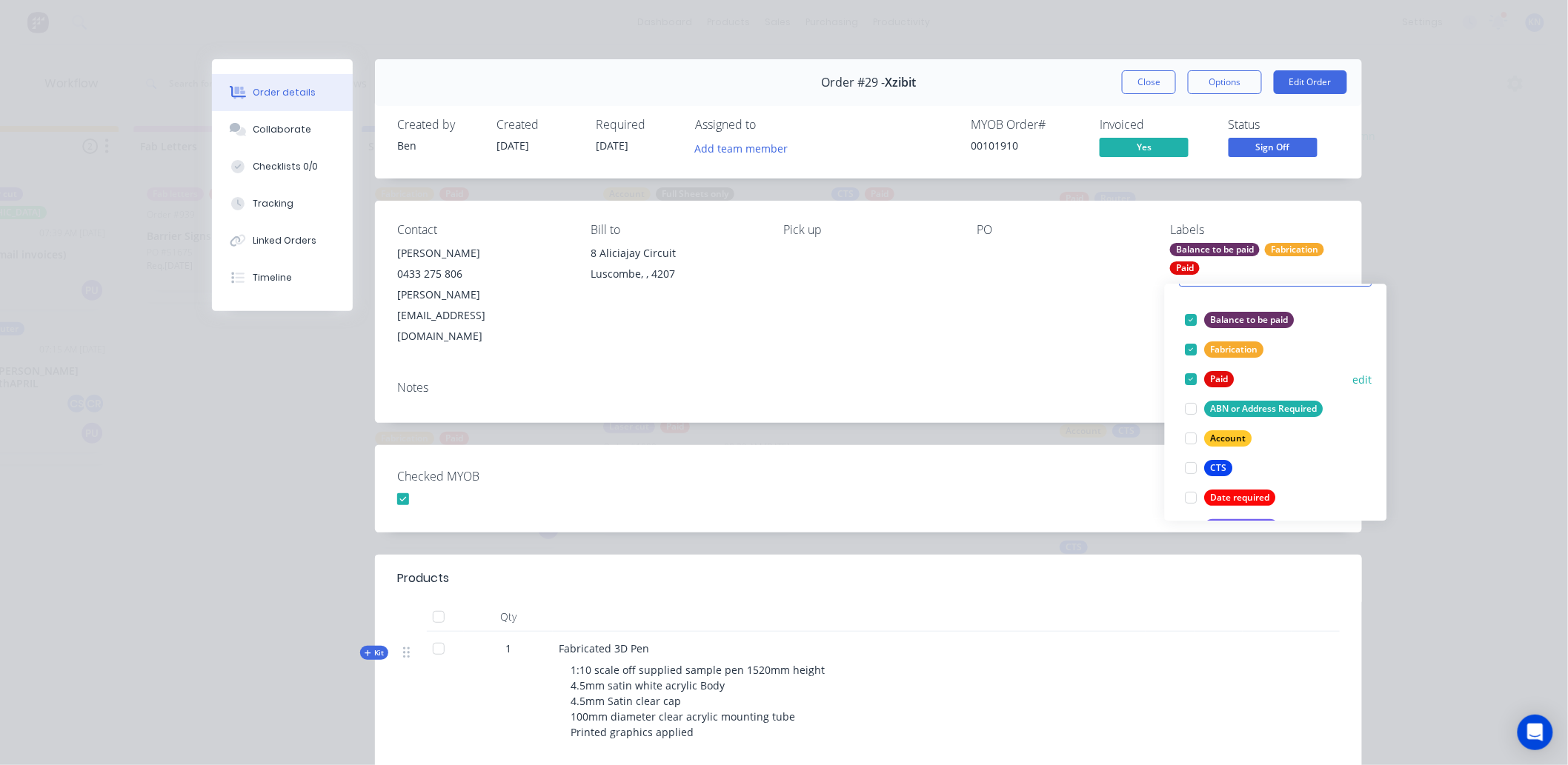
click at [1184, 375] on div at bounding box center [1192, 379] width 30 height 30
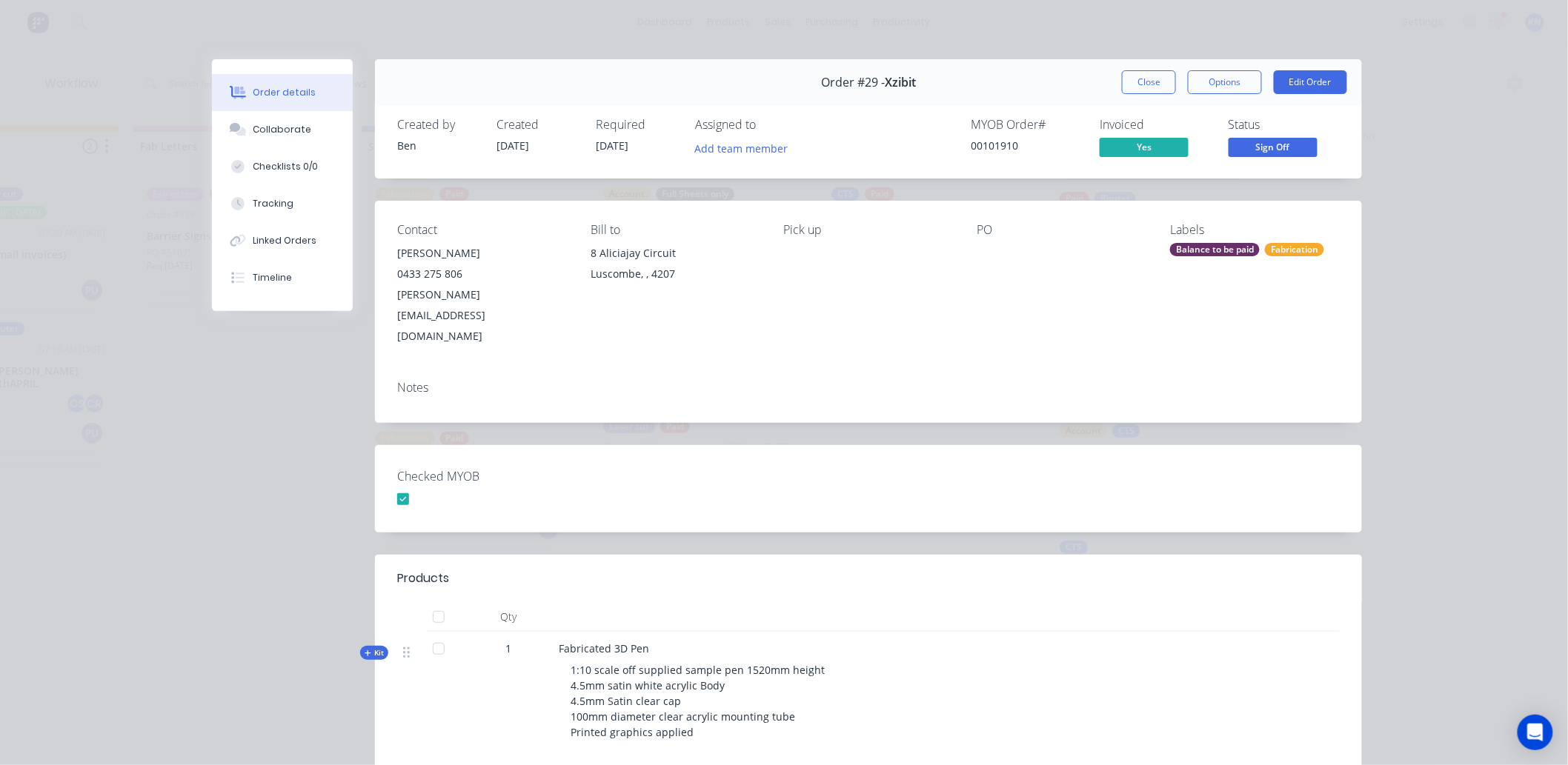
click at [1094, 369] on div "Notes" at bounding box center [869, 396] width 987 height 54
click at [1152, 83] on button "Close" at bounding box center [1148, 82] width 54 height 24
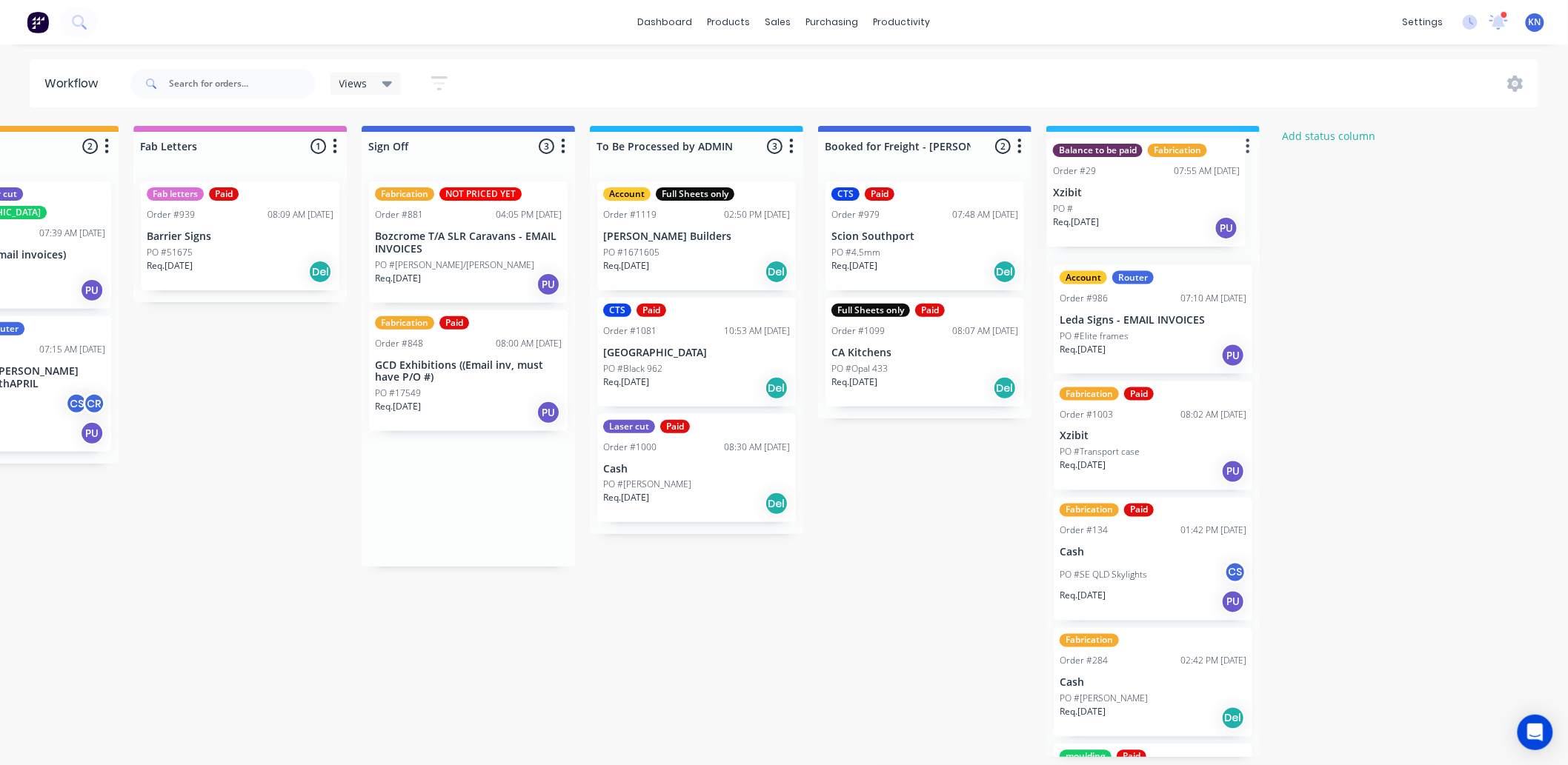
scroll to position [0, 0]
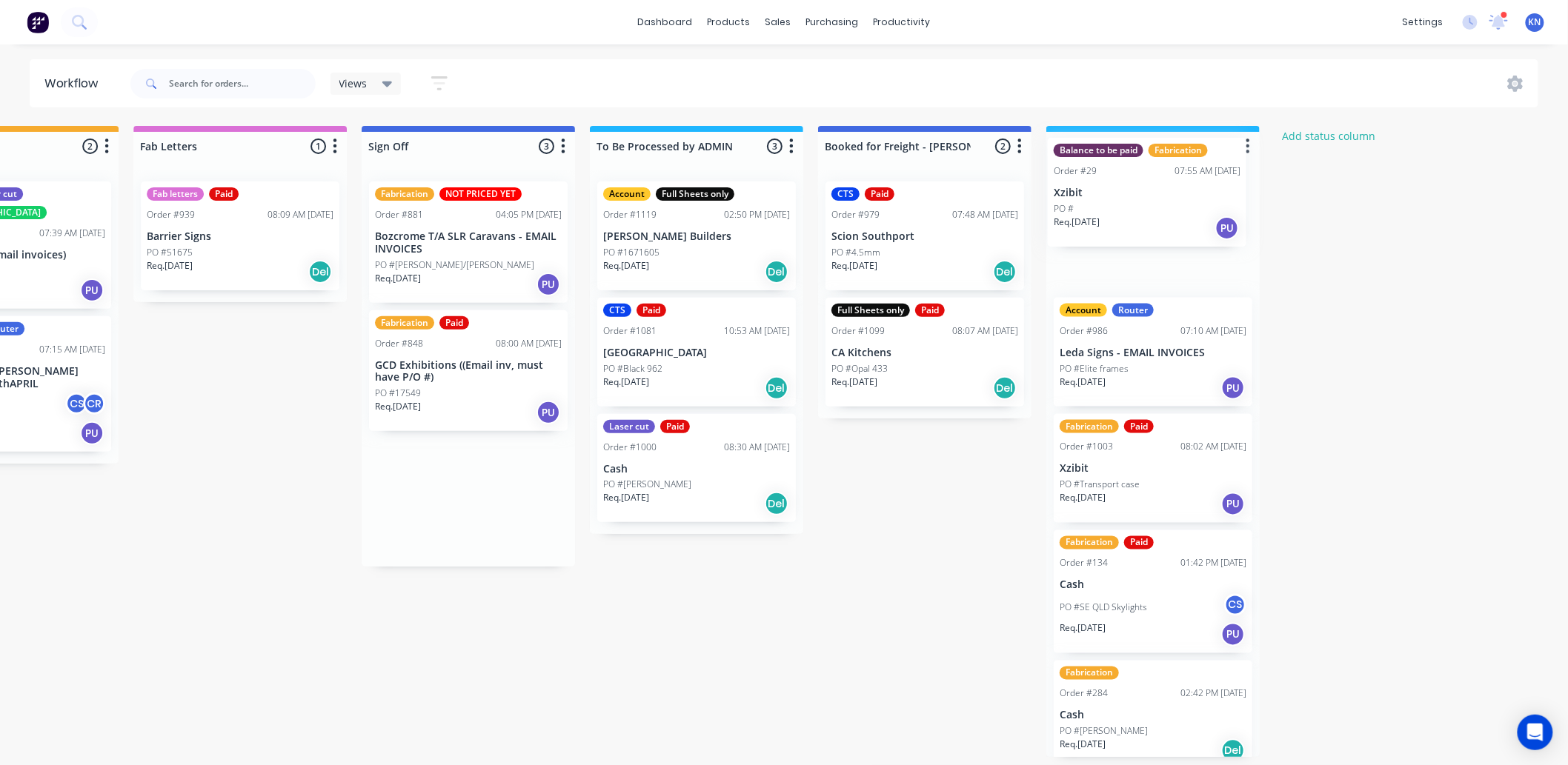
drag, startPoint x: 429, startPoint y: 237, endPoint x: 1114, endPoint y: 196, distance: 686.2
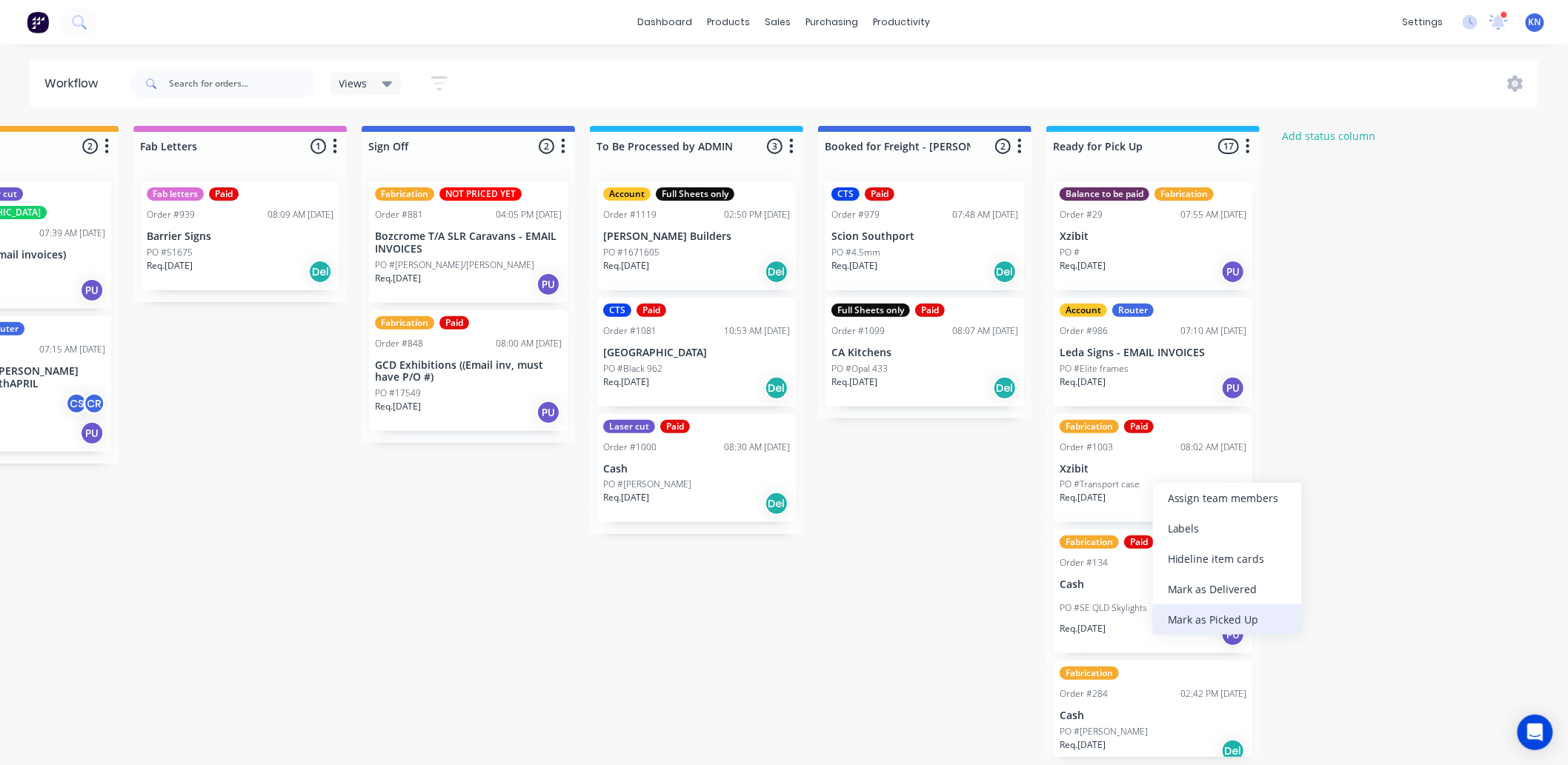
click at [1243, 617] on div "Mark as Picked Up" at bounding box center [1227, 619] width 149 height 31
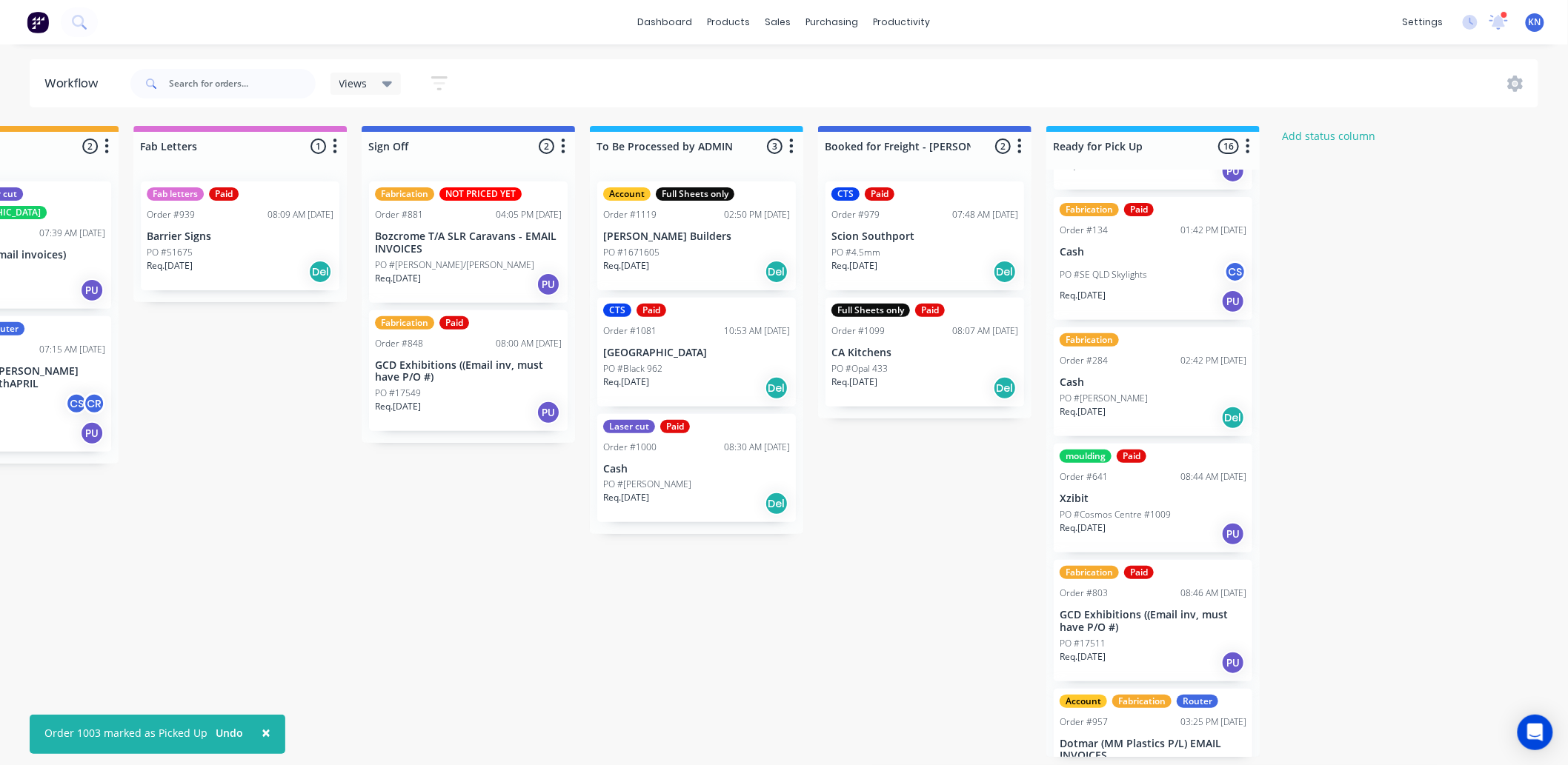
scroll to position [247, 0]
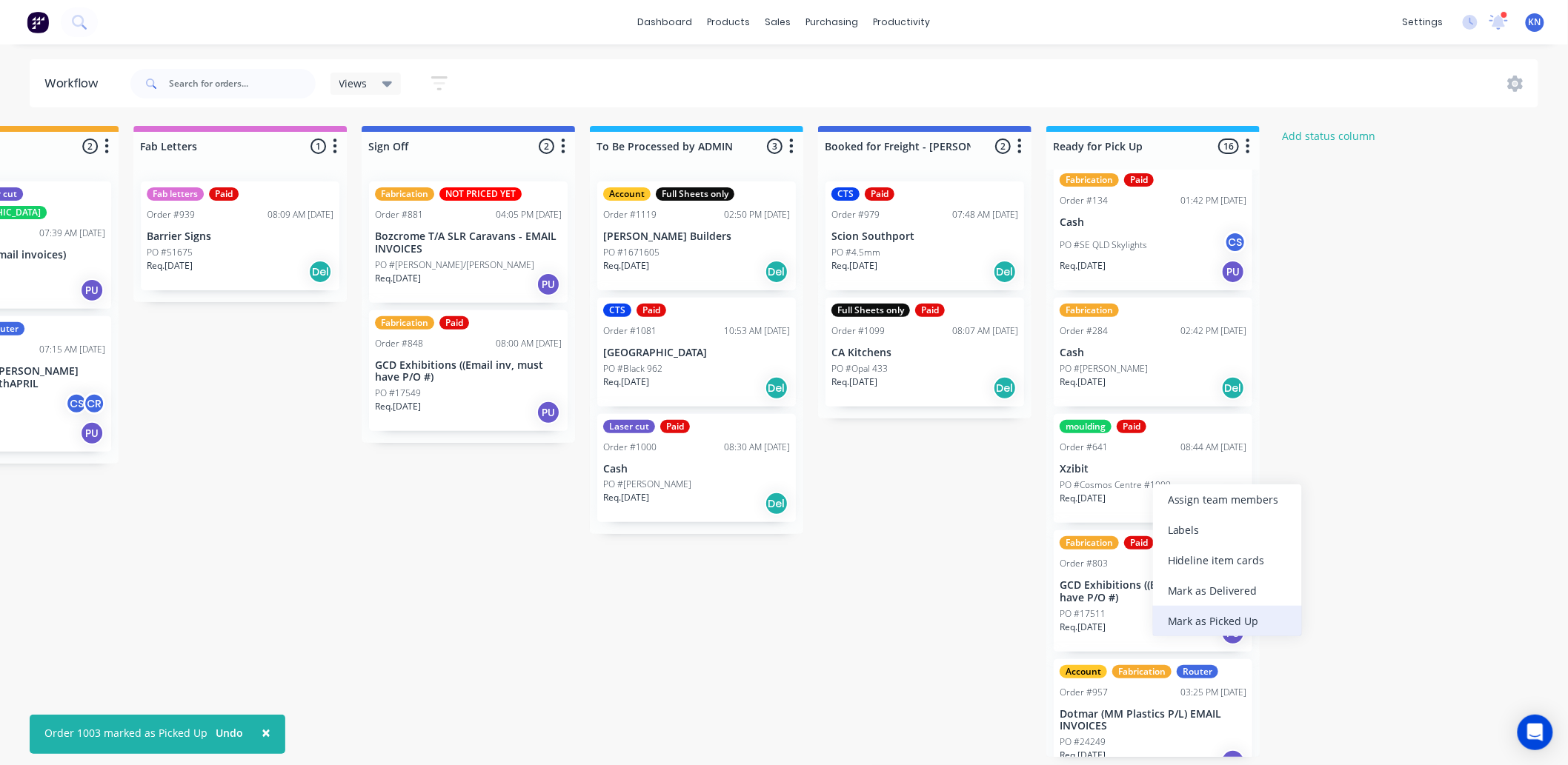
click at [1213, 616] on div "Mark as Picked Up" at bounding box center [1227, 620] width 149 height 31
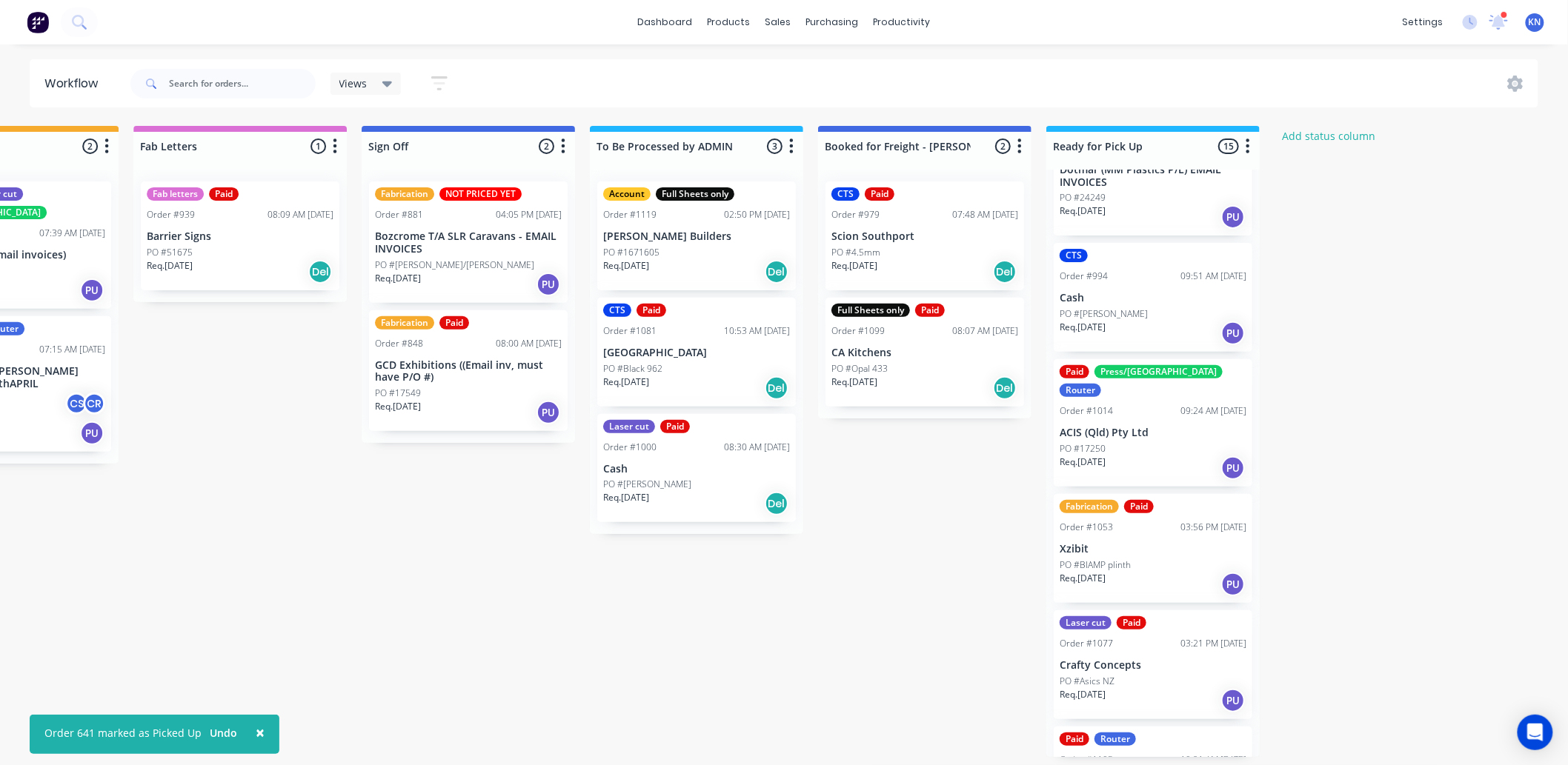
scroll to position [740, 0]
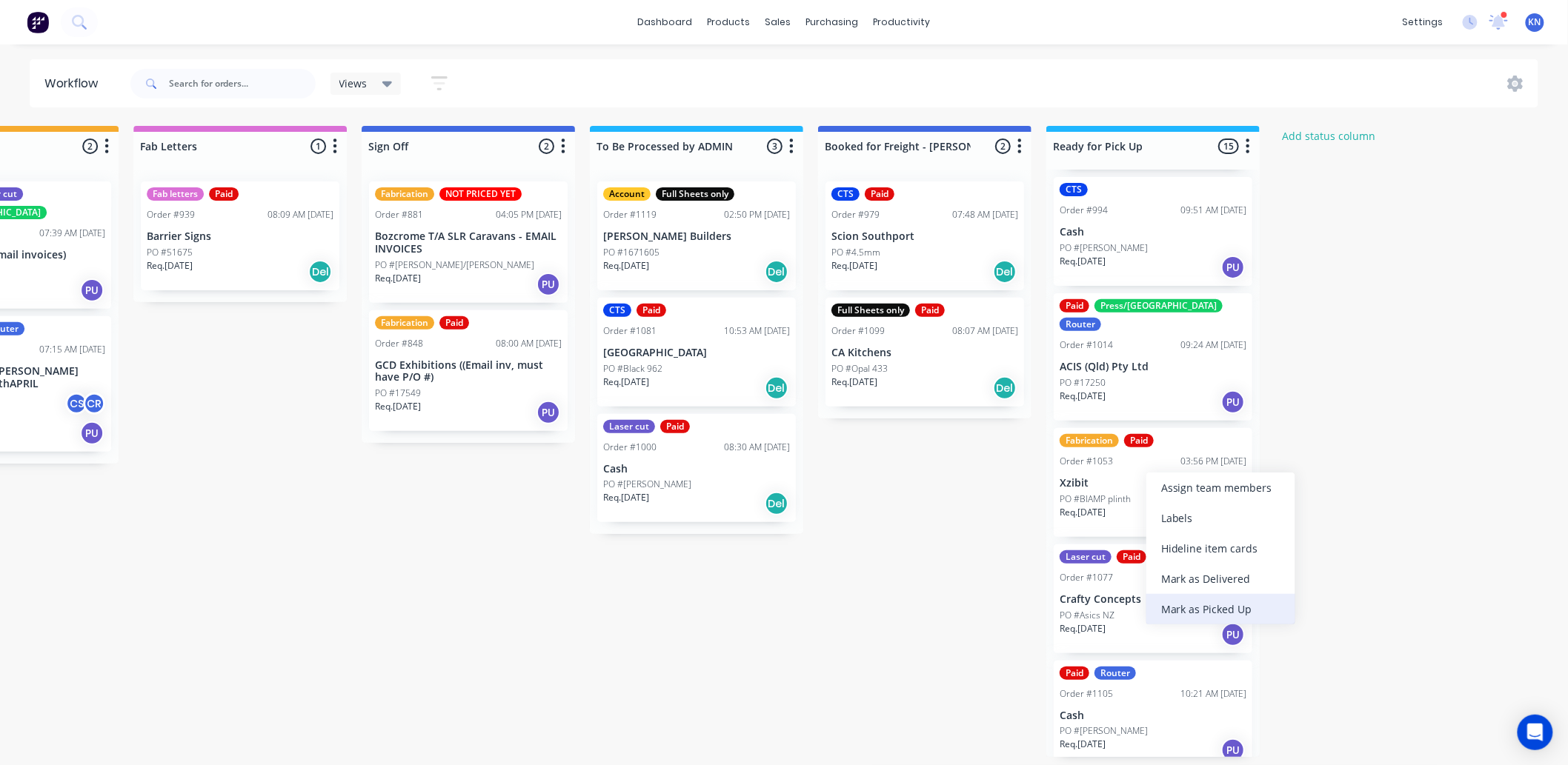
click at [1198, 606] on div "Mark as Picked Up" at bounding box center [1220, 608] width 149 height 31
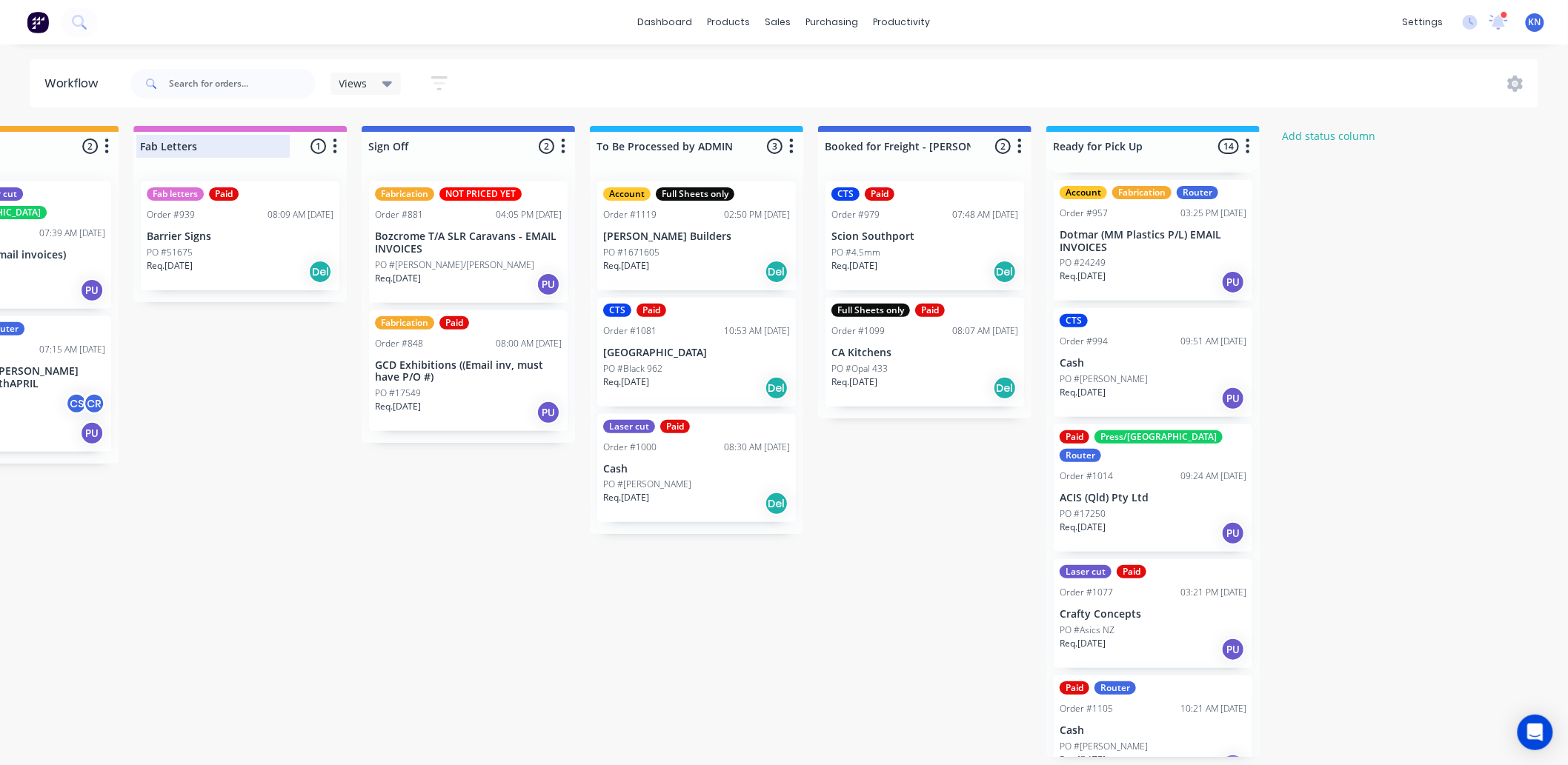
scroll to position [606, 0]
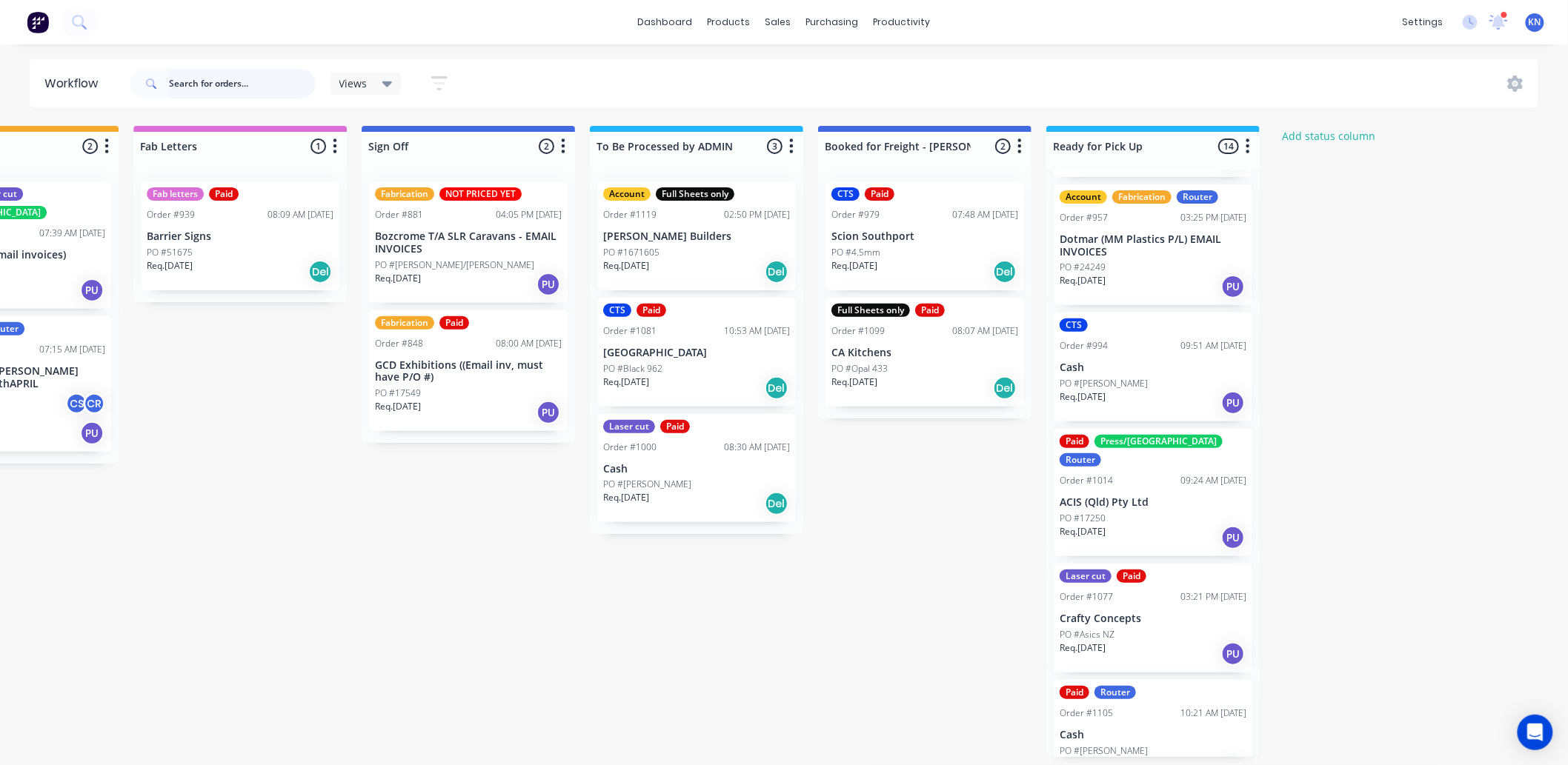
click at [218, 76] on input "text" at bounding box center [242, 84] width 147 height 30
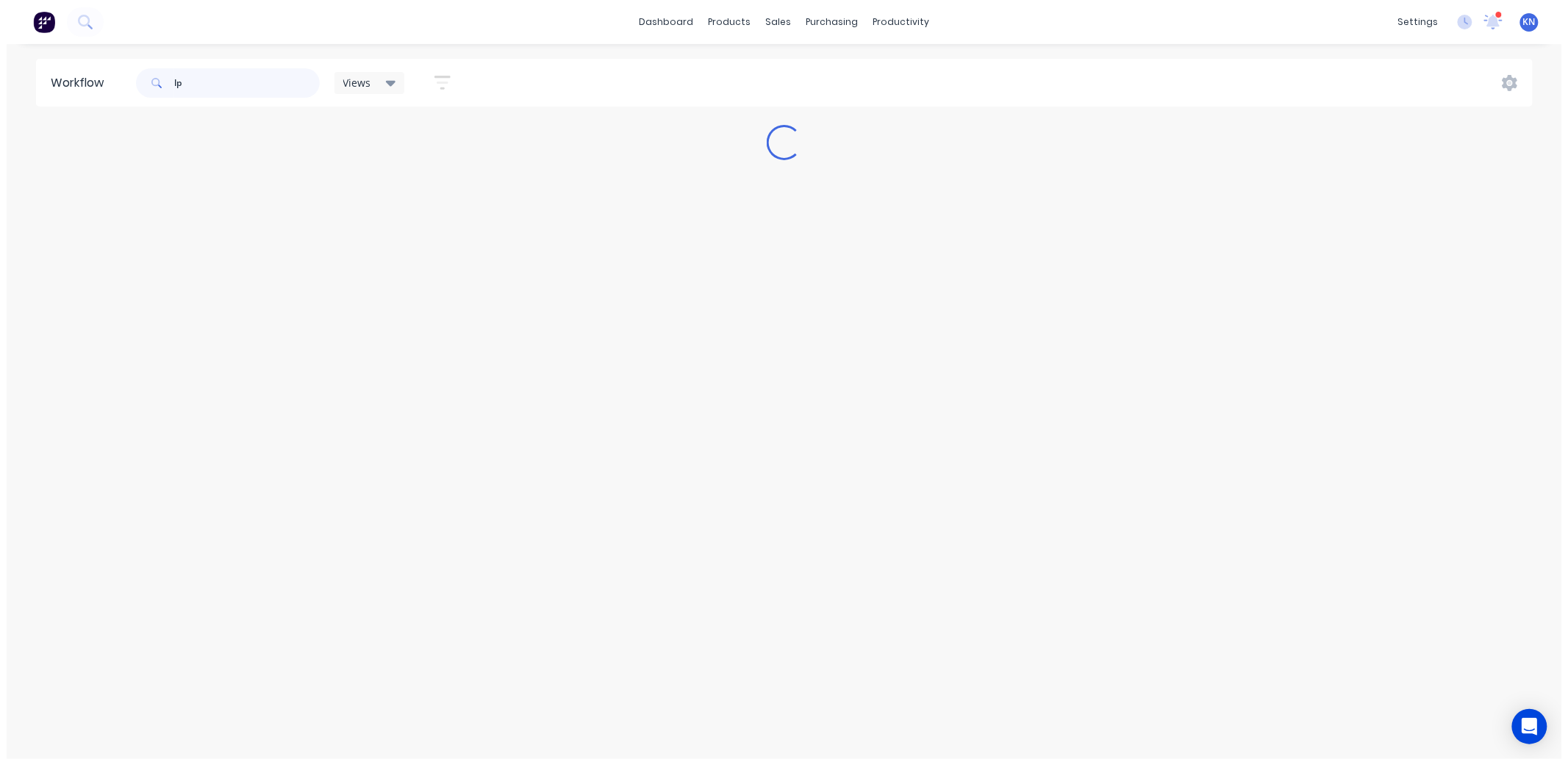
scroll to position [0, 0]
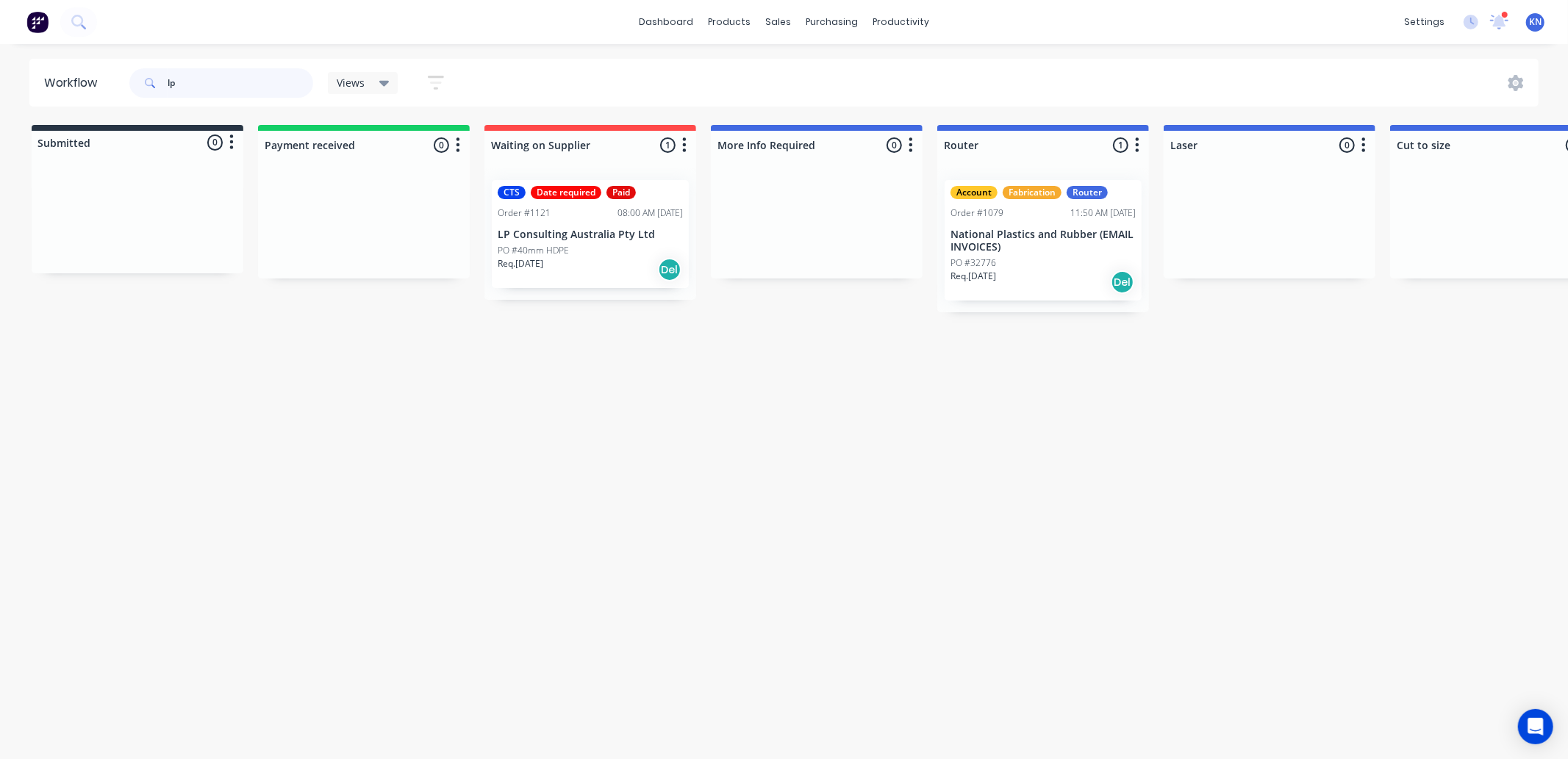
type input "lp"
click at [600, 233] on p "LP Consulting Australia Pty Ltd" at bounding box center [590, 234] width 186 height 13
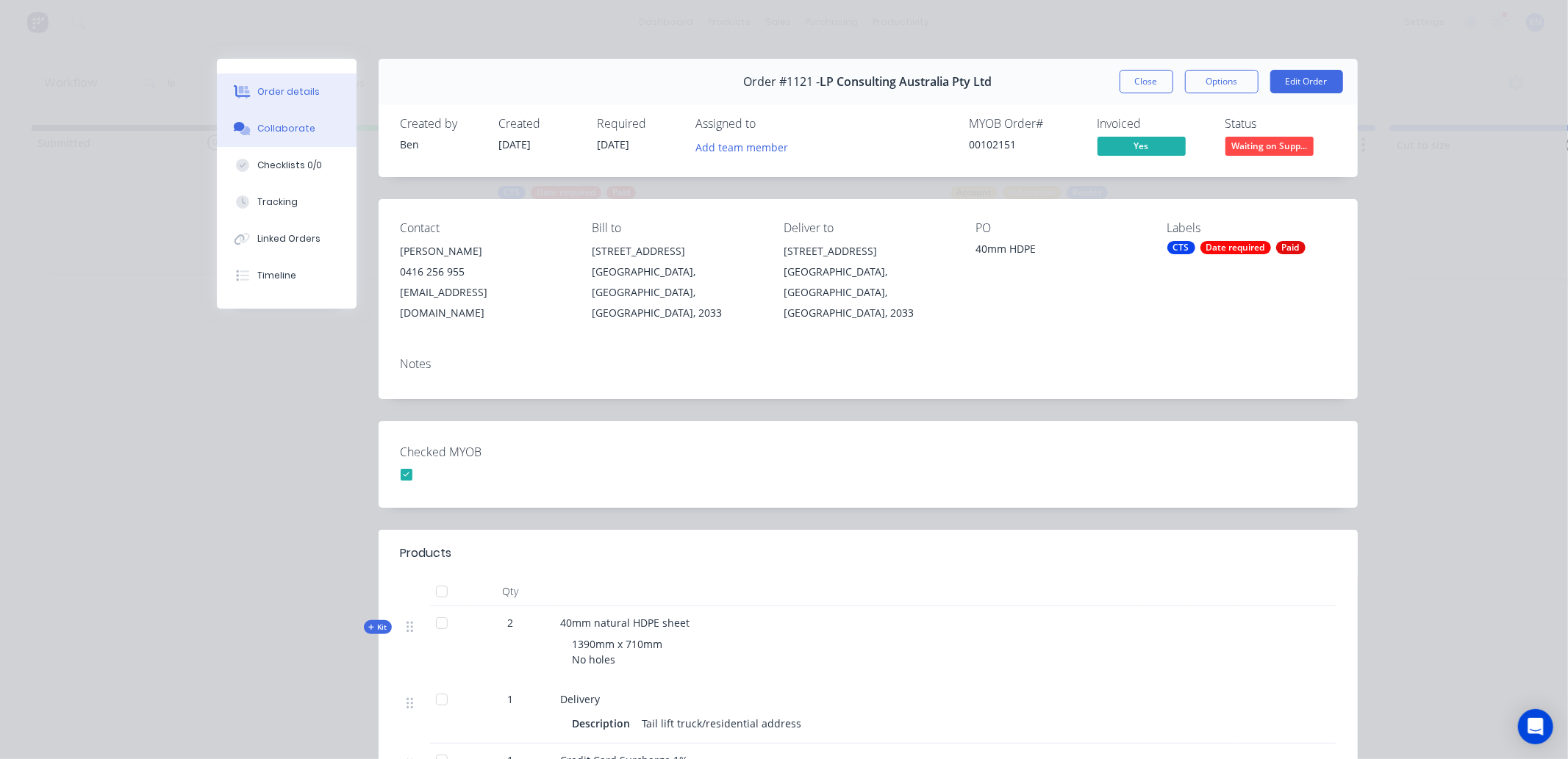
click at [276, 123] on div "Collaborate" at bounding box center [285, 129] width 58 height 14
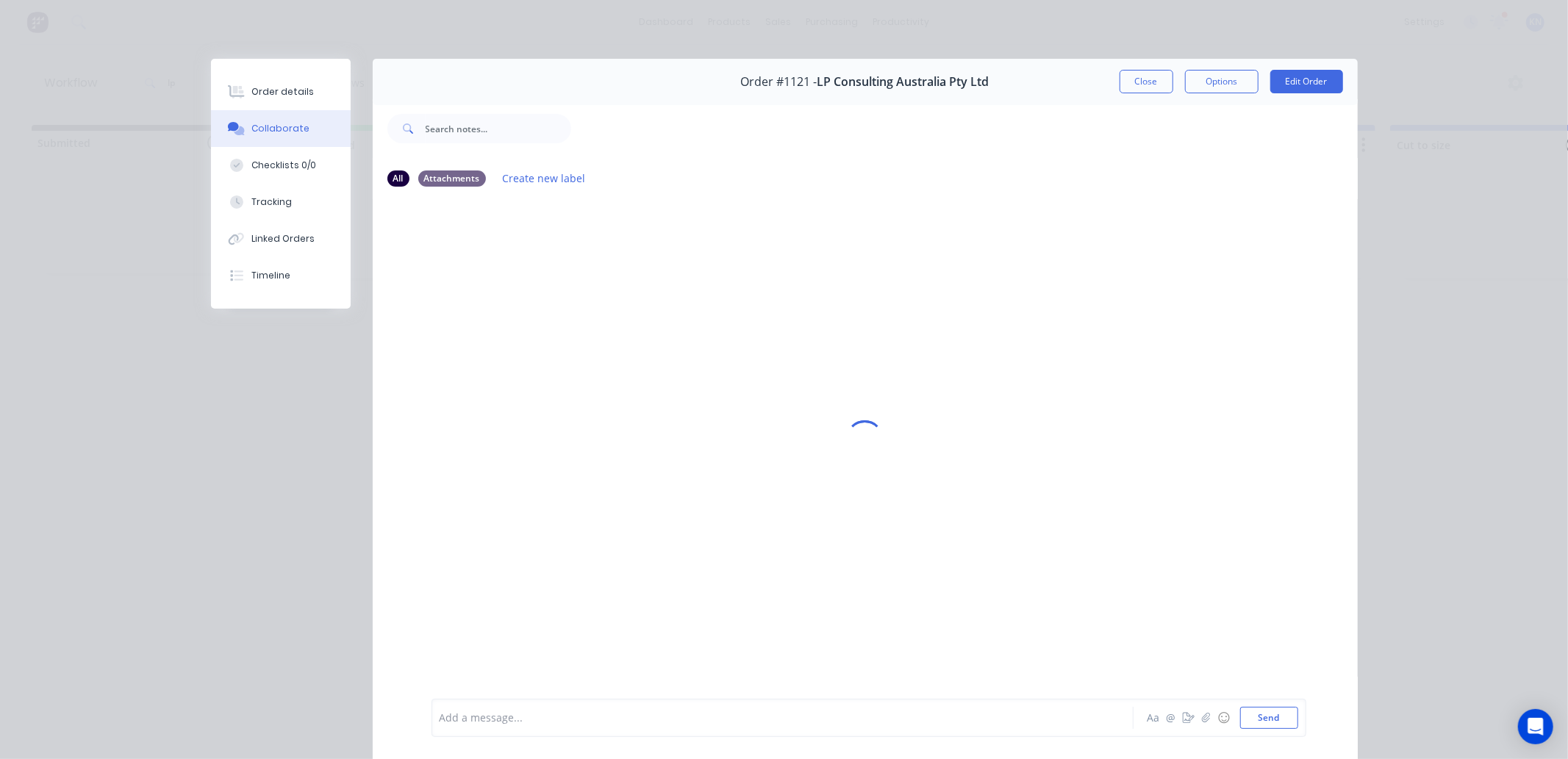
click at [484, 718] on div at bounding box center [762, 718] width 643 height 16
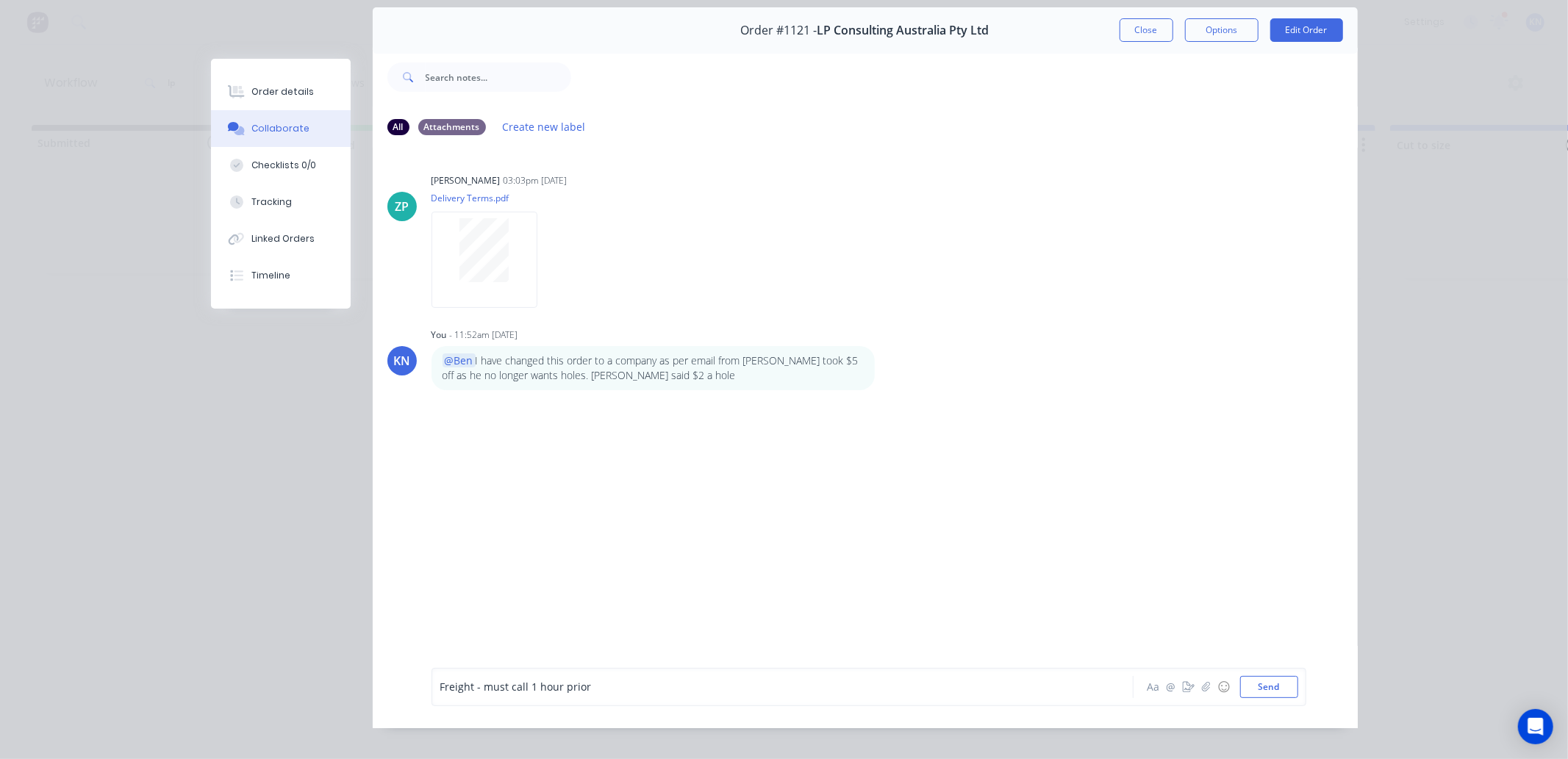
scroll to position [78, 0]
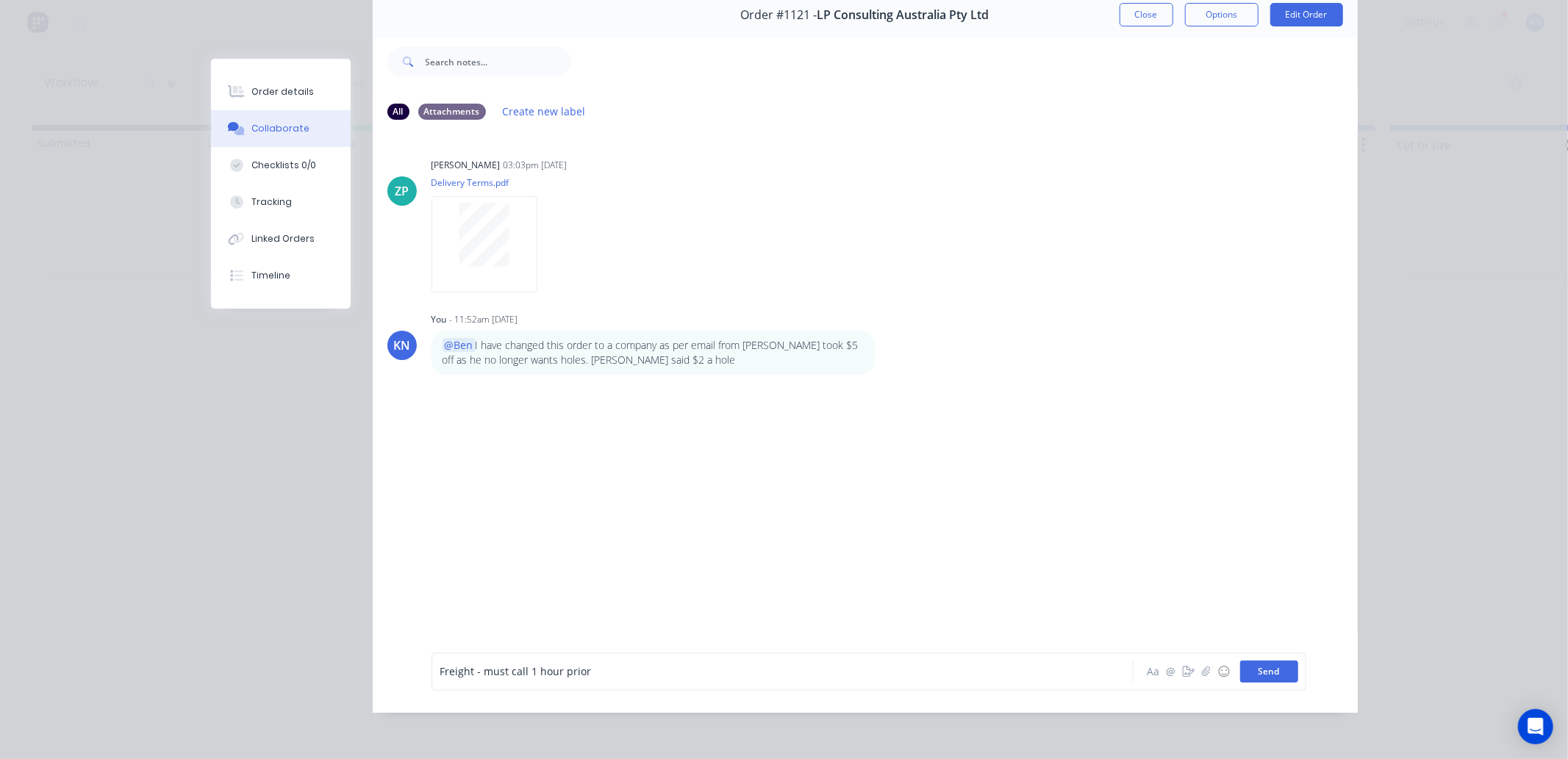
click at [1254, 670] on button "Send" at bounding box center [1268, 671] width 58 height 22
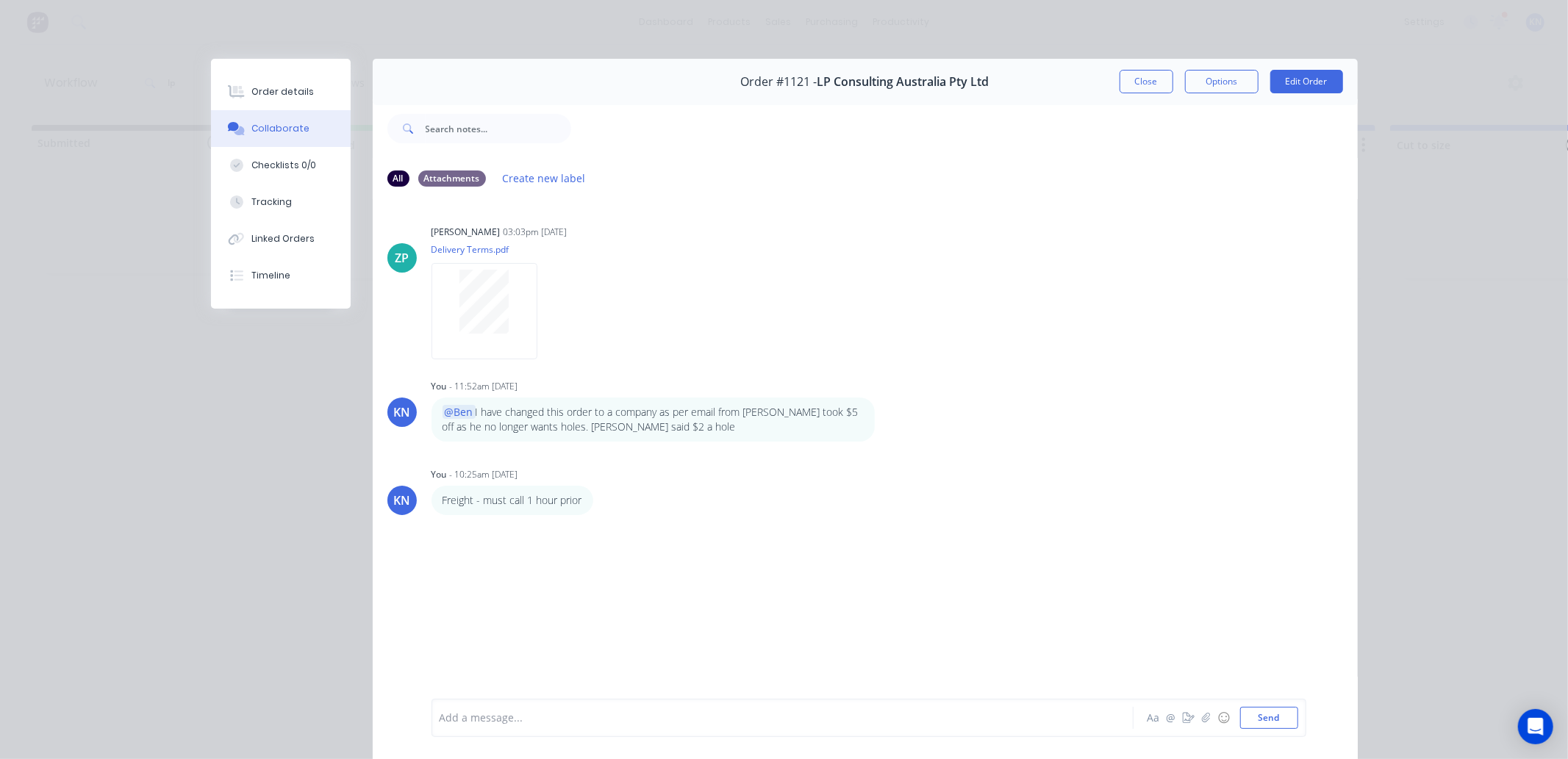
click at [1140, 79] on button "Close" at bounding box center [1146, 81] width 54 height 23
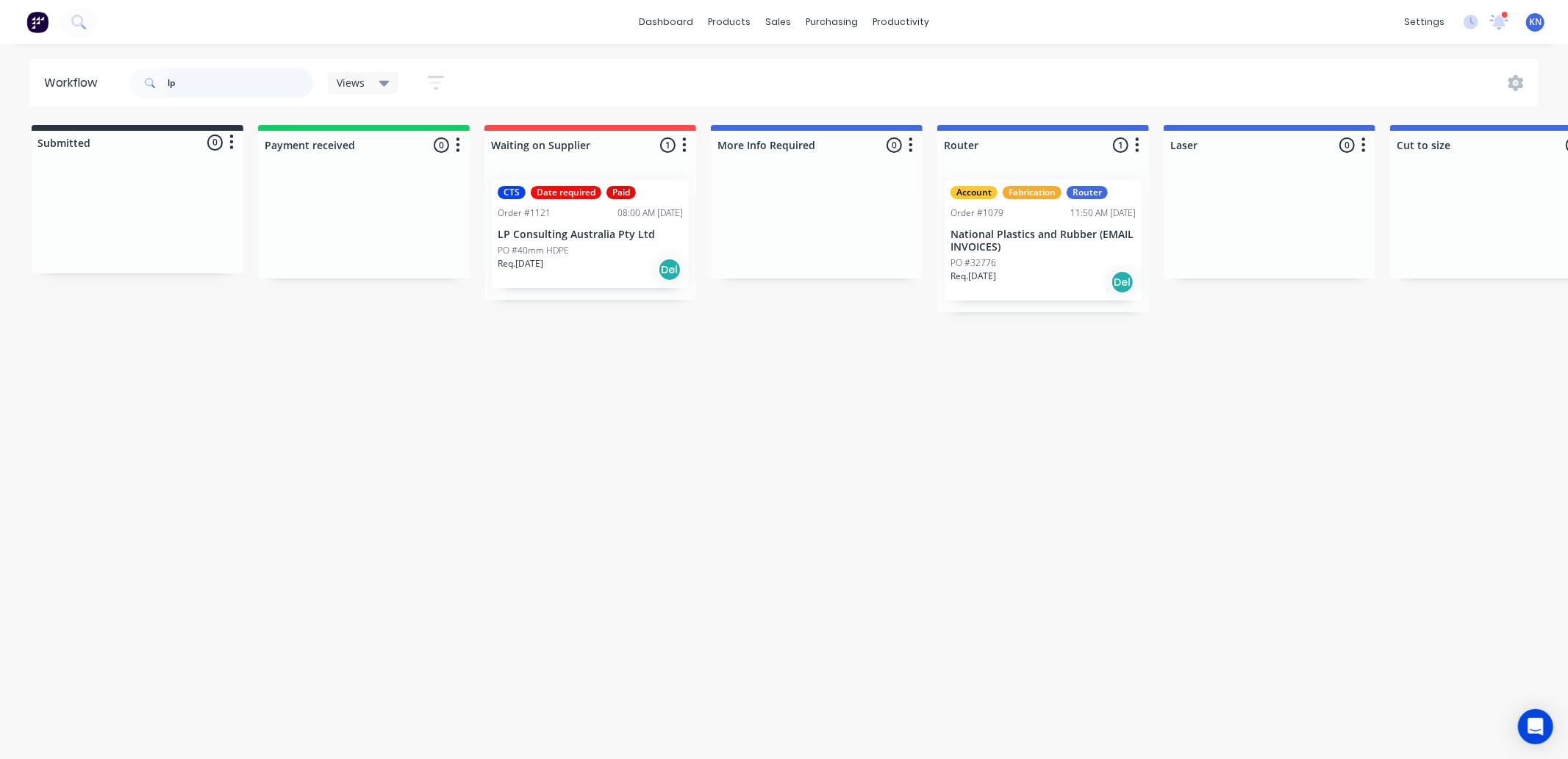
type input "l"
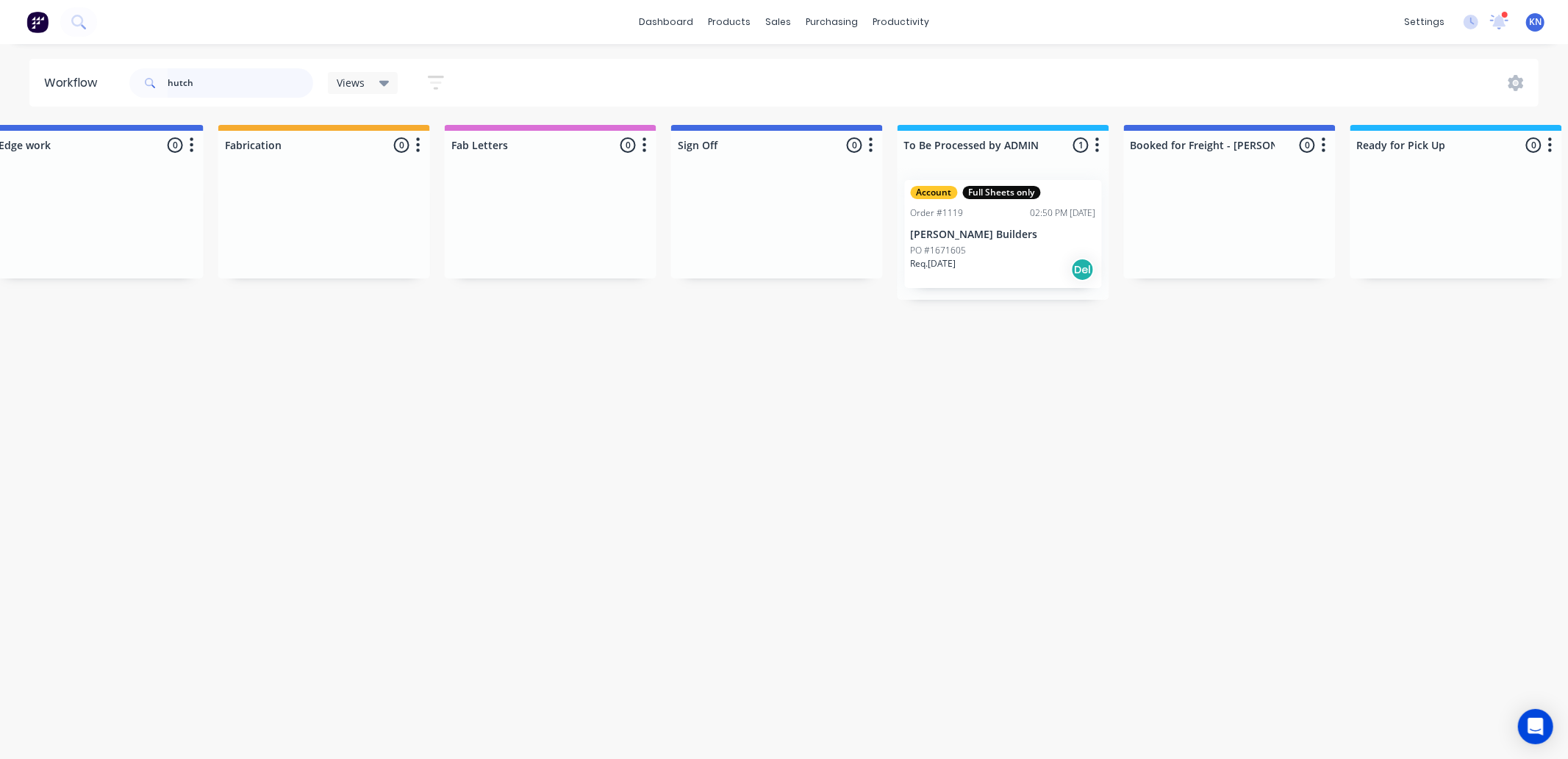
scroll to position [0, 1783]
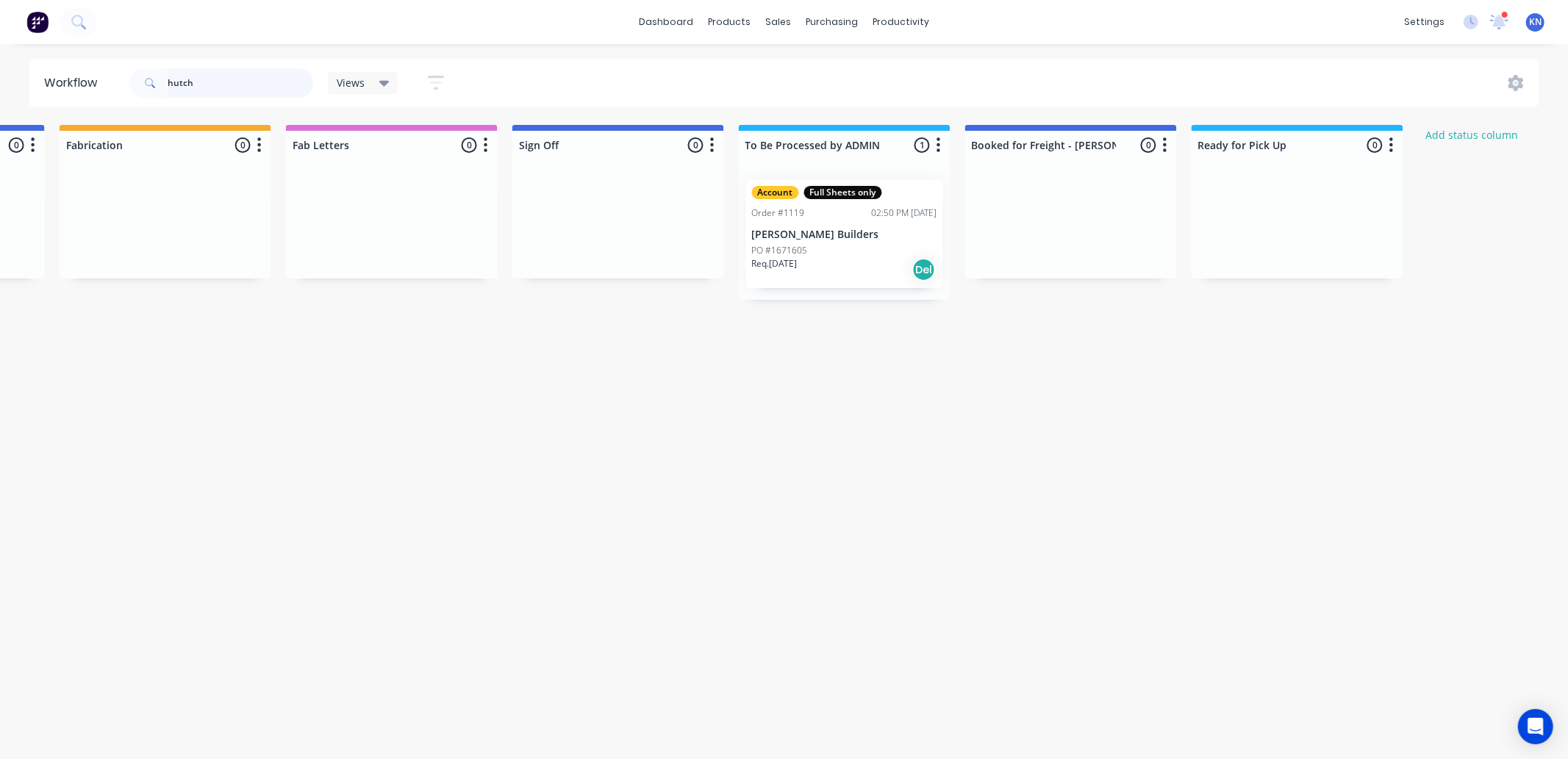
type input "hutch"
click at [838, 236] on p "[PERSON_NAME] Builders" at bounding box center [845, 234] width 186 height 13
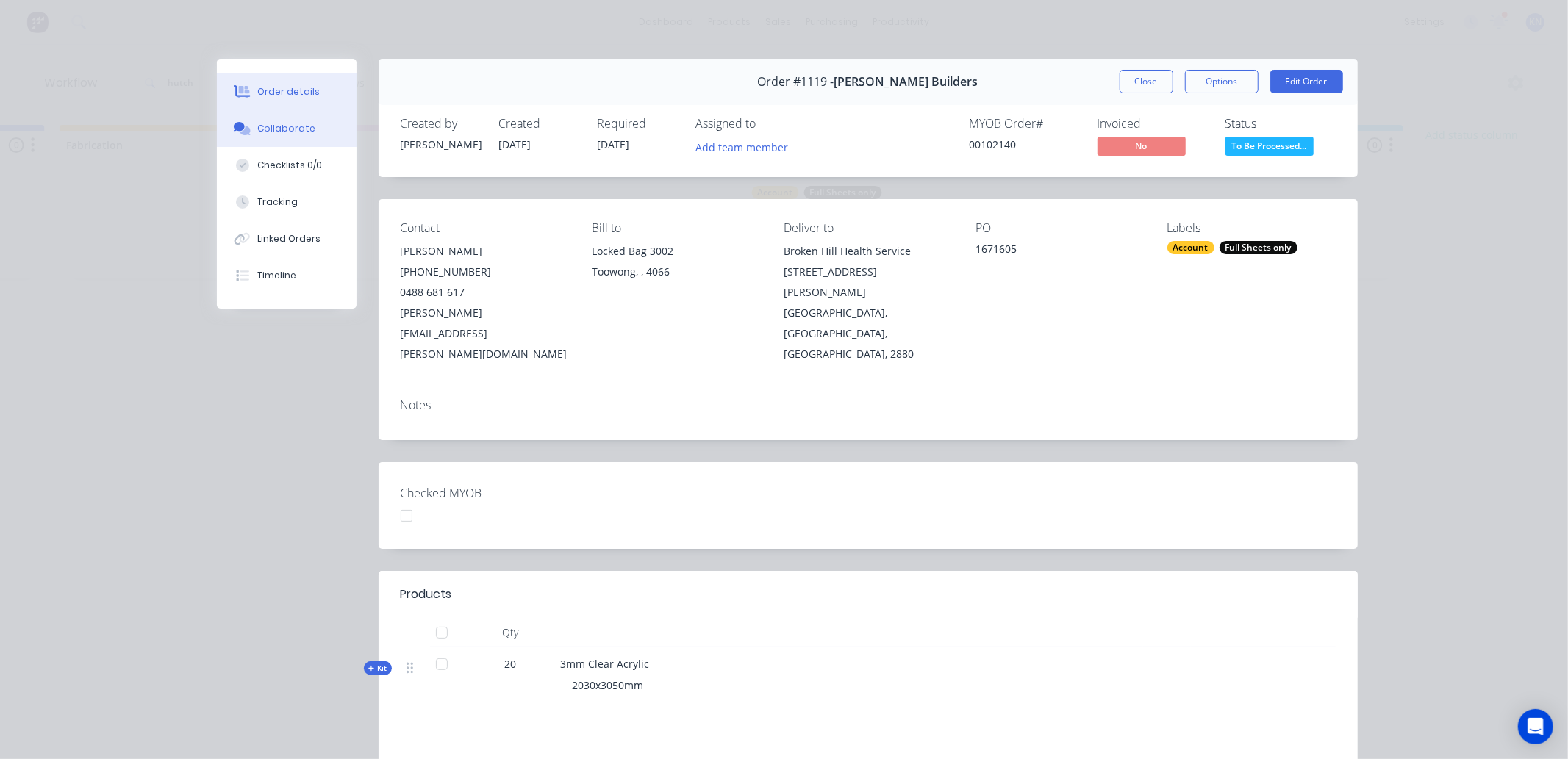
click at [313, 127] on button "Collaborate" at bounding box center [286, 129] width 140 height 37
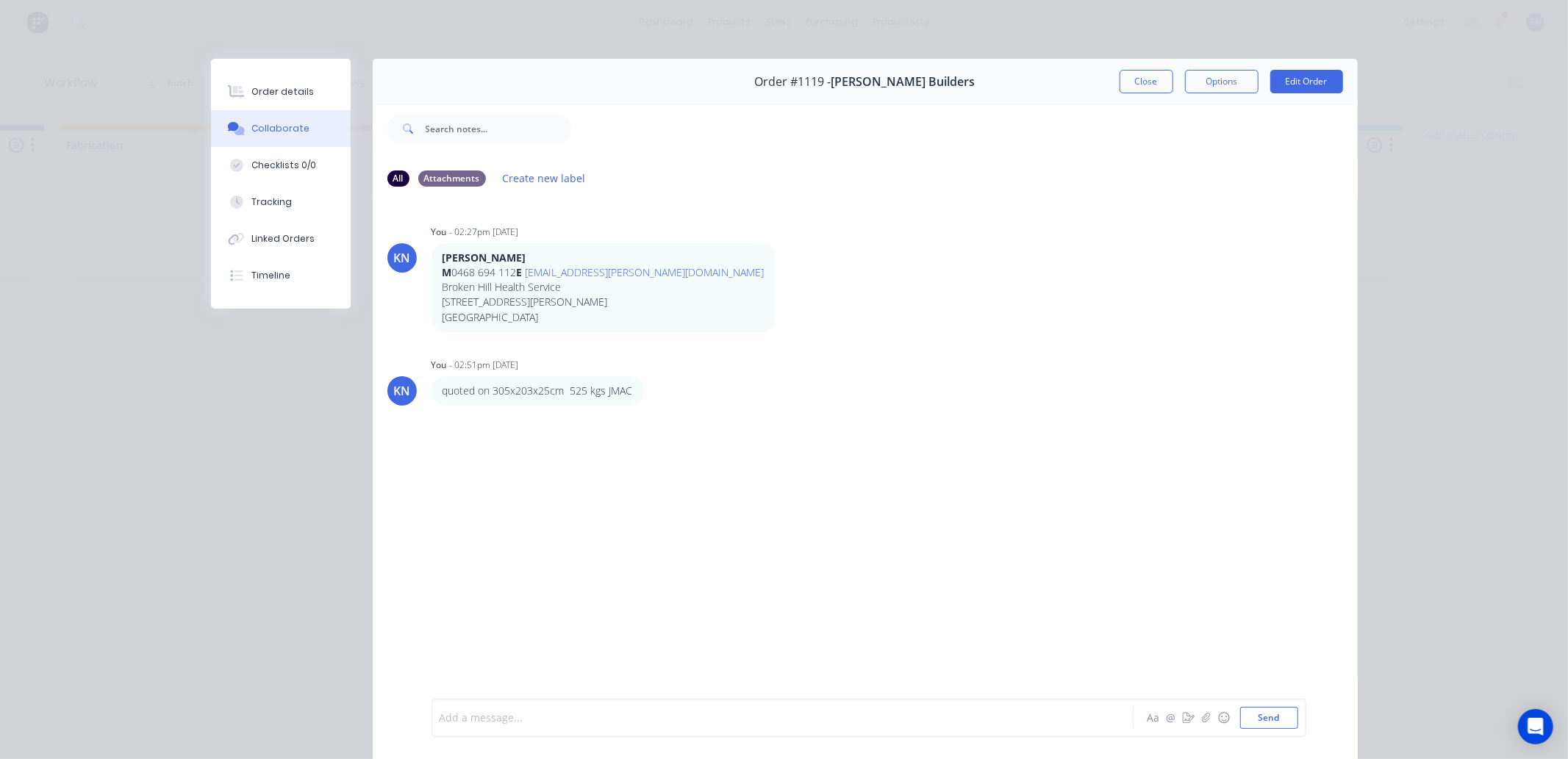
click at [563, 710] on div at bounding box center [762, 718] width 643 height 16
click at [1269, 715] on button "Send" at bounding box center [1268, 718] width 58 height 22
click at [275, 93] on div "Order details" at bounding box center [282, 92] width 63 height 14
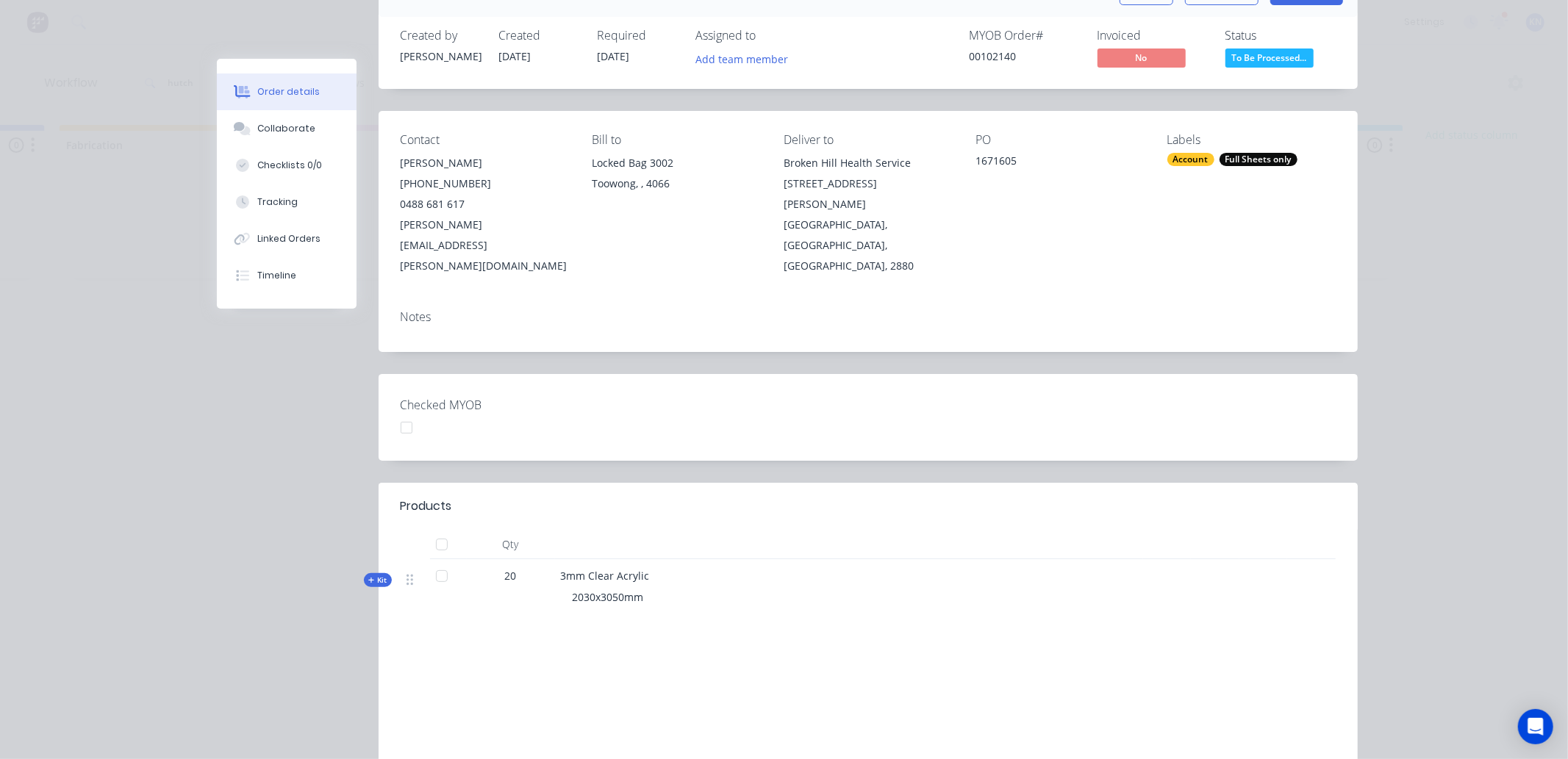
scroll to position [0, 0]
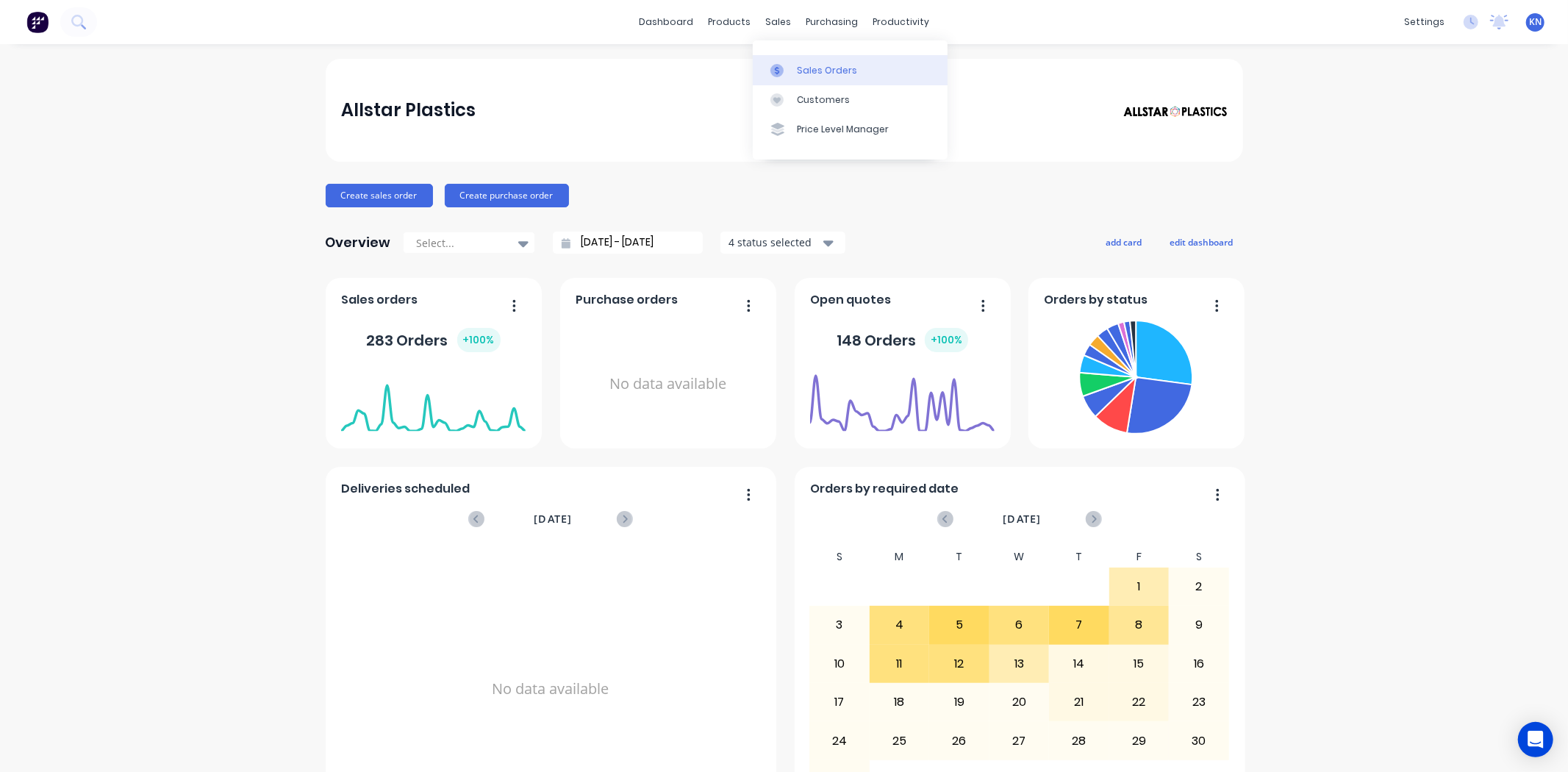
click at [845, 66] on div "Sales Orders" at bounding box center [827, 70] width 61 height 14
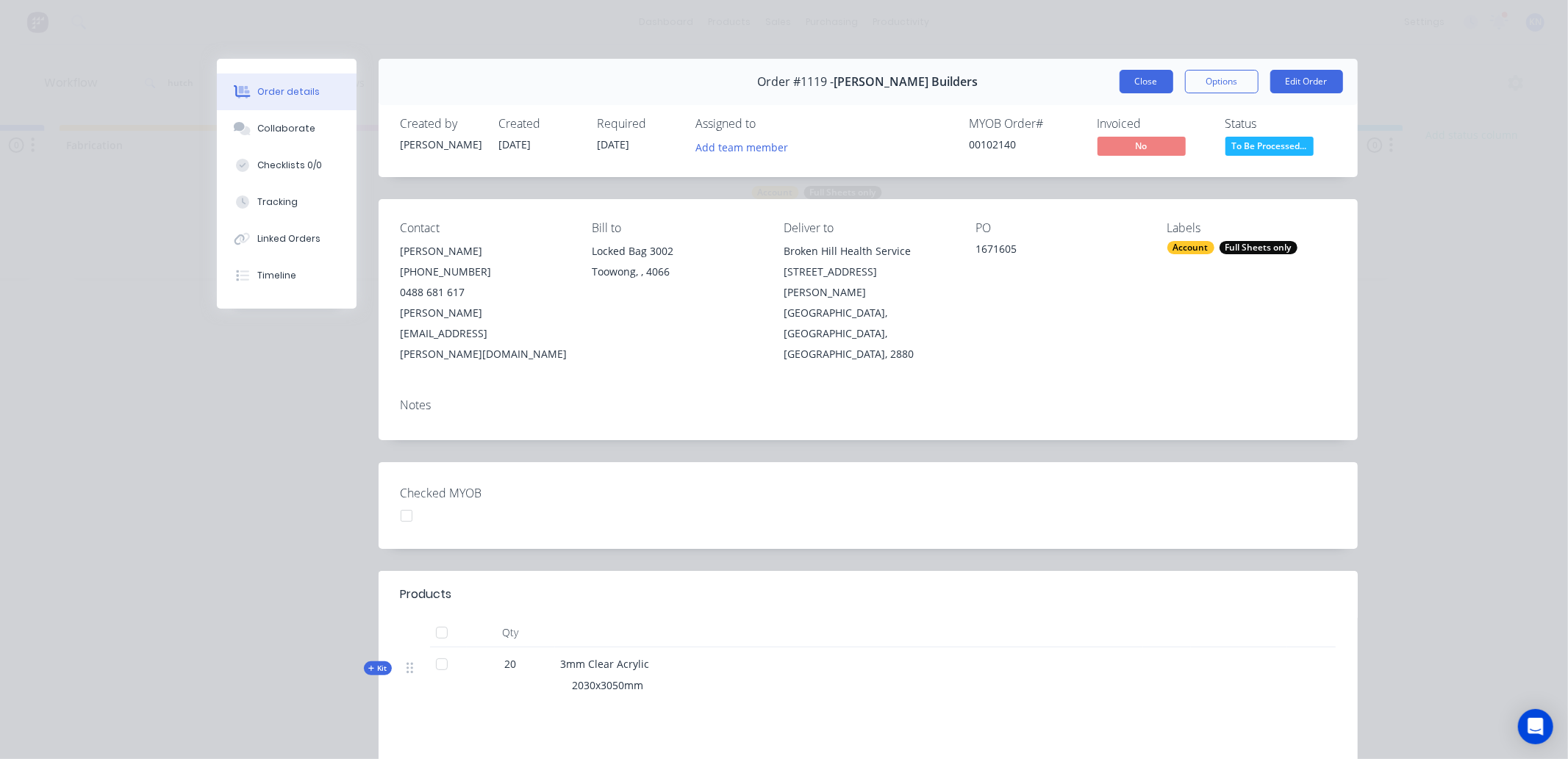
scroll to position [0, 1783]
click at [1147, 79] on button "Close" at bounding box center [1146, 81] width 54 height 23
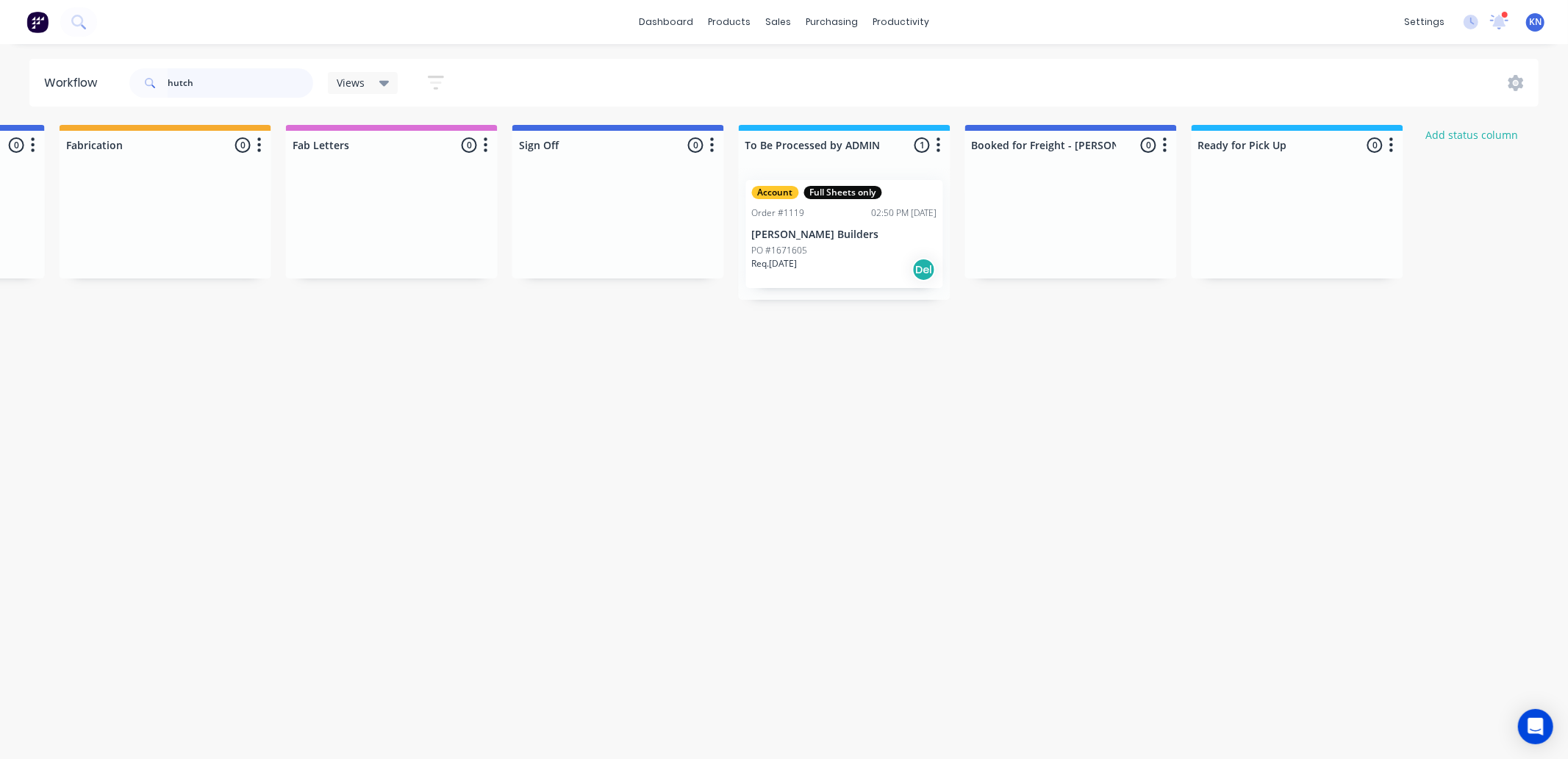
drag, startPoint x: 224, startPoint y: 75, endPoint x: 159, endPoint y: 77, distance: 65.0
click at [159, 77] on div "hutch" at bounding box center [221, 83] width 184 height 29
type input "102142"
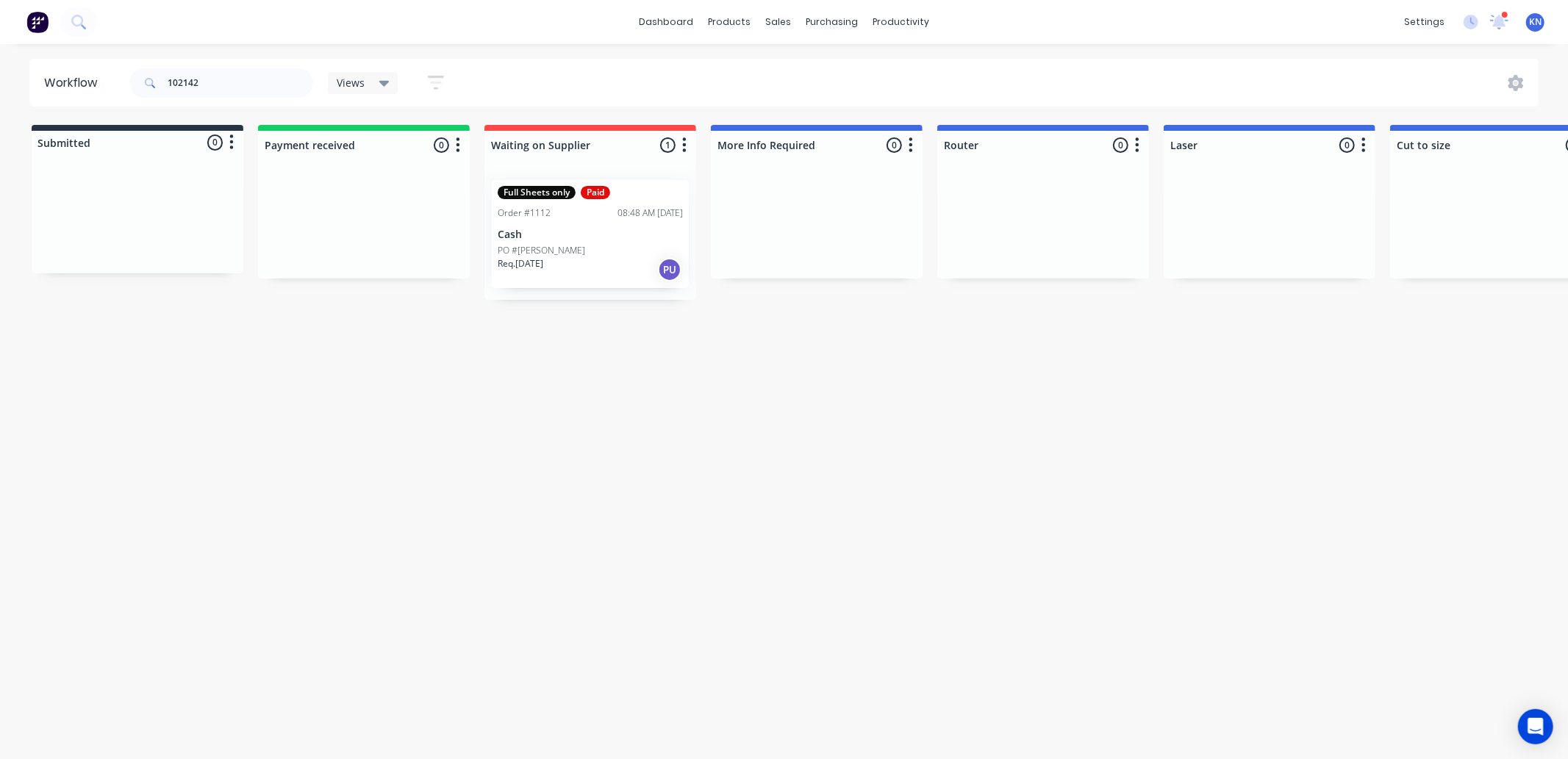
click at [553, 238] on p "Cash" at bounding box center [590, 234] width 186 height 13
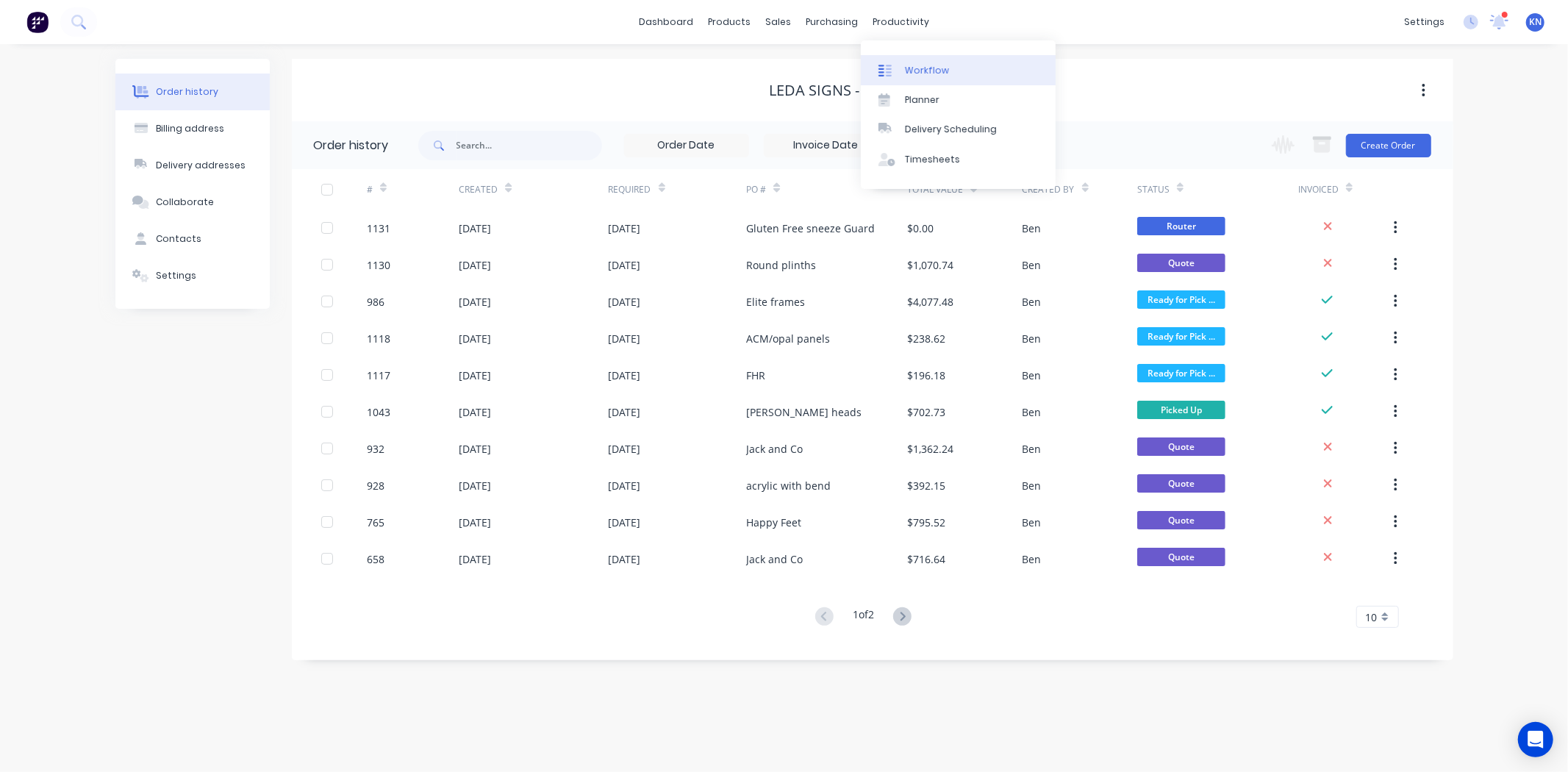
click at [930, 69] on div "Workflow" at bounding box center [926, 70] width 44 height 14
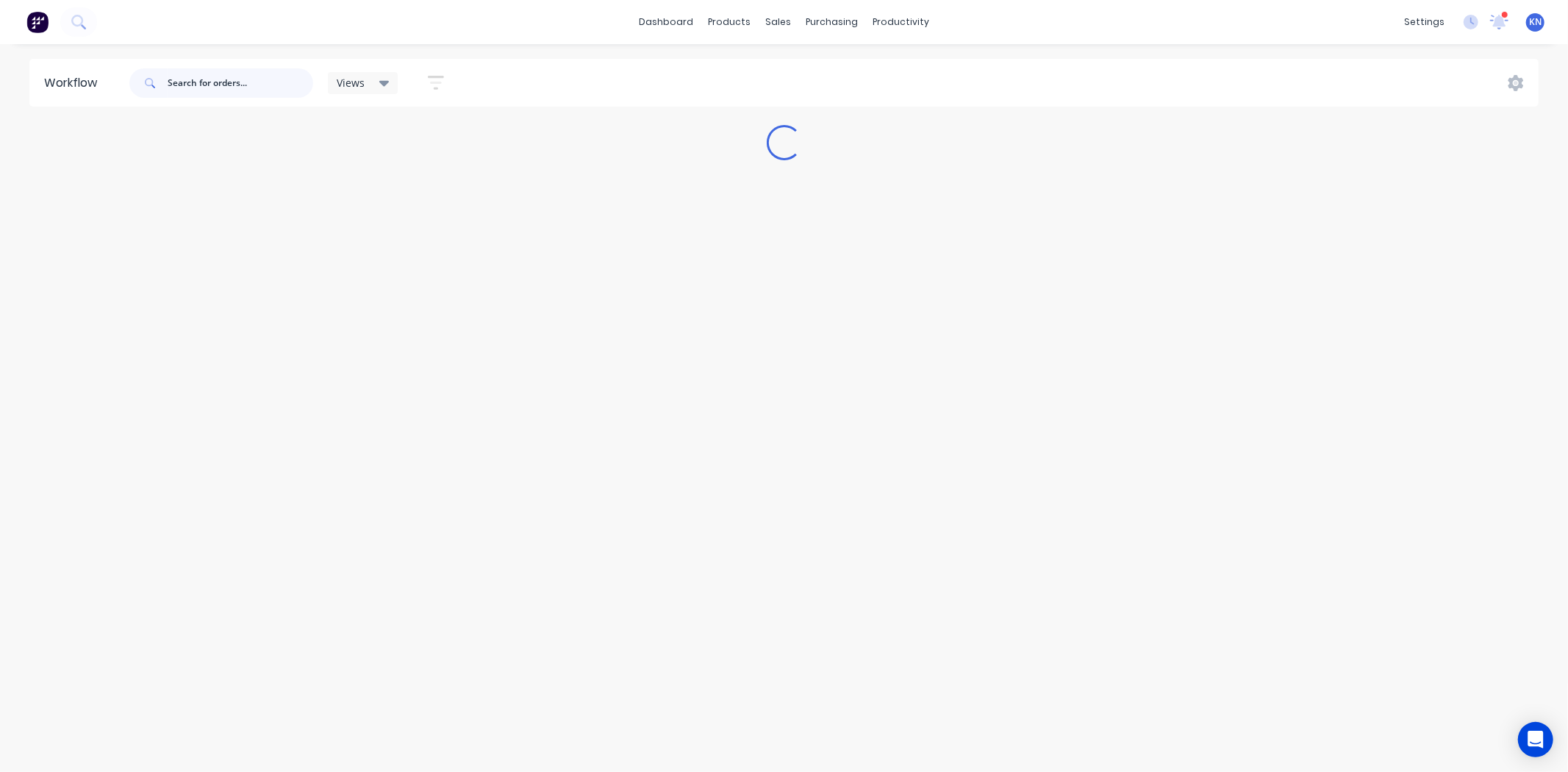
click at [258, 84] on input "text" at bounding box center [240, 83] width 146 height 29
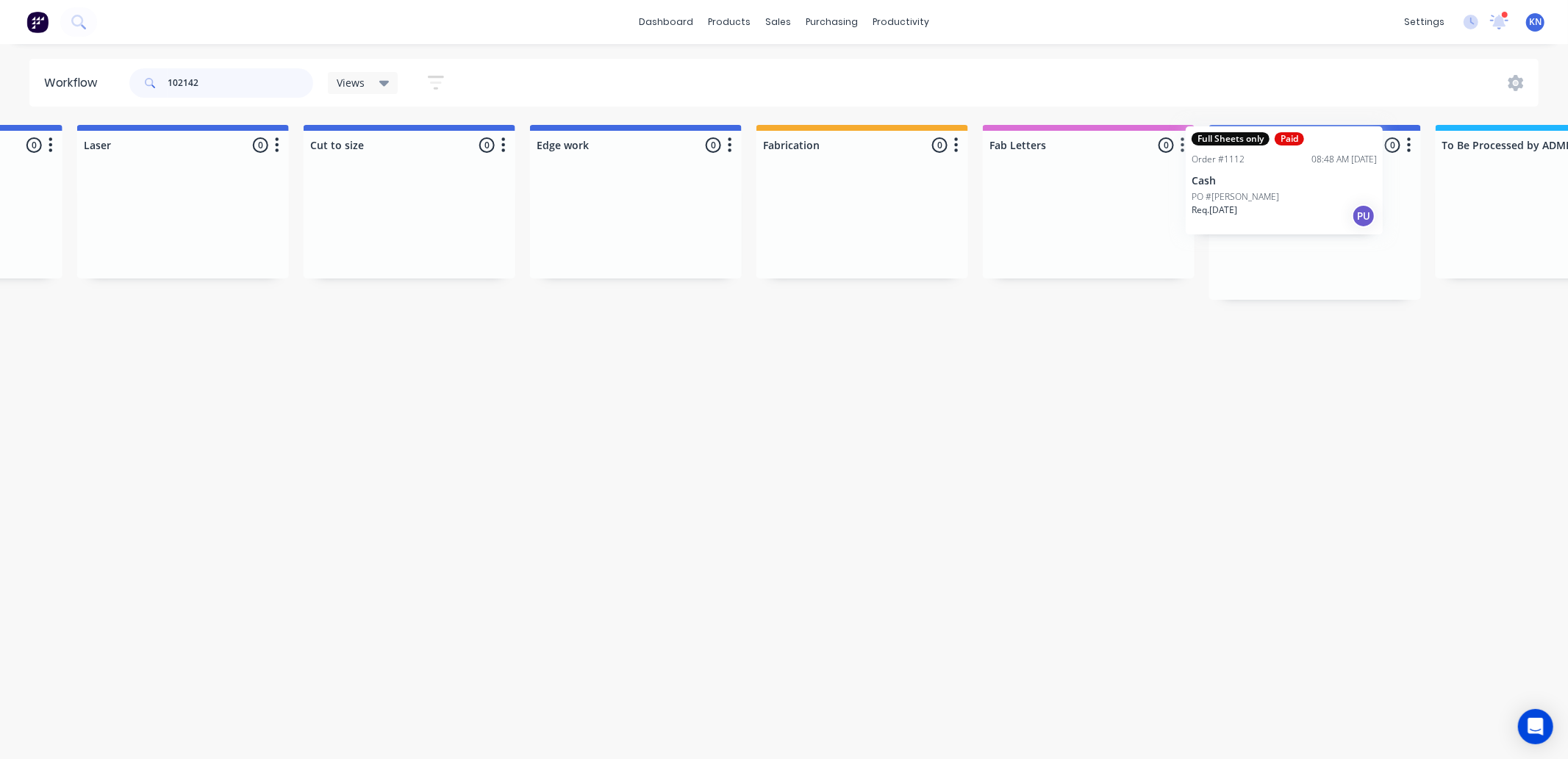
scroll to position [0, 1120]
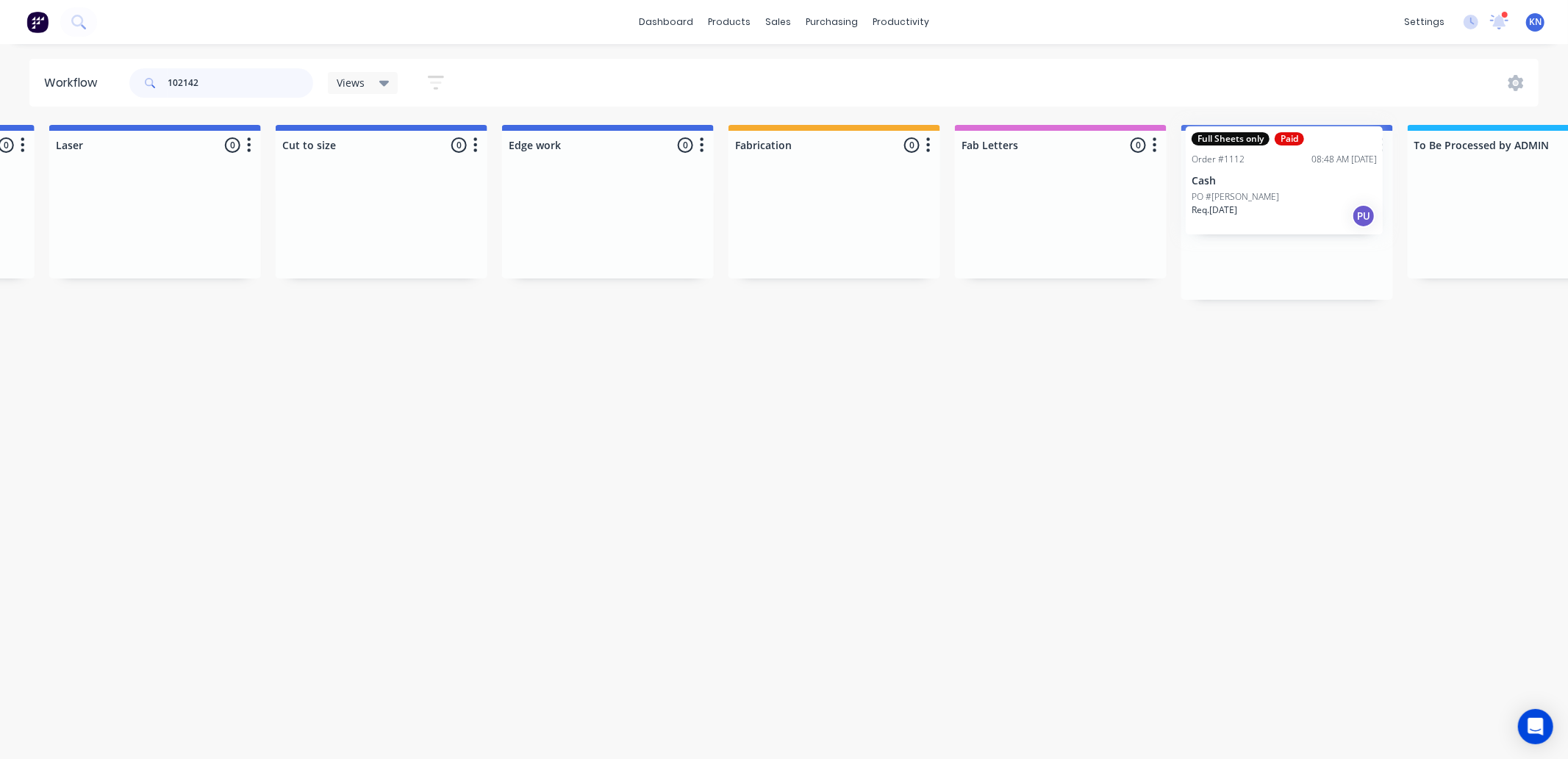
drag, startPoint x: 551, startPoint y: 240, endPoint x: 1250, endPoint y: 187, distance: 701.0
click at [1250, 187] on div "Submitted 0 Status colour #273444 hex #273444 Save Cancel Summaries Total order…" at bounding box center [632, 212] width 3517 height 175
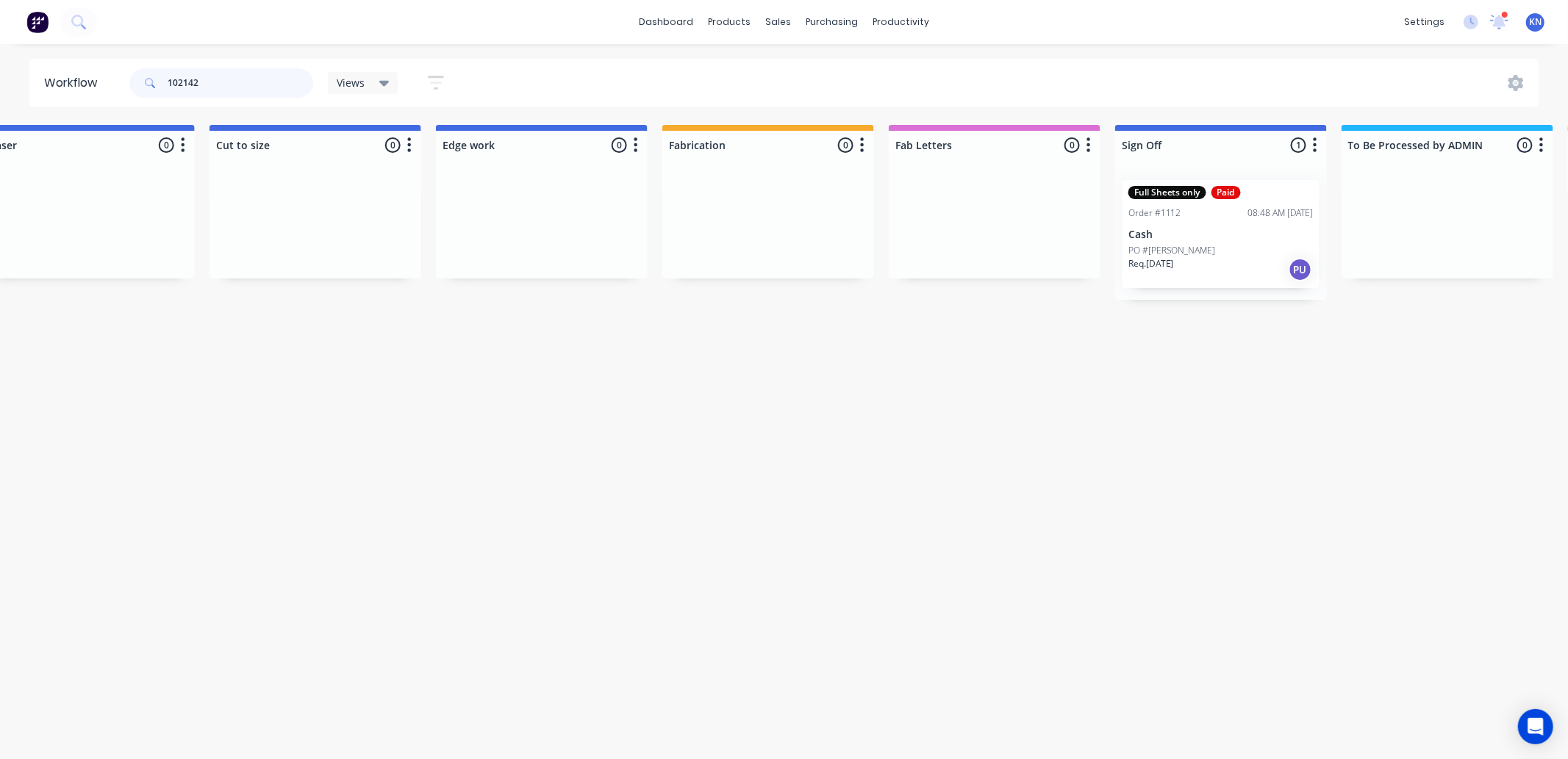
scroll to position [0, 1361]
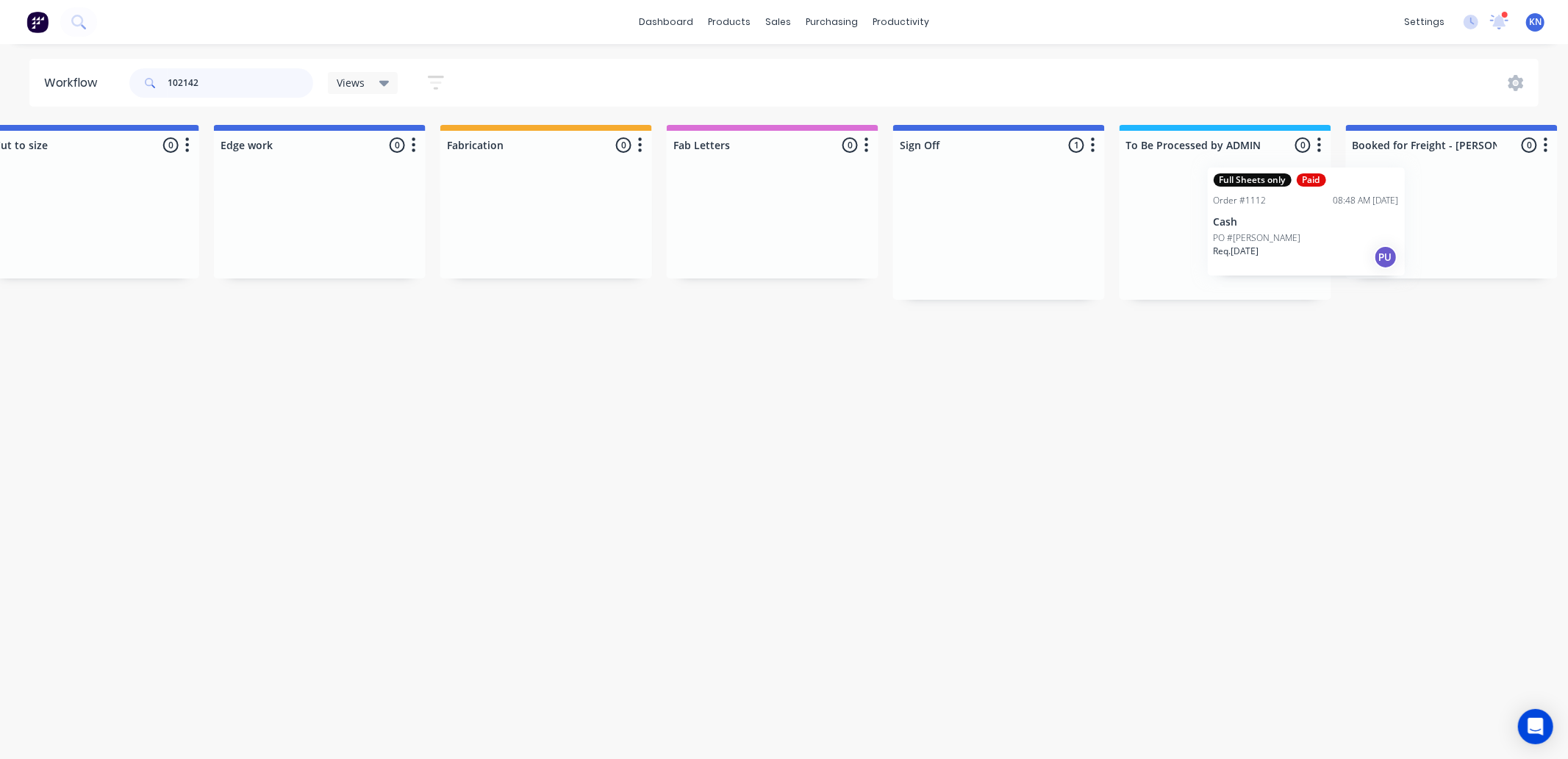
drag, startPoint x: 1004, startPoint y: 241, endPoint x: 1278, endPoint y: 229, distance: 274.3
click at [1278, 229] on div "Submitted 0 Status colour #273444 hex #273444 Save Cancel Summaries Total order…" at bounding box center [345, 212] width 3517 height 175
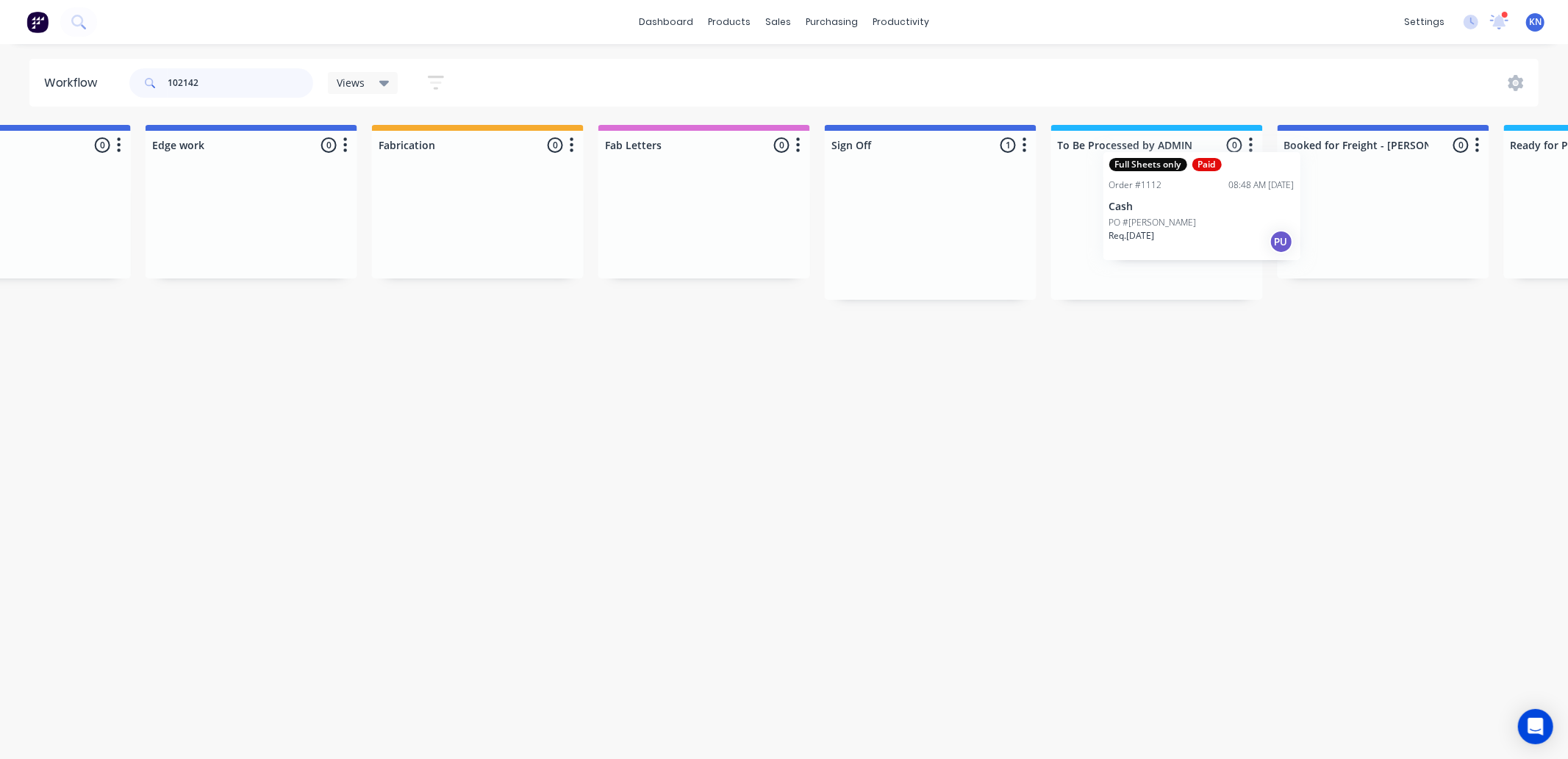
drag, startPoint x: 944, startPoint y: 232, endPoint x: 1164, endPoint y: 201, distance: 222.2
click at [1164, 201] on div "Submitted 0 Status colour #273444 hex #273444 Save Cancel Summaries Total order…" at bounding box center [276, 212] width 3517 height 175
type input "1"
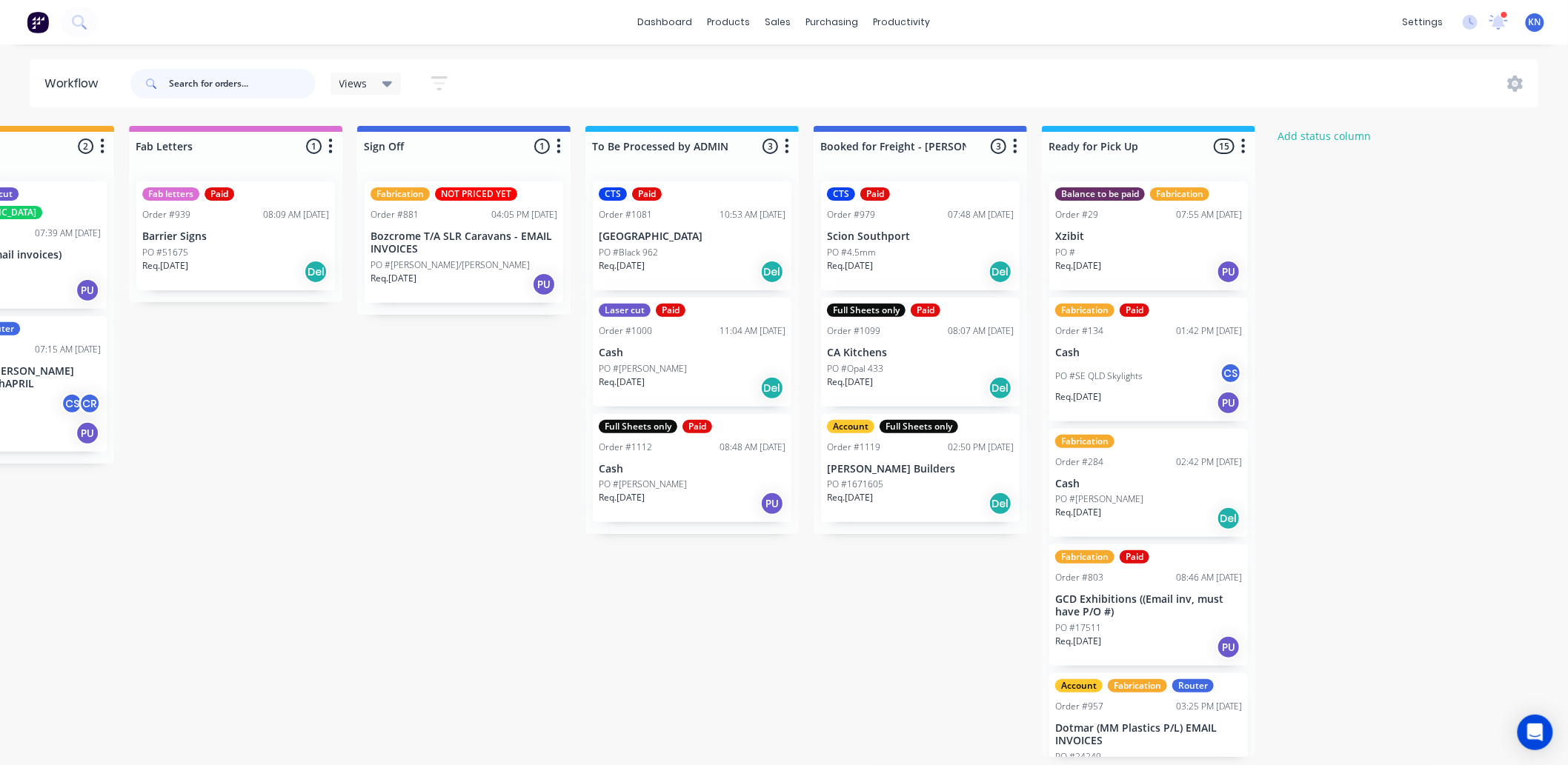
scroll to position [0, 1977]
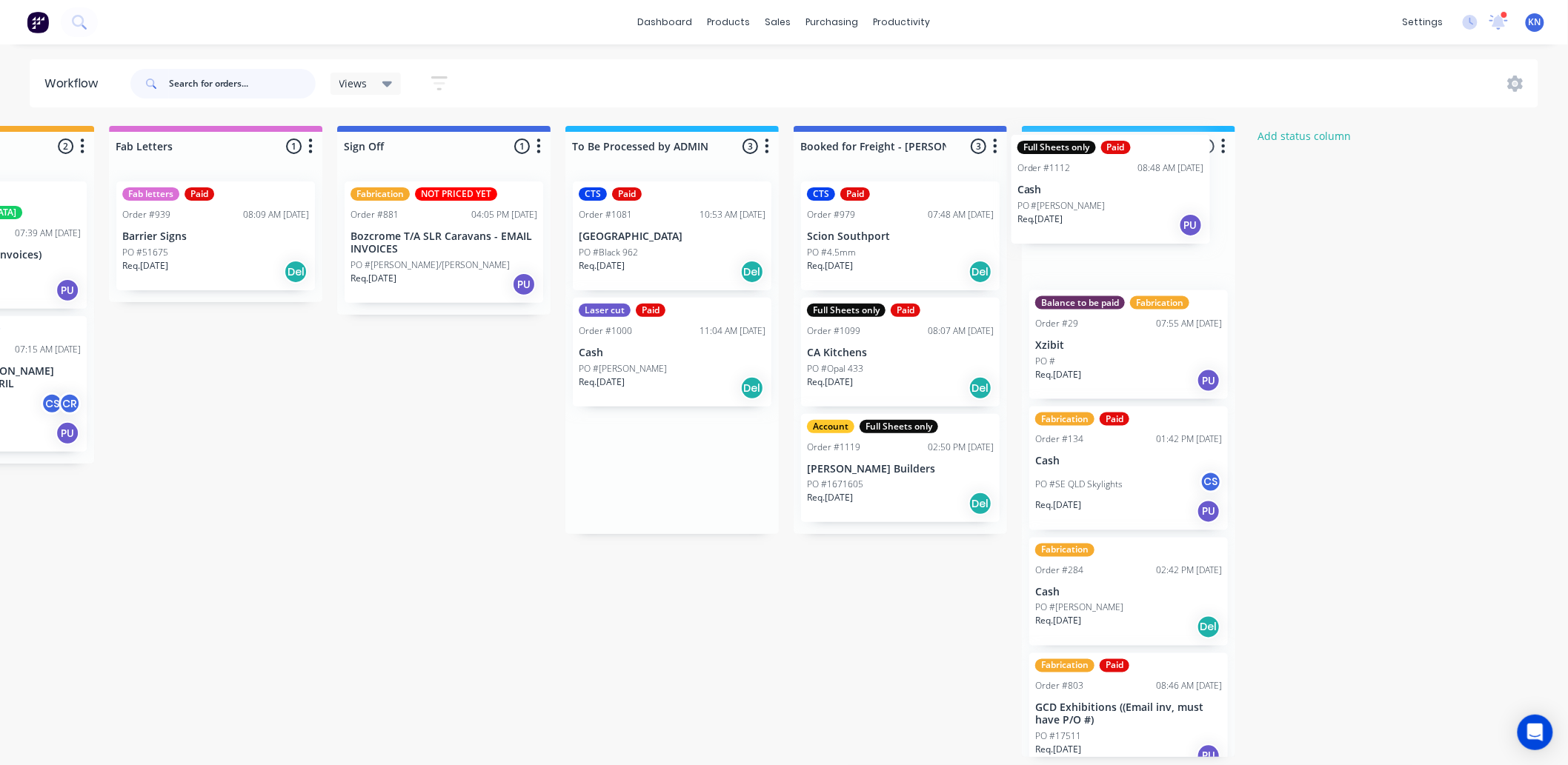
drag, startPoint x: 617, startPoint y: 475, endPoint x: 1066, endPoint y: 196, distance: 528.6
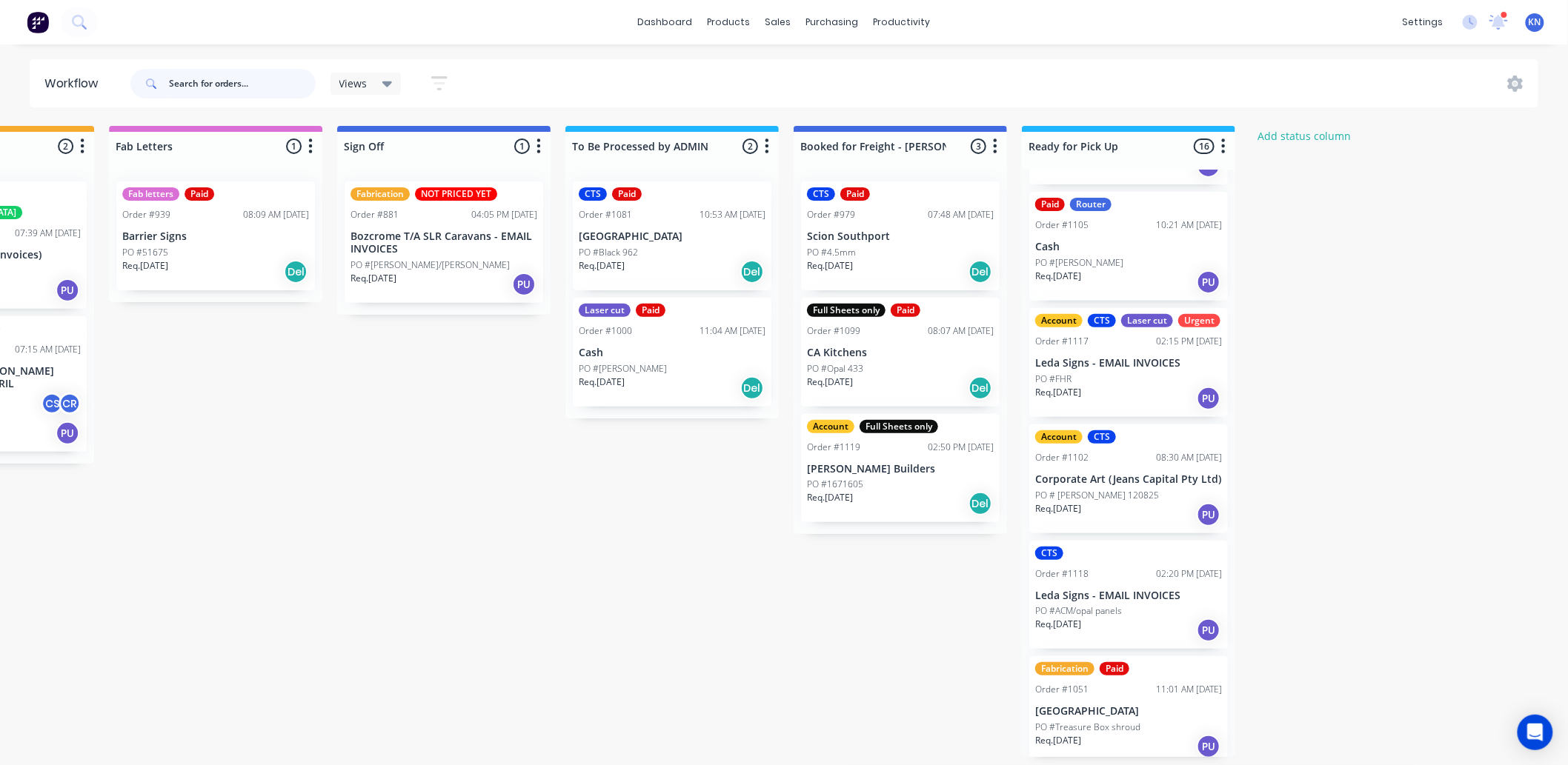
scroll to position [1344, 0]
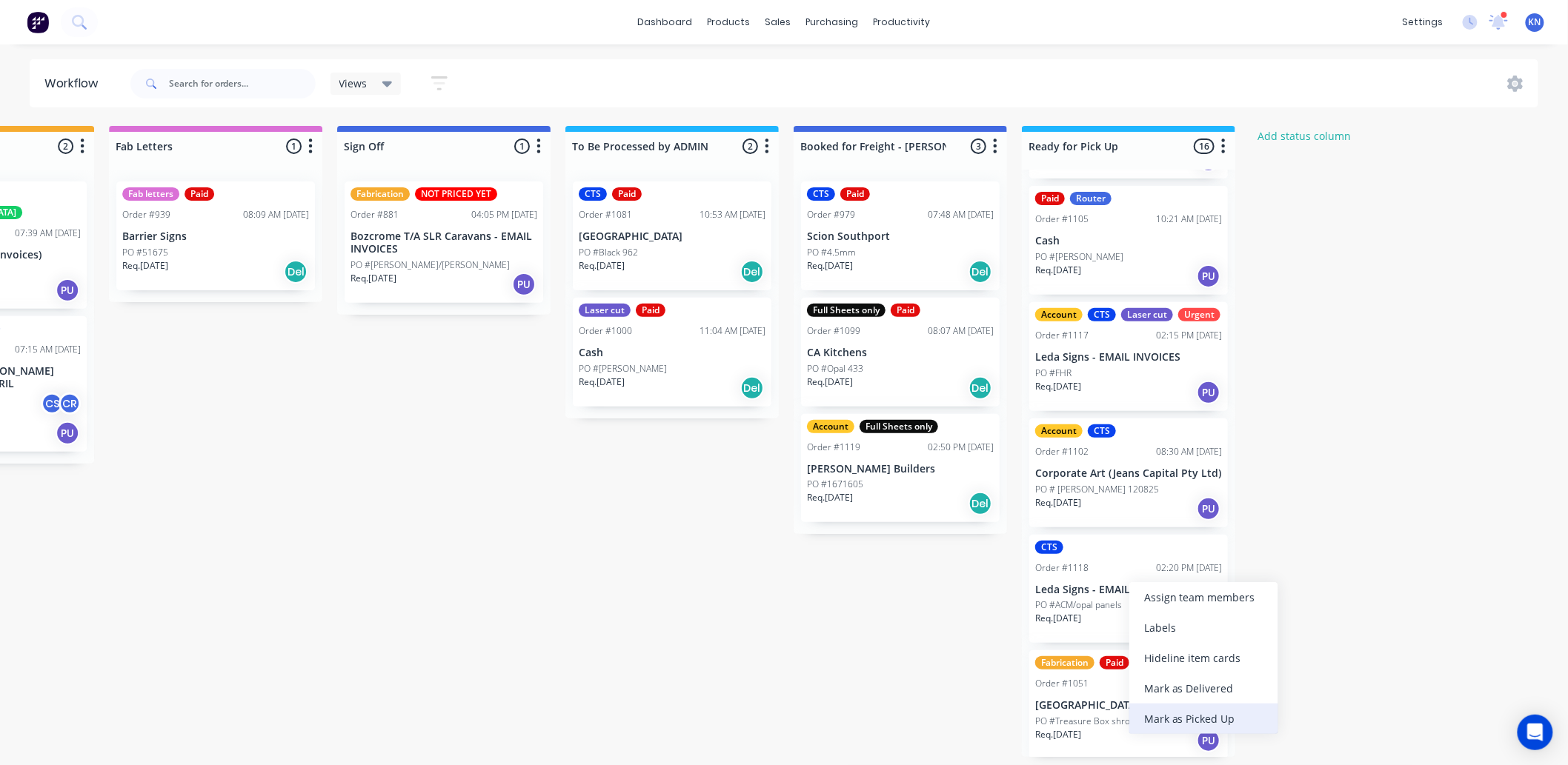
click at [1189, 716] on div "Mark as Picked Up" at bounding box center [1204, 719] width 149 height 31
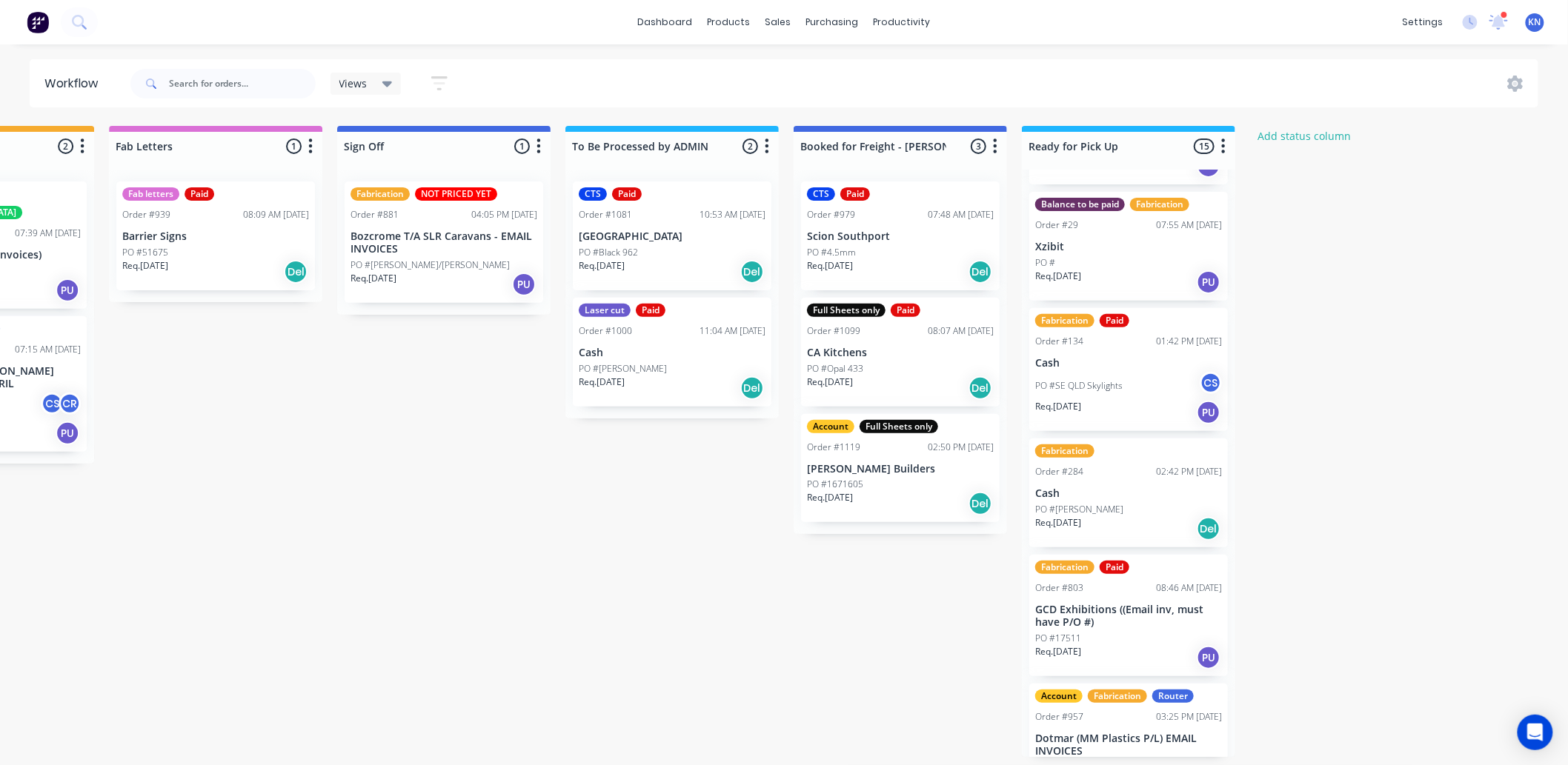
scroll to position [0, 0]
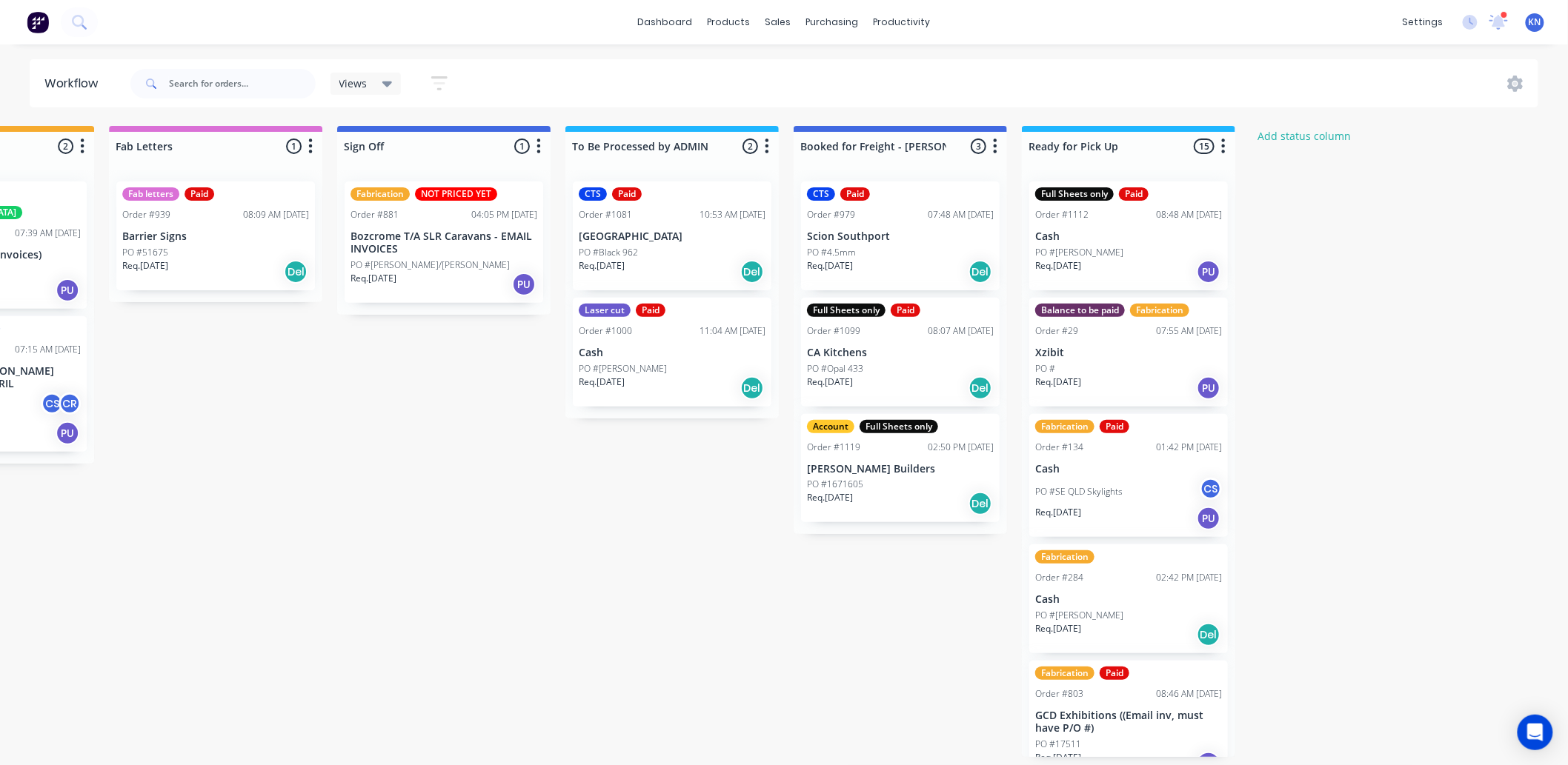
click at [1091, 243] on div "Full Sheets only Paid Order #1112 08:48 AM 13/08/25 Cash PO #Chris Req. 12/08/2…" at bounding box center [1129, 235] width 199 height 109
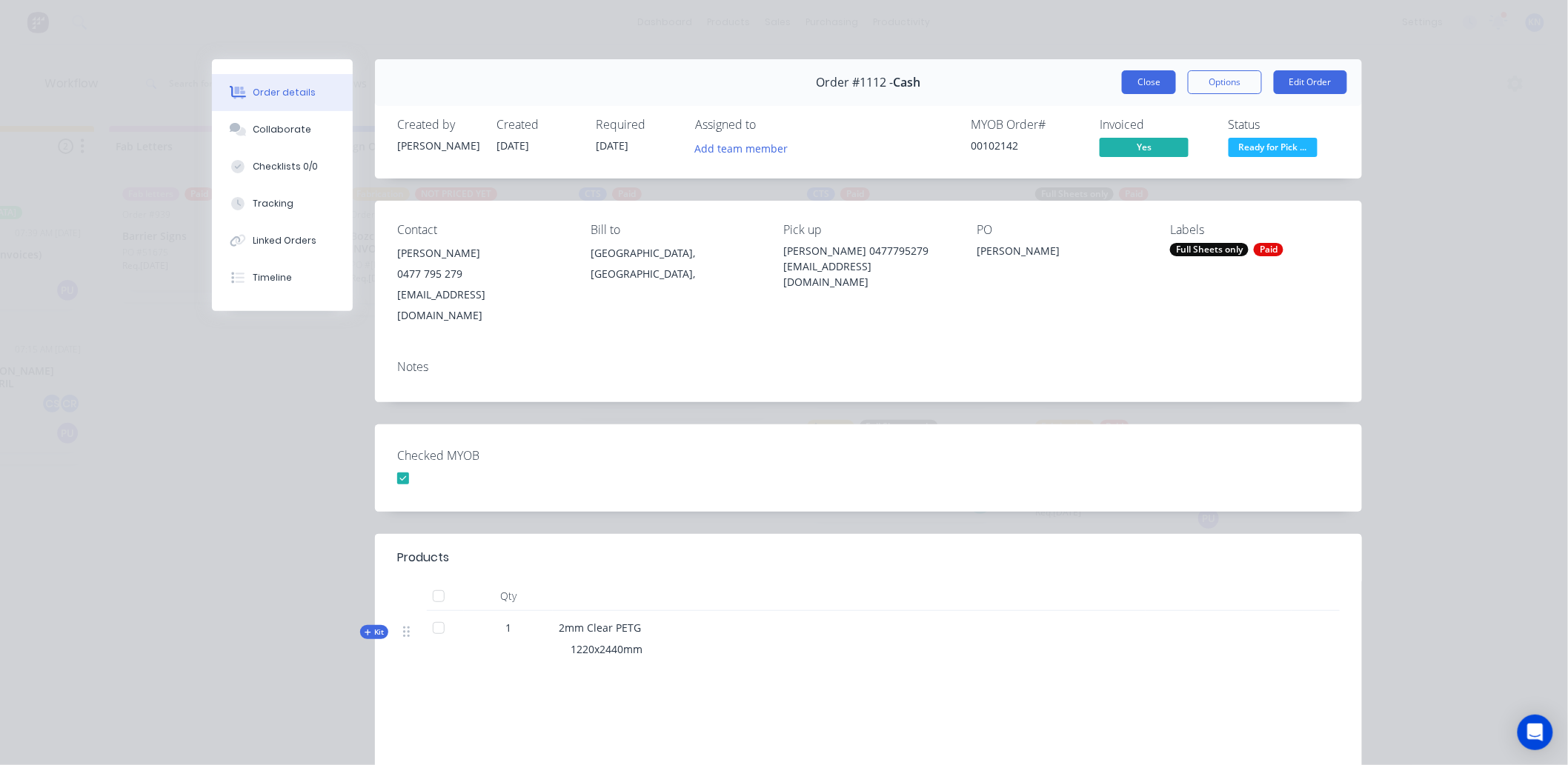
click at [1127, 76] on button "Close" at bounding box center [1148, 82] width 54 height 24
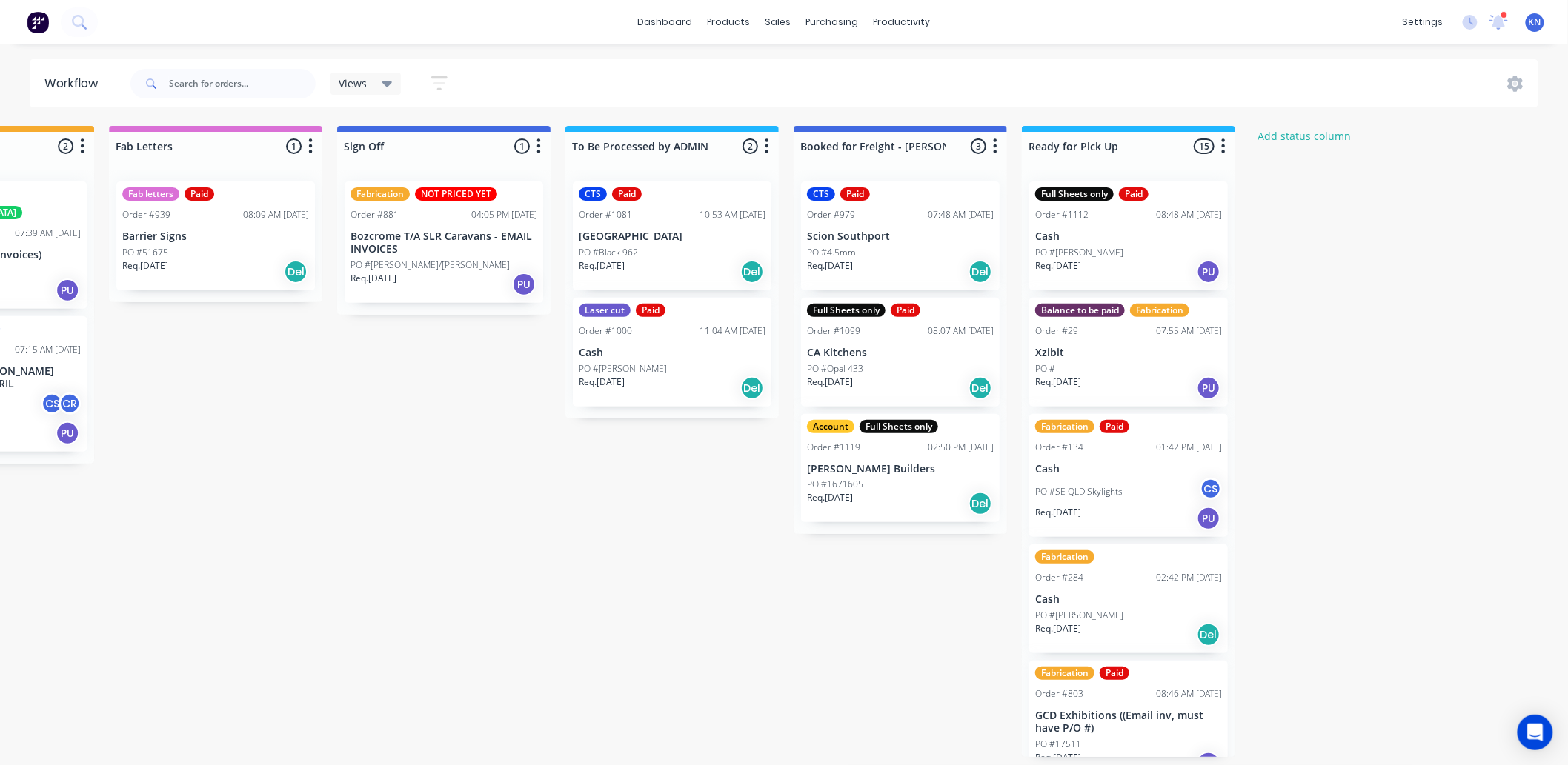
click at [1098, 248] on div "PO #[PERSON_NAME]" at bounding box center [1129, 253] width 187 height 14
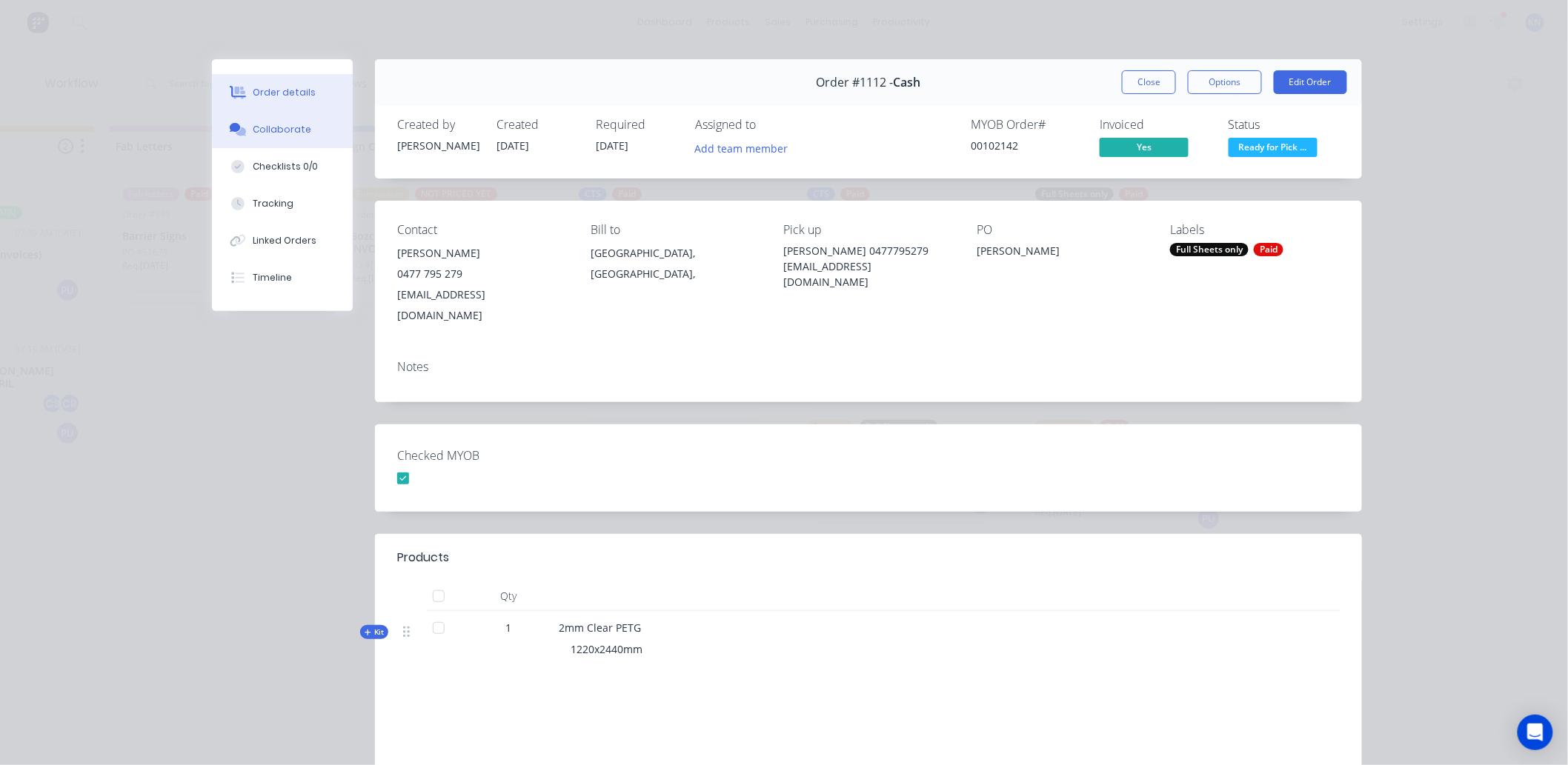
click at [294, 130] on div "Collaborate" at bounding box center [282, 130] width 58 height 14
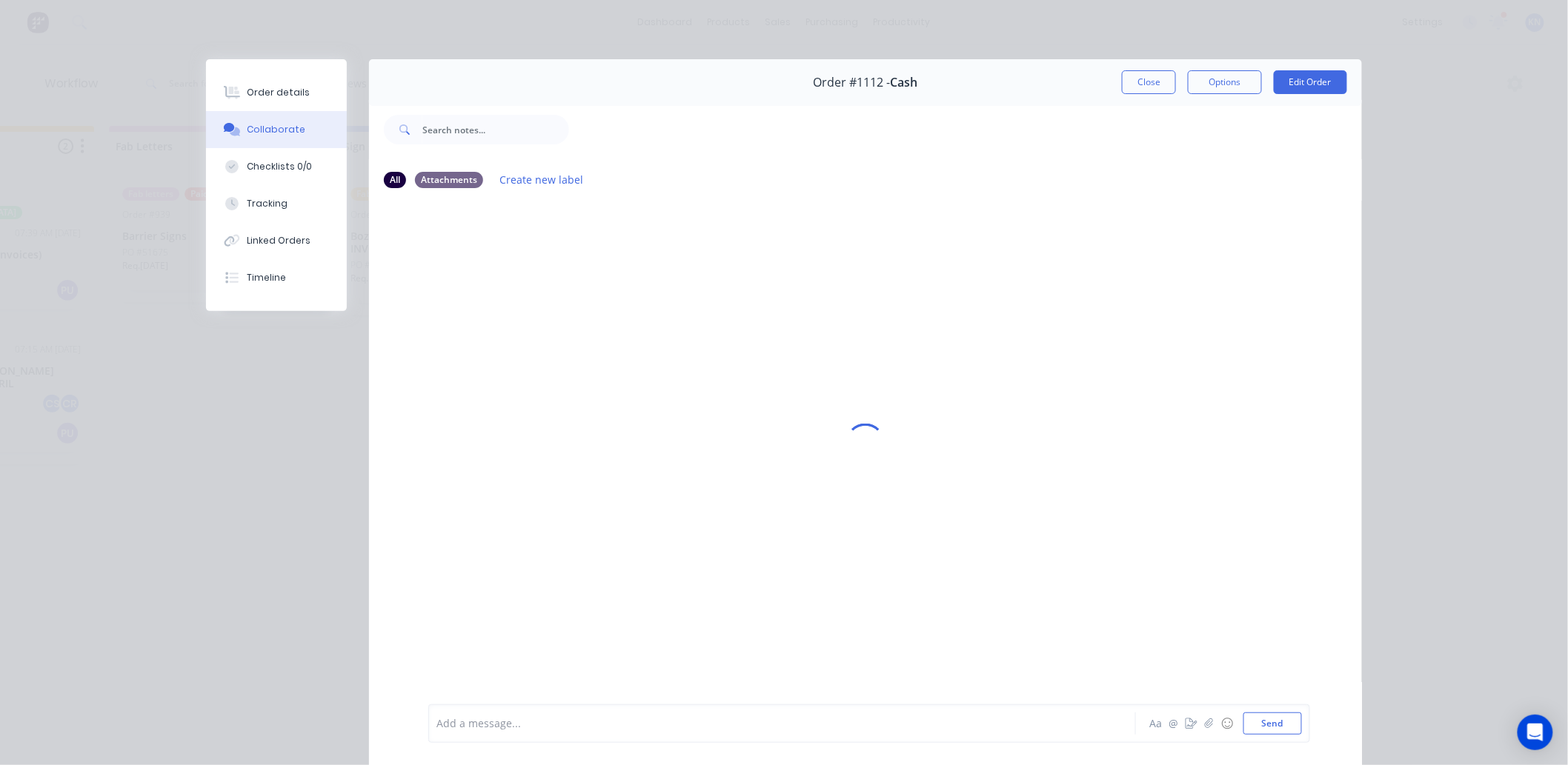
click at [504, 724] on div at bounding box center [761, 724] width 648 height 16
click at [1263, 722] on button "Send" at bounding box center [1272, 724] width 58 height 23
click at [279, 88] on div "Order details" at bounding box center [279, 93] width 63 height 14
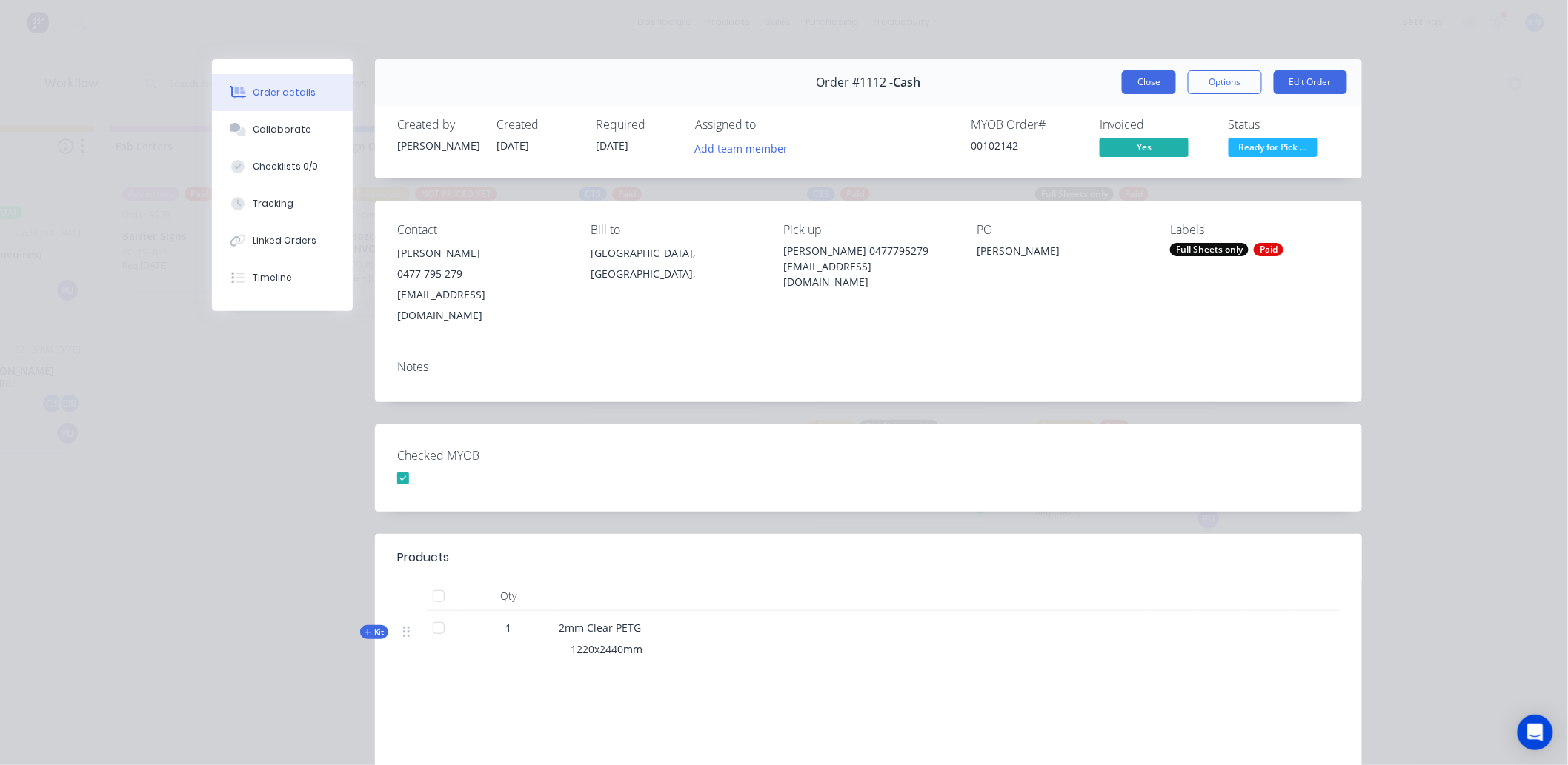
click at [1147, 79] on button "Close" at bounding box center [1148, 82] width 54 height 24
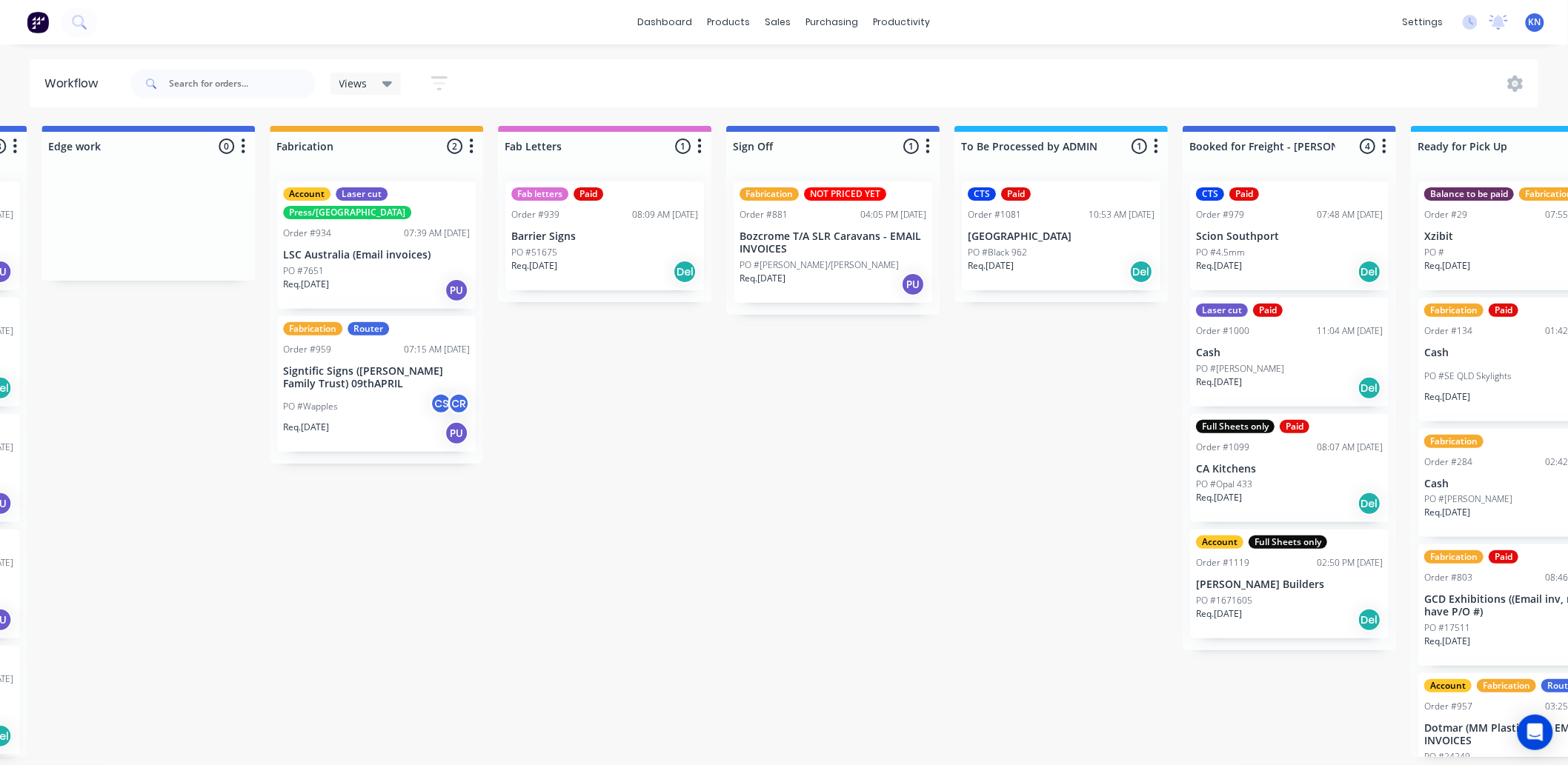
scroll to position [0, 1692]
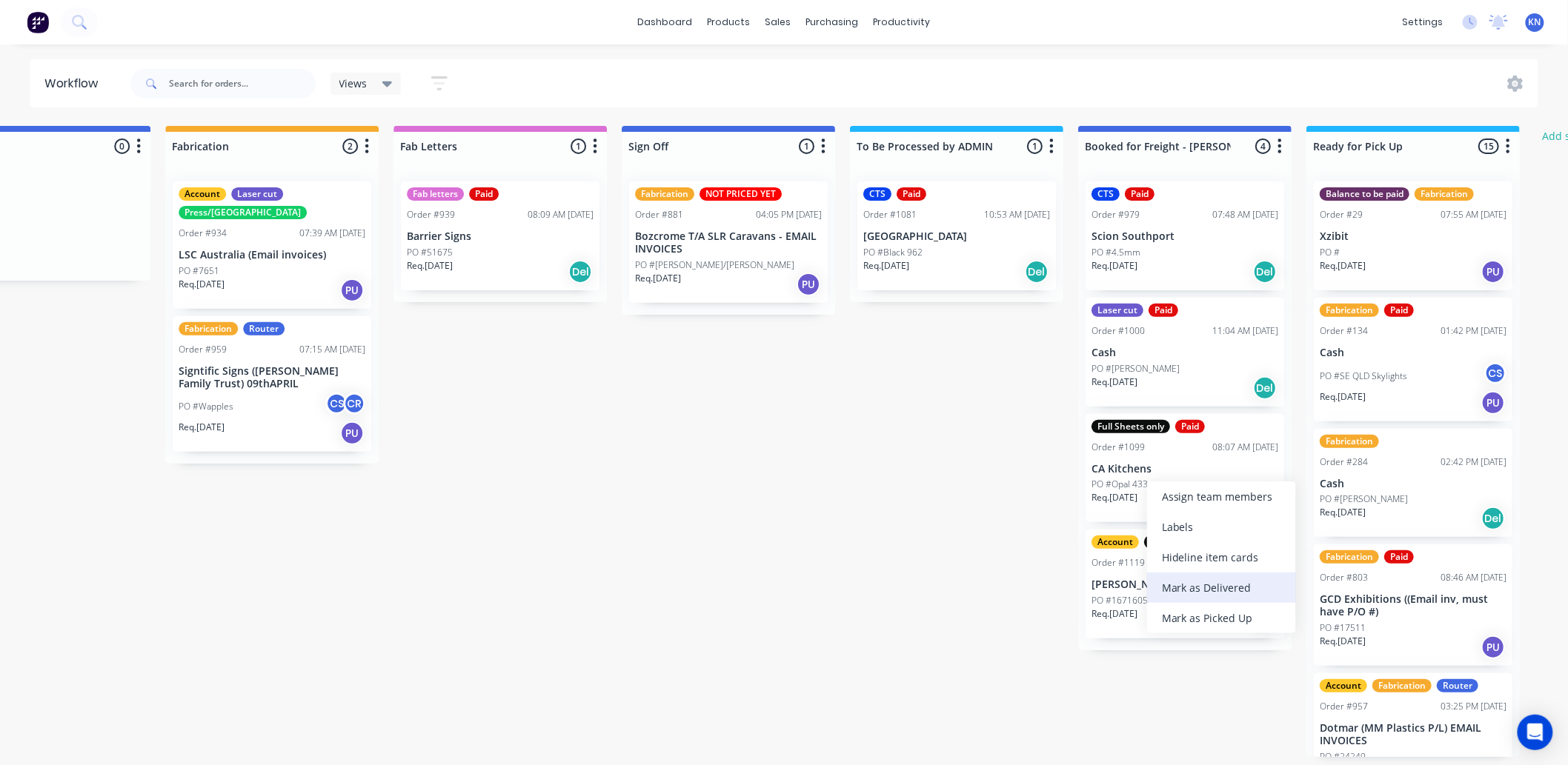
click at [1198, 585] on div "Mark as Delivered" at bounding box center [1221, 588] width 149 height 31
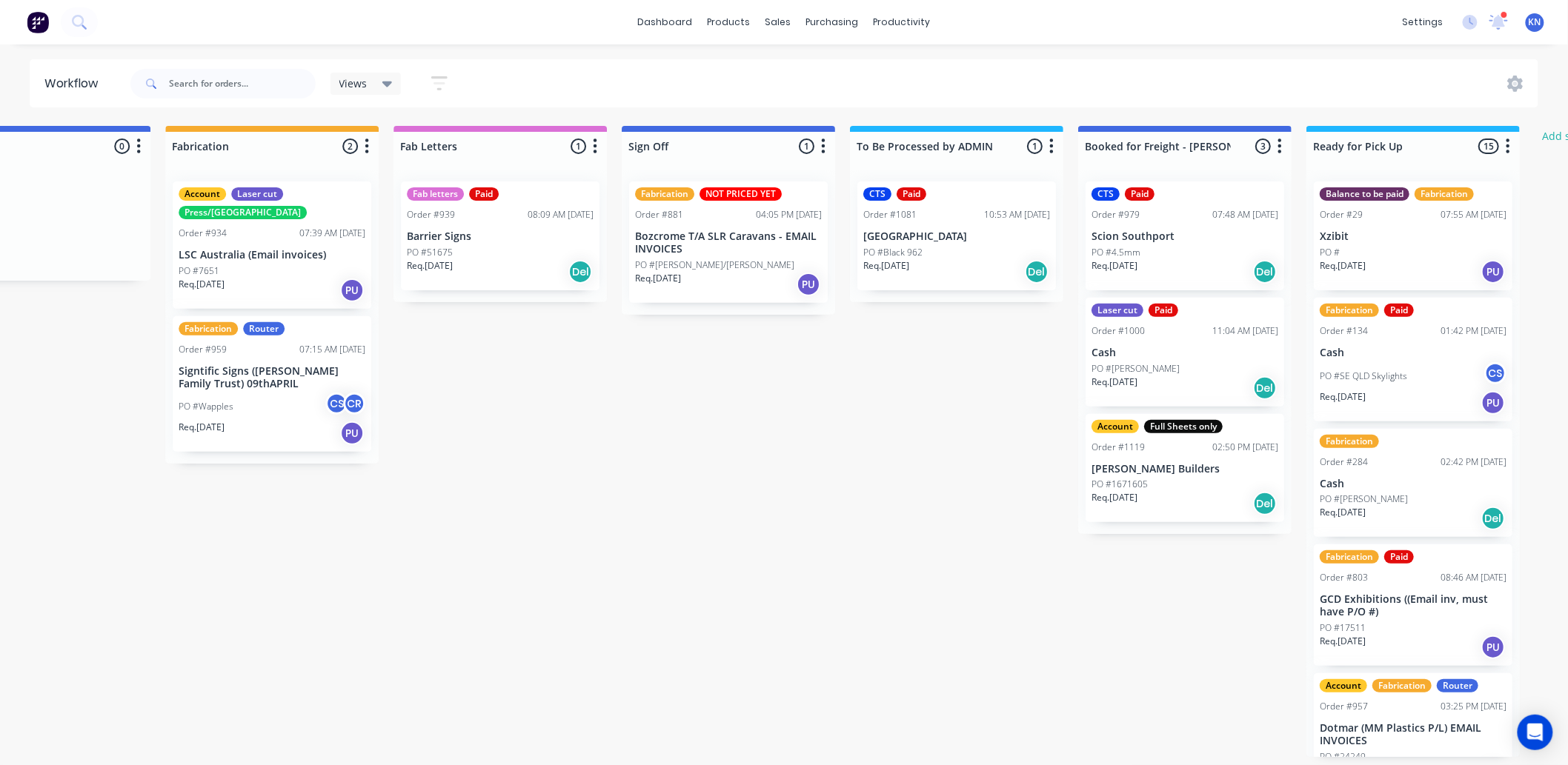
drag, startPoint x: 944, startPoint y: 431, endPoint x: 943, endPoint y: 438, distance: 7.1
click at [944, 431] on div "Submitted 0 Status colour #273444 hex #273444 Save Cancel Summaries Total order…" at bounding box center [69, 441] width 3546 height 631
click at [635, 414] on div "Submitted 0 Status colour #273444 hex #273444 Save Cancel Summaries Total order…" at bounding box center [69, 441] width 3546 height 631
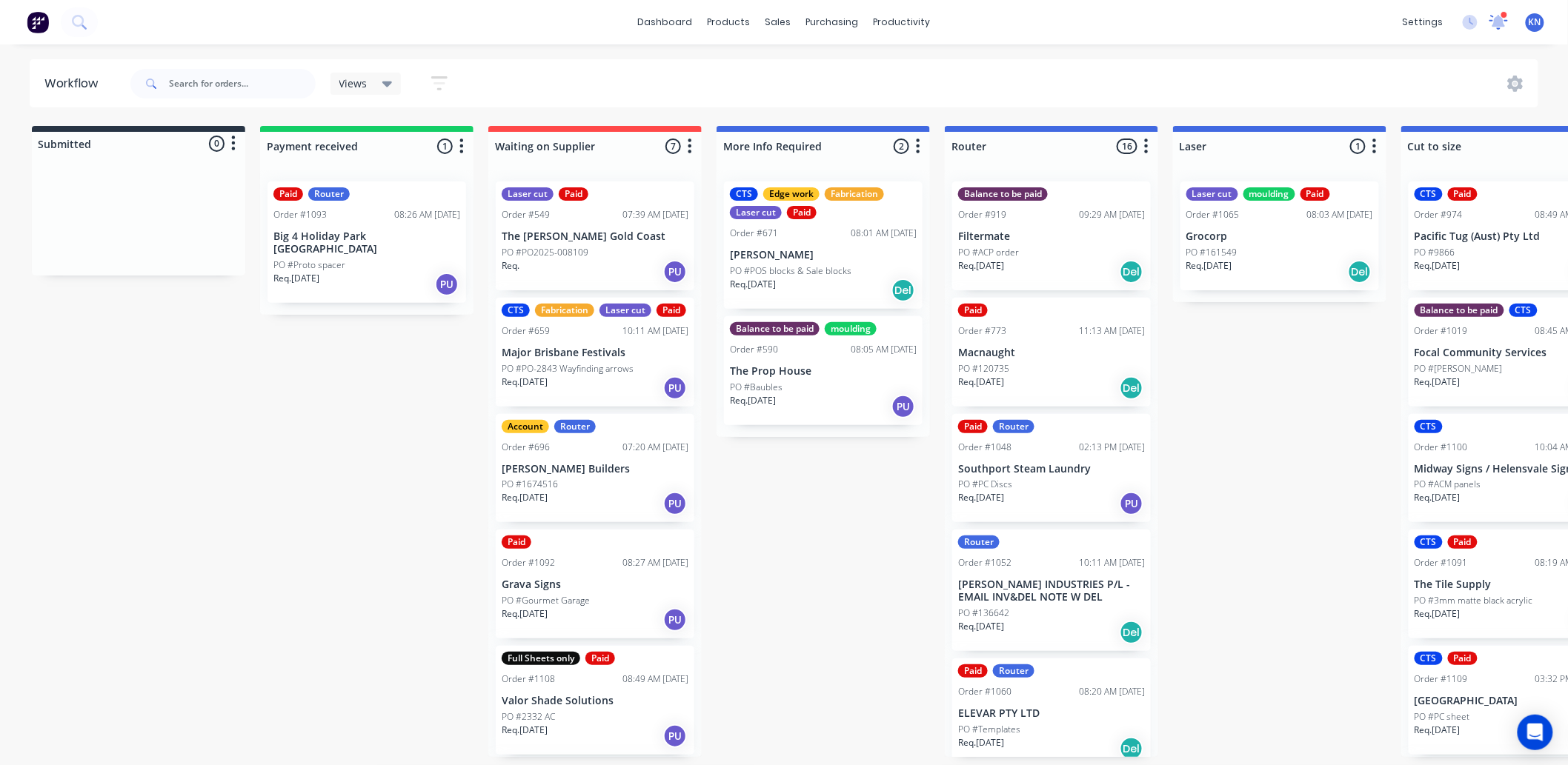
click at [1498, 23] on icon at bounding box center [1498, 21] width 14 height 14
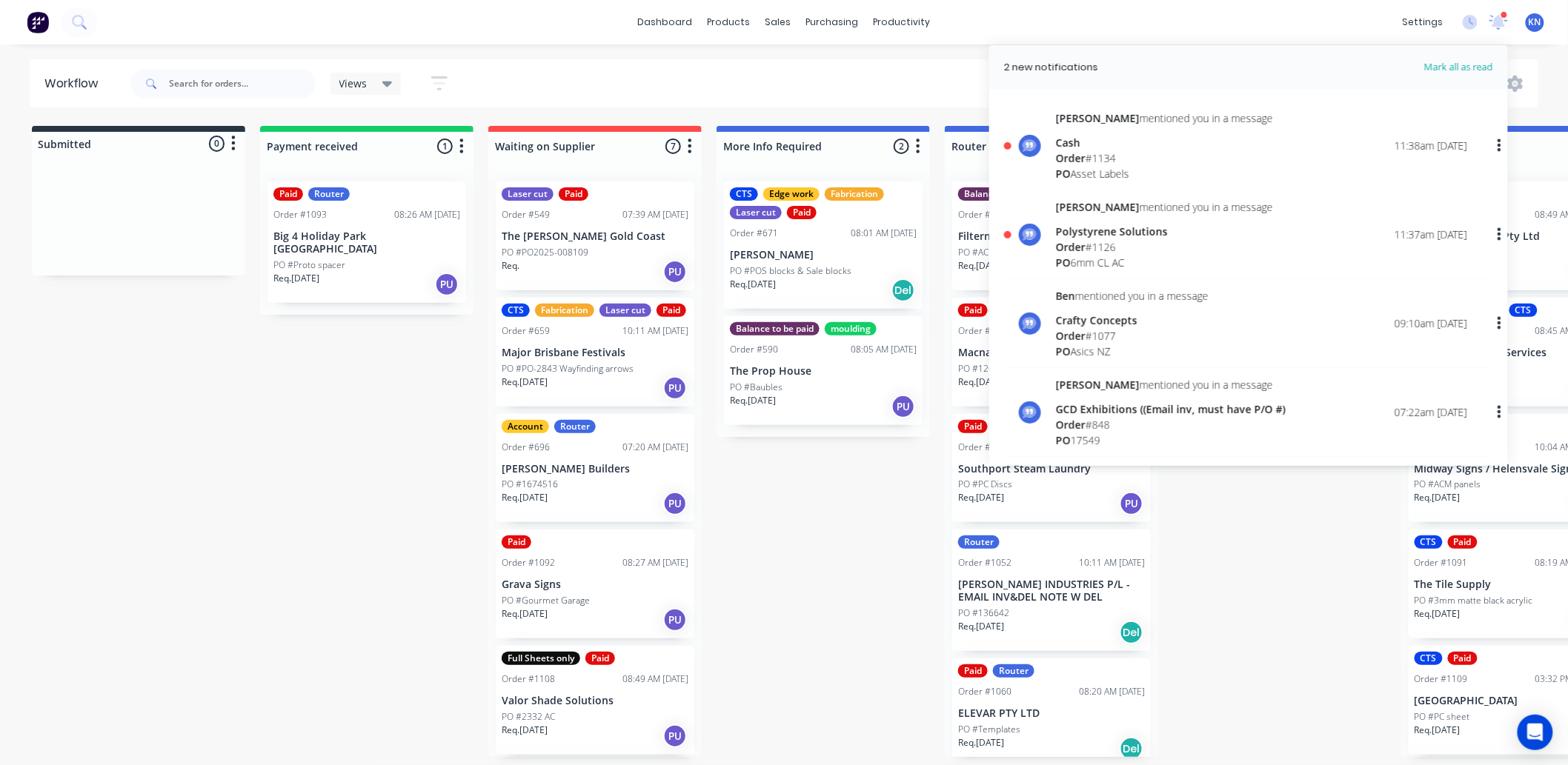
click at [1087, 239] on div "Order # 1126" at bounding box center [1164, 247] width 217 height 16
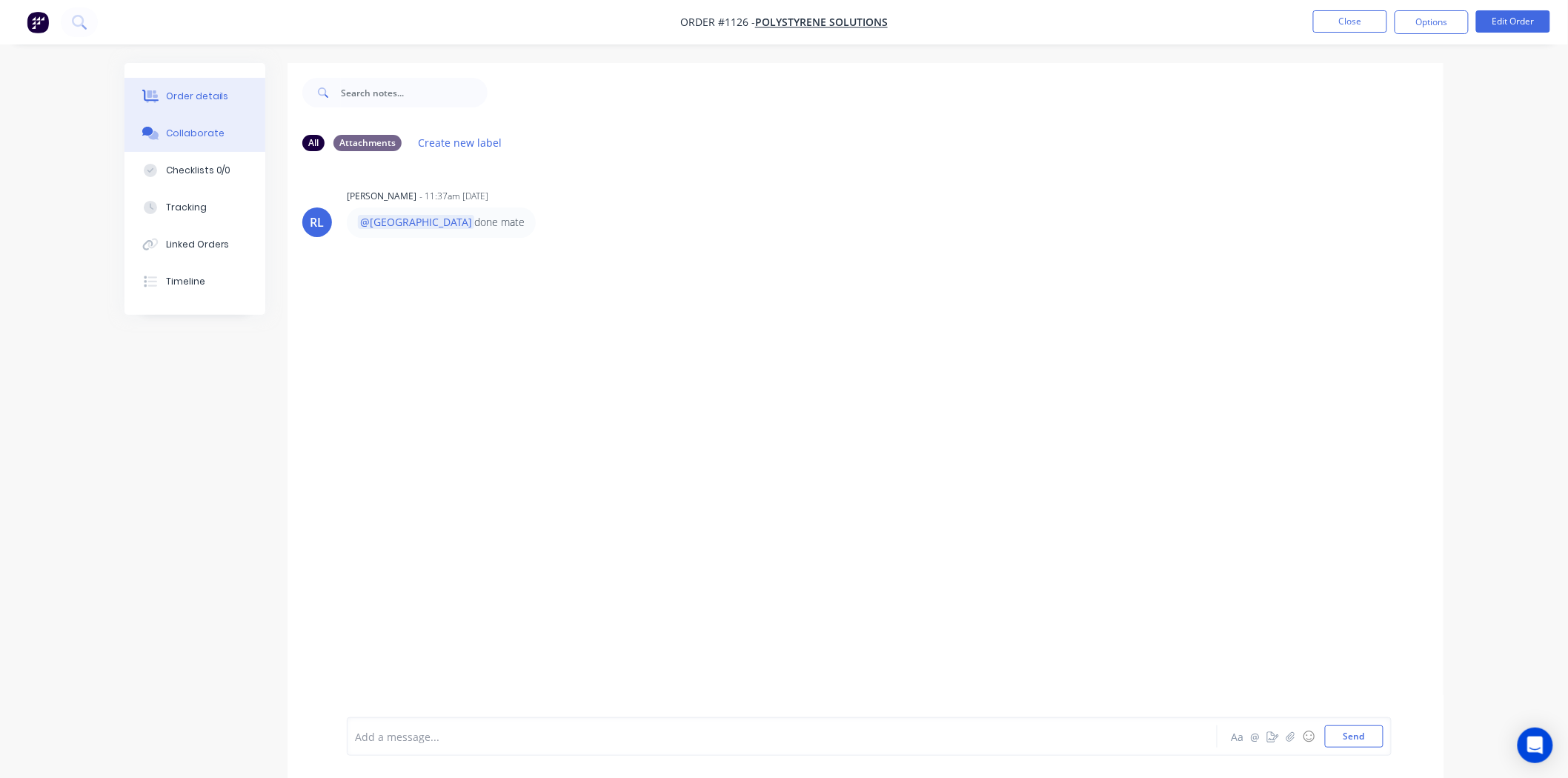
click at [217, 86] on button "Order details" at bounding box center [194, 97] width 141 height 37
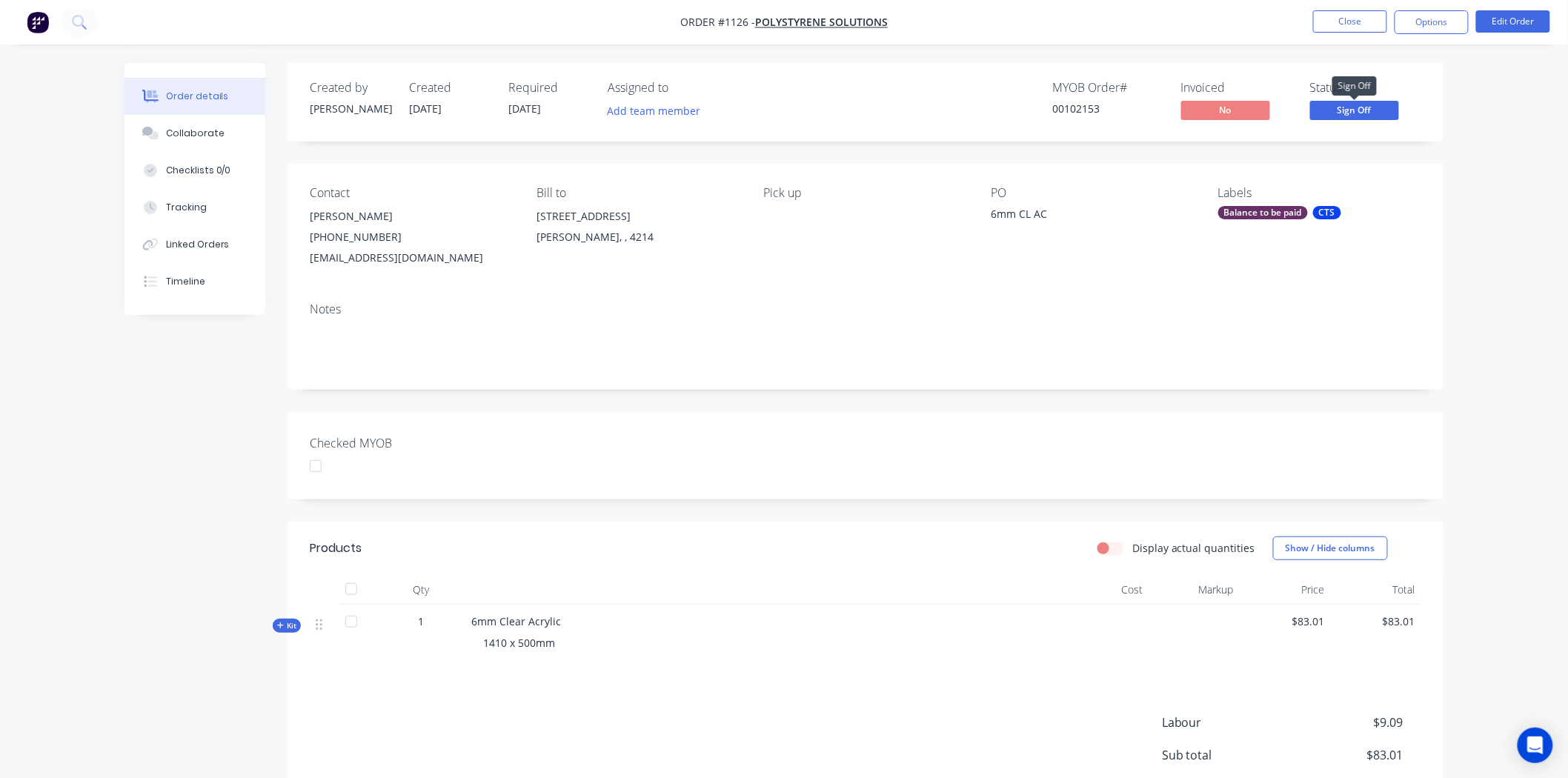
click at [1375, 106] on span "Sign Off" at bounding box center [1354, 109] width 89 height 19
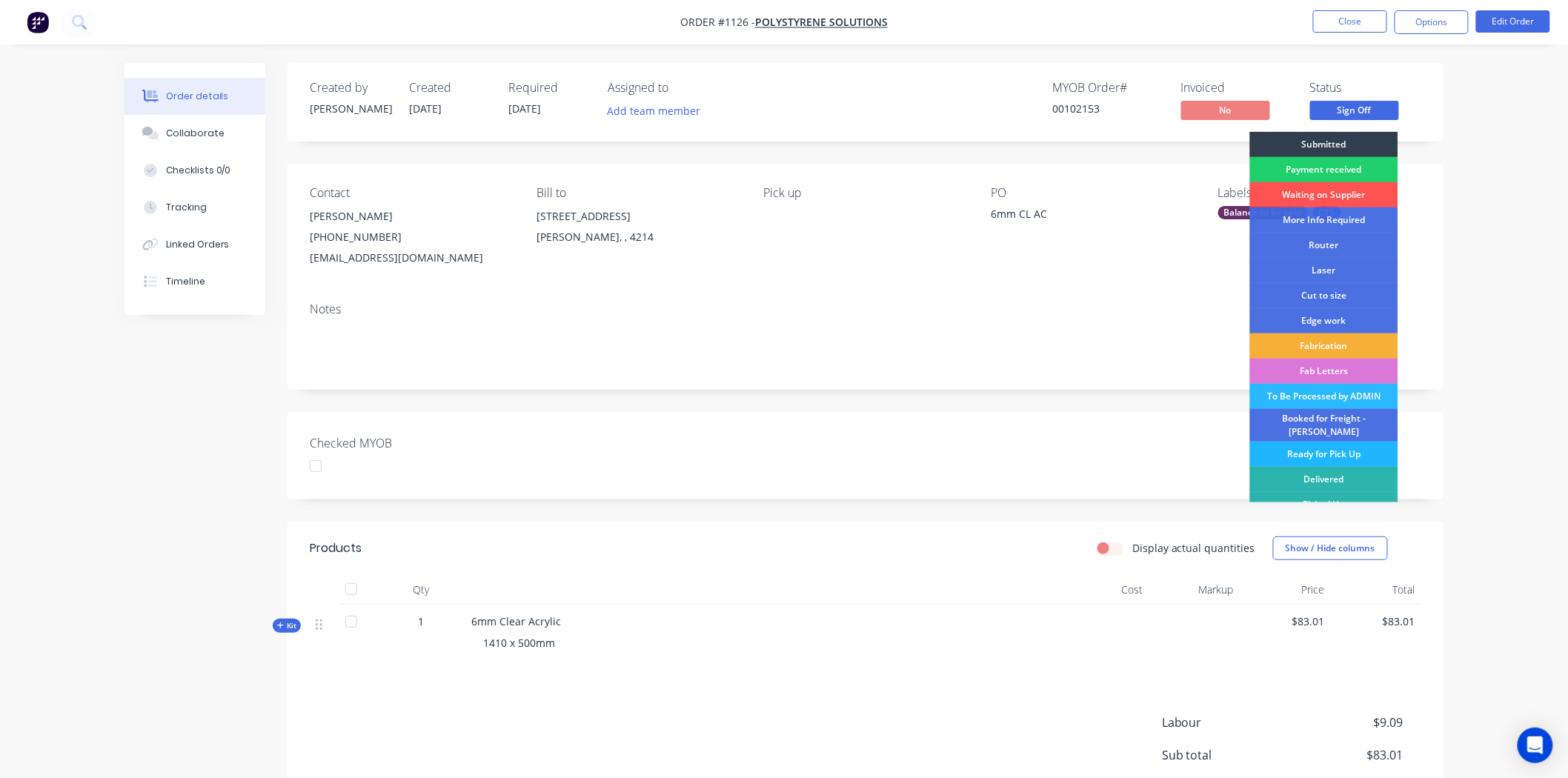
click at [1341, 444] on div "Ready for Pick Up" at bounding box center [1324, 454] width 148 height 26
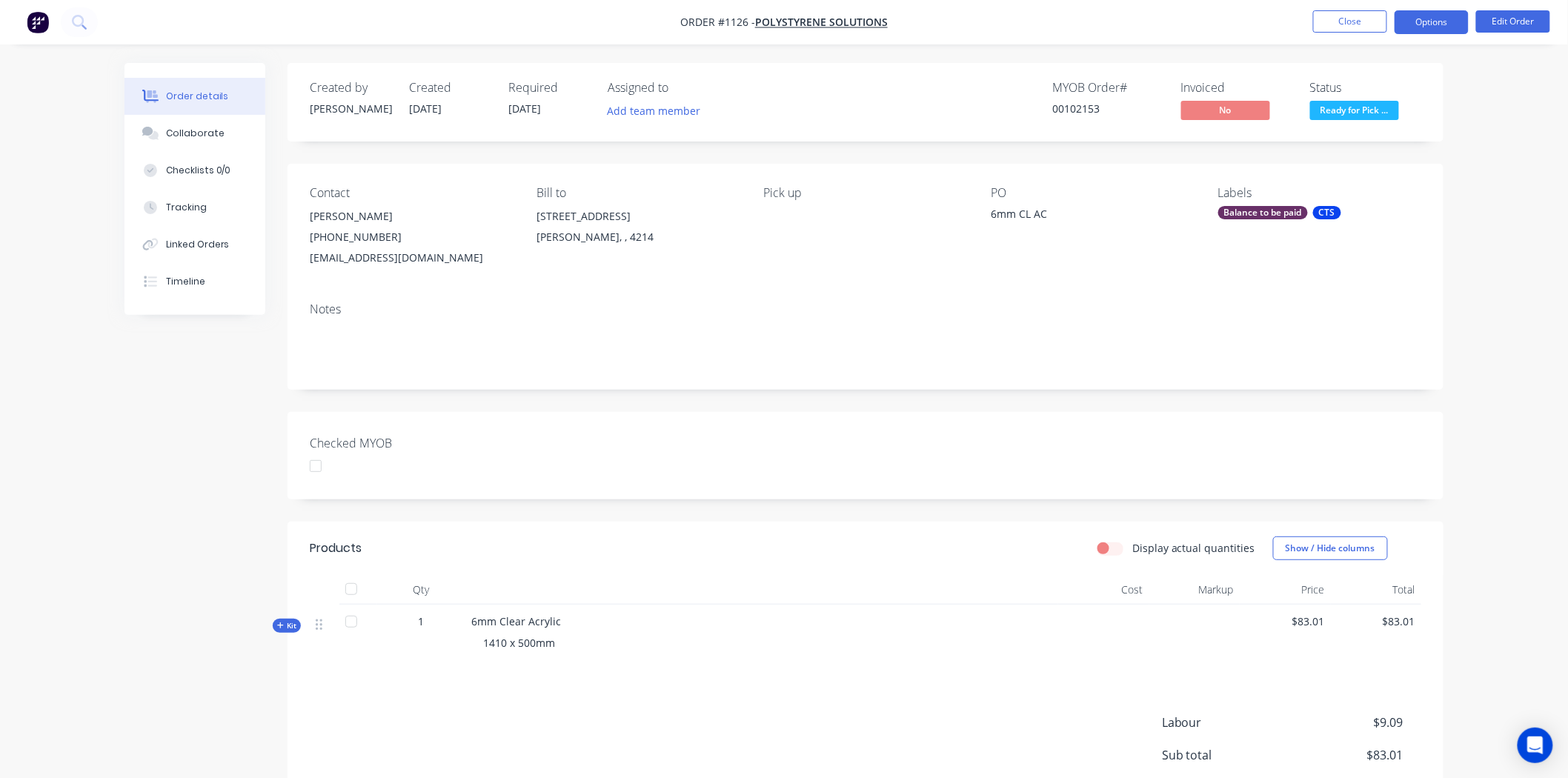
click at [1417, 20] on button "Options" at bounding box center [1431, 23] width 74 height 24
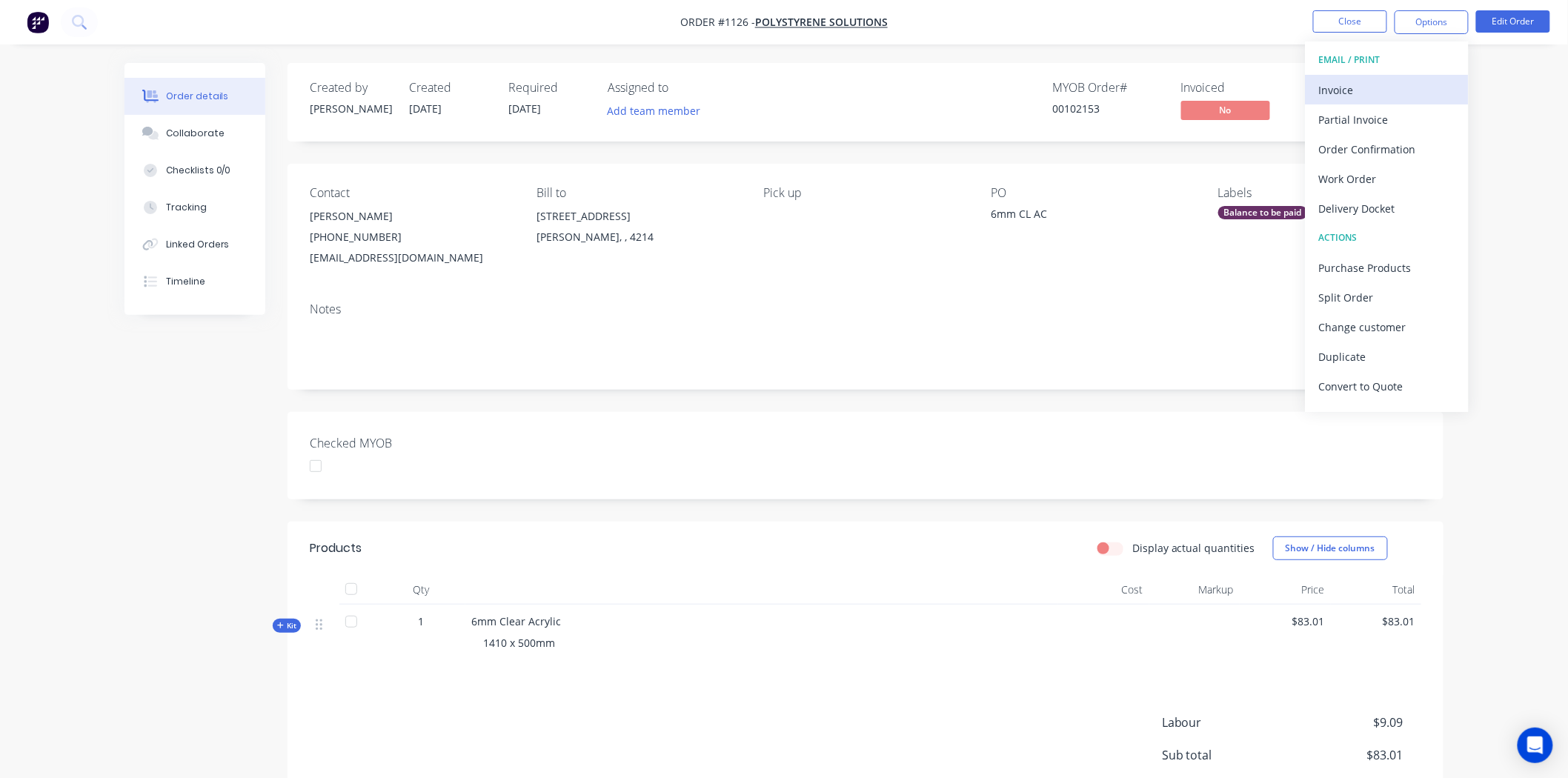
click at [1335, 88] on div "Invoice" at bounding box center [1387, 90] width 136 height 22
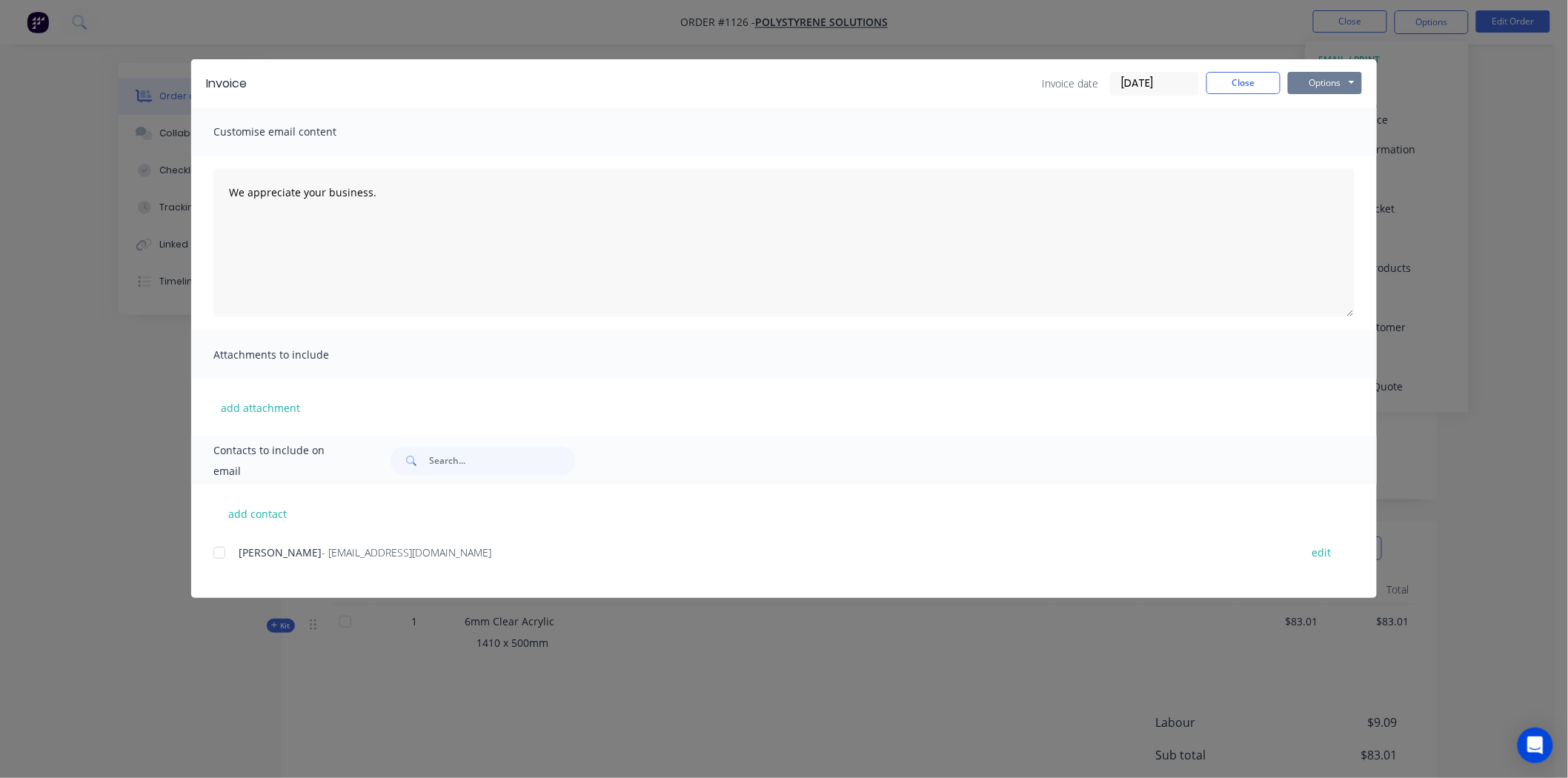
click at [1325, 77] on button "Options" at bounding box center [1325, 83] width 74 height 23
click at [1328, 130] on button "Print" at bounding box center [1336, 133] width 95 height 25
click at [1249, 78] on button "Close" at bounding box center [1243, 83] width 74 height 23
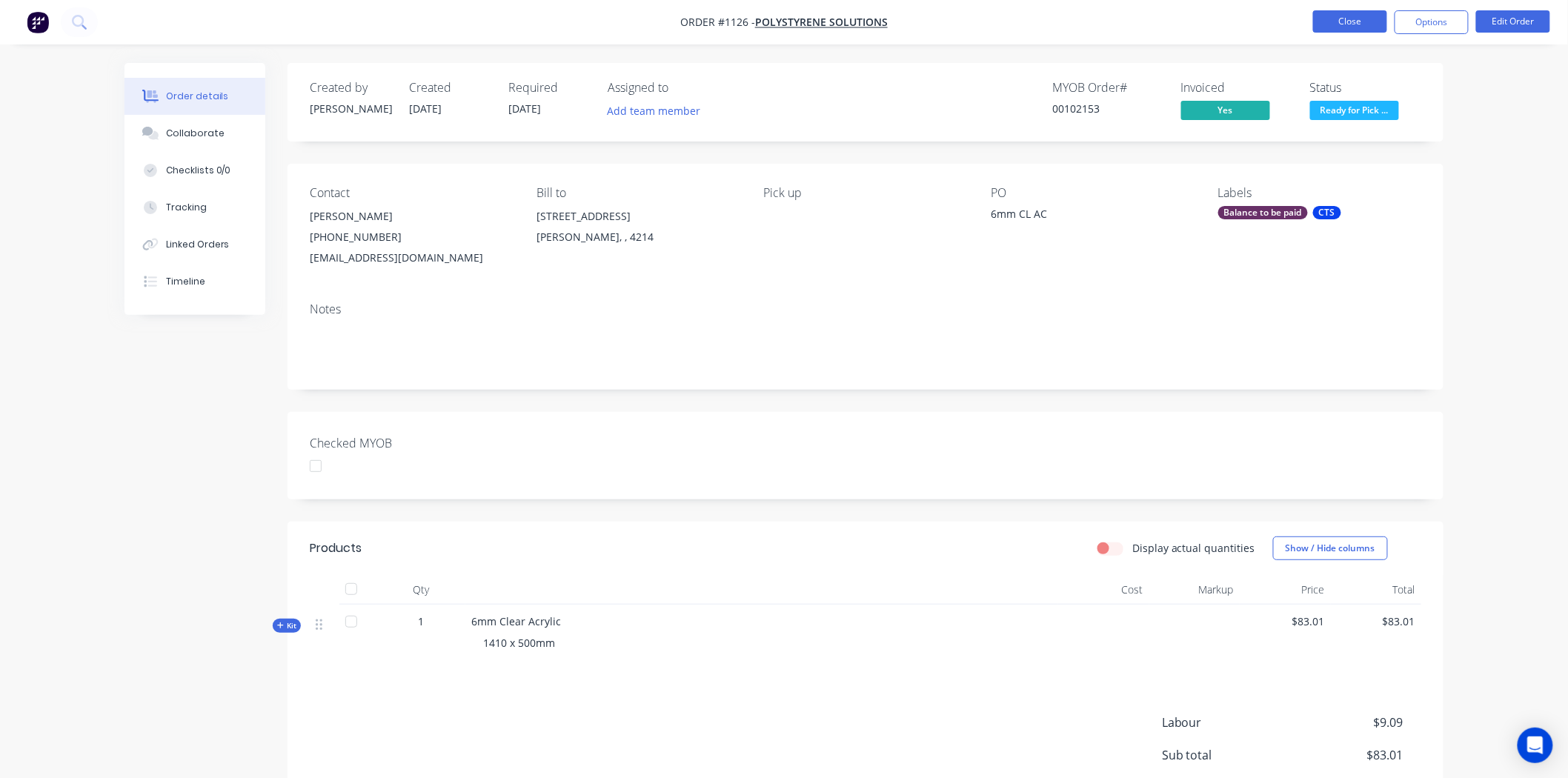
click at [1357, 20] on button "Close" at bounding box center [1349, 22] width 74 height 23
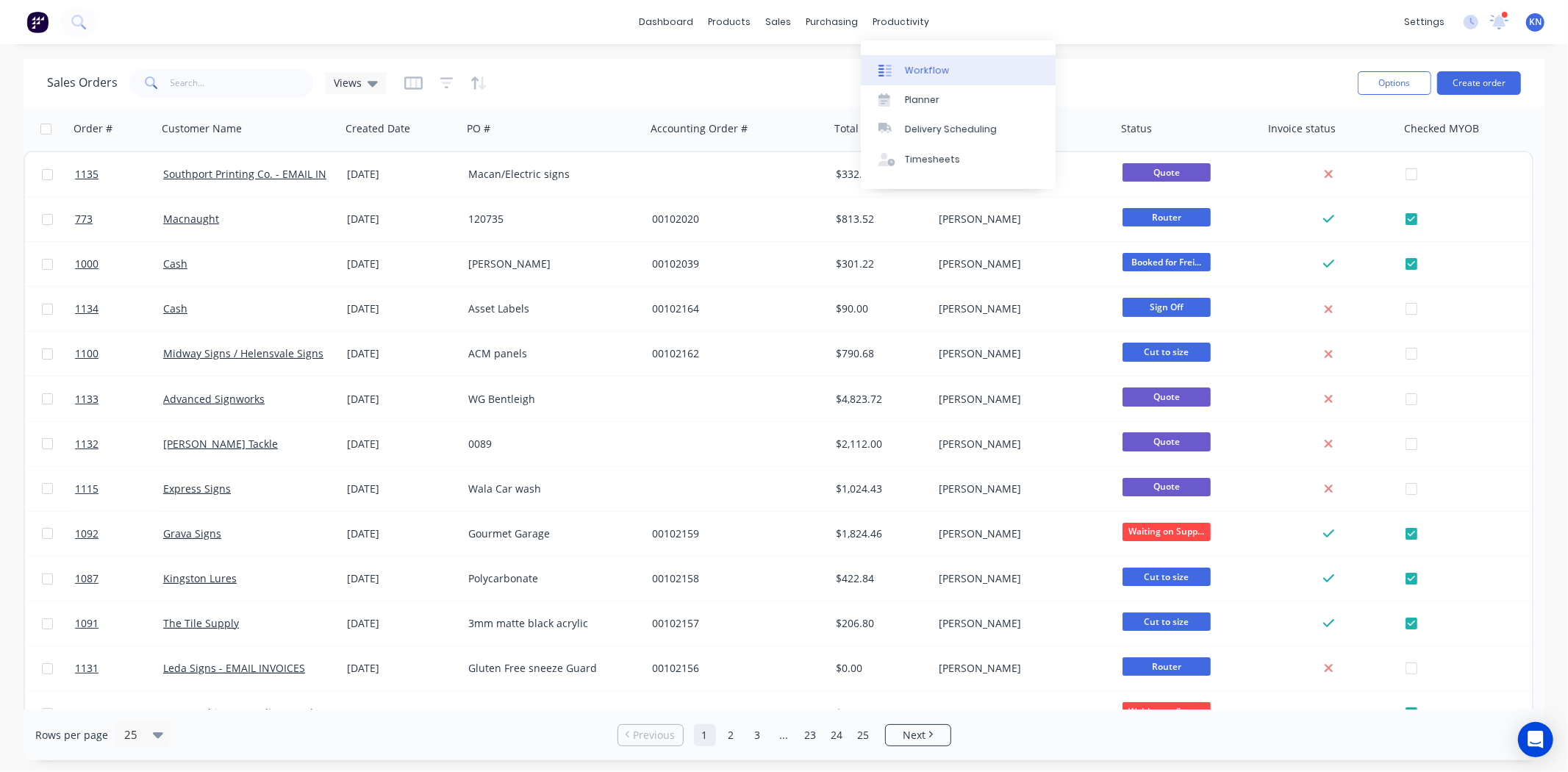
click at [932, 64] on div "Workflow" at bounding box center [926, 70] width 44 height 14
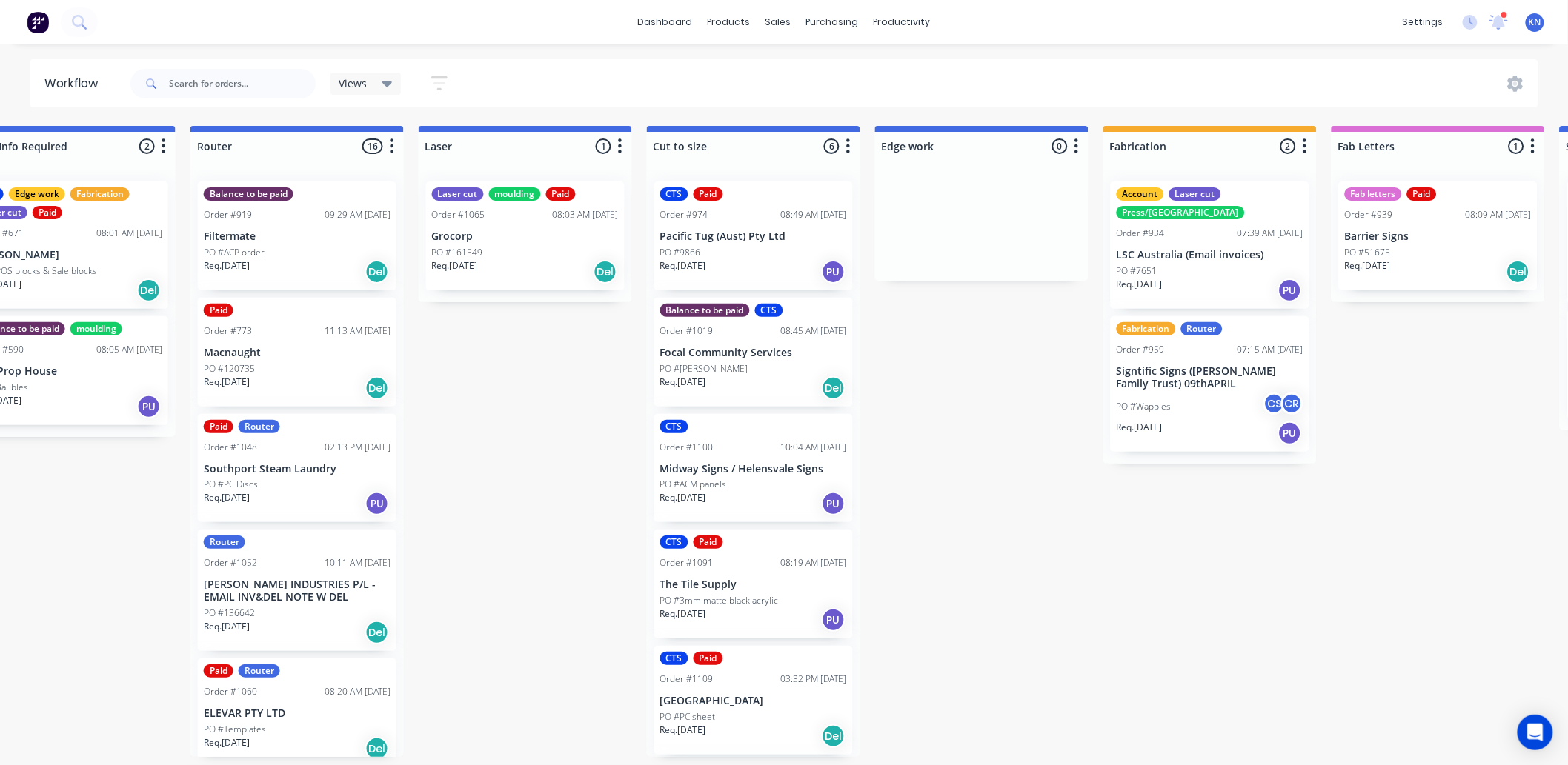
scroll to position [0, 798]
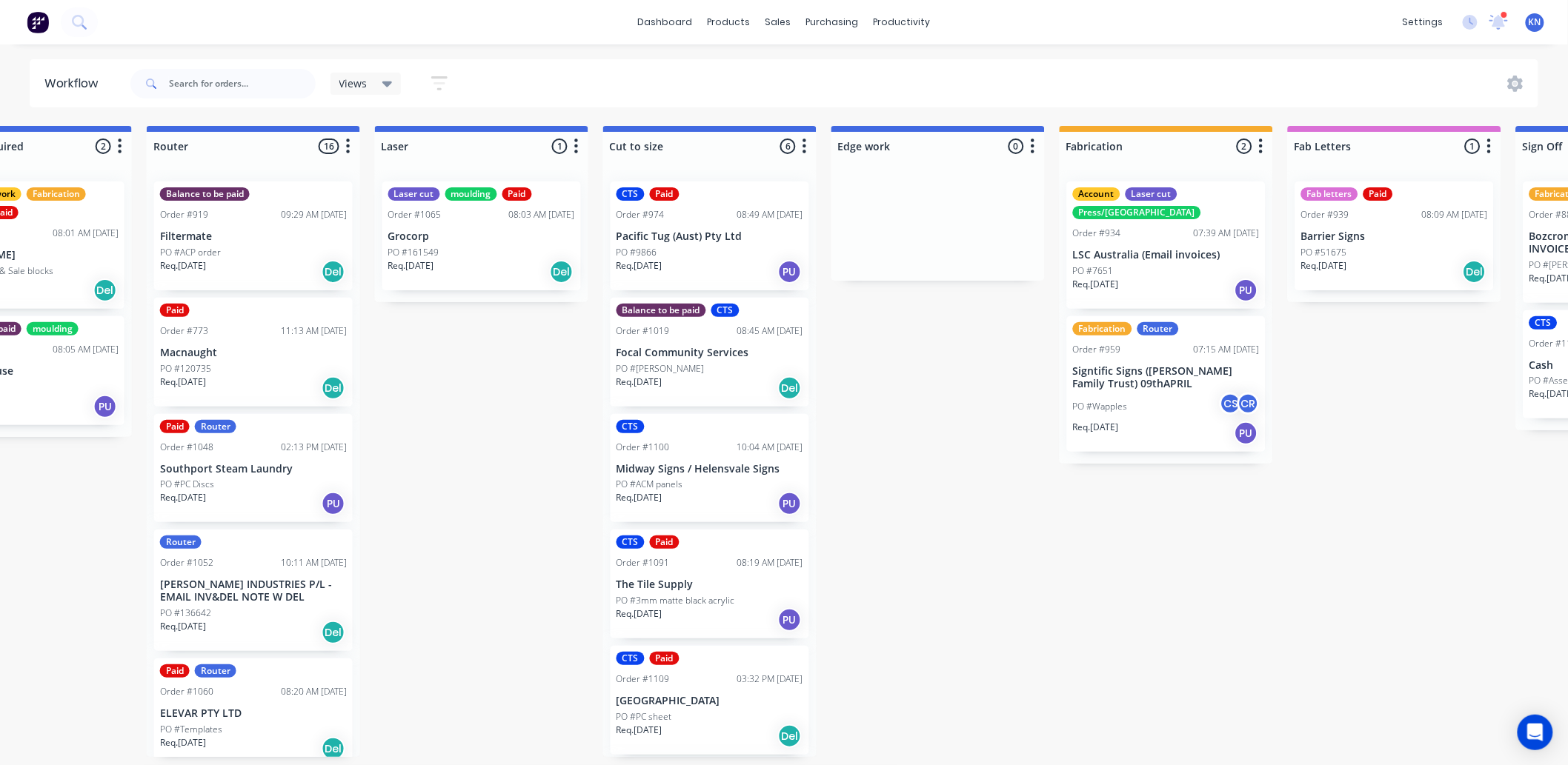
click at [680, 595] on p "PO #3mm matte black acrylic" at bounding box center [676, 601] width 118 height 14
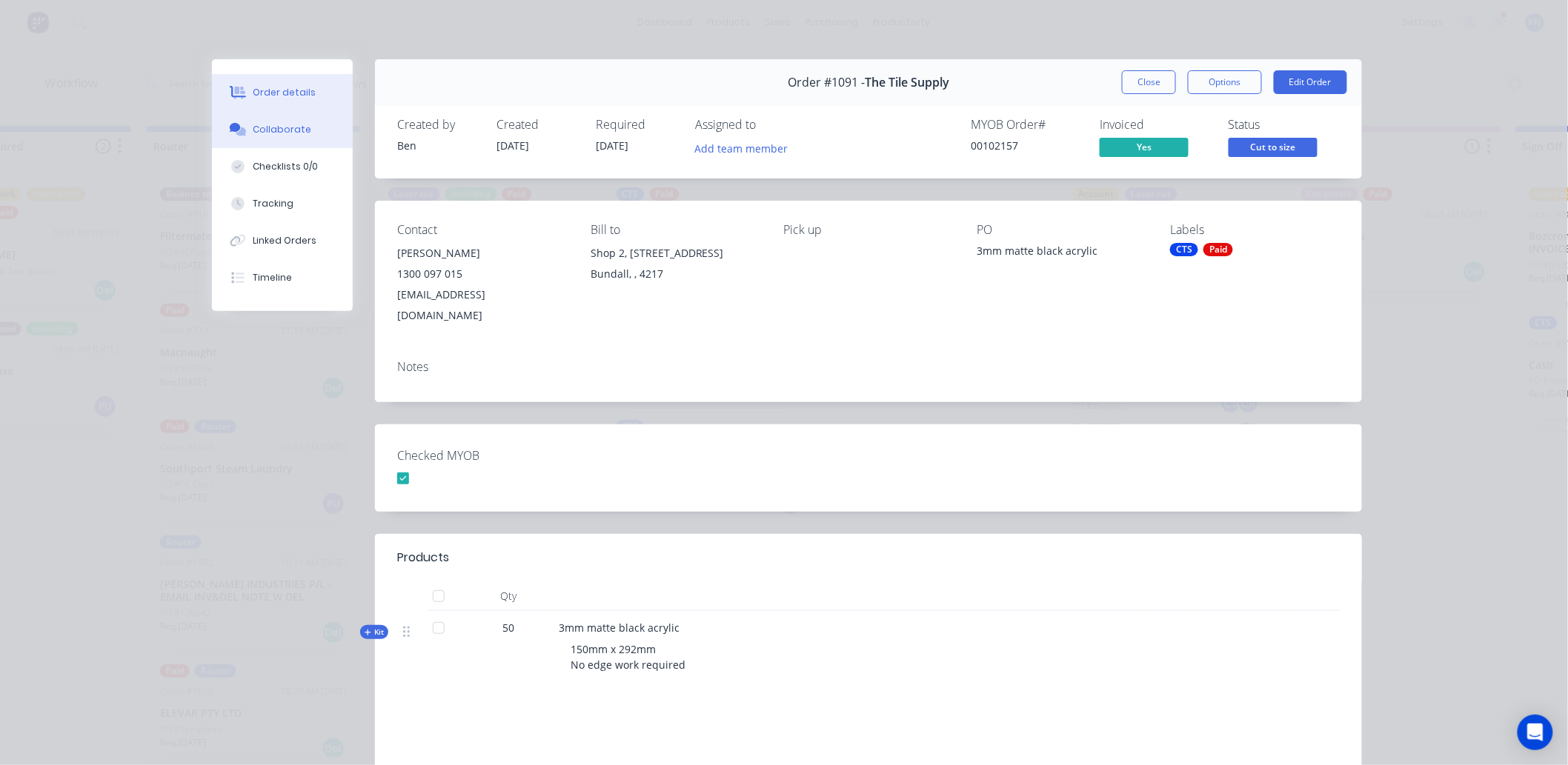
click at [292, 131] on div "Collaborate" at bounding box center [282, 130] width 58 height 14
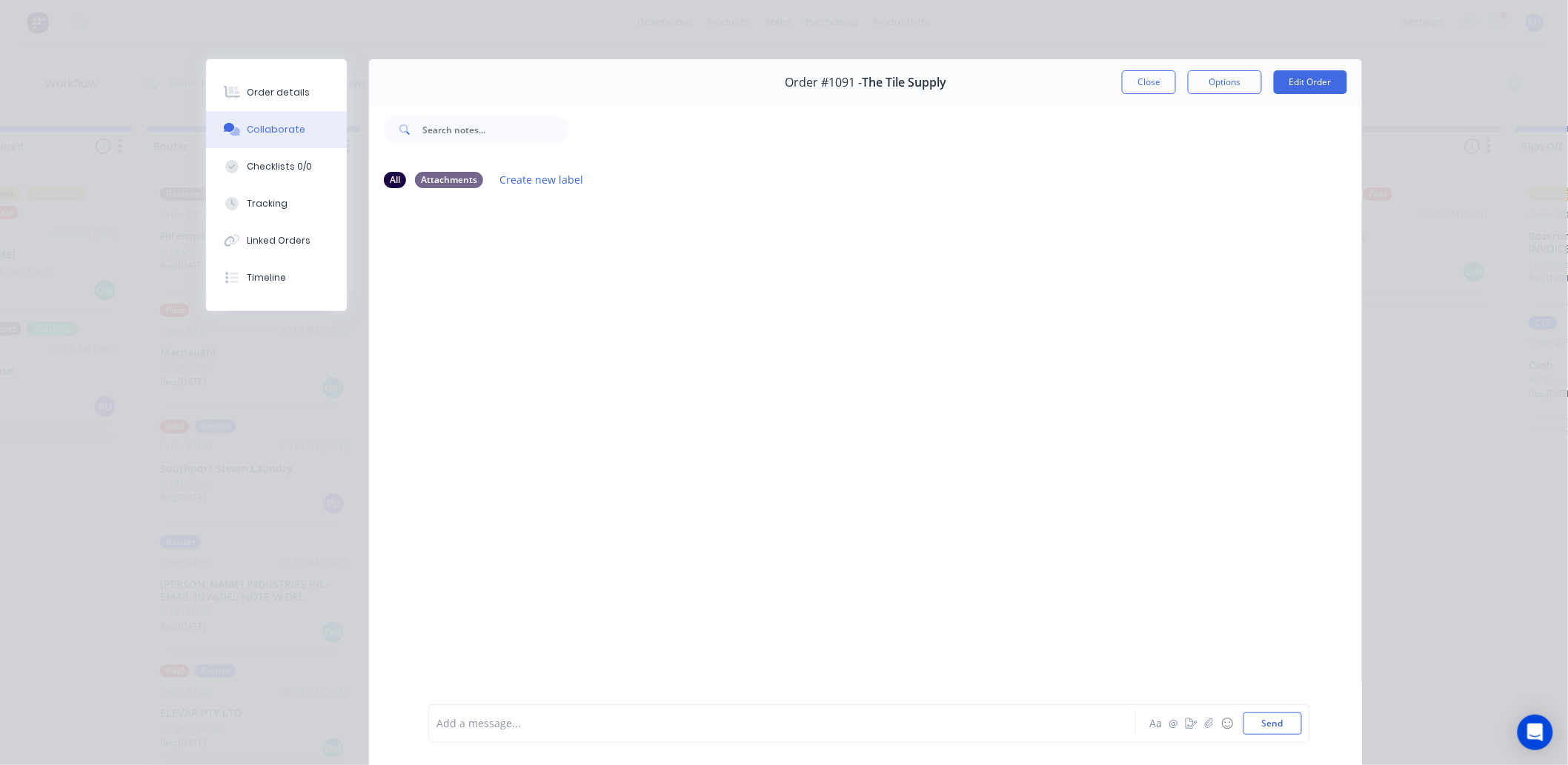
drag, startPoint x: 1143, startPoint y: 79, endPoint x: 677, endPoint y: 409, distance: 571.0
click at [1143, 79] on button "Close" at bounding box center [1148, 82] width 54 height 24
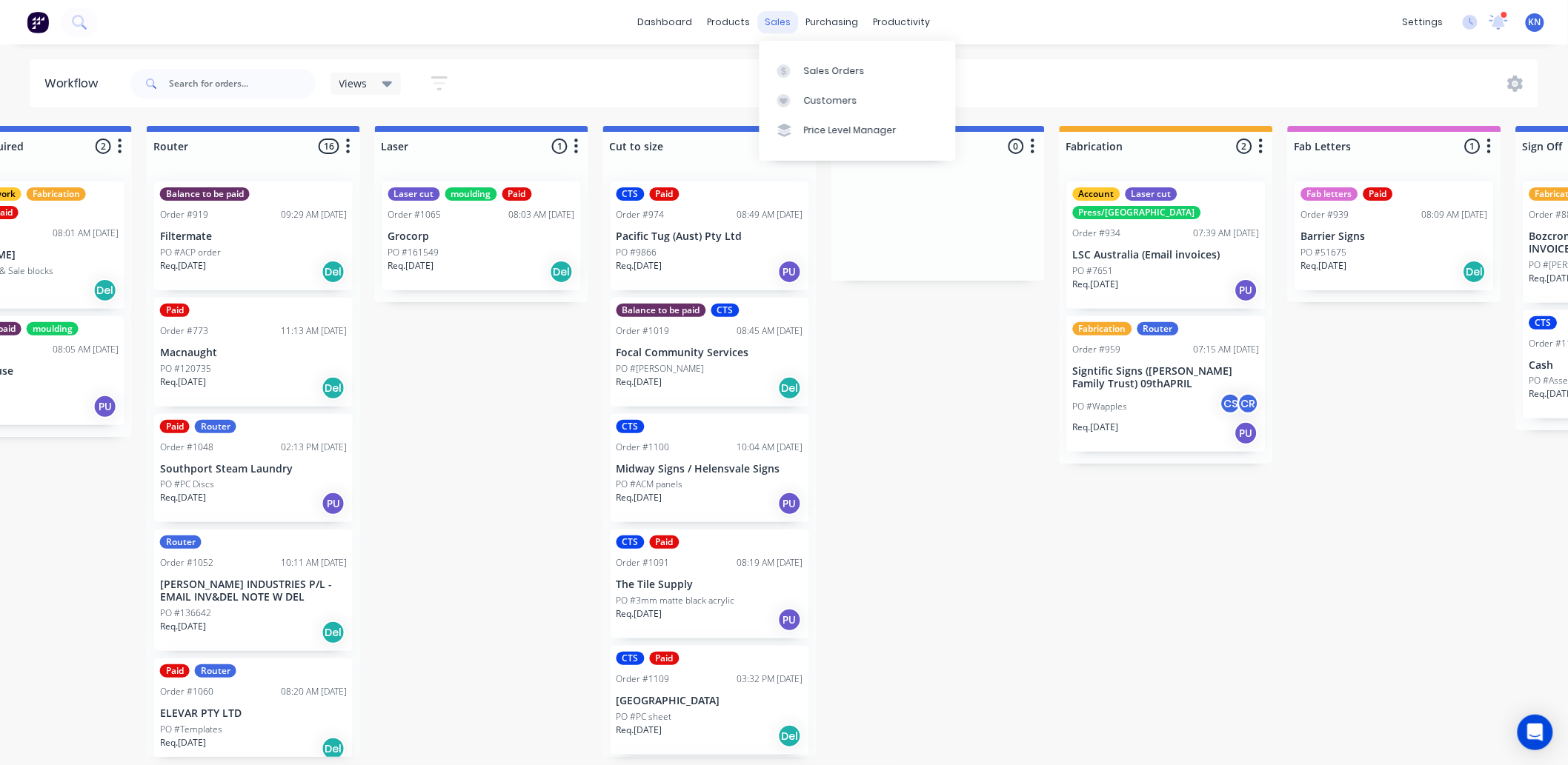
click at [779, 17] on div "sales" at bounding box center [778, 22] width 40 height 23
click at [818, 70] on div "Sales Orders" at bounding box center [834, 71] width 61 height 14
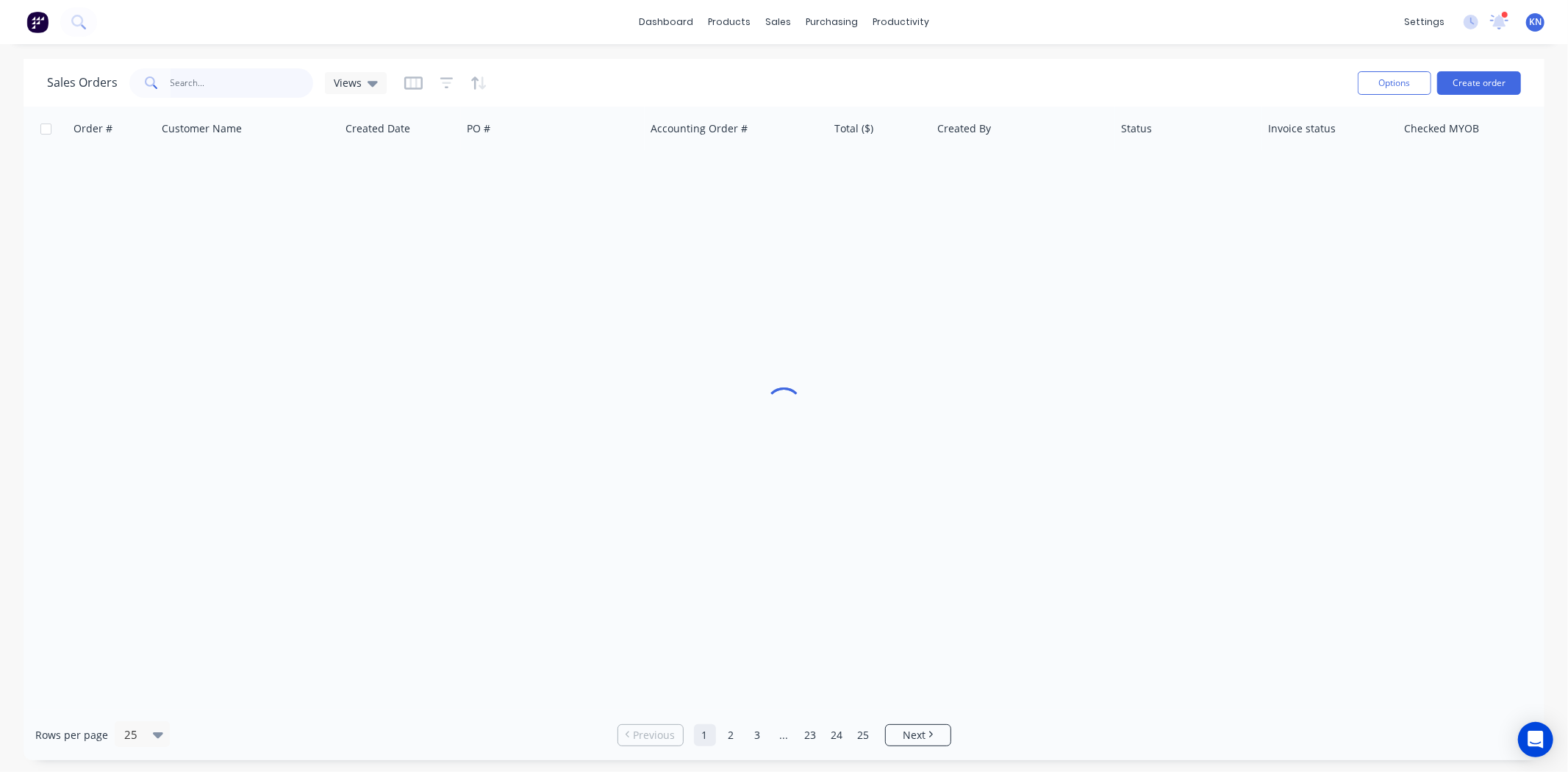
click at [212, 82] on input "text" at bounding box center [242, 83] width 144 height 29
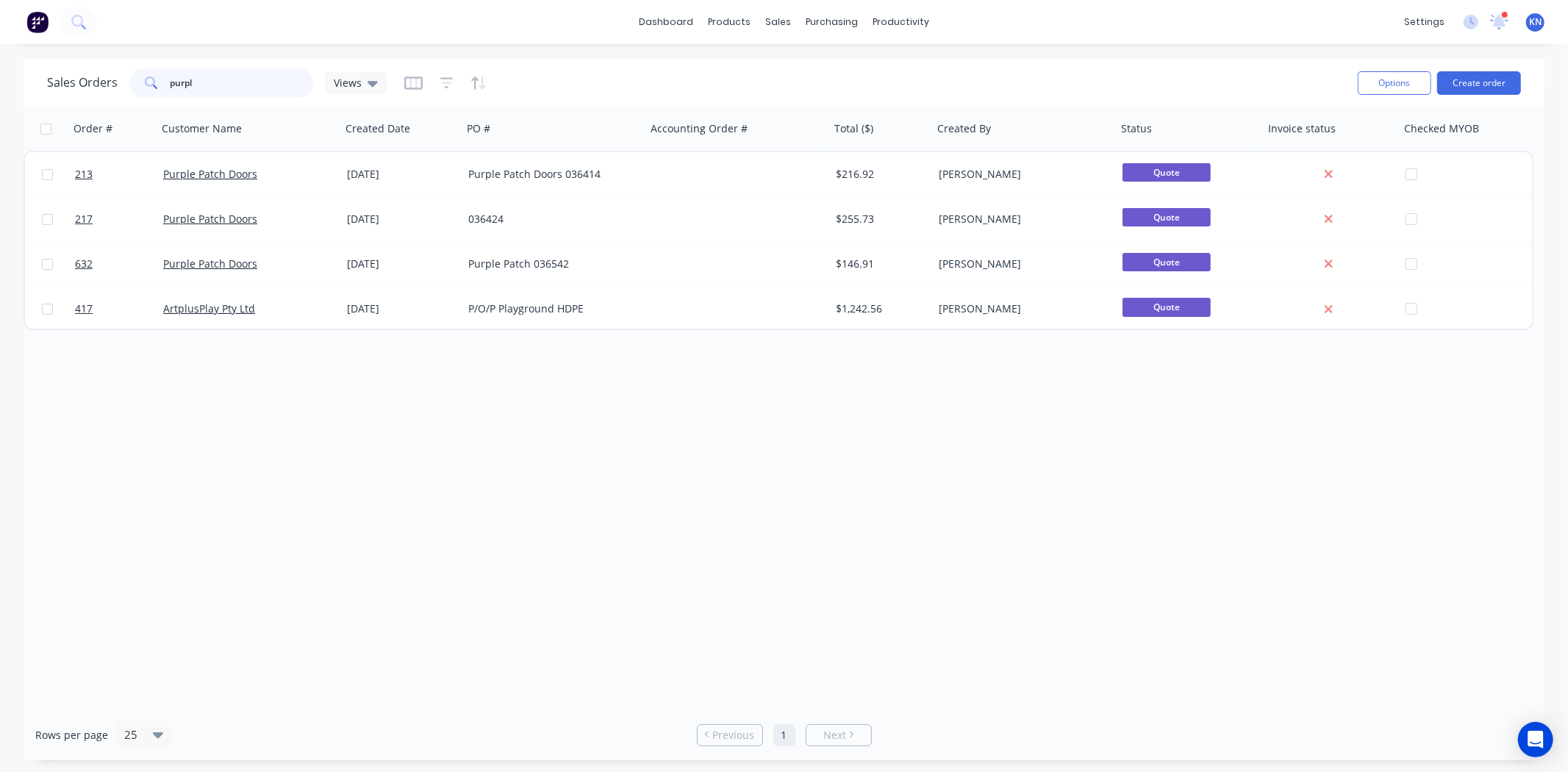
click at [215, 79] on input "purpl" at bounding box center [242, 83] width 144 height 29
type input "p"
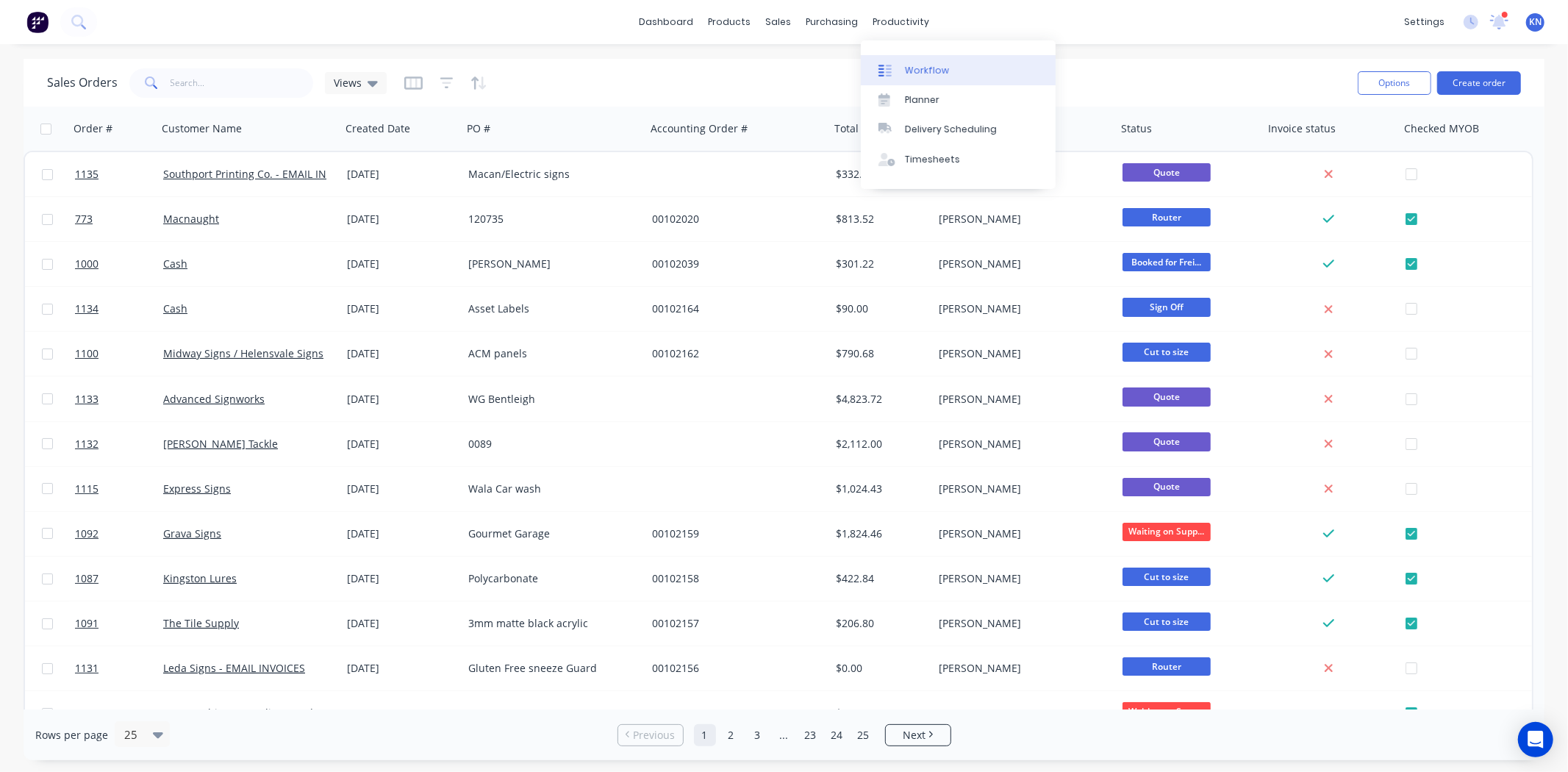
click at [936, 67] on div "Workflow" at bounding box center [926, 70] width 44 height 14
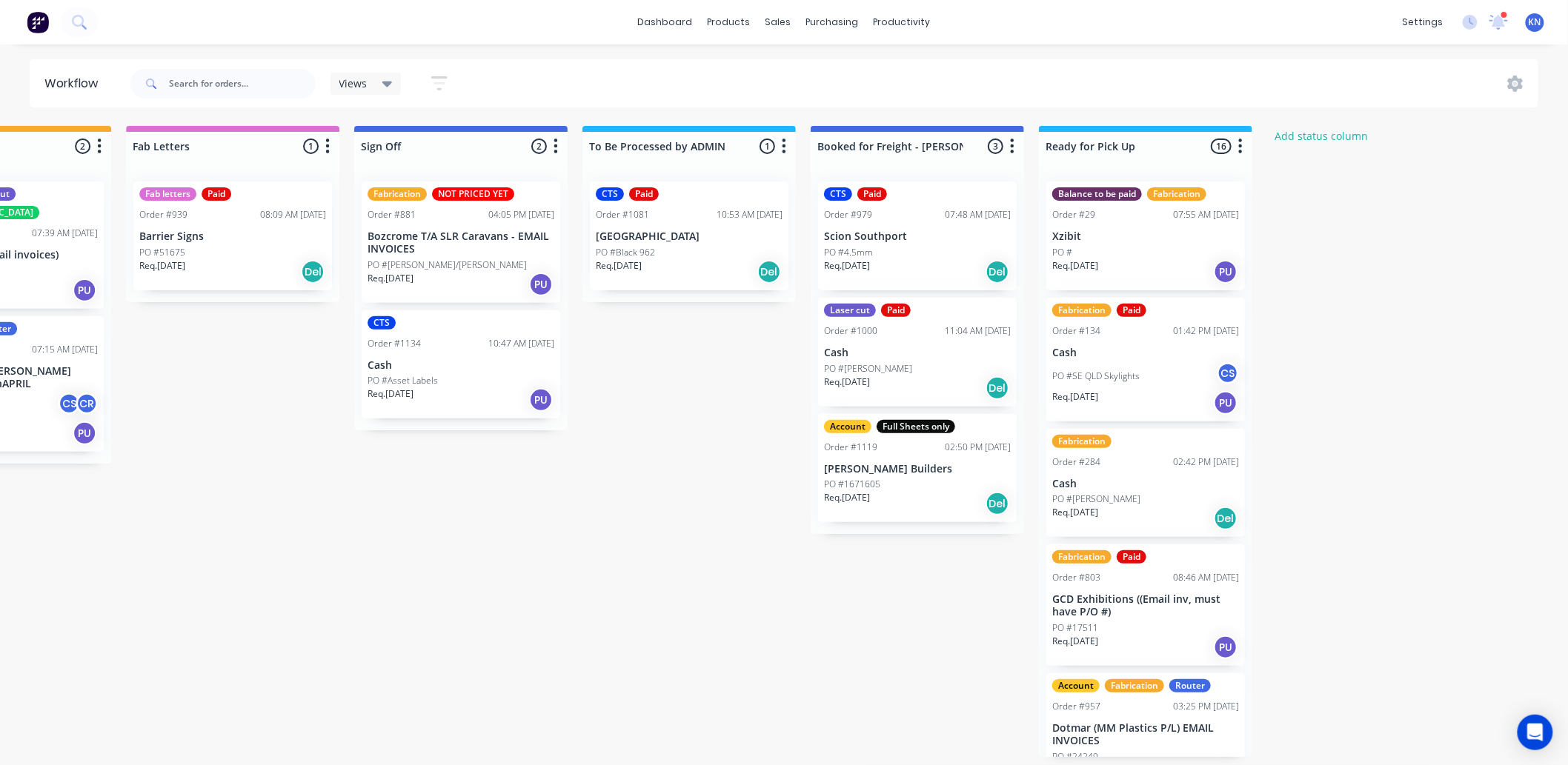
scroll to position [0, 1972]
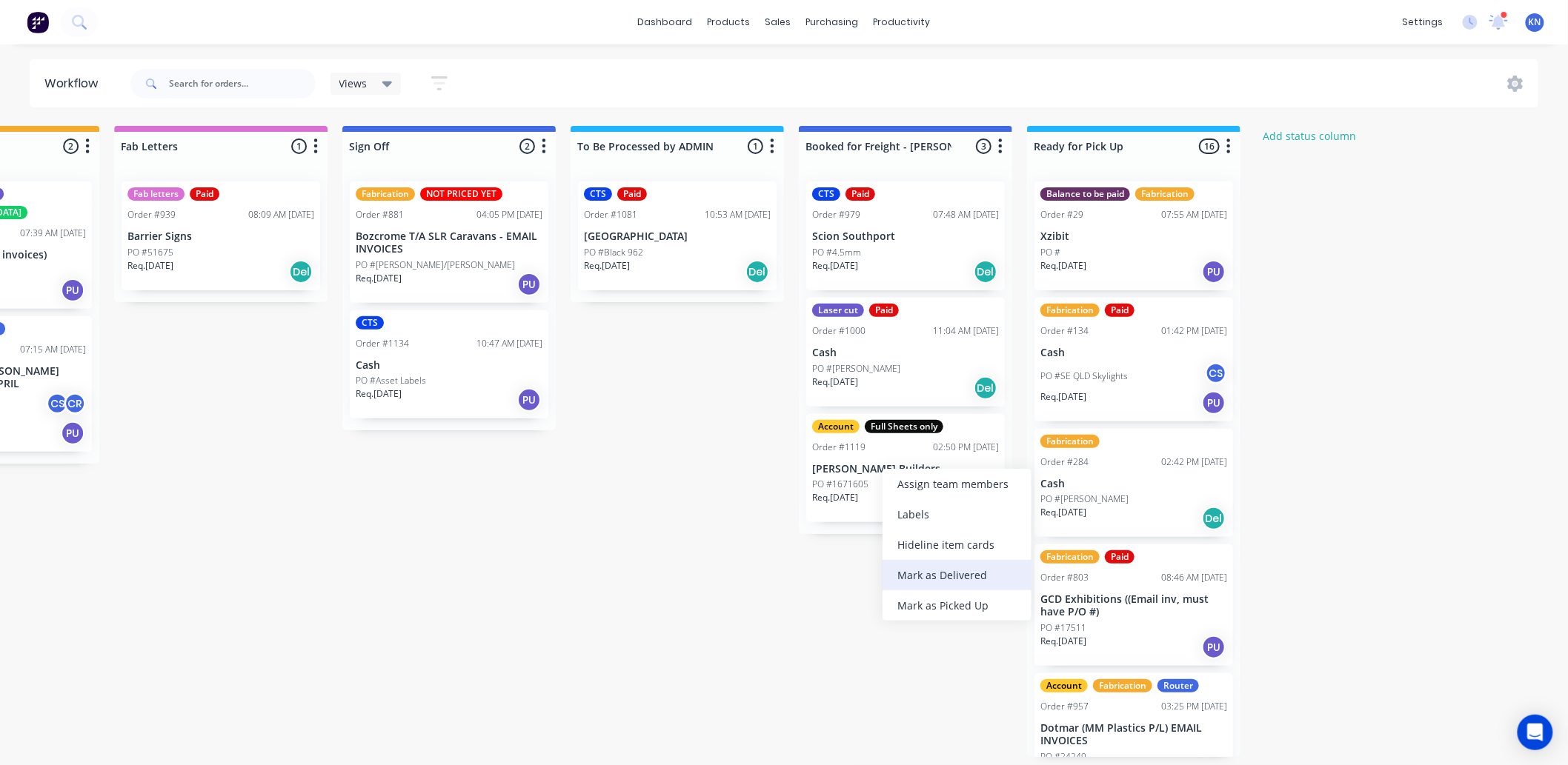
click at [941, 571] on div "Mark as Delivered" at bounding box center [956, 575] width 149 height 31
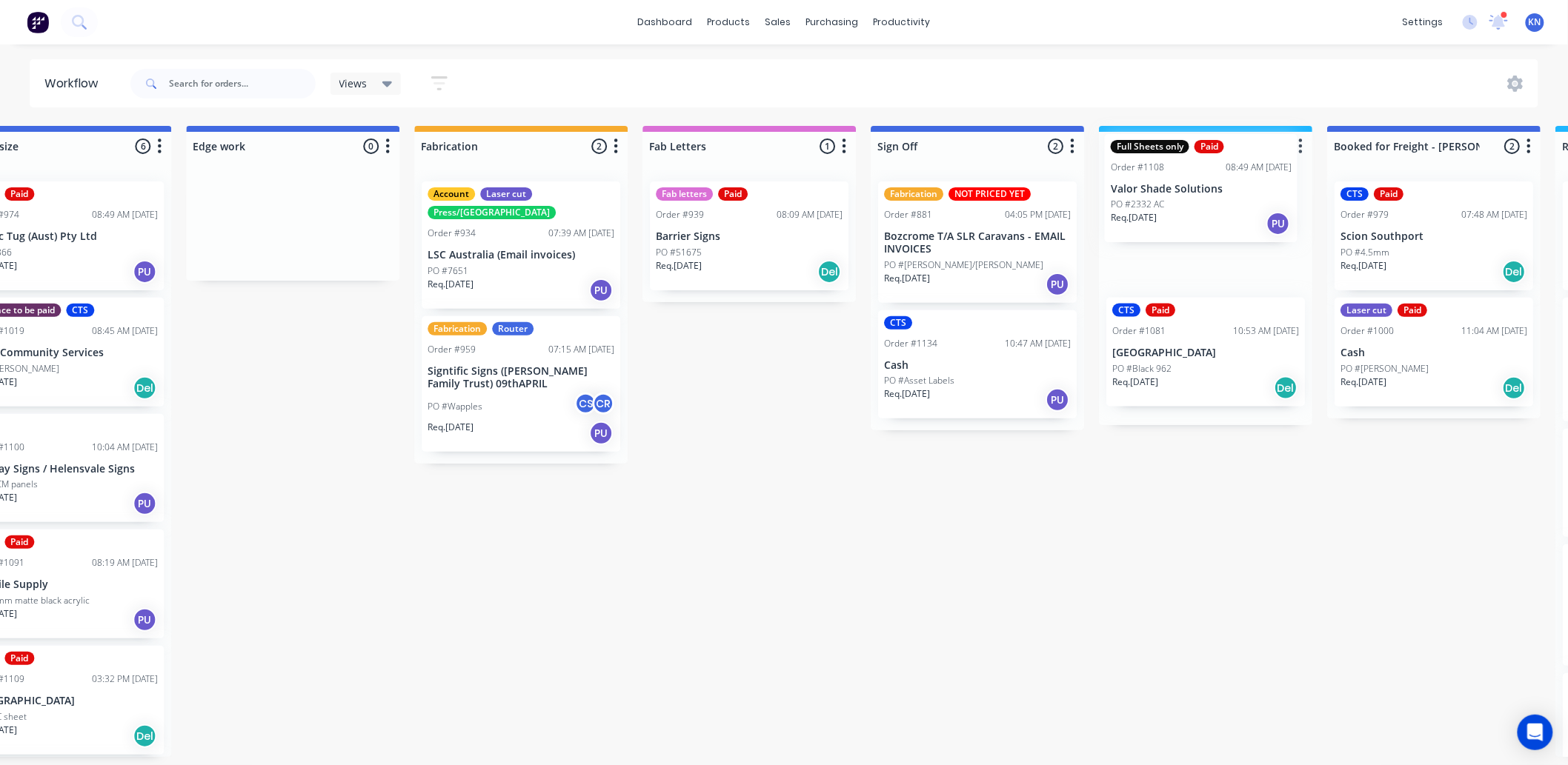
scroll to position [0, 1455]
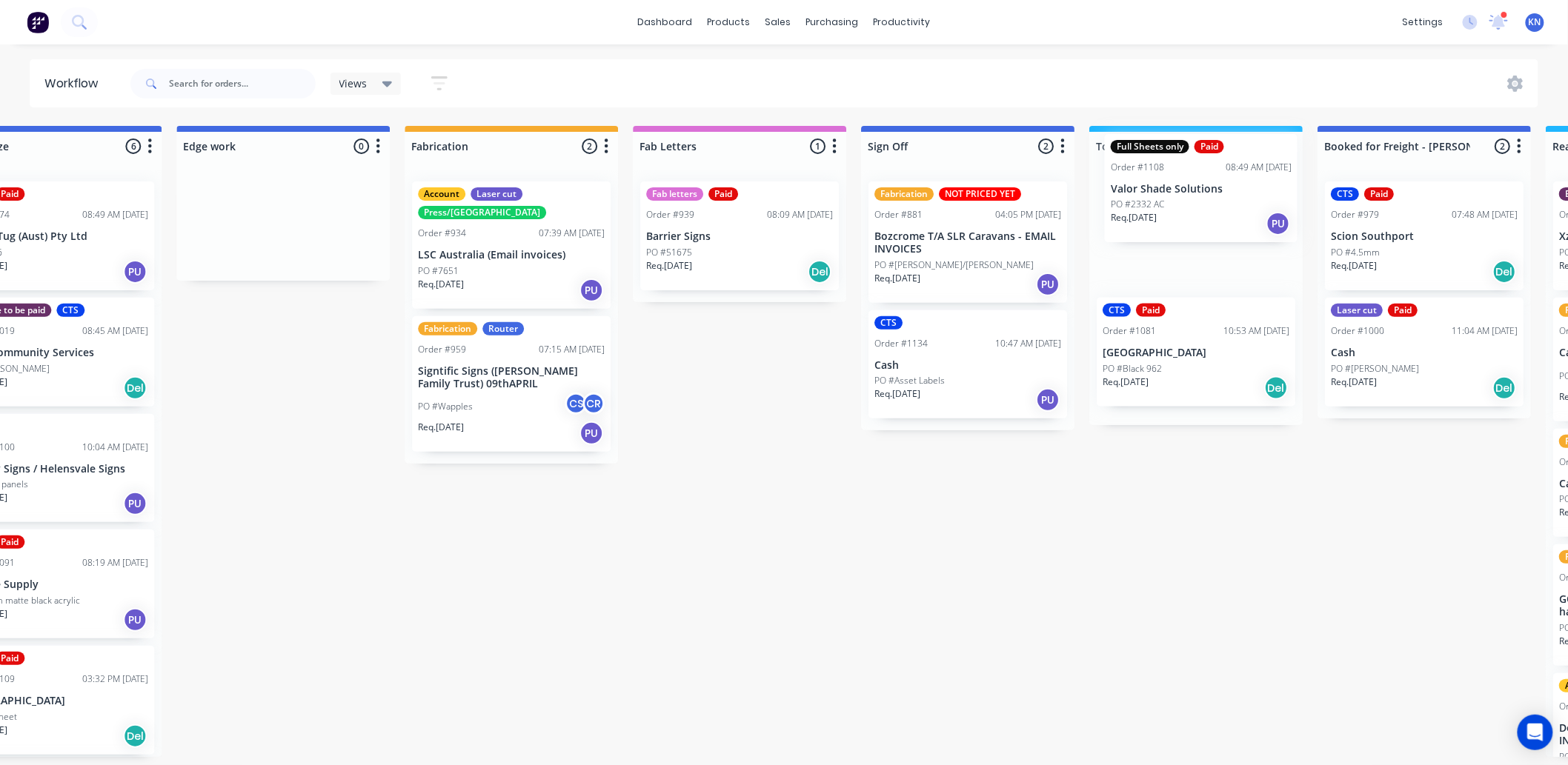
drag, startPoint x: 477, startPoint y: 645, endPoint x: 1165, endPoint y: 197, distance: 821.0
click at [1165, 197] on div "Submitted 0 Status colour #273444 hex #273444 Save Cancel Summaries Total order…" at bounding box center [308, 441] width 3546 height 631
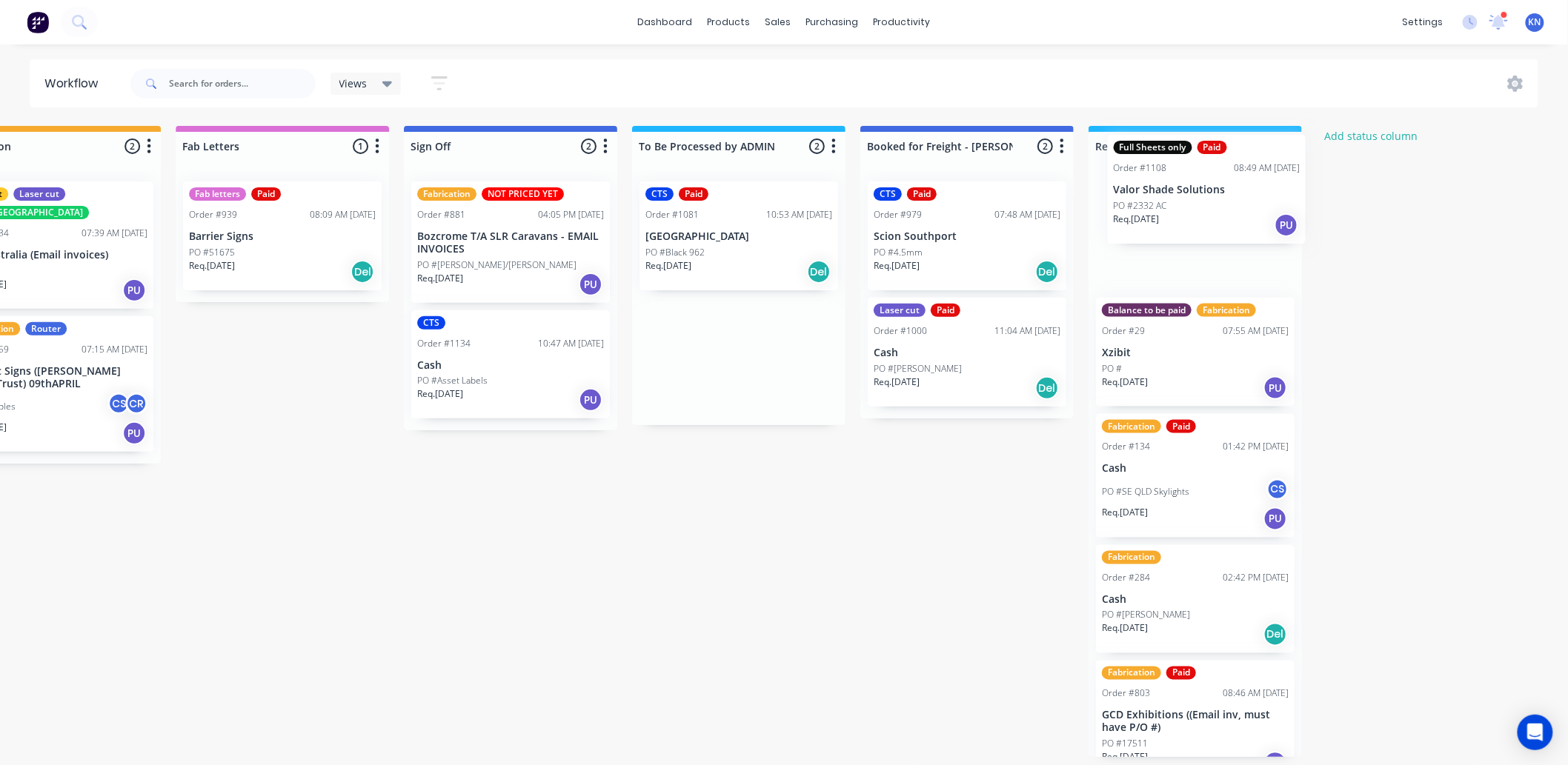
scroll to position [0, 1917]
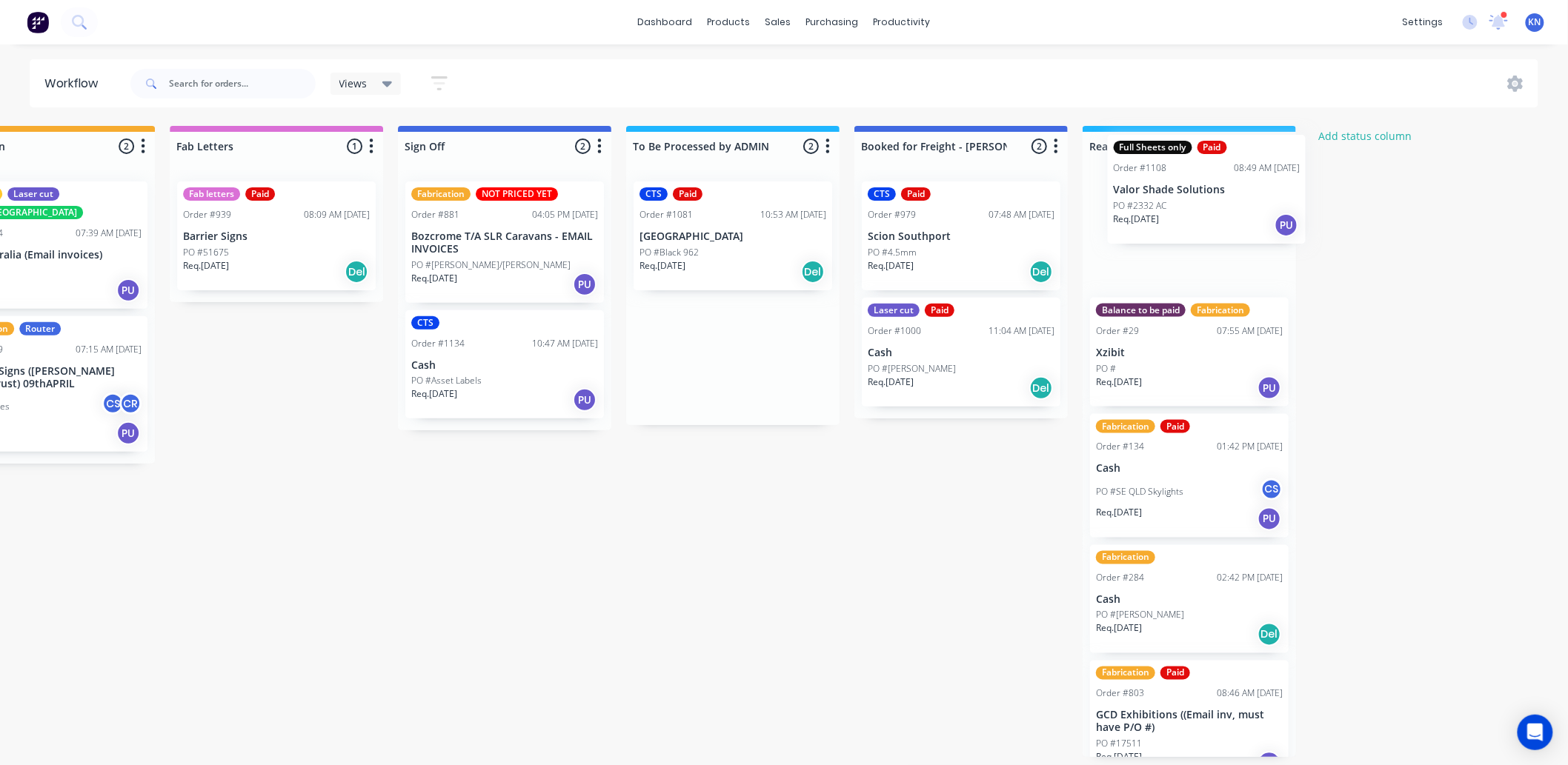
drag, startPoint x: 1160, startPoint y: 229, endPoint x: 1177, endPoint y: 183, distance: 49.0
click at [1198, 239] on p "Valor Shade Solutions" at bounding box center [1190, 236] width 187 height 13
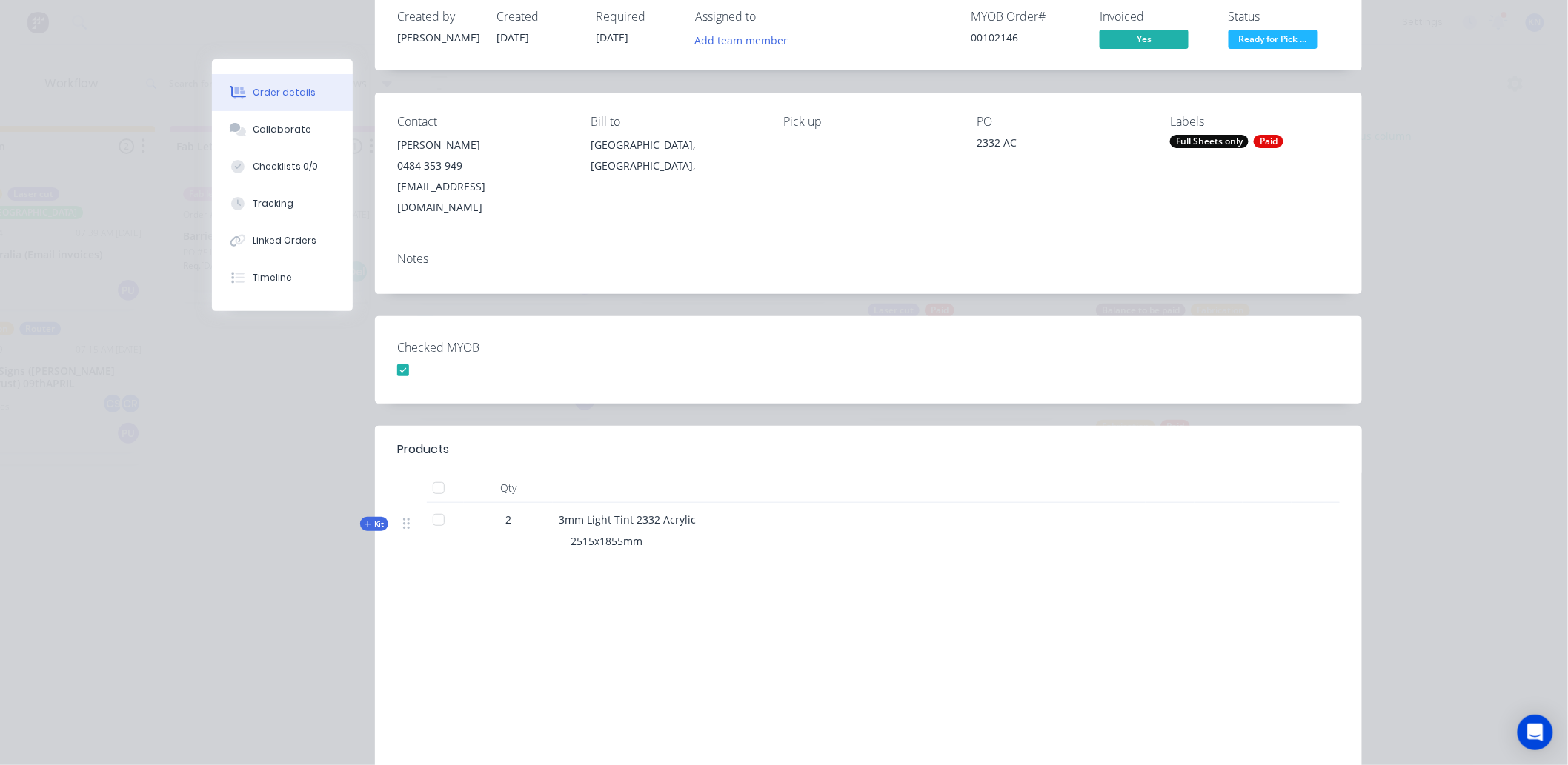
scroll to position [0, 0]
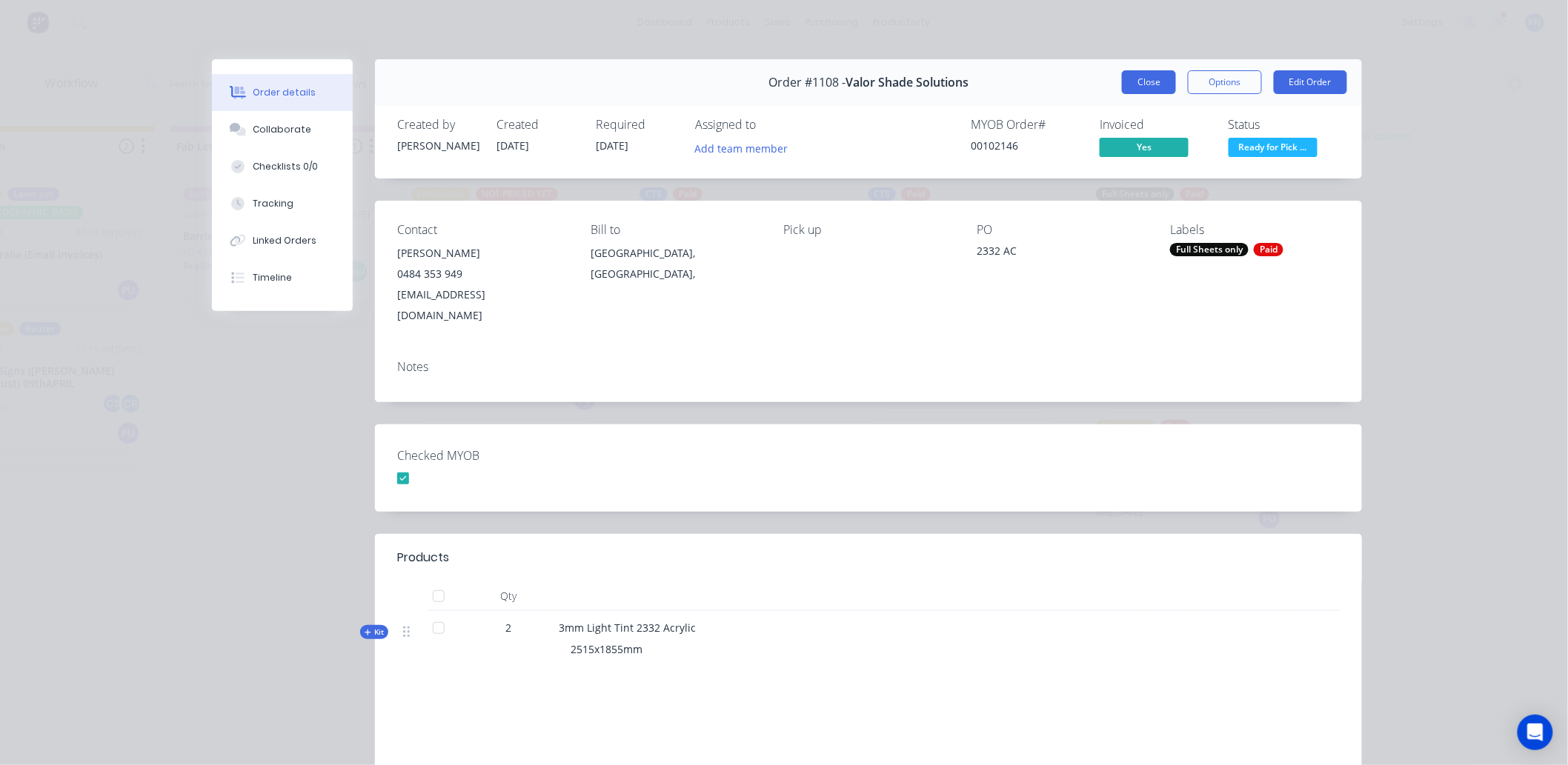
drag, startPoint x: 1153, startPoint y: 80, endPoint x: 857, endPoint y: 294, distance: 365.3
click at [1153, 80] on button "Close" at bounding box center [1148, 82] width 54 height 24
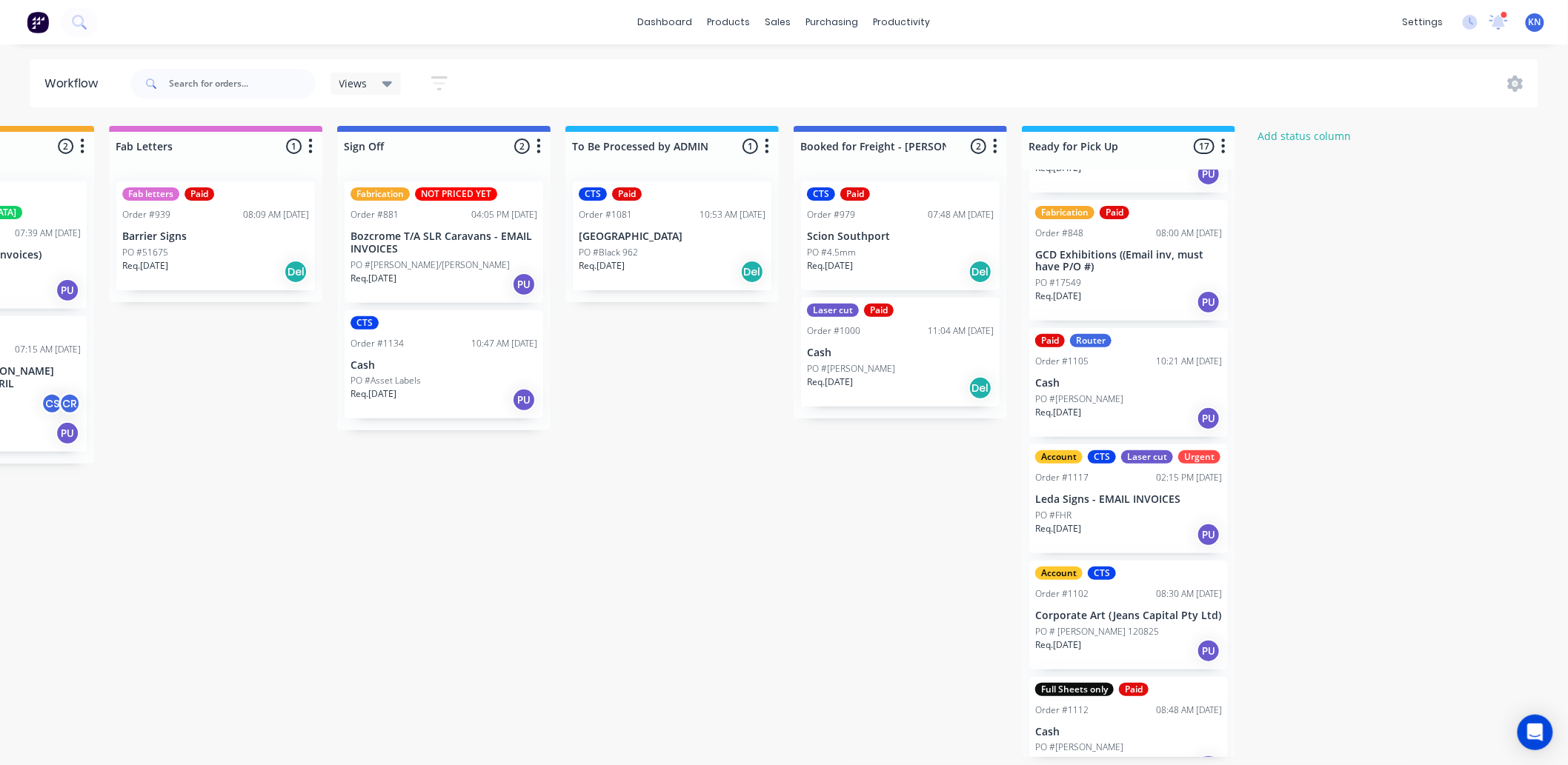
scroll to position [966, 0]
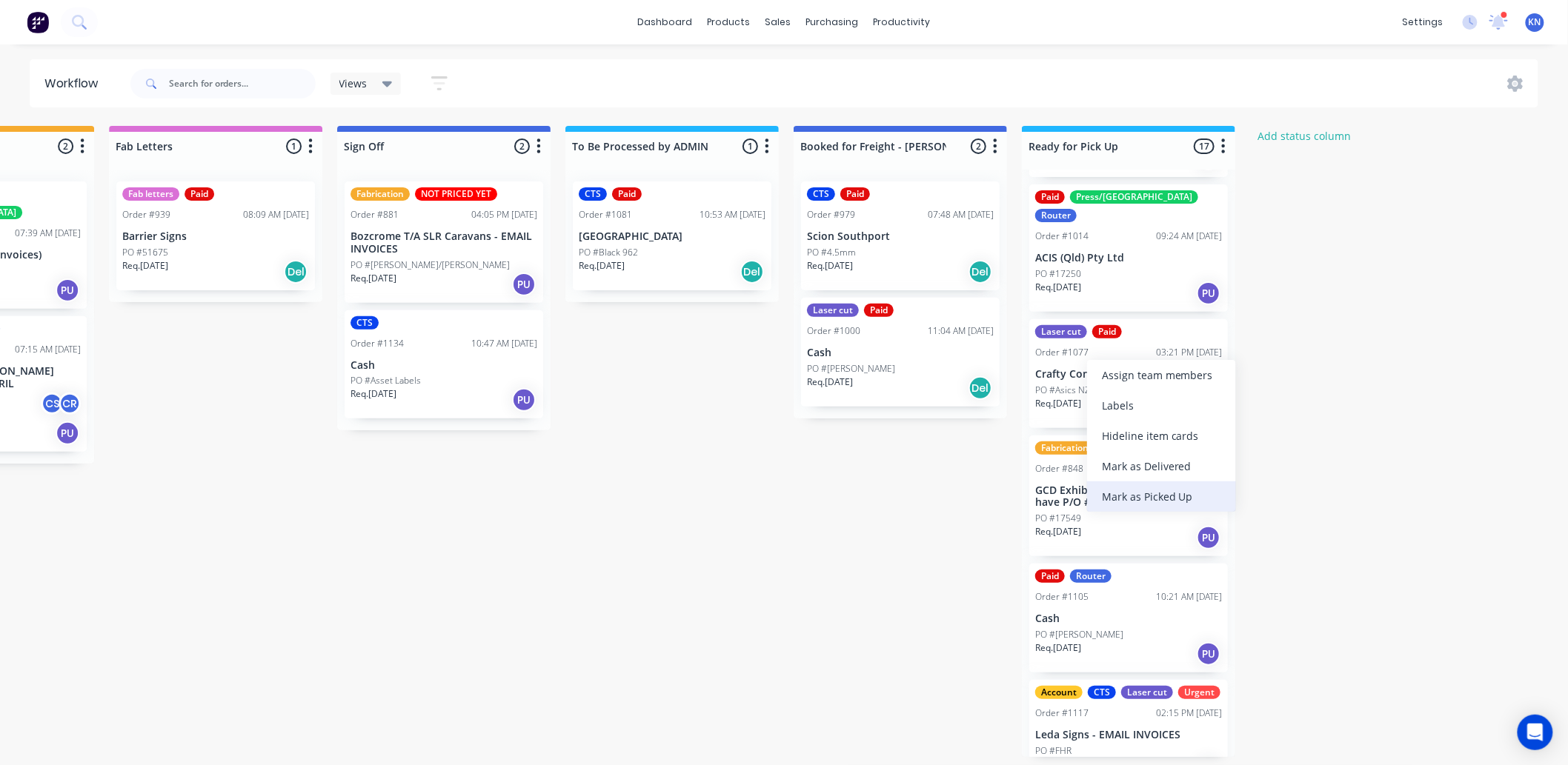
click at [1168, 490] on div "Mark as Picked Up" at bounding box center [1161, 496] width 149 height 31
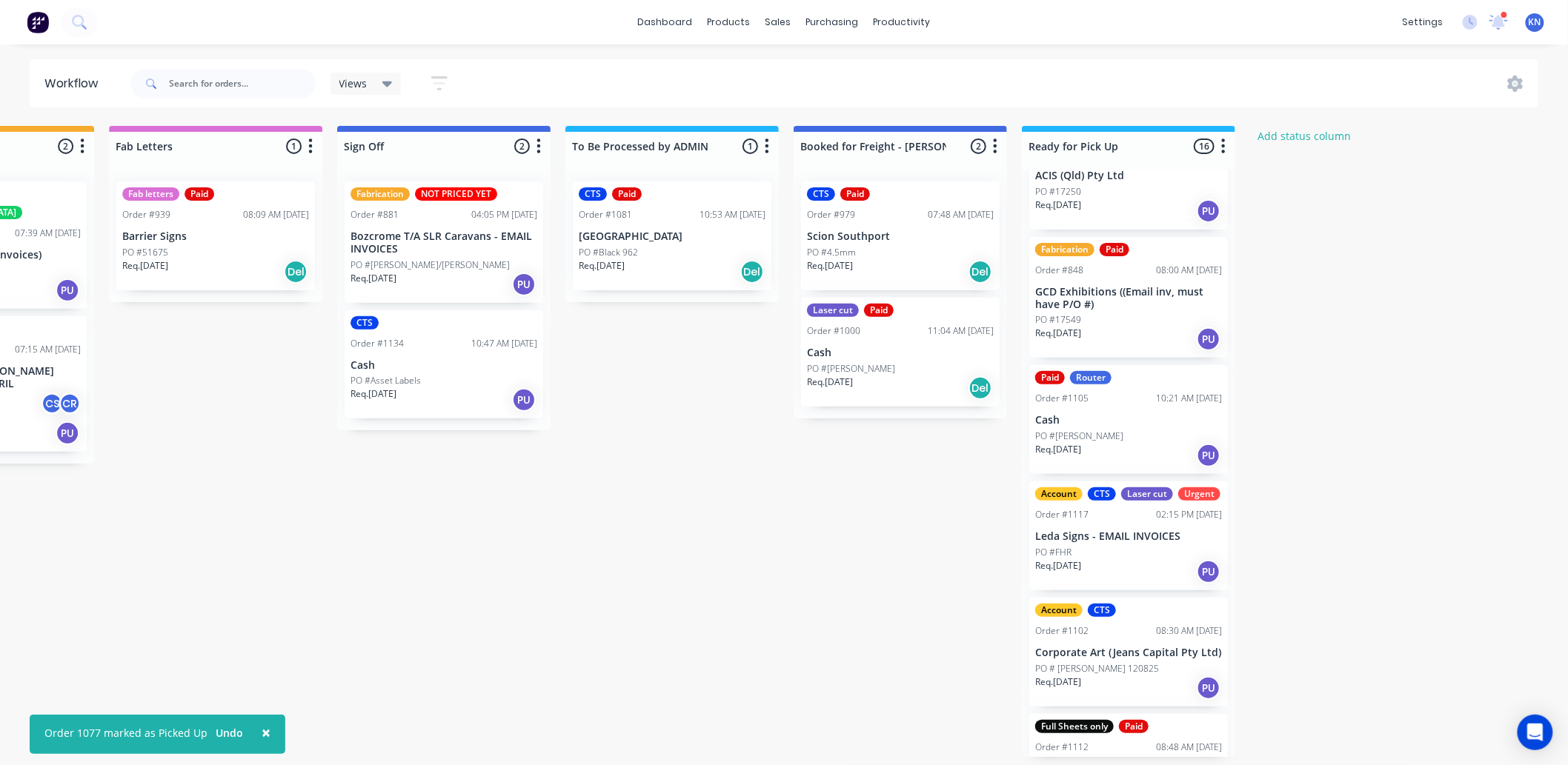
scroll to position [1130, 0]
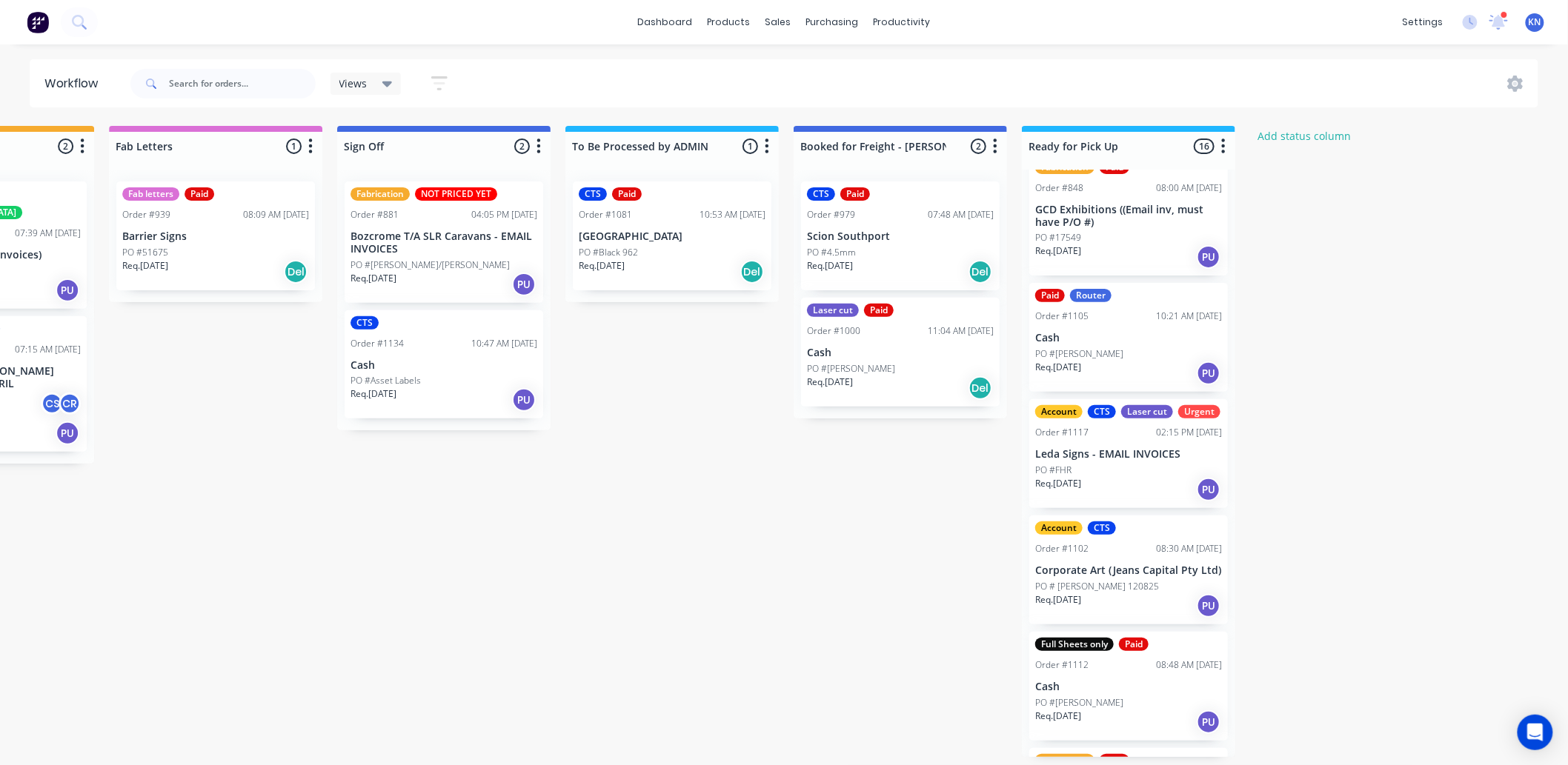
click at [1161, 454] on p "Leda Signs - EMAIL INVOICES" at bounding box center [1129, 454] width 187 height 13
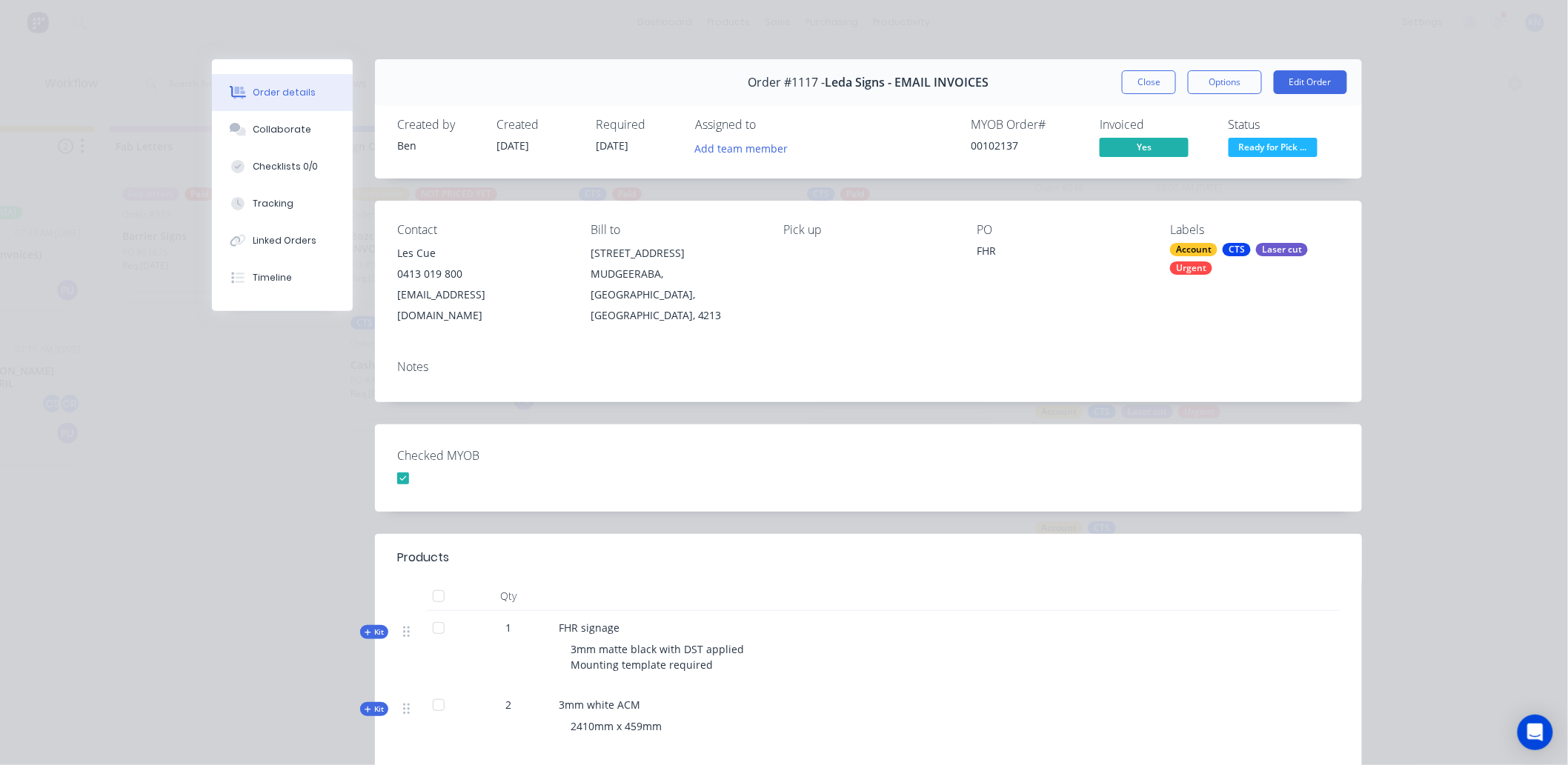
click at [1128, 79] on button "Close" at bounding box center [1148, 82] width 54 height 24
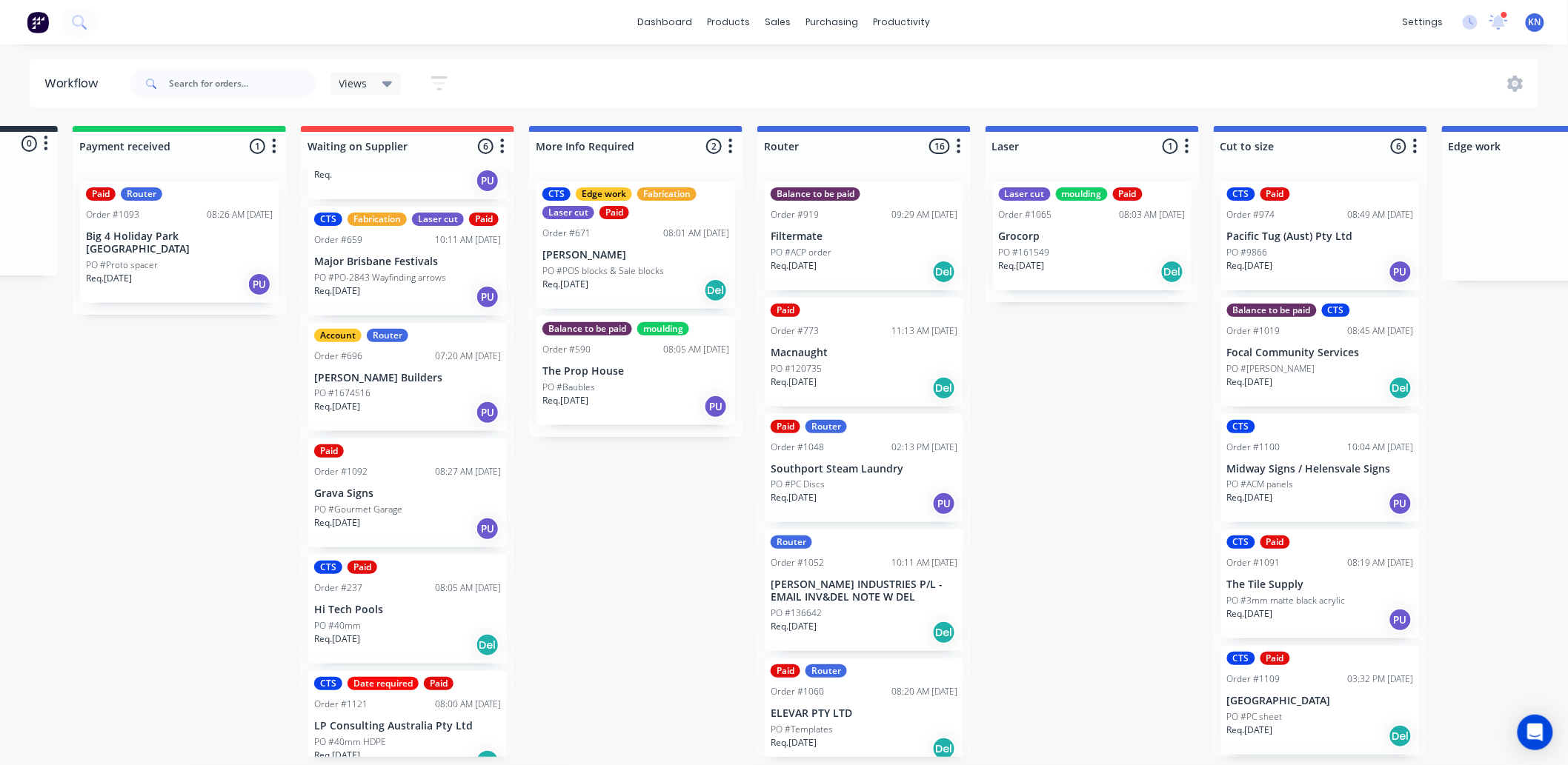
scroll to position [4, 0]
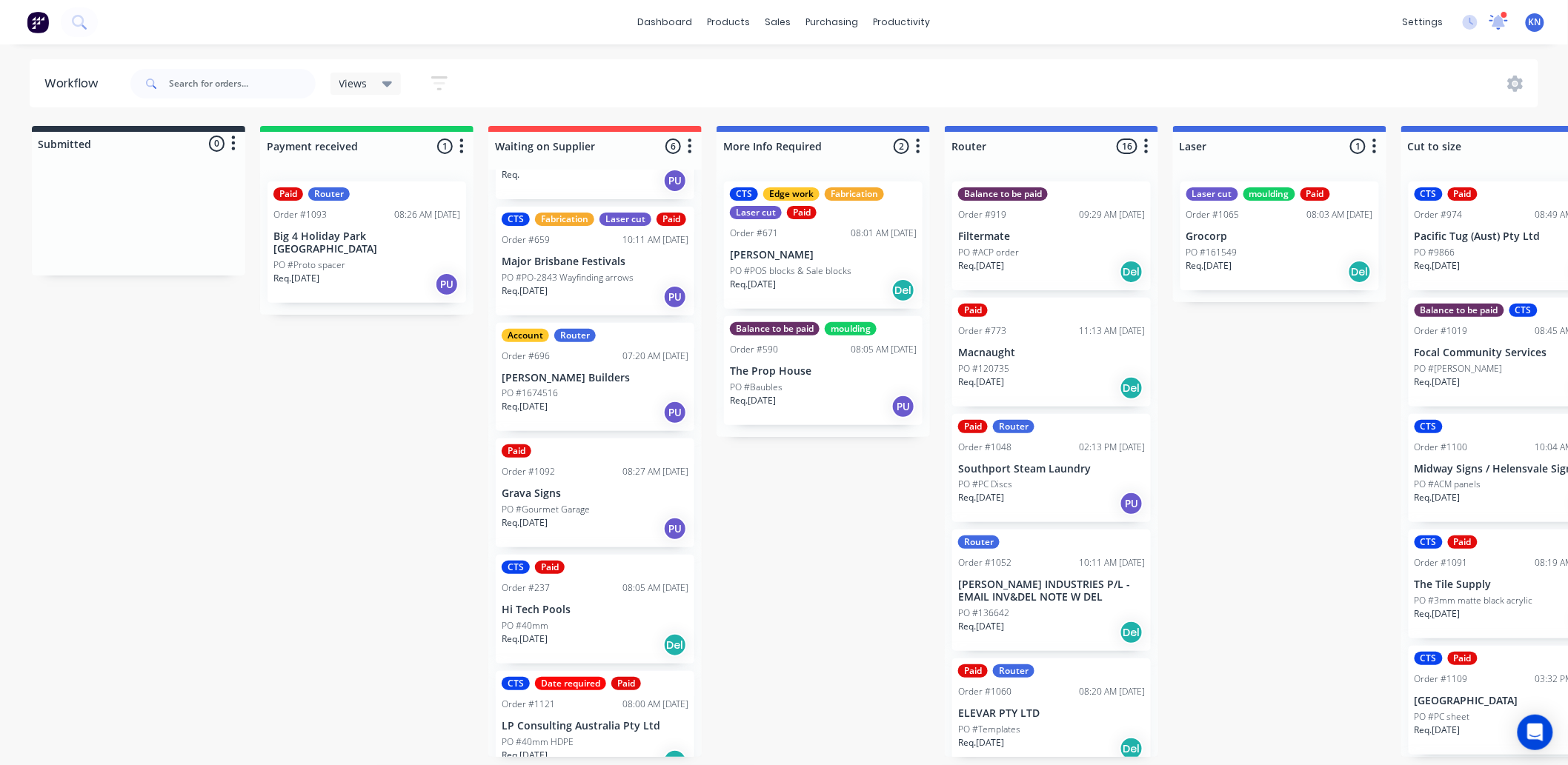
click at [1501, 20] on icon at bounding box center [1499, 20] width 14 height 13
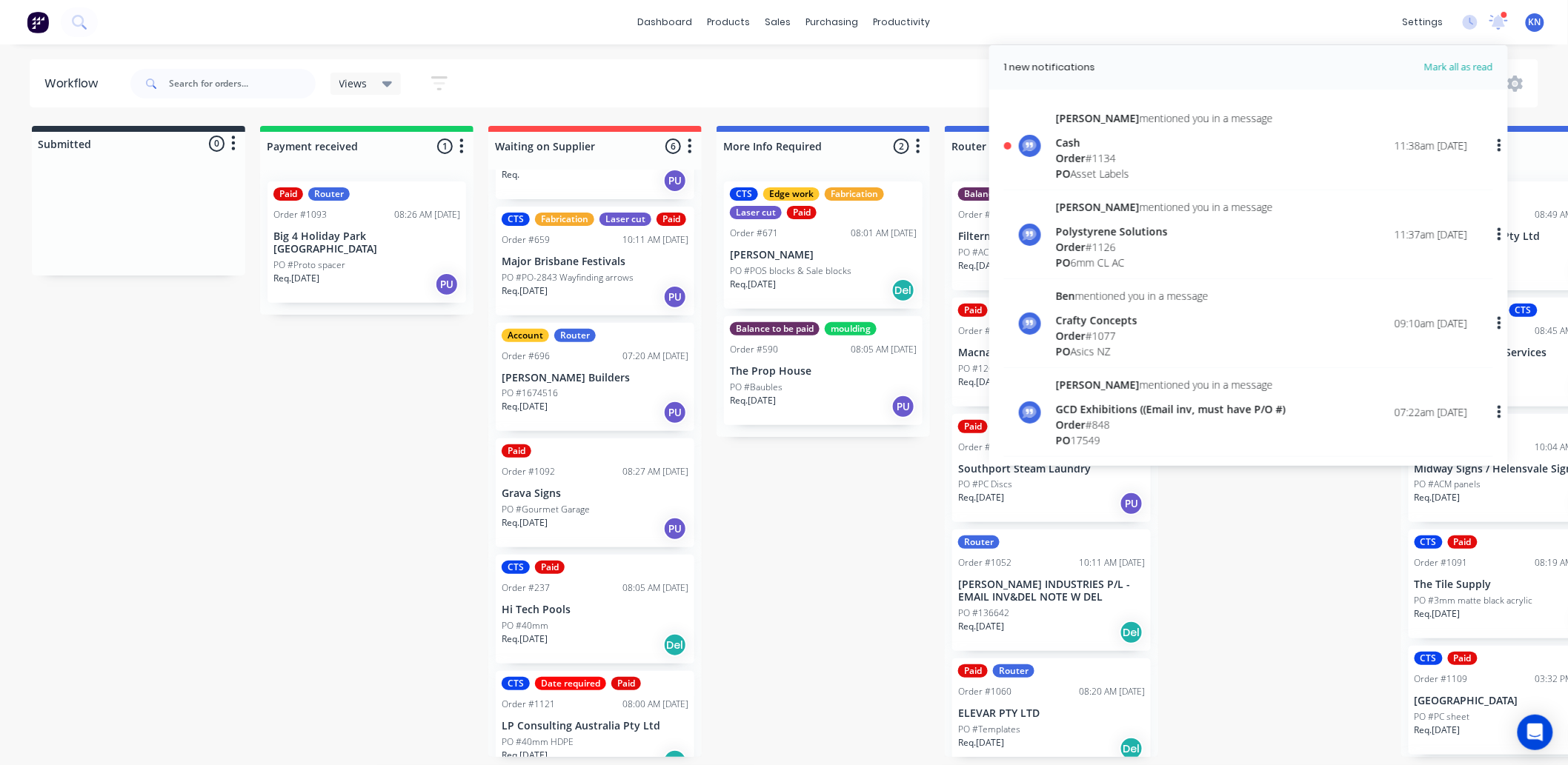
click at [1077, 148] on div "Cash" at bounding box center [1164, 143] width 217 height 16
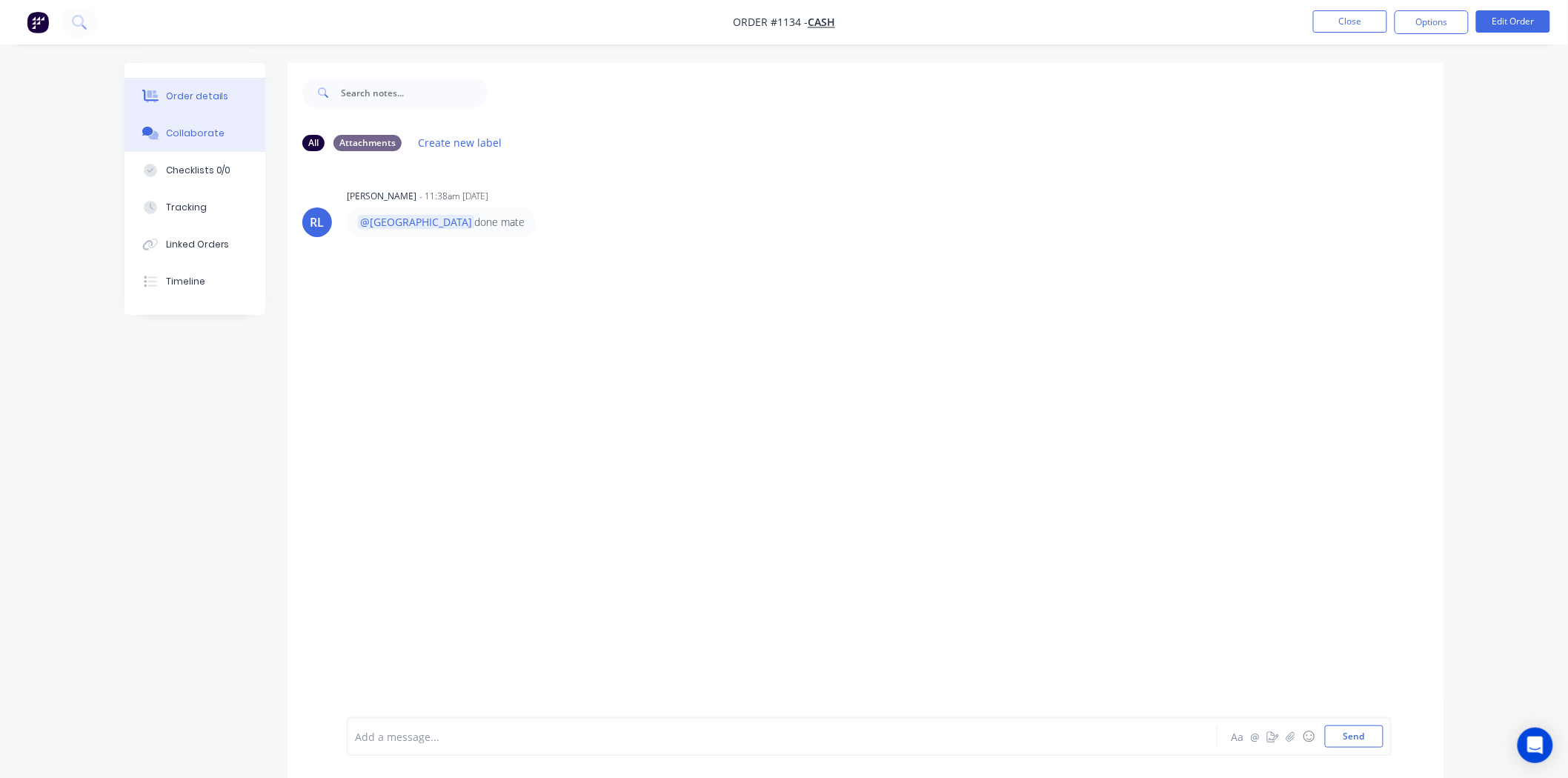
click at [199, 95] on div "Order details" at bounding box center [198, 97] width 63 height 14
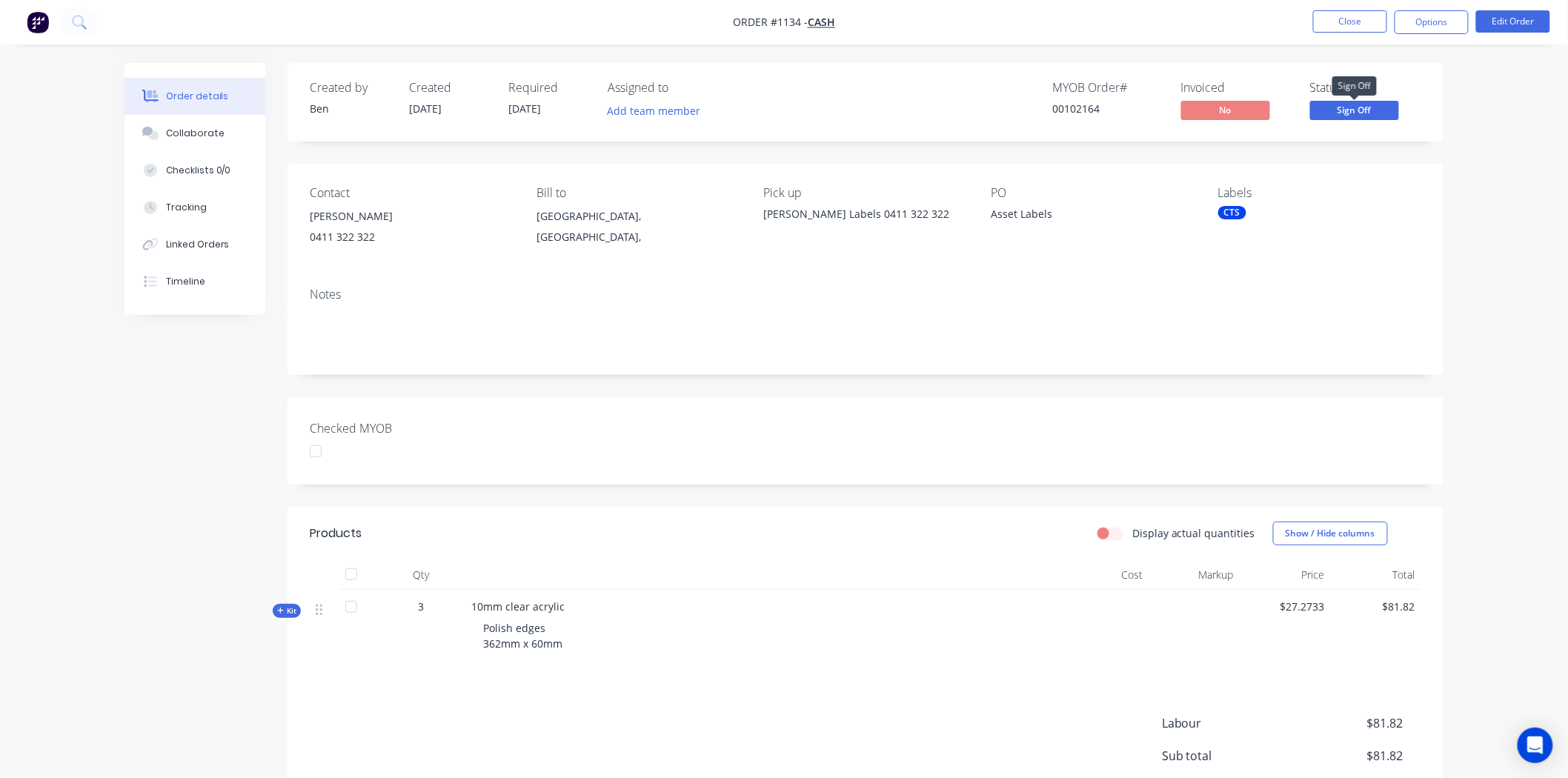
click at [1354, 112] on span "Sign Off" at bounding box center [1354, 109] width 89 height 19
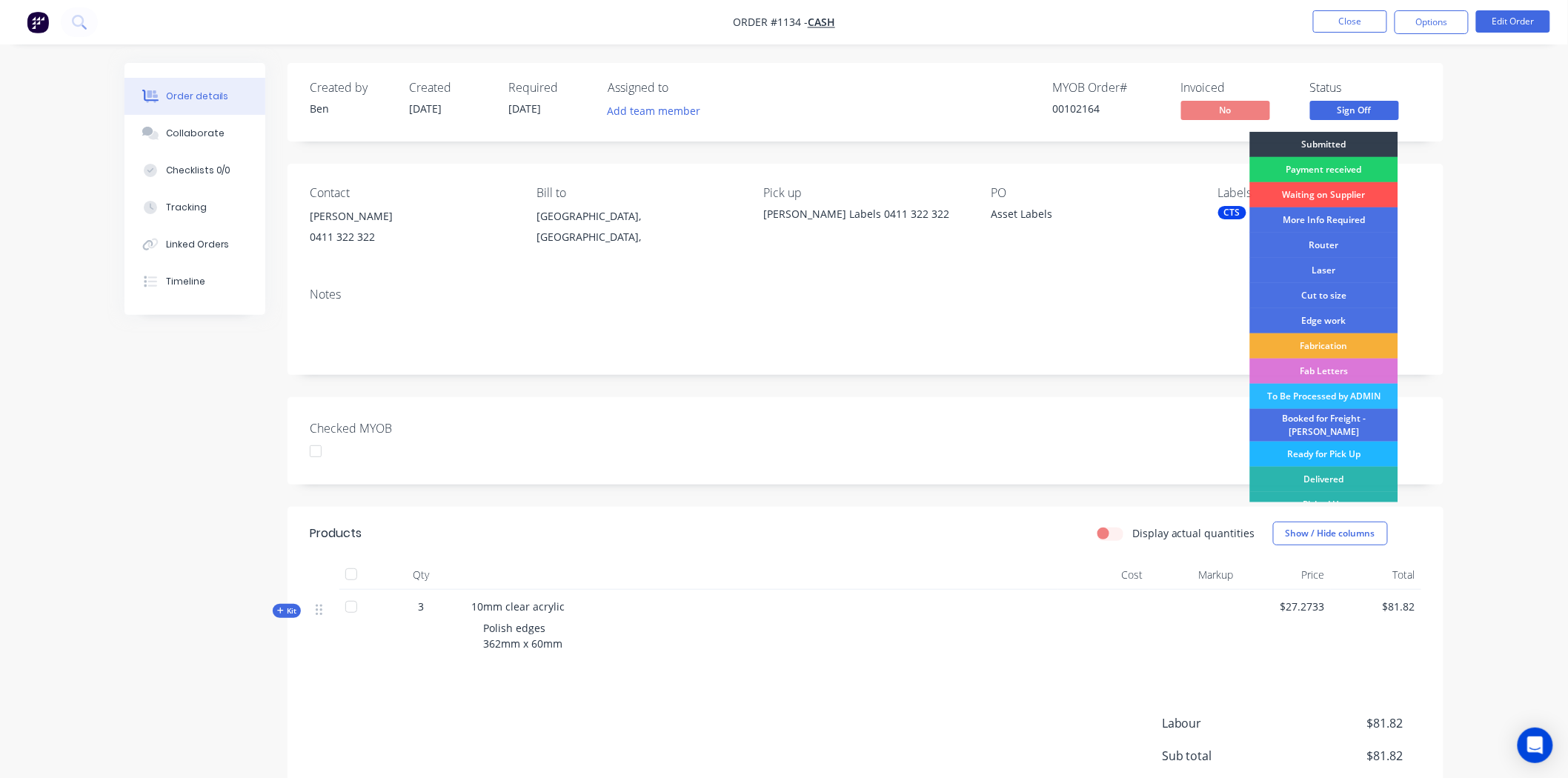
click at [1282, 444] on div "Ready for Pick Up" at bounding box center [1324, 454] width 148 height 26
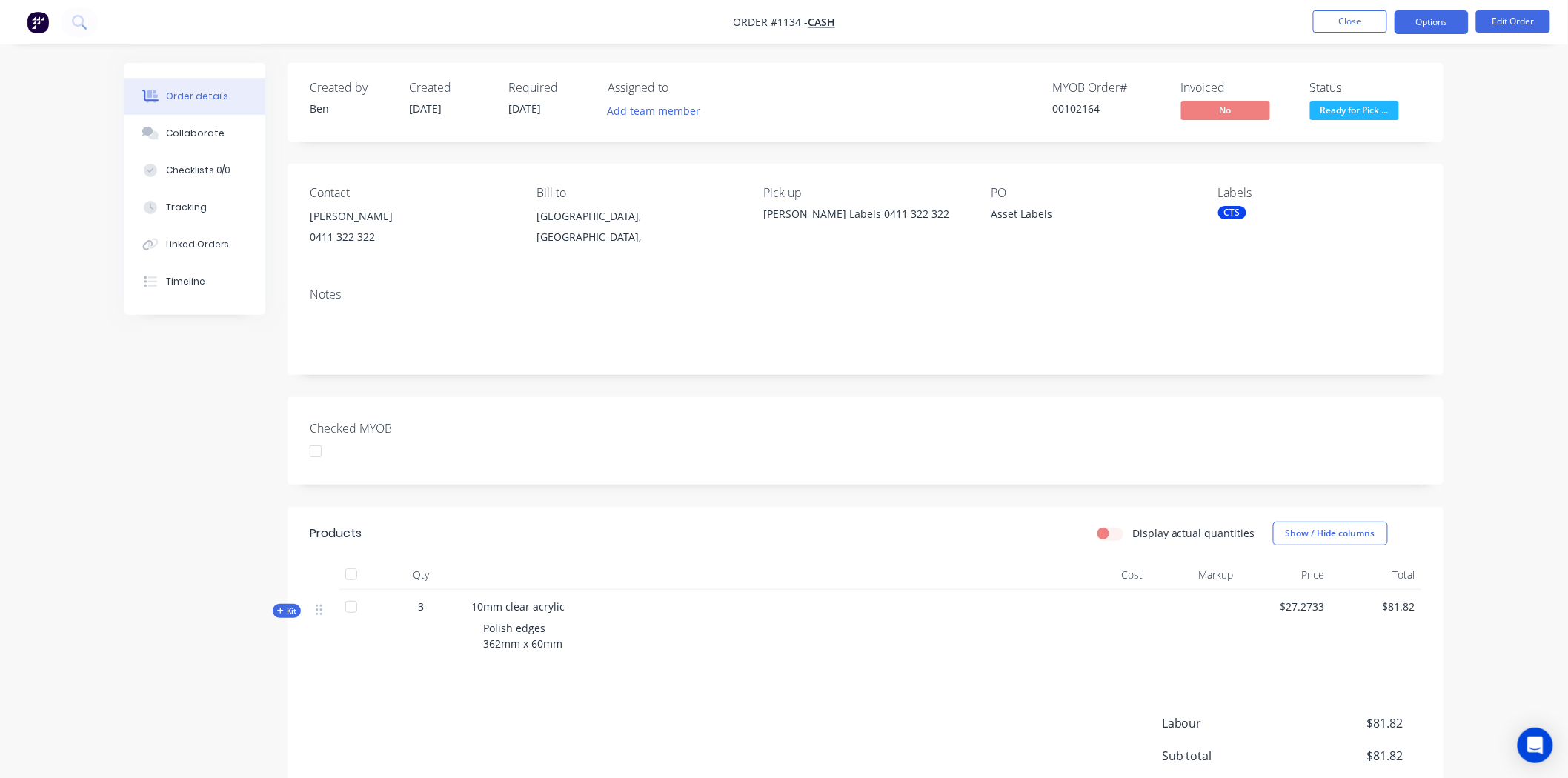
click at [1436, 21] on button "Options" at bounding box center [1431, 23] width 74 height 24
